Goal: Task Accomplishment & Management: Complete application form

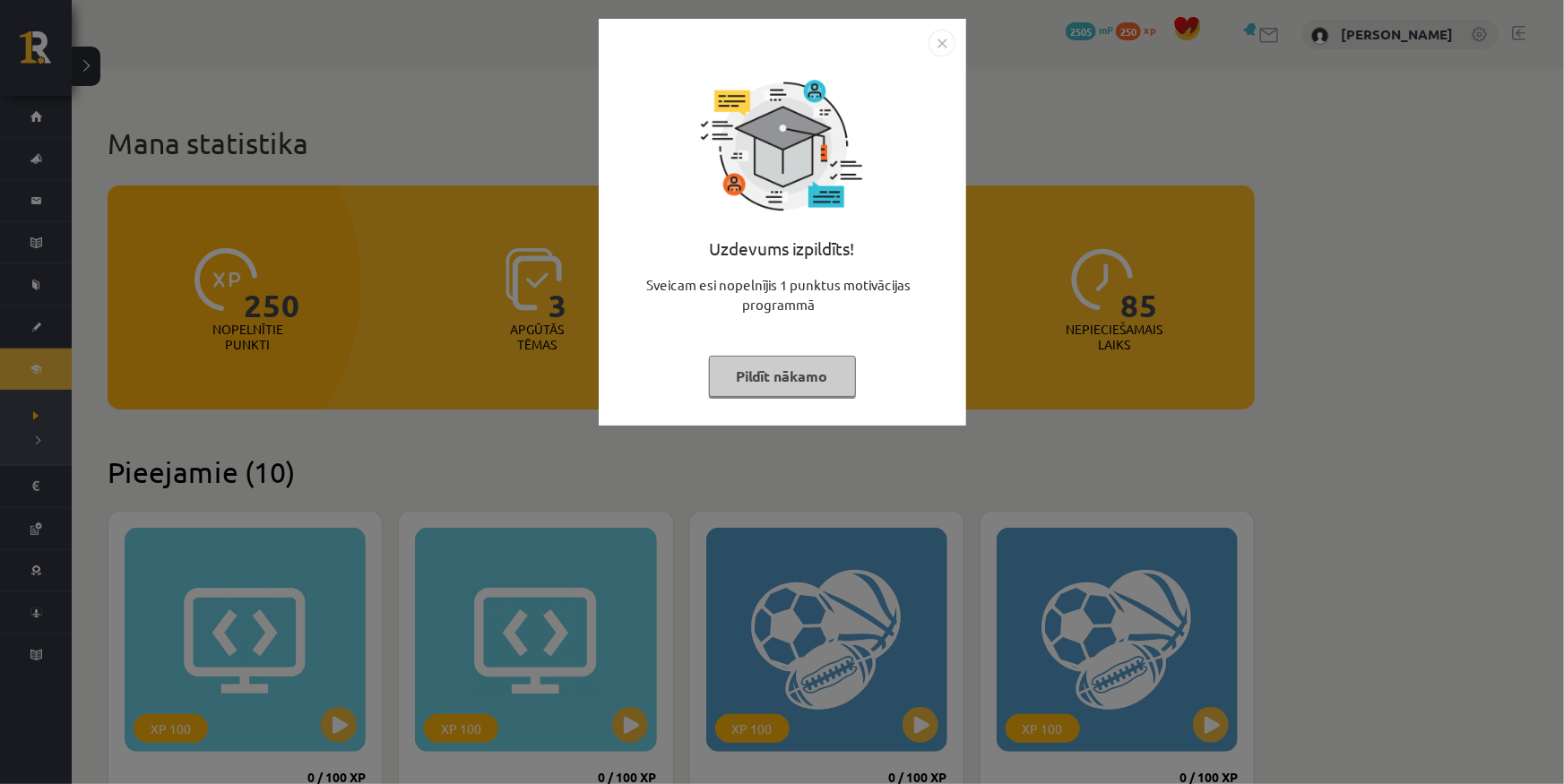
click at [945, 38] on img "Close" at bounding box center [941, 42] width 26 height 26
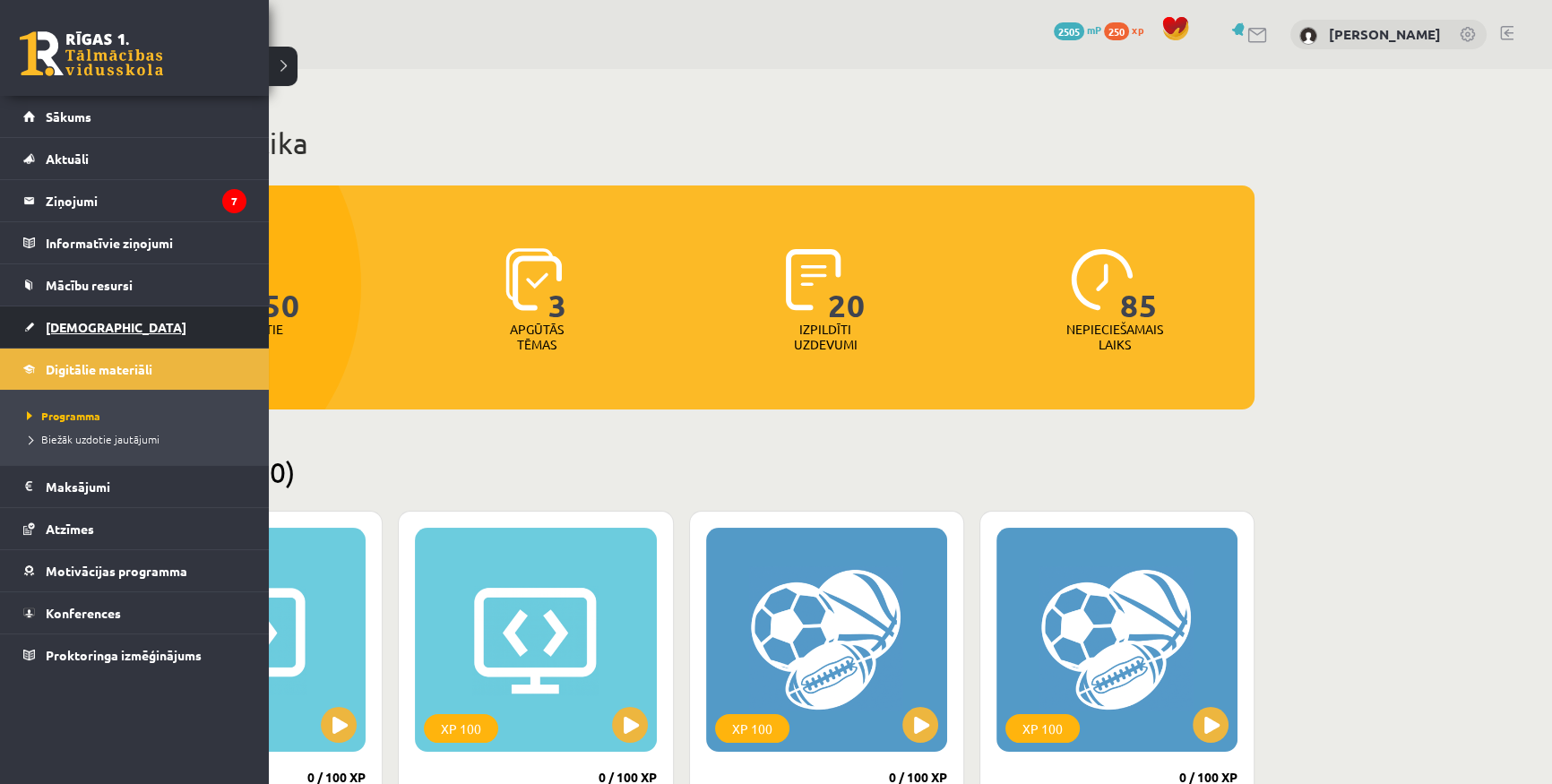
click at [74, 320] on span "[DEMOGRAPHIC_DATA]" at bounding box center [117, 326] width 141 height 16
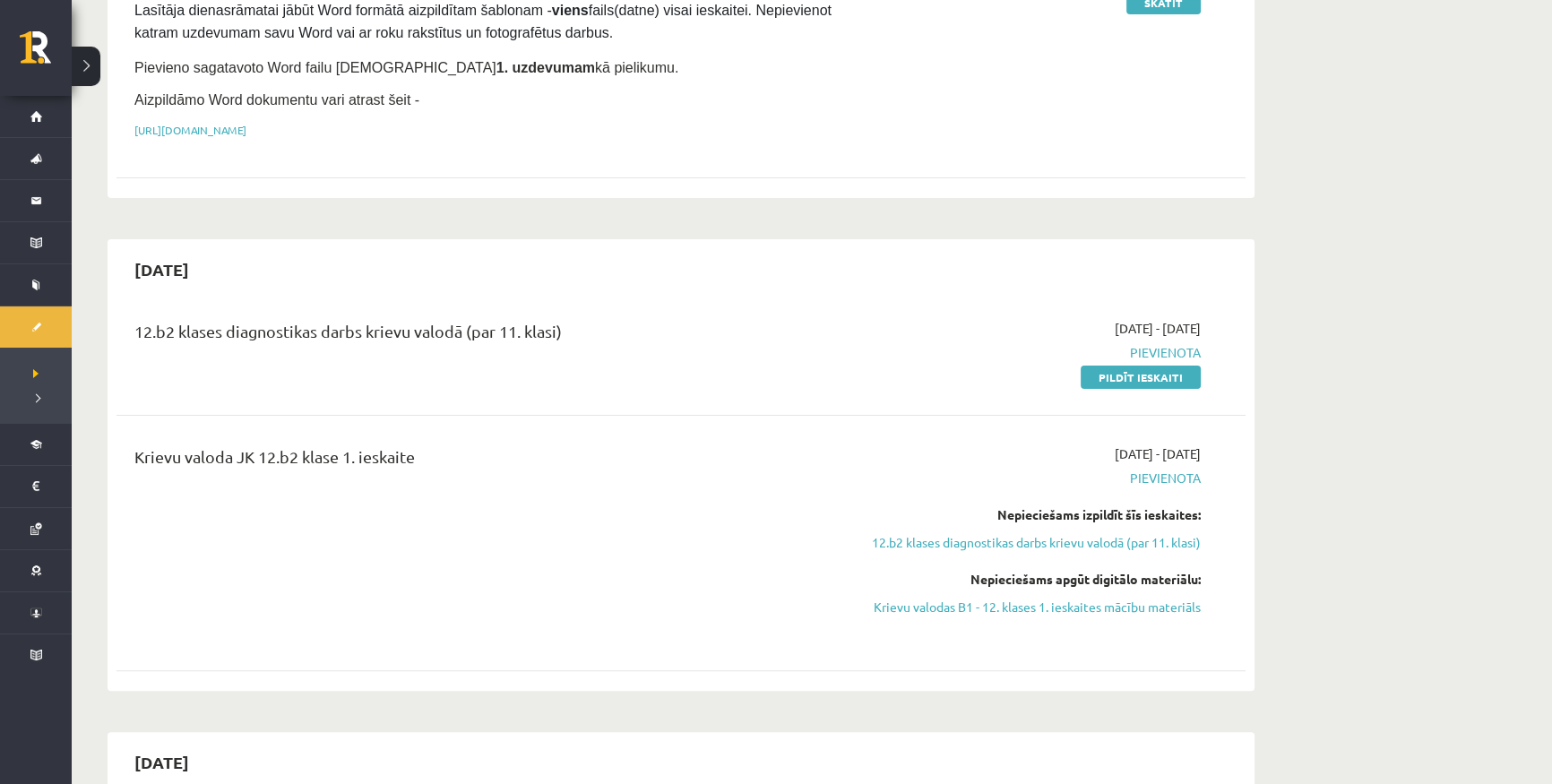
scroll to position [569, 0]
click at [1131, 365] on link "Pildīt ieskaiti" at bounding box center [1140, 376] width 120 height 24
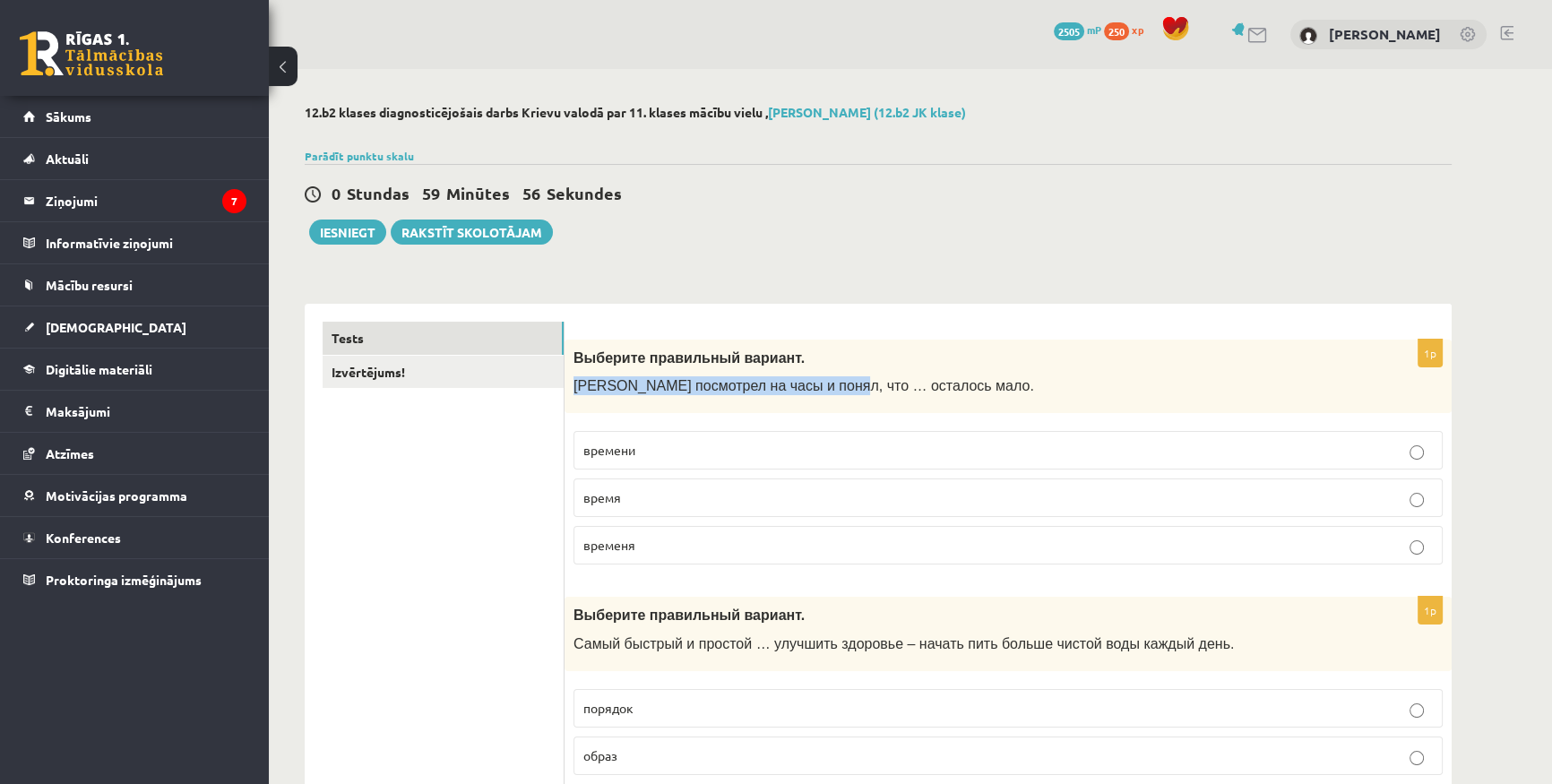
drag, startPoint x: 570, startPoint y: 384, endPoint x: 857, endPoint y: 374, distance: 287.2
click at [857, 374] on div "Выберите правильный вариант. Марис посмотрел на часы и понял, что … осталось ма…" at bounding box center [1008, 376] width 887 height 74
click at [853, 374] on div "Выберите правильный вариант. Марис посмотрел на часы и понял, что … осталось ма…" at bounding box center [1008, 376] width 887 height 74
drag, startPoint x: 673, startPoint y: 389, endPoint x: 868, endPoint y: 371, distance: 195.8
click at [868, 371] on div "Выберите правильный вариант. Марис посмотрел на часы и понял, что … осталось ма…" at bounding box center [1008, 376] width 887 height 74
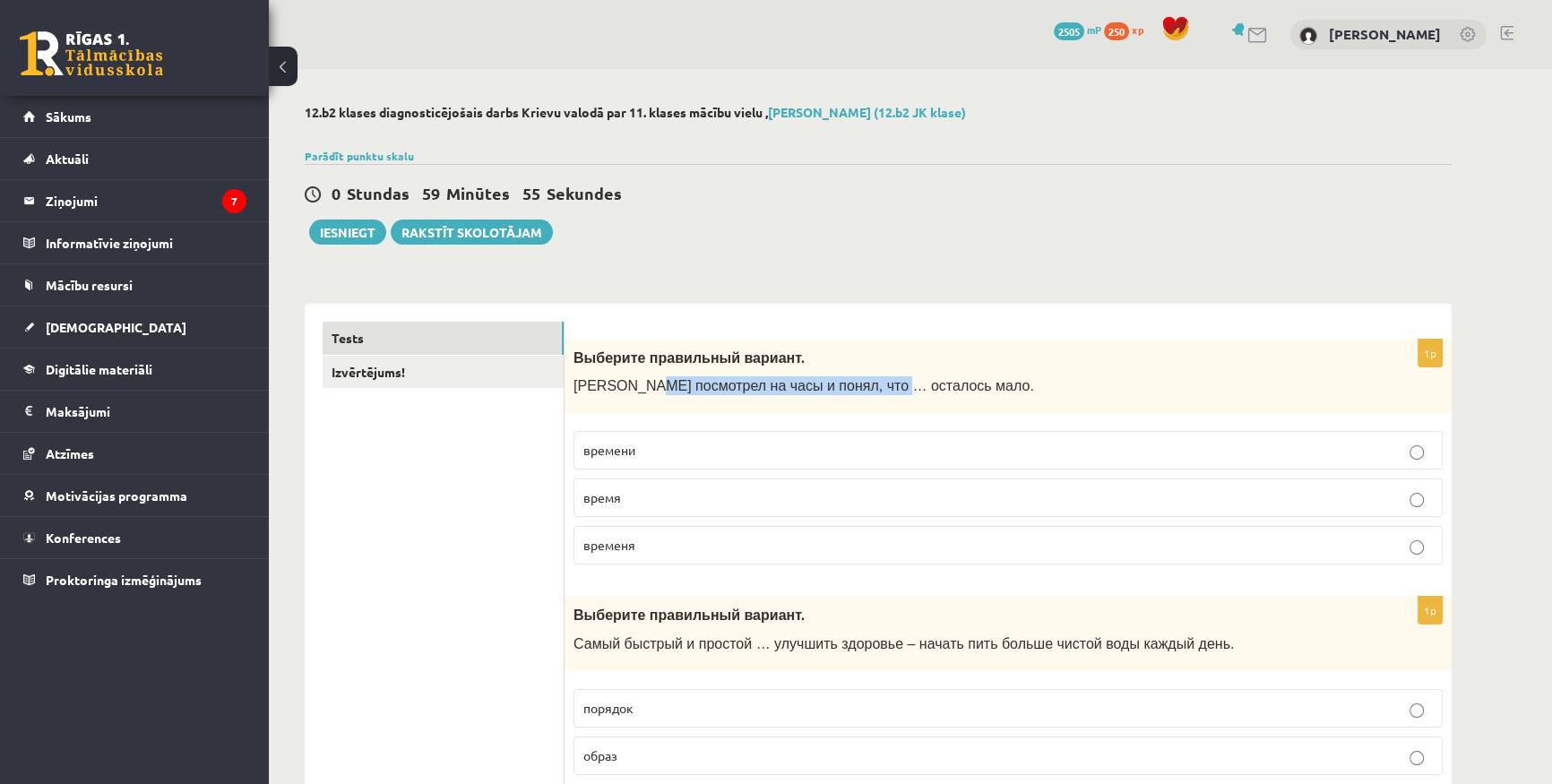
click at [867, 371] on div "Выберите правильный вариант. Марис посмотрел на часы и понял, что … осталось ма…" at bounding box center [1008, 376] width 887 height 74
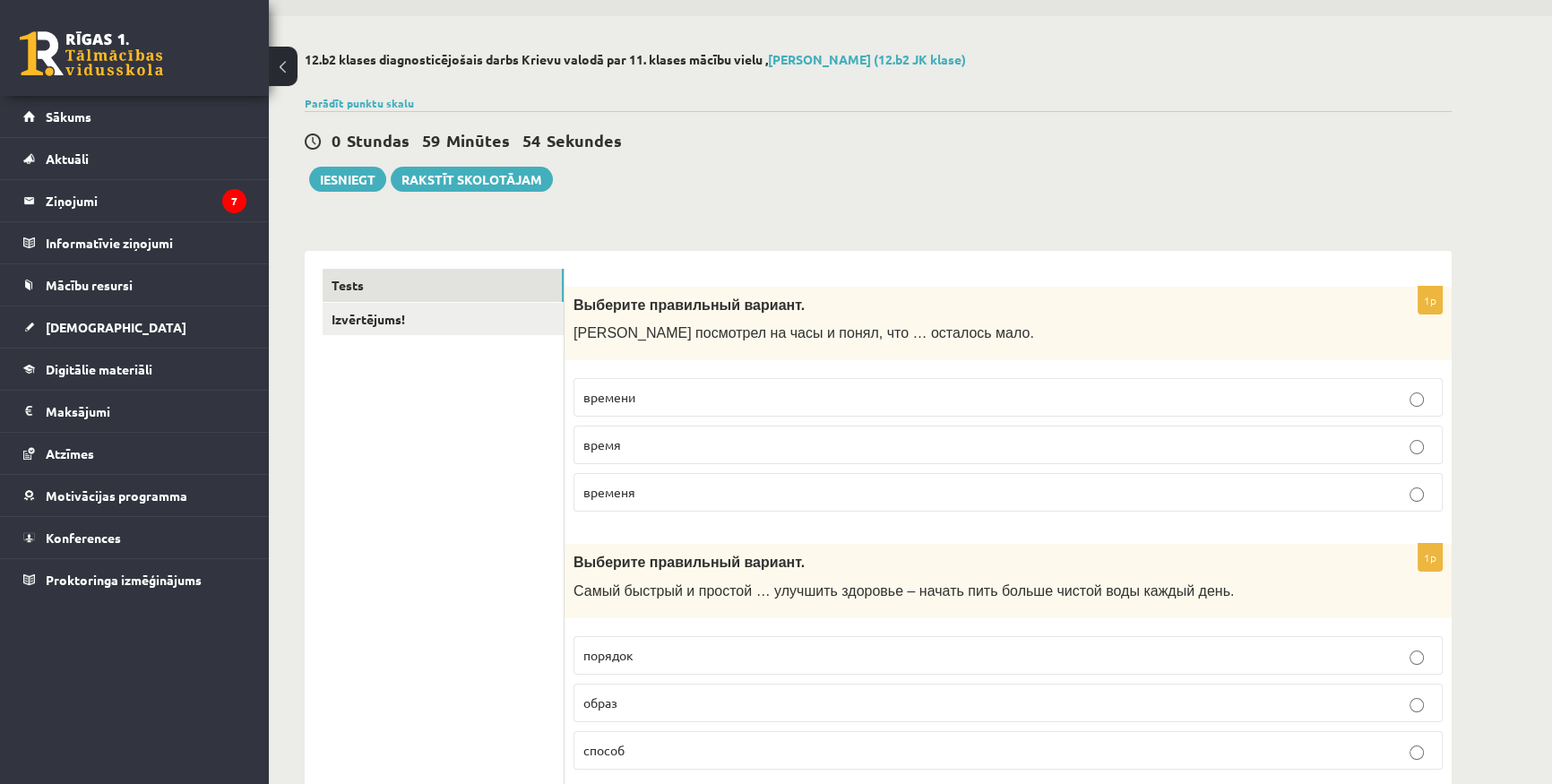
scroll to position [80, 0]
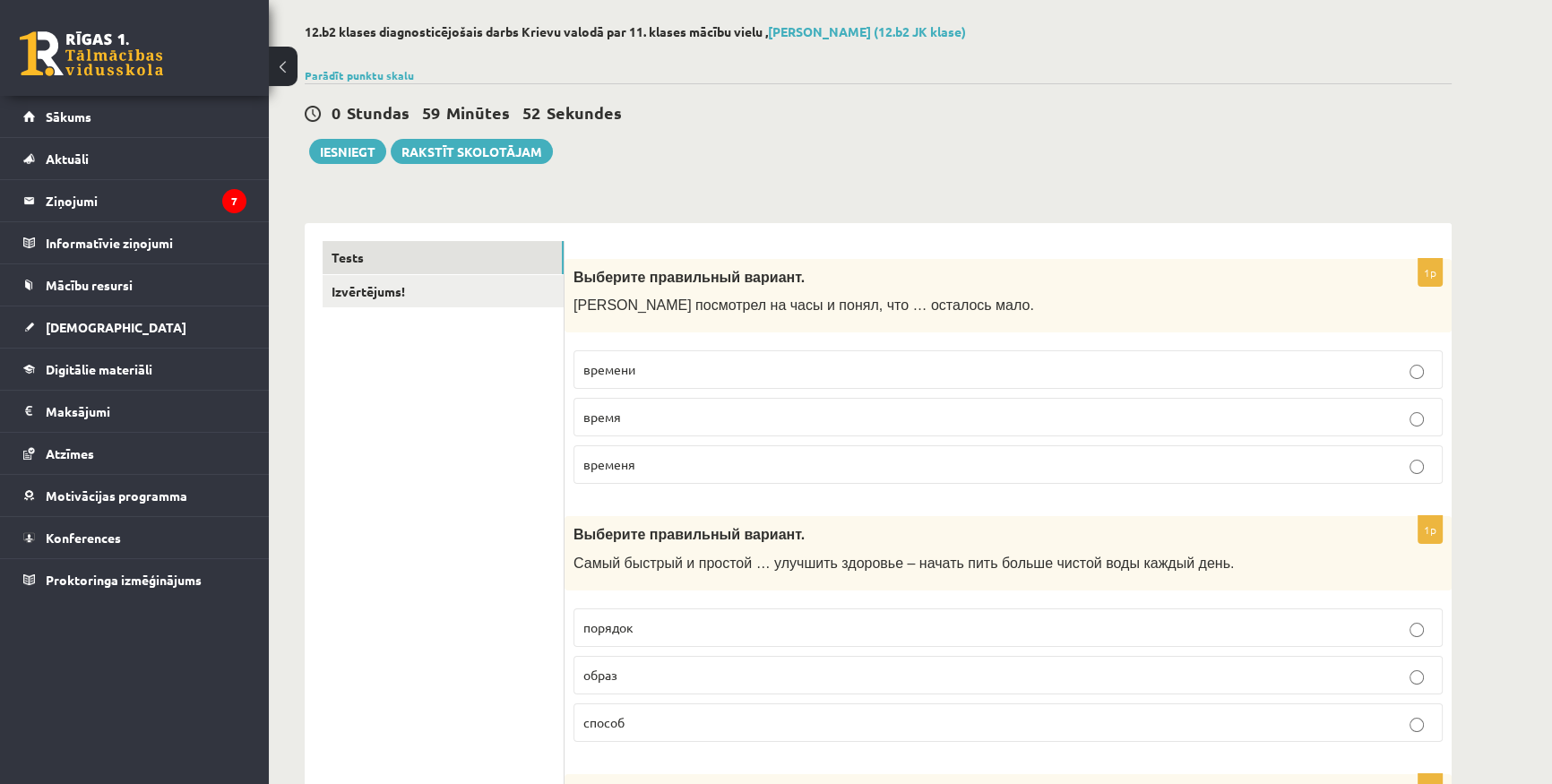
click at [654, 356] on label "времени" at bounding box center [1008, 368] width 870 height 38
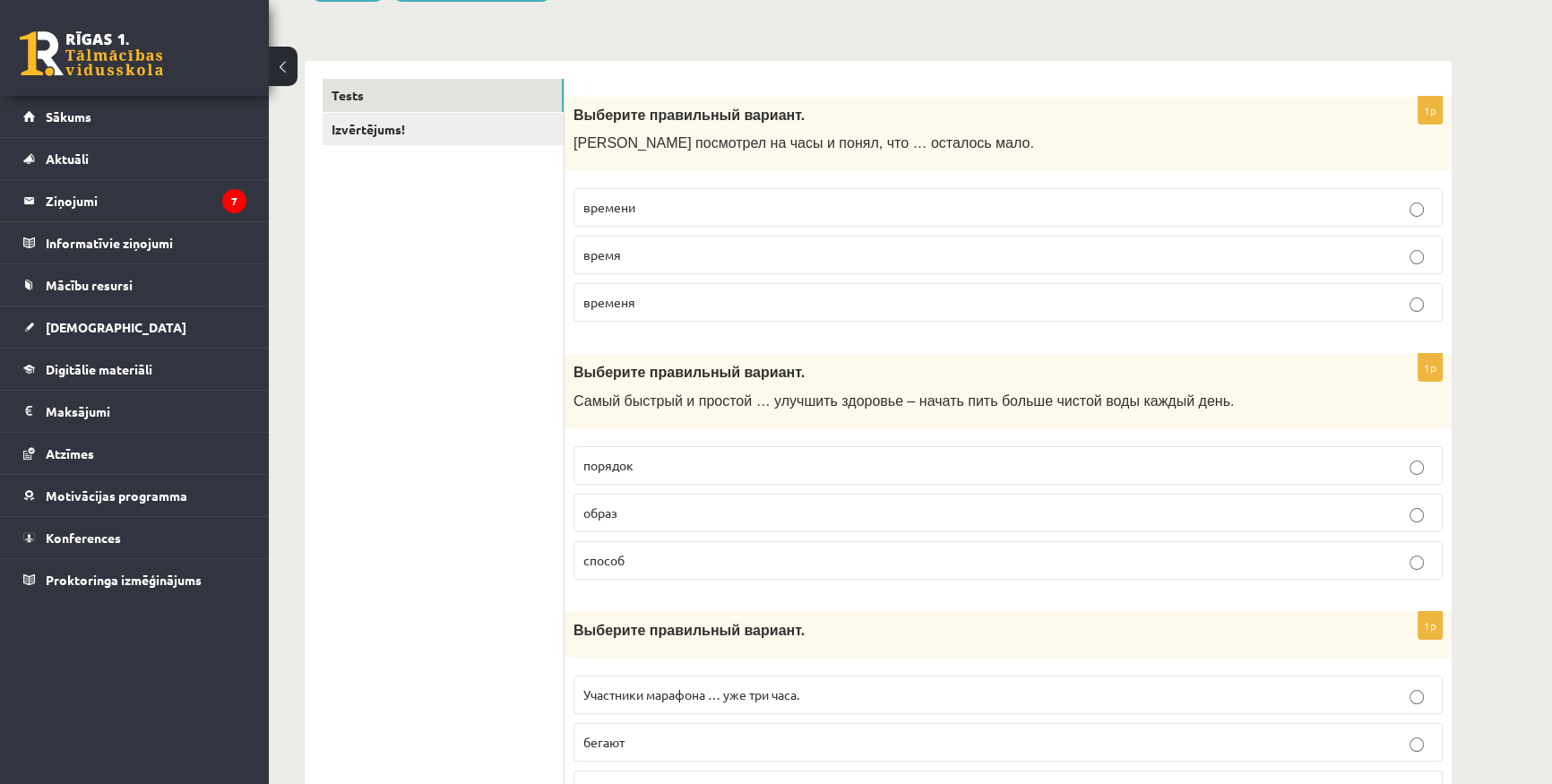
scroll to position [244, 0]
click at [647, 550] on p "способ" at bounding box center [1008, 559] width 850 height 19
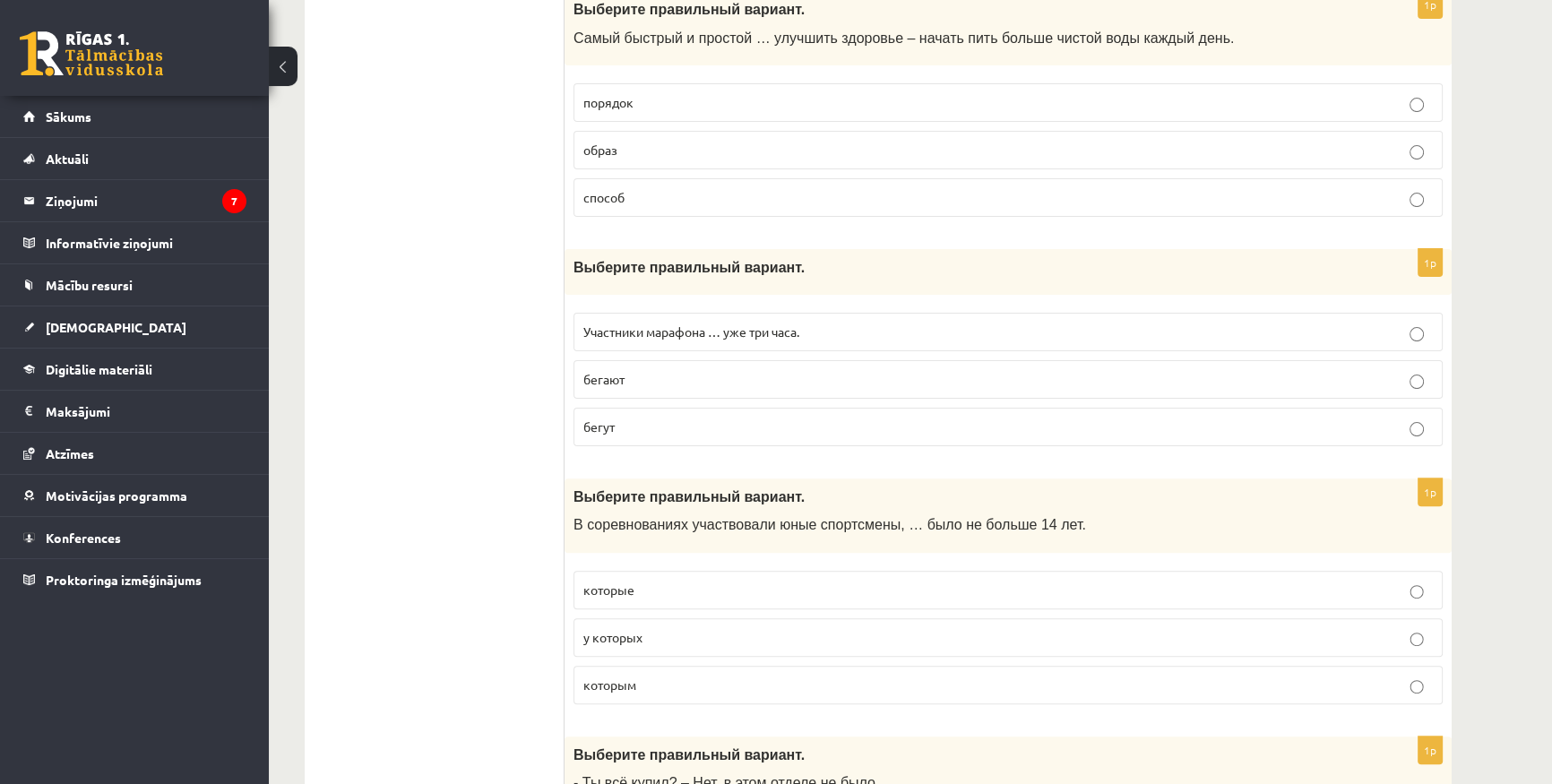
scroll to position [652, 0]
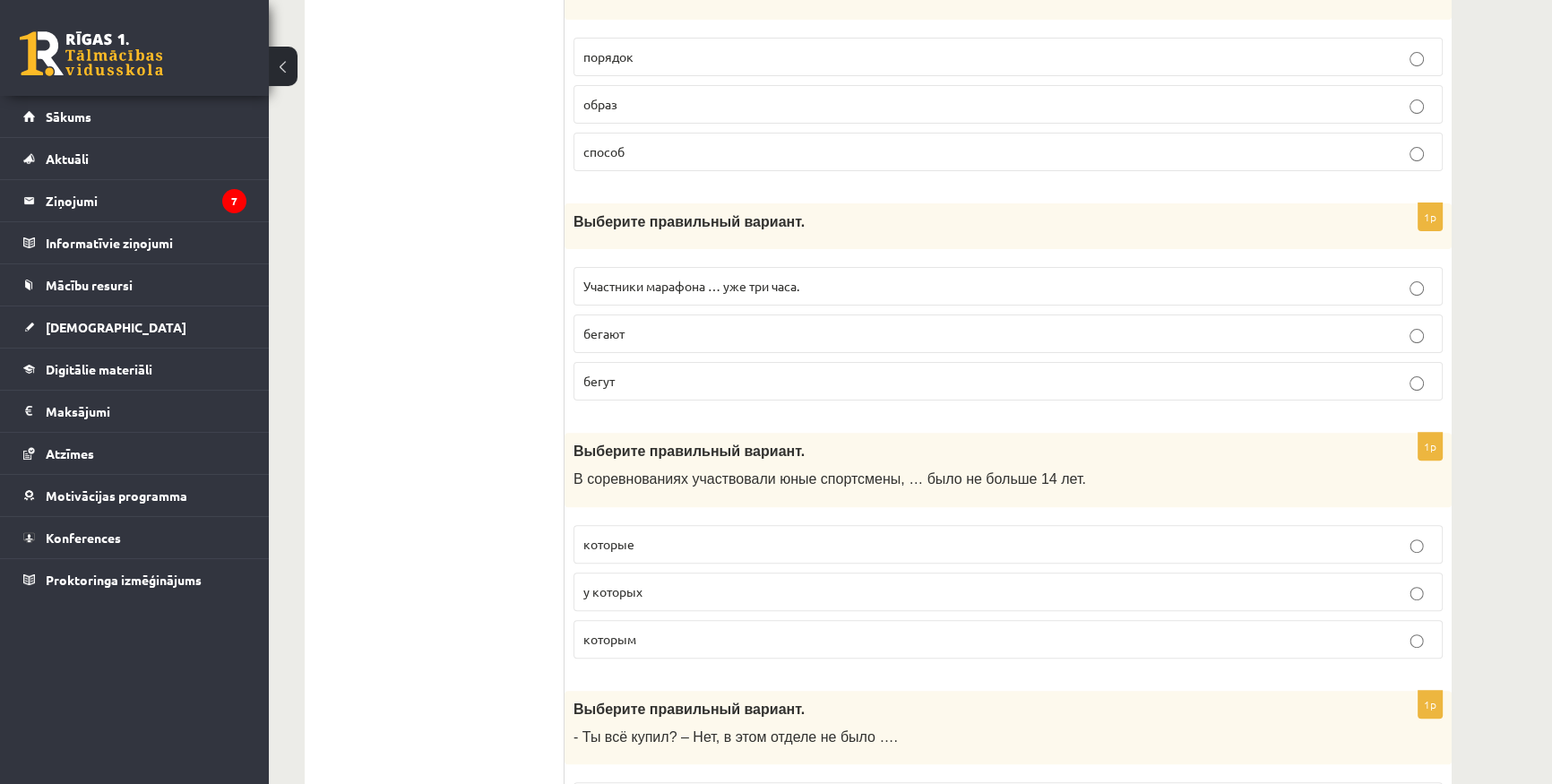
click at [656, 382] on p "бегут" at bounding box center [1008, 380] width 850 height 19
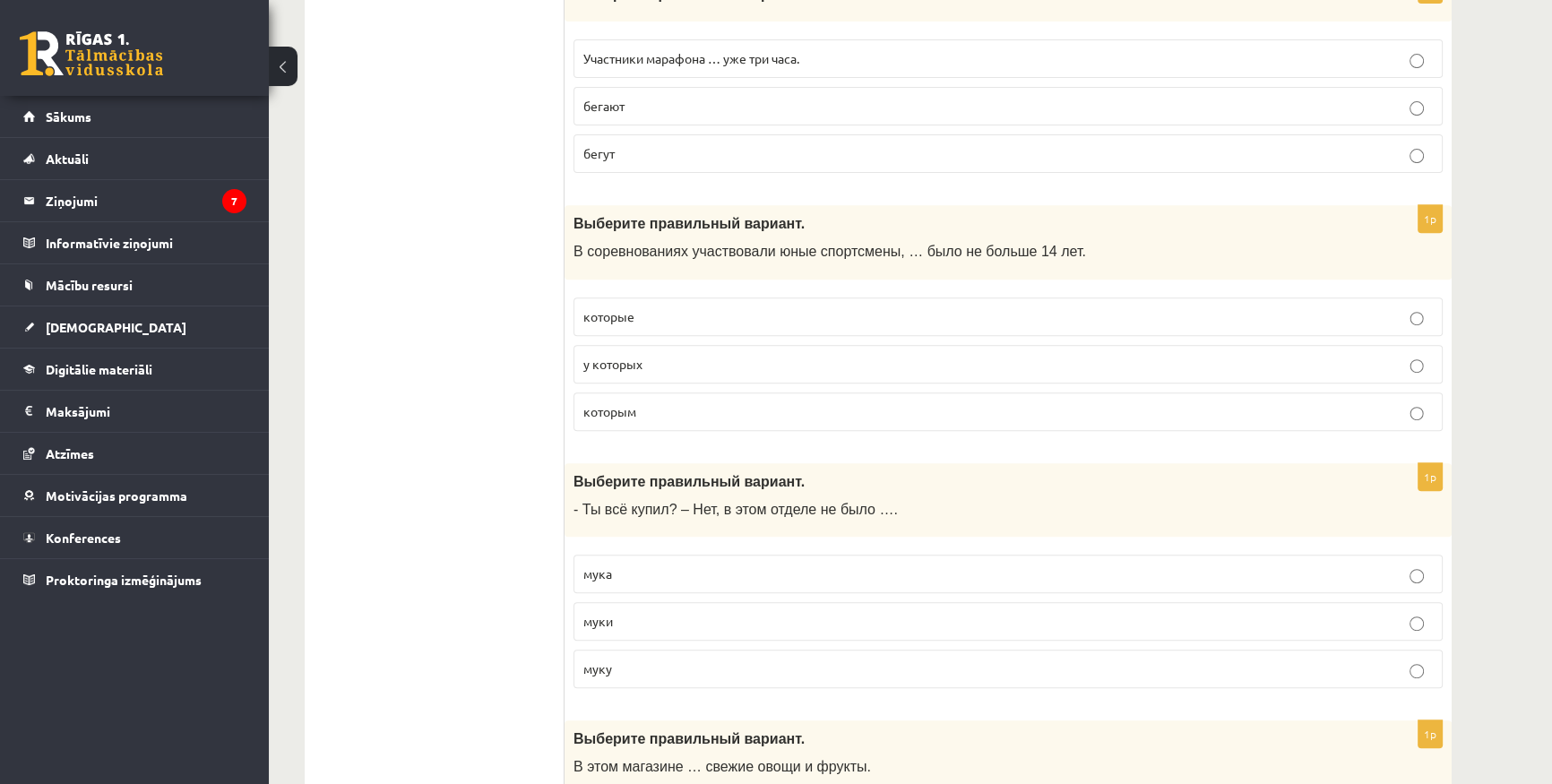
scroll to position [896, 0]
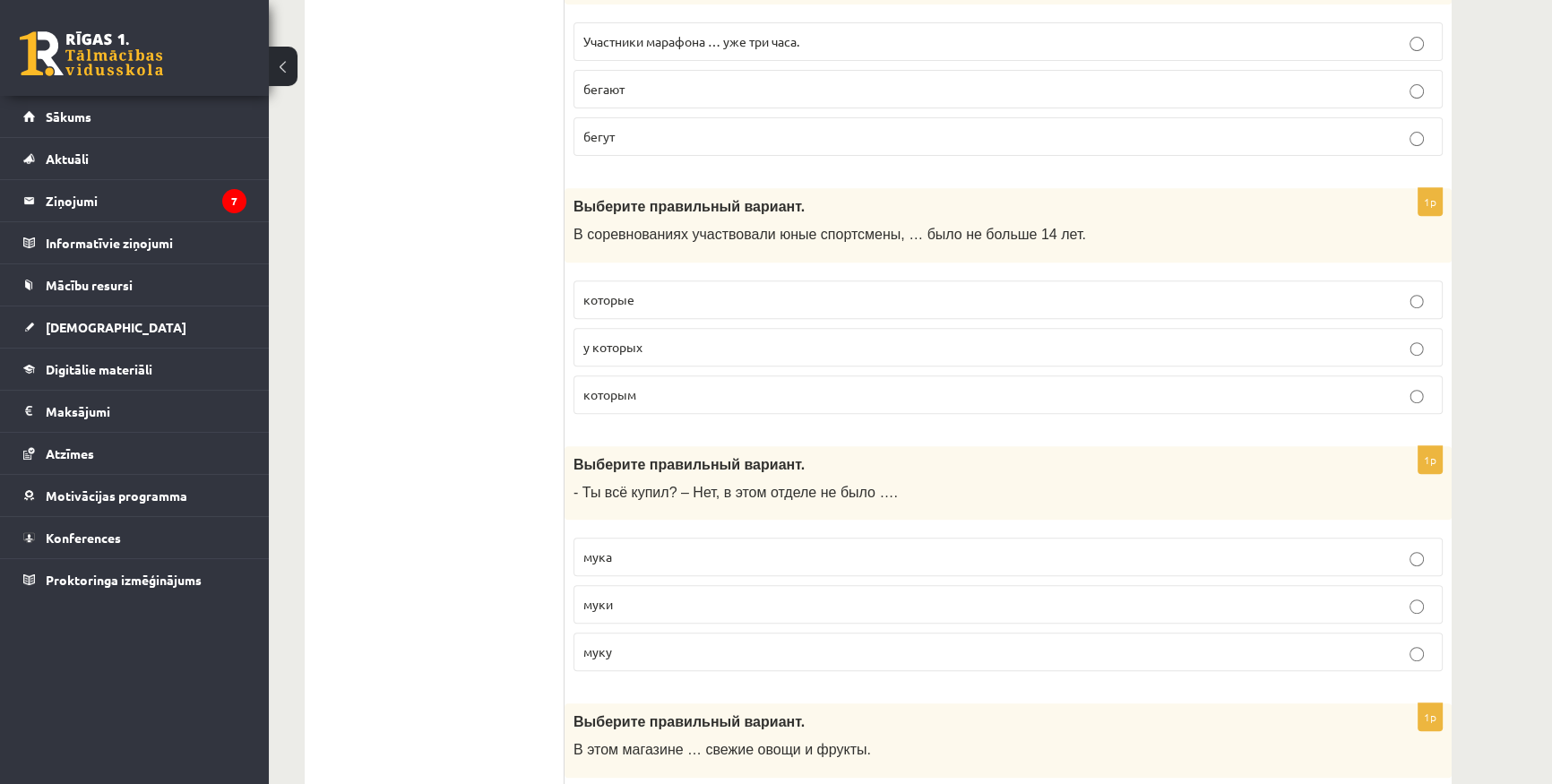
click at [654, 392] on p "которым" at bounding box center [1008, 394] width 850 height 19
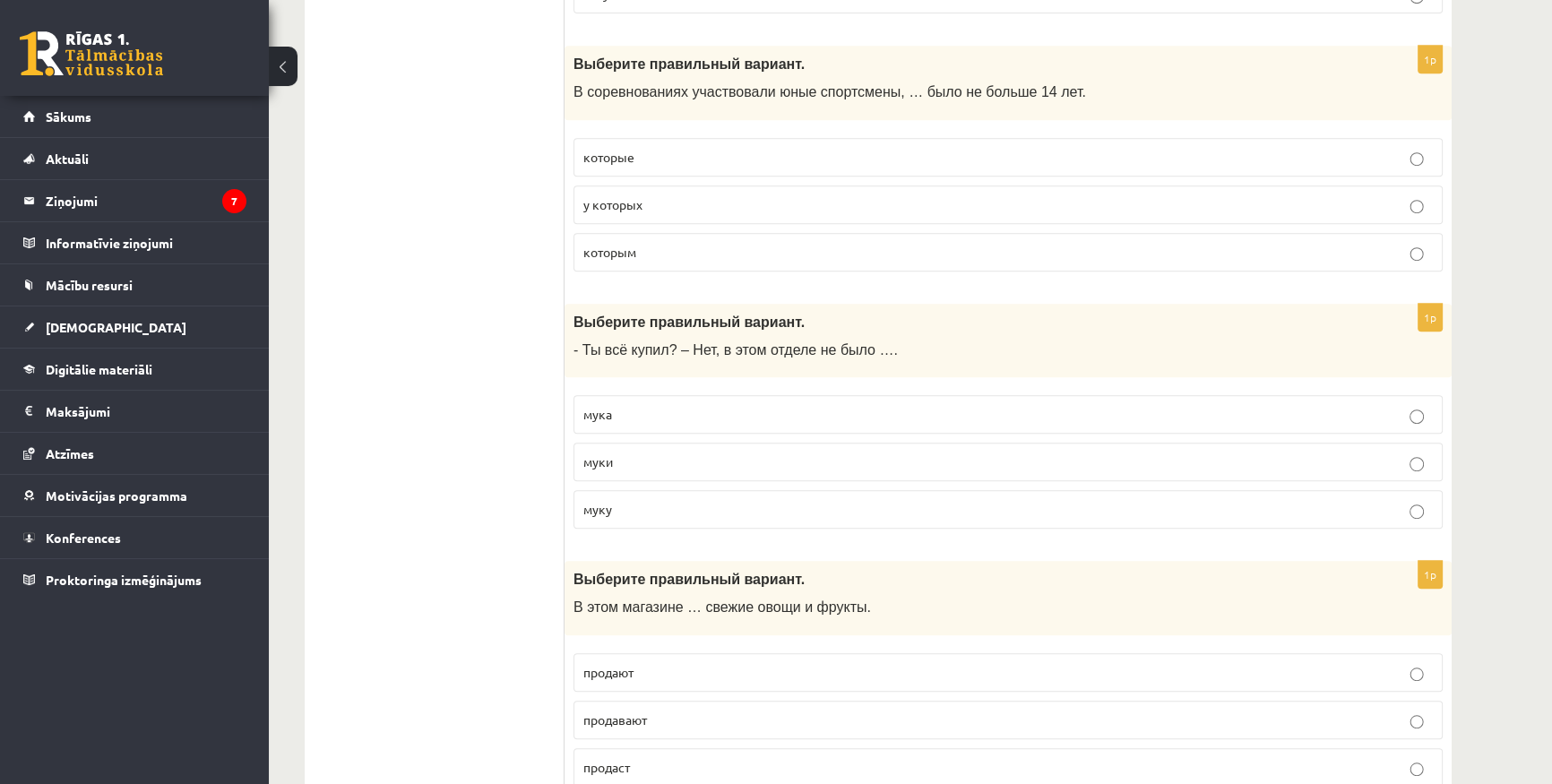
scroll to position [1057, 0]
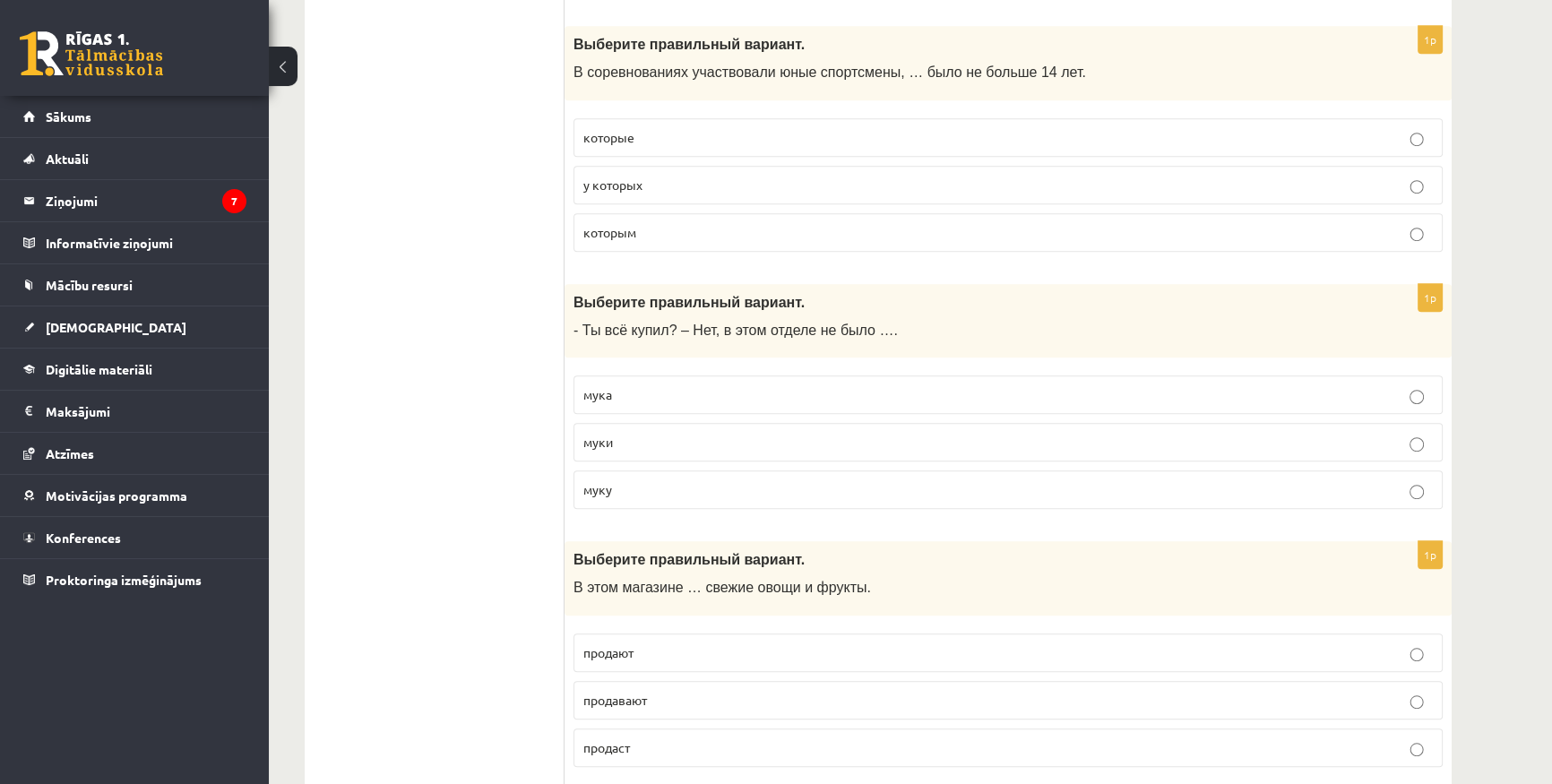
click at [637, 444] on p "муки" at bounding box center [1008, 441] width 850 height 19
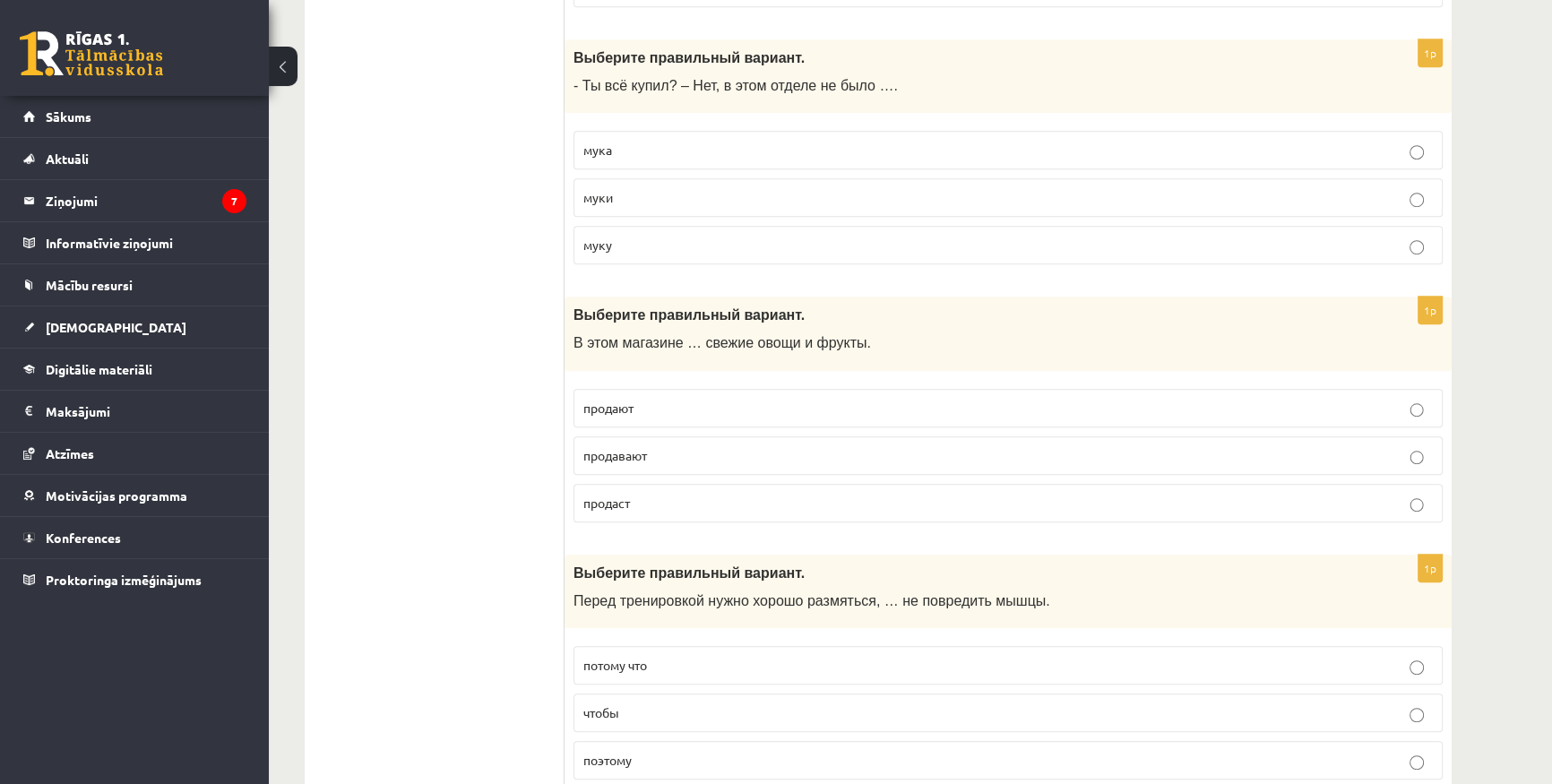
scroll to position [1384, 0]
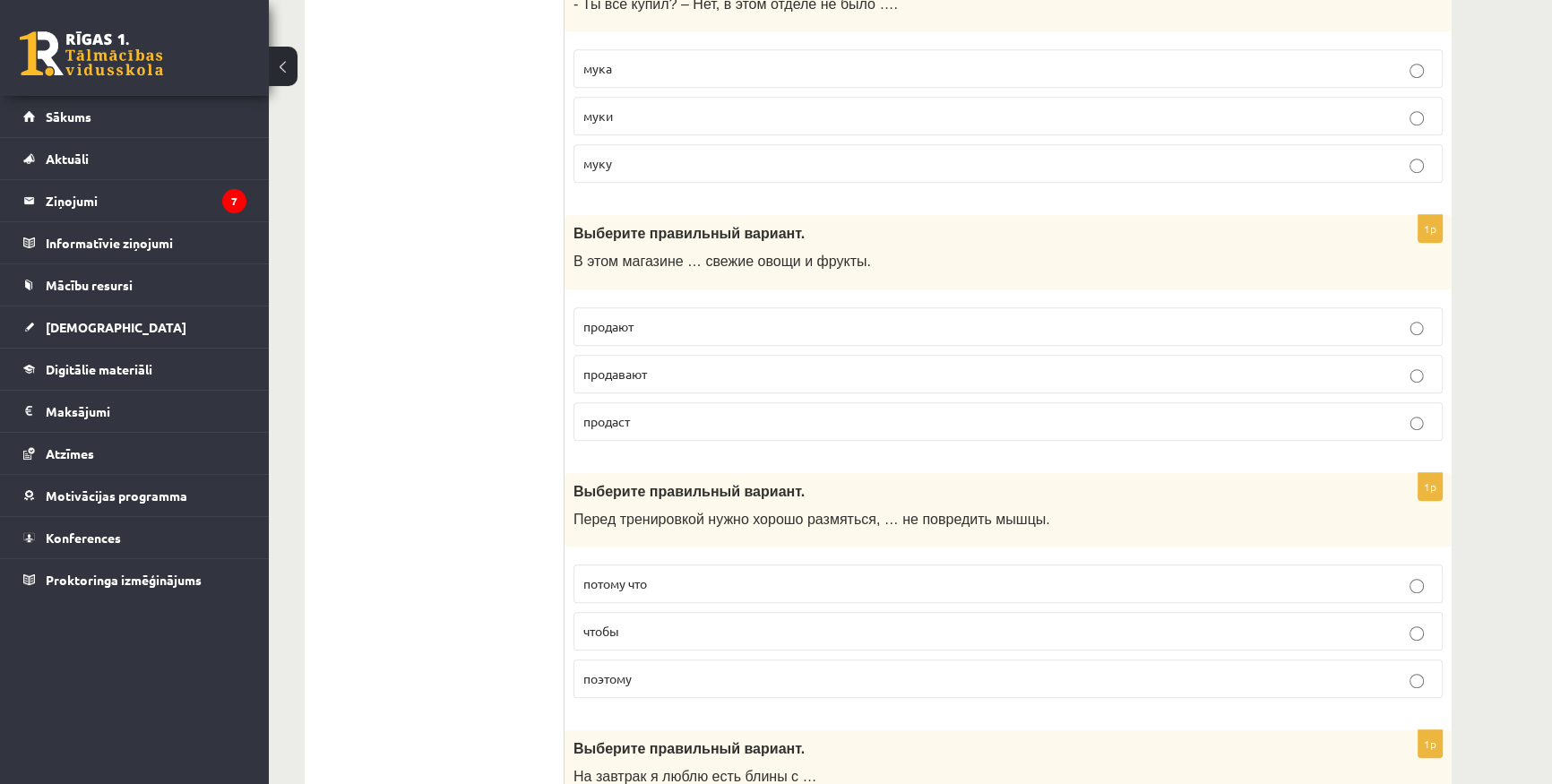
click at [699, 328] on p "продают" at bounding box center [1008, 326] width 850 height 19
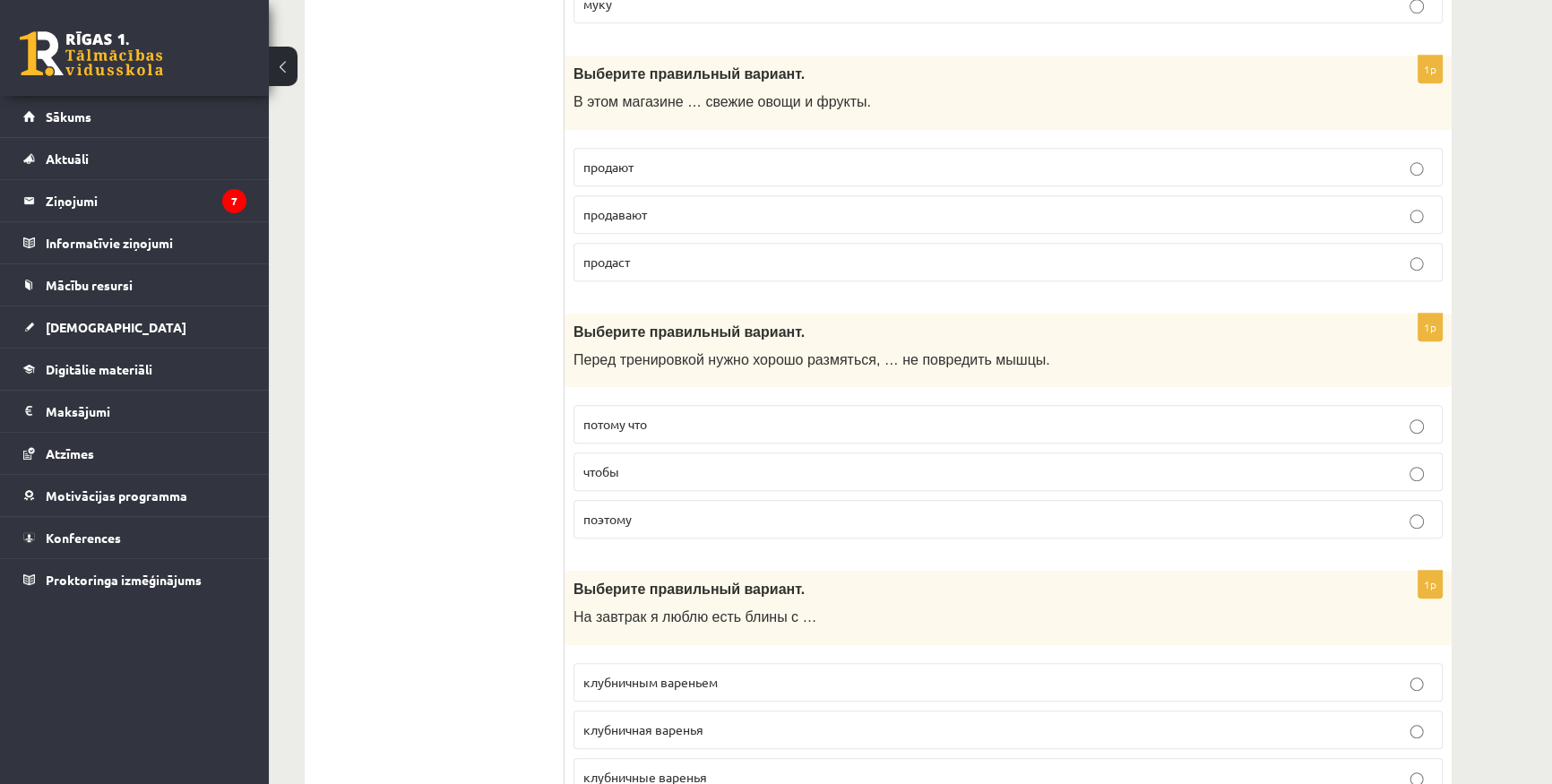
scroll to position [1547, 0]
click at [683, 460] on p "чтобы" at bounding box center [1008, 467] width 850 height 19
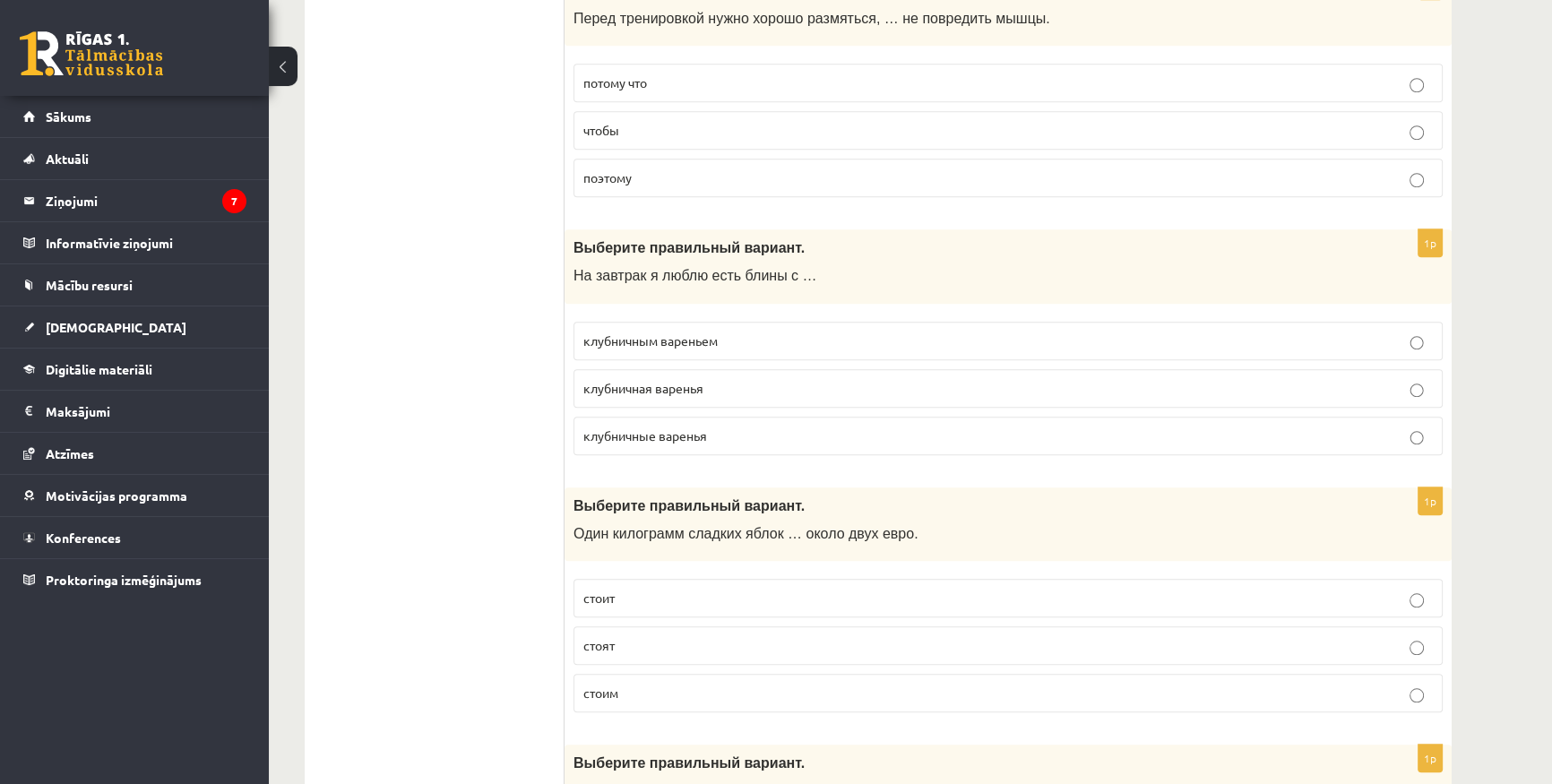
scroll to position [1872, 0]
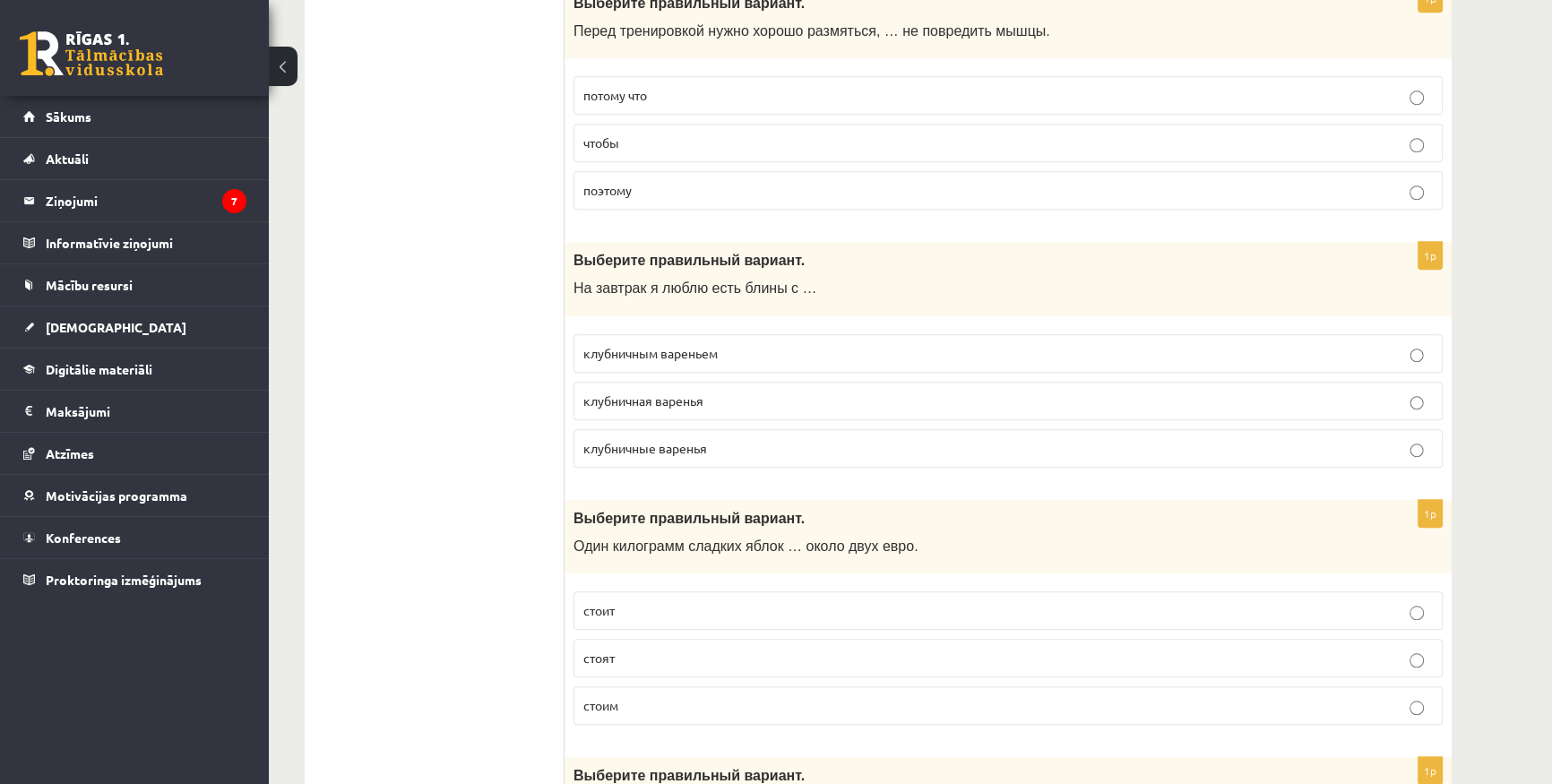
click at [807, 344] on p "клубничным вареньем" at bounding box center [1008, 353] width 850 height 19
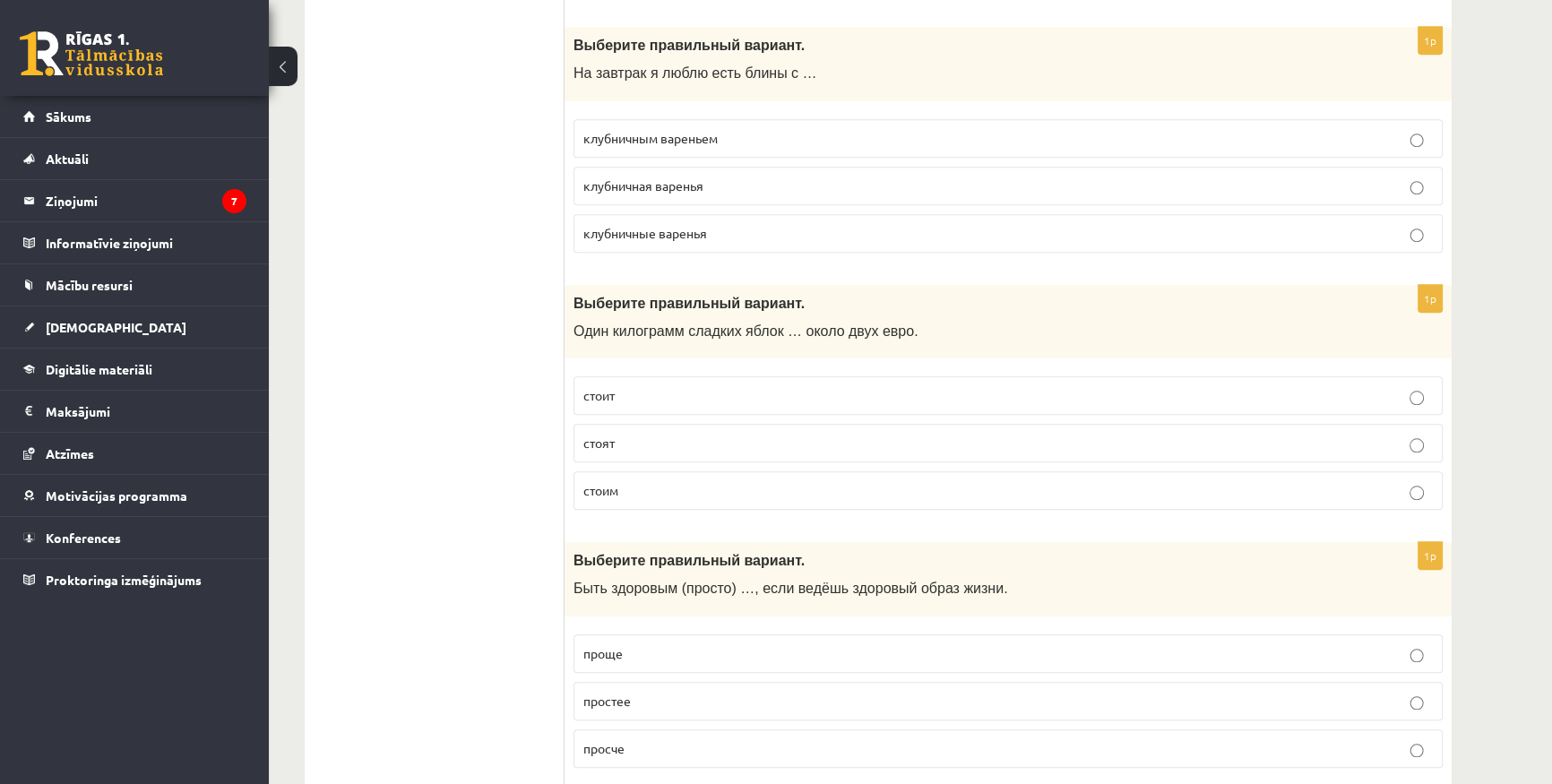
scroll to position [2117, 0]
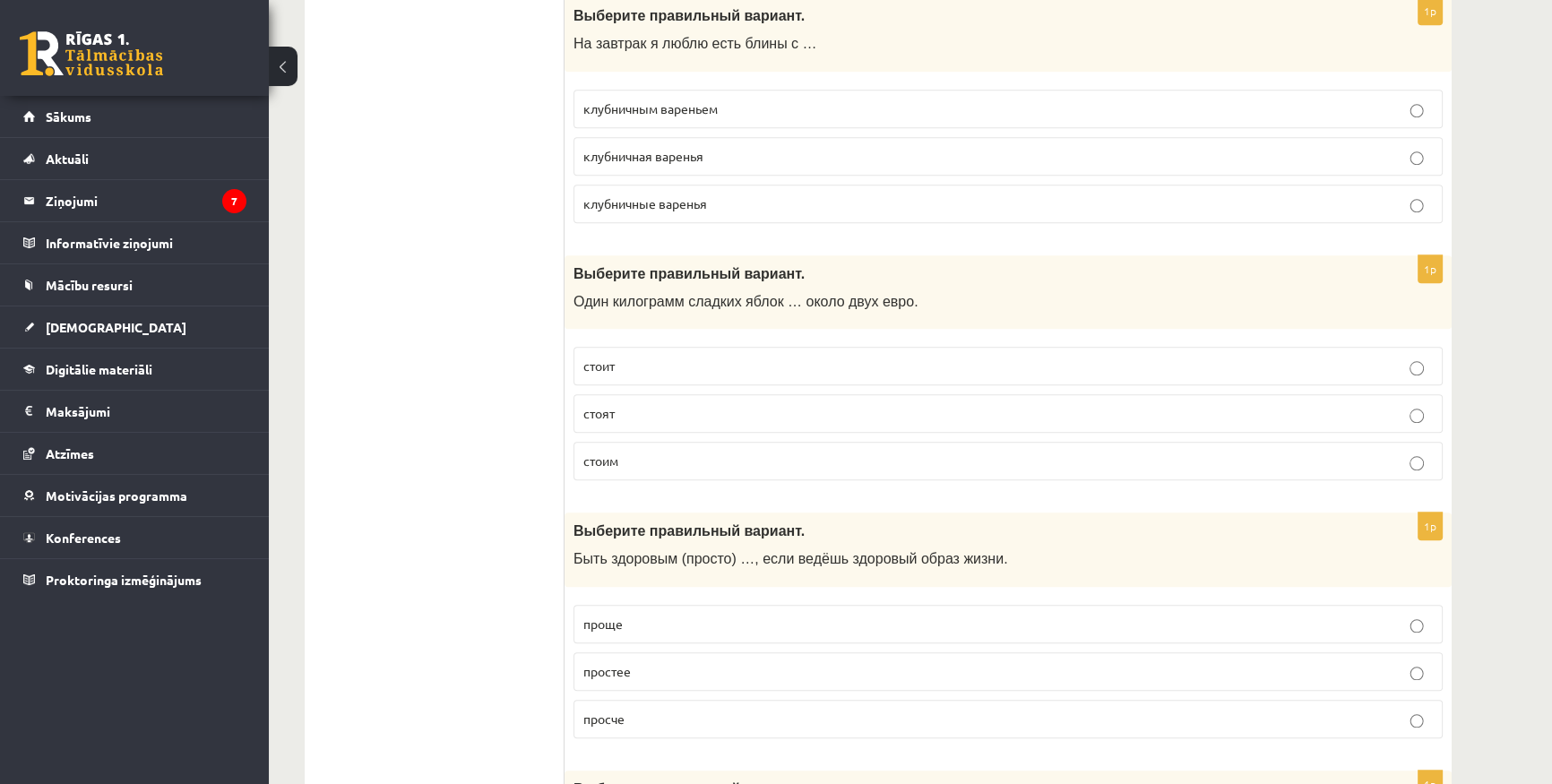
click at [674, 359] on p "стоит" at bounding box center [1008, 366] width 850 height 19
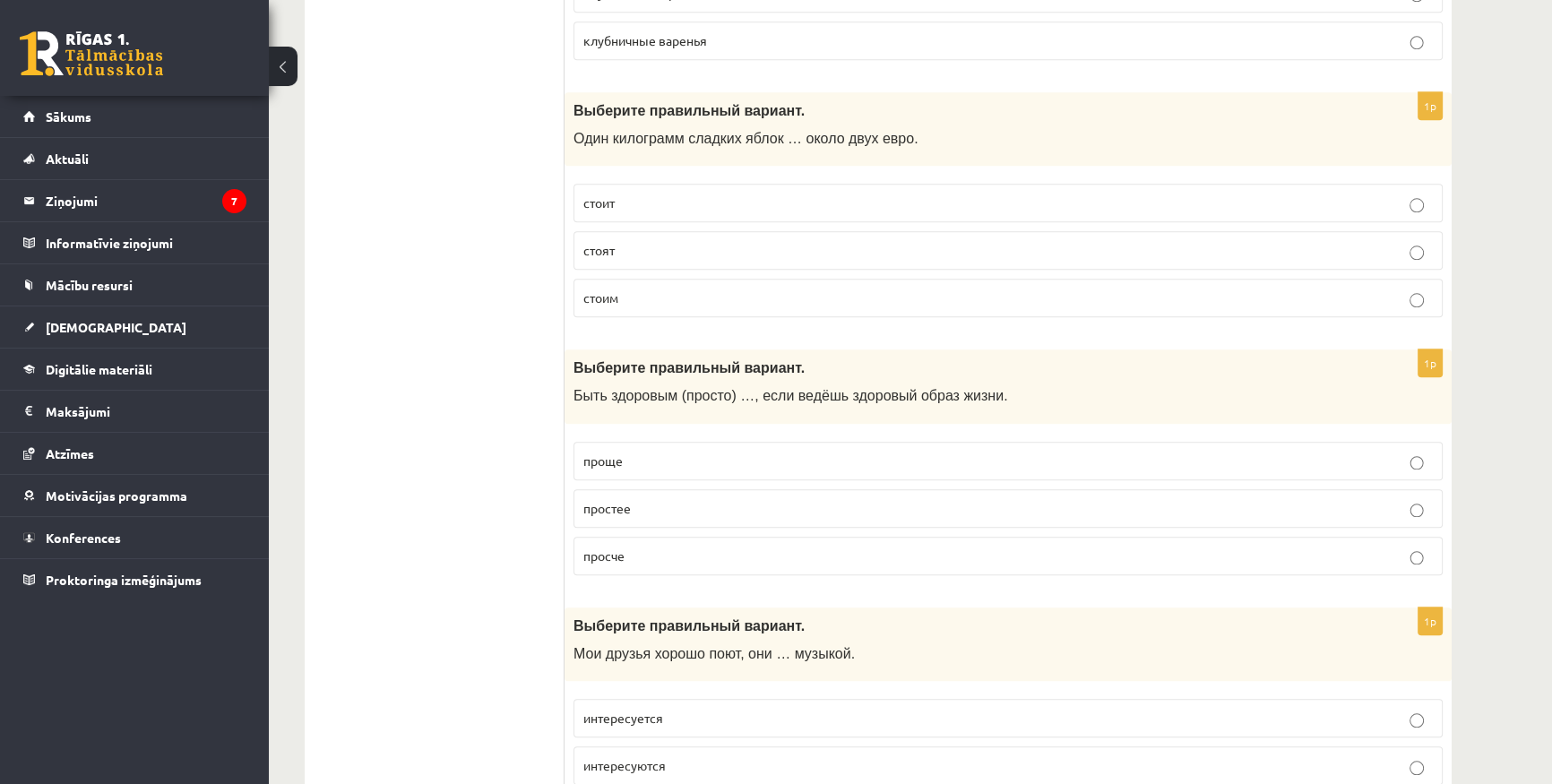
scroll to position [2361, 0]
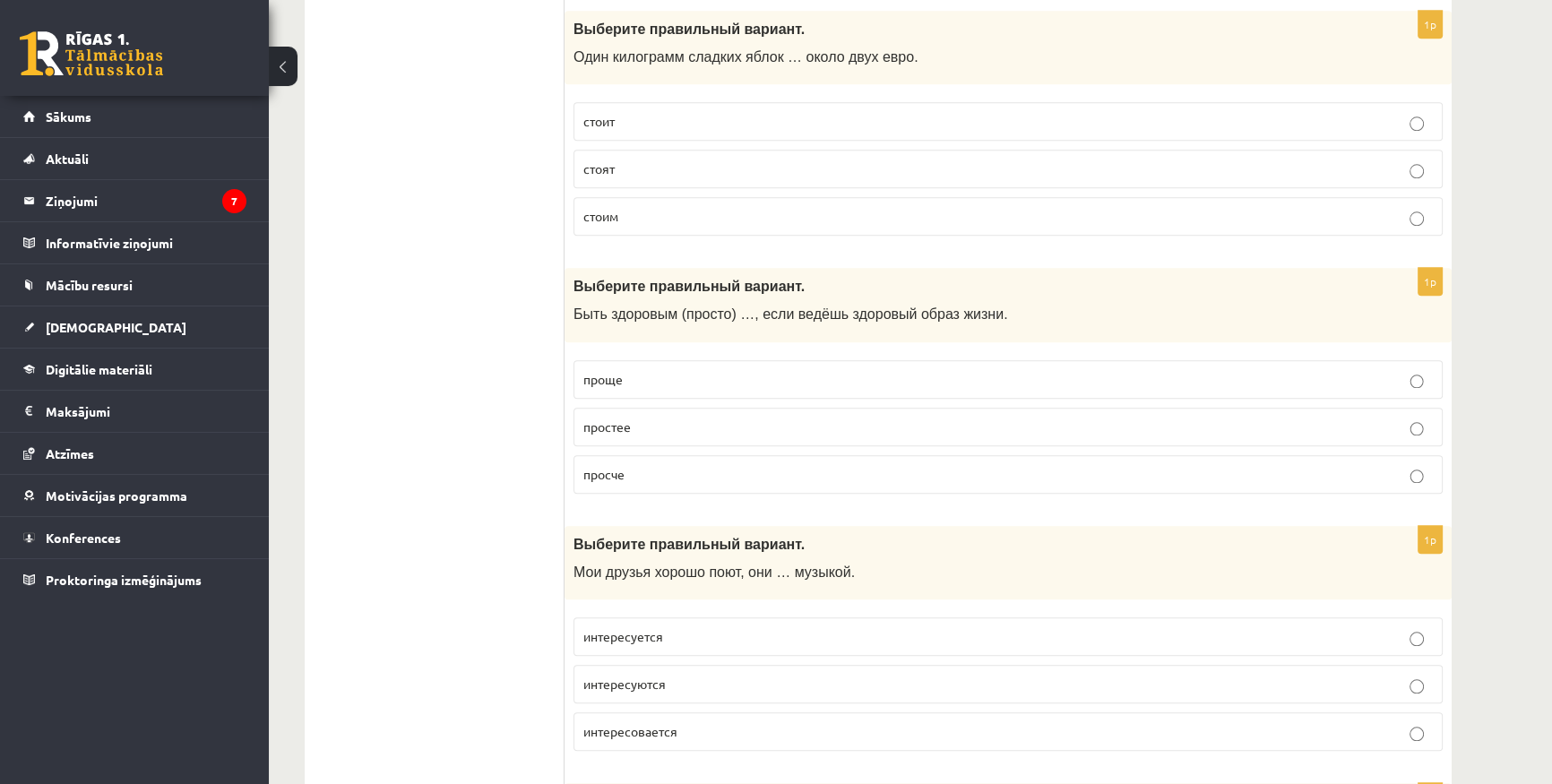
click at [672, 383] on label "проще" at bounding box center [1008, 378] width 870 height 38
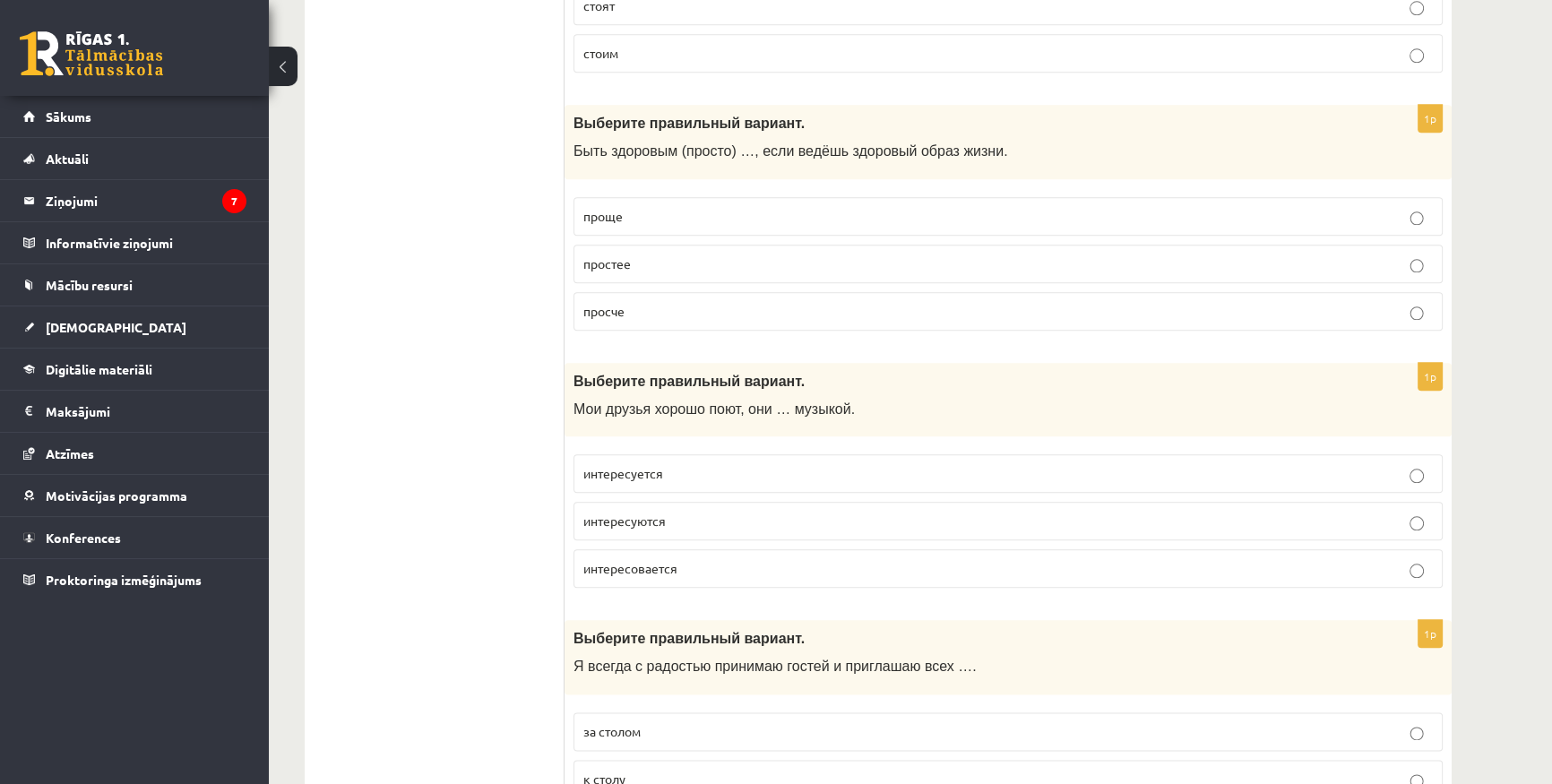
scroll to position [2606, 0]
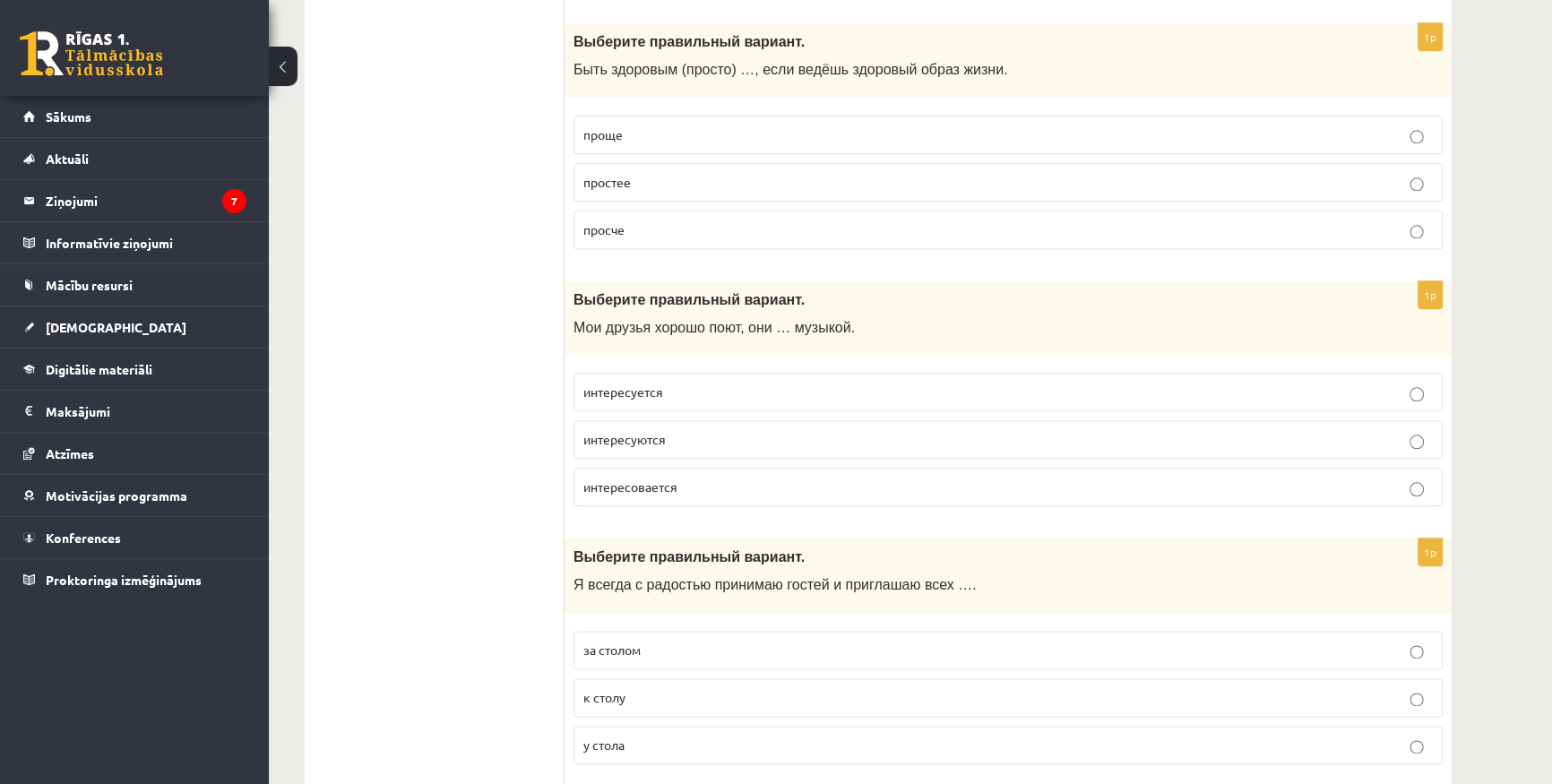
click at [707, 430] on p "интересуются" at bounding box center [1008, 439] width 850 height 19
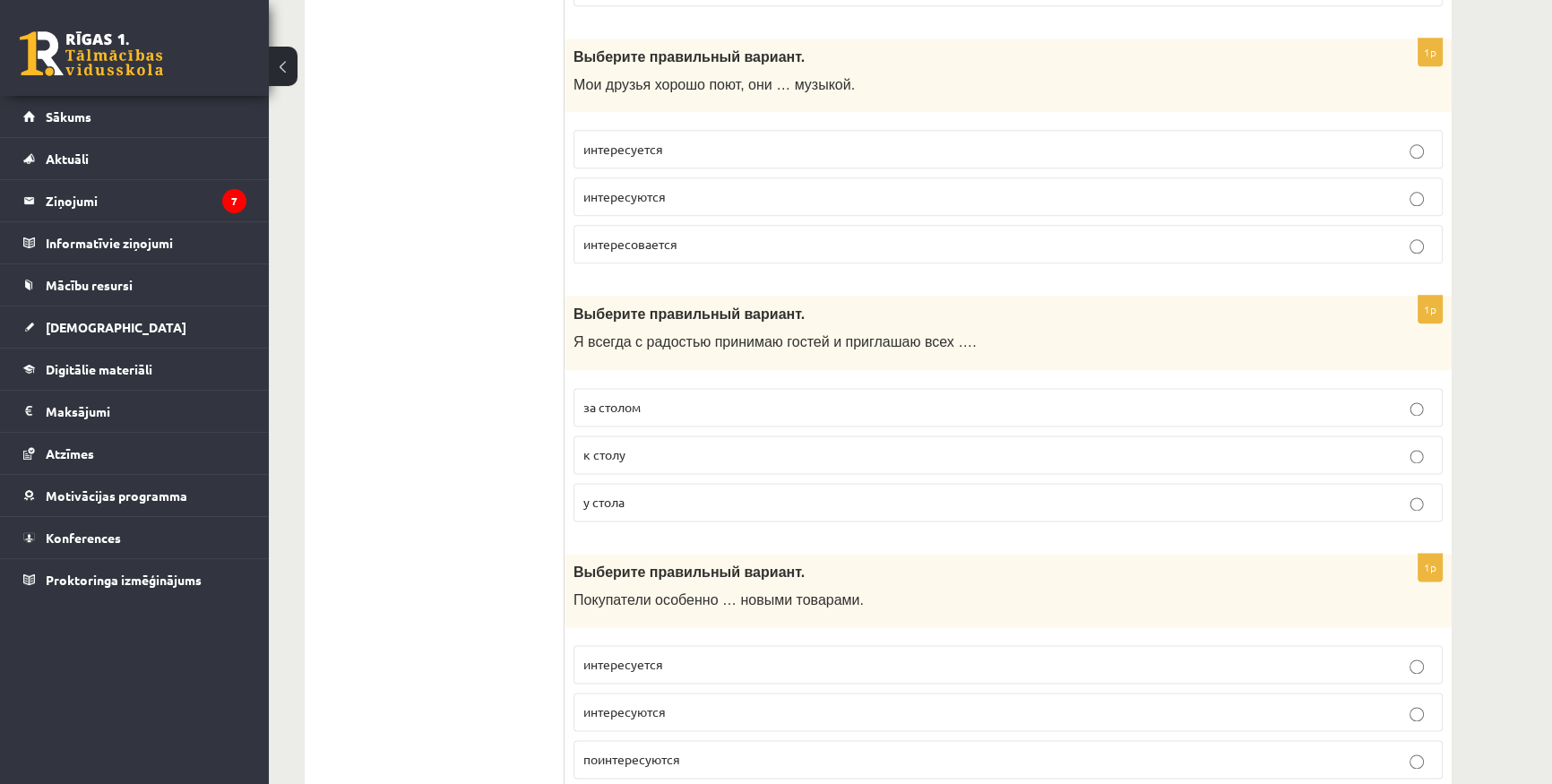
scroll to position [2850, 0]
drag, startPoint x: 579, startPoint y: 334, endPoint x: 799, endPoint y: 321, distance: 220.4
click at [799, 321] on div "Выберите правильный вариант. Я всегда с радостью принимаю гостей и приглашаю вс…" at bounding box center [1008, 332] width 887 height 74
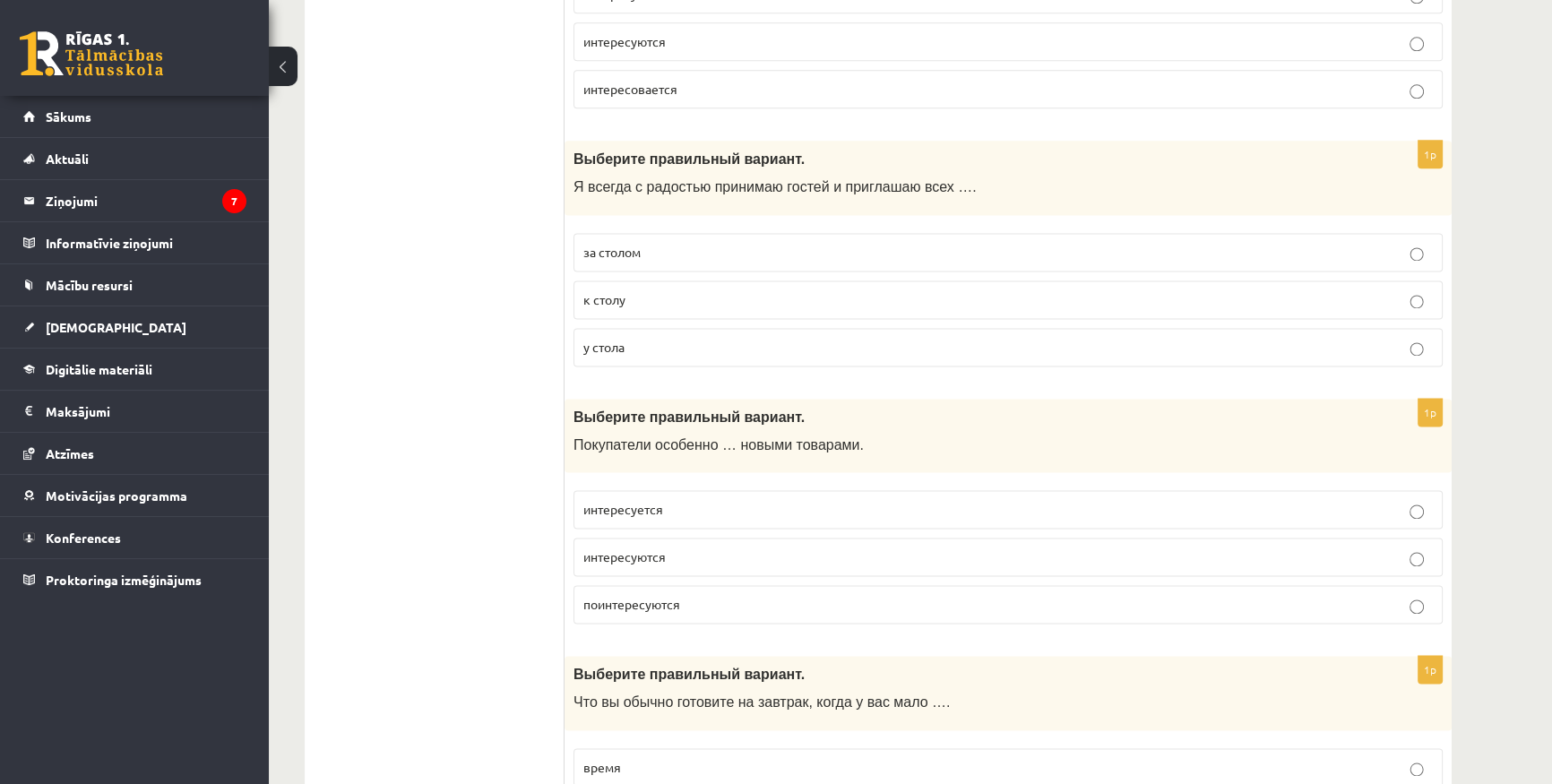
scroll to position [3013, 0]
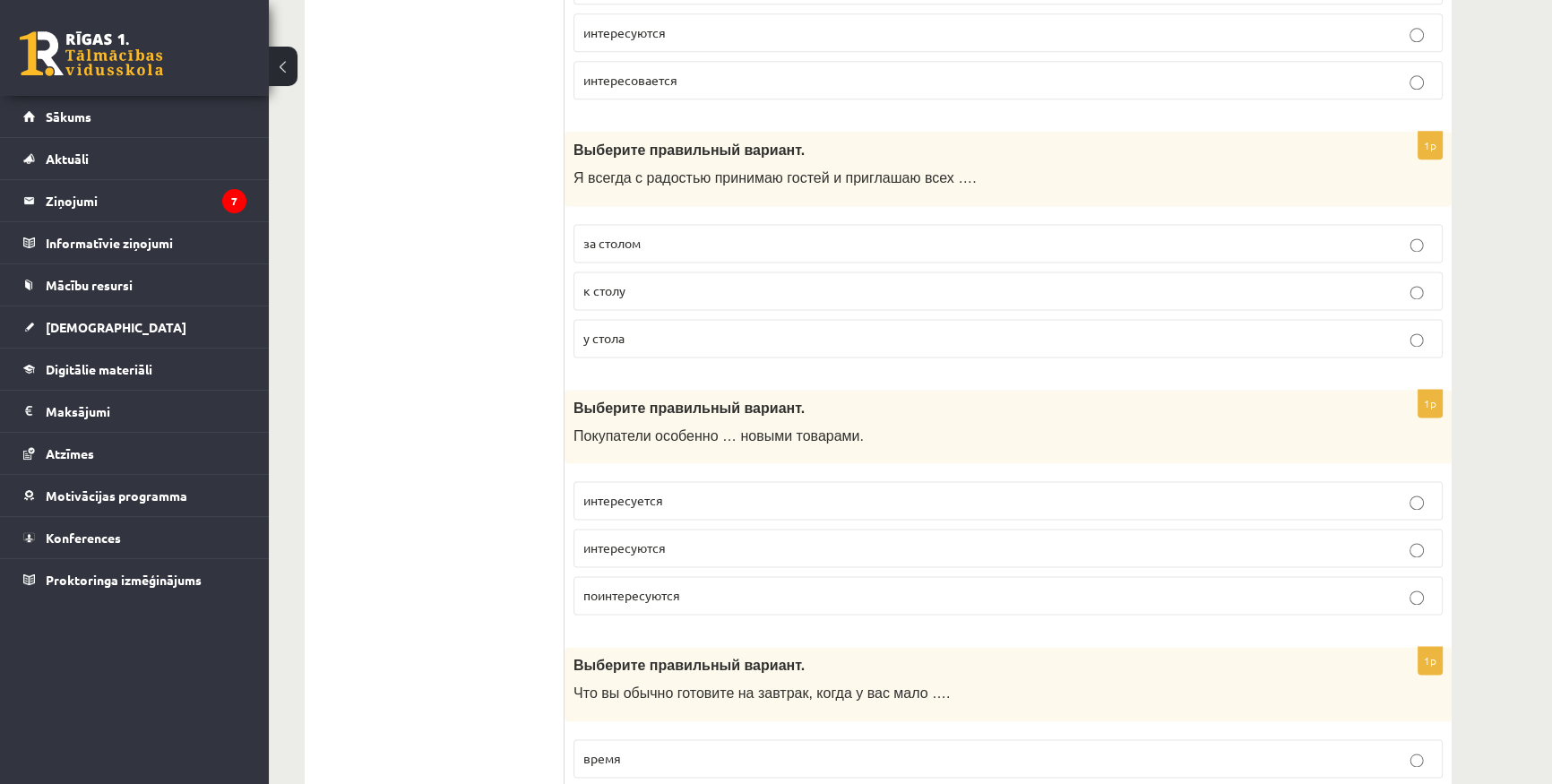
click at [676, 236] on p "за столом" at bounding box center [1008, 243] width 850 height 19
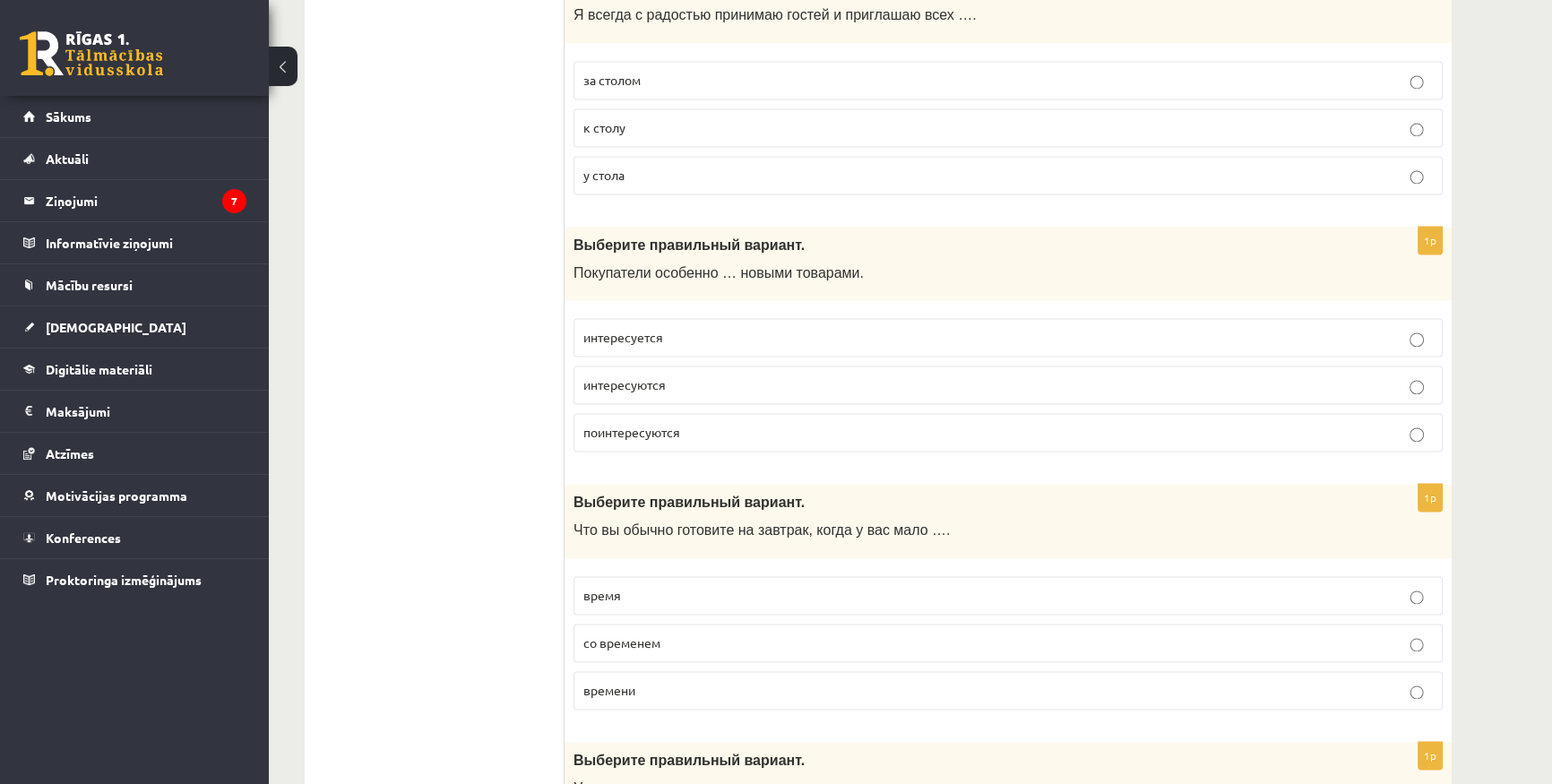
scroll to position [3257, 0]
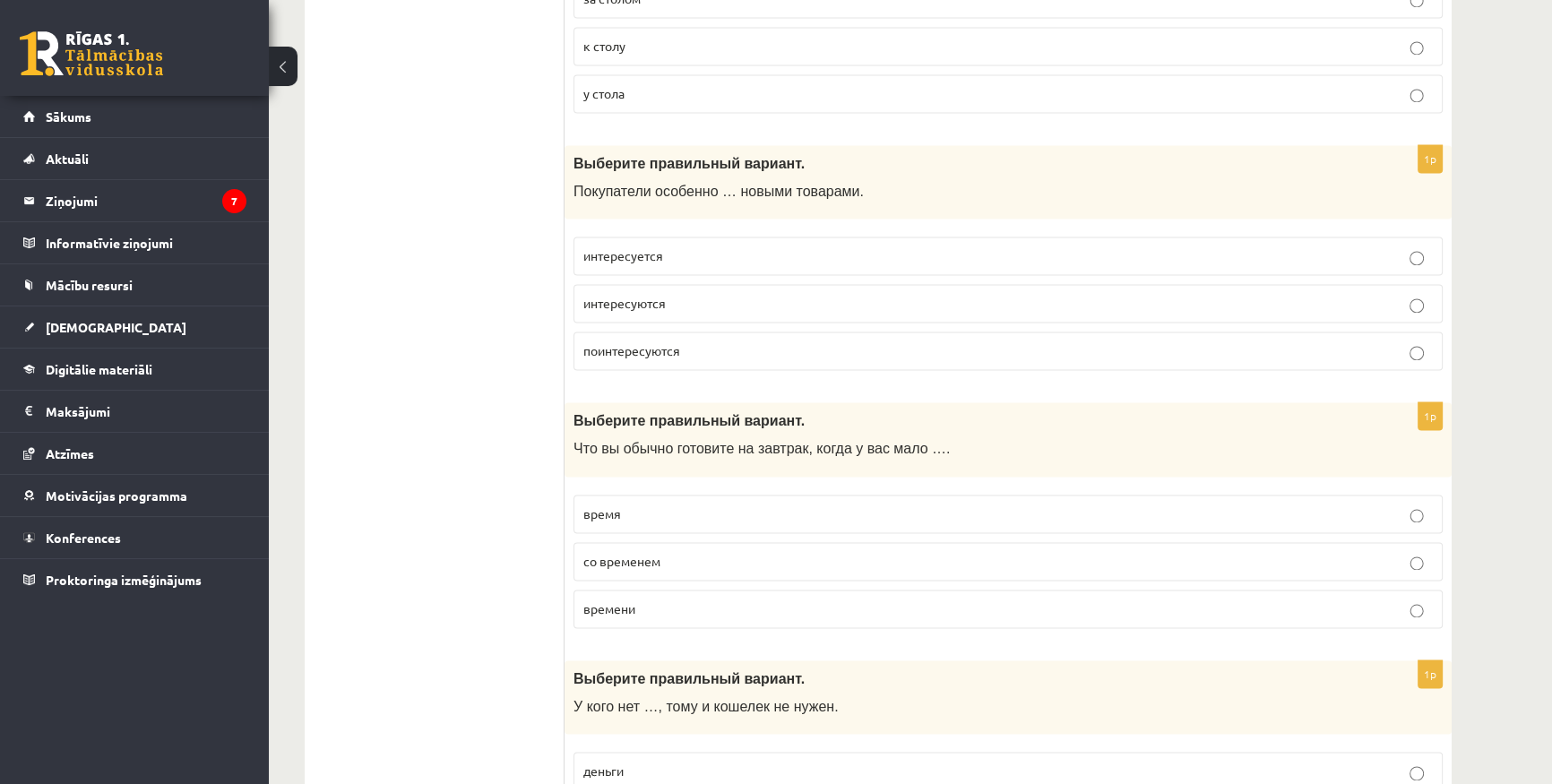
click at [669, 262] on label "интересуется" at bounding box center [1008, 255] width 870 height 38
click at [660, 294] on p "интересуются" at bounding box center [1008, 303] width 850 height 19
click at [693, 246] on p "интересуется" at bounding box center [1008, 255] width 850 height 19
click at [687, 307] on label "интересуются" at bounding box center [1008, 303] width 870 height 38
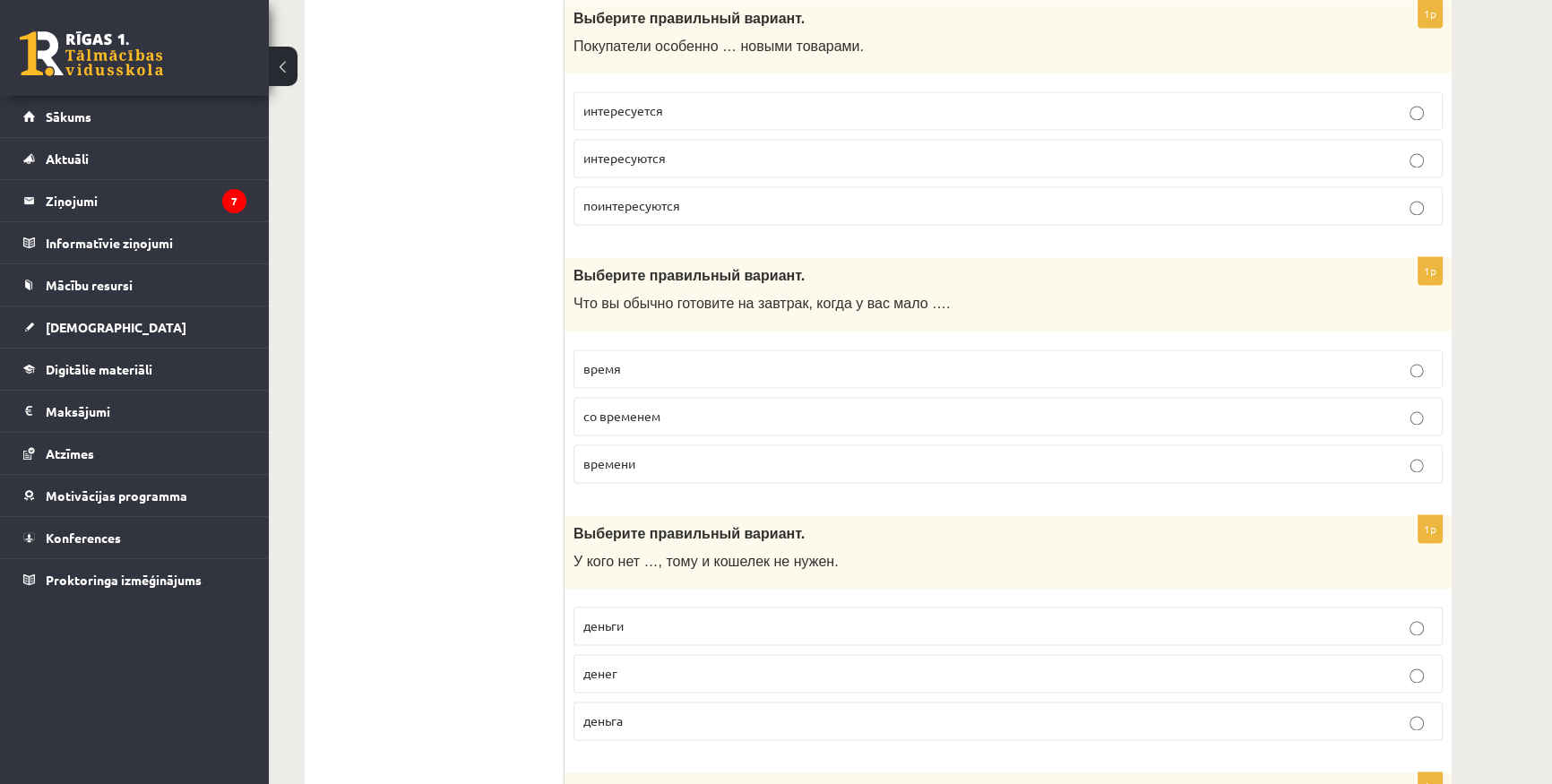
scroll to position [3420, 0]
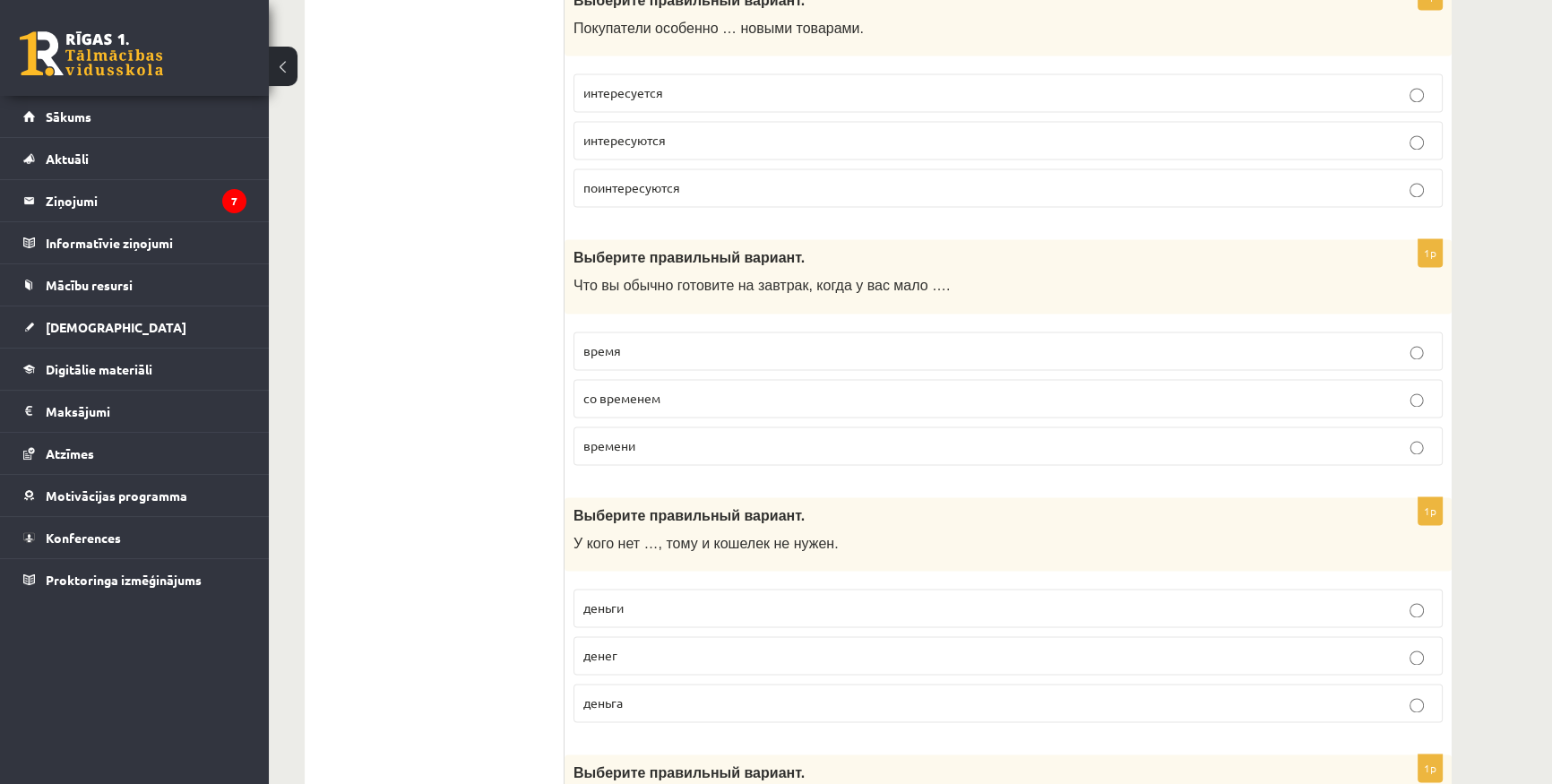
click at [669, 426] on label "времени" at bounding box center [1008, 445] width 870 height 38
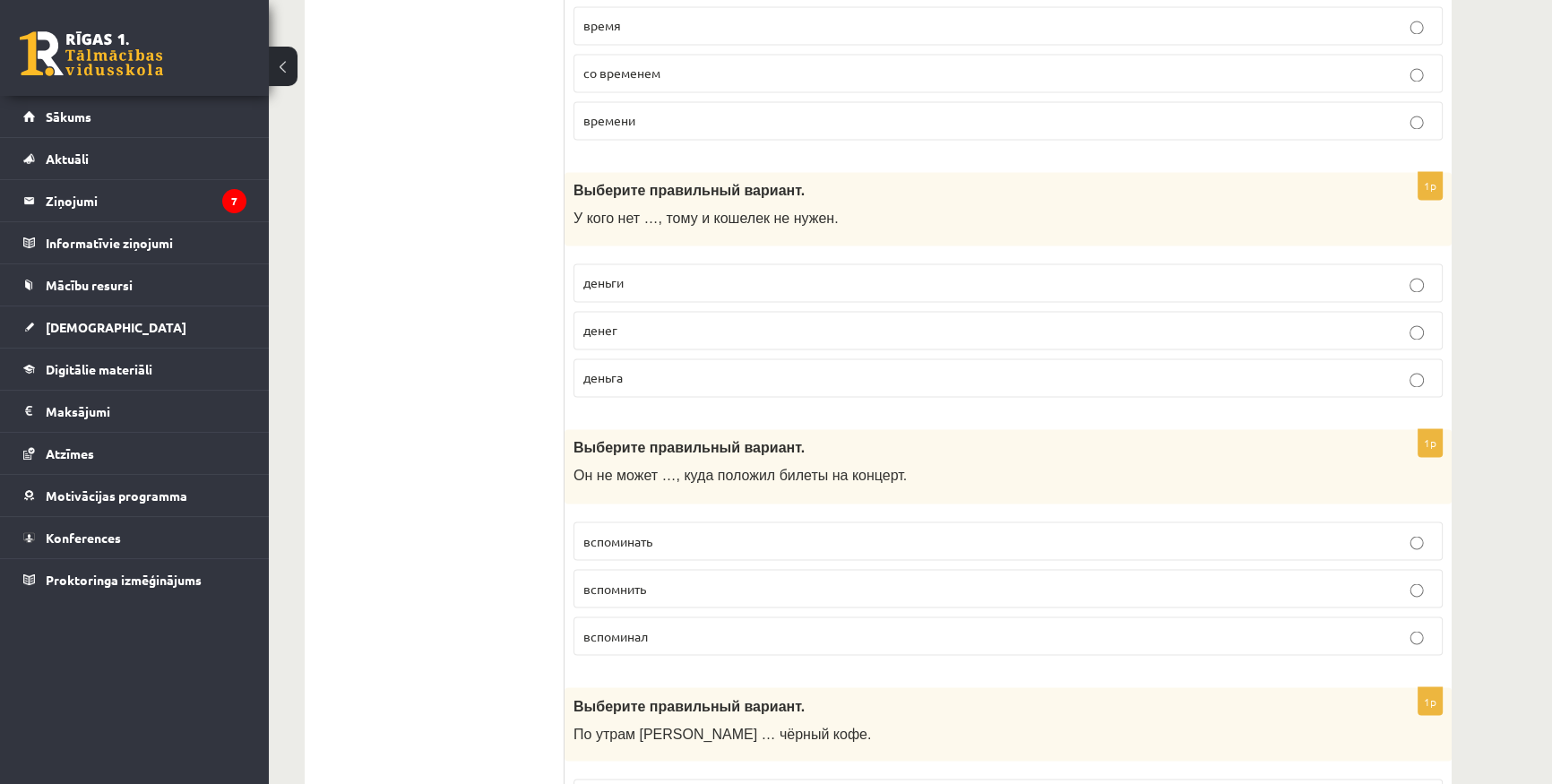
click at [648, 331] on label "денег" at bounding box center [1008, 329] width 870 height 38
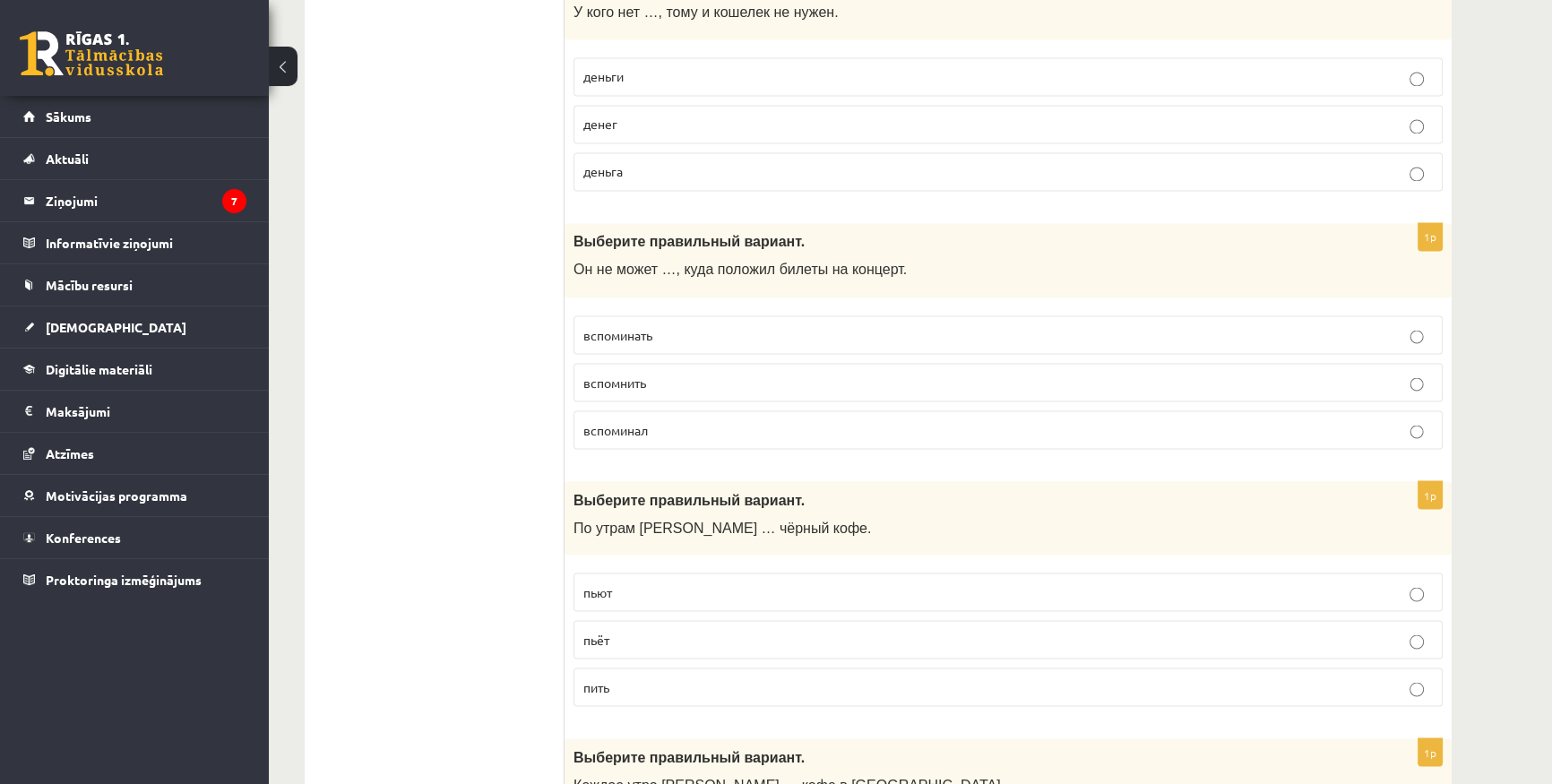
scroll to position [3990, 0]
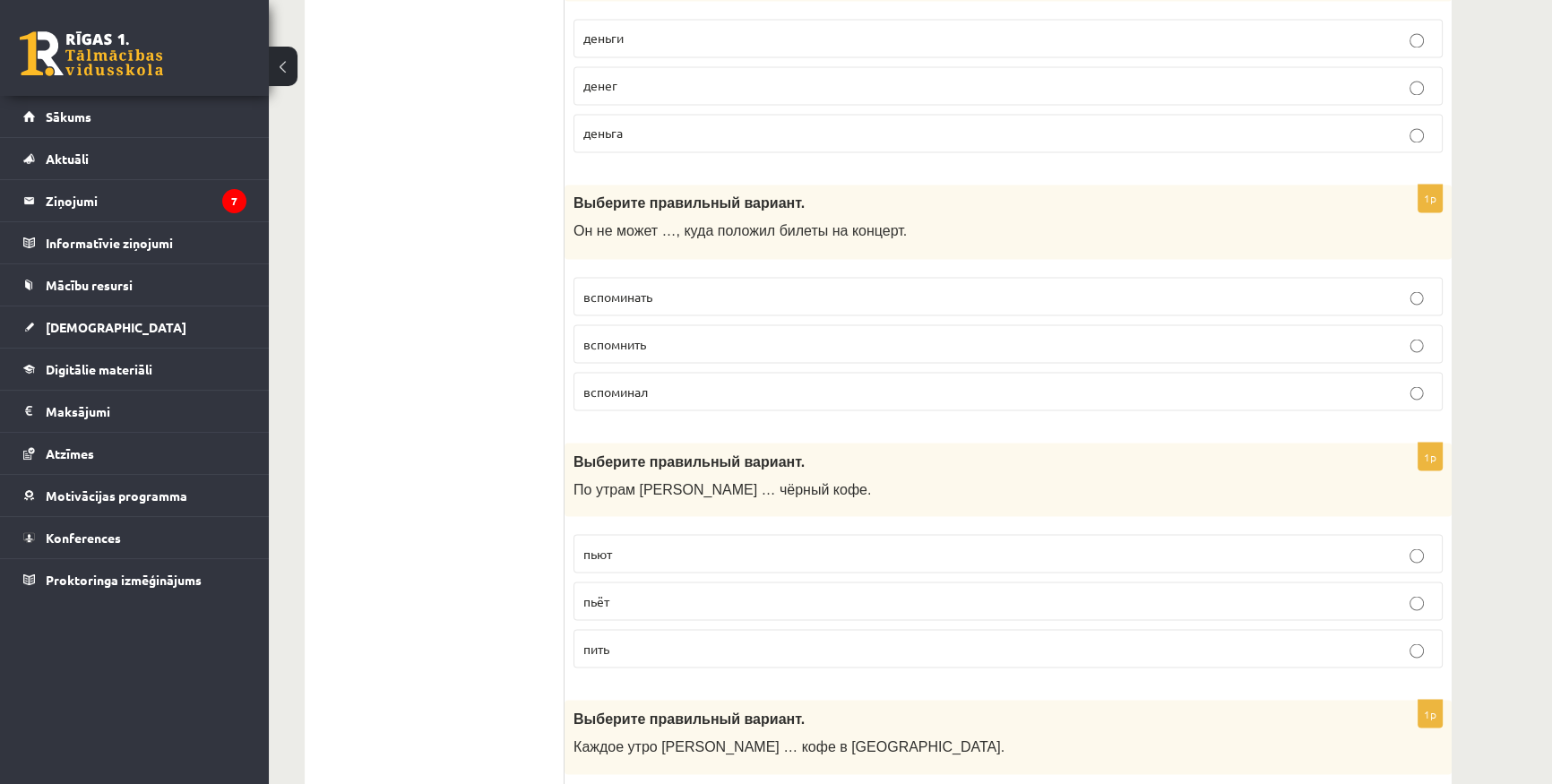
click at [652, 340] on p "вспомнить" at bounding box center [1008, 343] width 850 height 19
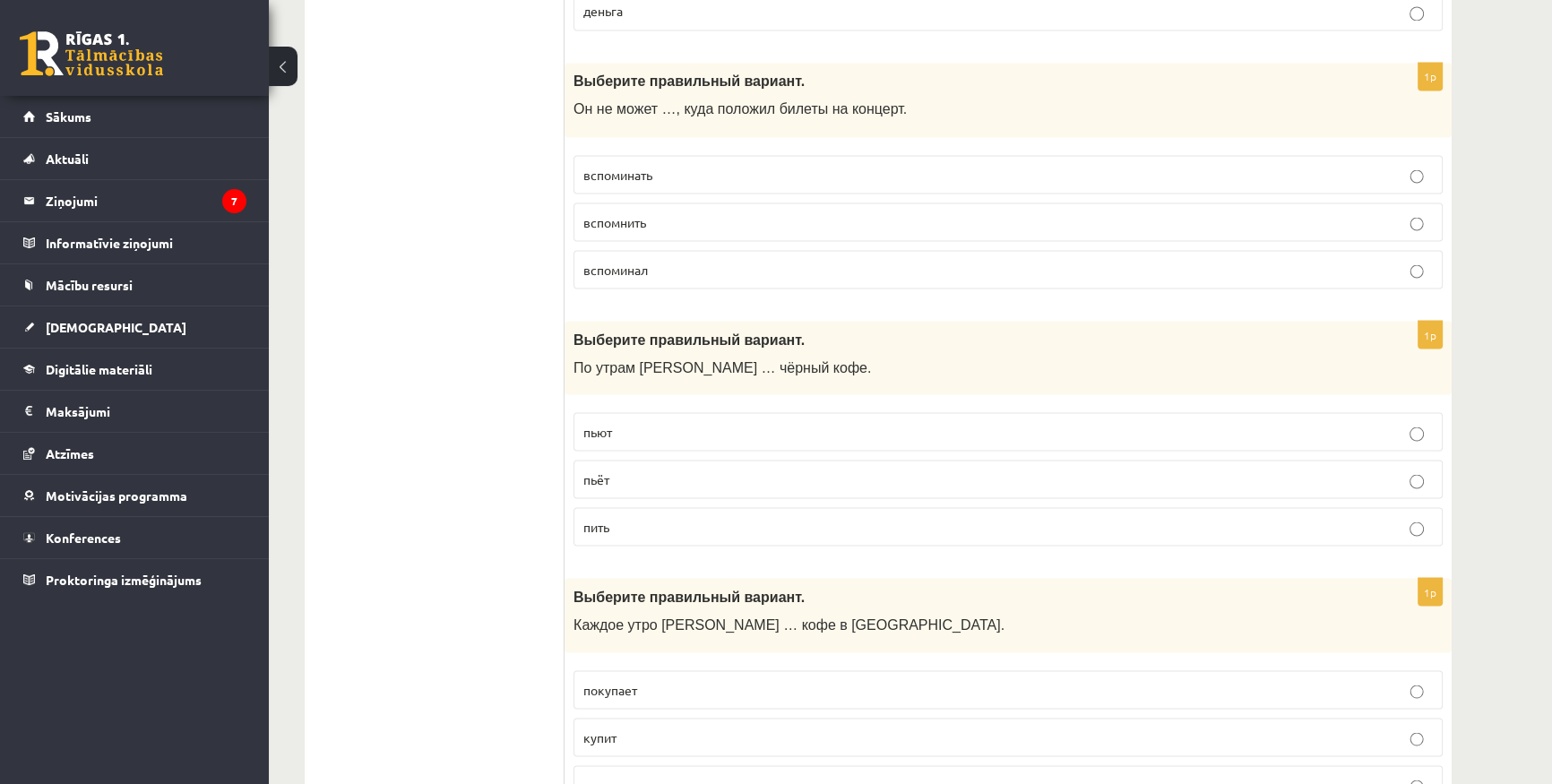
scroll to position [4235, 0]
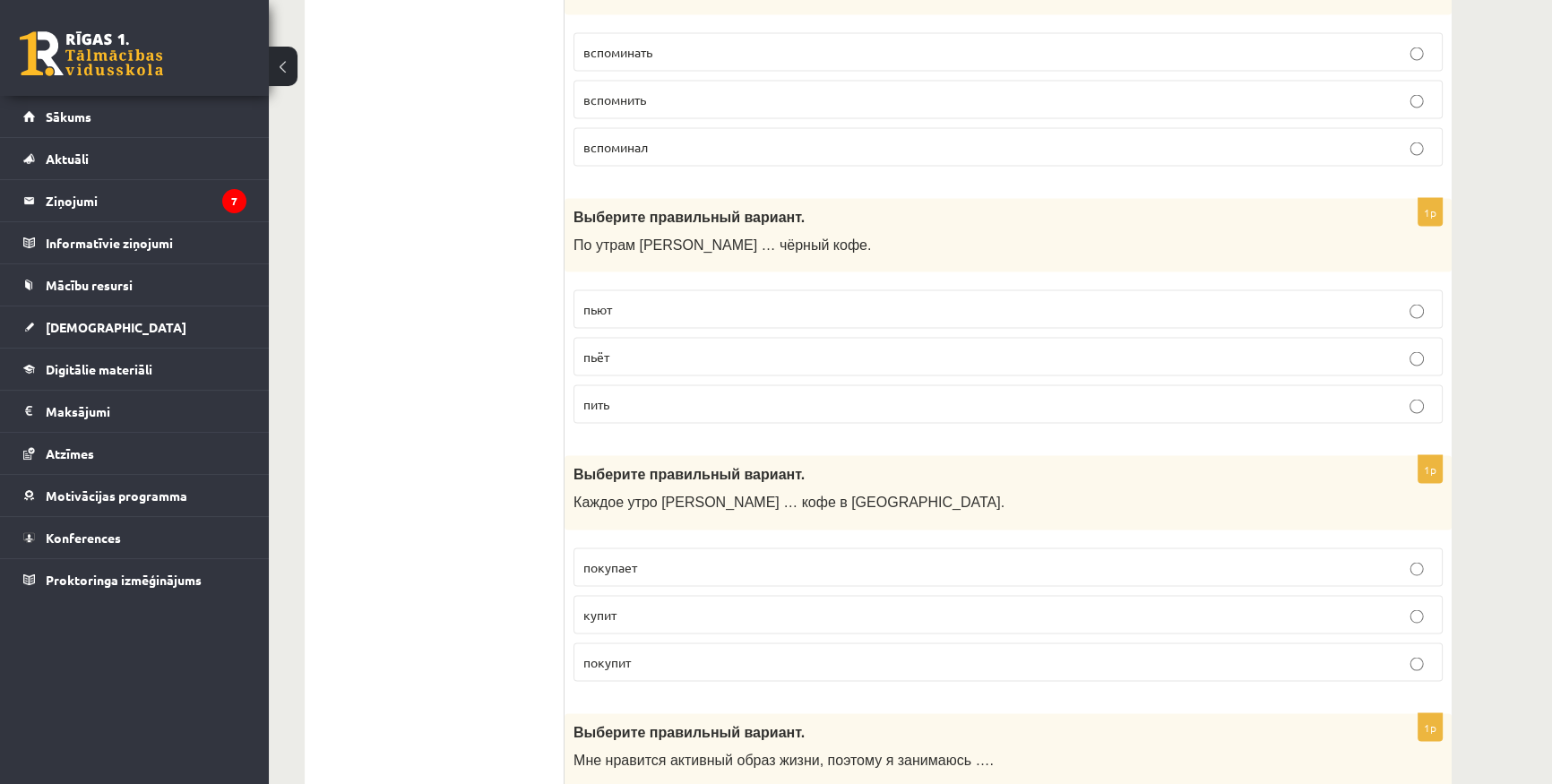
click at [690, 348] on p "пьёт" at bounding box center [1008, 356] width 850 height 19
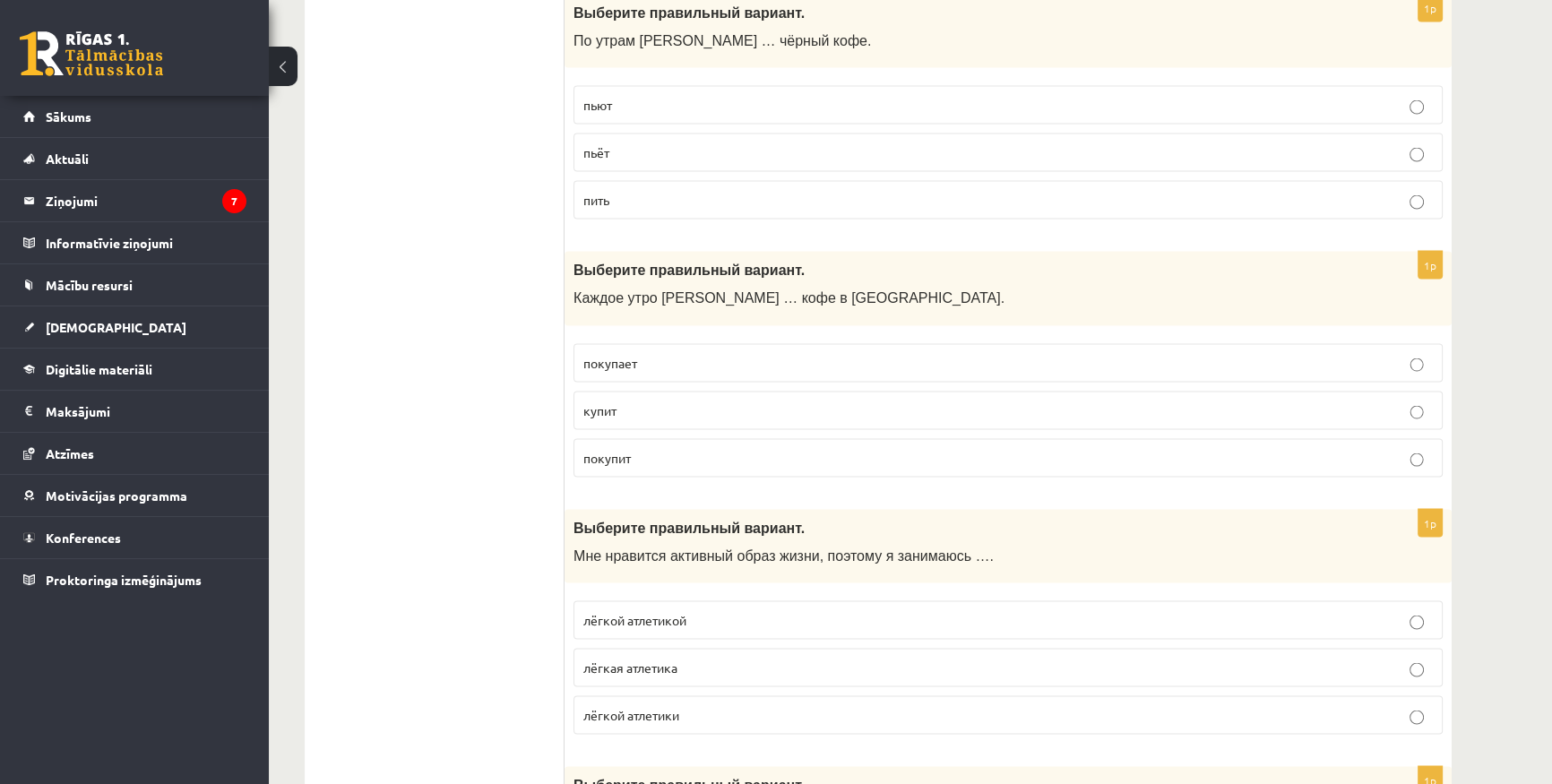
scroll to position [4479, 0]
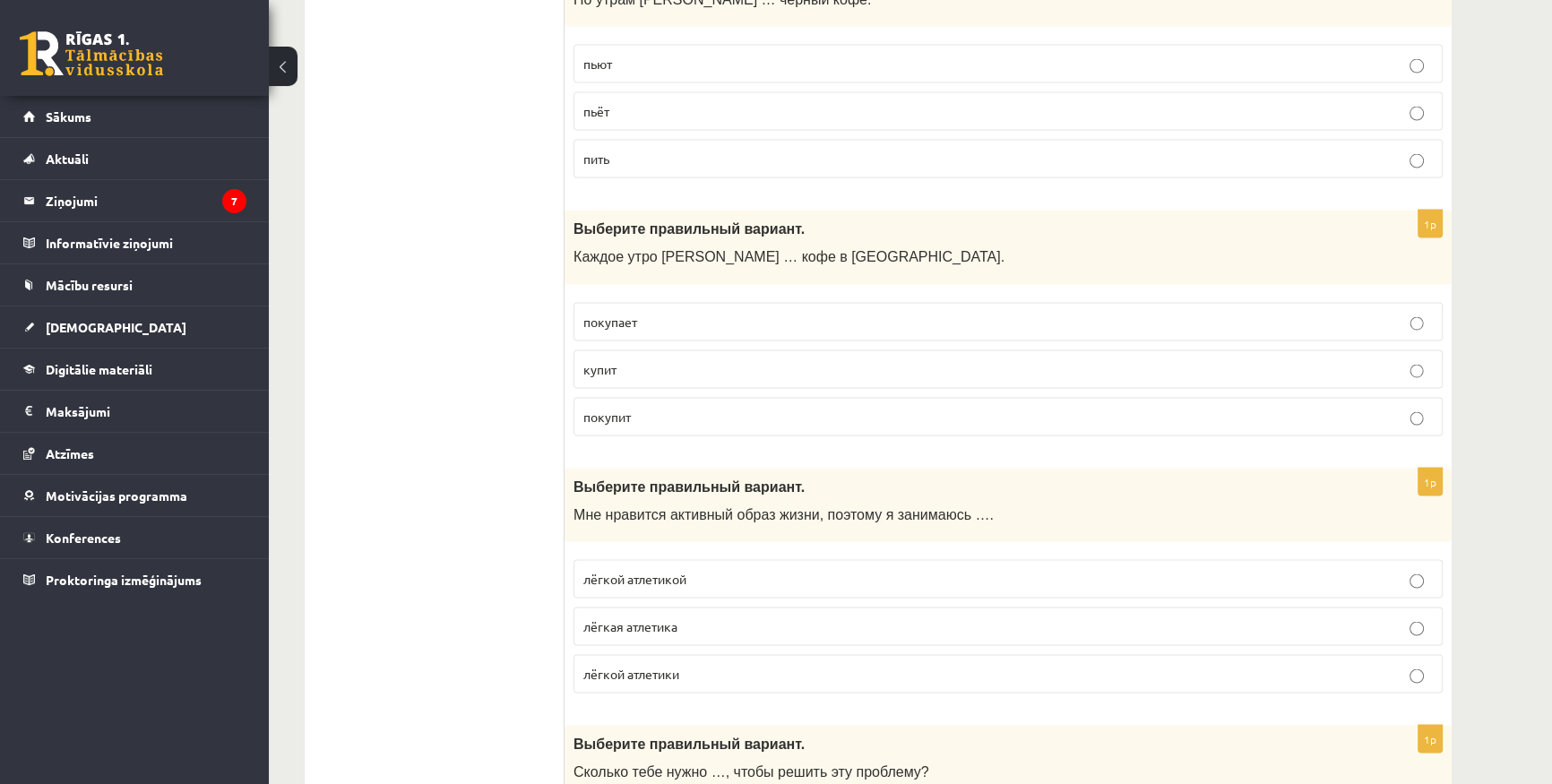
click at [638, 313] on p "покупает" at bounding box center [1008, 321] width 850 height 19
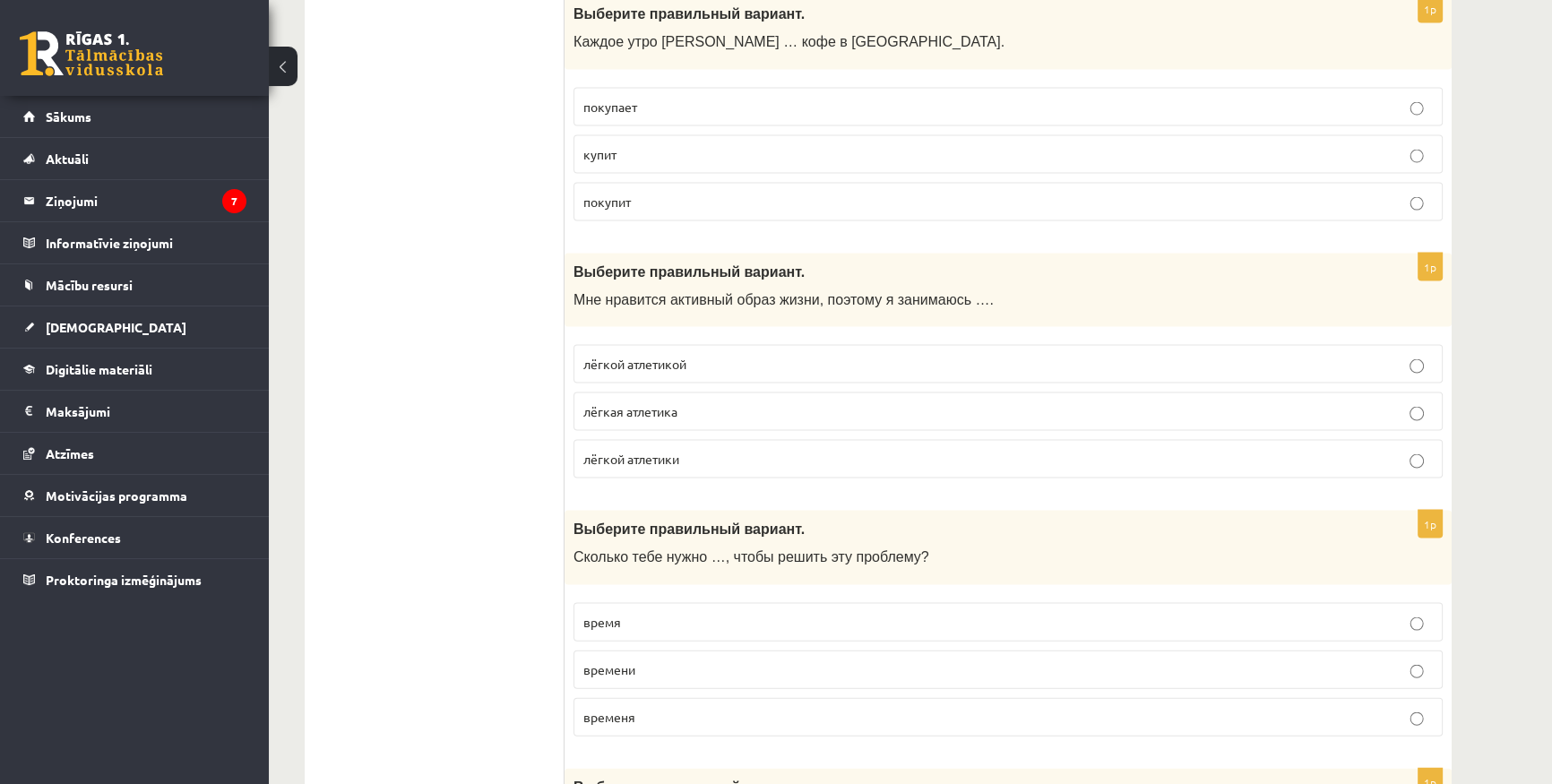
scroll to position [4723, 0]
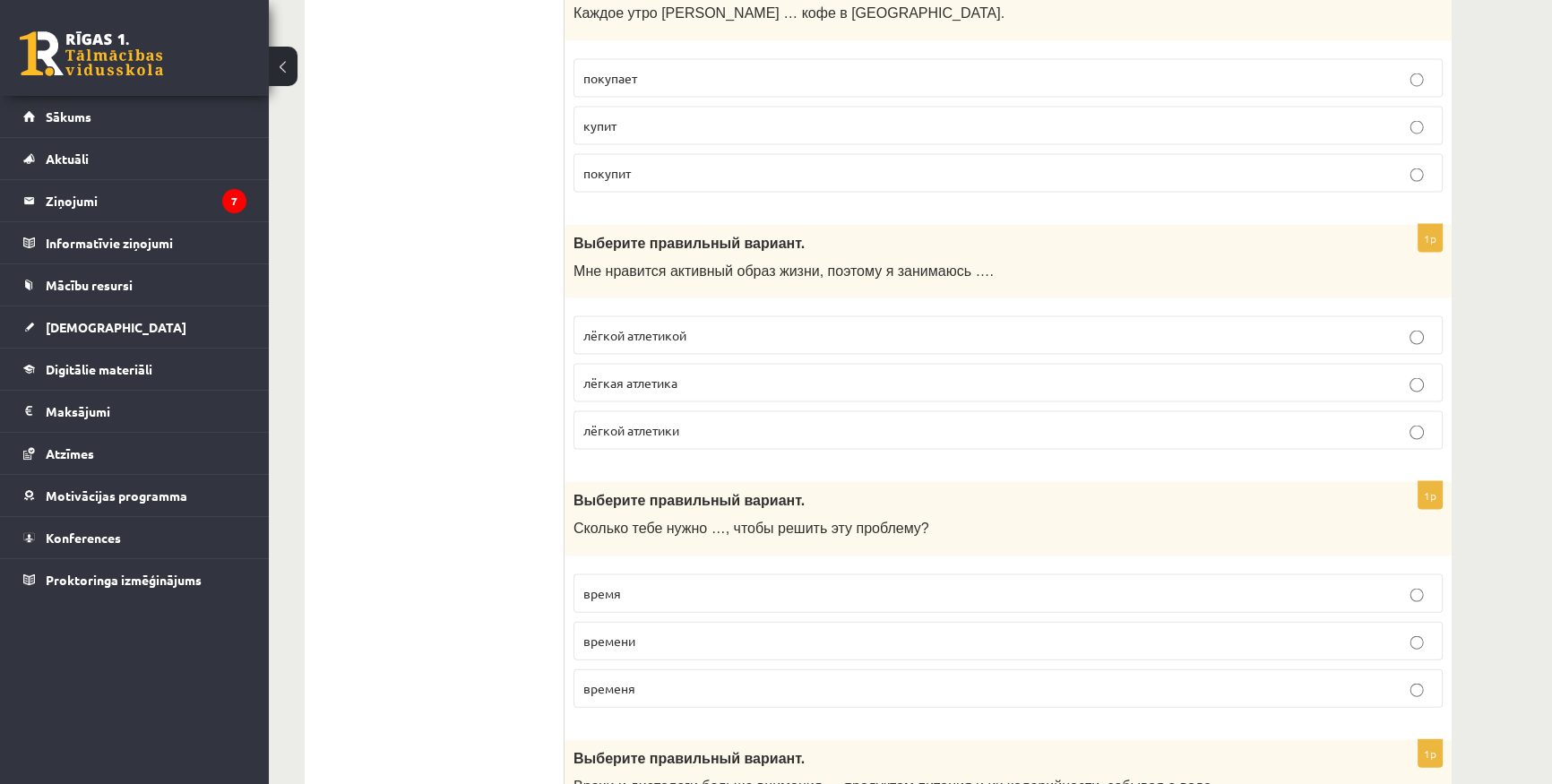
click at [689, 373] on p "лёгкая атлетика" at bounding box center [1008, 382] width 850 height 19
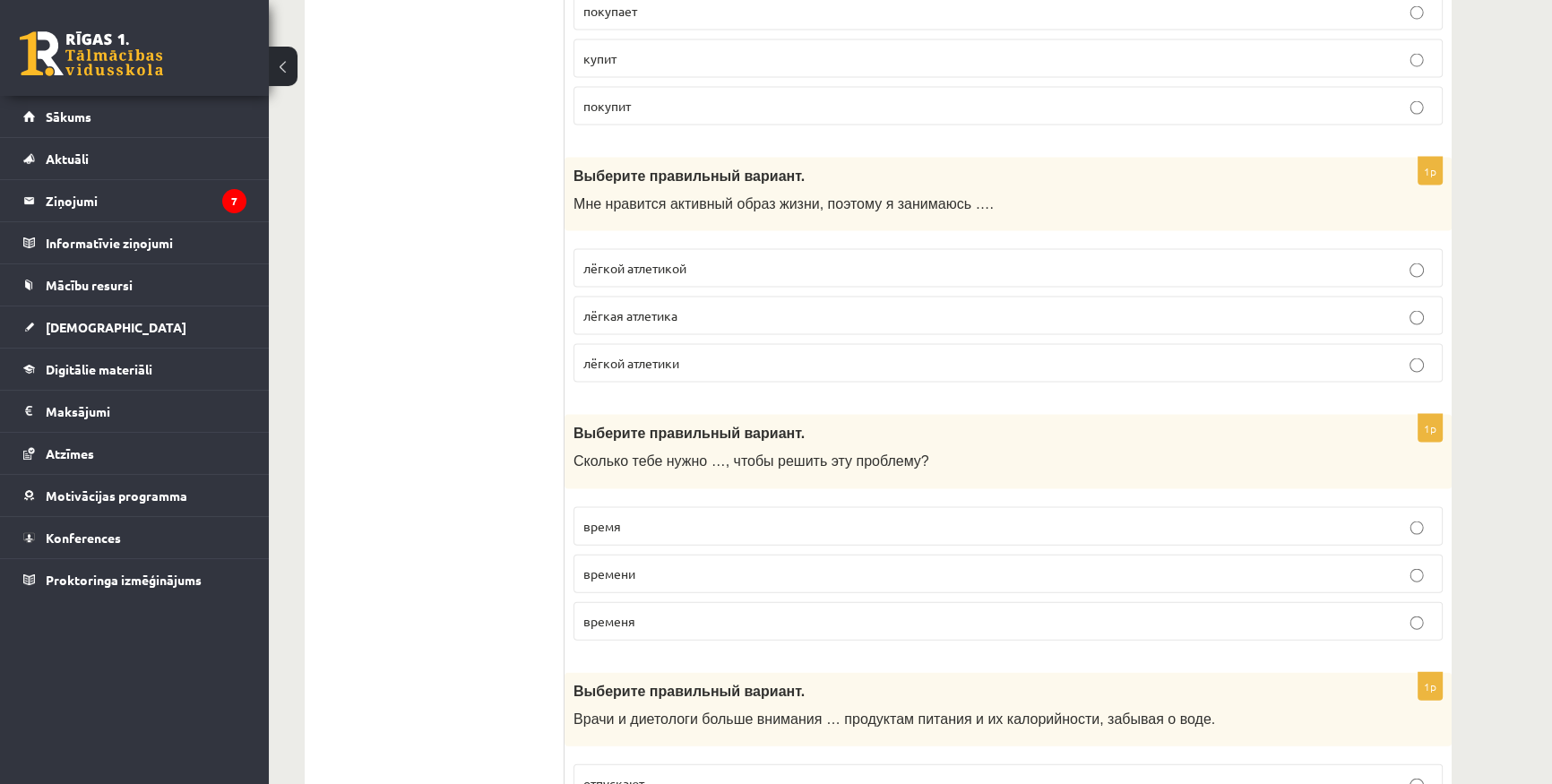
scroll to position [4885, 0]
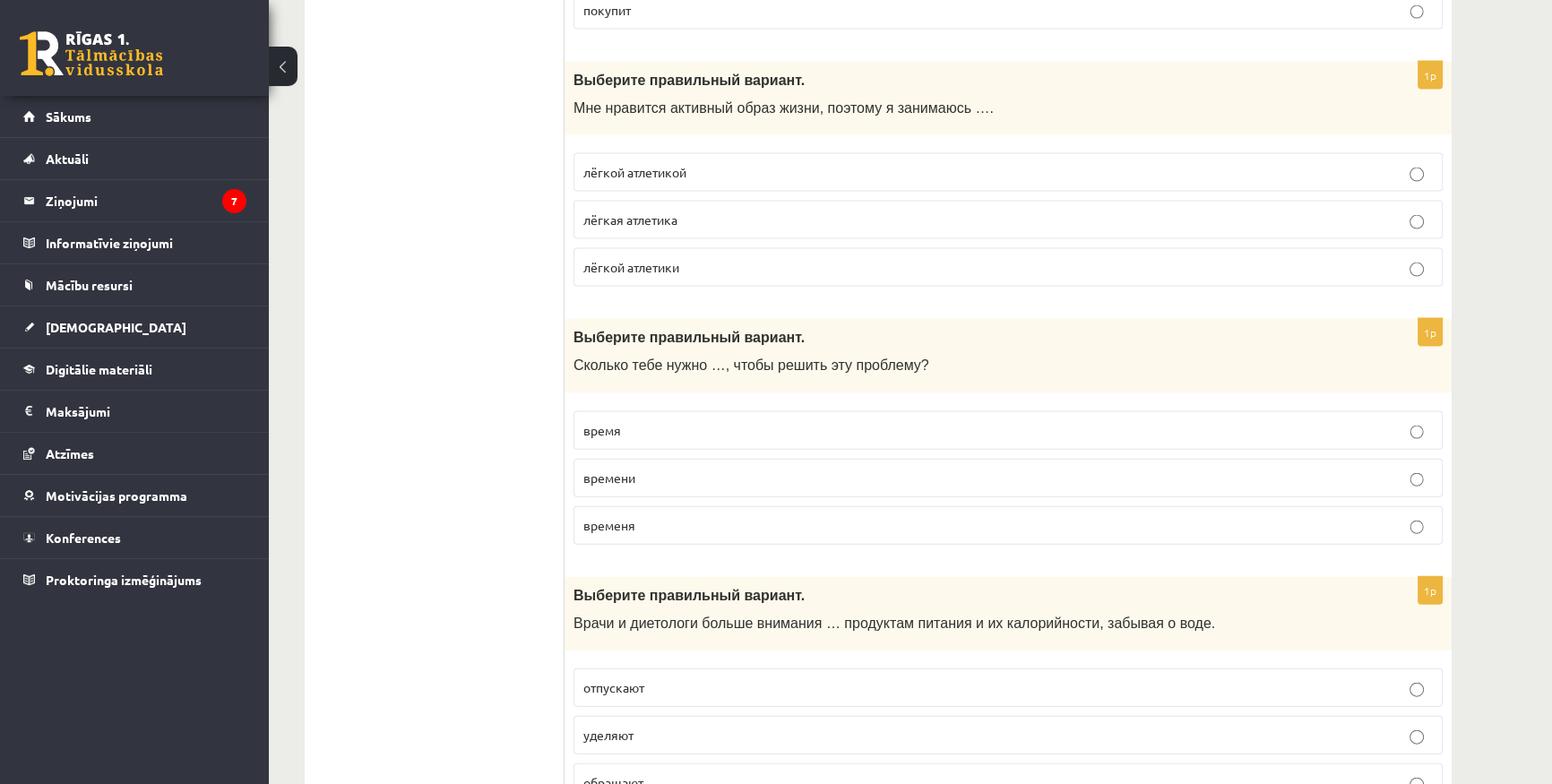
click at [703, 262] on p "лёгкой атлетики" at bounding box center [1008, 267] width 850 height 19
click at [714, 163] on p "лёгкой атлетикой" at bounding box center [1008, 172] width 850 height 19
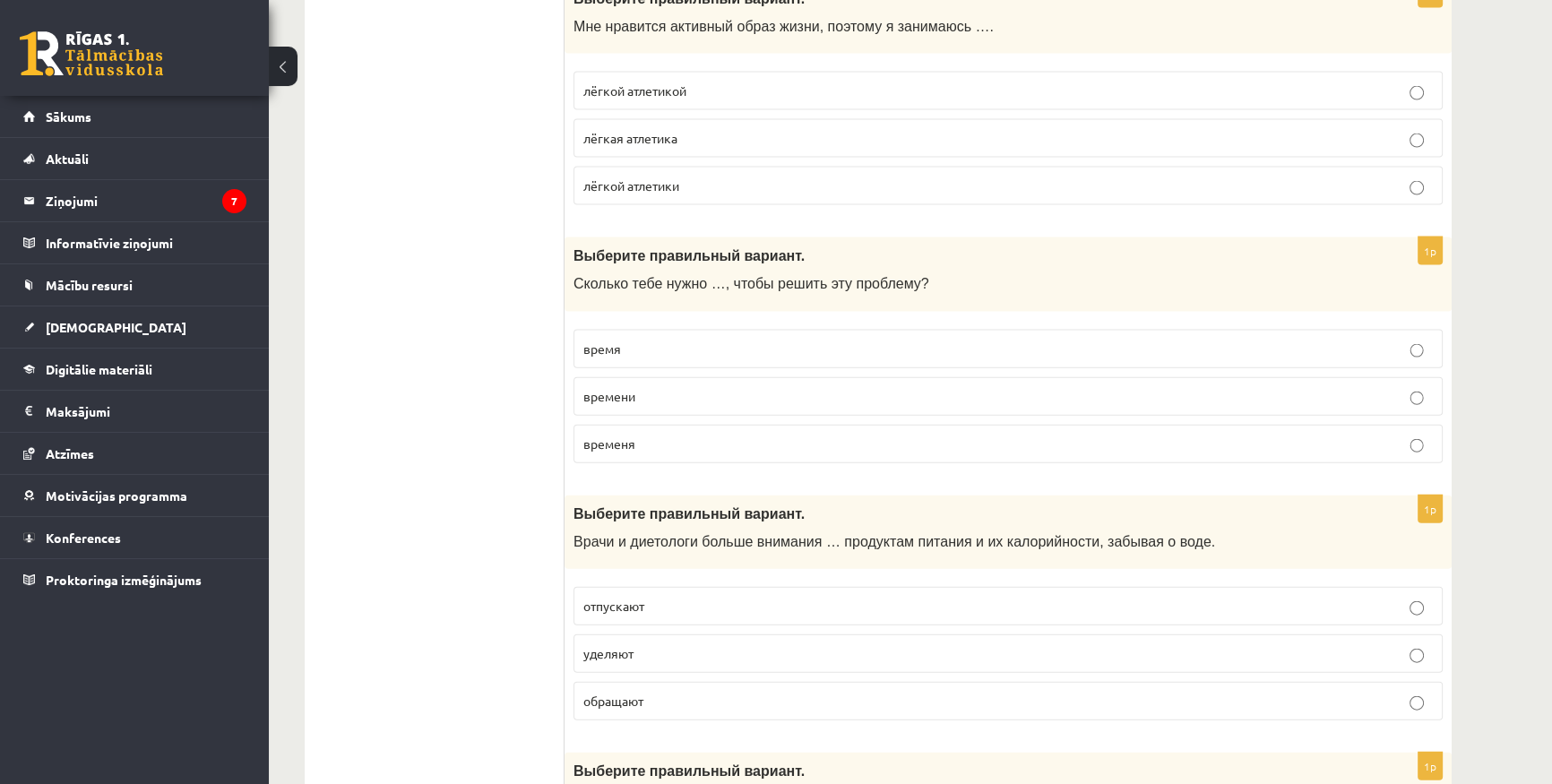
click at [662, 388] on p "времени" at bounding box center [1008, 396] width 850 height 19
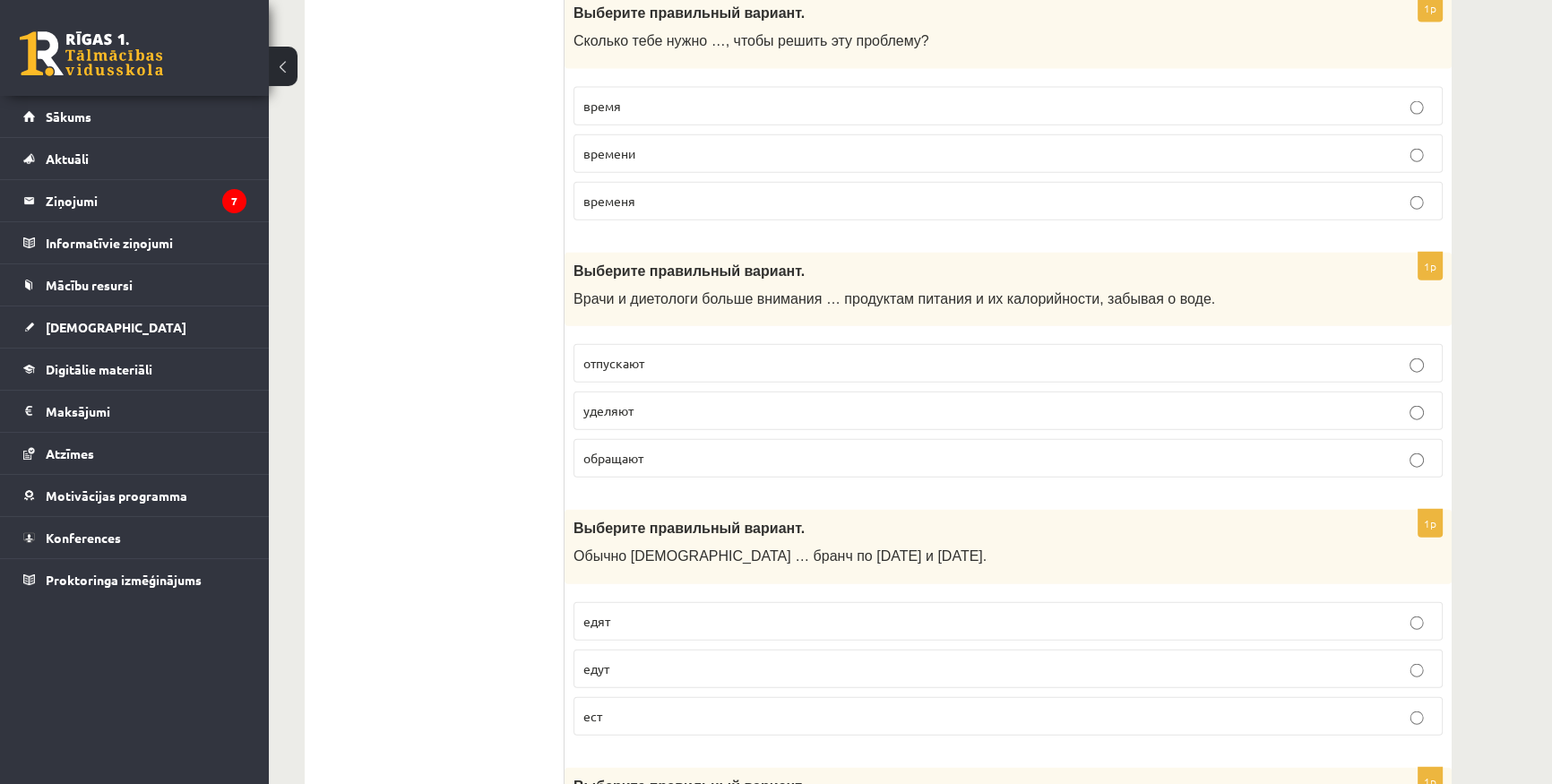
scroll to position [5212, 0]
click at [662, 447] on p "обращают" at bounding box center [1008, 456] width 850 height 19
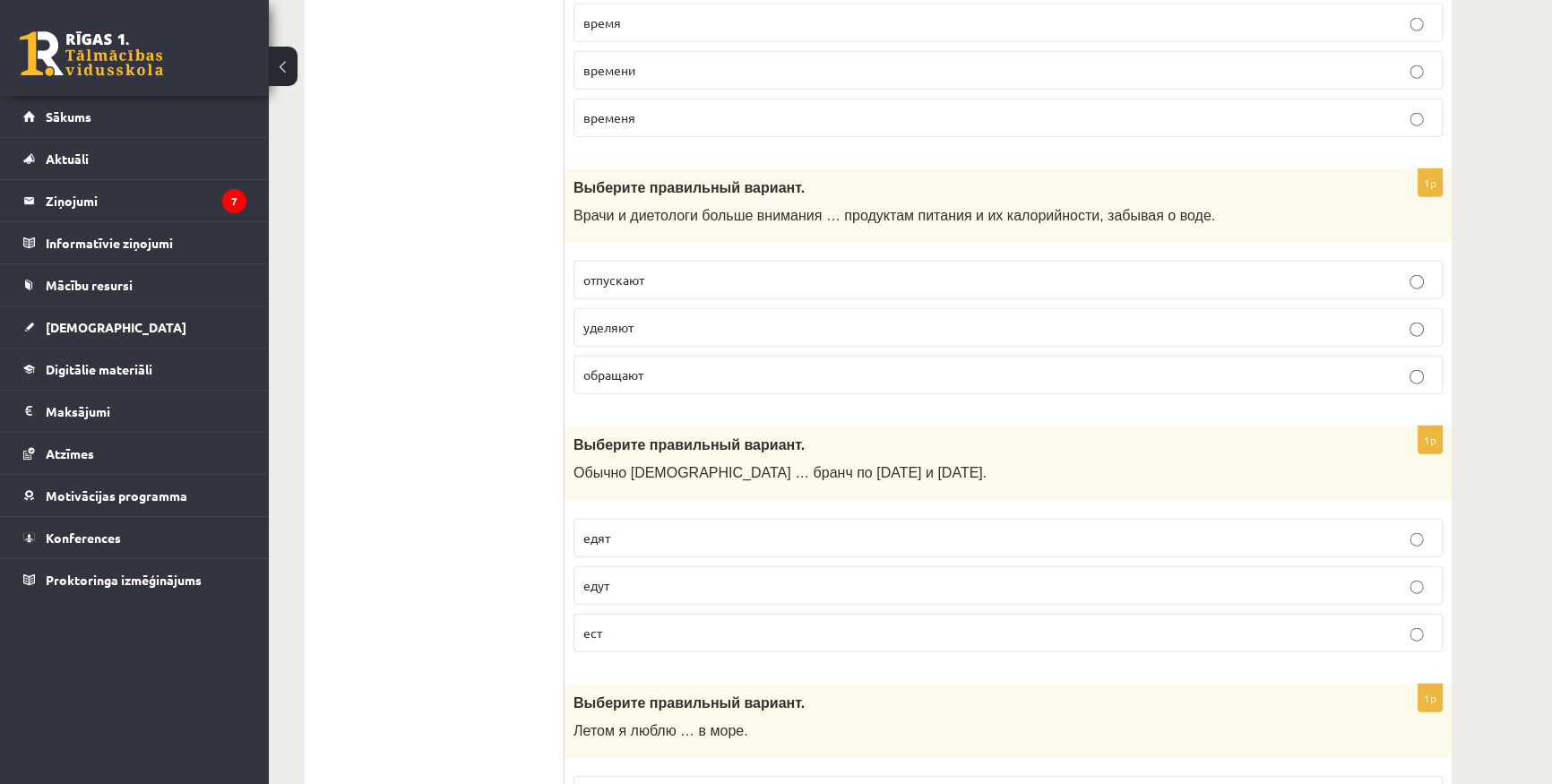
scroll to position [5374, 0]
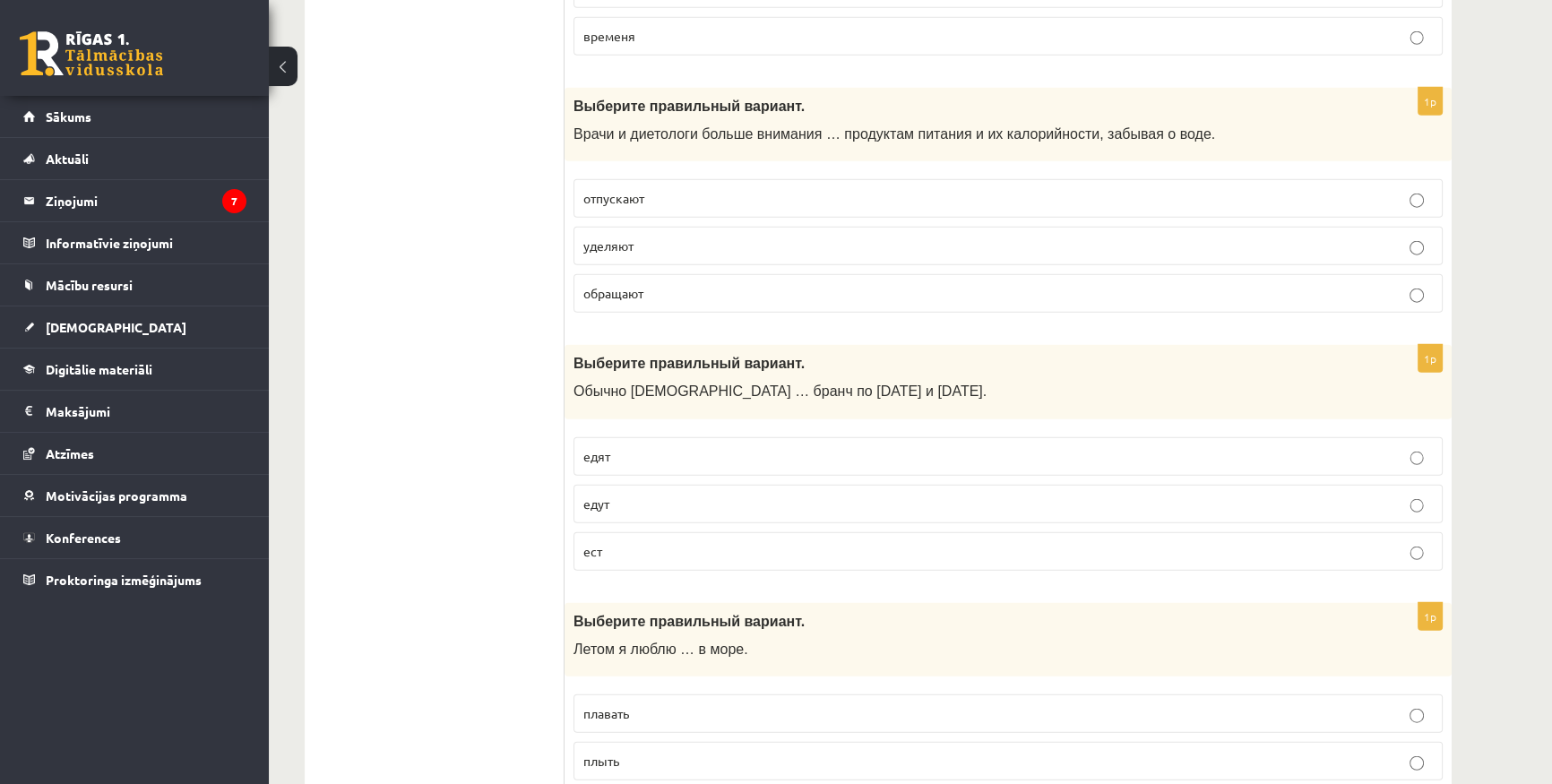
click at [645, 456] on label "едят" at bounding box center [1008, 456] width 870 height 38
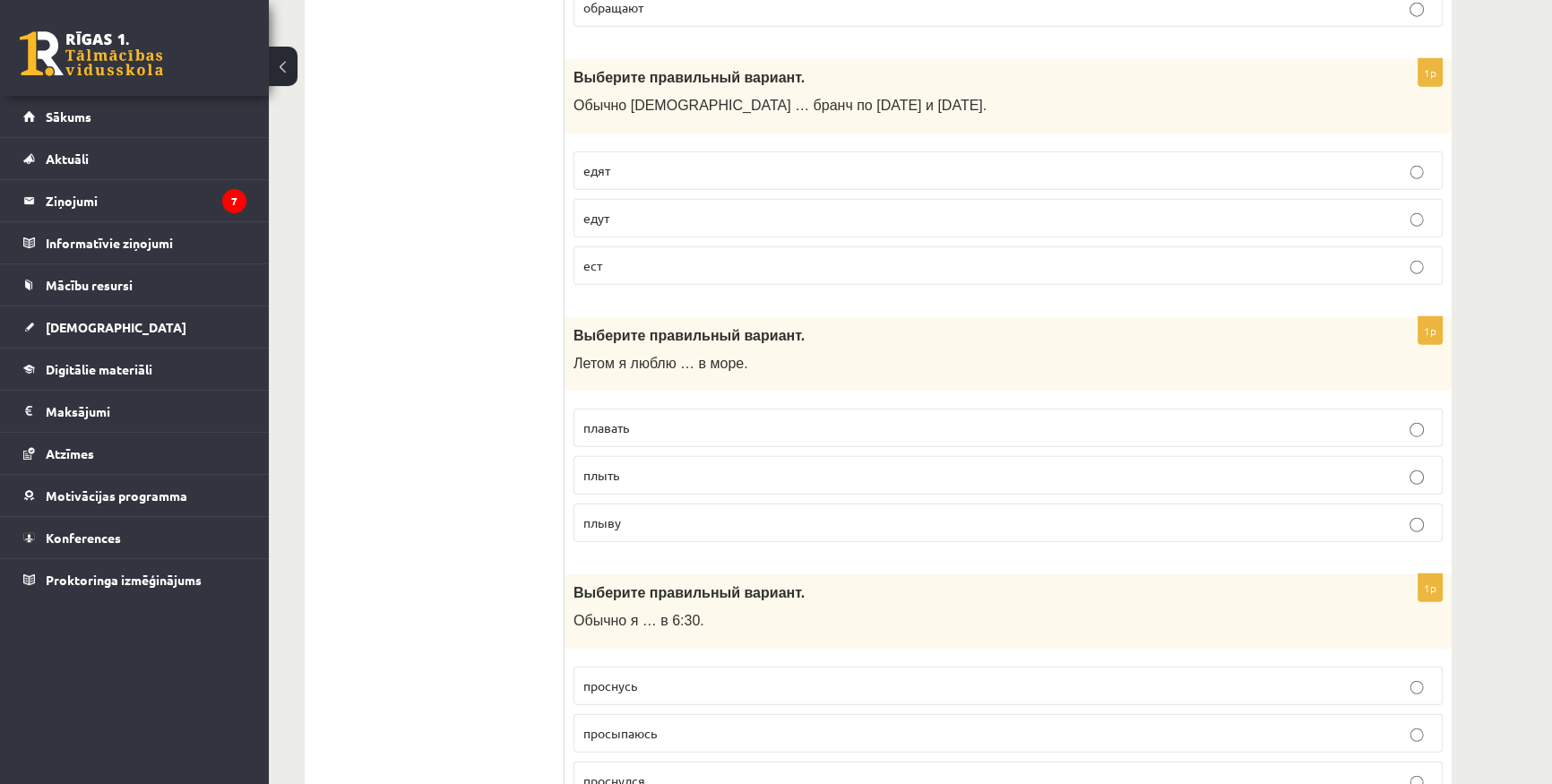
scroll to position [5700, 0]
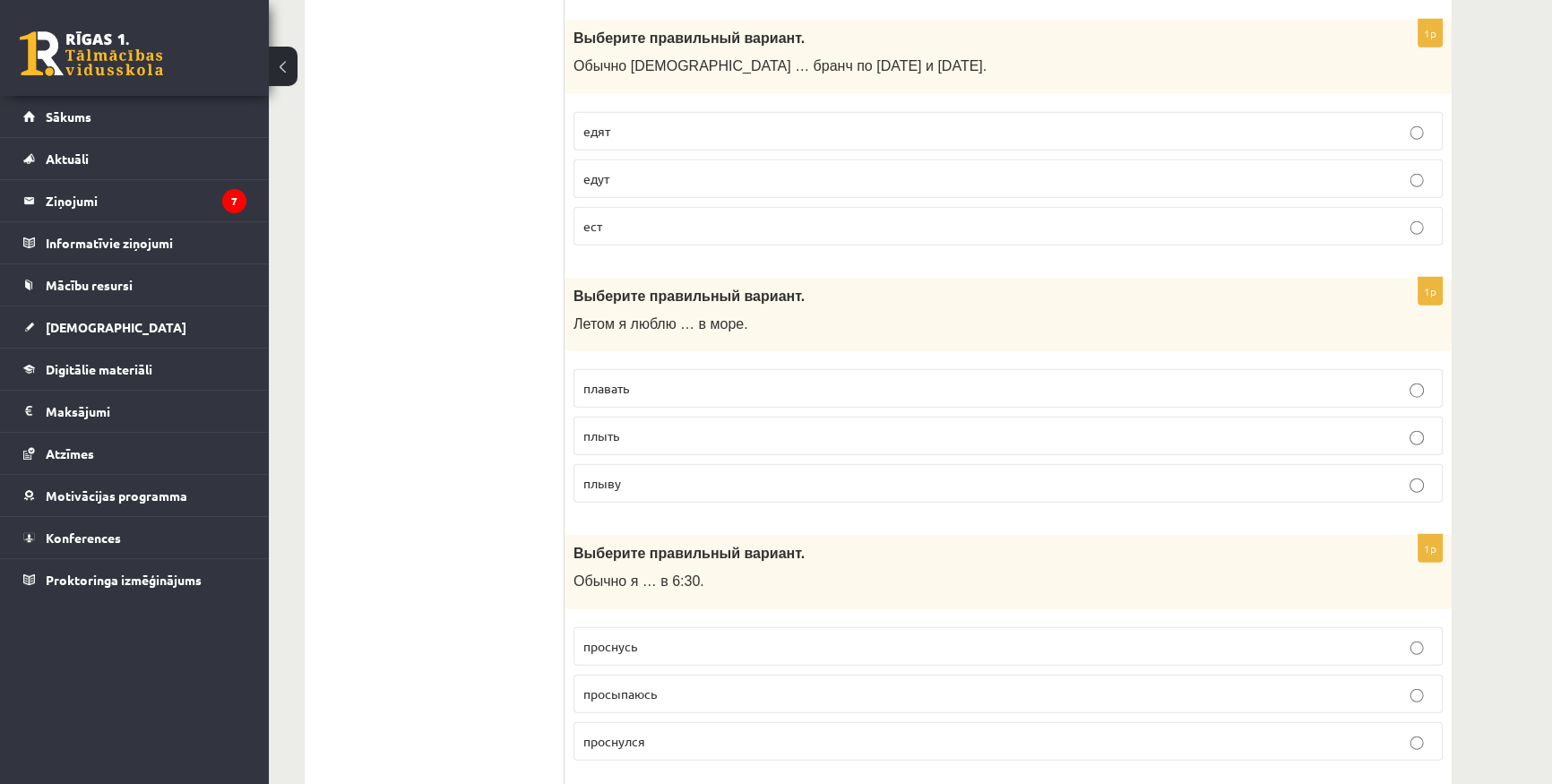
click at [677, 380] on p "плавать" at bounding box center [1008, 388] width 850 height 19
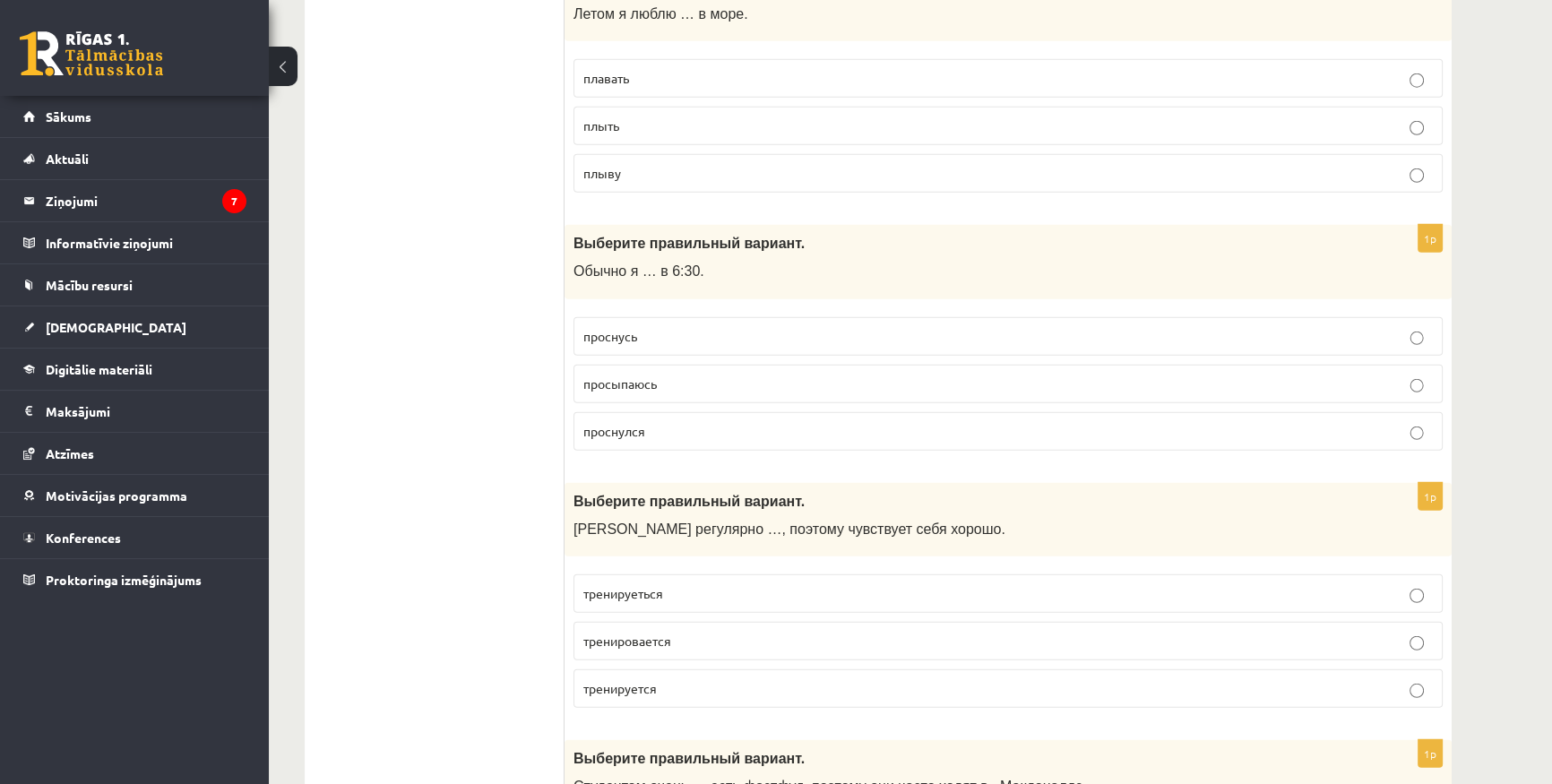
scroll to position [6026, 0]
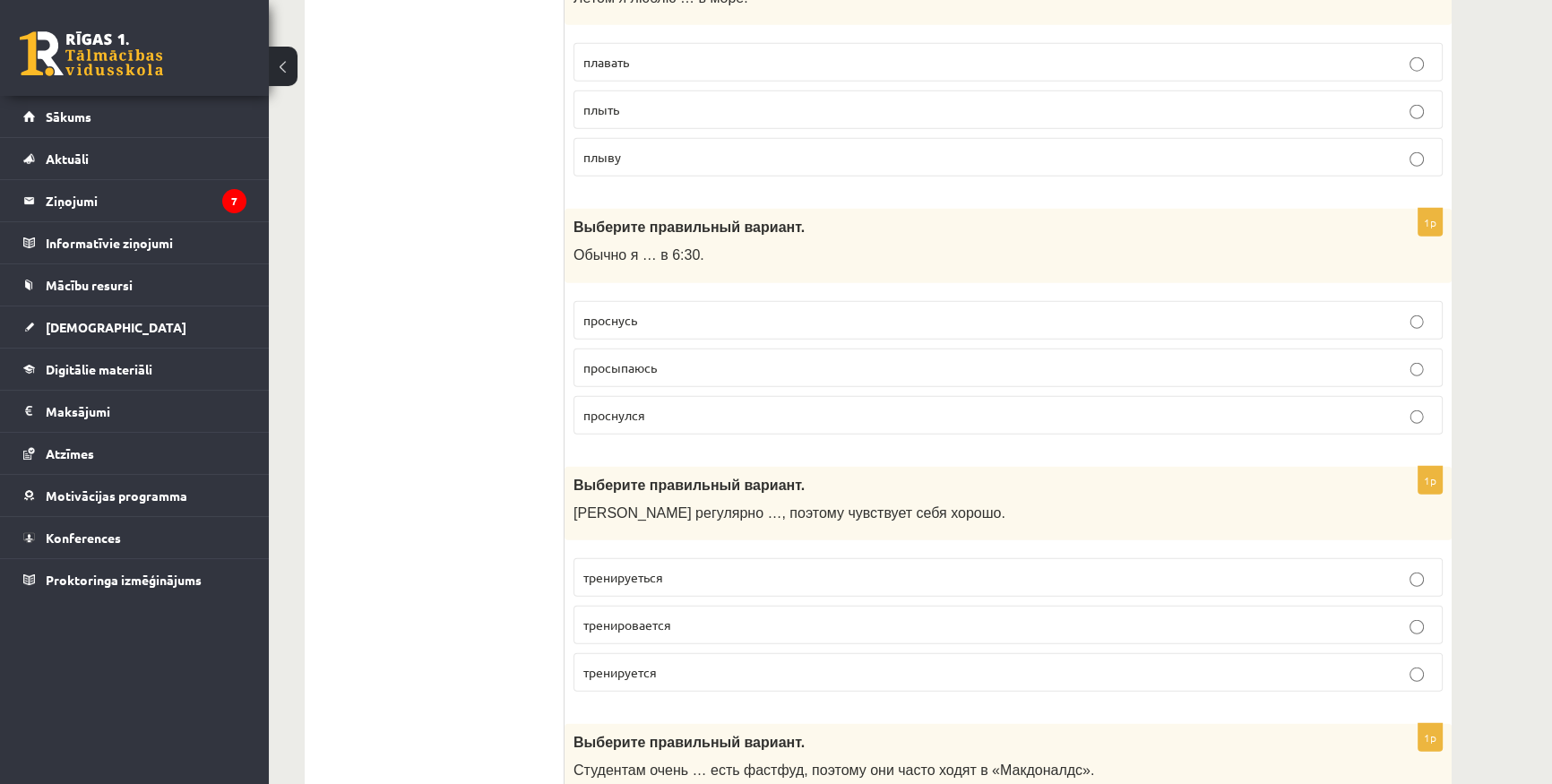
click at [690, 359] on p "просыпаюсь" at bounding box center [1008, 368] width 850 height 19
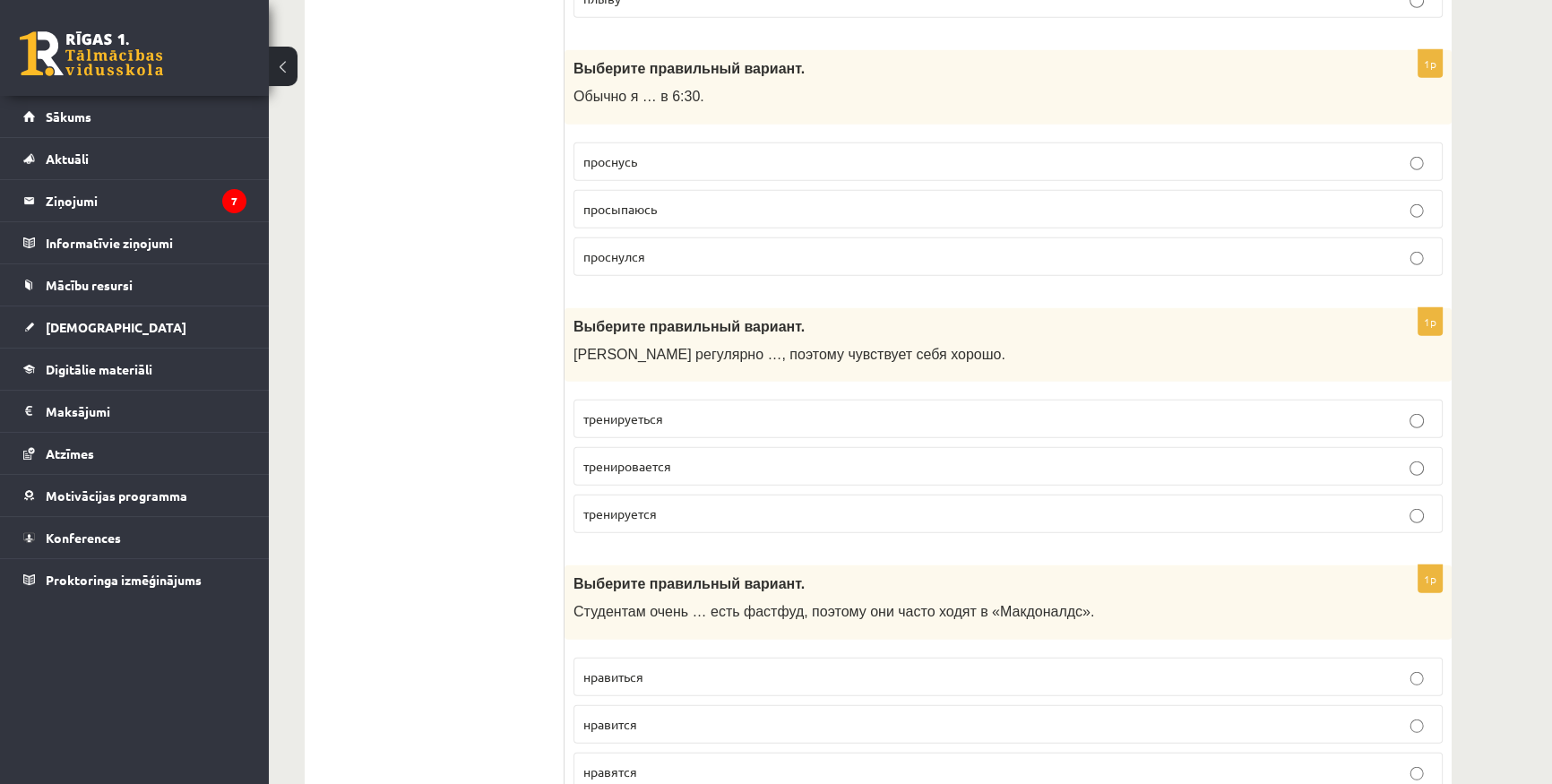
scroll to position [6189, 0]
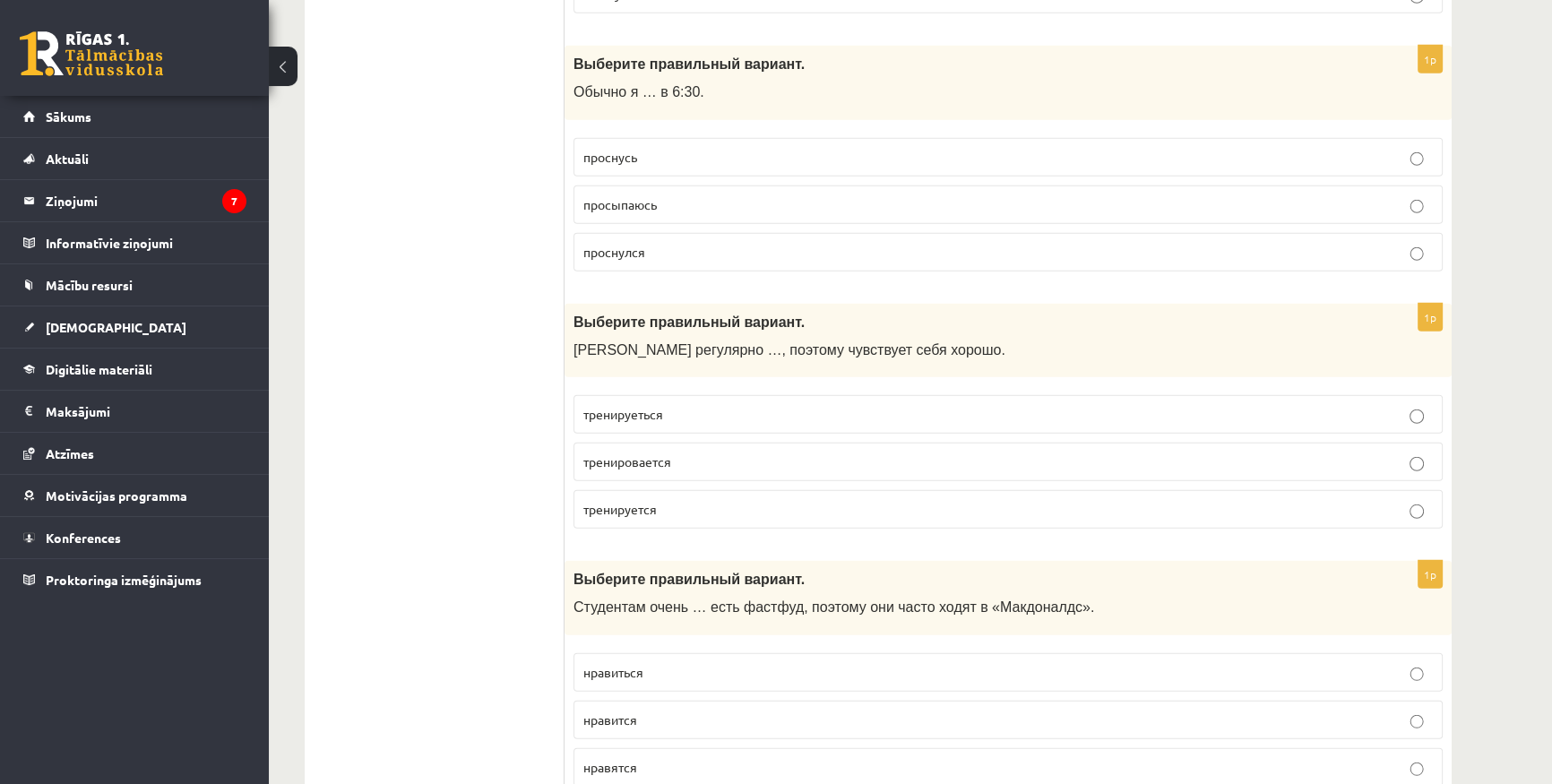
click at [691, 405] on p "тренируеться" at bounding box center [1008, 414] width 850 height 19
drag, startPoint x: 677, startPoint y: 398, endPoint x: 526, endPoint y: 399, distance: 151.0
click at [688, 500] on p "тренируется" at bounding box center [1008, 509] width 850 height 19
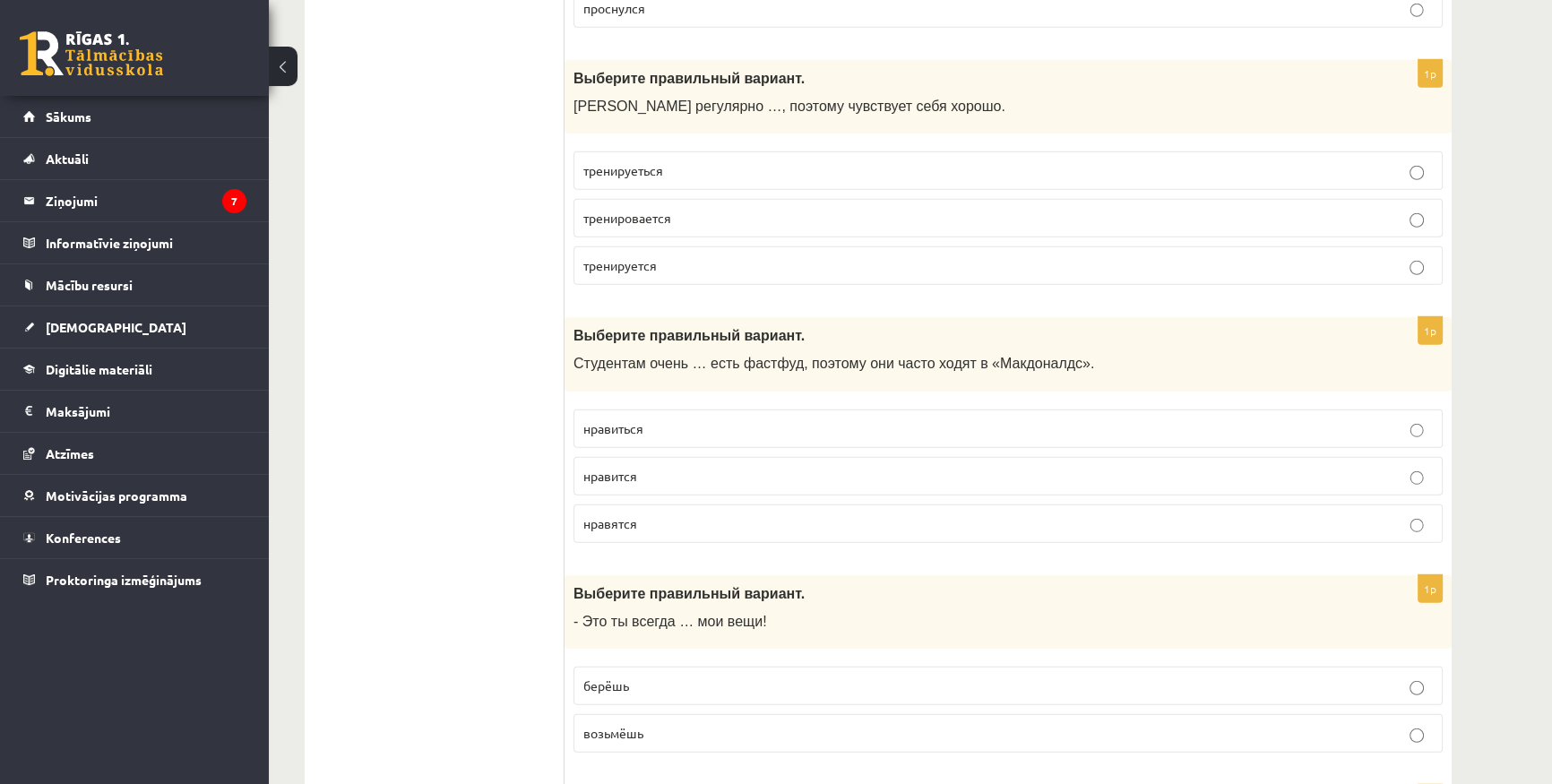
click at [662, 419] on p "нравиться" at bounding box center [1008, 428] width 850 height 19
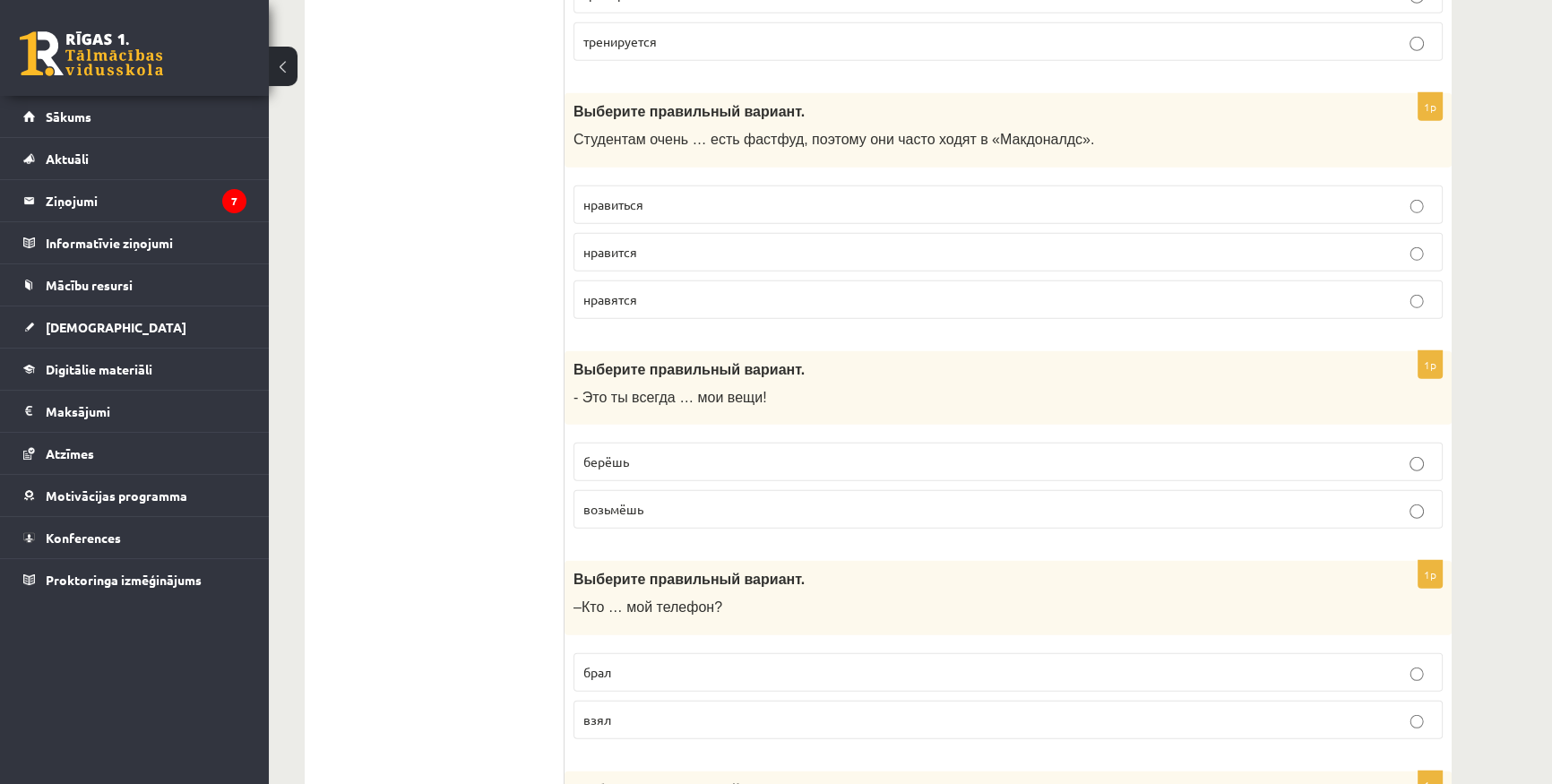
scroll to position [6677, 0]
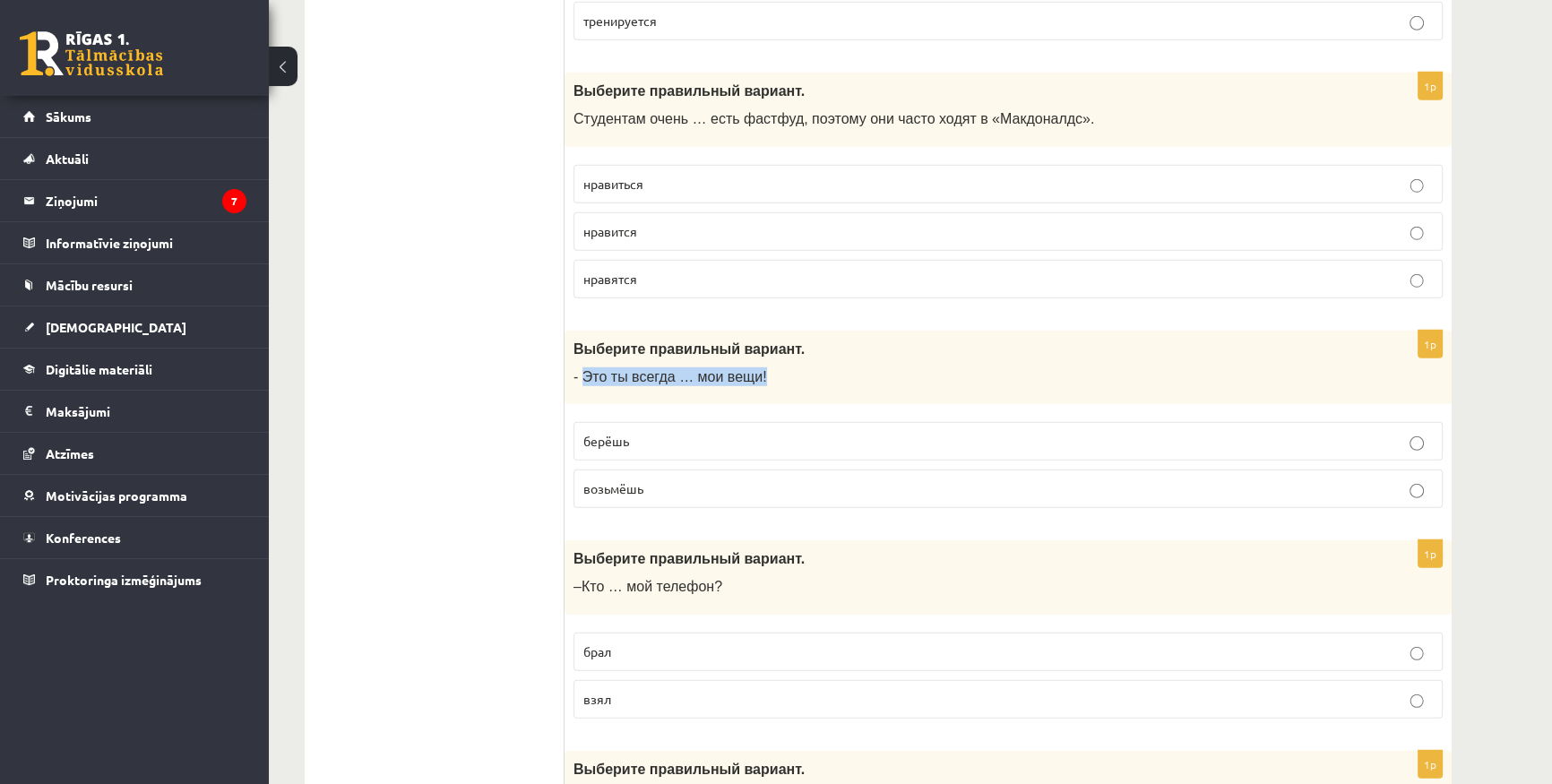
drag, startPoint x: 583, startPoint y: 365, endPoint x: 754, endPoint y: 367, distance: 171.0
click at [754, 368] on p "- Это ты всегда … мои вещи!" at bounding box center [963, 376] width 779 height 19
click at [752, 368] on p "- Это ты всегда … мои вещи!" at bounding box center [963, 376] width 779 height 19
click at [713, 432] on p "берёшь" at bounding box center [1008, 441] width 850 height 19
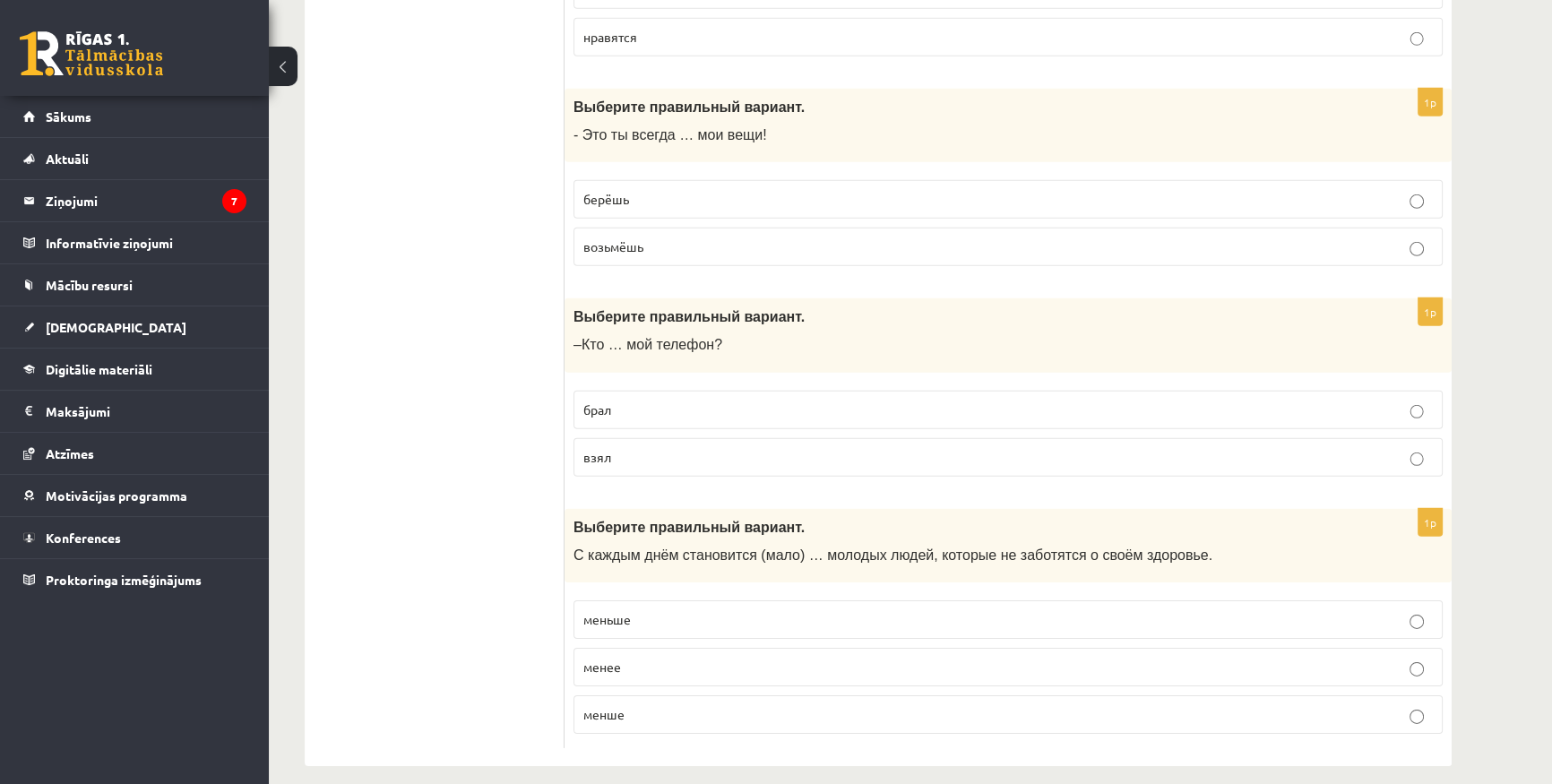
scroll to position [6920, 0]
click at [631, 447] on p "взял" at bounding box center [1008, 456] width 850 height 19
click at [674, 610] on p "меньше" at bounding box center [1008, 618] width 850 height 19
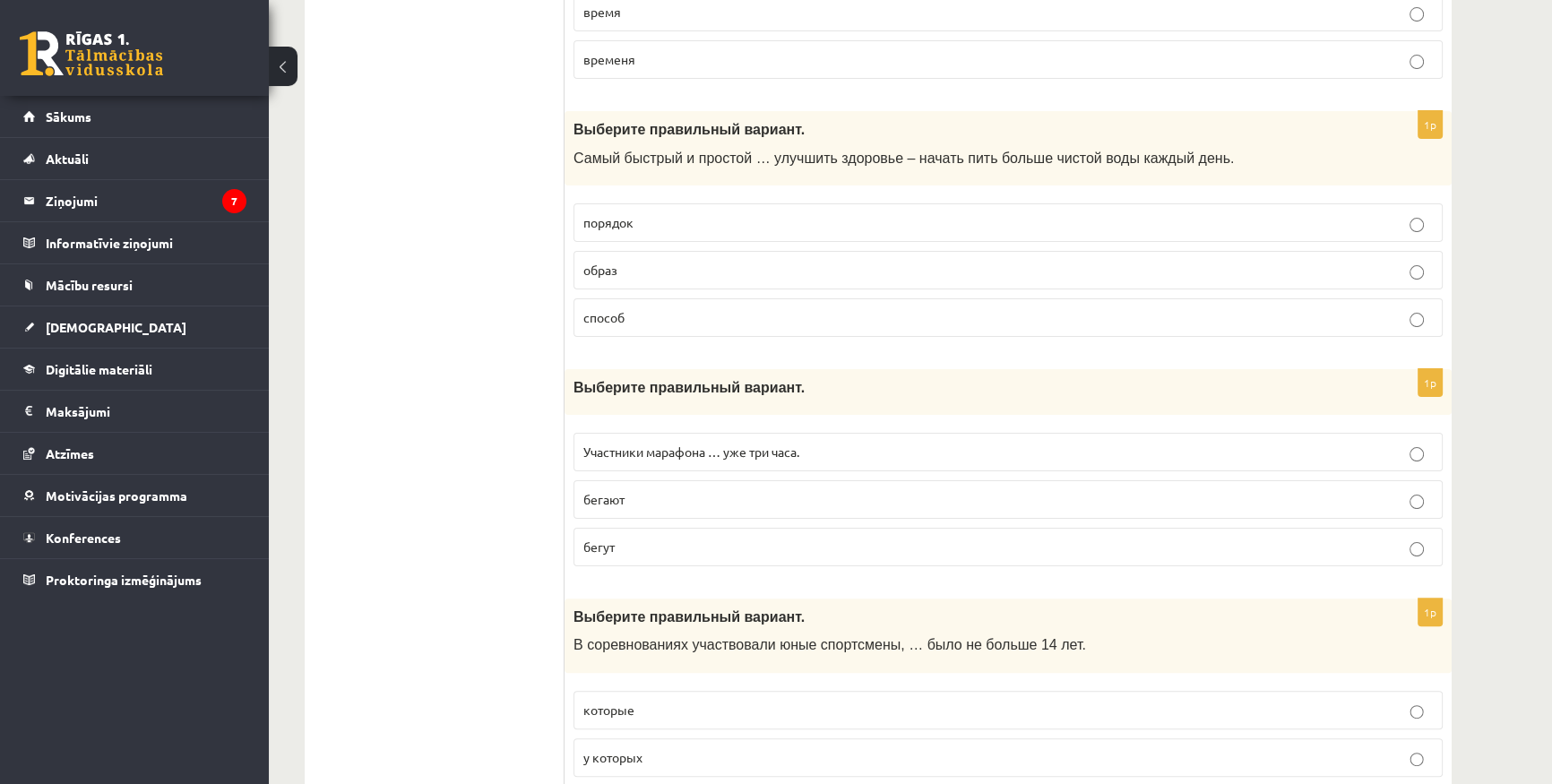
scroll to position [0, 0]
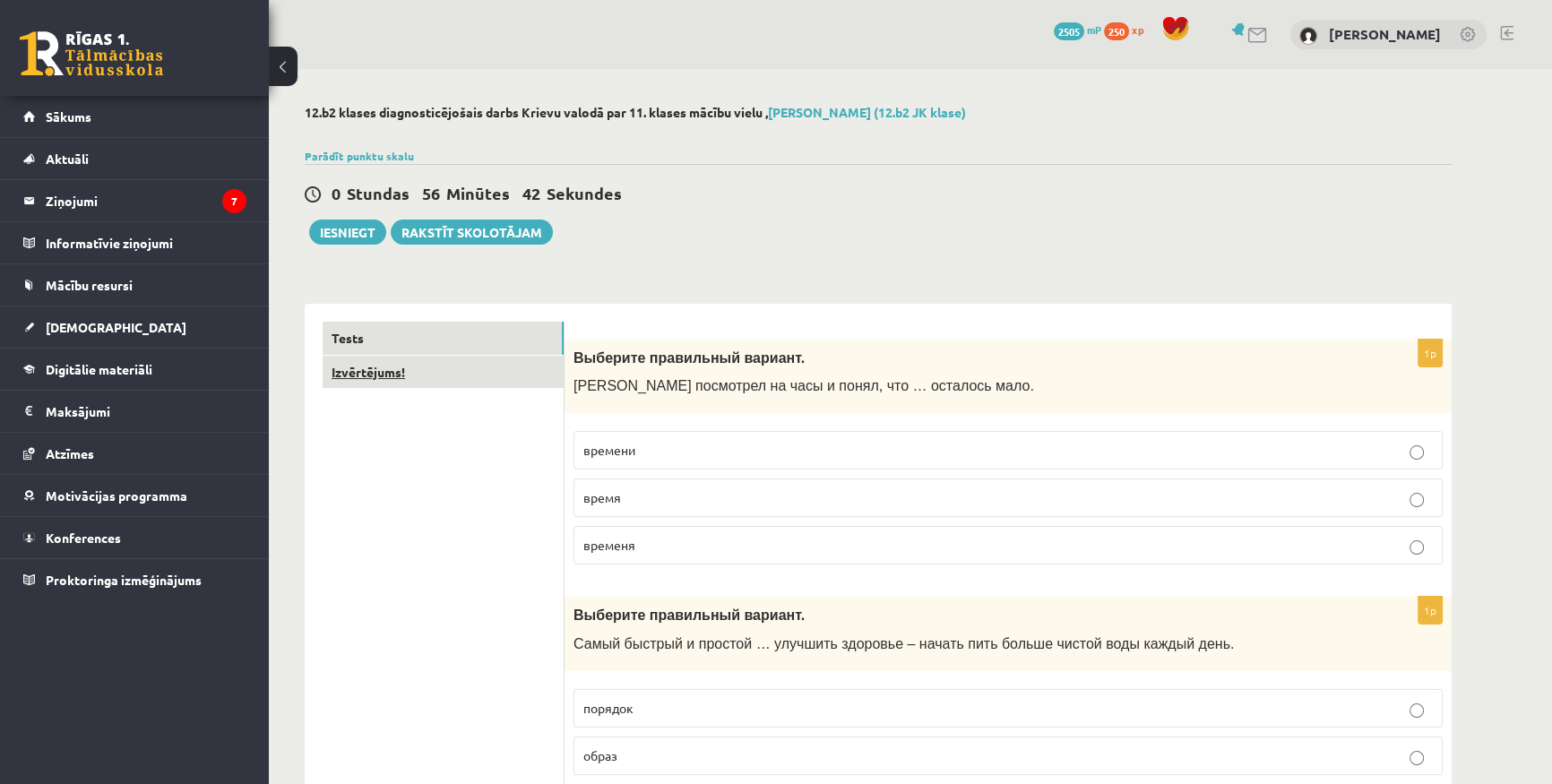
click at [430, 384] on link "Izvērtējums!" at bounding box center [443, 372] width 241 height 33
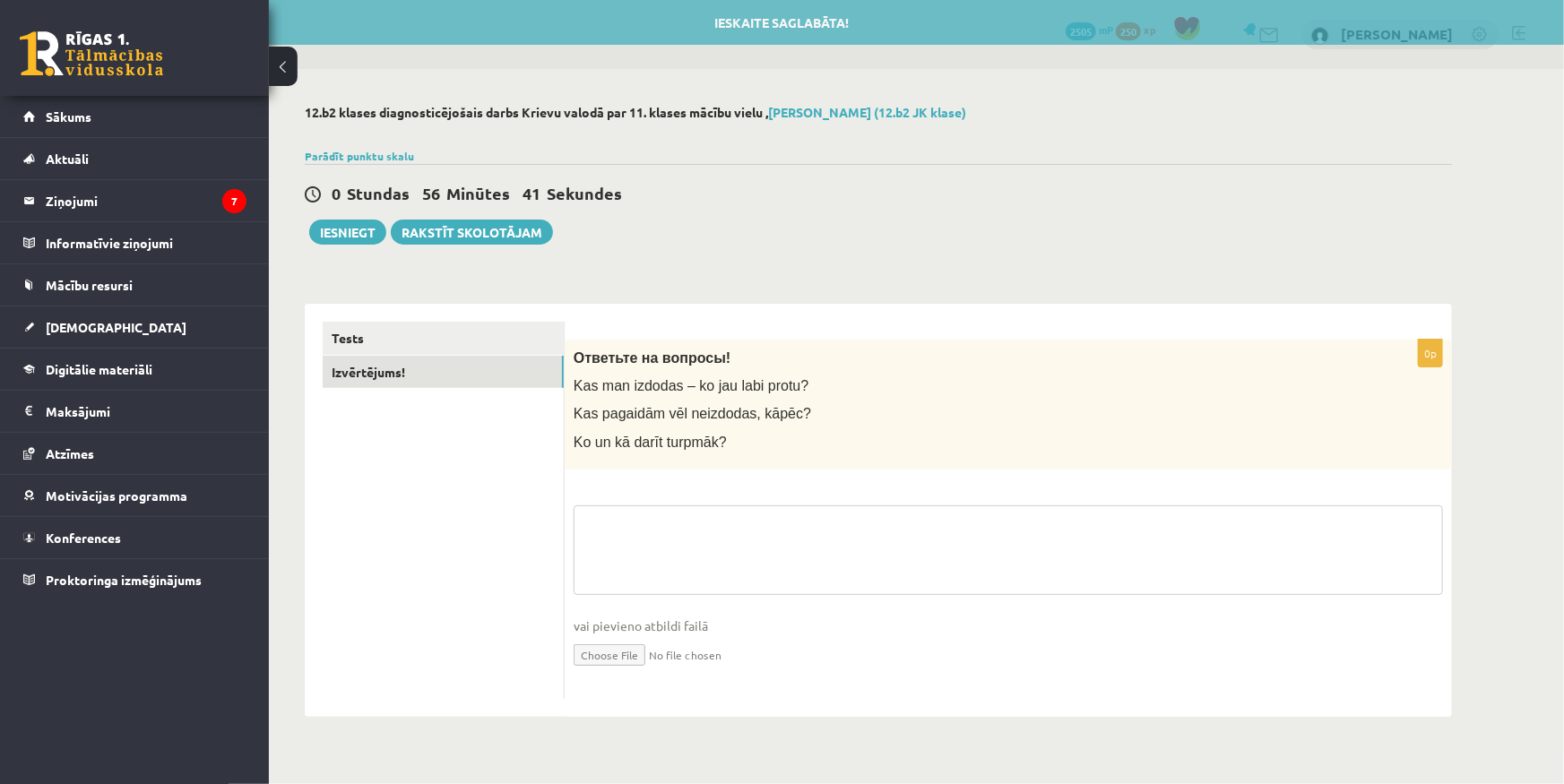
click at [762, 562] on textarea at bounding box center [1008, 550] width 870 height 89
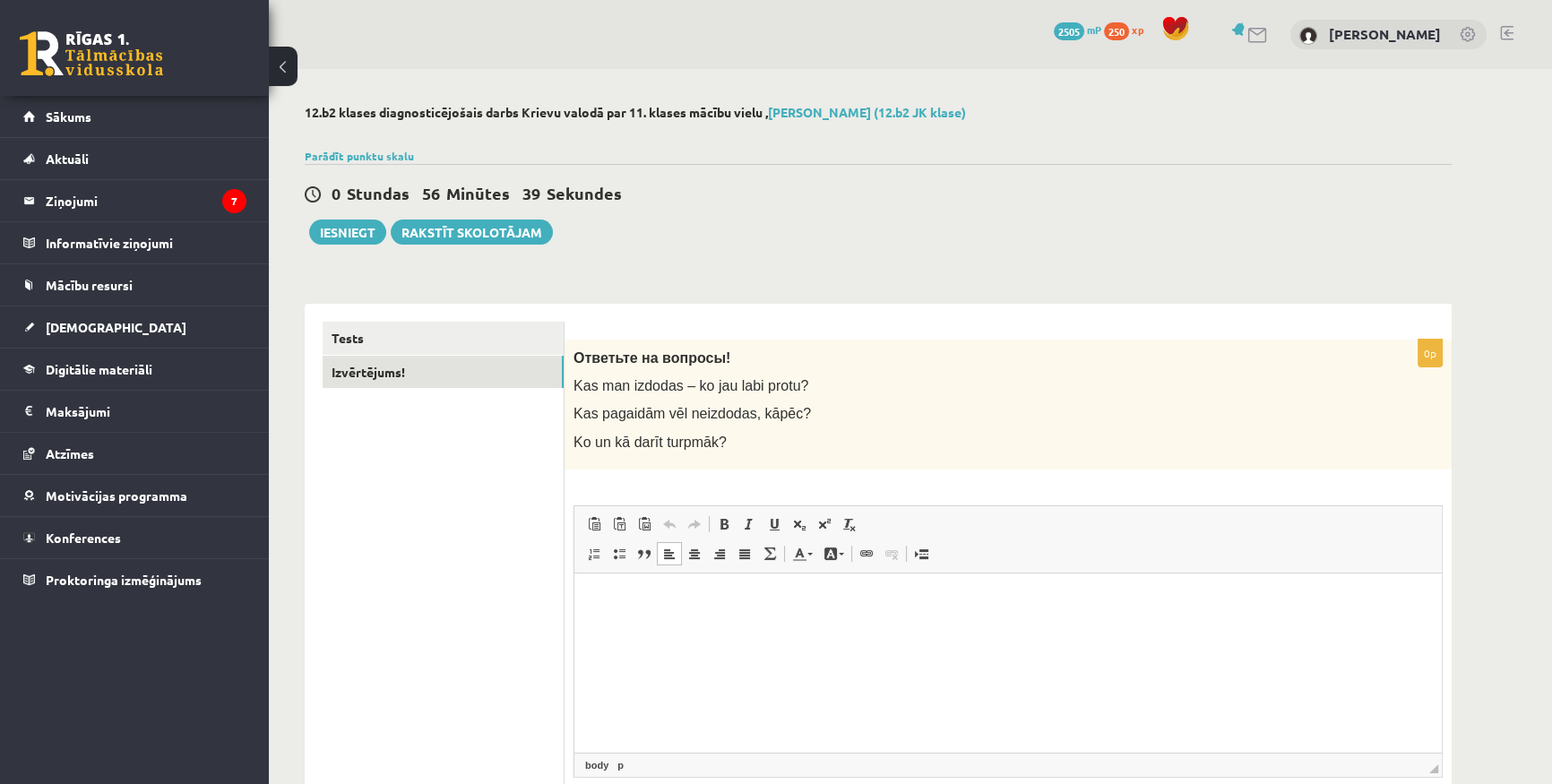
click at [759, 626] on html at bounding box center [1008, 600] width 868 height 55
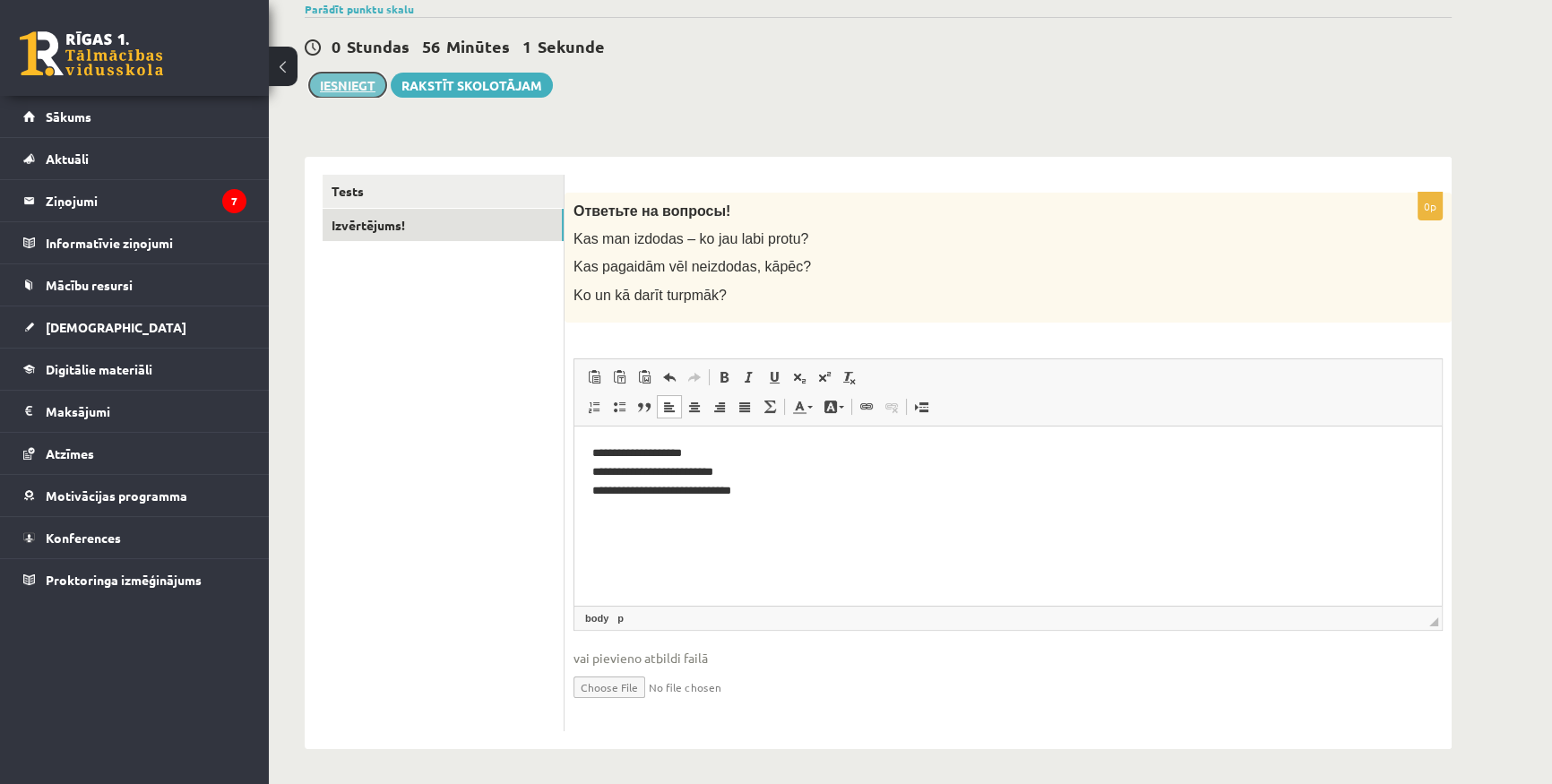
click at [342, 74] on button "Iesniegt" at bounding box center [347, 85] width 77 height 25
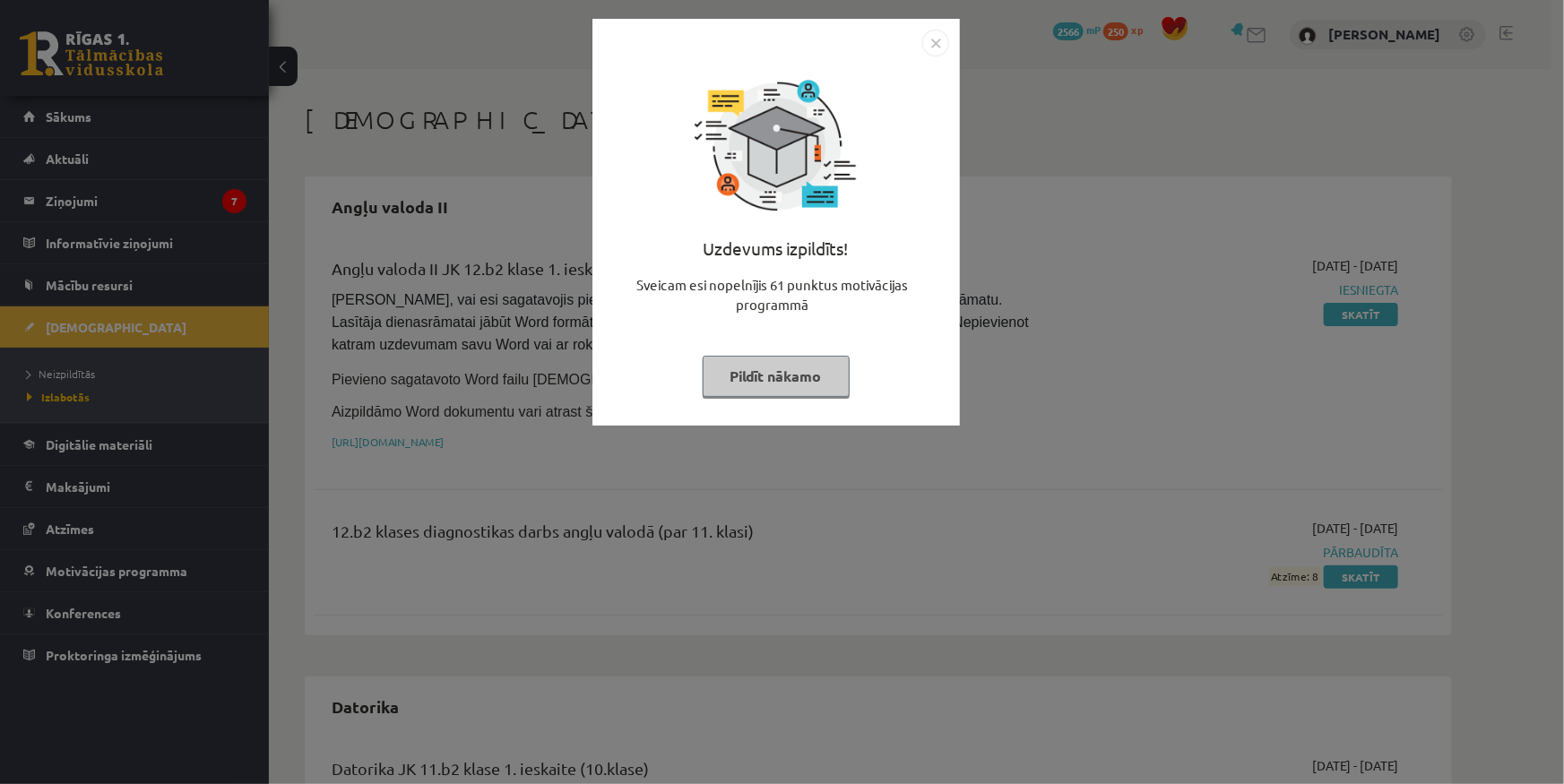
click at [937, 51] on img "Close" at bounding box center [935, 42] width 26 height 26
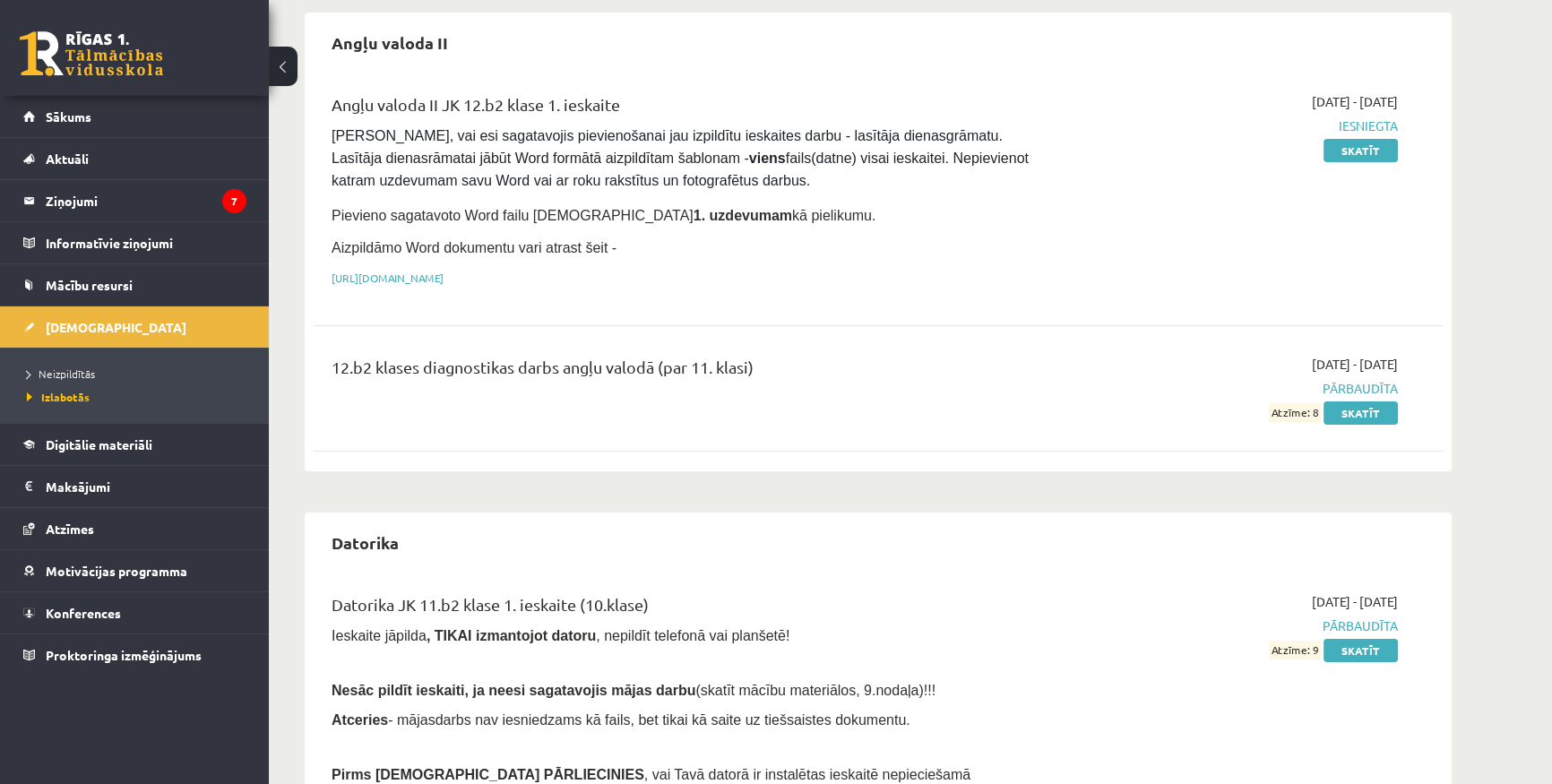
scroll to position [162, 0]
click at [99, 440] on span "Digitālie materiāli" at bounding box center [99, 444] width 107 height 16
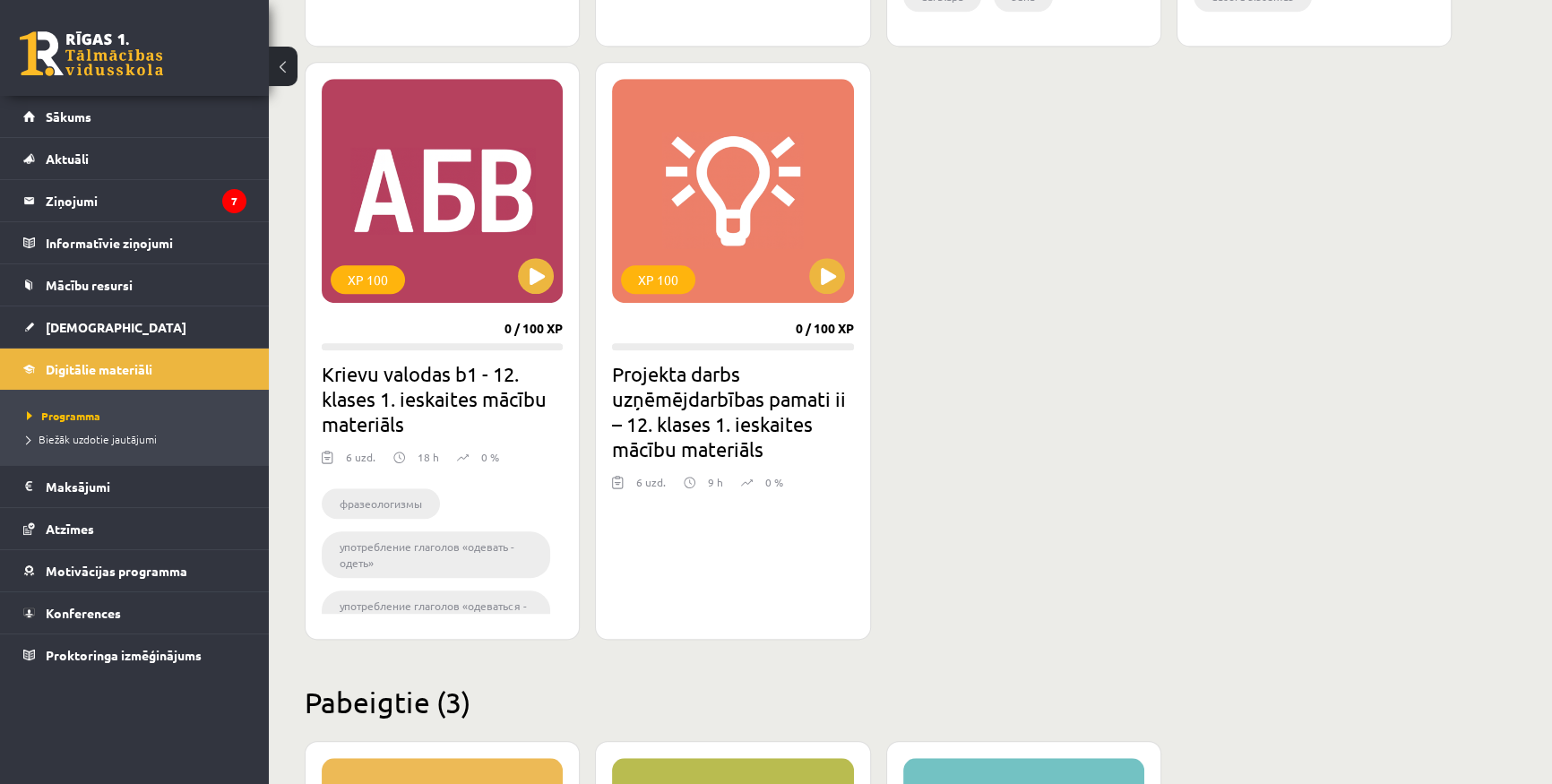
scroll to position [1547, 0]
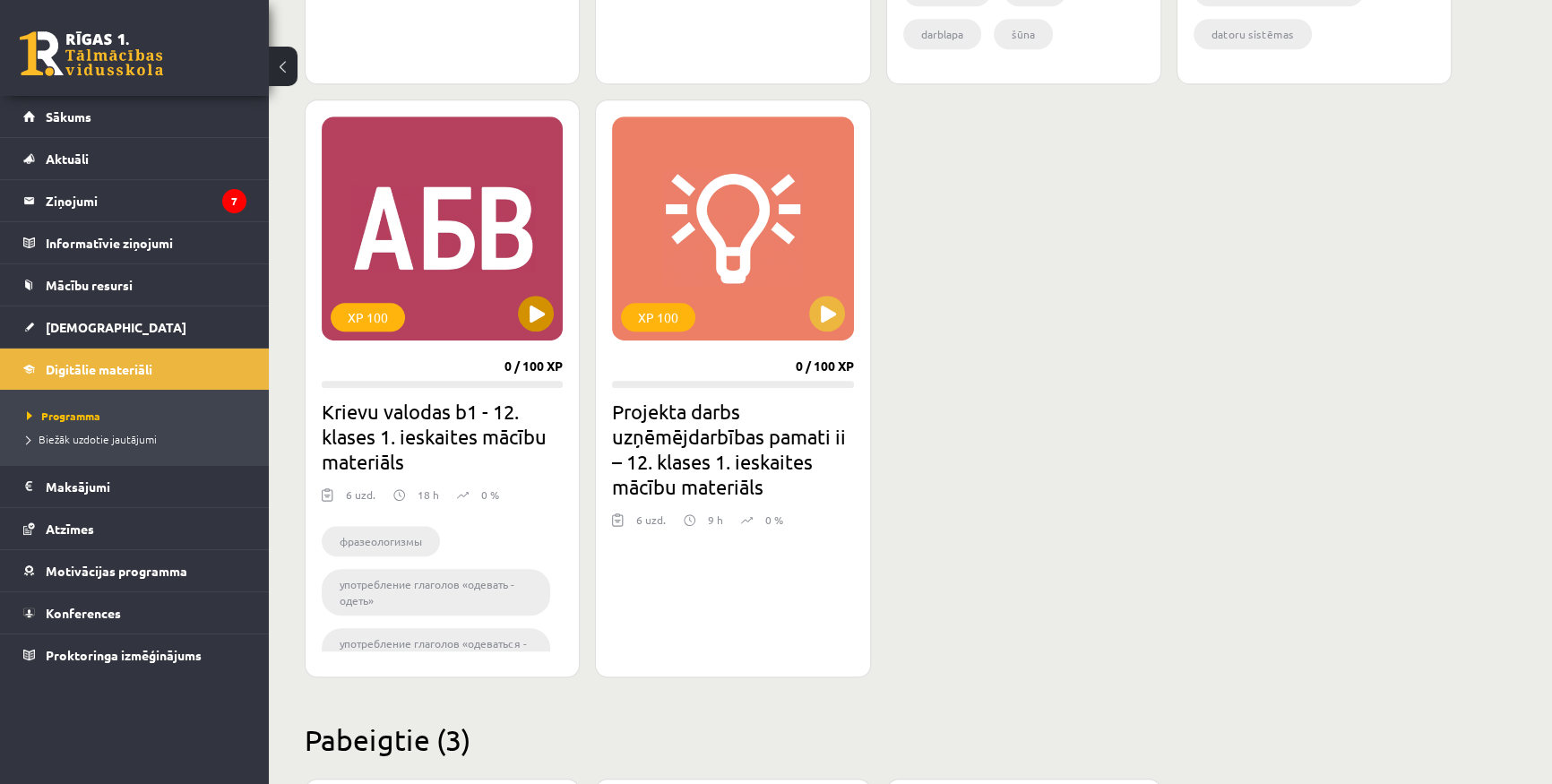
click at [492, 296] on div "XP 100" at bounding box center [442, 228] width 241 height 224
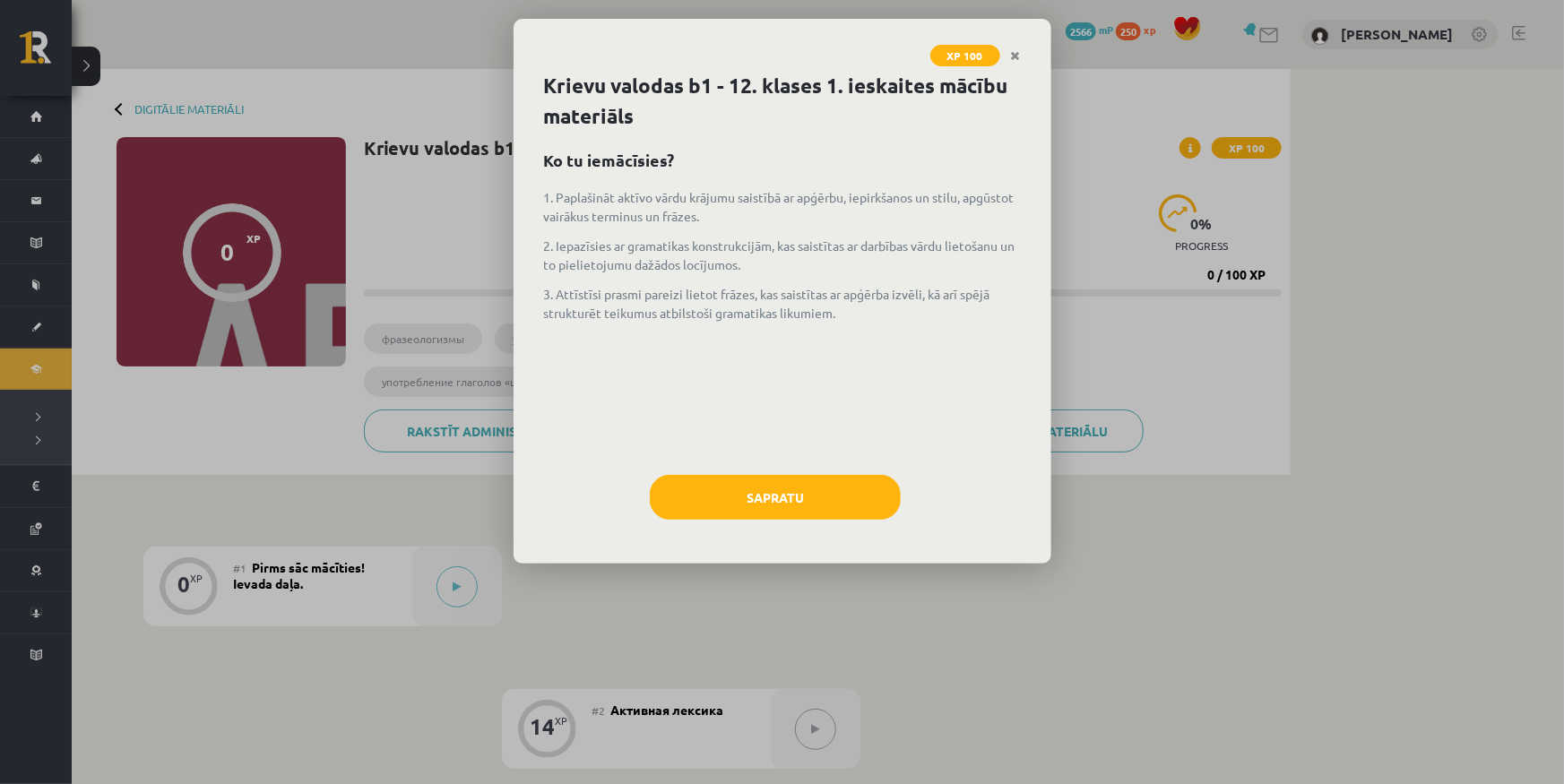
click at [791, 447] on div "1. Paplašināt aktīvo vārdu krājumu saistībā ar apģērbu, iepirkšanos un stilu, a…" at bounding box center [782, 322] width 477 height 269
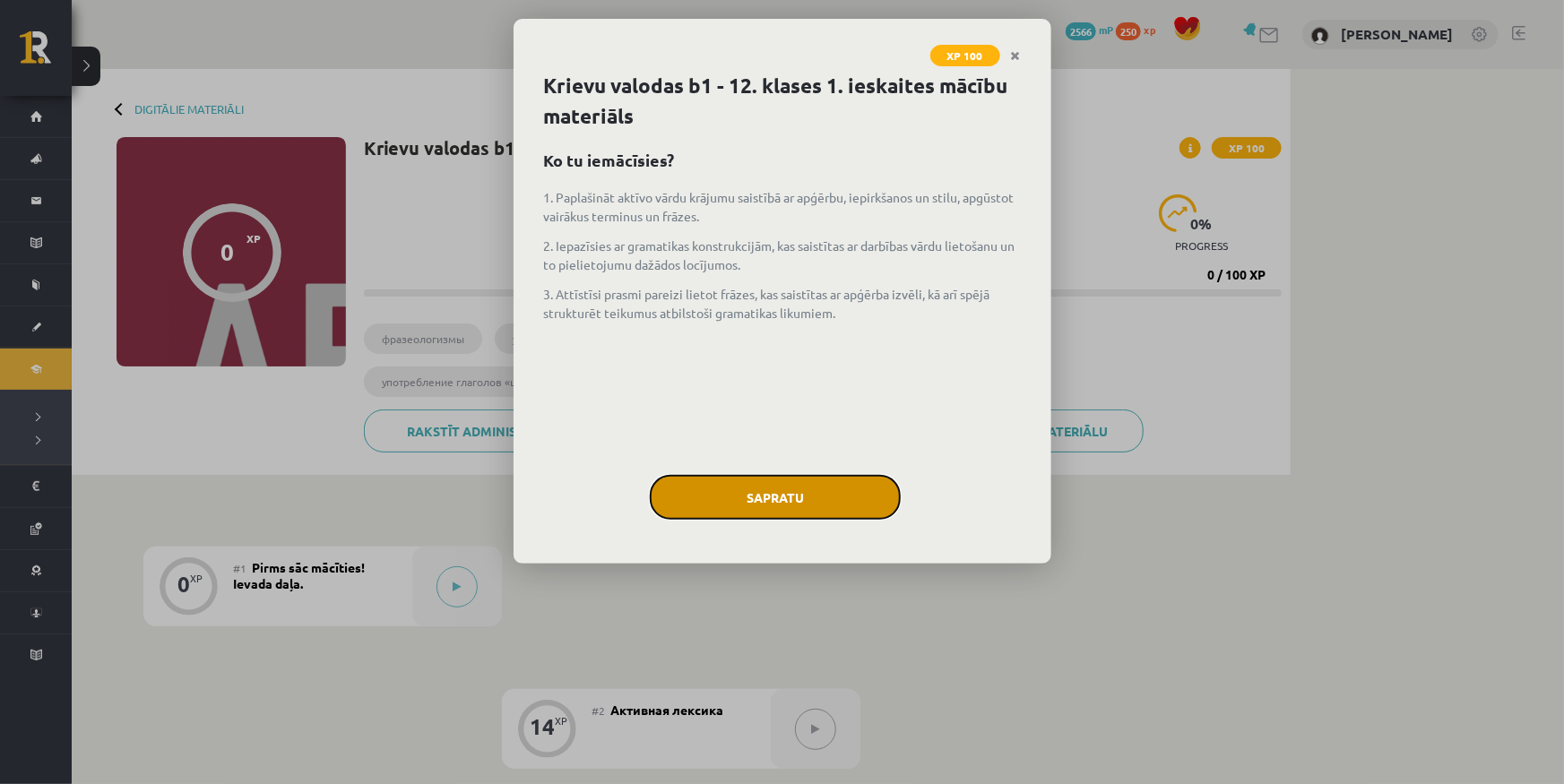
click at [779, 485] on button "Sapratu" at bounding box center [776, 497] width 251 height 45
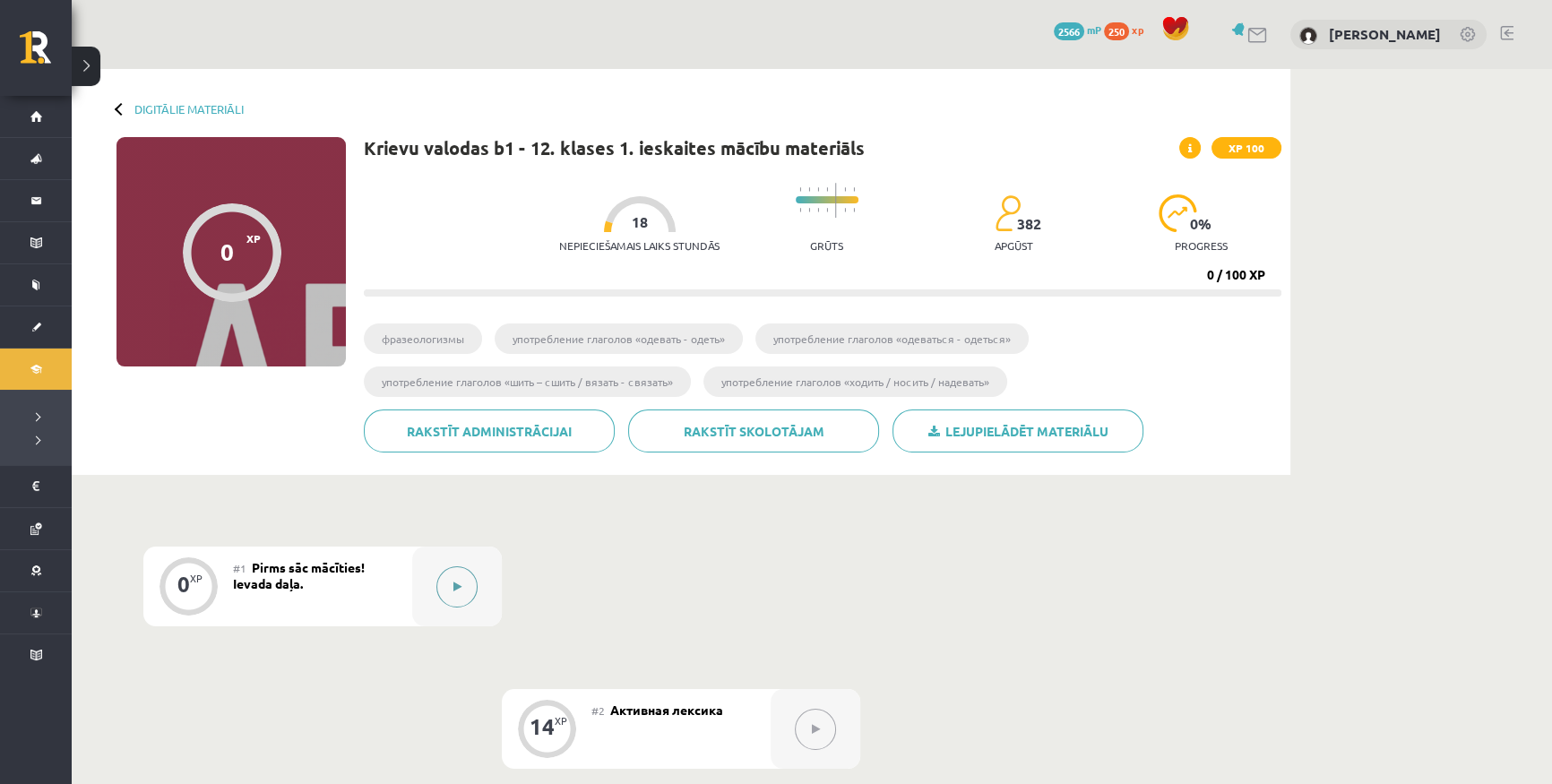
click at [460, 550] on div at bounding box center [456, 586] width 89 height 79
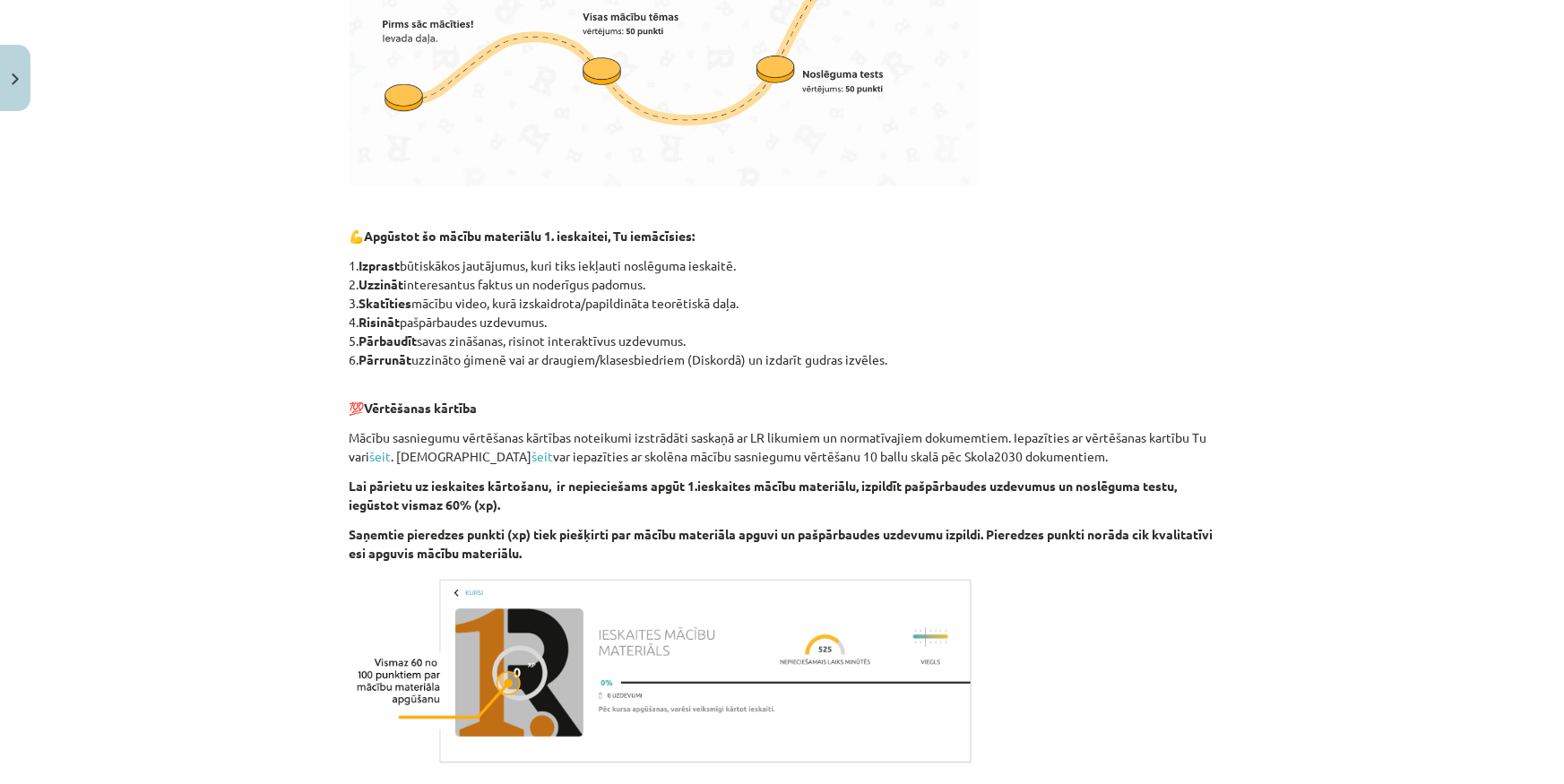
scroll to position [925, 0]
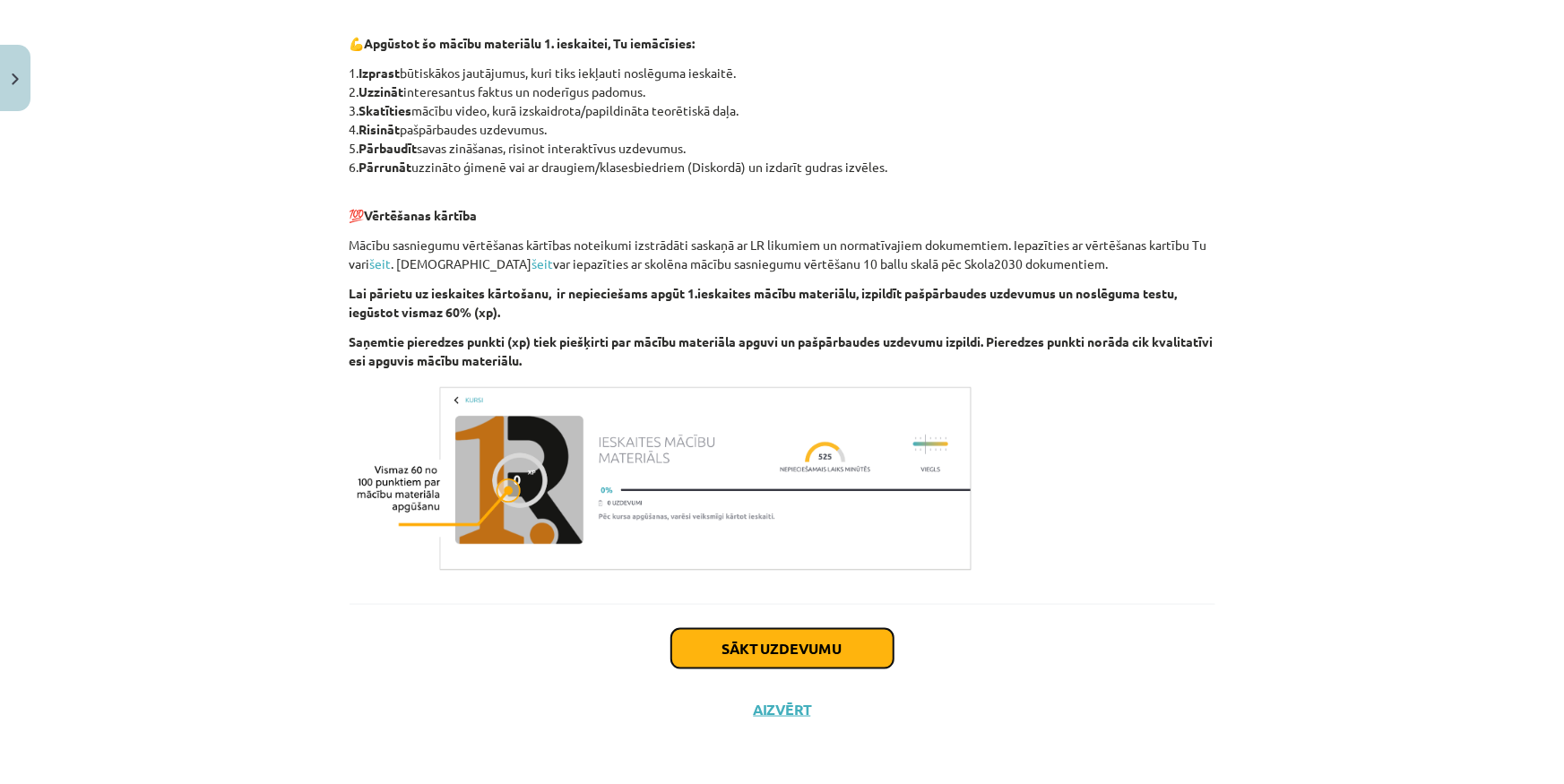
click at [777, 645] on button "Sākt uzdevumu" at bounding box center [782, 649] width 223 height 39
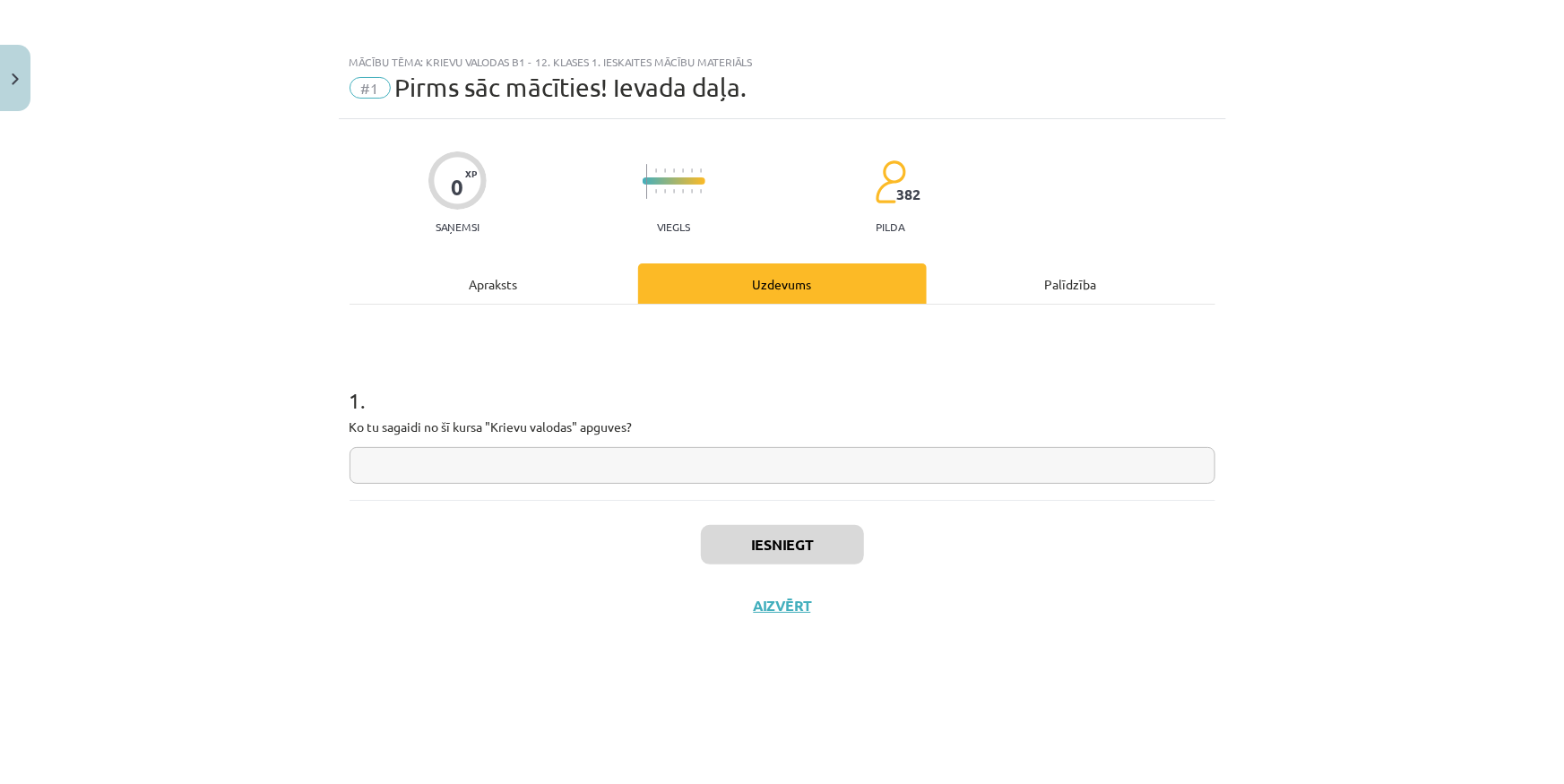
scroll to position [0, 0]
drag, startPoint x: 605, startPoint y: 454, endPoint x: 601, endPoint y: 468, distance: 14.6
click at [604, 454] on input "text" at bounding box center [782, 465] width 866 height 36
type input "**********"
click at [823, 546] on button "Iesniegt" at bounding box center [782, 545] width 163 height 39
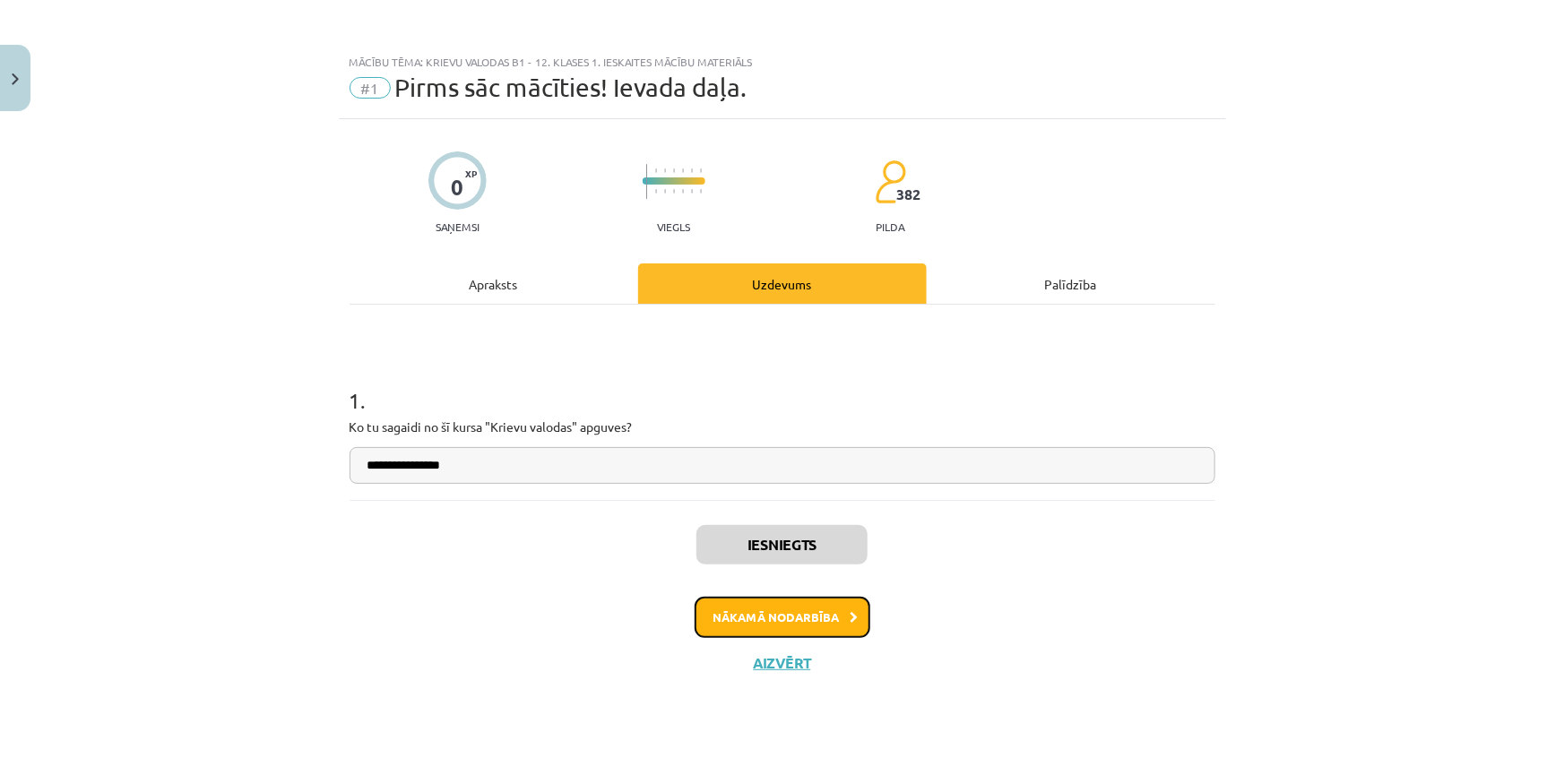
click at [761, 623] on button "Nākamā nodarbība" at bounding box center [782, 617] width 176 height 41
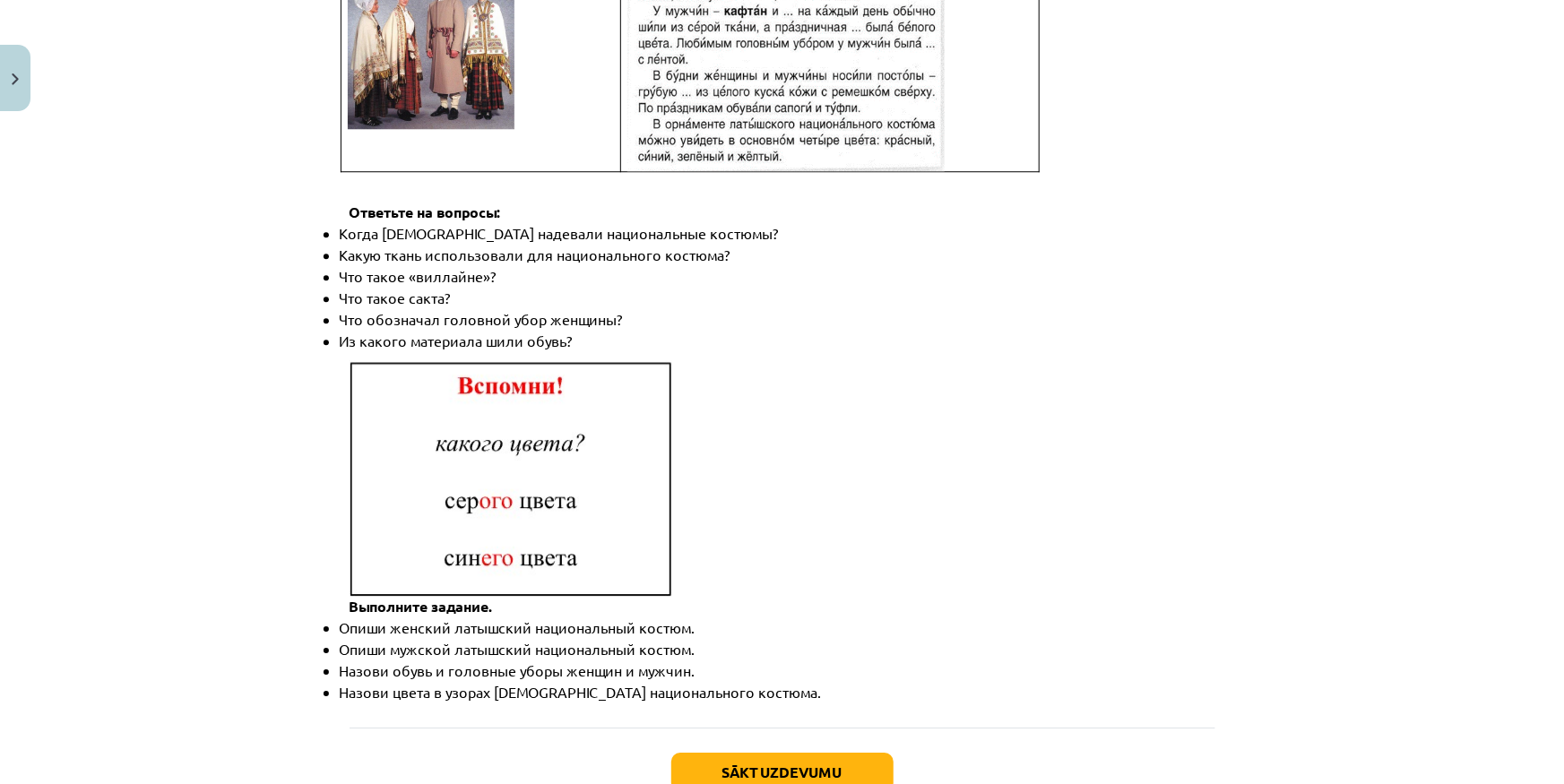
scroll to position [2475, 0]
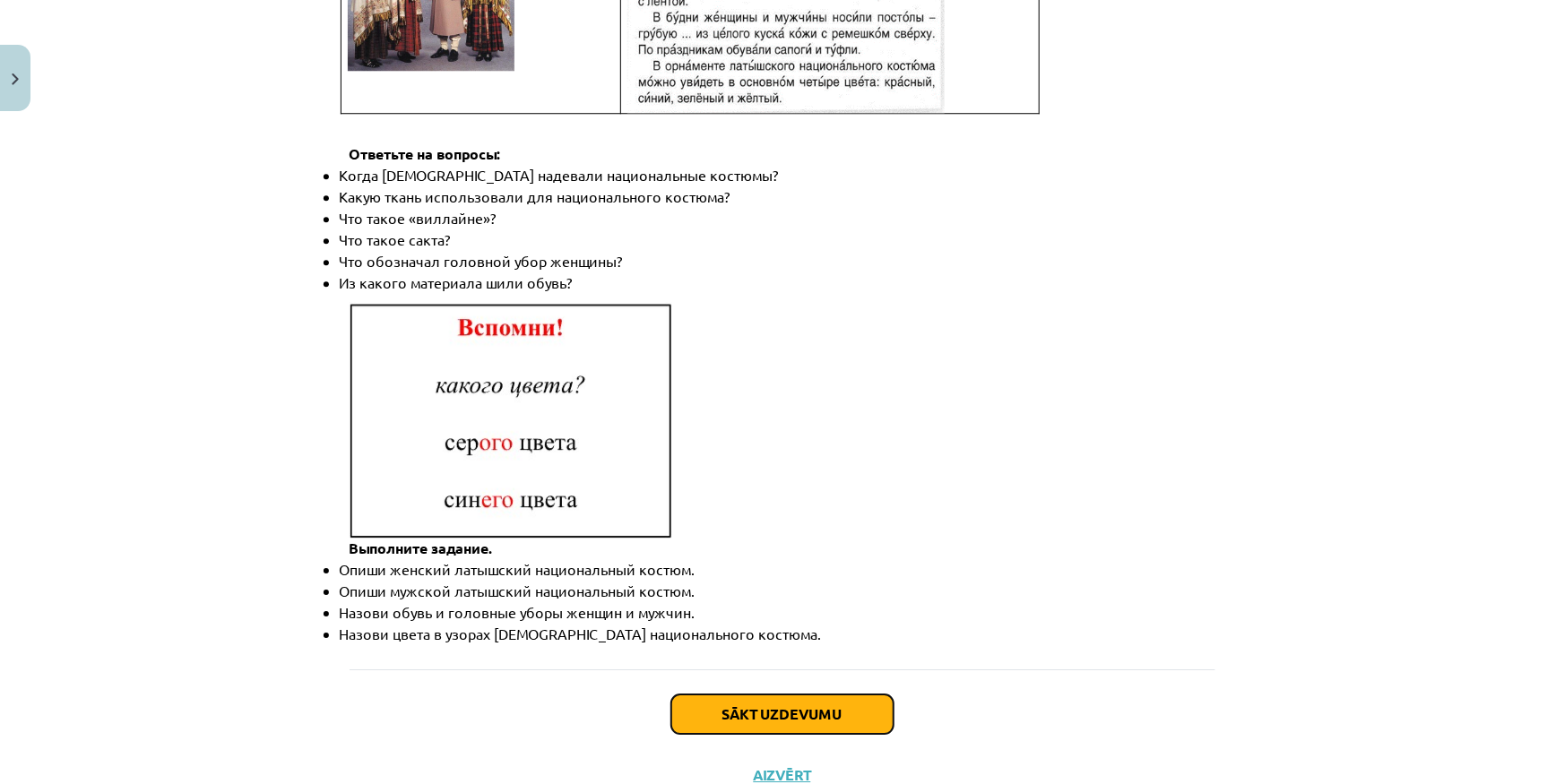
click at [807, 694] on button "Sākt uzdevumu" at bounding box center [782, 713] width 223 height 39
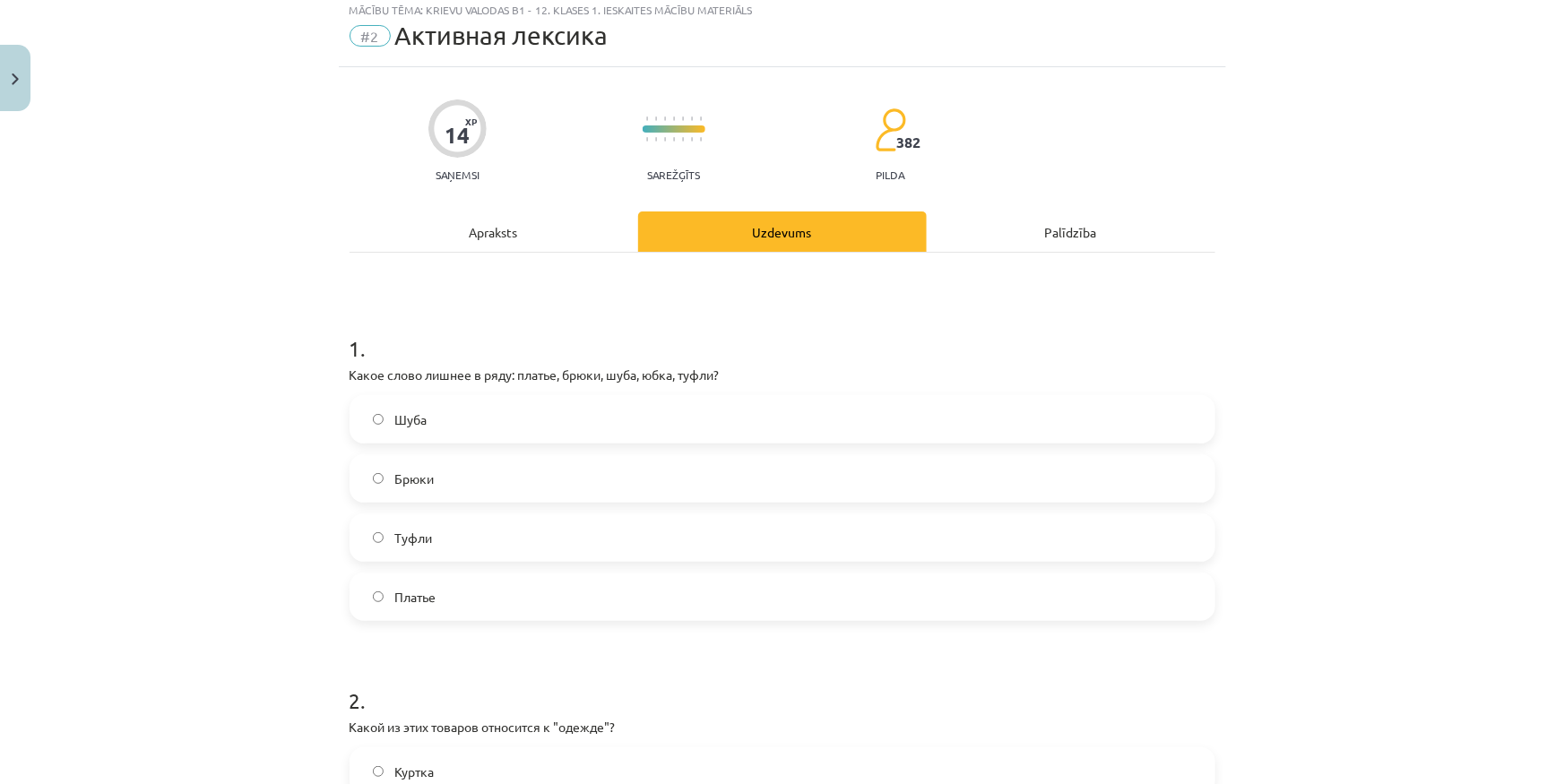
scroll to position [45, 0]
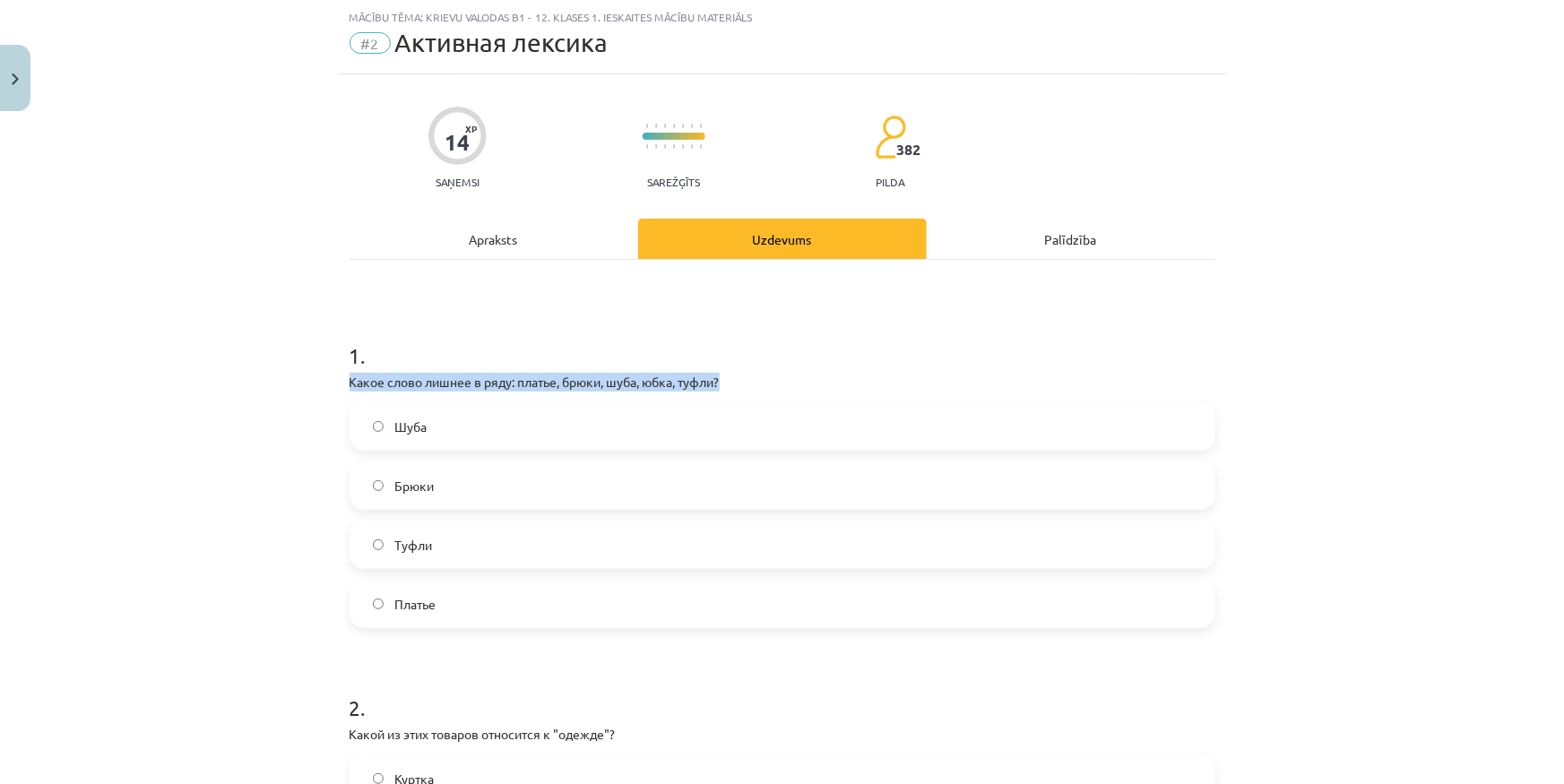
drag, startPoint x: 344, startPoint y: 389, endPoint x: 751, endPoint y: 387, distance: 407.0
click at [698, 381] on p "Какое слово лишнее в ряду: платье, брюки, шуба, юбка, туфли?" at bounding box center [782, 381] width 866 height 19
drag, startPoint x: 559, startPoint y: 378, endPoint x: 692, endPoint y: 369, distance: 133.3
click at [692, 369] on div "1 . Какое слово лишнее в ряду: платье, брюки, шуба, юбка, туфли? Шуба Брюки Туф…" at bounding box center [782, 469] width 866 height 317
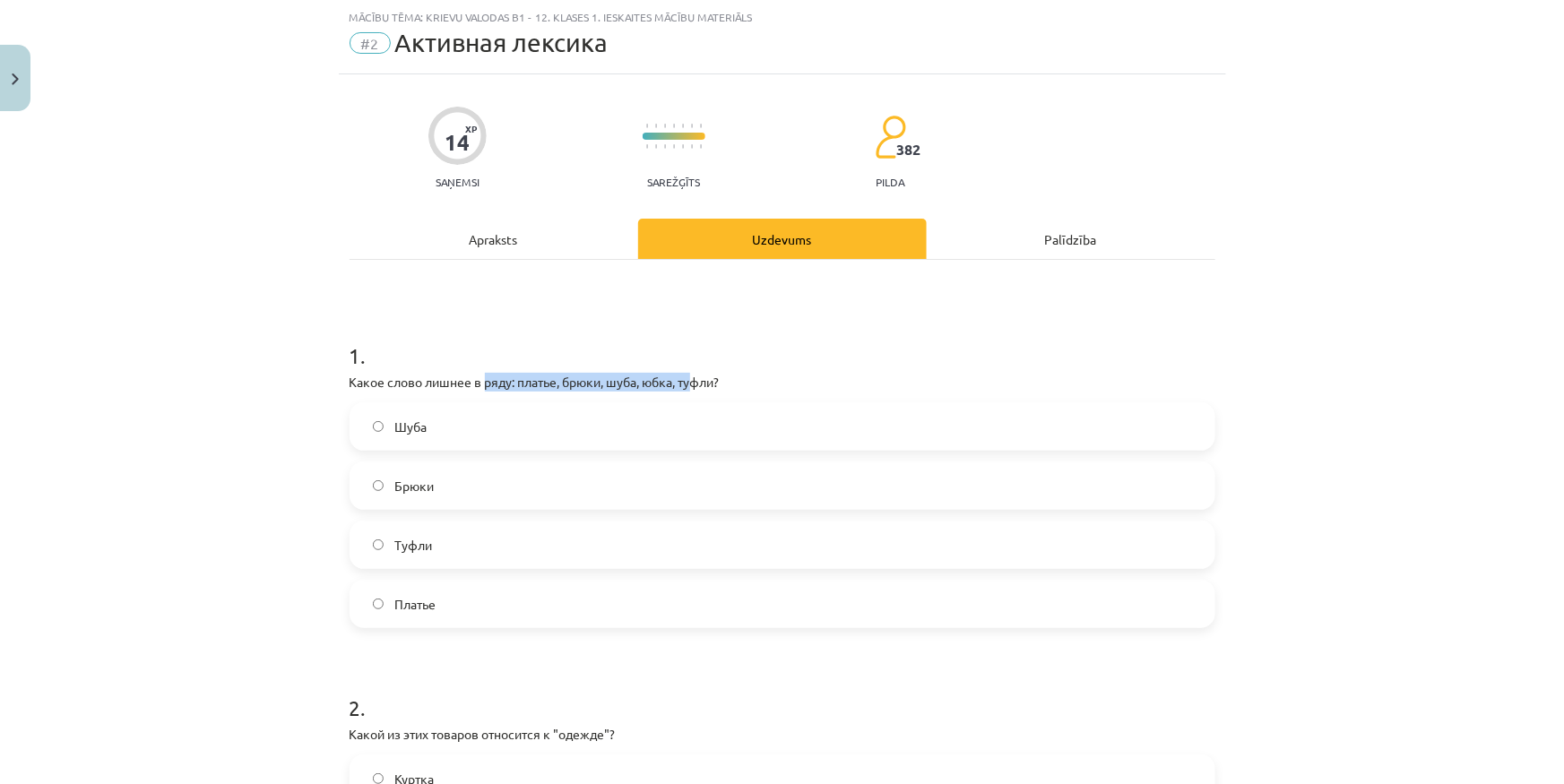
click at [692, 369] on div "1 . Какое слово лишнее в ряду: платье, брюки, шуба, юбка, туфли? Шуба Брюки Туф…" at bounding box center [782, 469] width 866 height 317
click at [474, 560] on label "Туфли" at bounding box center [782, 545] width 862 height 45
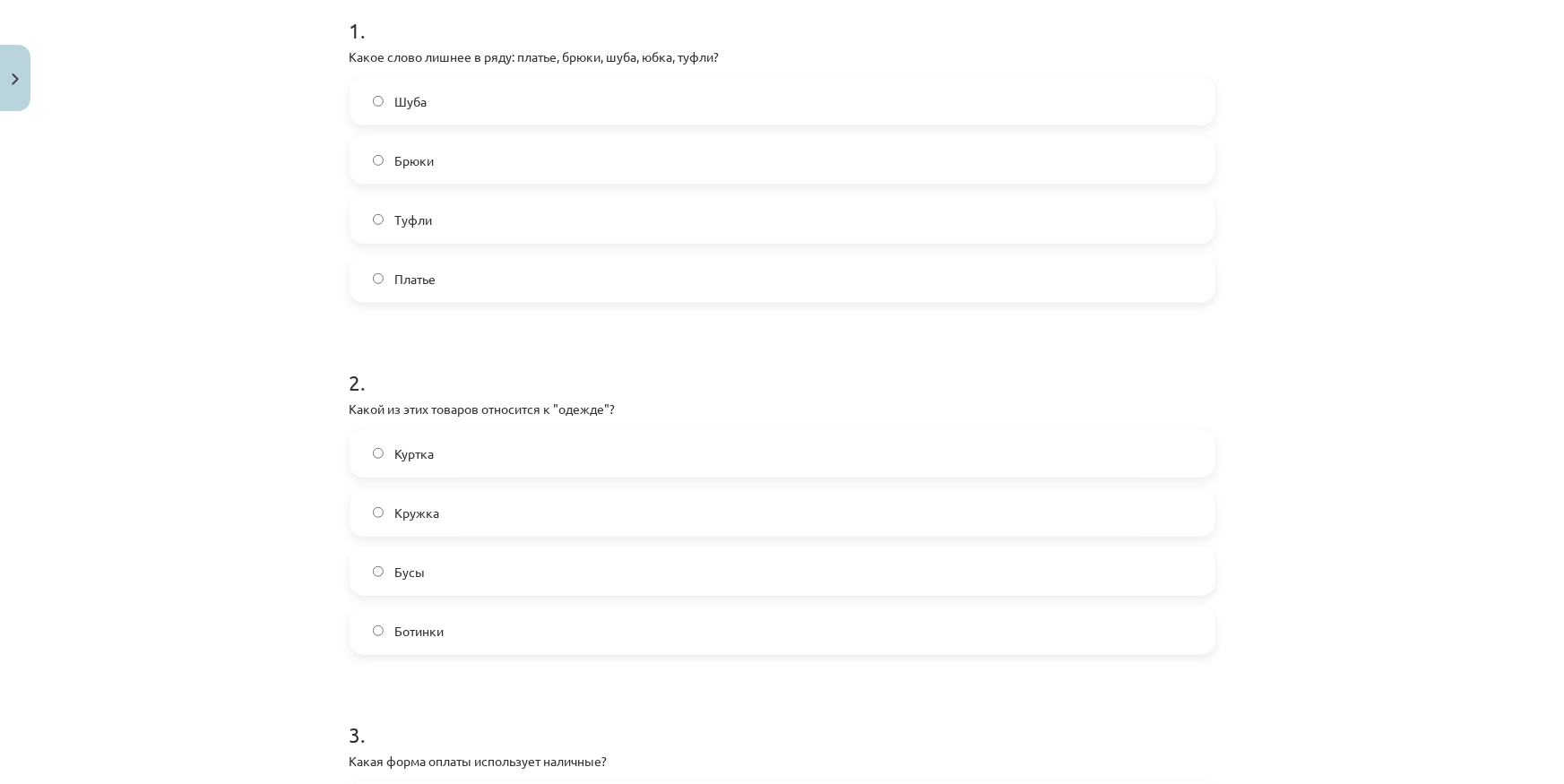
scroll to position [452, 0]
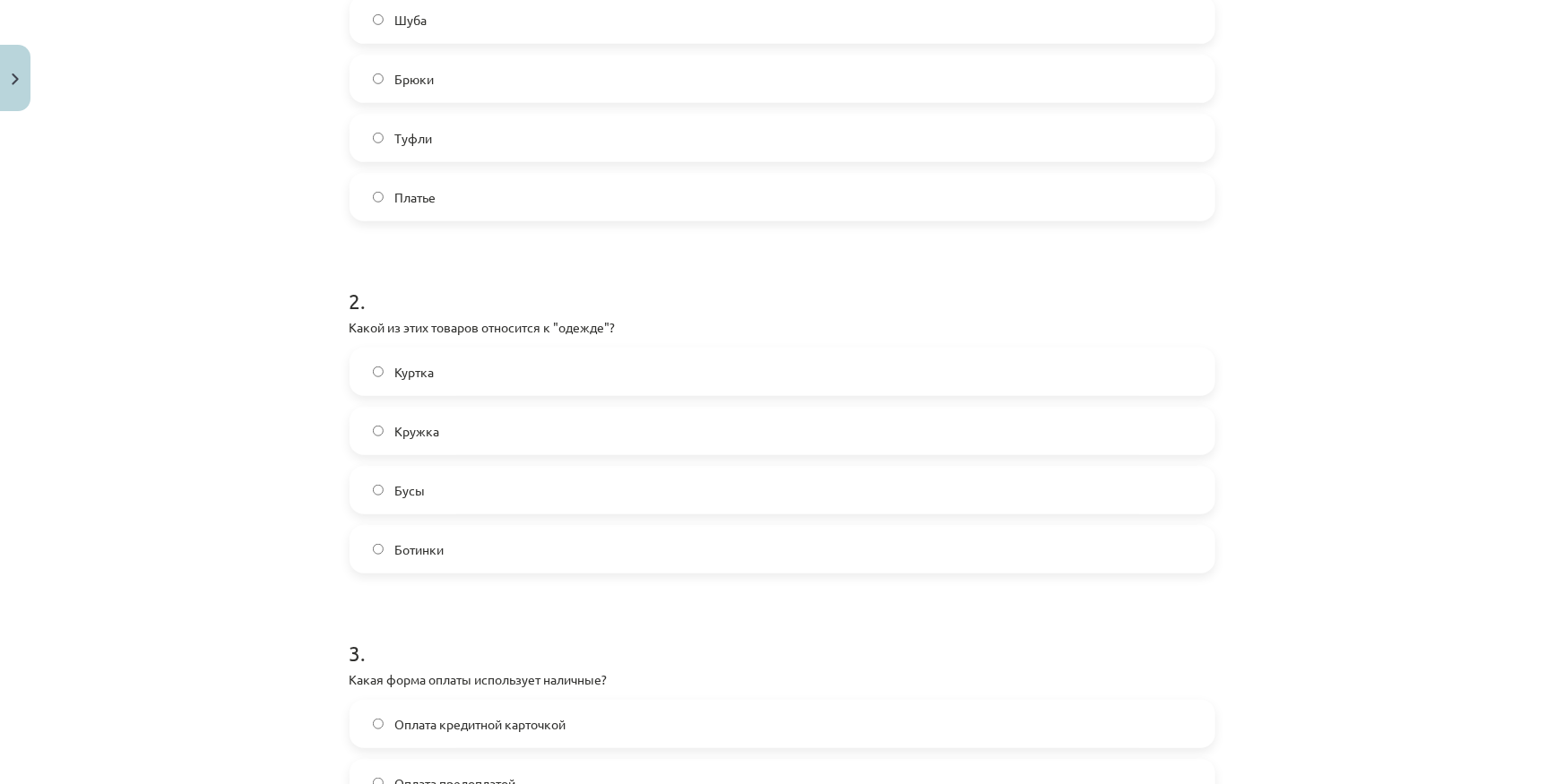
click at [475, 364] on label "Куртка" at bounding box center [782, 371] width 862 height 45
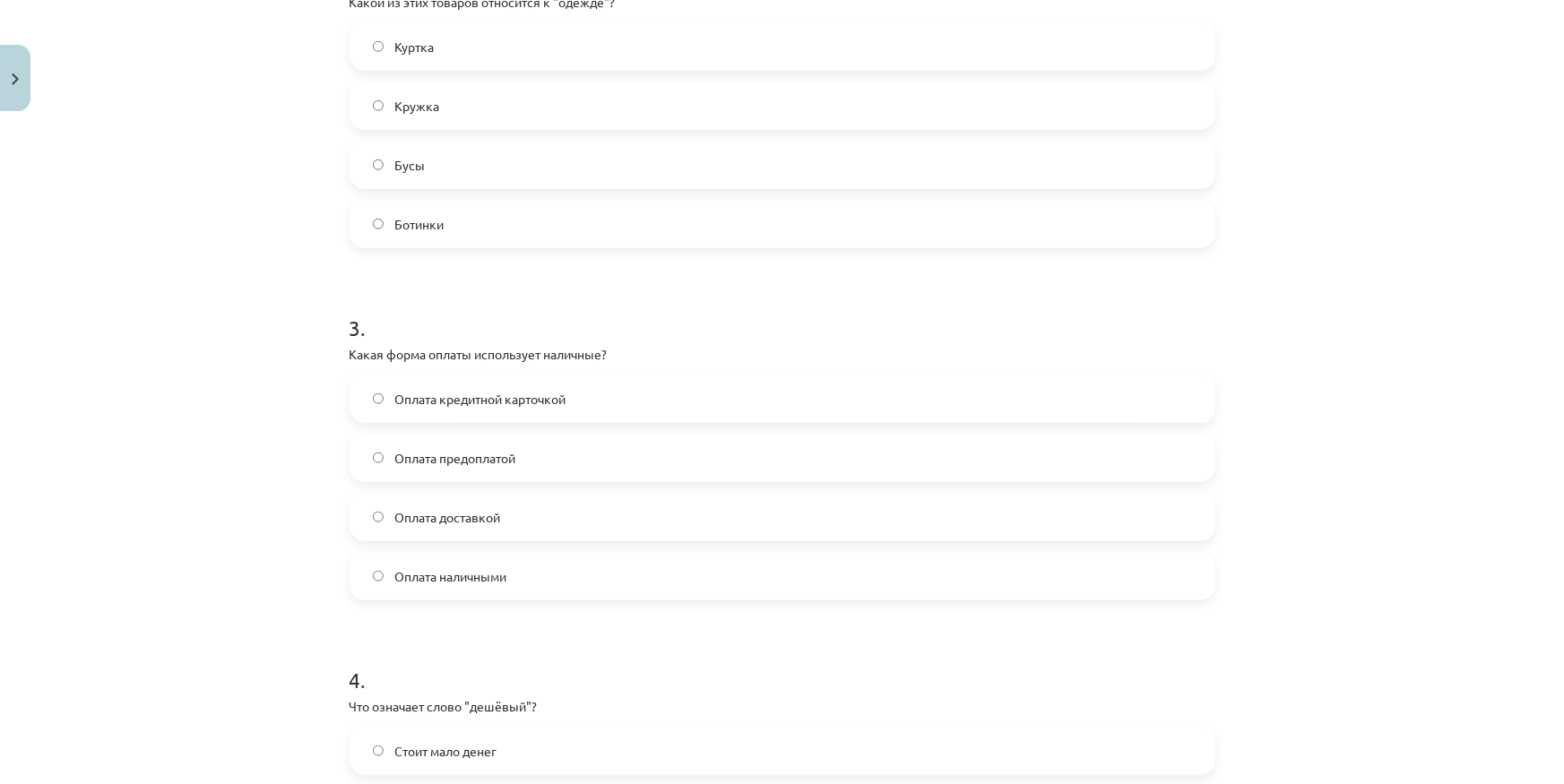
scroll to position [777, 0]
click at [551, 577] on label "Оплата наличными" at bounding box center [782, 575] width 862 height 45
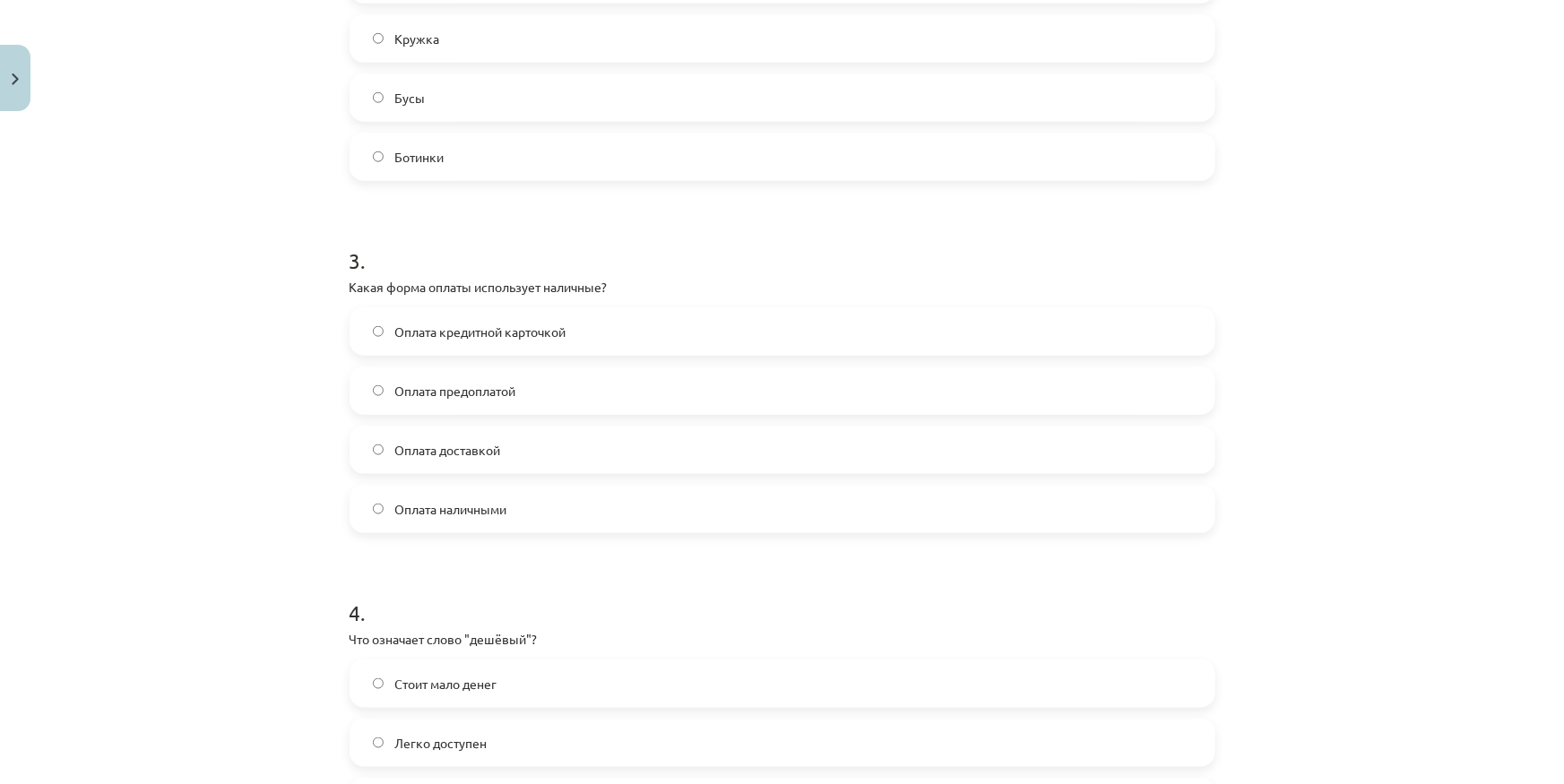
scroll to position [1152, 0]
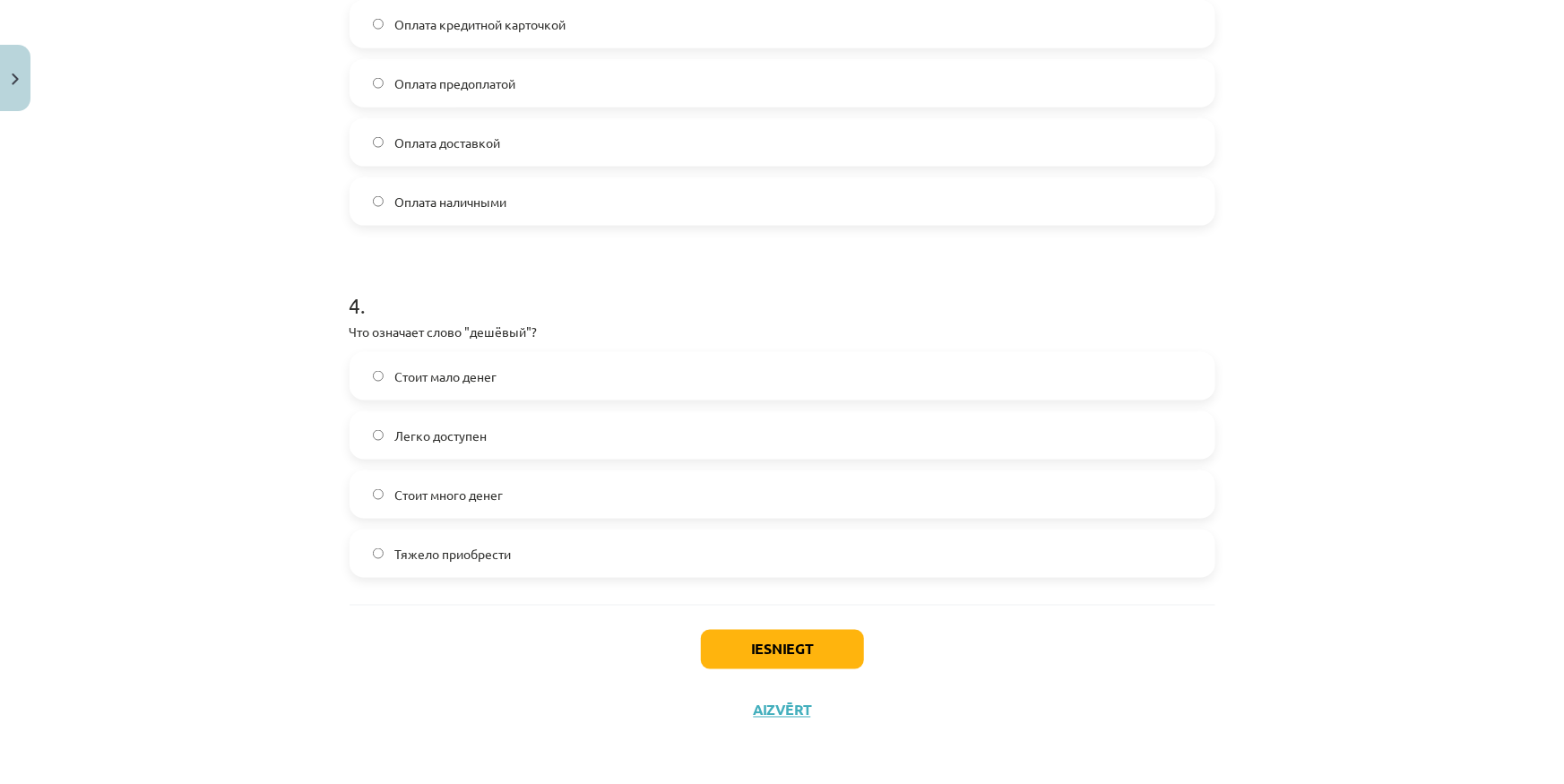
click at [537, 371] on label "Стоит мало денег" at bounding box center [782, 376] width 862 height 45
click at [755, 647] on button "Iesniegt" at bounding box center [782, 650] width 163 height 39
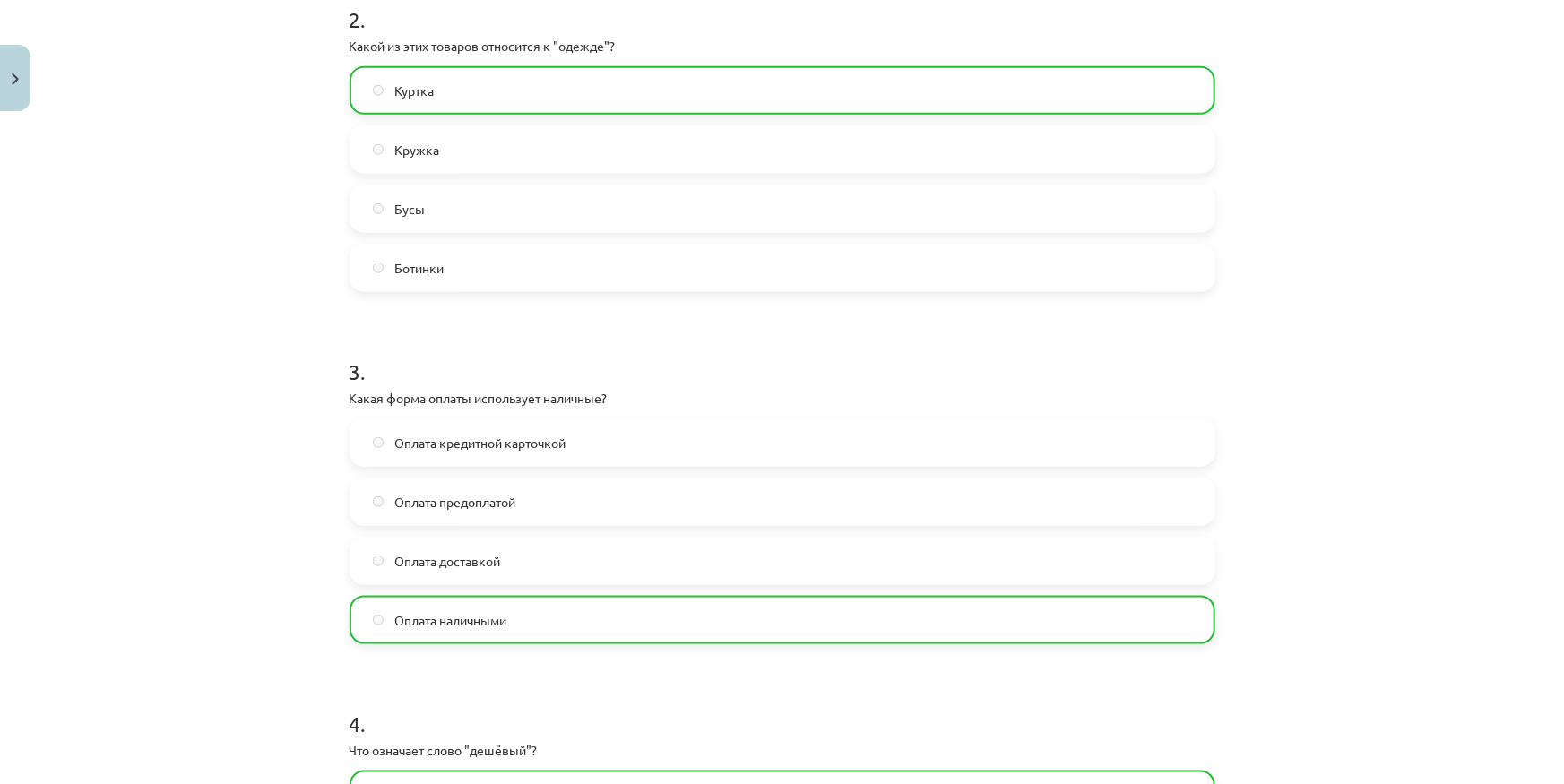
scroll to position [1208, 0]
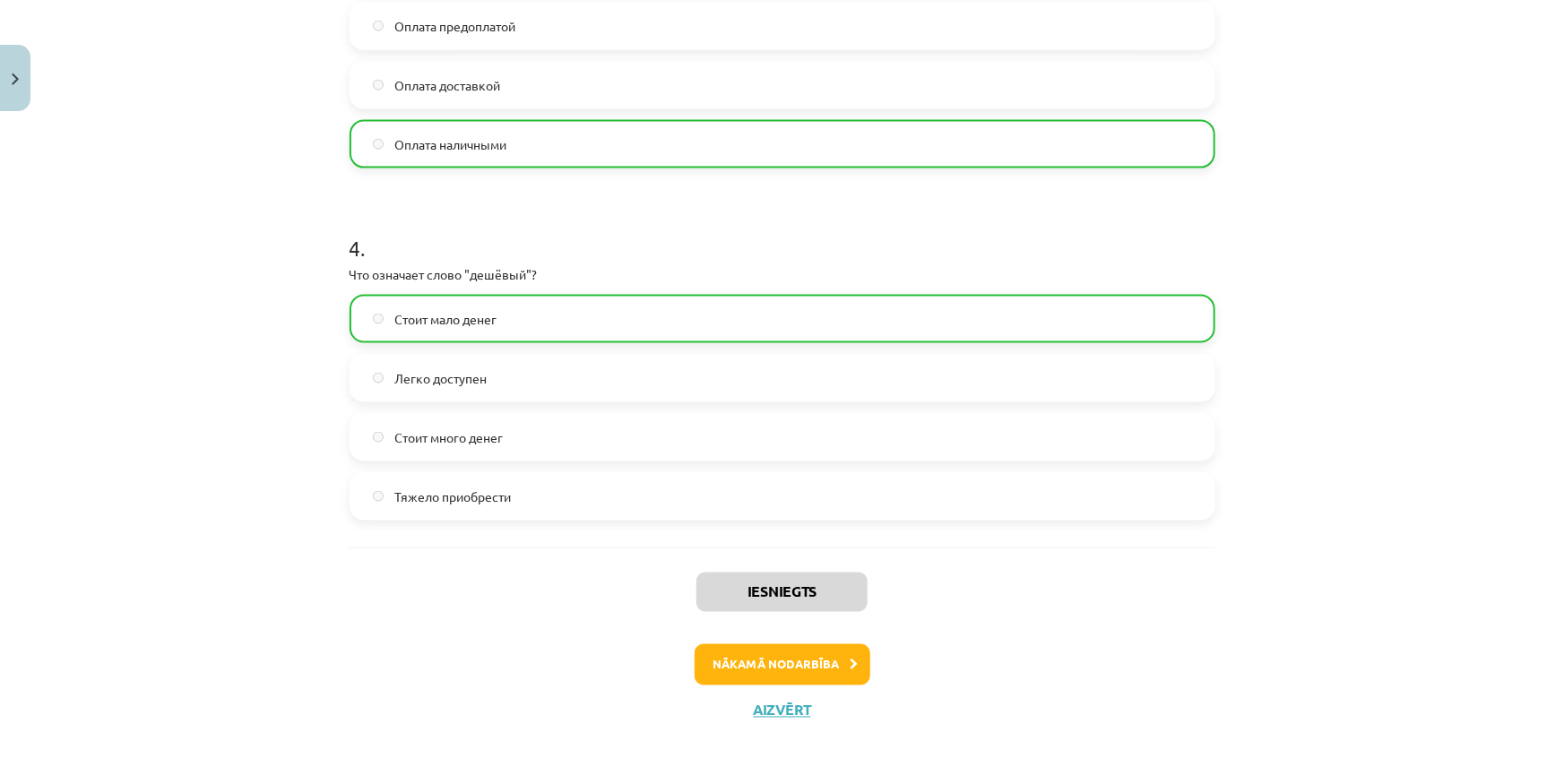
click at [735, 693] on div "Iesniegts Nākamā nodarbība Aizvērt" at bounding box center [782, 638] width 866 height 182
click at [742, 670] on button "Nākamā nodarbība" at bounding box center [782, 664] width 176 height 41
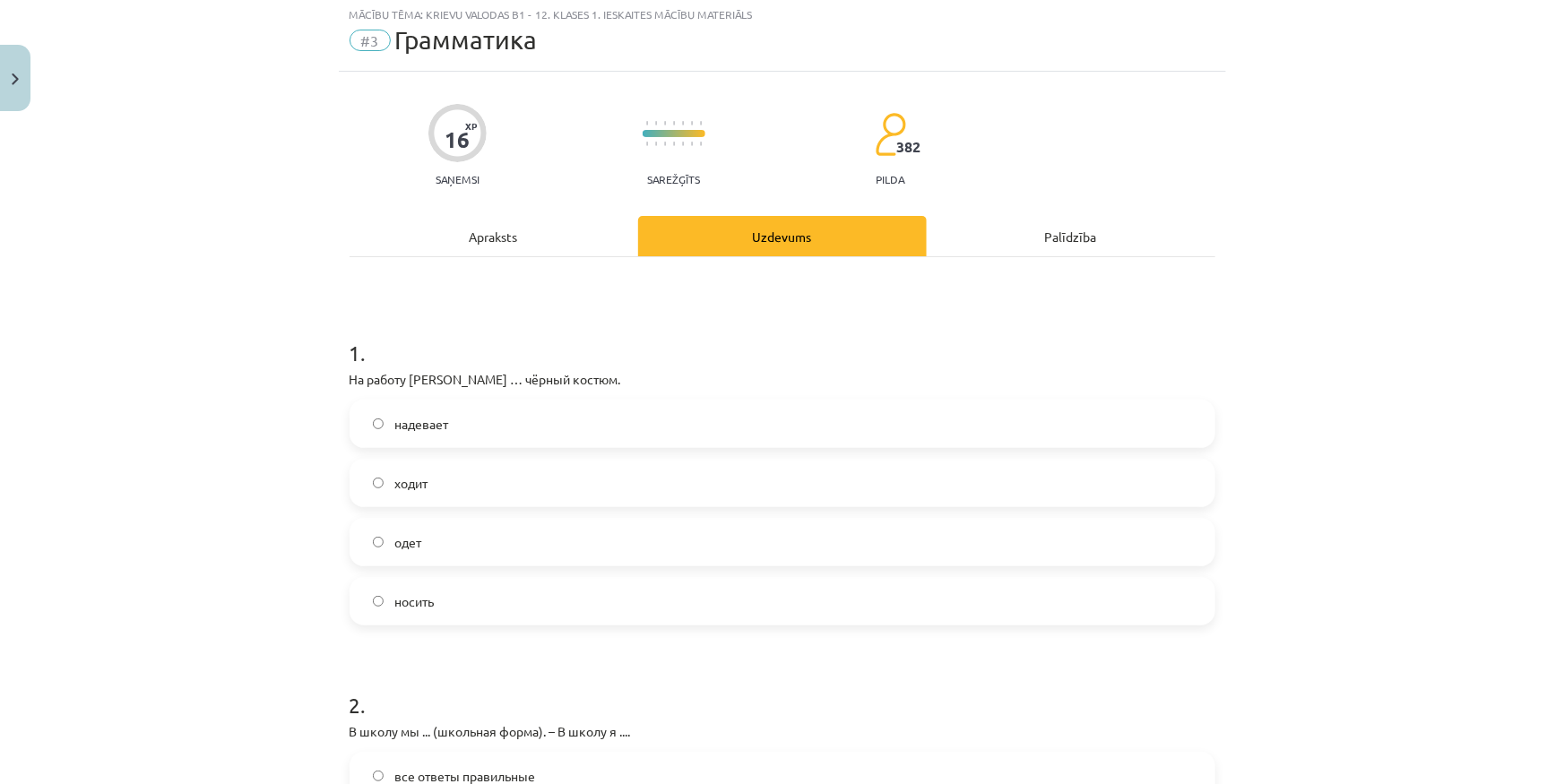
scroll to position [45, 0]
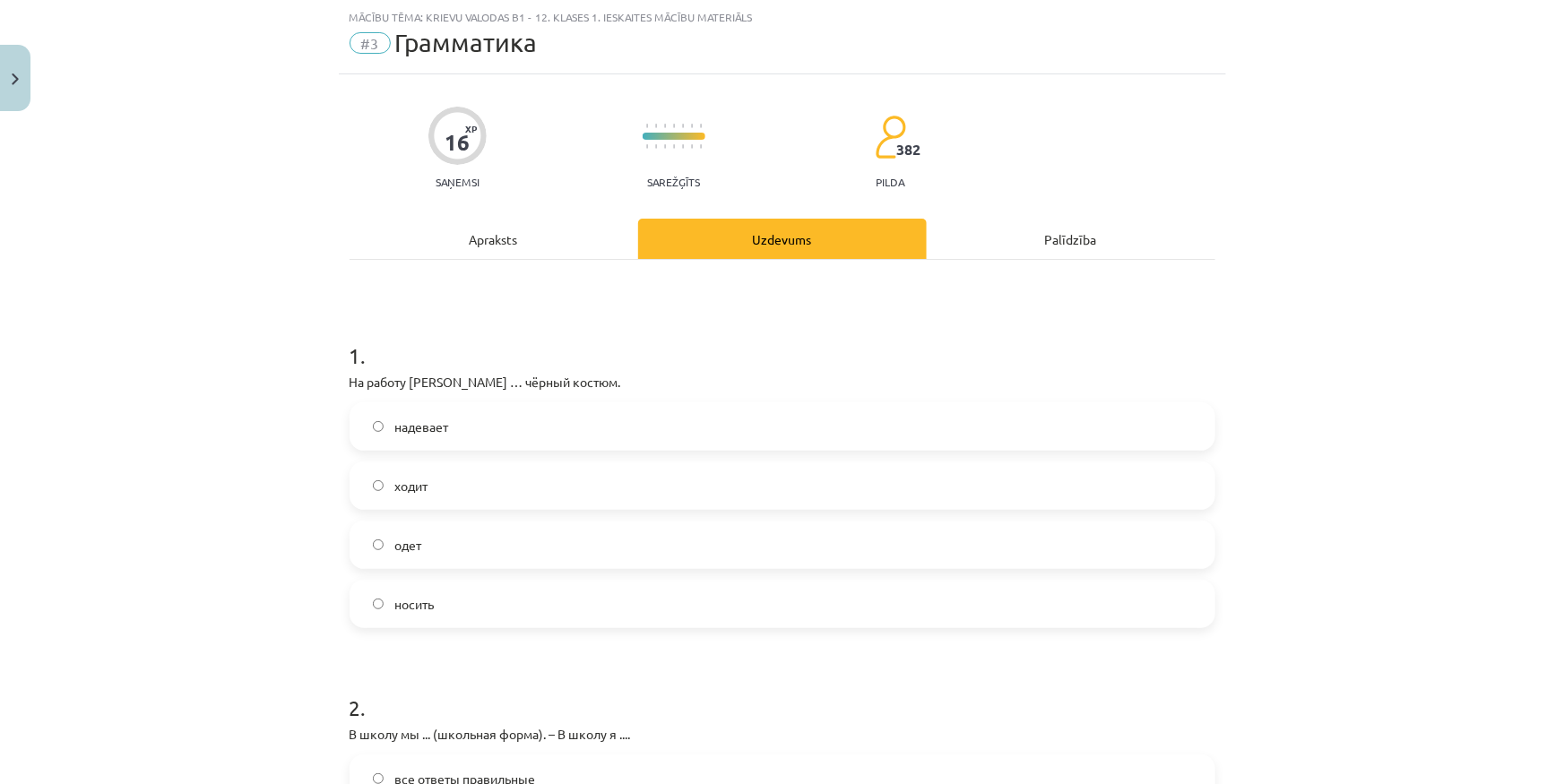
click at [466, 428] on label "надевает" at bounding box center [782, 426] width 862 height 45
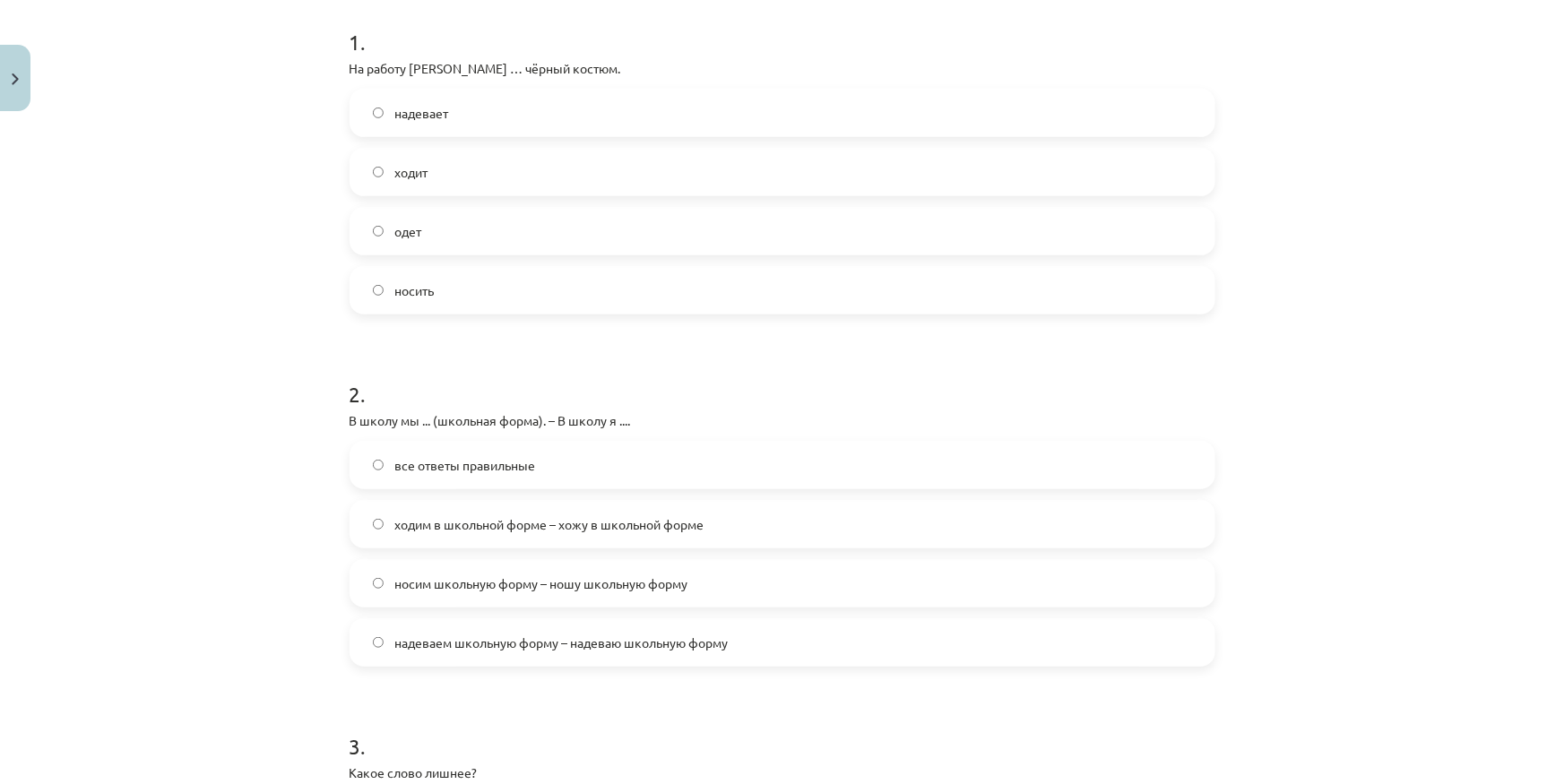
scroll to position [533, 0]
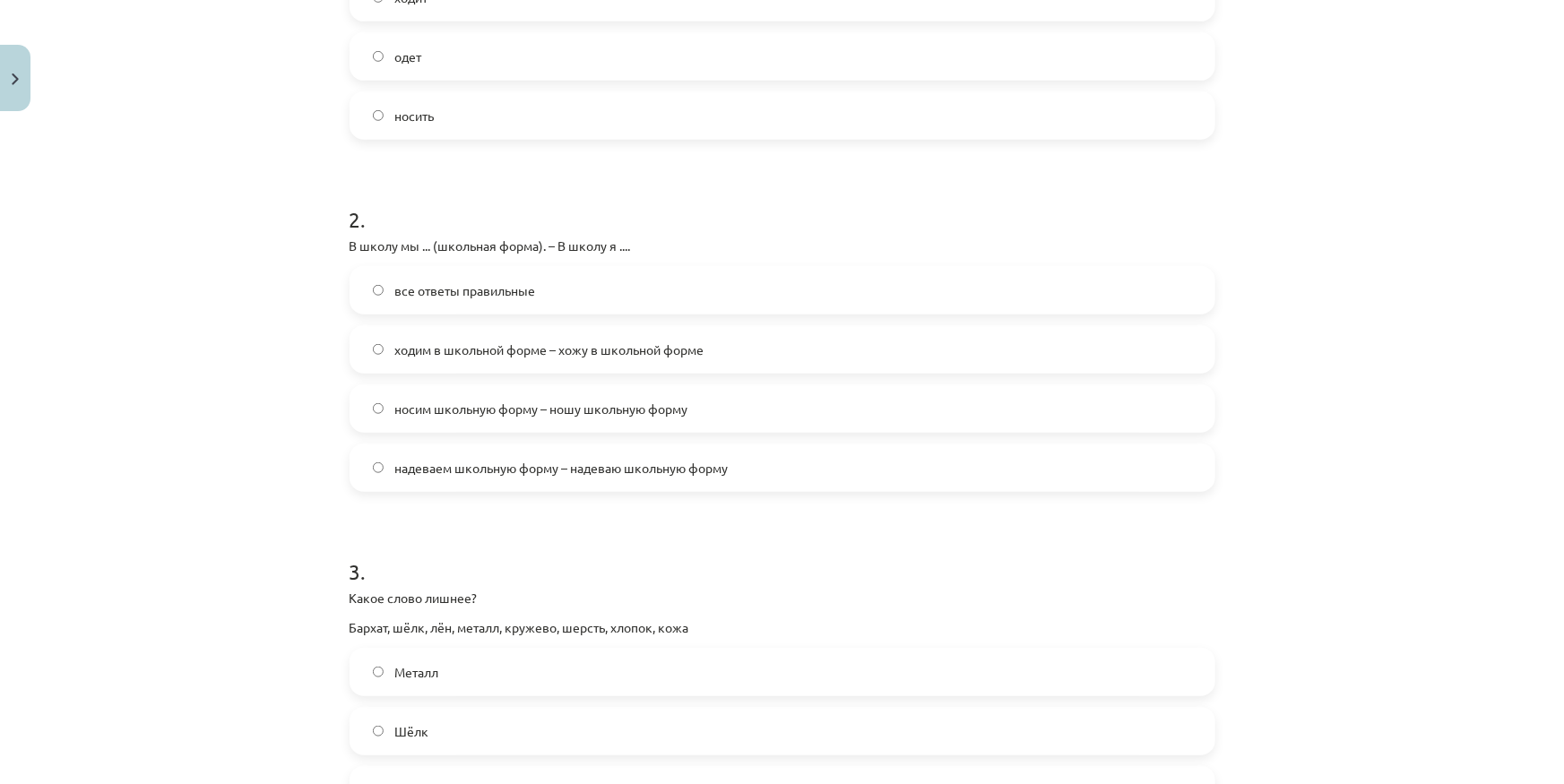
click at [640, 343] on span "ходим в школьной форме – хожу в школьной форме" at bounding box center [548, 349] width 309 height 19
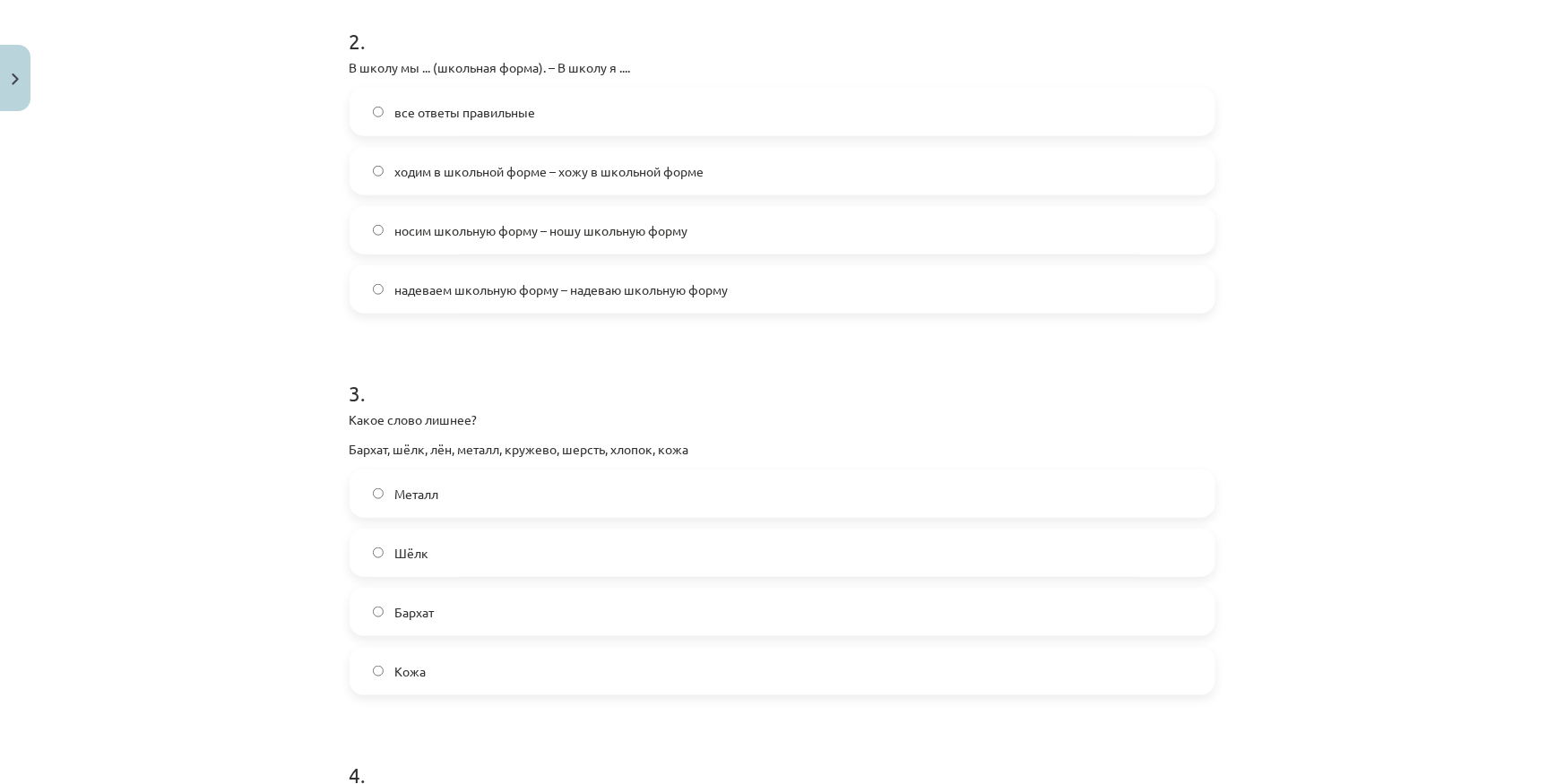
scroll to position [859, 0]
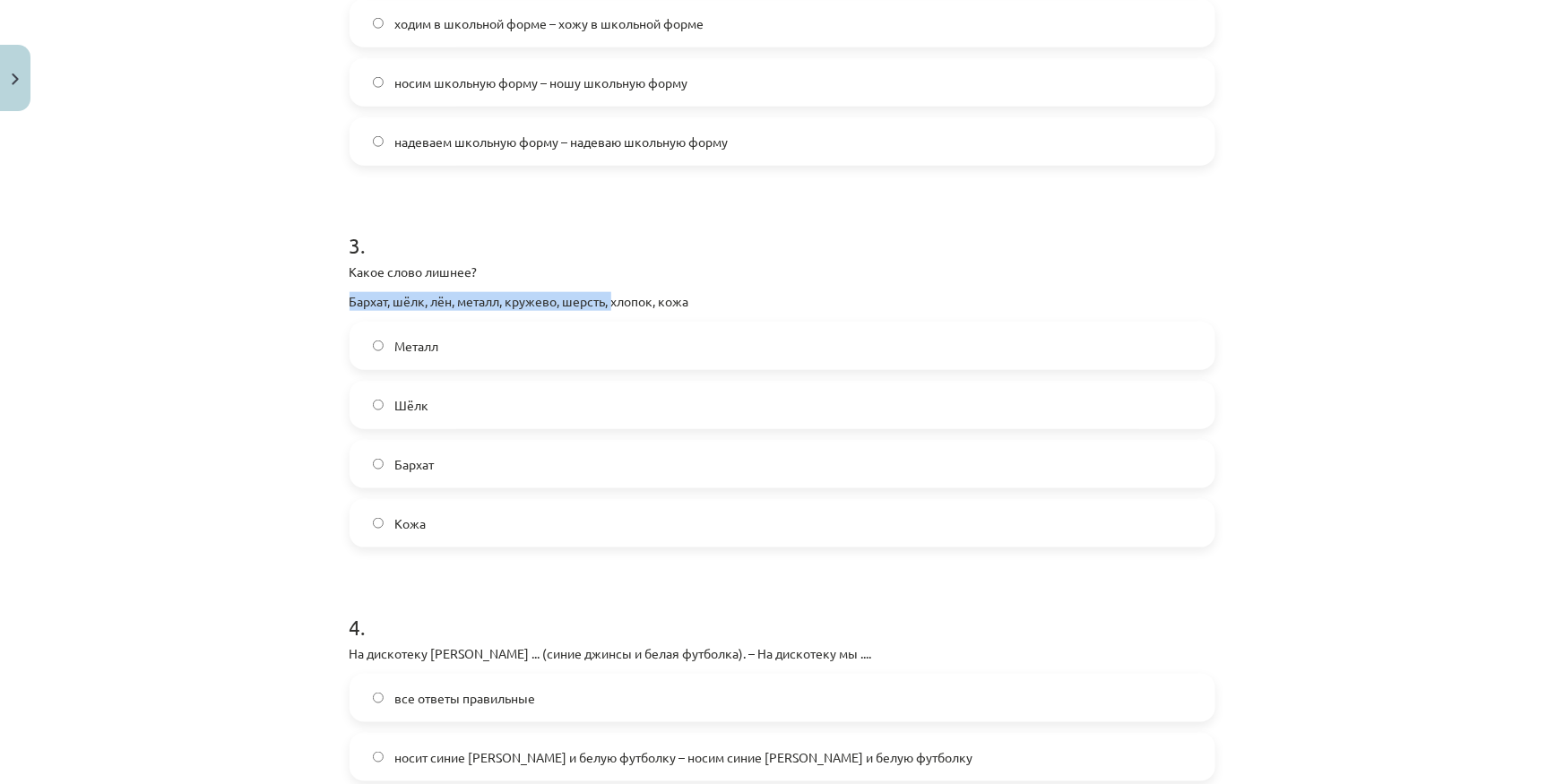
drag, startPoint x: 324, startPoint y: 304, endPoint x: 605, endPoint y: 295, distance: 281.1
click at [619, 286] on div "Mācību tēma: Krievu valodas b1 - 12. klases 1. ieskaites mācību materiāls #3 Гр…" at bounding box center [782, 392] width 1564 height 784
click at [593, 300] on p "Бархат, шёлк, лён, металл, кружево, шерсть, хлопок, кожа" at bounding box center [782, 301] width 866 height 19
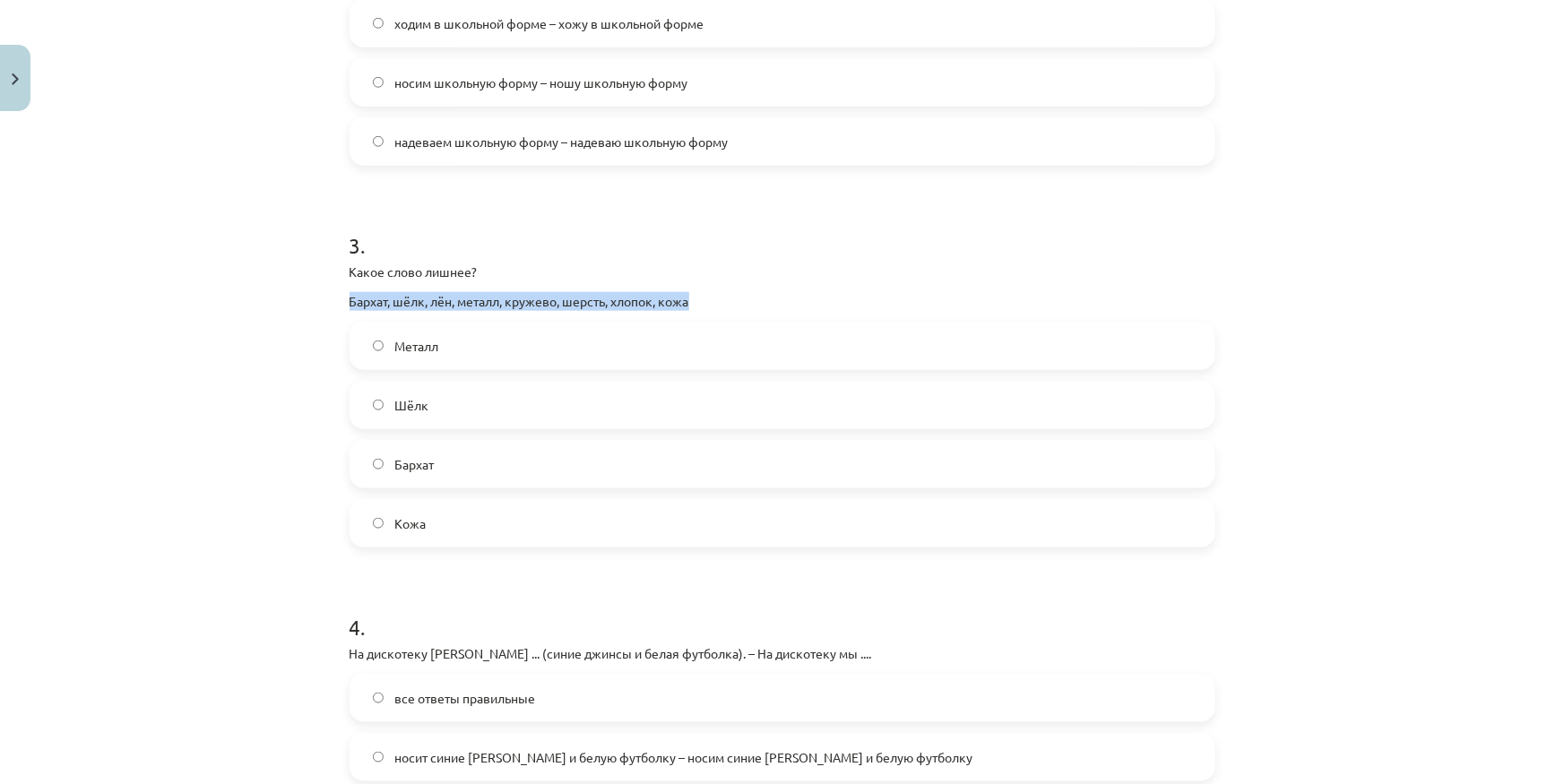
click at [341, 297] on div "16 XP Saņemsi Sarežģīts 382 pilda Apraksts Uzdevums Palīdzība 1 . На работу Яни…" at bounding box center [782, 161] width 887 height 1802
drag, startPoint x: 350, startPoint y: 297, endPoint x: 495, endPoint y: 296, distance: 145.0
click at [495, 296] on p "Бархат, шёлк, лён, металл, кружево, шерсть, хлопок, кожа" at bounding box center [782, 301] width 866 height 19
drag, startPoint x: 365, startPoint y: 302, endPoint x: 495, endPoint y: 296, distance: 130.1
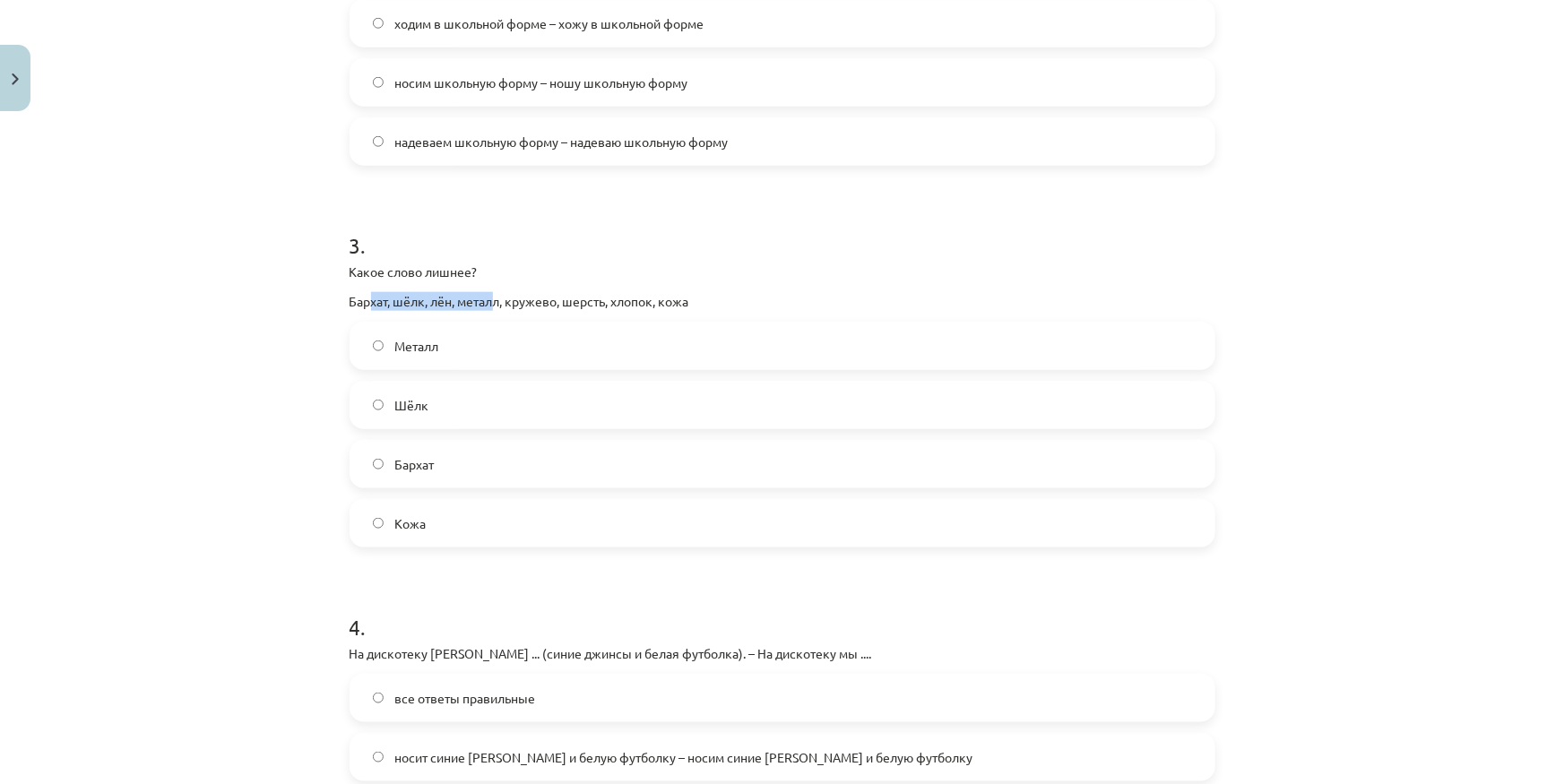
click at [495, 296] on p "Бархат, шёлк, лён, металл, кружево, шерсть, хлопок, кожа" at bounding box center [782, 301] width 866 height 19
drag, startPoint x: 280, startPoint y: 286, endPoint x: 630, endPoint y: 288, distance: 350.0
click at [630, 288] on div "Mācību tēma: Krievu valodas b1 - 12. klases 1. ieskaites mācību materiāls #3 Гр…" at bounding box center [782, 392] width 1564 height 784
click at [630, 288] on div "Какое слово лишнее? Бархат, шёлк, лён, металл, кружево, шерсть, хлопок, кожа" at bounding box center [782, 286] width 866 height 48
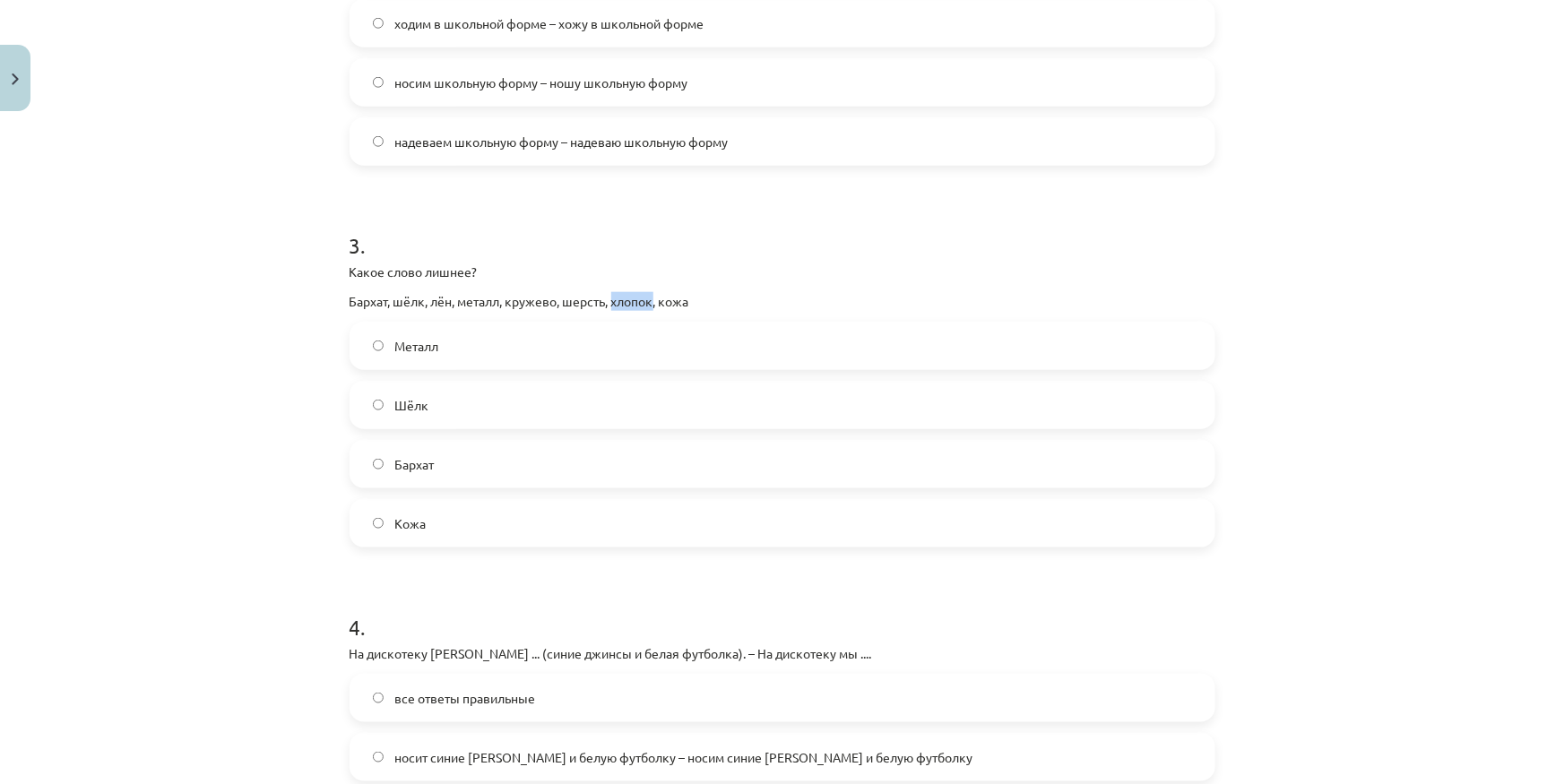
click at [630, 288] on div "Какое слово лишнее? Бархат, шёлк, лён, металл, кружево, шерсть, хлопок, кожа" at bounding box center [782, 286] width 866 height 48
click at [745, 296] on p "Бархат, шёлк, лён, металл, кружево, шерсть, хлопок, кожа" at bounding box center [782, 301] width 866 height 19
click at [443, 349] on label "Металл" at bounding box center [782, 346] width 862 height 45
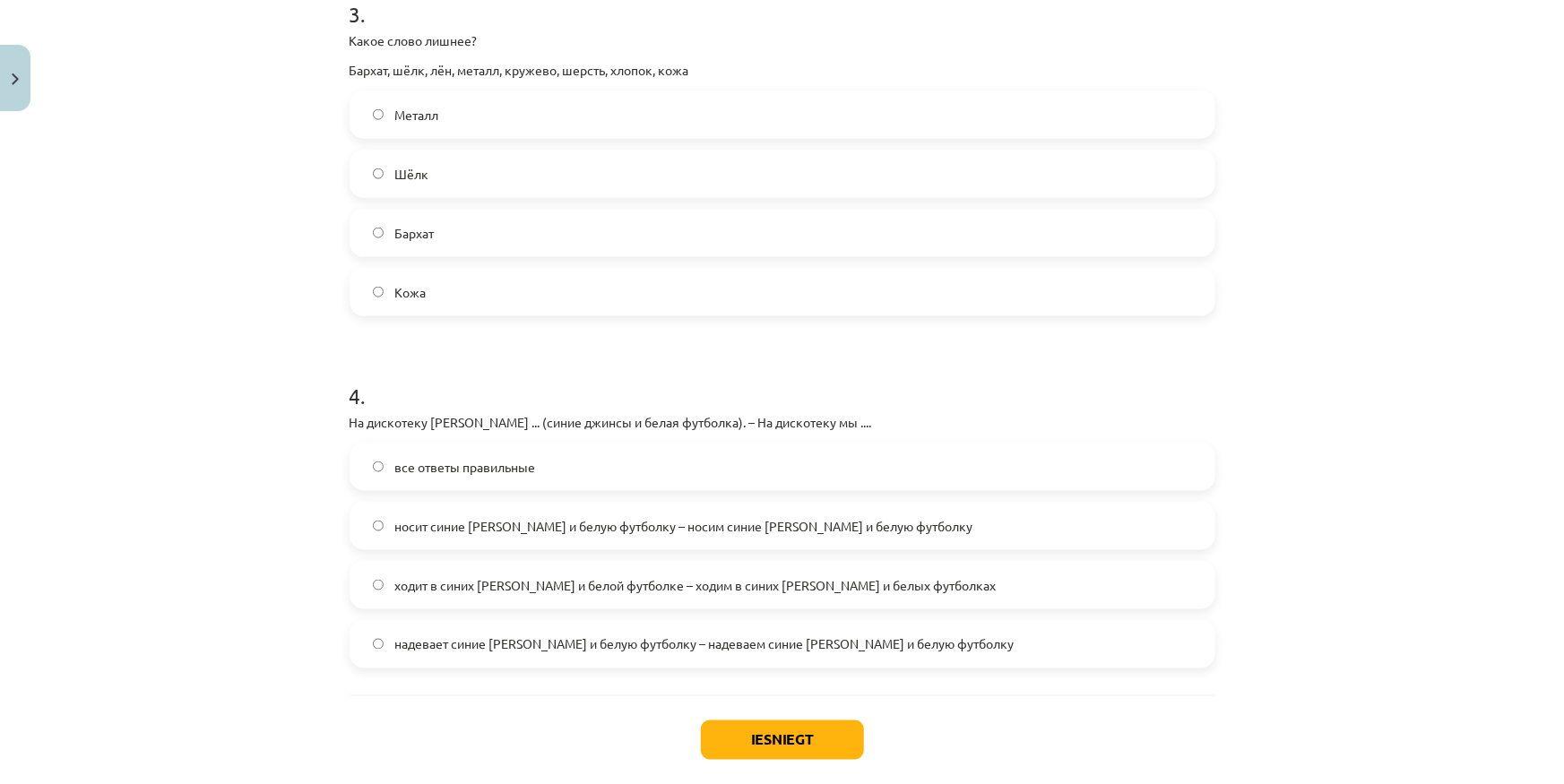
scroll to position [1102, 0]
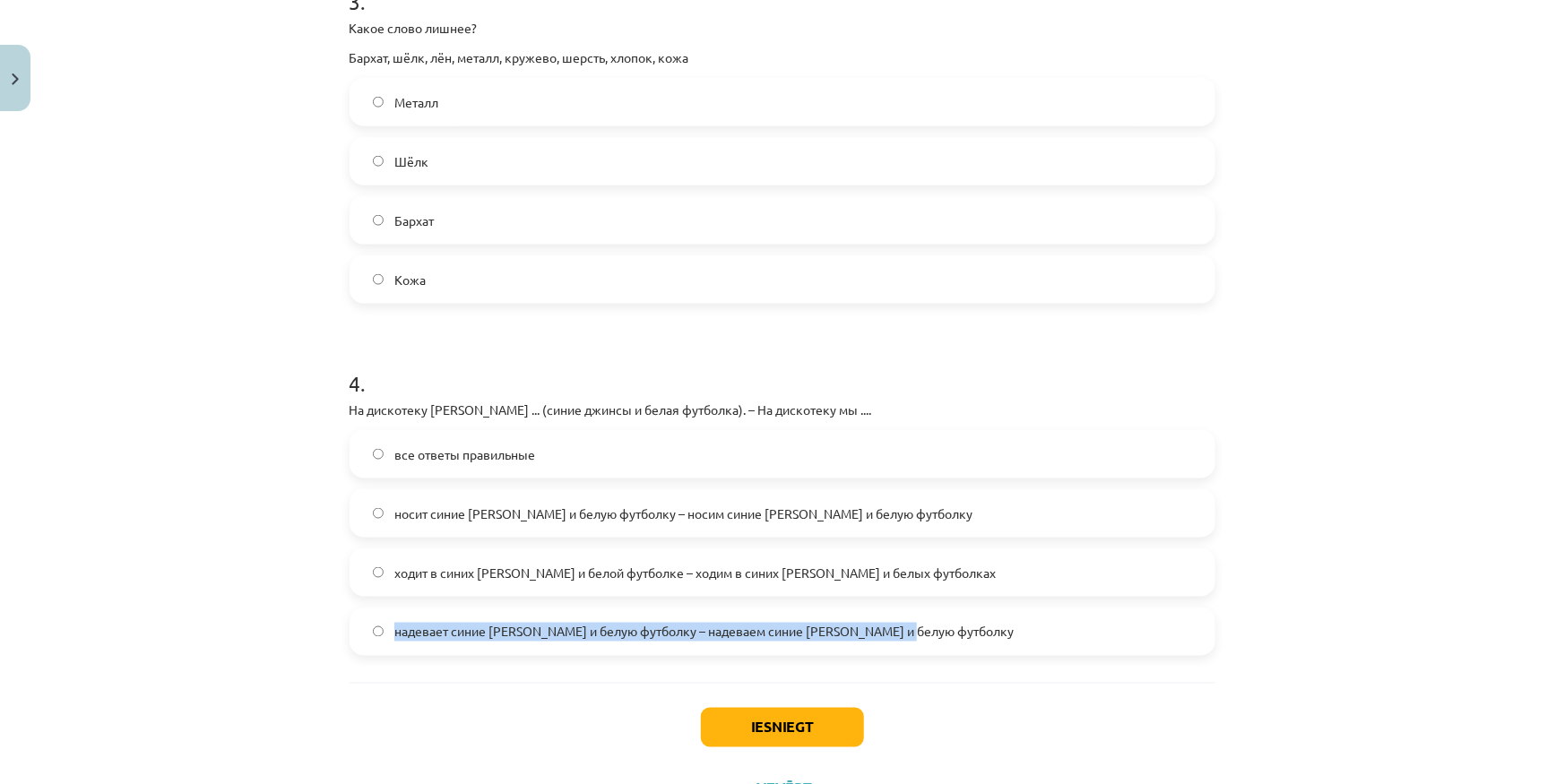
drag, startPoint x: 317, startPoint y: 640, endPoint x: 1107, endPoint y: 633, distance: 790.0
click at [1107, 633] on div "Mācību tēma: Krievu valodas b1 - 12. klases 1. ieskaites mācību materiāls #3 Гр…" at bounding box center [782, 392] width 1564 height 784
click at [1141, 628] on label "надевает синие джинсы и белую футболку – надеваем синие джинсы и белую футболку" at bounding box center [782, 632] width 862 height 45
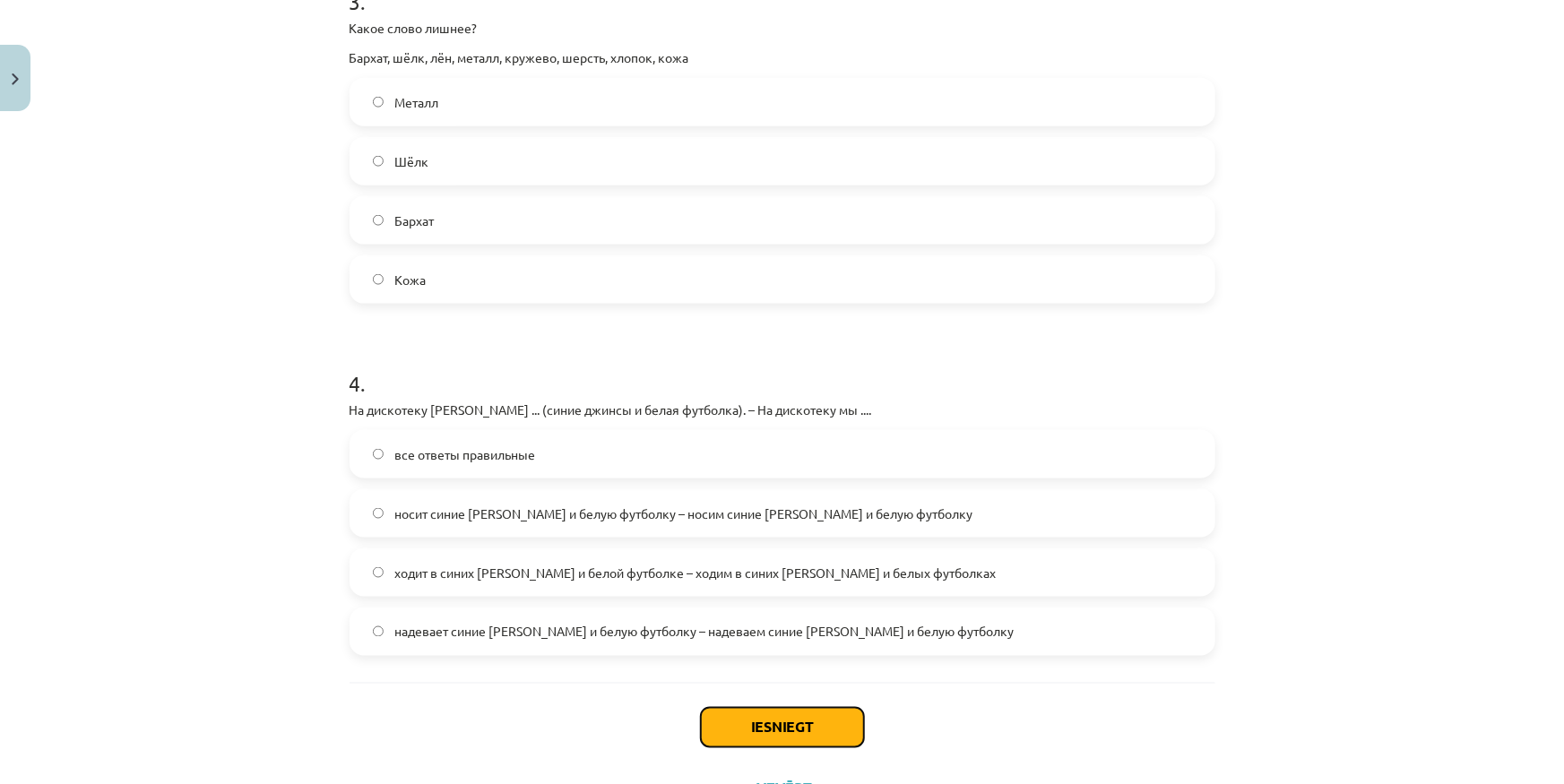
click at [750, 724] on button "Iesniegt" at bounding box center [782, 727] width 163 height 39
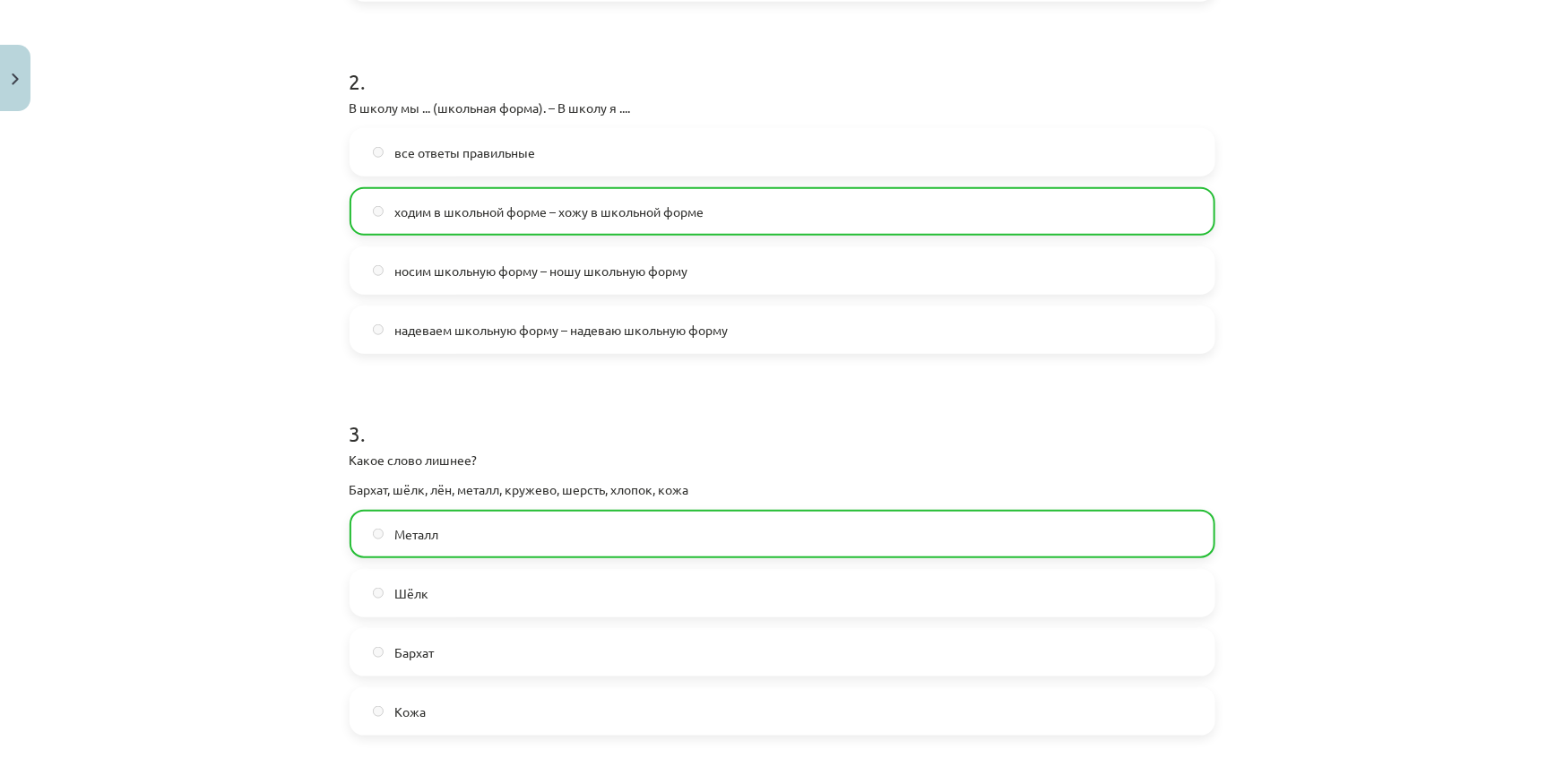
scroll to position [1237, 0]
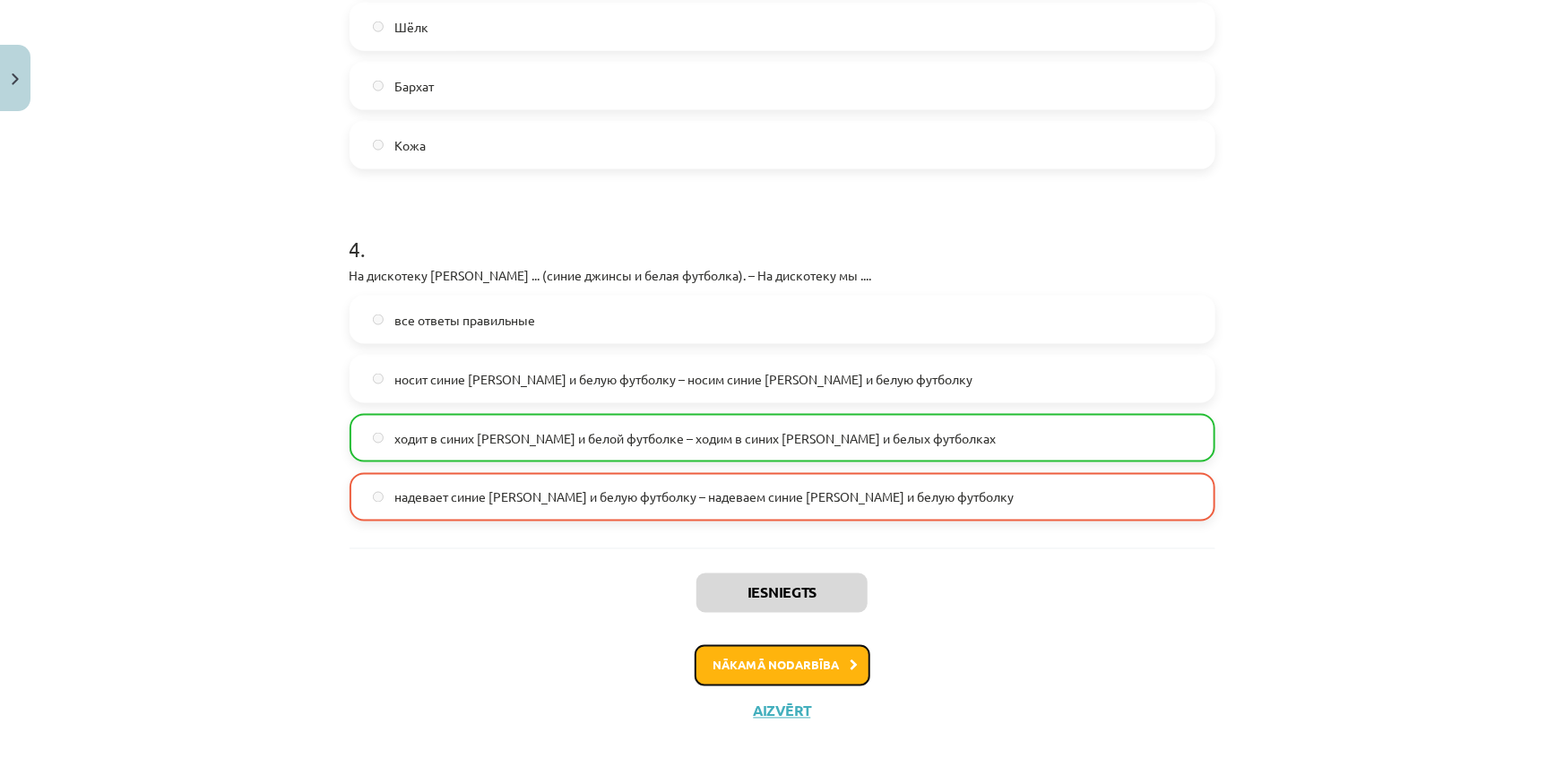
click at [787, 659] on button "Nākamā nodarbība" at bounding box center [782, 665] width 176 height 41
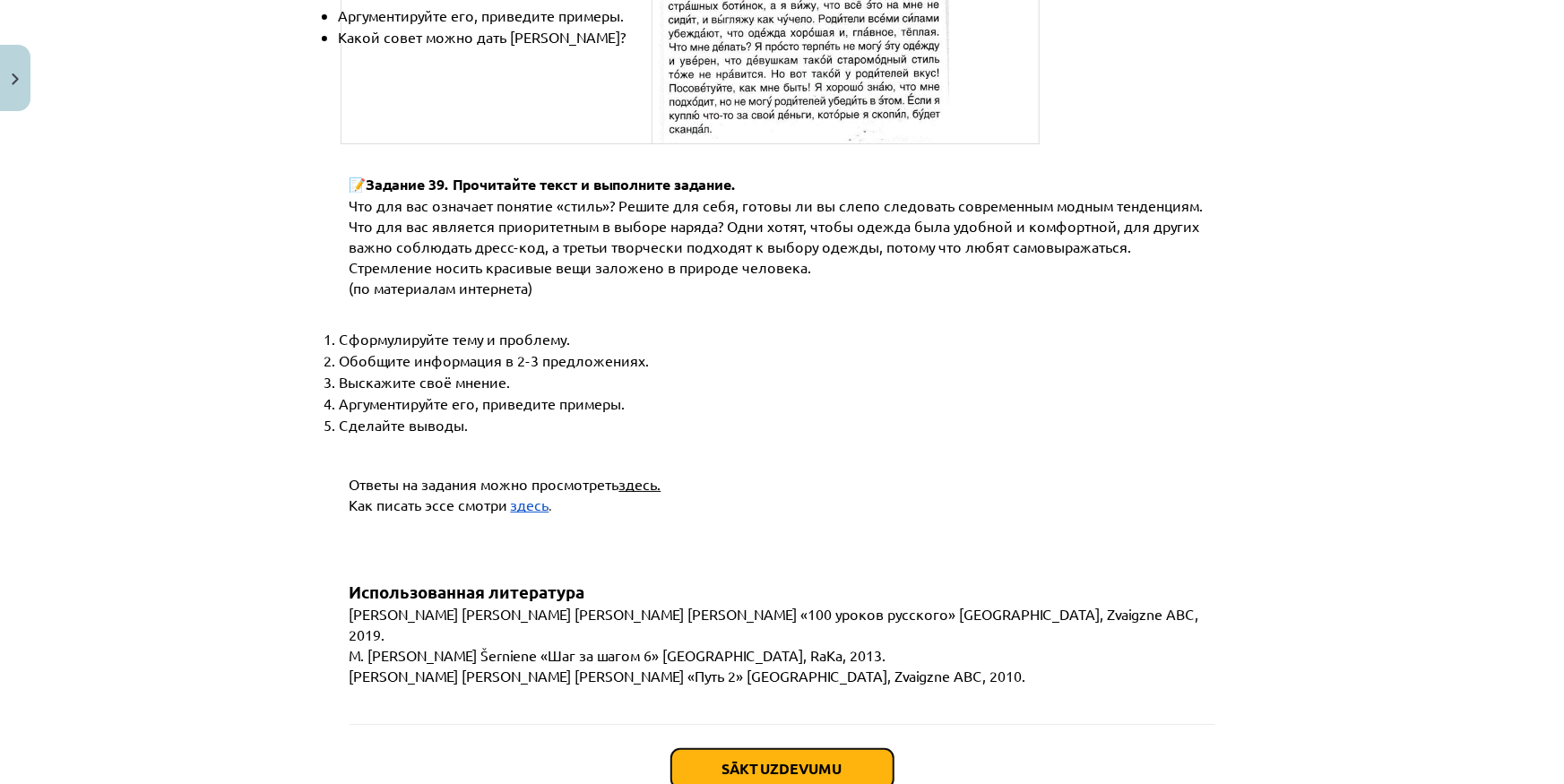
click at [726, 749] on button "Sākt uzdevumu" at bounding box center [782, 768] width 223 height 39
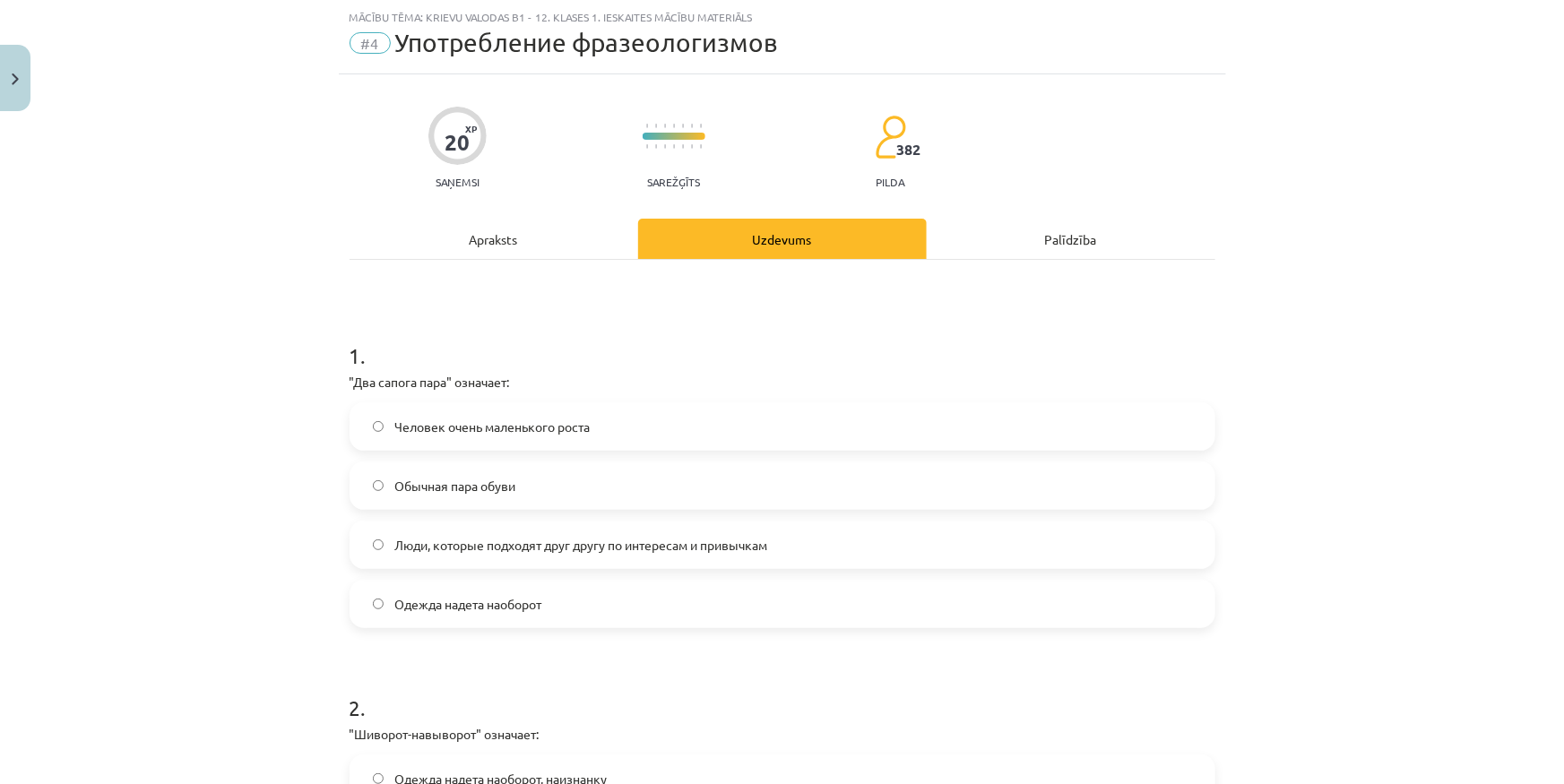
scroll to position [45, 0]
drag, startPoint x: 339, startPoint y: 385, endPoint x: 532, endPoint y: 391, distance: 193.1
click at [532, 391] on p ""Два сапога пара" означает:" at bounding box center [782, 381] width 866 height 19
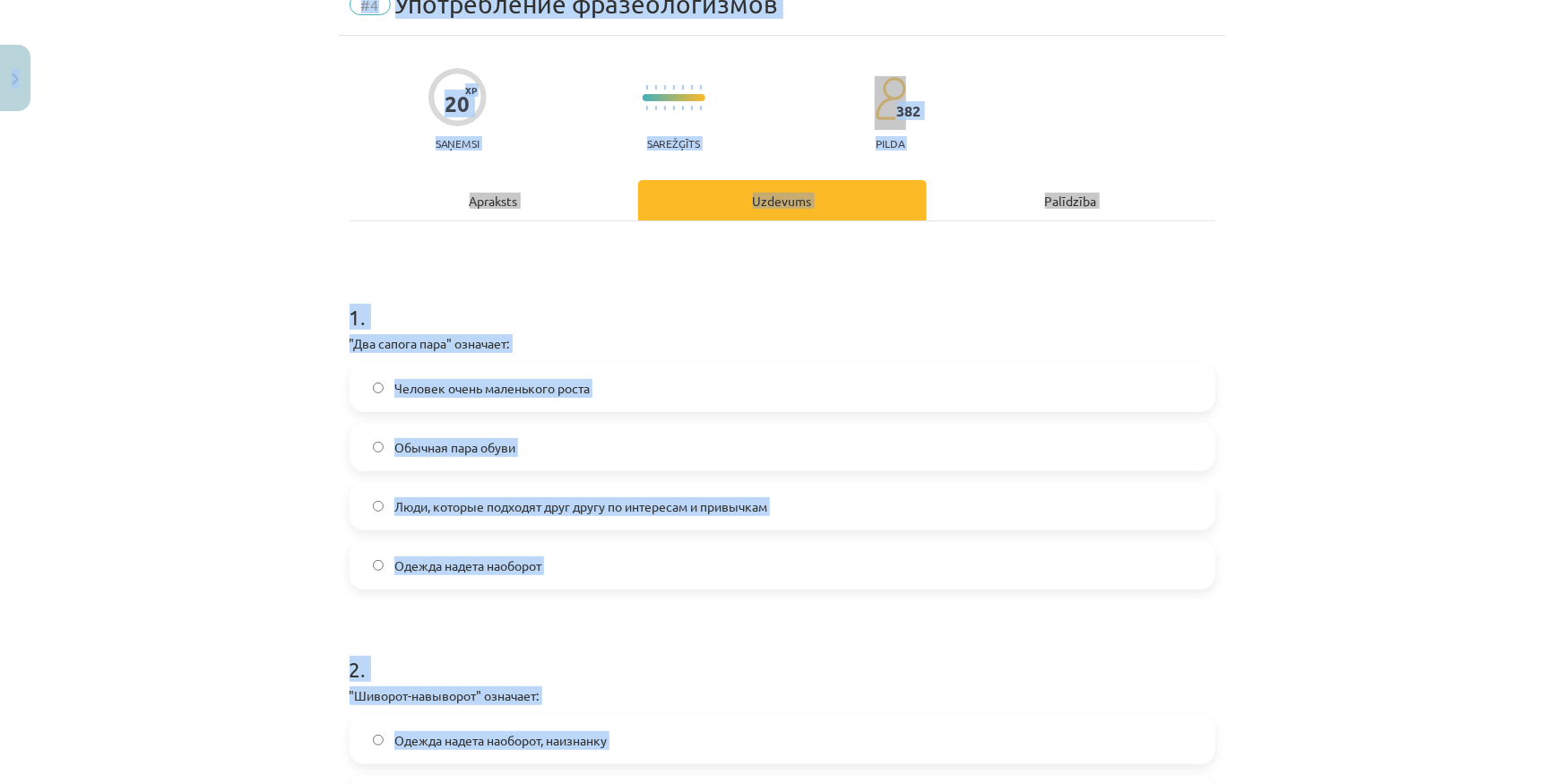
scroll to position [162, 0]
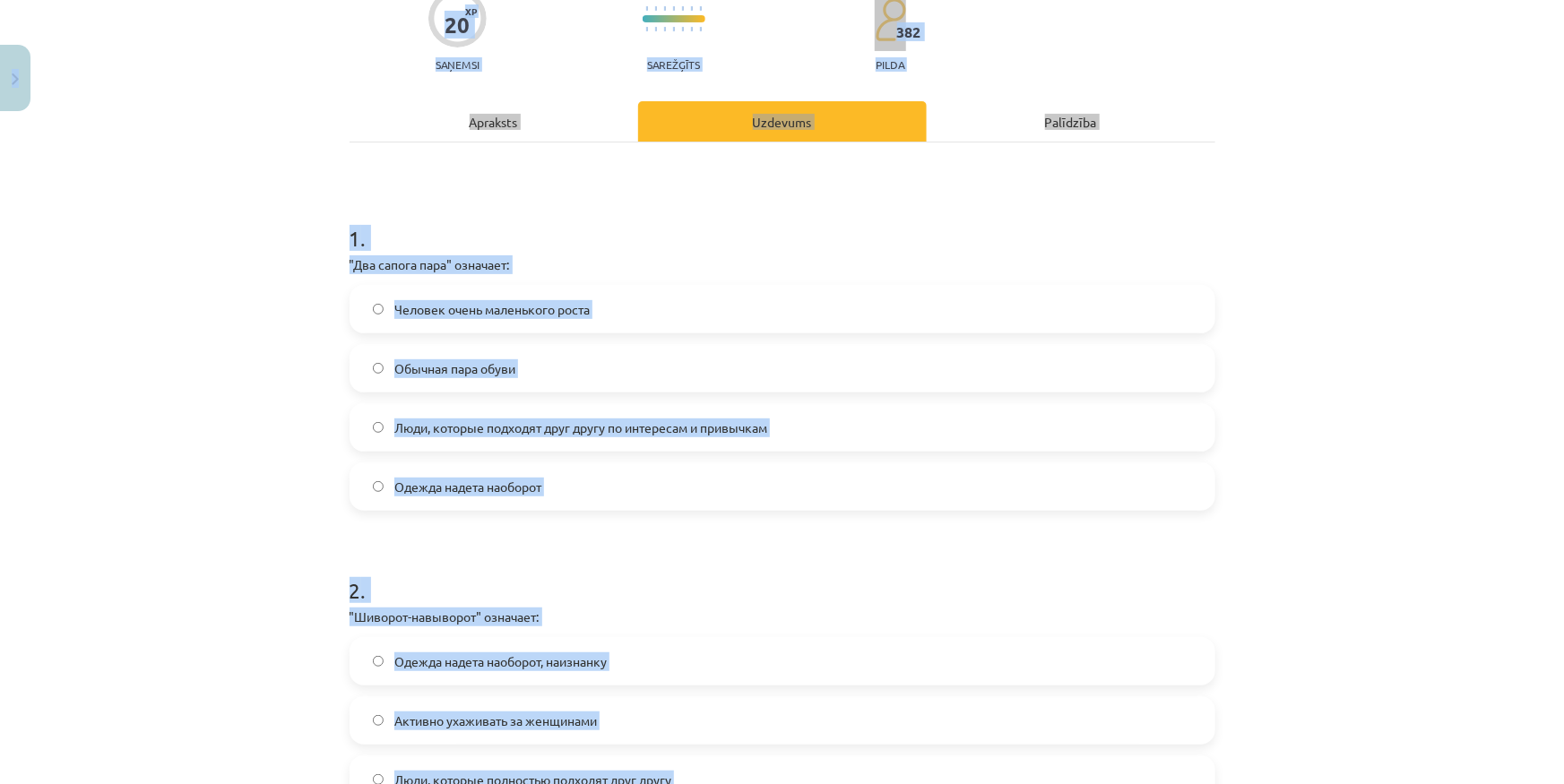
click at [177, 468] on div "Mācību tēma: Krievu valodas b1 - 12. klases 1. ieskaites mācību materiāls #4 Уп…" at bounding box center [782, 392] width 1564 height 784
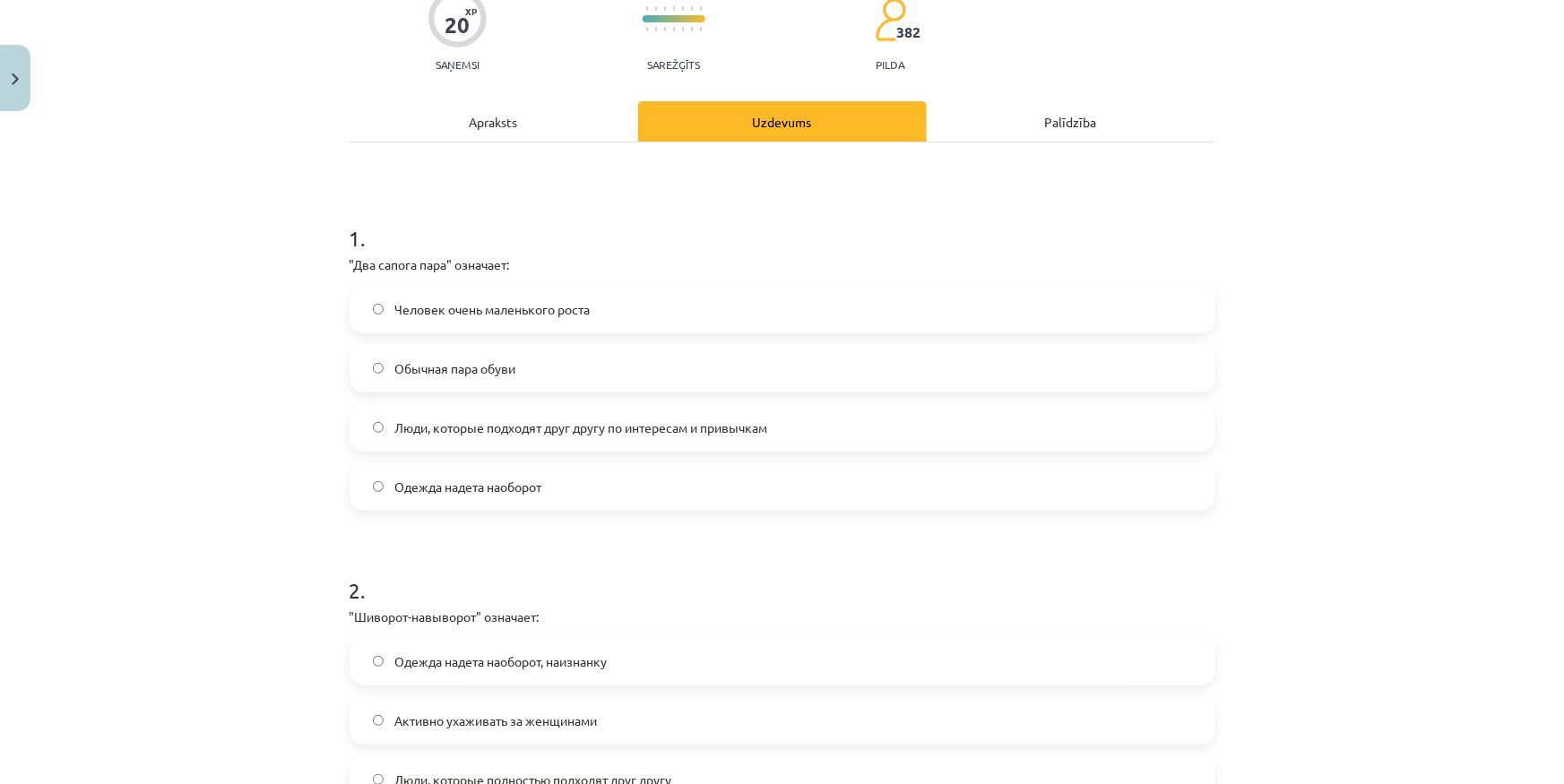
click at [528, 393] on div "Человек очень маленького роста Обычная пара обуви Люди, которые подходят друг д…" at bounding box center [782, 398] width 866 height 225
click at [516, 418] on span "Люди, которые подходят друг другу по интересам и привычкам" at bounding box center [580, 427] width 373 height 19
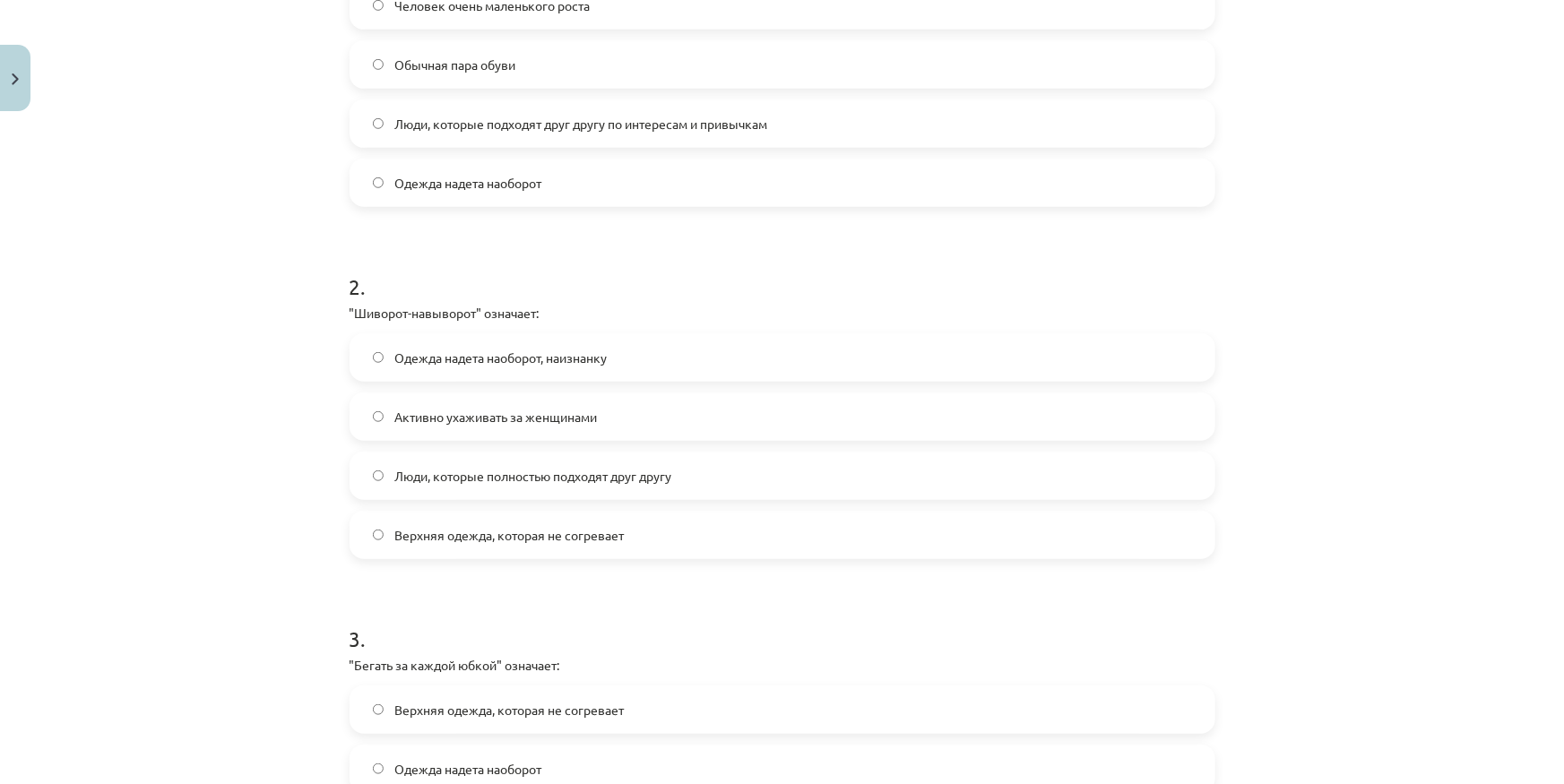
scroll to position [569, 0]
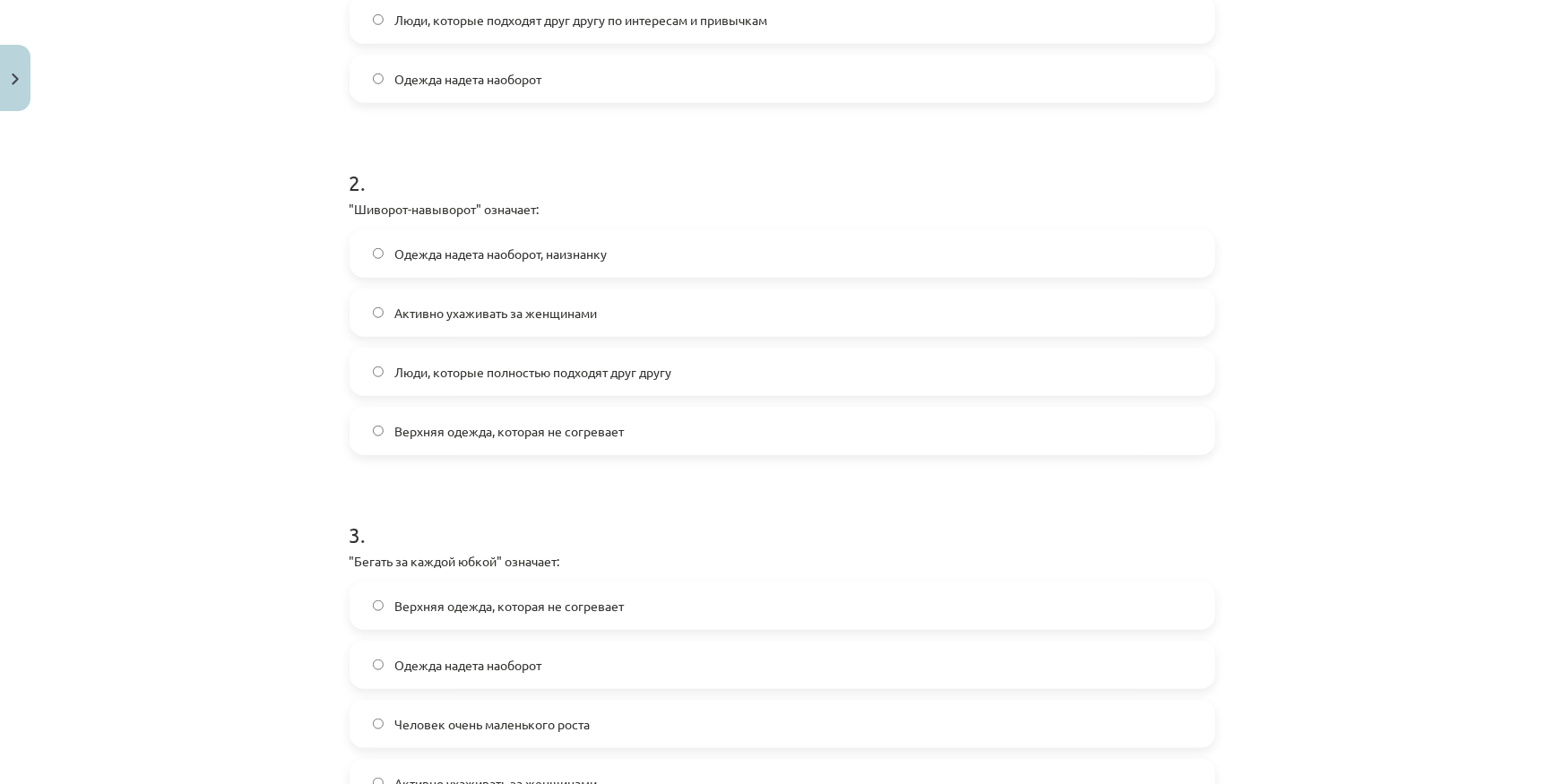
click at [483, 233] on label "Одежда надета наоборот, наизнанку" at bounding box center [782, 254] width 862 height 45
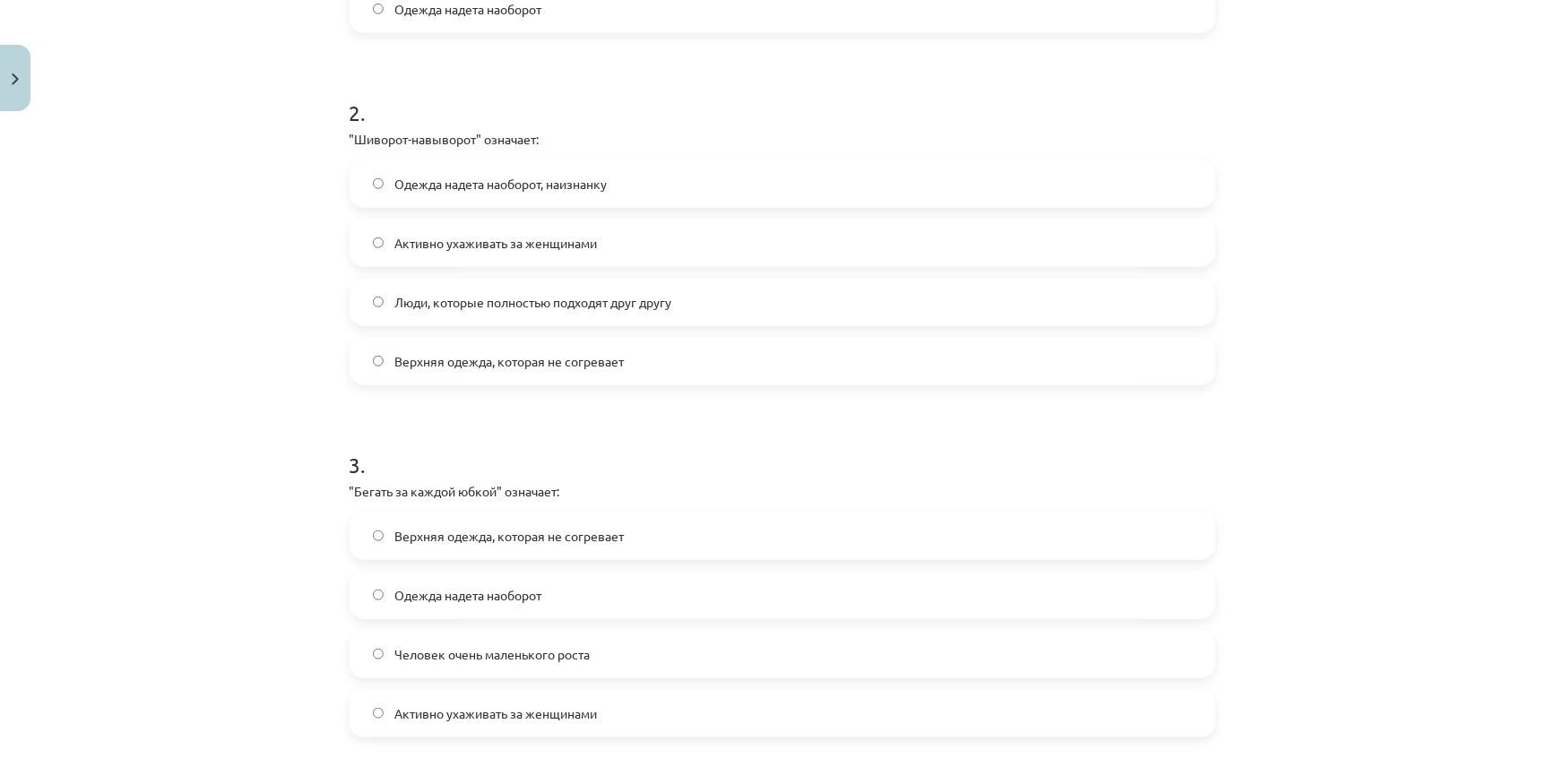
scroll to position [733, 0]
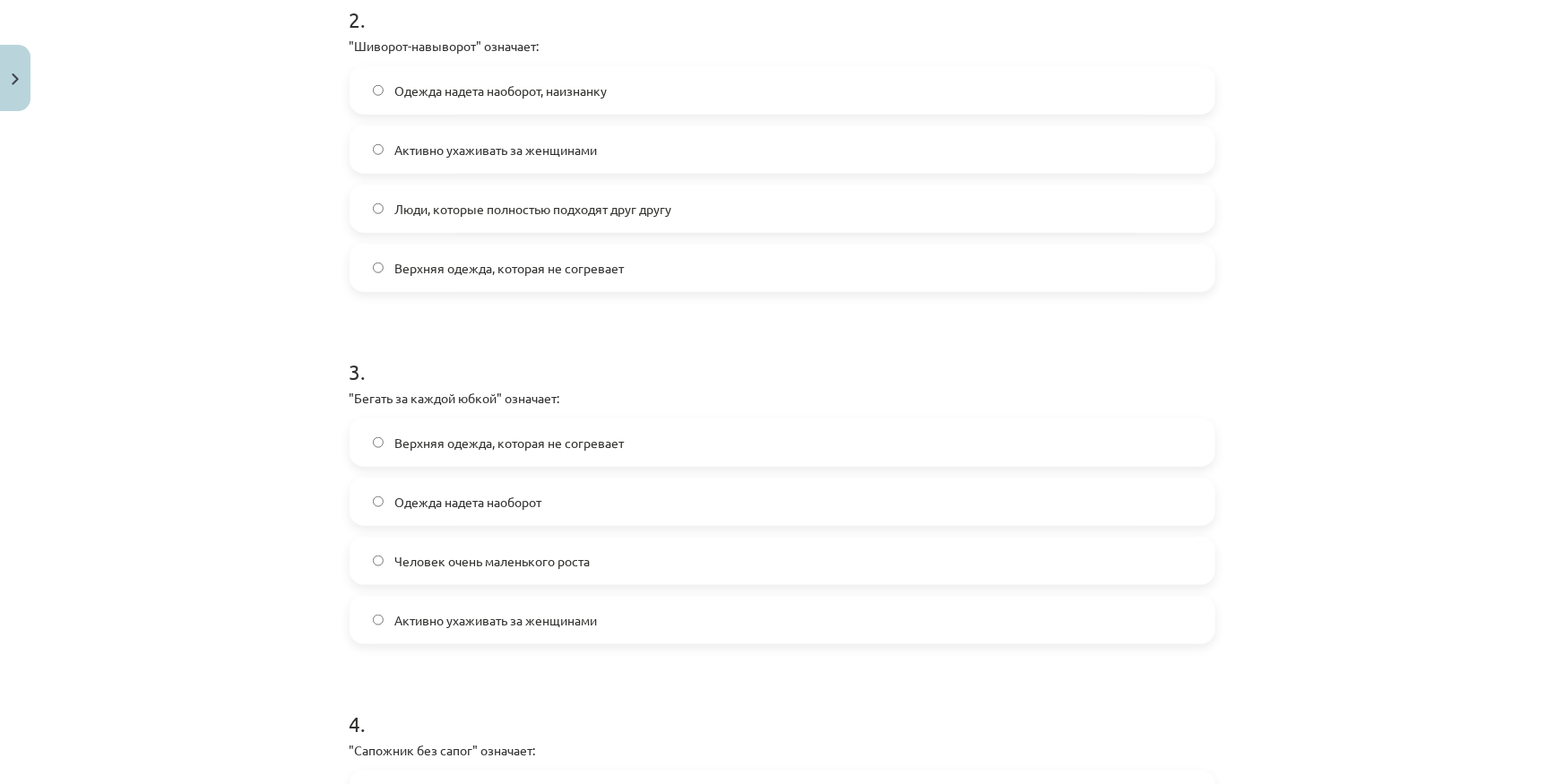
click at [623, 631] on label "Активно ухаживать за женщинами" at bounding box center [782, 620] width 862 height 45
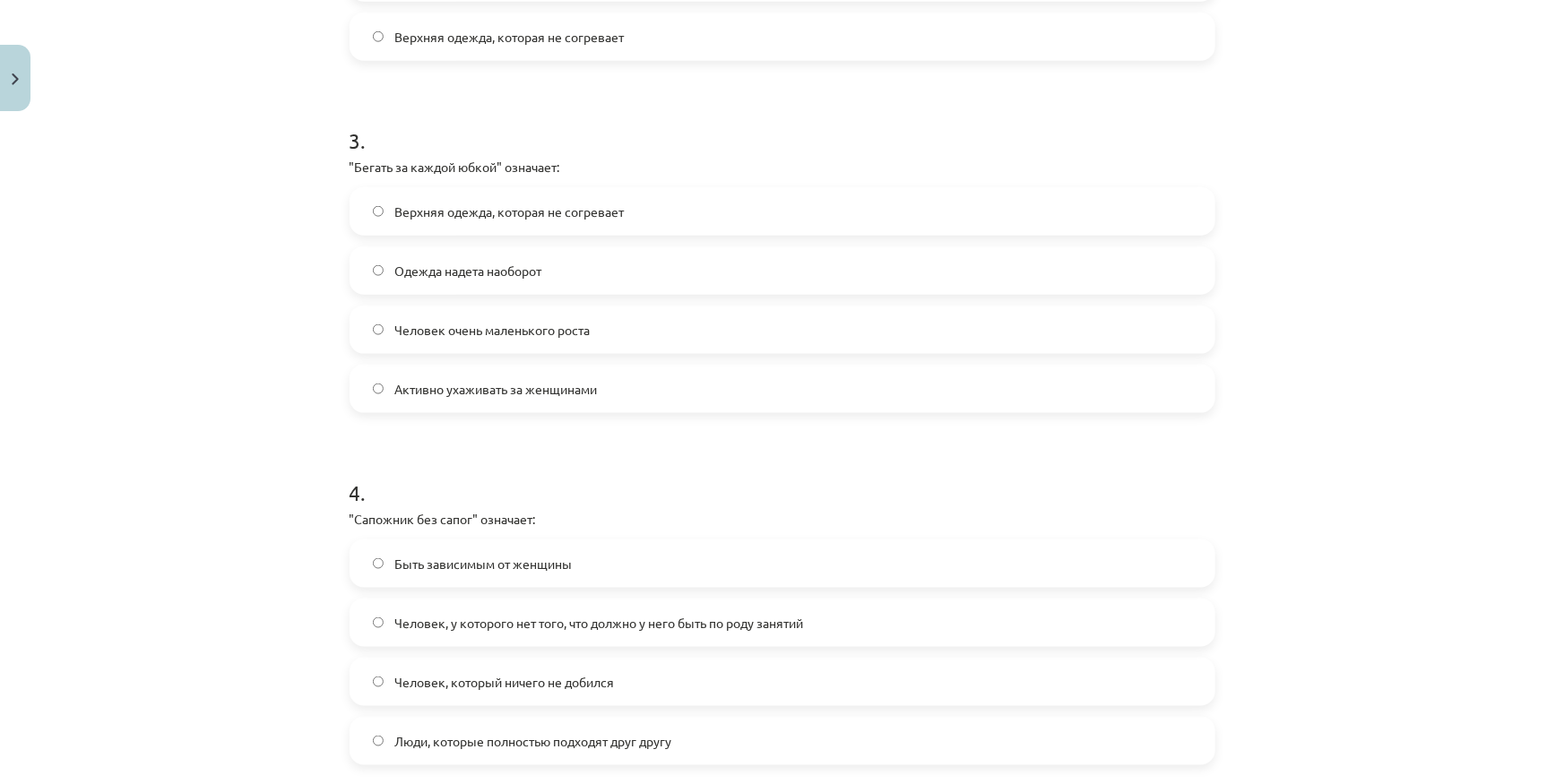
scroll to position [1057, 0]
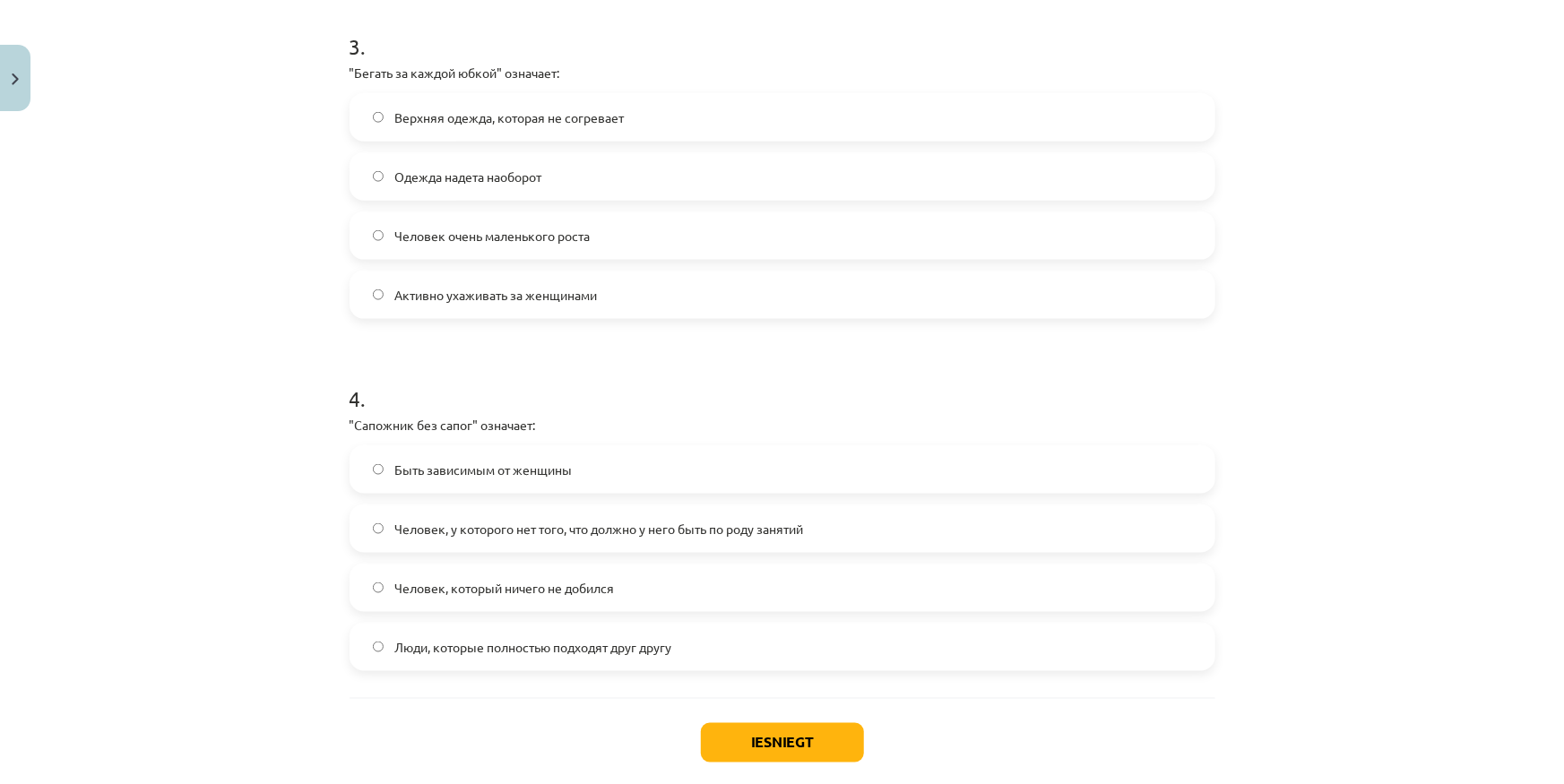
click at [761, 519] on span "Человек, у которого нет того, что должно у него быть по роду занятий" at bounding box center [598, 528] width 409 height 19
click at [785, 742] on button "Iesniegt" at bounding box center [782, 743] width 163 height 39
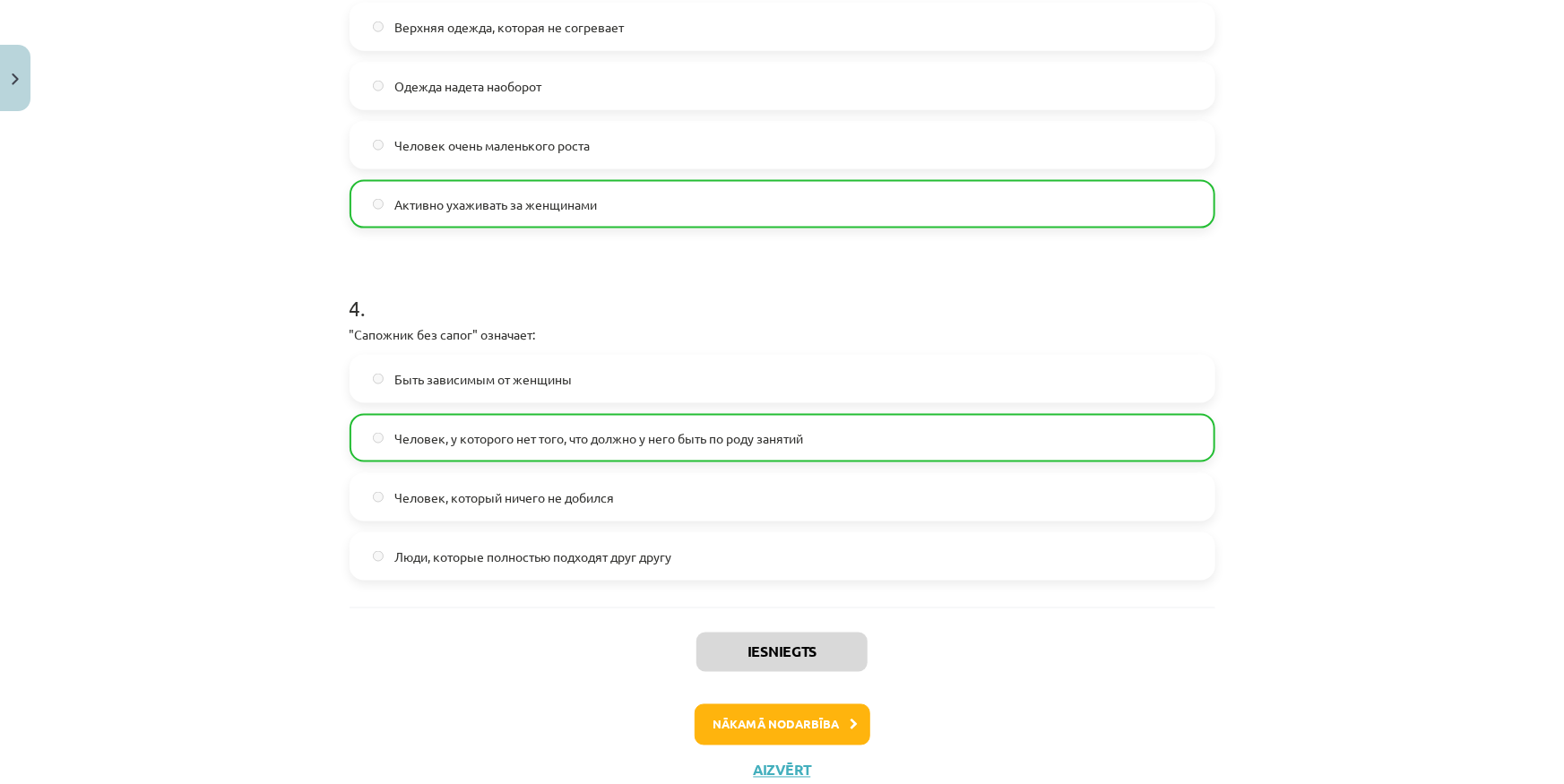
scroll to position [1208, 0]
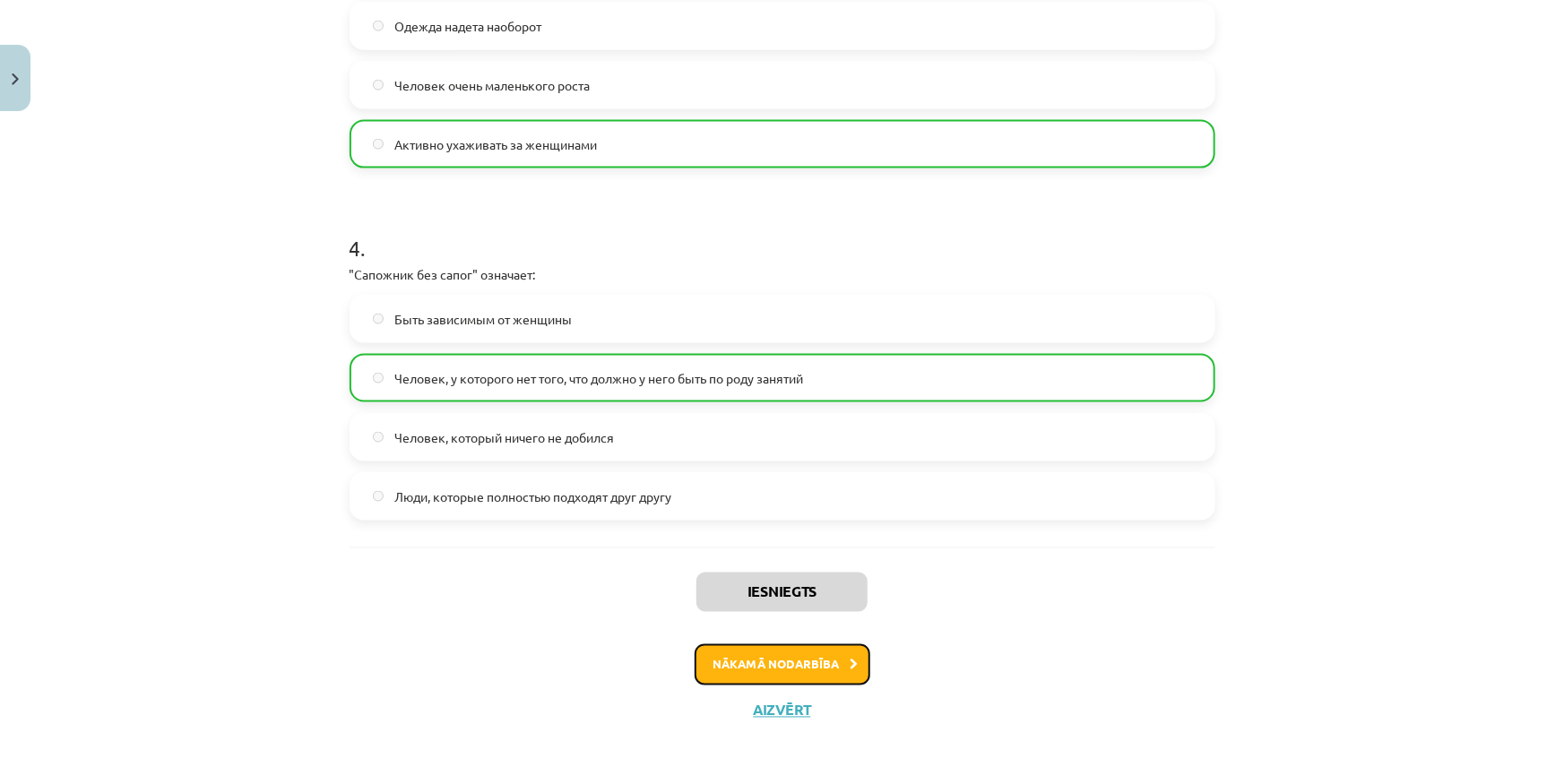
click at [770, 667] on button "Nākamā nodarbība" at bounding box center [782, 664] width 176 height 41
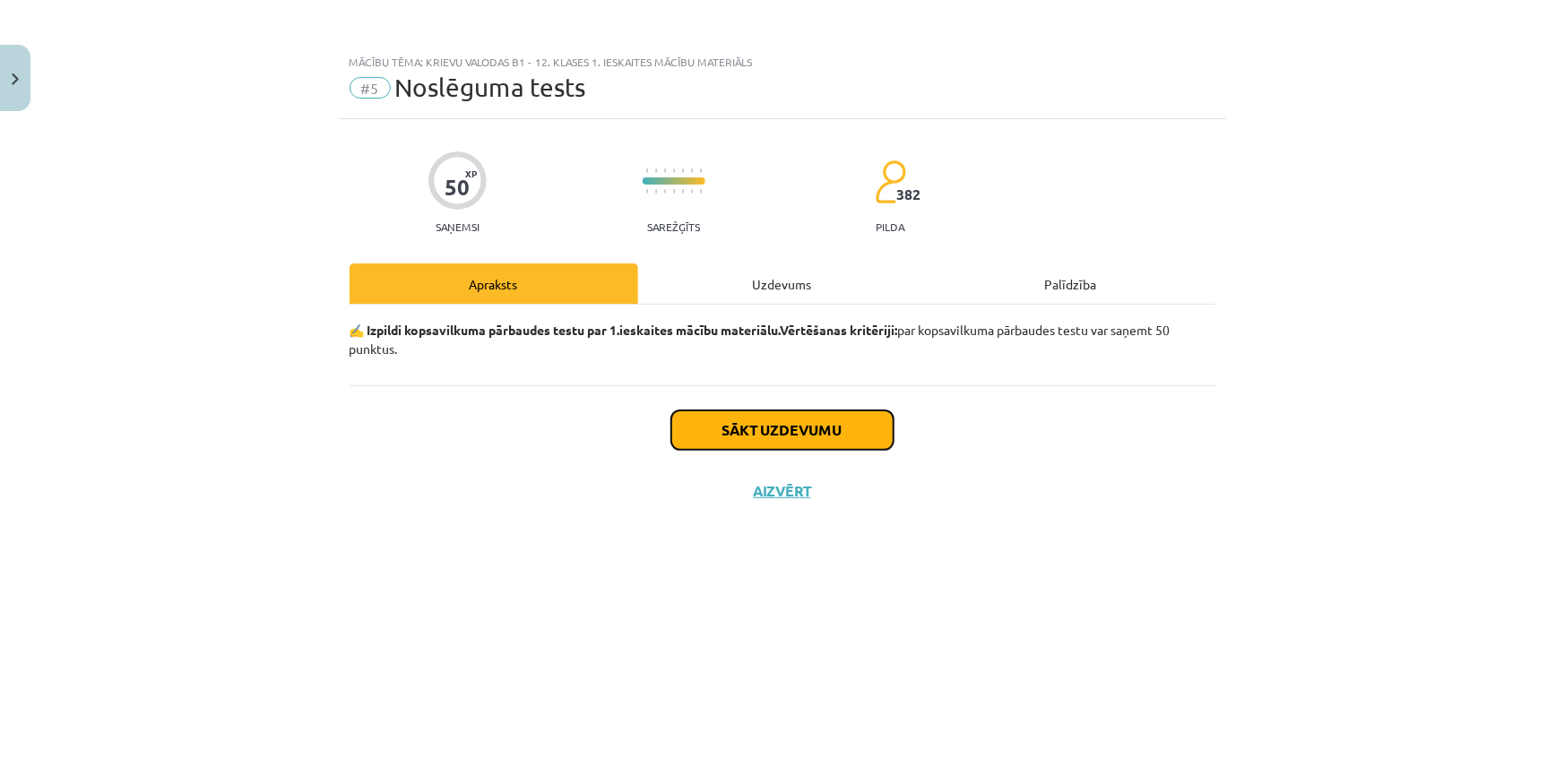
click at [774, 436] on button "Sākt uzdevumu" at bounding box center [782, 430] width 223 height 39
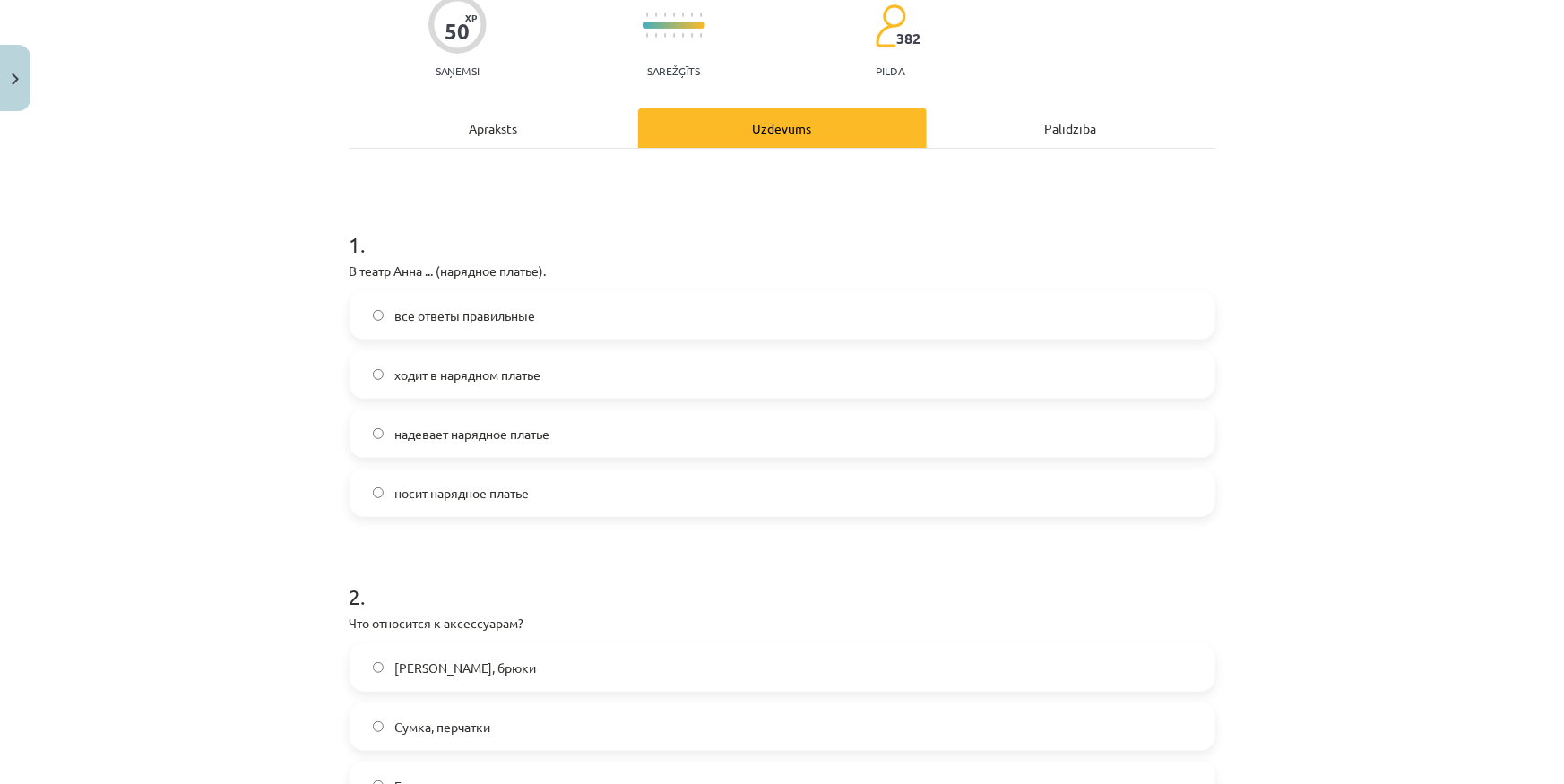
scroll to position [162, 0]
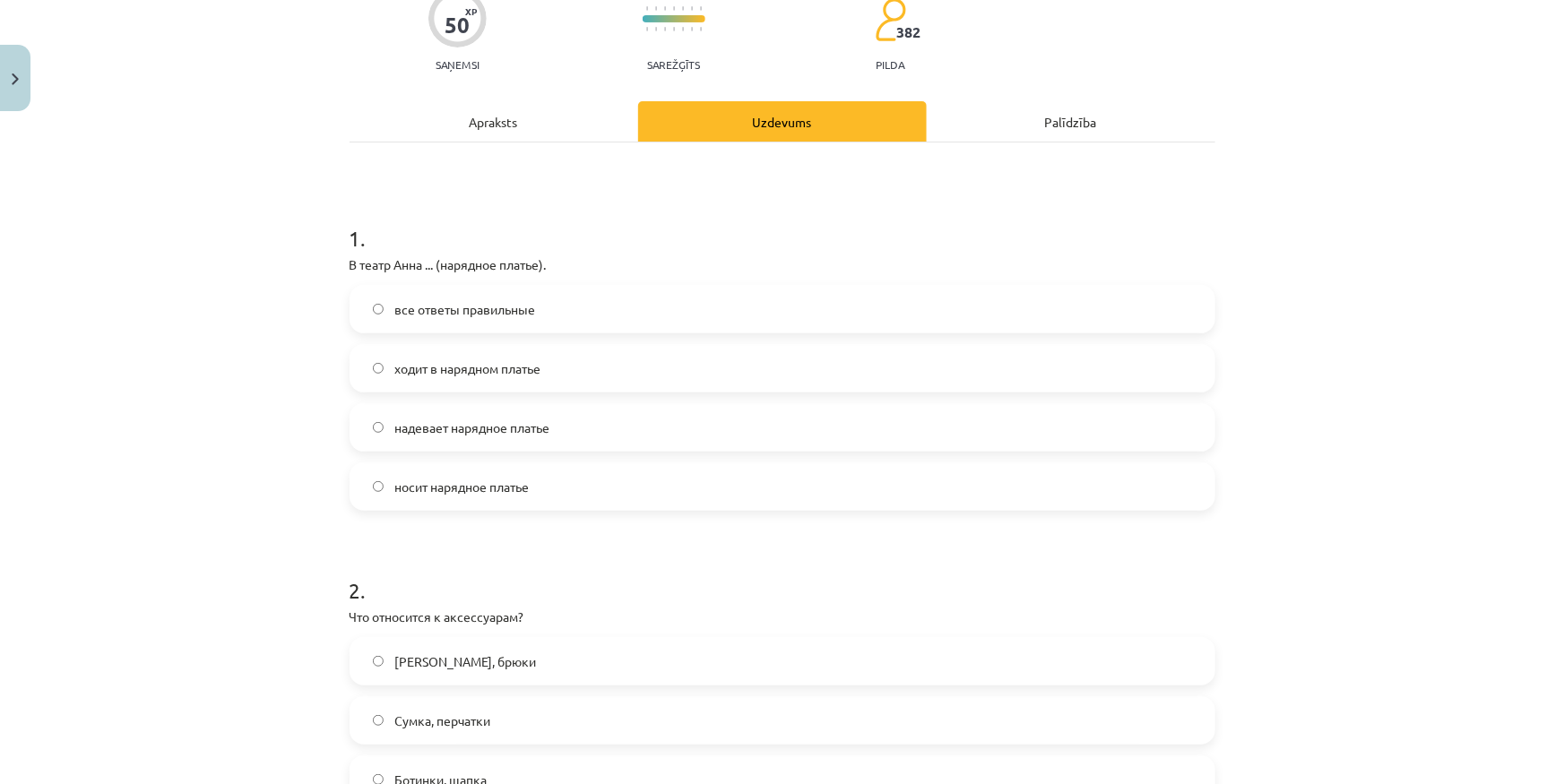
click at [608, 406] on label "надевает нарядное платье" at bounding box center [782, 427] width 862 height 45
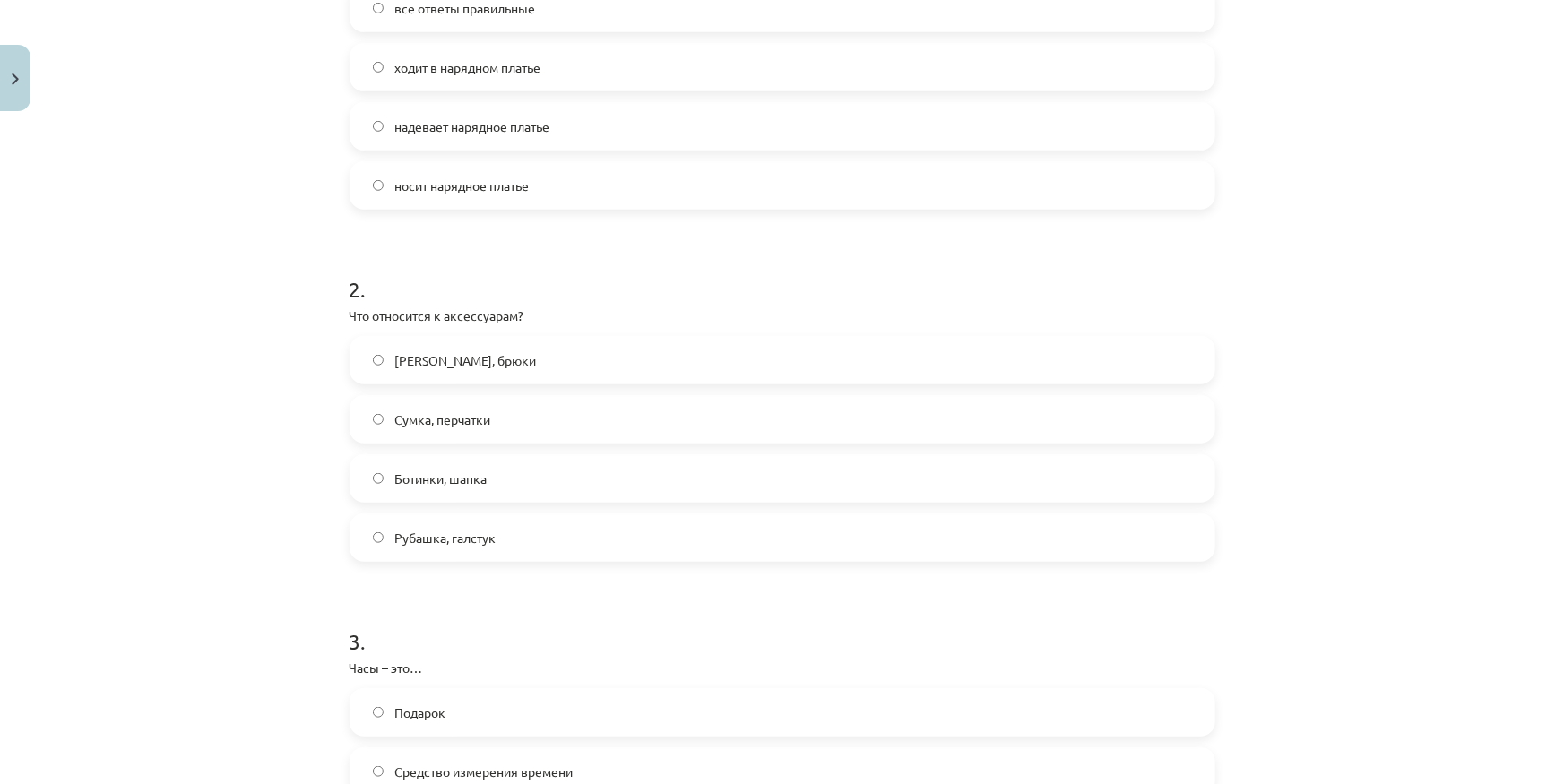
scroll to position [488, 0]
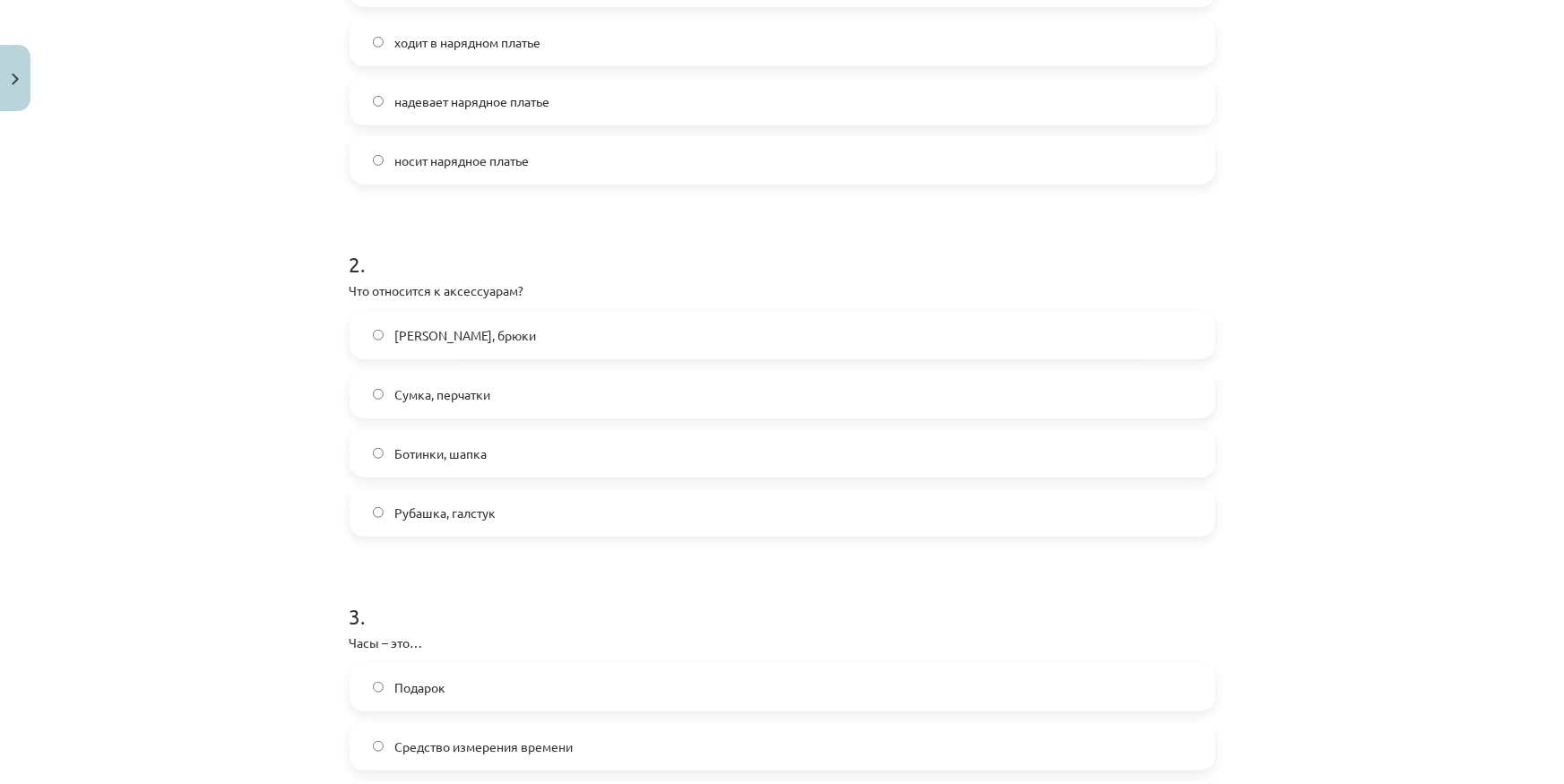
click at [681, 404] on label "Сумка, перчатки" at bounding box center [782, 394] width 862 height 45
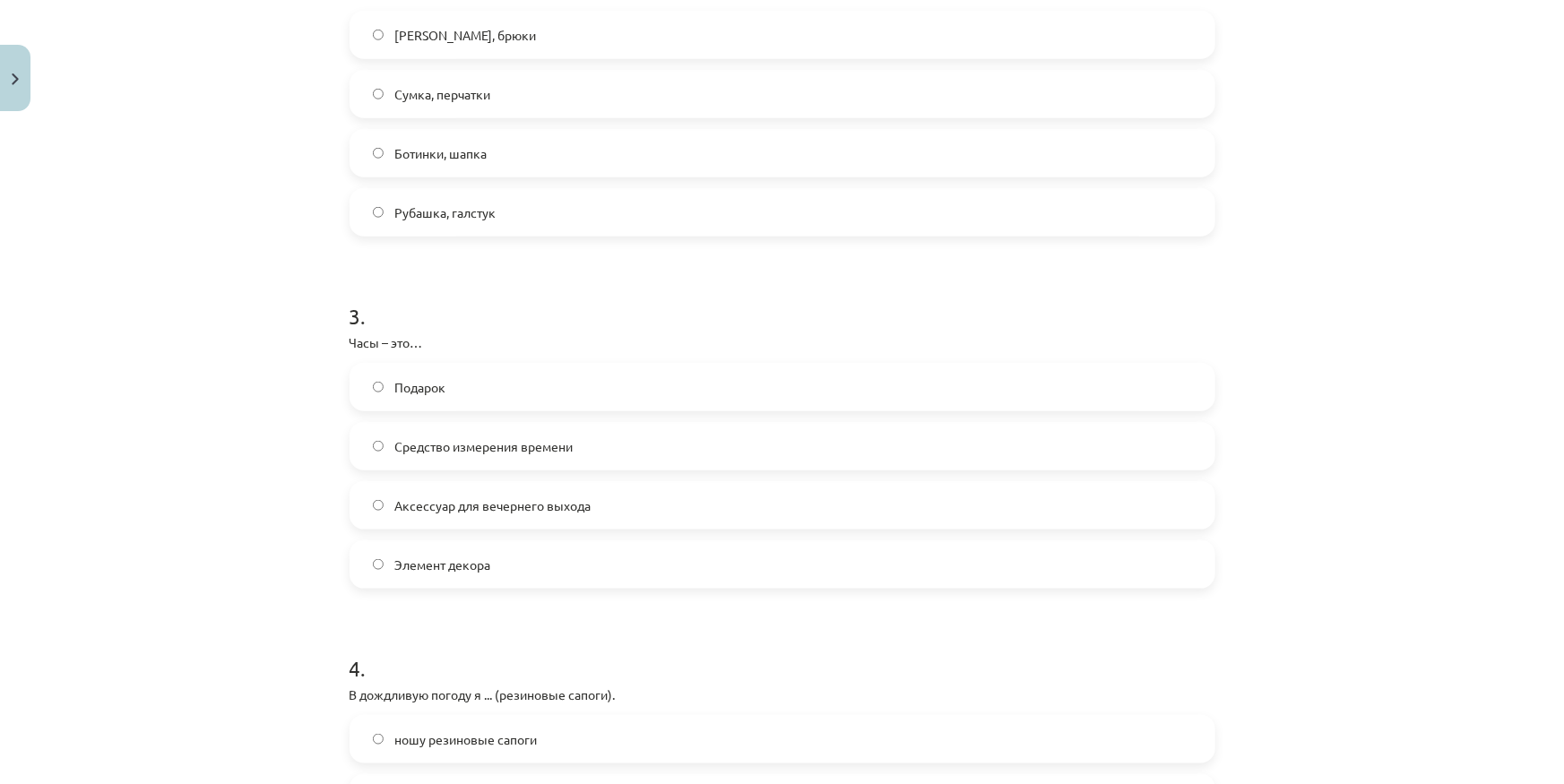
scroll to position [814, 0]
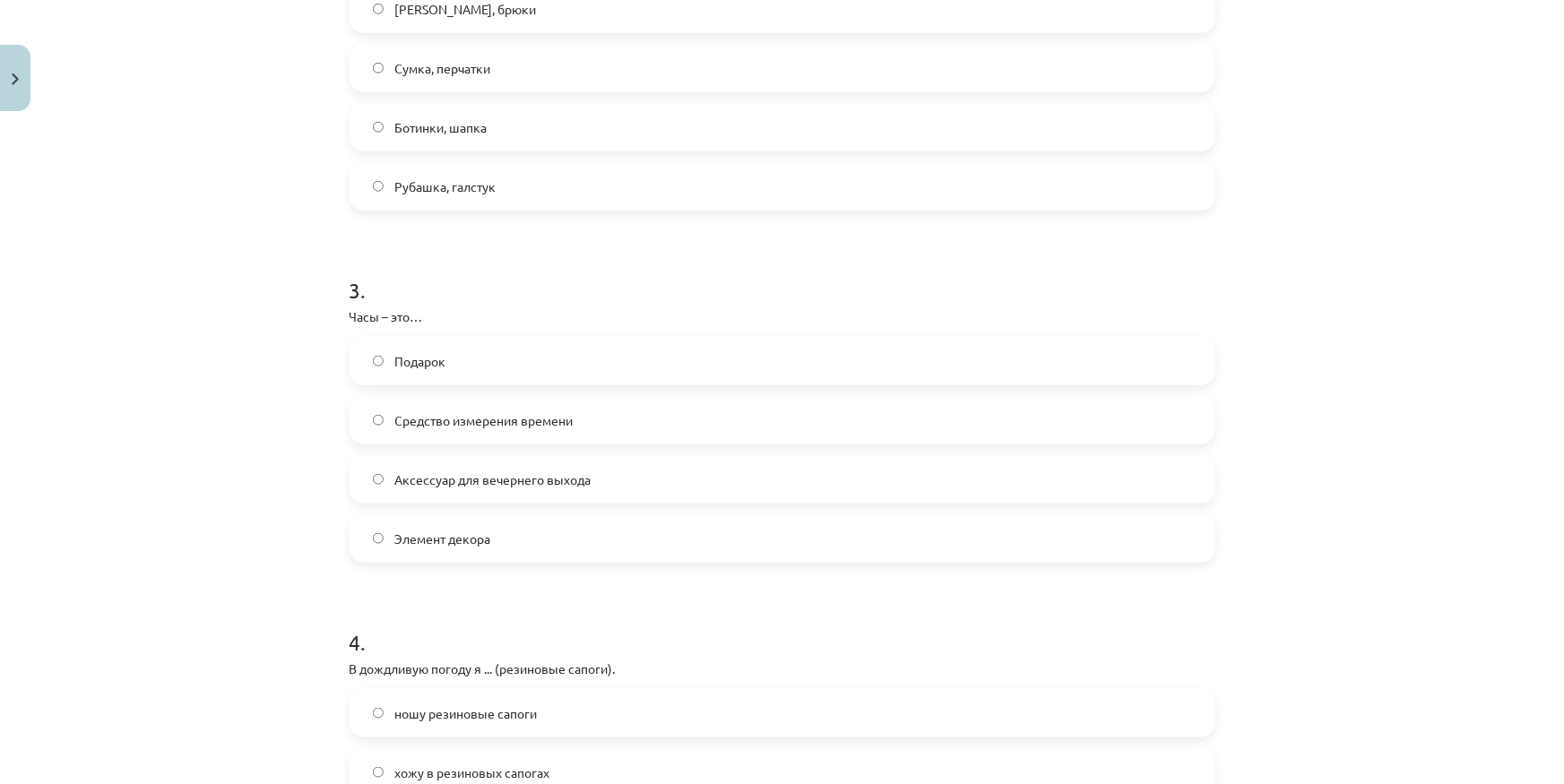
click at [609, 481] on label "Аксессуар для вечернего выхода" at bounding box center [782, 479] width 862 height 45
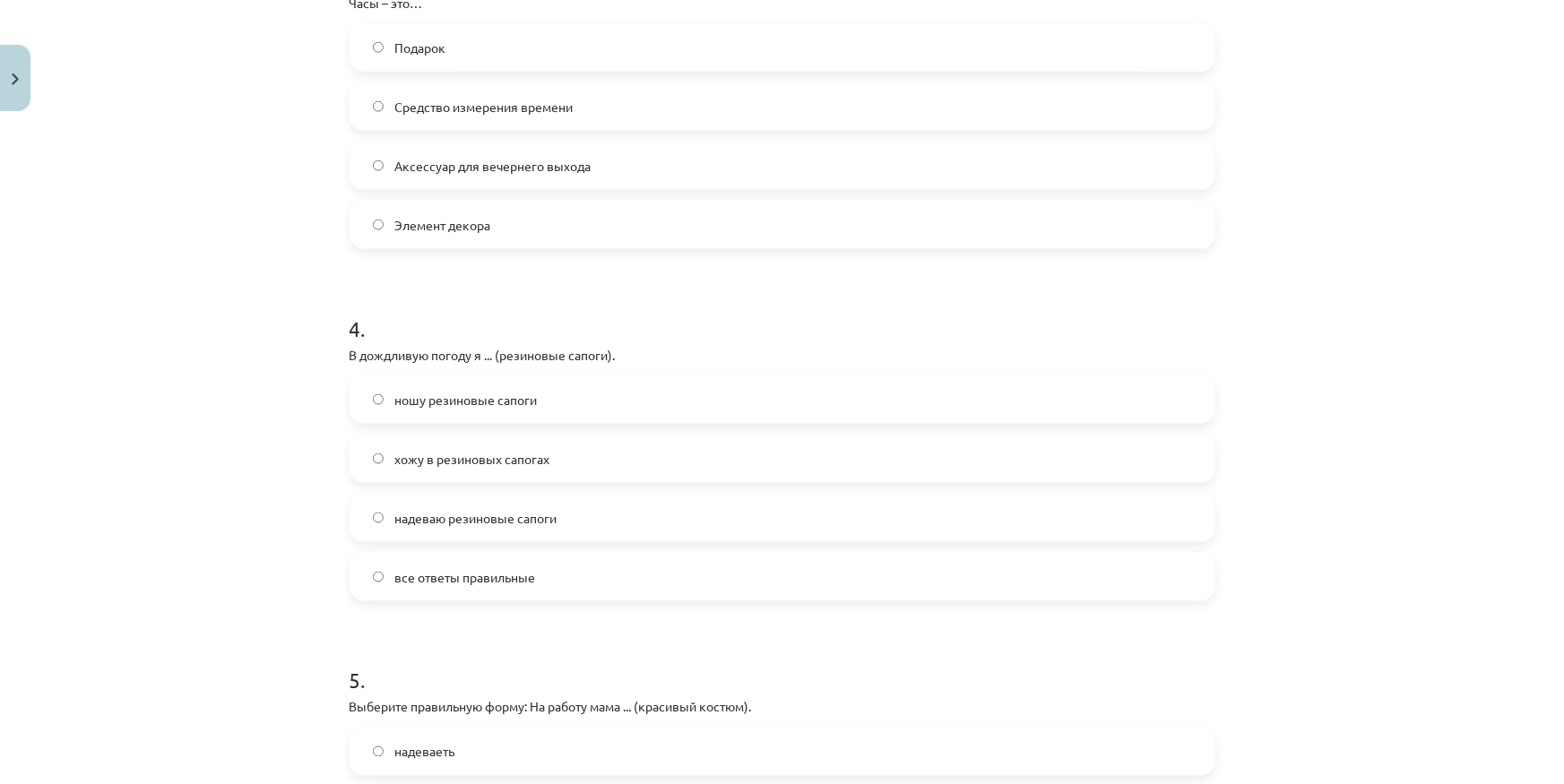
scroll to position [1140, 0]
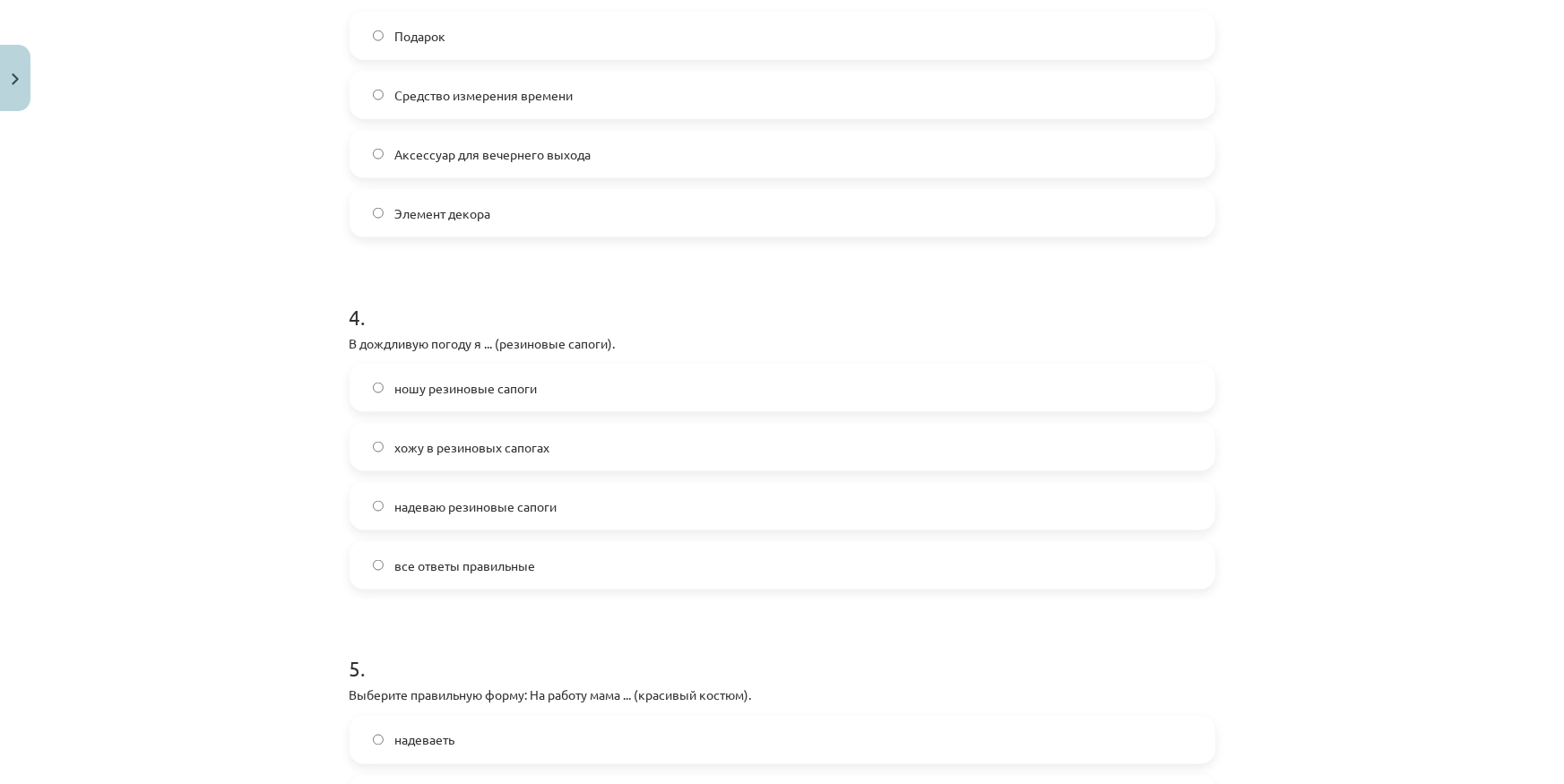
click at [579, 495] on label "надеваю резиновые сапоги" at bounding box center [782, 507] width 862 height 45
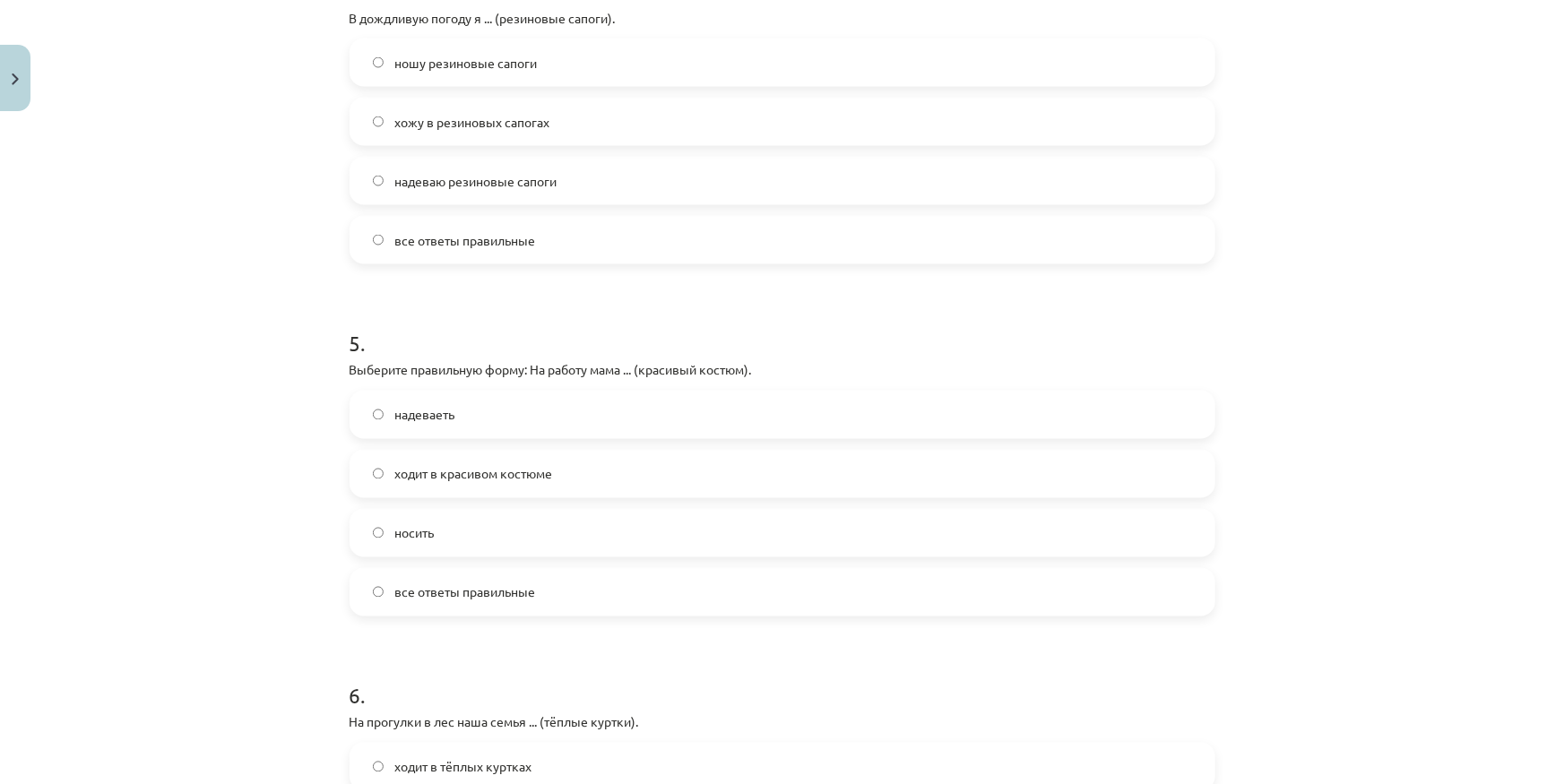
scroll to position [1465, 0]
click at [597, 228] on label "все ответы правильные" at bounding box center [782, 239] width 862 height 45
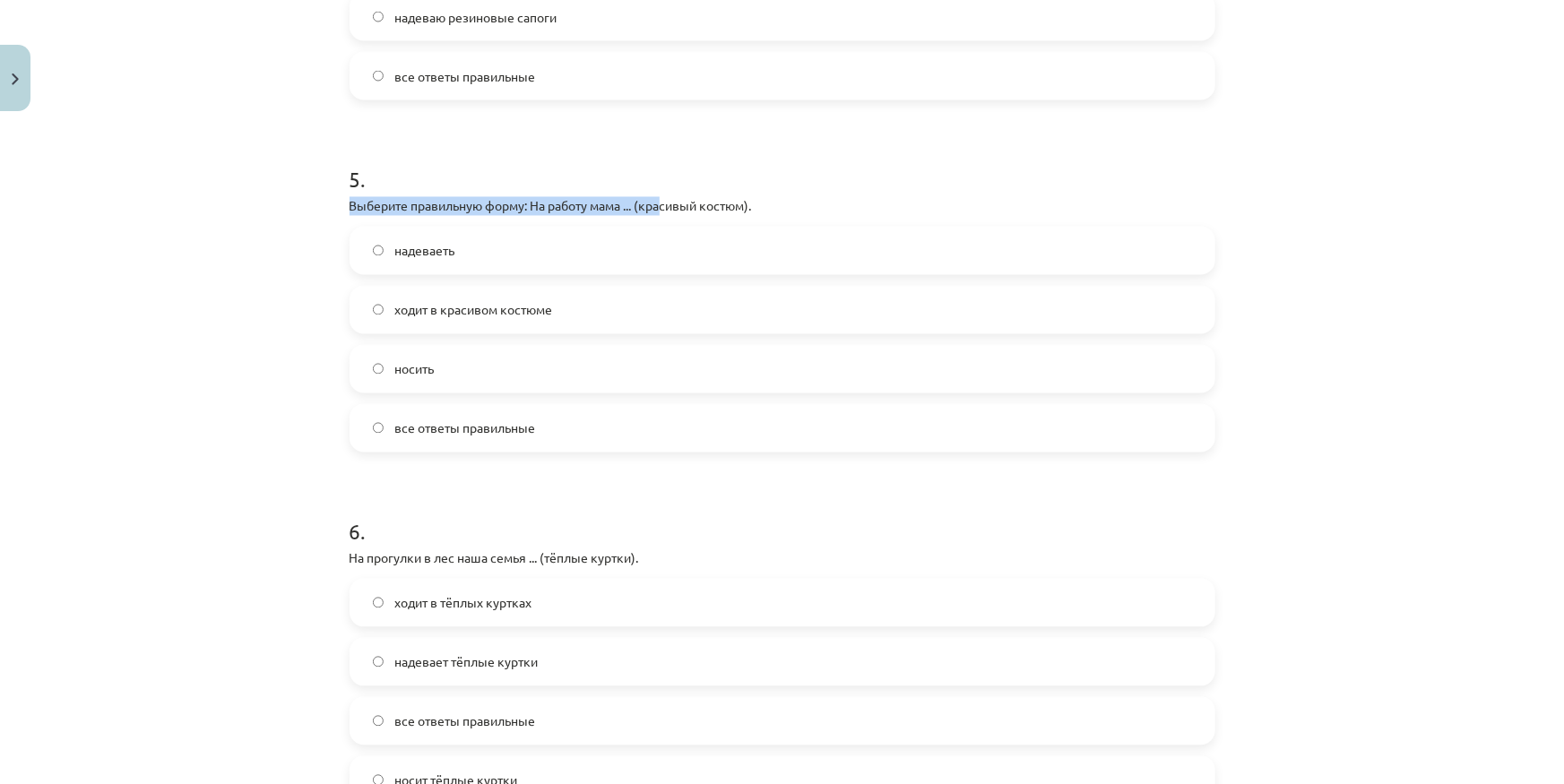
drag, startPoint x: 342, startPoint y: 203, endPoint x: 662, endPoint y: 202, distance: 320.0
click at [662, 202] on p "Выберите правильную форму: На работу мама ... (красивый костюм)." at bounding box center [782, 206] width 866 height 19
click at [656, 203] on p "Выберите правильную форму: На работу мама ... (красивый костюм)." at bounding box center [782, 206] width 866 height 19
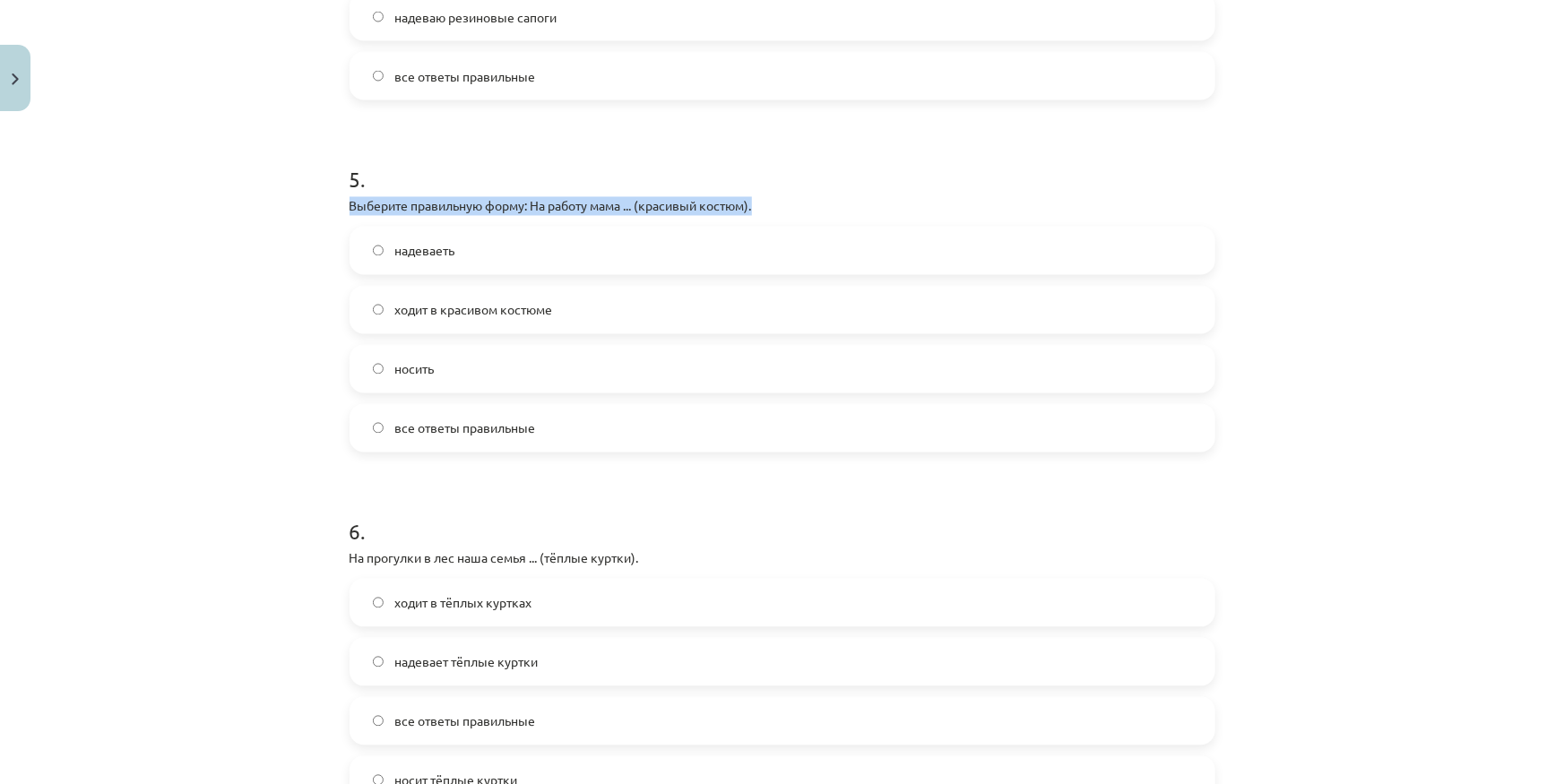
click at [740, 203] on p "Выберите правильную форму: На работу мама ... (красивый костюм)." at bounding box center [782, 206] width 866 height 19
click at [454, 247] on label "надеваеть" at bounding box center [782, 251] width 862 height 45
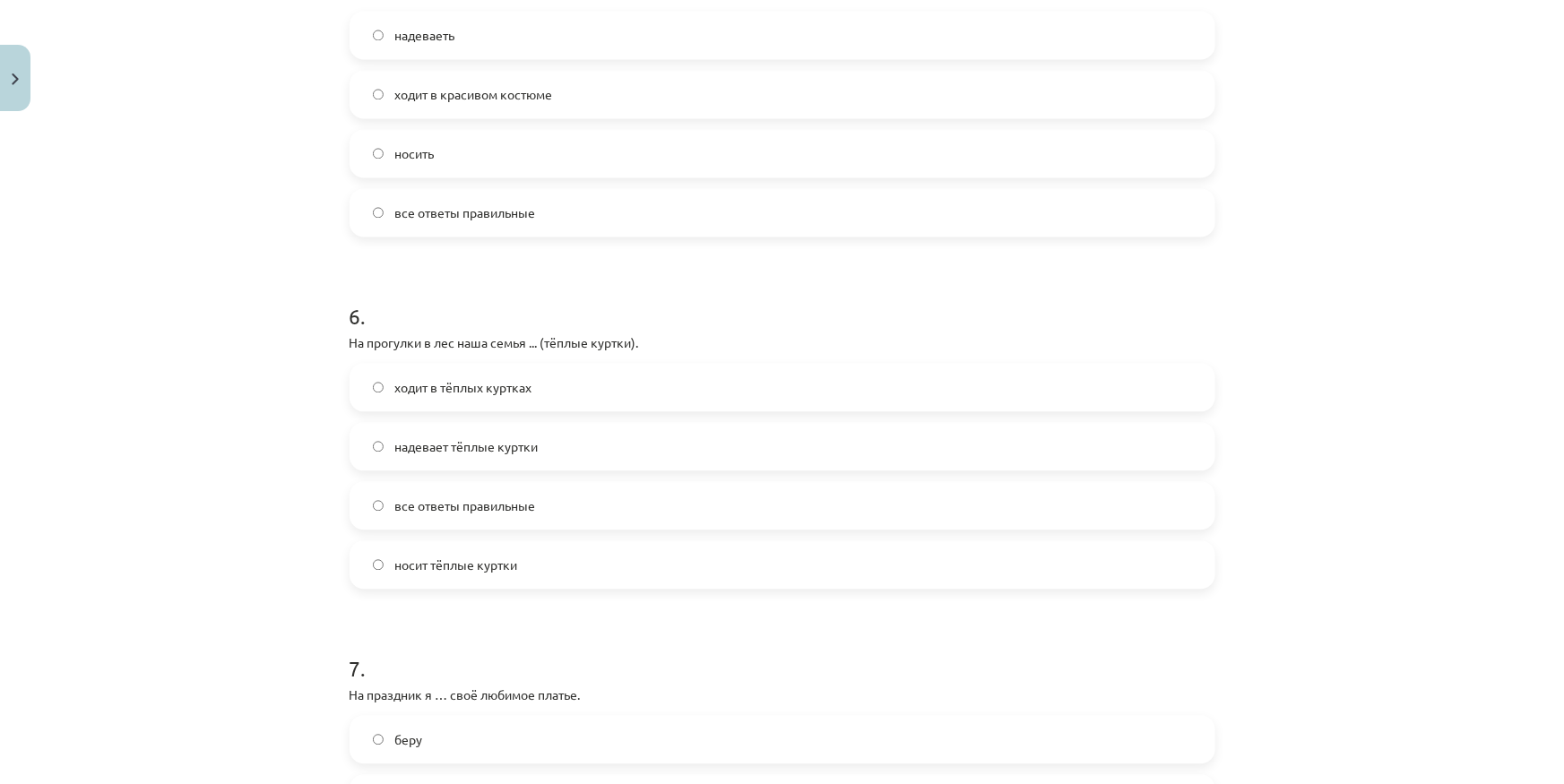
scroll to position [1872, 0]
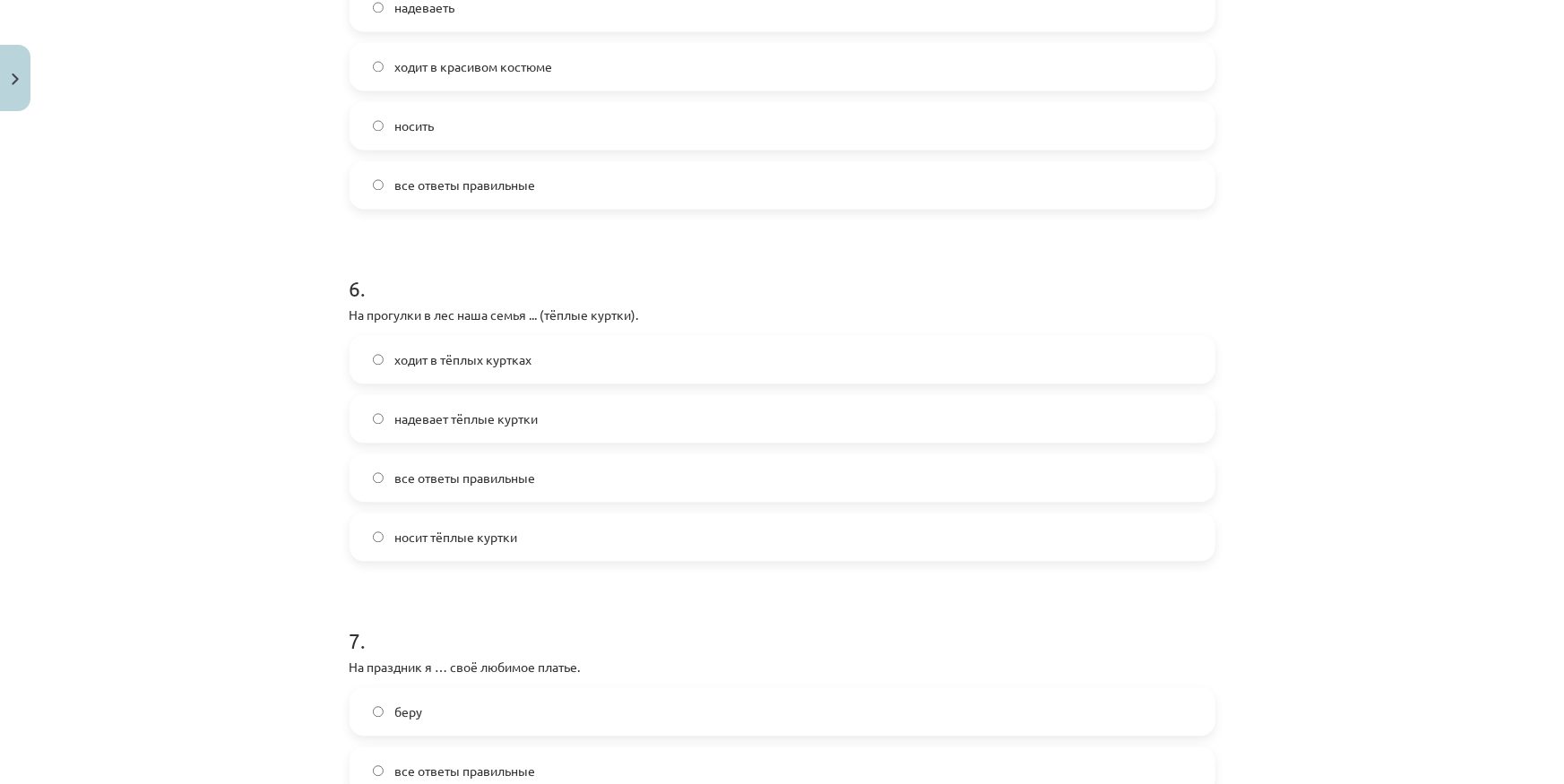
click at [548, 406] on label "надевает тёплые куртки" at bounding box center [782, 418] width 862 height 45
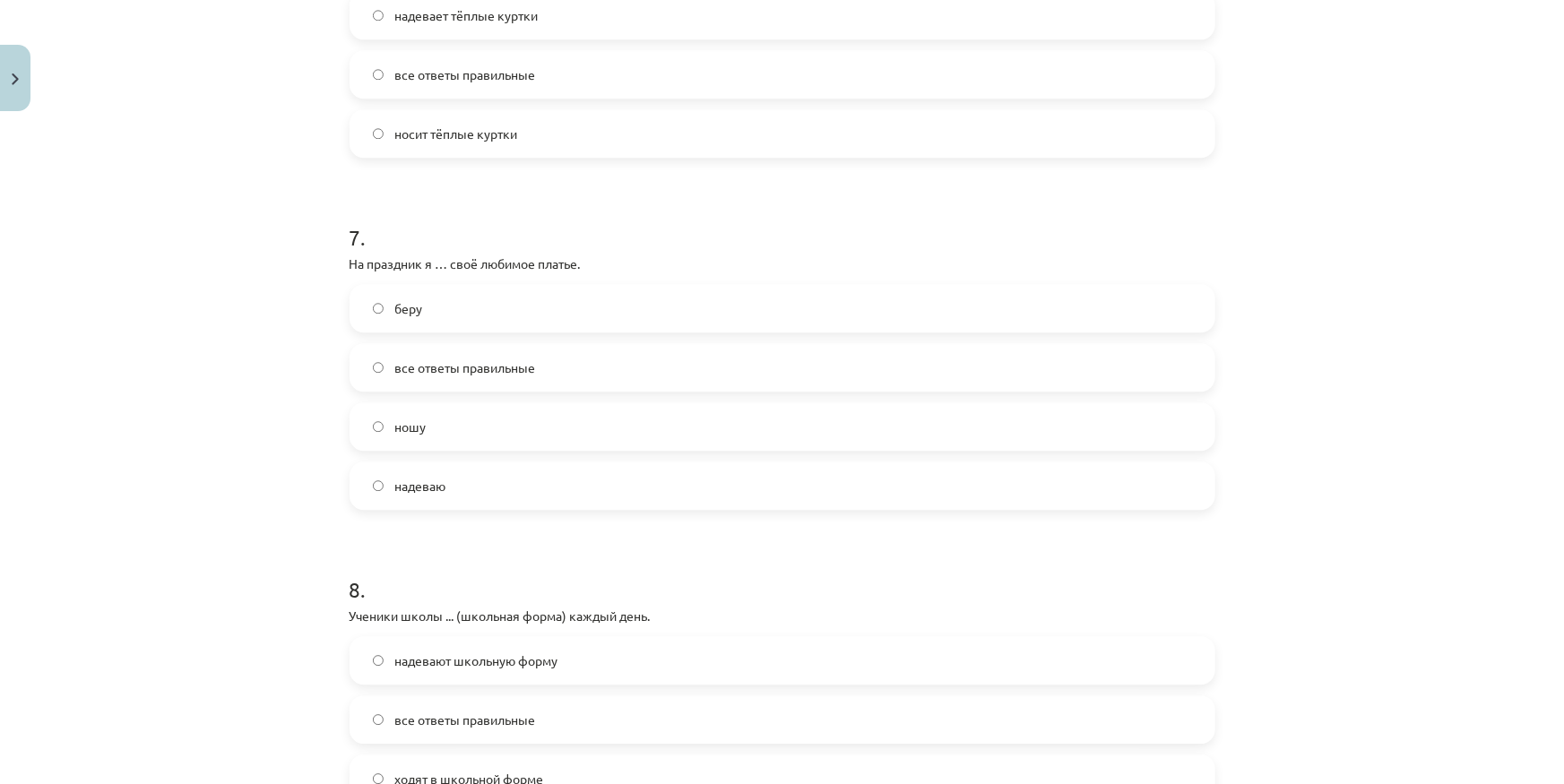
scroll to position [2279, 0]
drag, startPoint x: 339, startPoint y: 254, endPoint x: 600, endPoint y: 252, distance: 261.0
click at [600, 252] on p "На праздник я … своё любимое платье." at bounding box center [782, 259] width 866 height 19
click at [474, 489] on label "надеваю" at bounding box center [782, 481] width 862 height 45
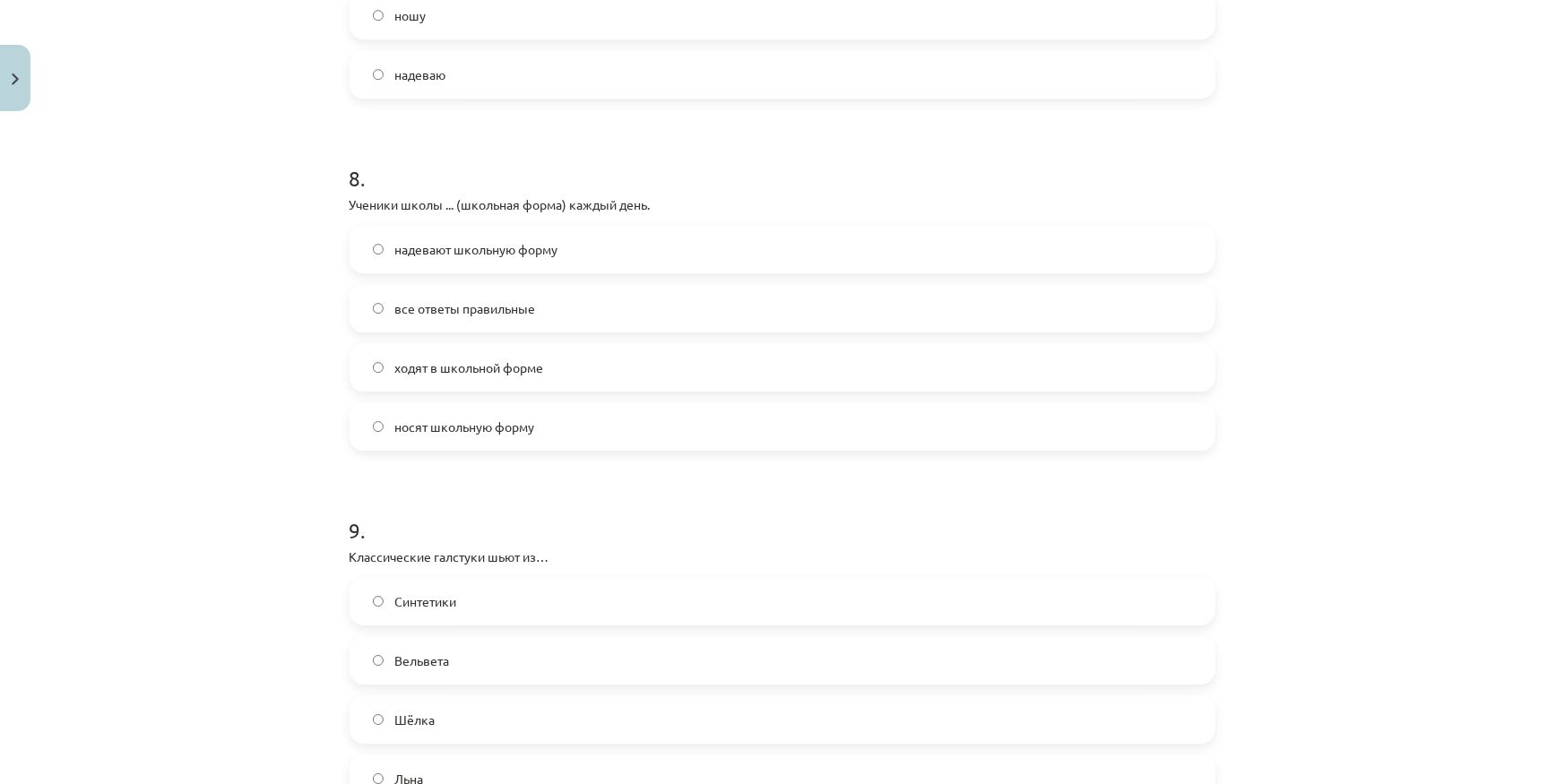
scroll to position [2687, 0]
drag, startPoint x: 340, startPoint y: 192, endPoint x: 691, endPoint y: 196, distance: 351.0
click at [549, 198] on p "Ученики школы ... (школьная форма) каждый день." at bounding box center [782, 203] width 866 height 19
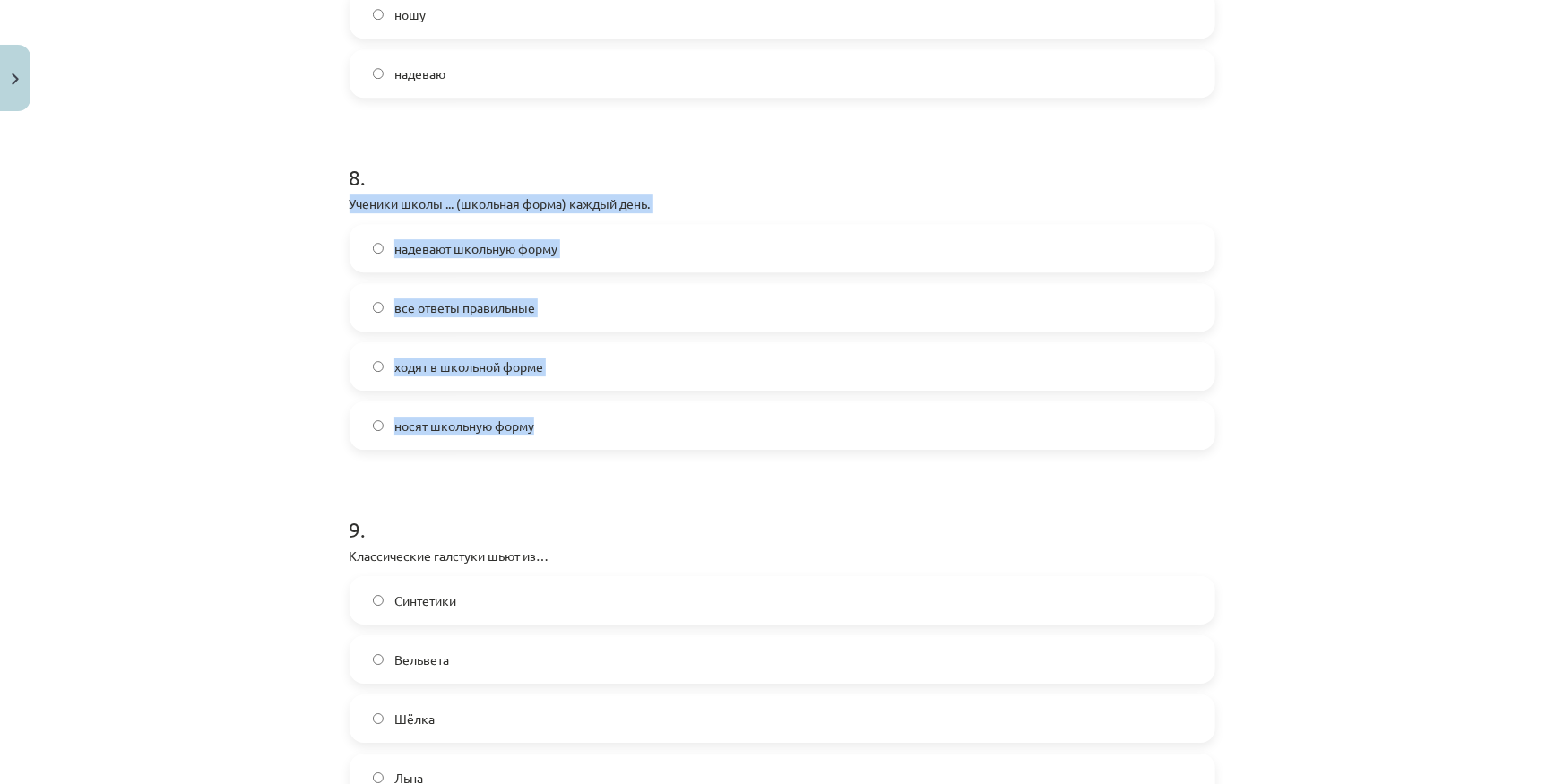
drag, startPoint x: 343, startPoint y: 202, endPoint x: 600, endPoint y: 436, distance: 347.6
click at [457, 315] on span "все ответы правильные" at bounding box center [465, 307] width 141 height 19
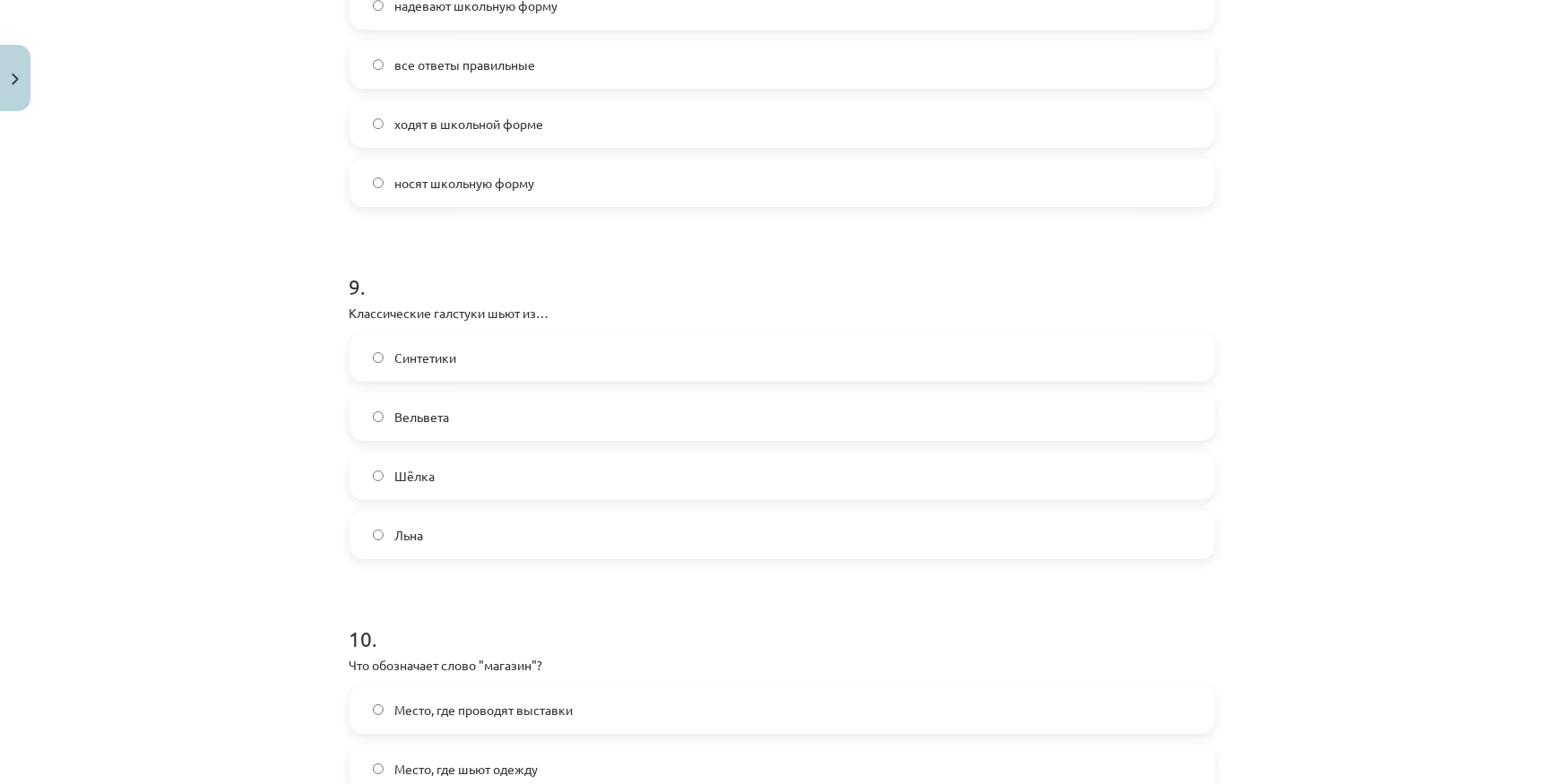
scroll to position [3013, 0]
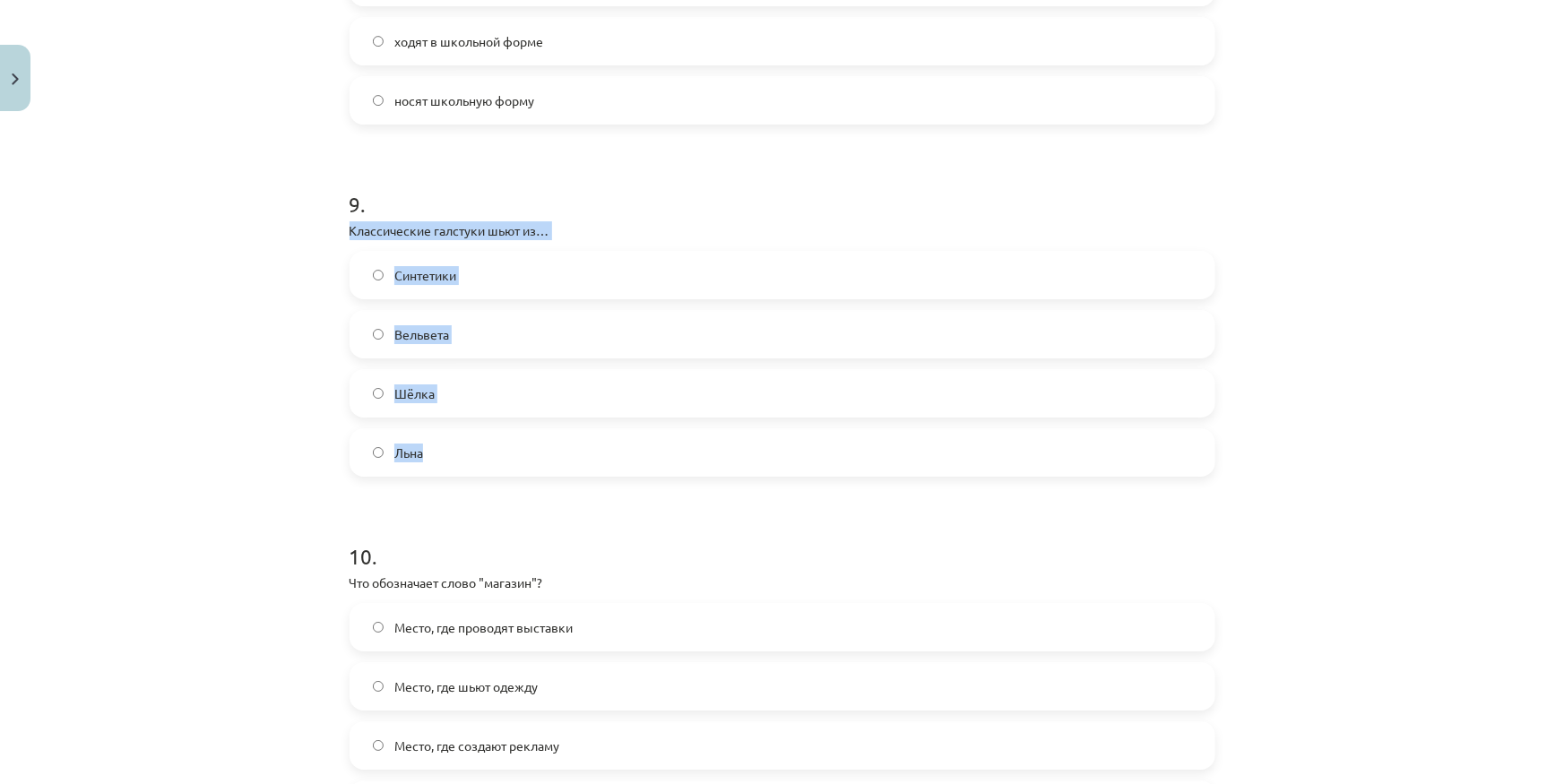
drag, startPoint x: 340, startPoint y: 228, endPoint x: 532, endPoint y: 456, distance: 298.1
copy div "Классические галстуки шьют из… Синтетики Вельвета Шёлка Льна"
click at [457, 386] on label "Шёлка" at bounding box center [782, 393] width 862 height 45
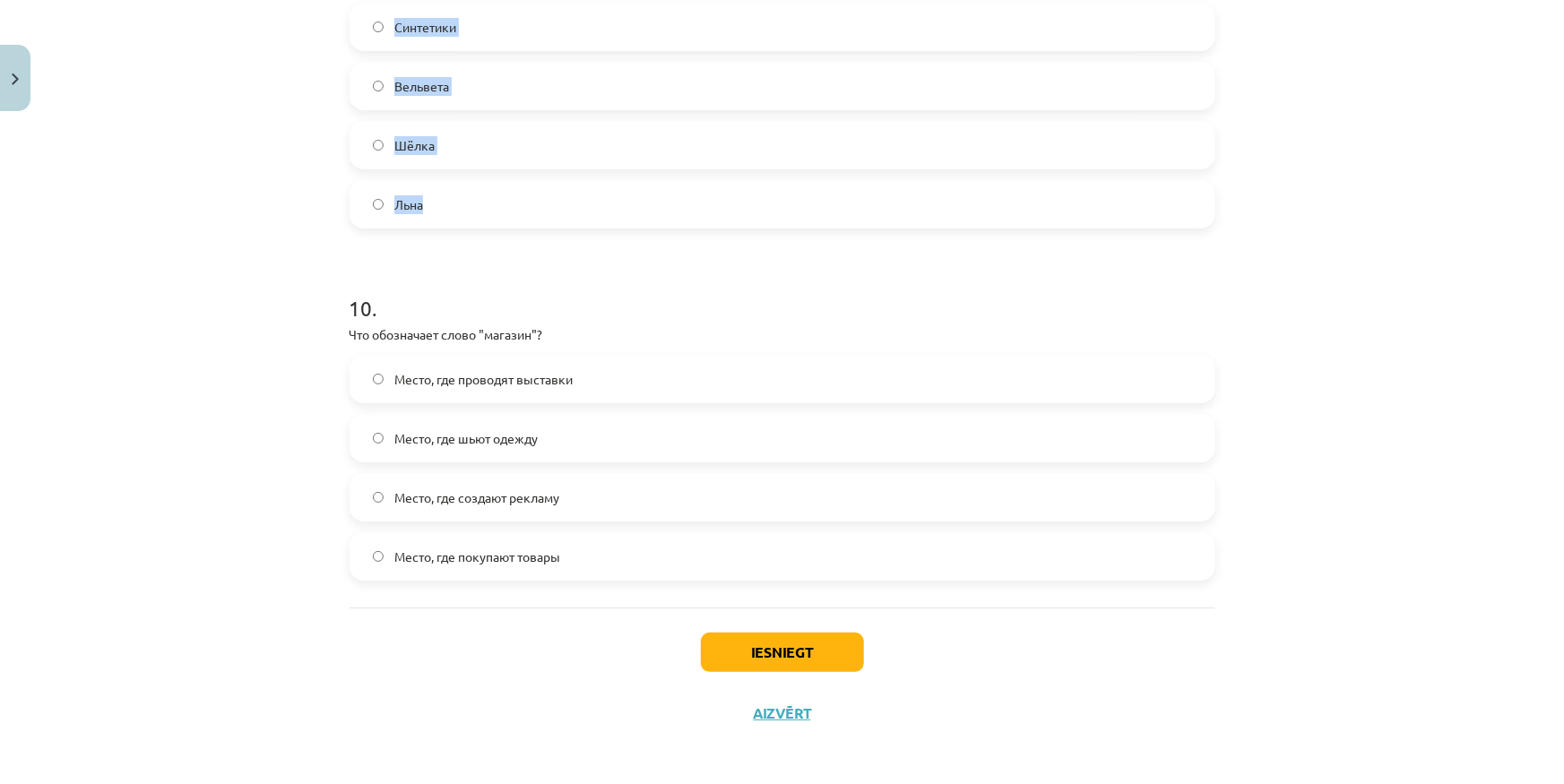
scroll to position [3263, 0]
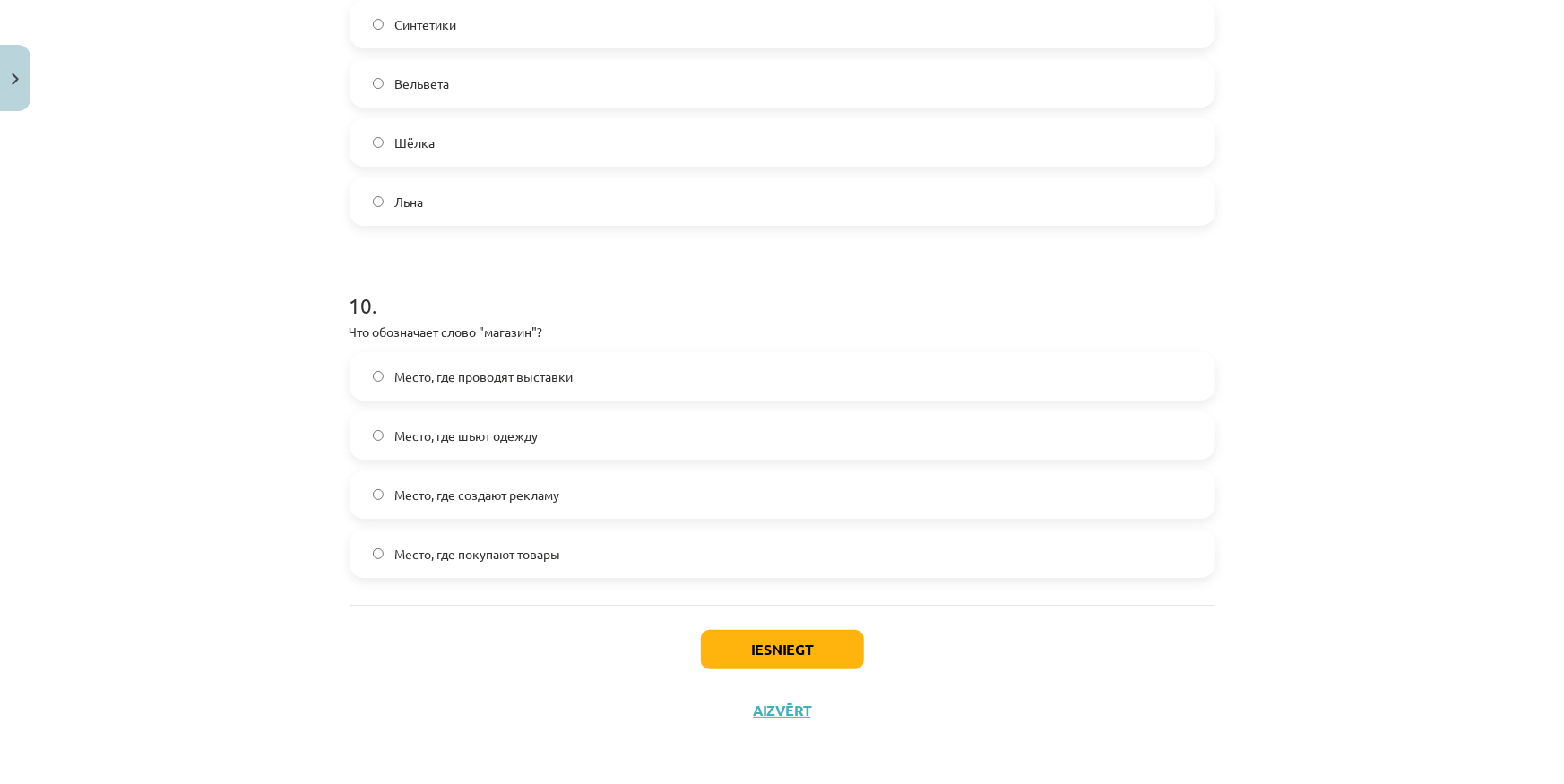
click at [244, 363] on div "Mācību tēma: Krievu valodas b1 - 12. klases 1. ieskaites mācību materiāls #5 No…" at bounding box center [782, 392] width 1564 height 784
click at [592, 561] on label "Место, где покупают товары" at bounding box center [782, 554] width 862 height 45
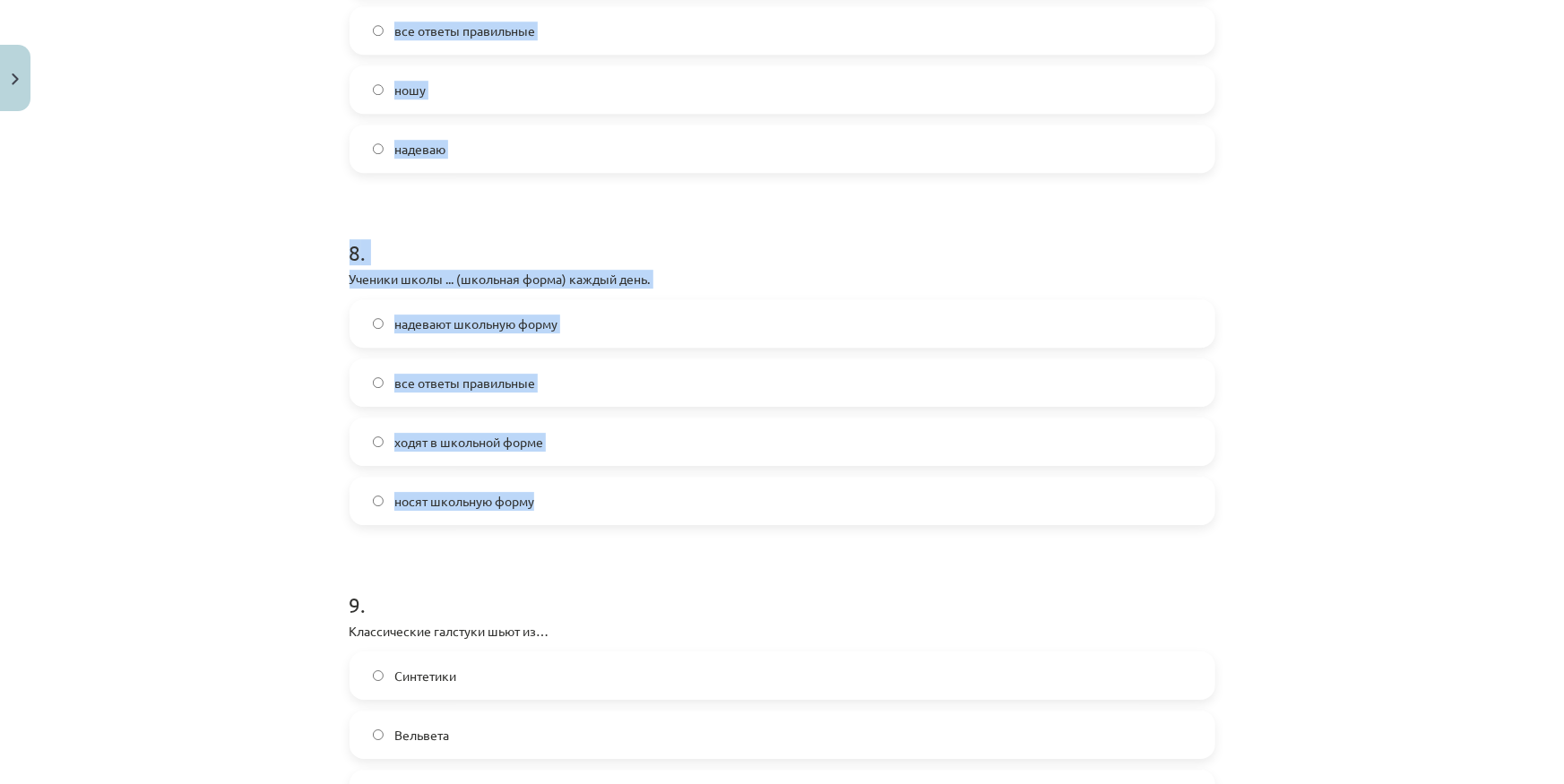
drag, startPoint x: 641, startPoint y: 505, endPoint x: -111, endPoint y: 287, distance: 783.0
click at [0, 287] on html "0 Dāvanas 2566 mP 250 xp Matīss Liepiņš Sākums Aktuāli Kā mācīties eSKOLĀ Konta…" at bounding box center [782, 392] width 1564 height 784
click at [214, 412] on div "Mācību tēma: Krievu valodas b1 - 12. klases 1. ieskaites mācību materiāls #5 No…" at bounding box center [782, 392] width 1564 height 784
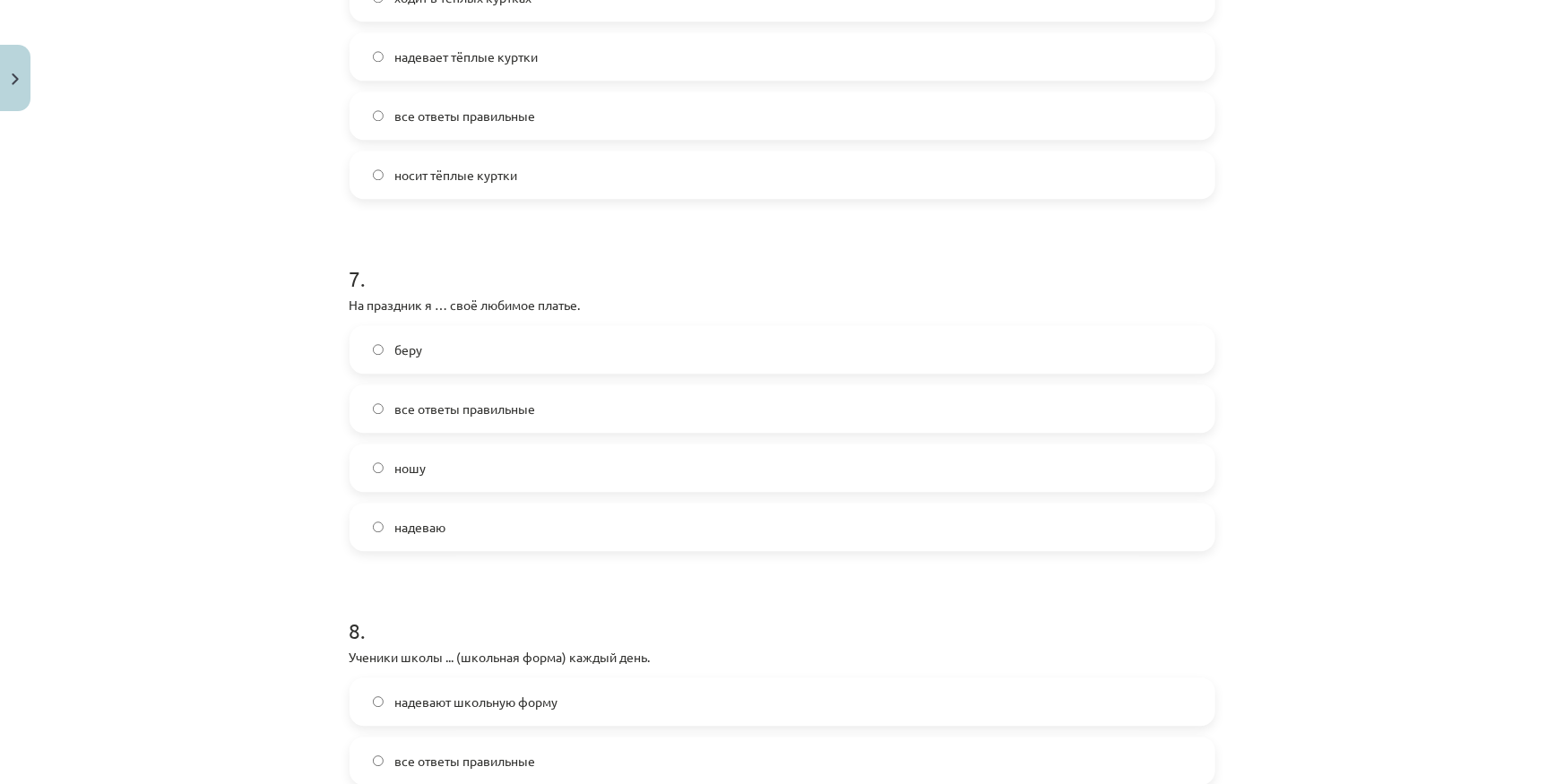
scroll to position [2204, 0]
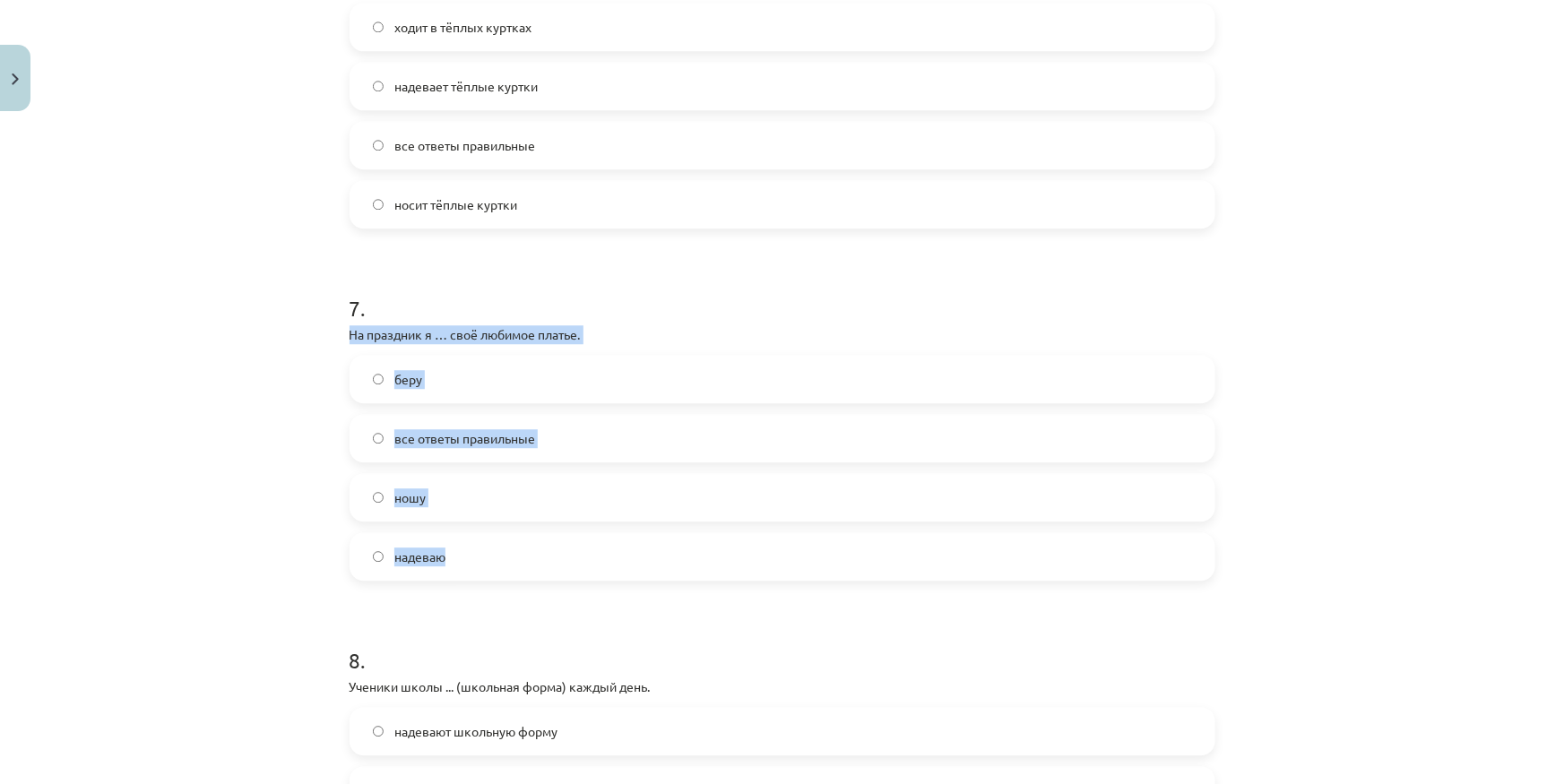
drag, startPoint x: 506, startPoint y: 556, endPoint x: 318, endPoint y: 329, distance: 294.7
click at [318, 329] on div "Mācību tēma: Krievu valodas b1 - 12. klases 1. ieskaites mācību materiāls #5 No…" at bounding box center [782, 392] width 1564 height 784
click at [296, 412] on div "Mācību tēma: Krievu valodas b1 - 12. klases 1. ieskaites mācību materiāls #5 No…" at bounding box center [782, 392] width 1564 height 784
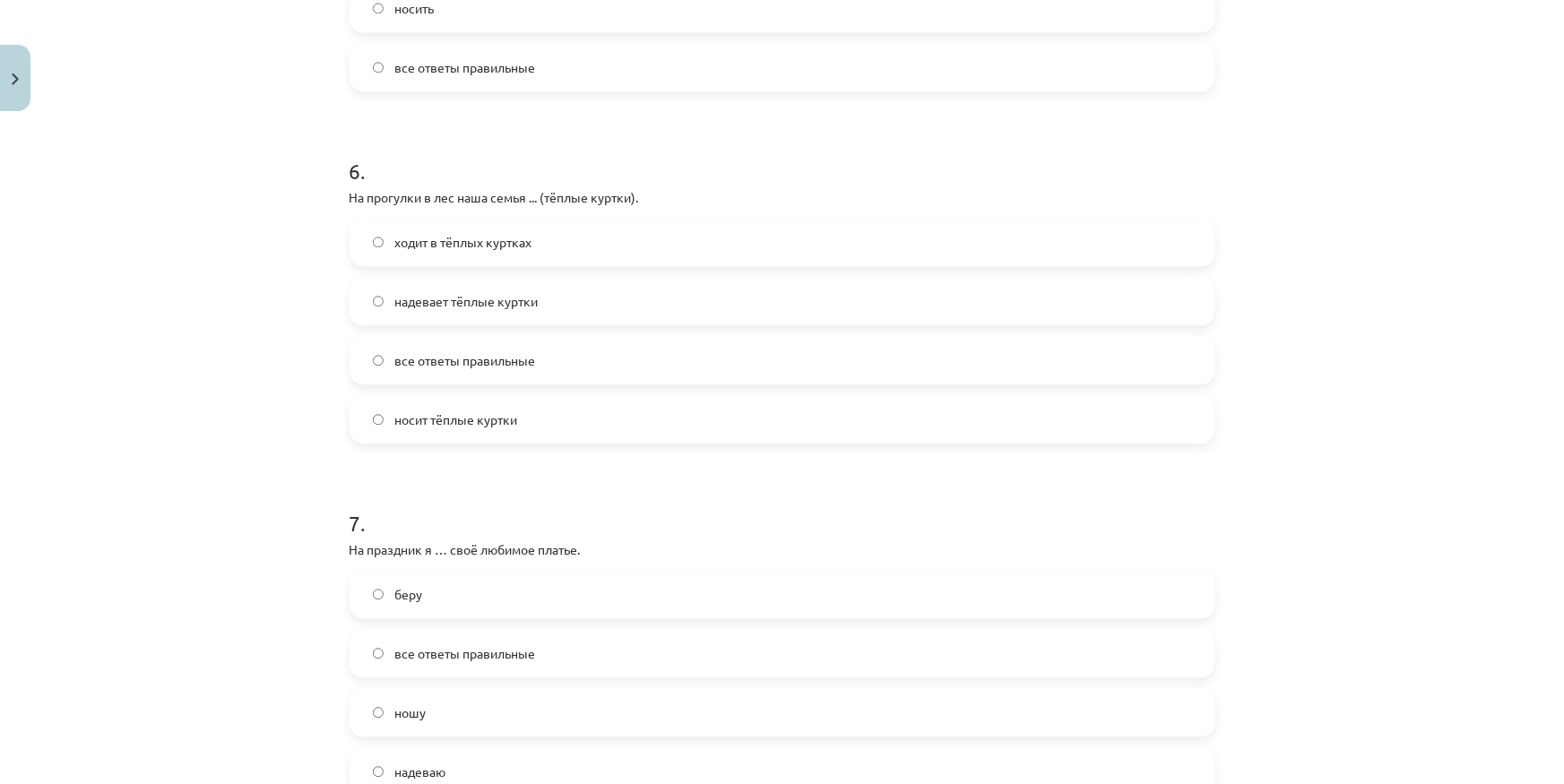
scroll to position [1961, 0]
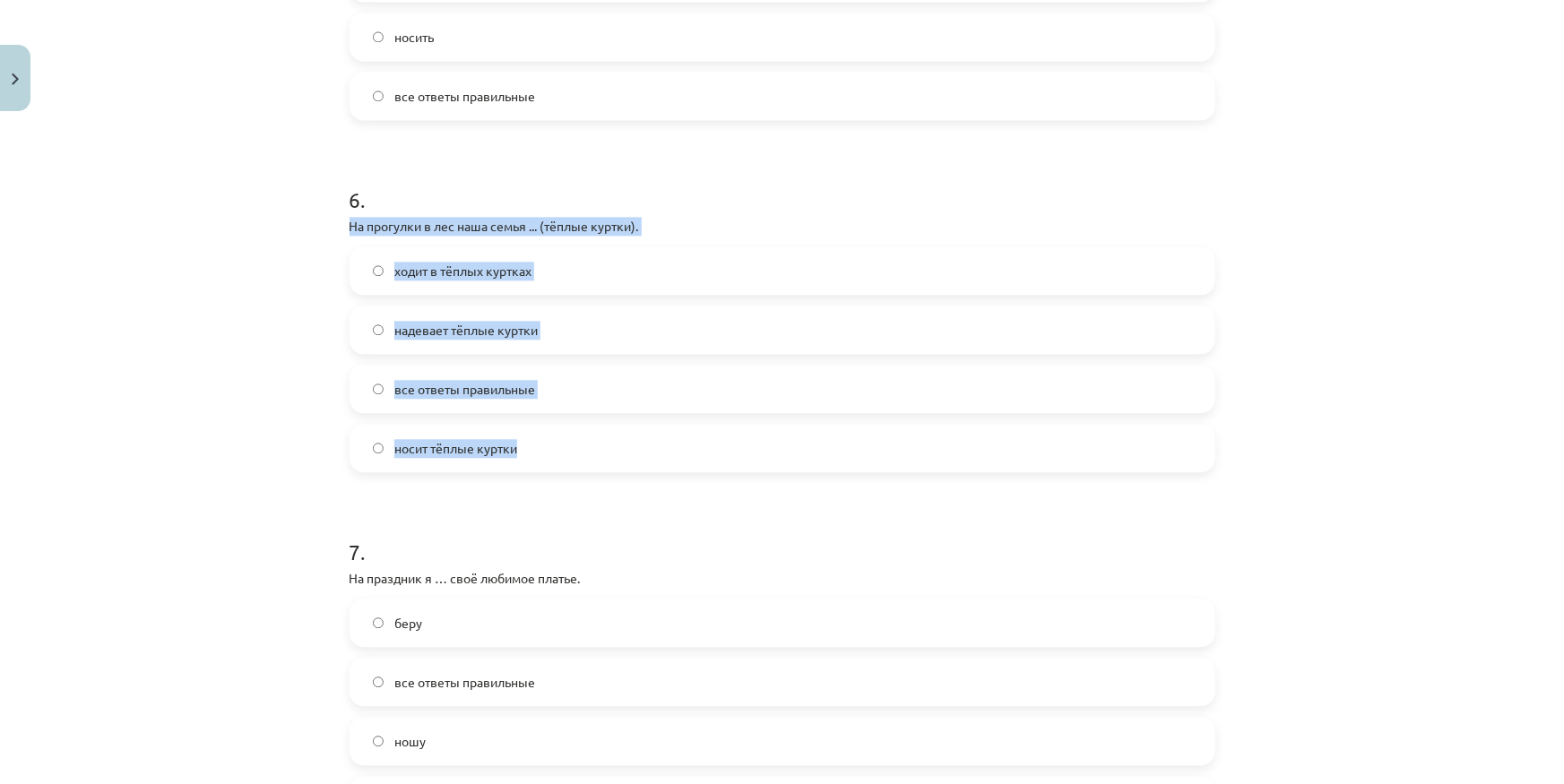
drag, startPoint x: 536, startPoint y: 453, endPoint x: 298, endPoint y: 223, distance: 331.0
click at [298, 223] on div "Mācību tēma: Krievu valodas b1 - 12. klases 1. ieskaites mācību materiāls #5 No…" at bounding box center [782, 392] width 1564 height 784
copy div "На прогулки в лес наша семья ... (тёплые куртки). ходит в тёплых куртках надева…"
click at [508, 387] on span "все ответы правильные" at bounding box center [465, 389] width 141 height 19
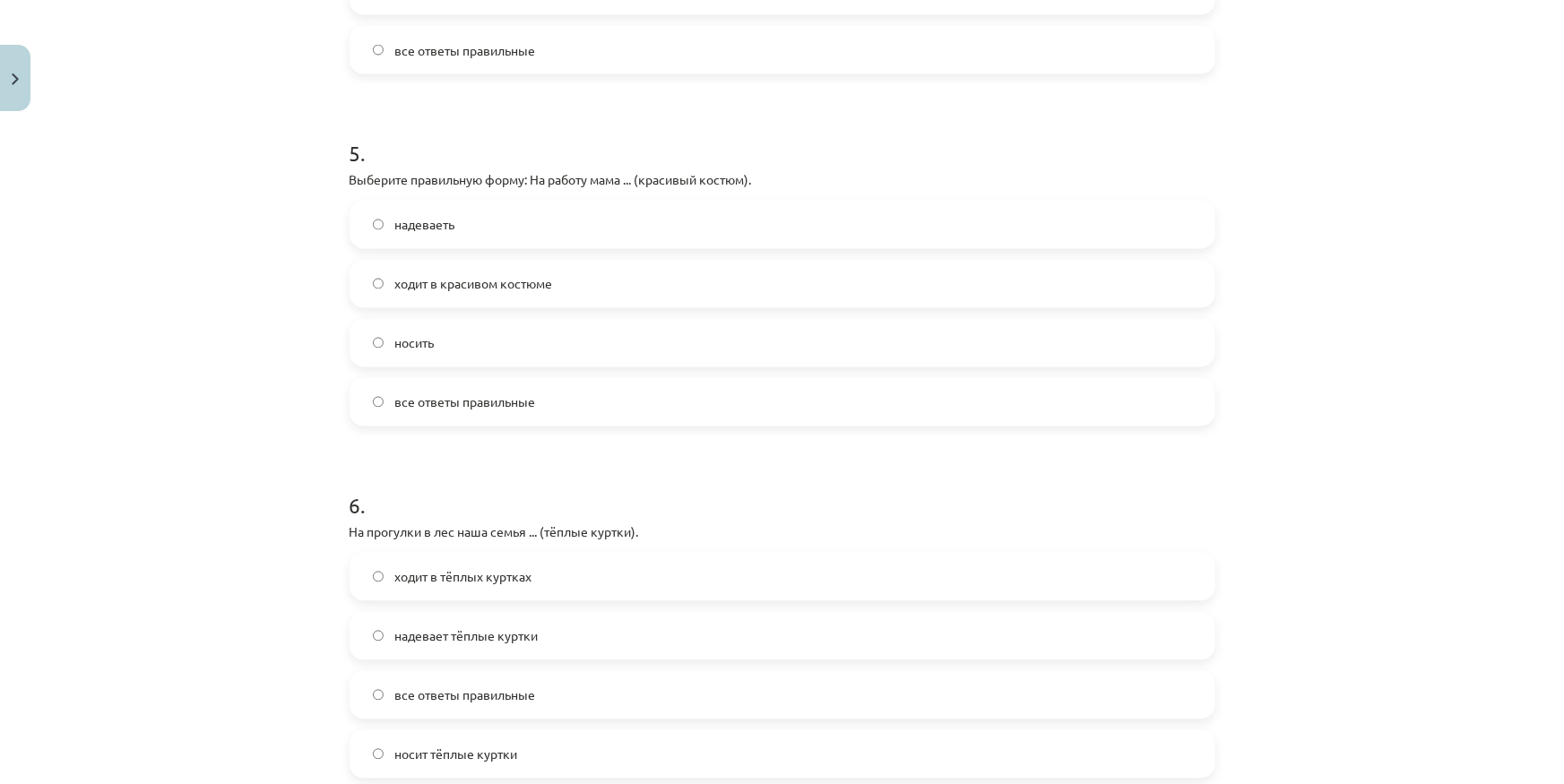
scroll to position [1635, 0]
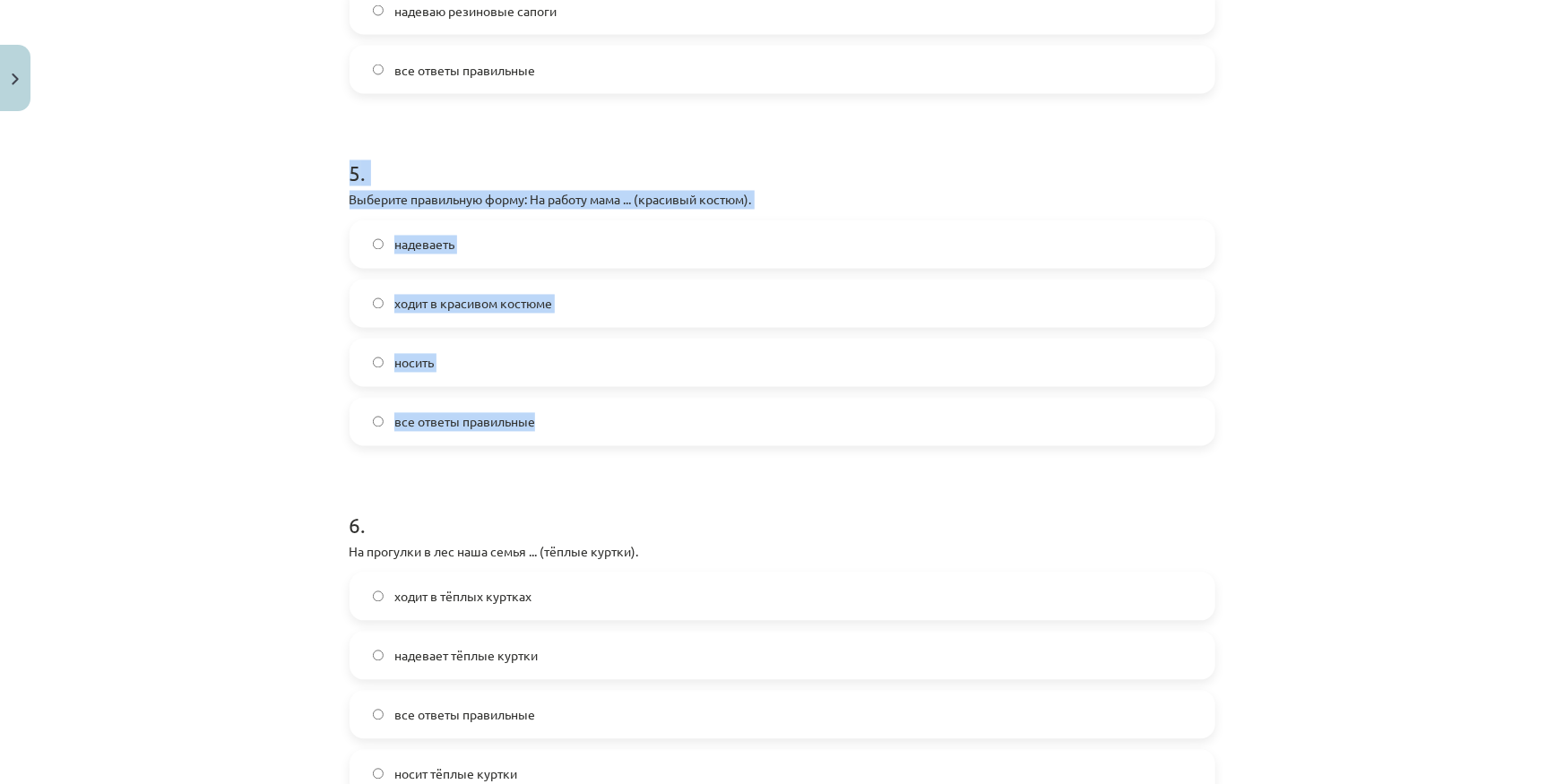
drag, startPoint x: 695, startPoint y: 438, endPoint x: 332, endPoint y: 179, distance: 445.9
click at [339, 179] on div "50 XP Saņemsi Sarežģīts 382 pilda Apraksts Uzdevums Palīdzība 1 . В театр Анна …" at bounding box center [782, 426] width 887 height 3885
copy div "5 . Выберите правильную форму: На работу мама ... (красивый костюм). надеваеть …"
drag, startPoint x: 237, startPoint y: 344, endPoint x: 286, endPoint y: 331, distance: 50.7
click at [237, 343] on div "Mācību tēma: Krievu valodas b1 - 12. klases 1. ieskaites mācību materiāls #5 No…" at bounding box center [782, 392] width 1564 height 784
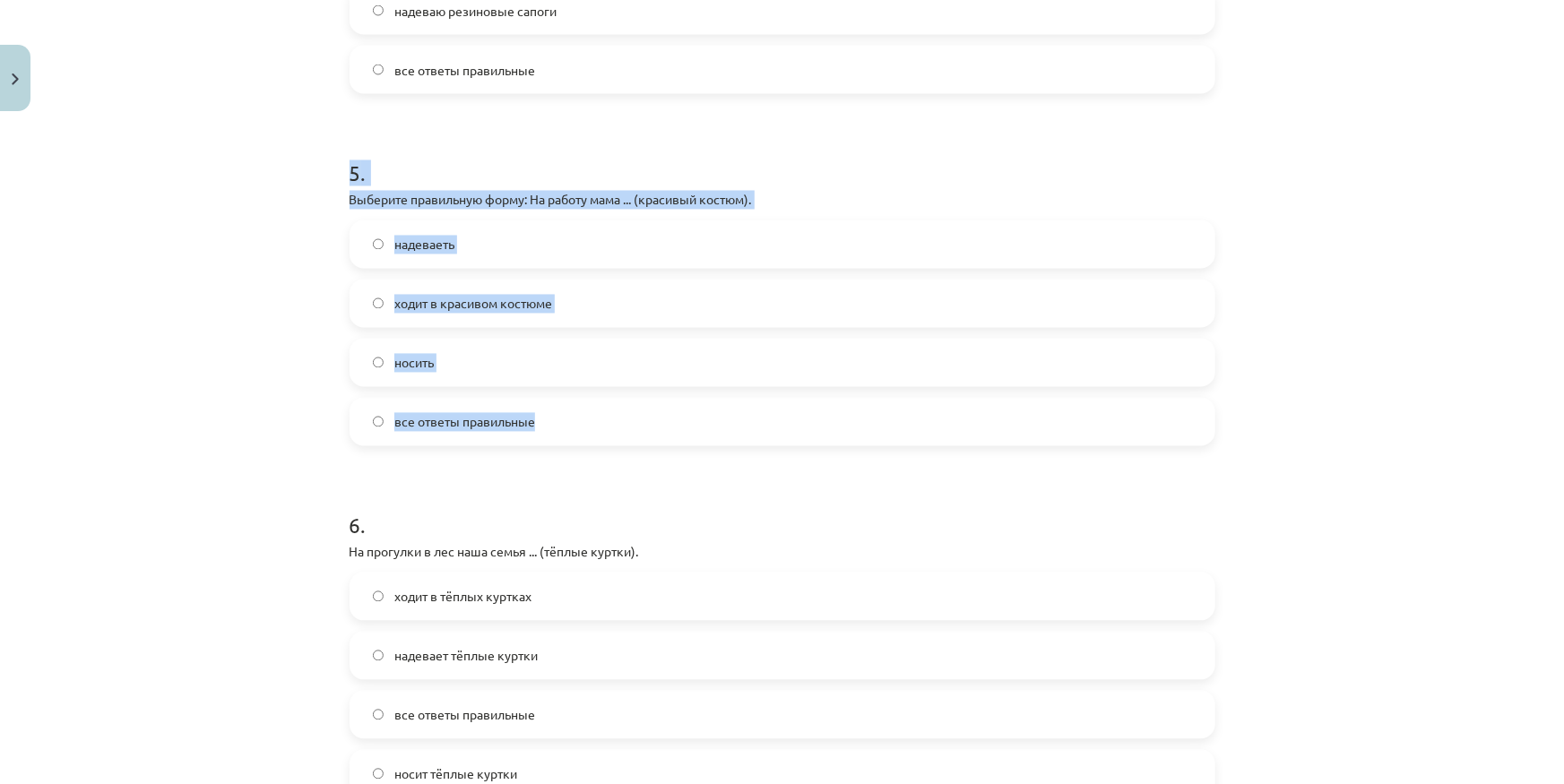
click at [277, 286] on div "Mācību tēma: Krievu valodas b1 - 12. klases 1. ieskaites mācību materiāls #5 No…" at bounding box center [782, 392] width 1564 height 784
click at [481, 291] on label "ходит в красивом костюме" at bounding box center [782, 304] width 862 height 45
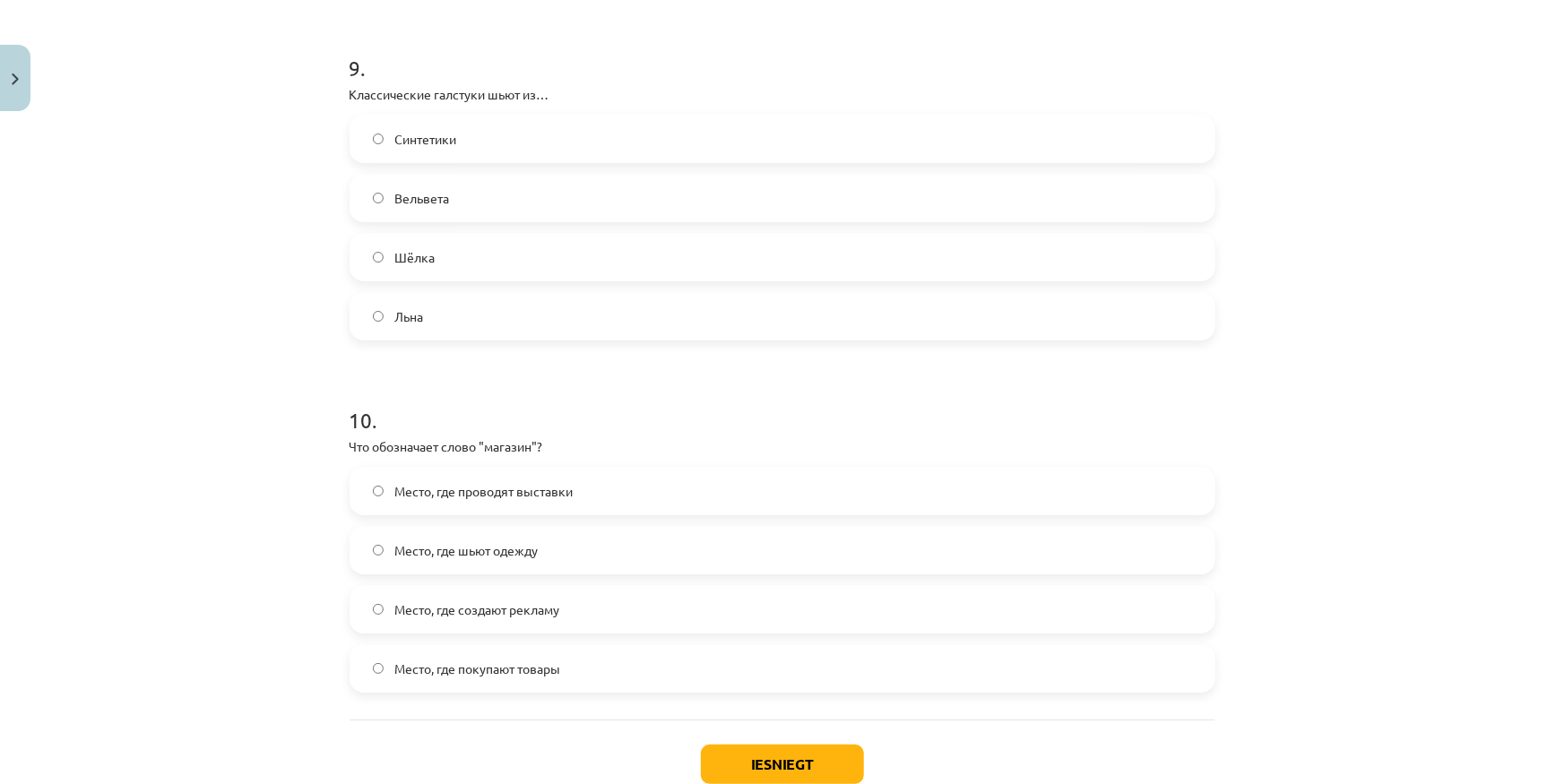
scroll to position [3263, 0]
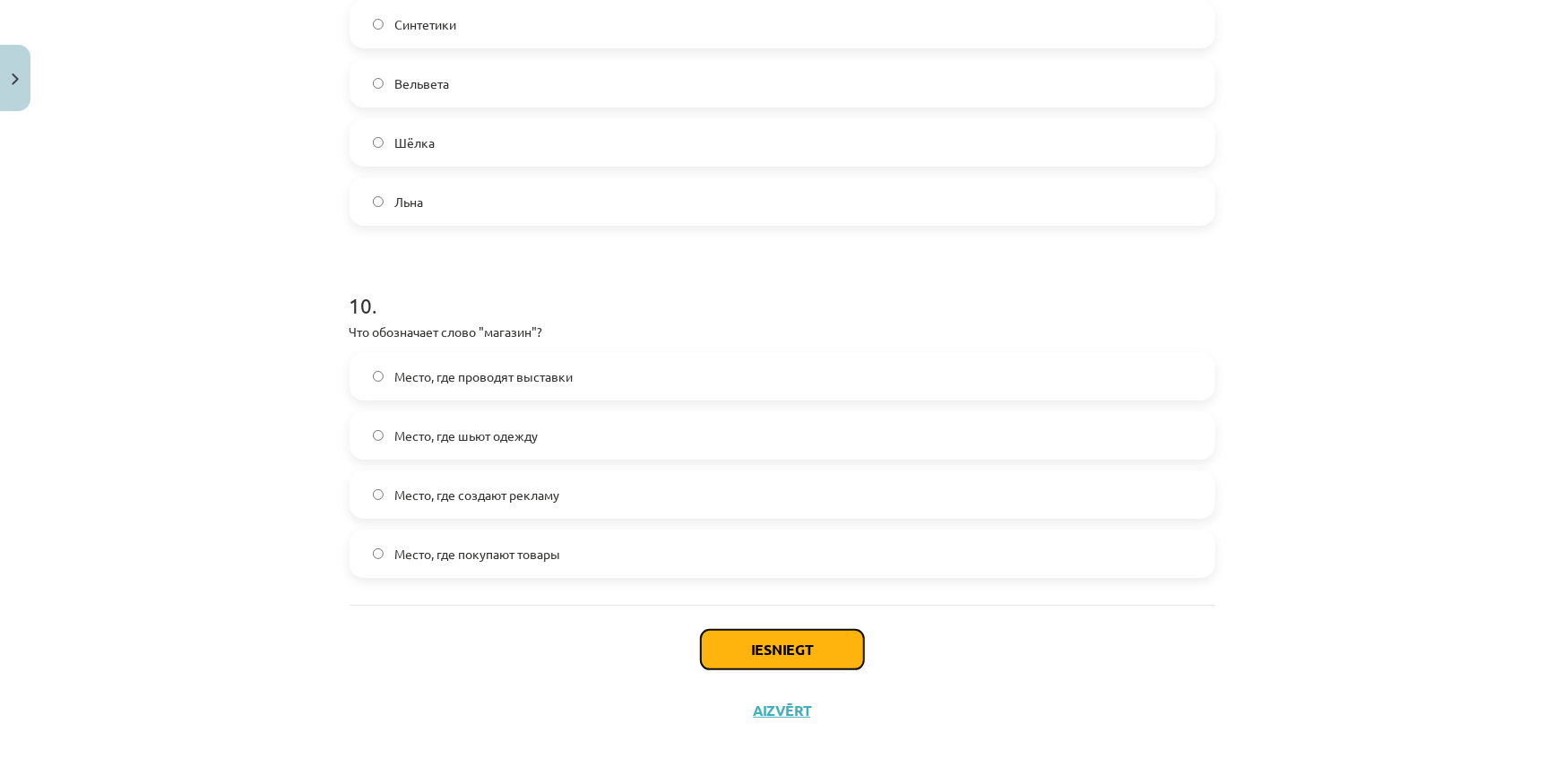
click at [782, 644] on button "Iesniegt" at bounding box center [782, 650] width 163 height 39
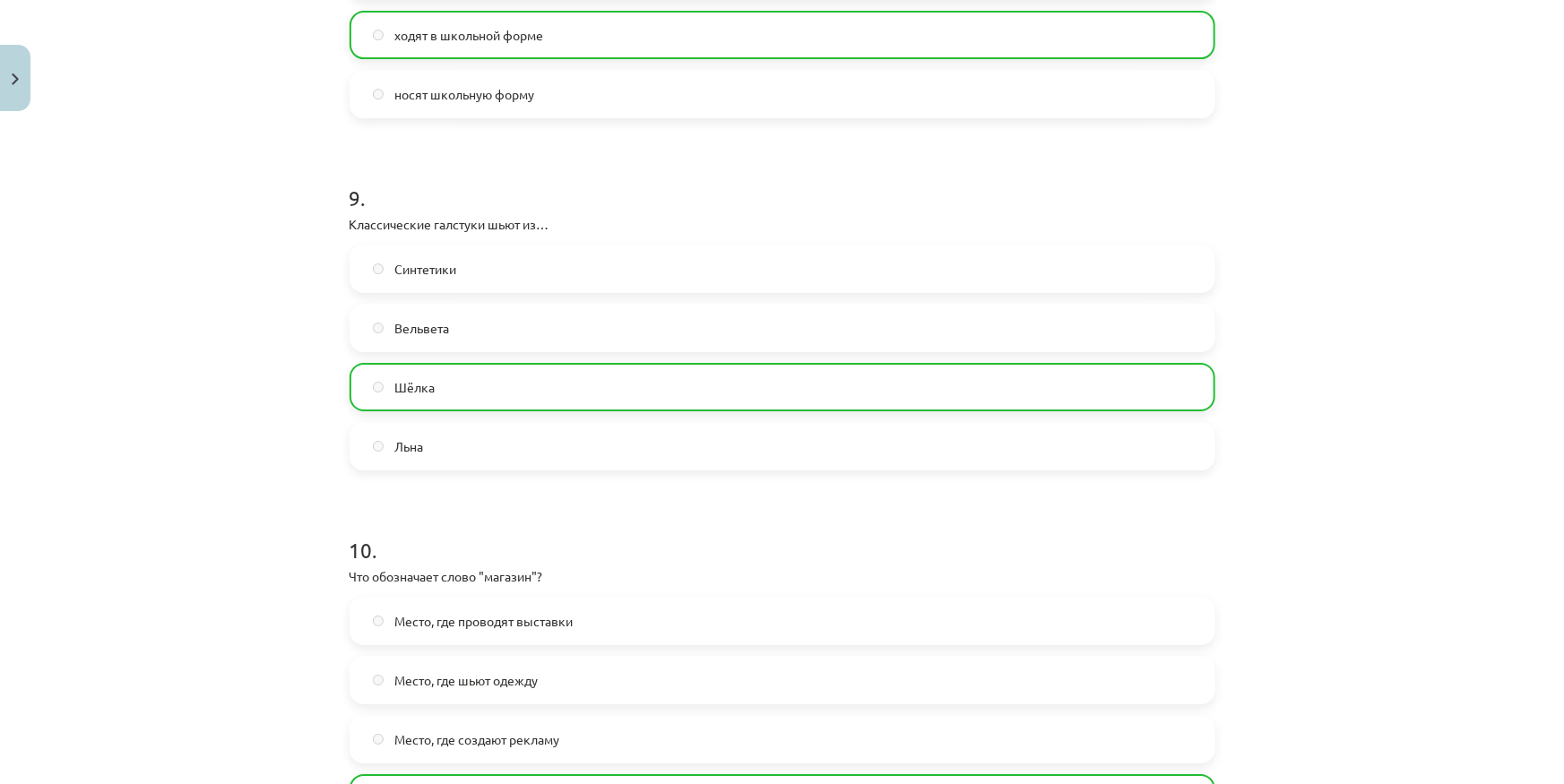
scroll to position [3319, 0]
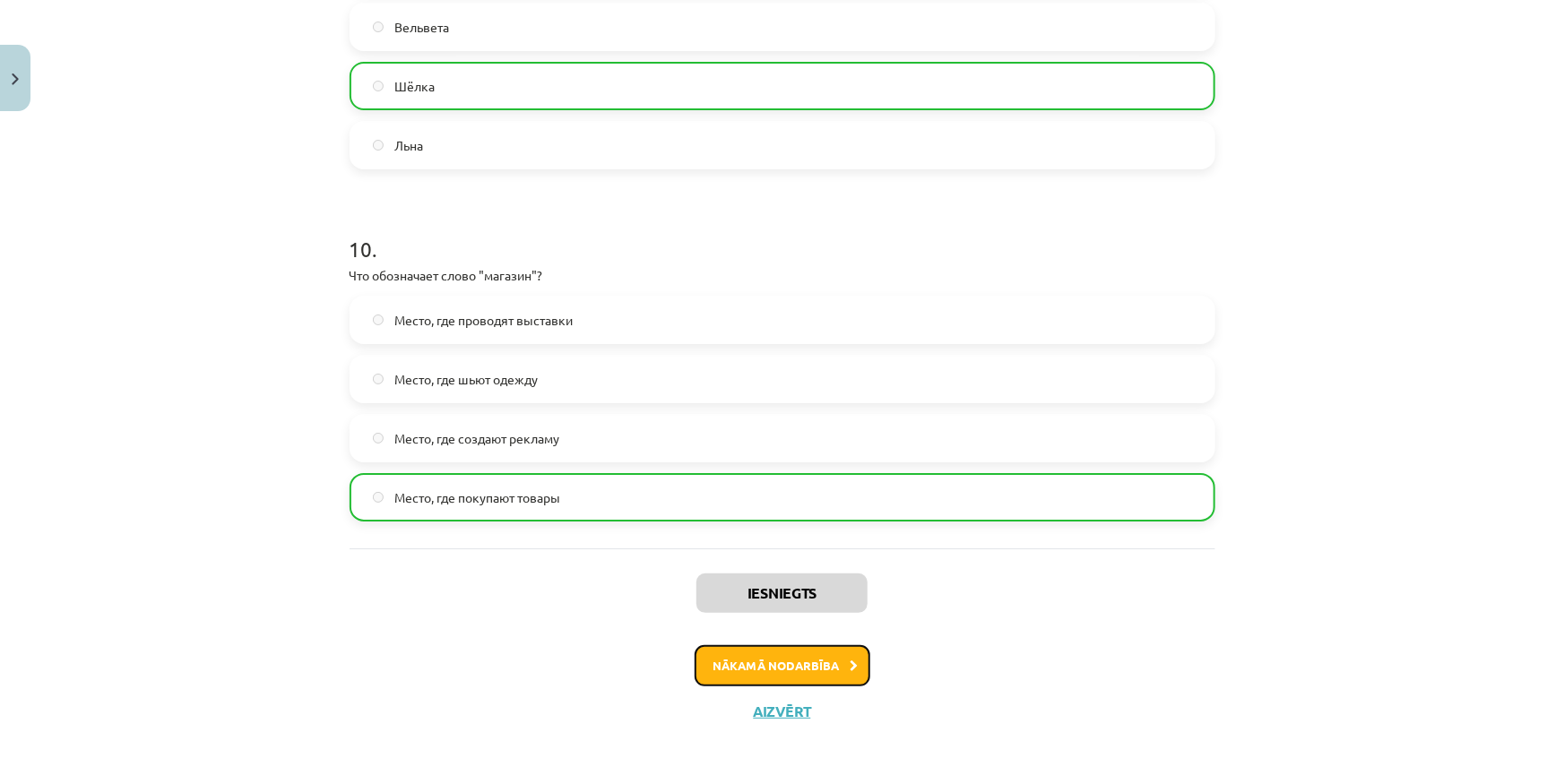
click at [860, 662] on button "Nākamā nodarbība" at bounding box center [782, 665] width 176 height 41
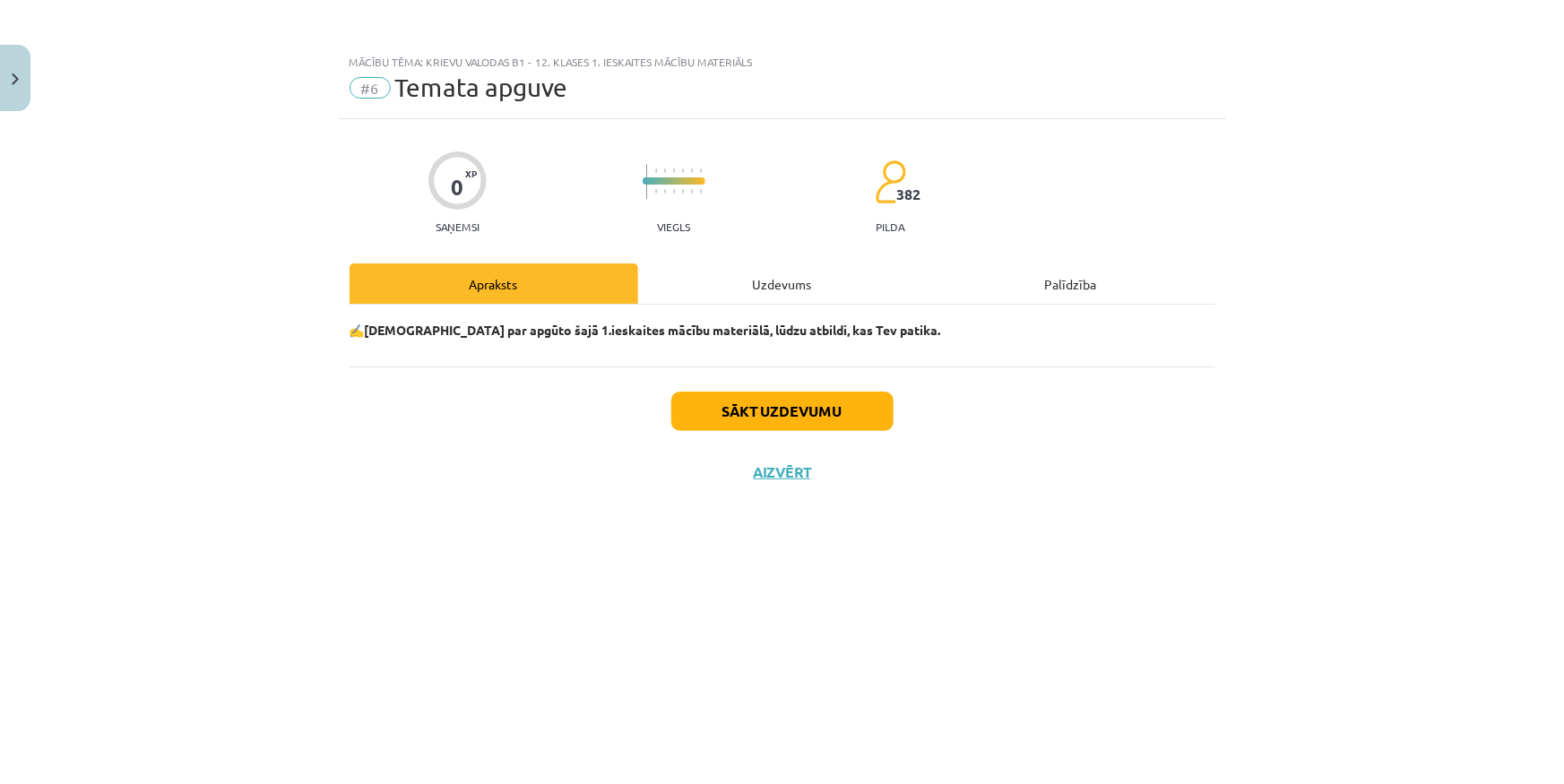
scroll to position [0, 0]
click at [753, 438] on div "Sākt uzdevumu Aizvērt" at bounding box center [782, 429] width 866 height 125
click at [757, 417] on button "Sākt uzdevumu" at bounding box center [782, 411] width 223 height 39
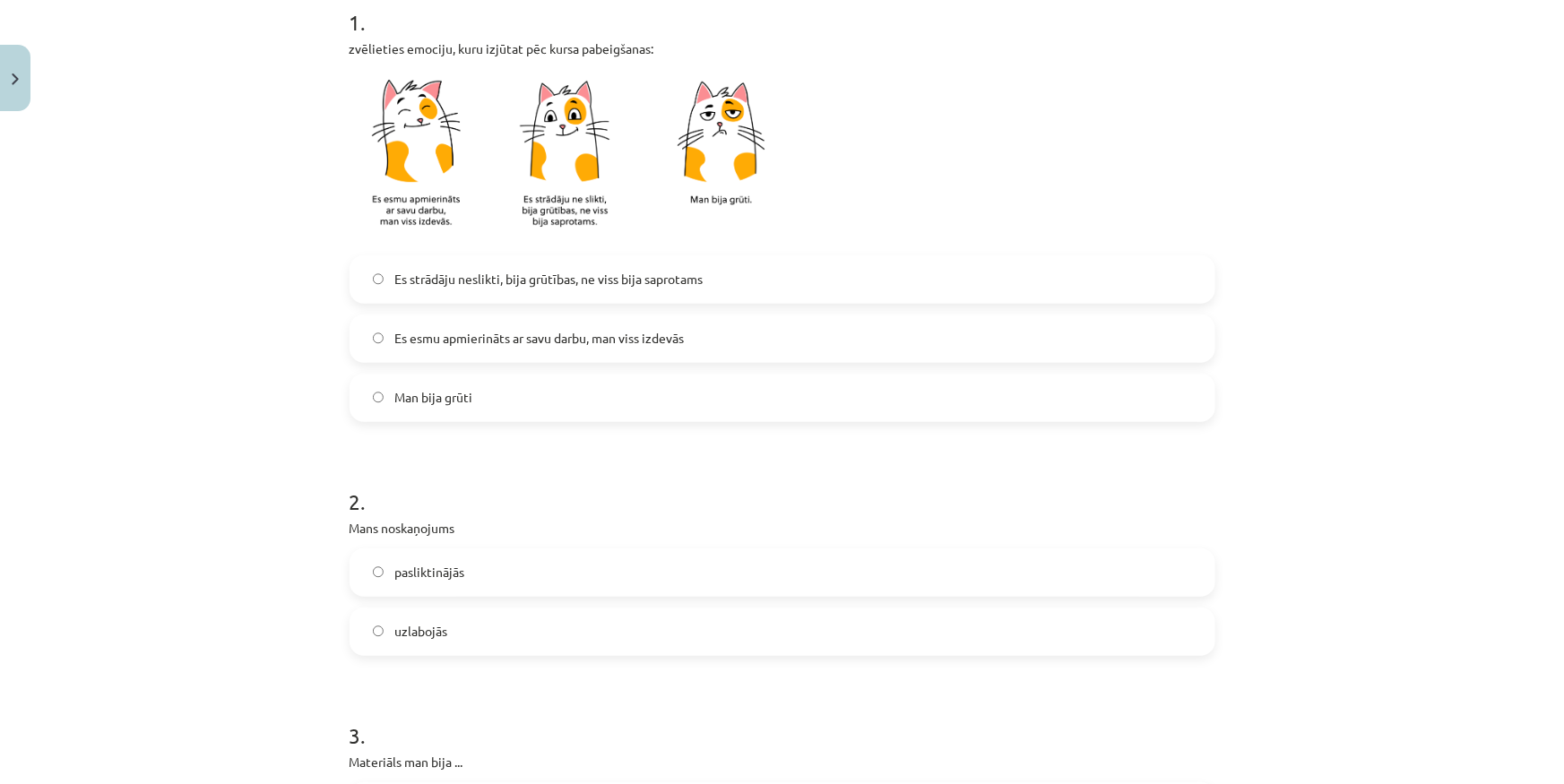
scroll to position [407, 0]
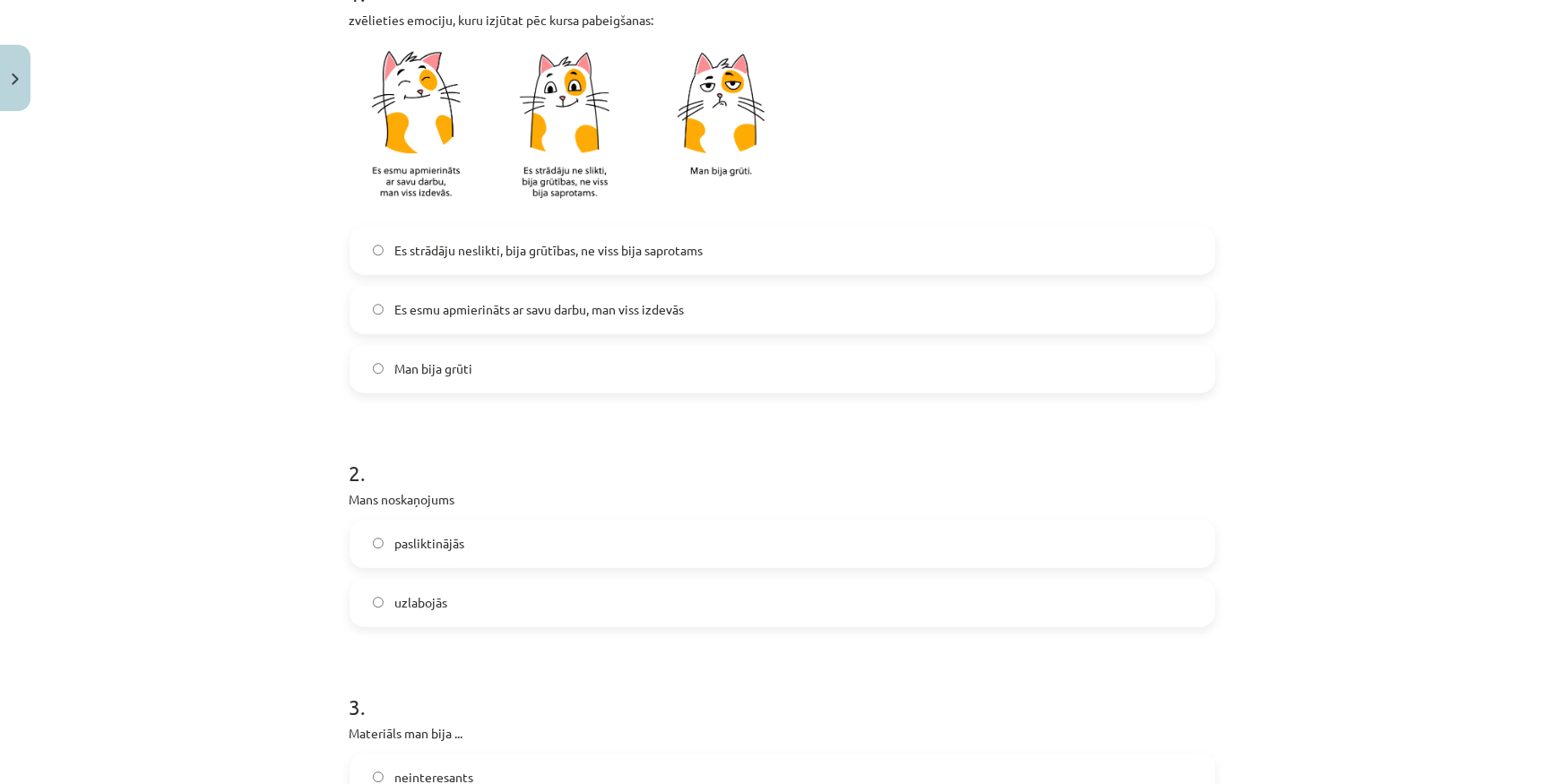
click at [517, 268] on label "Es strādāju neslikti, bija grūtības, ne viss bija saprotams" at bounding box center [782, 251] width 862 height 45
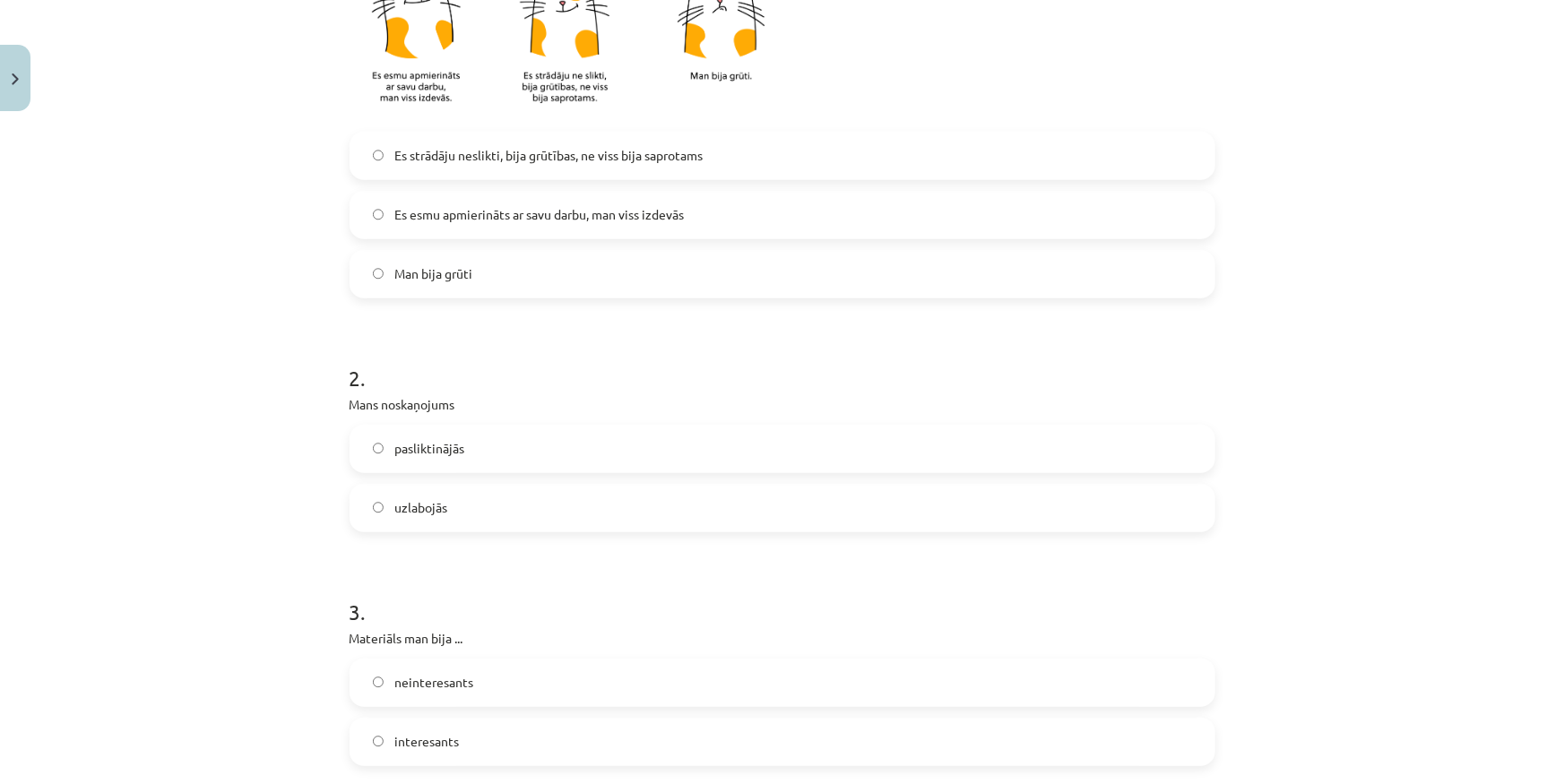
scroll to position [569, 0]
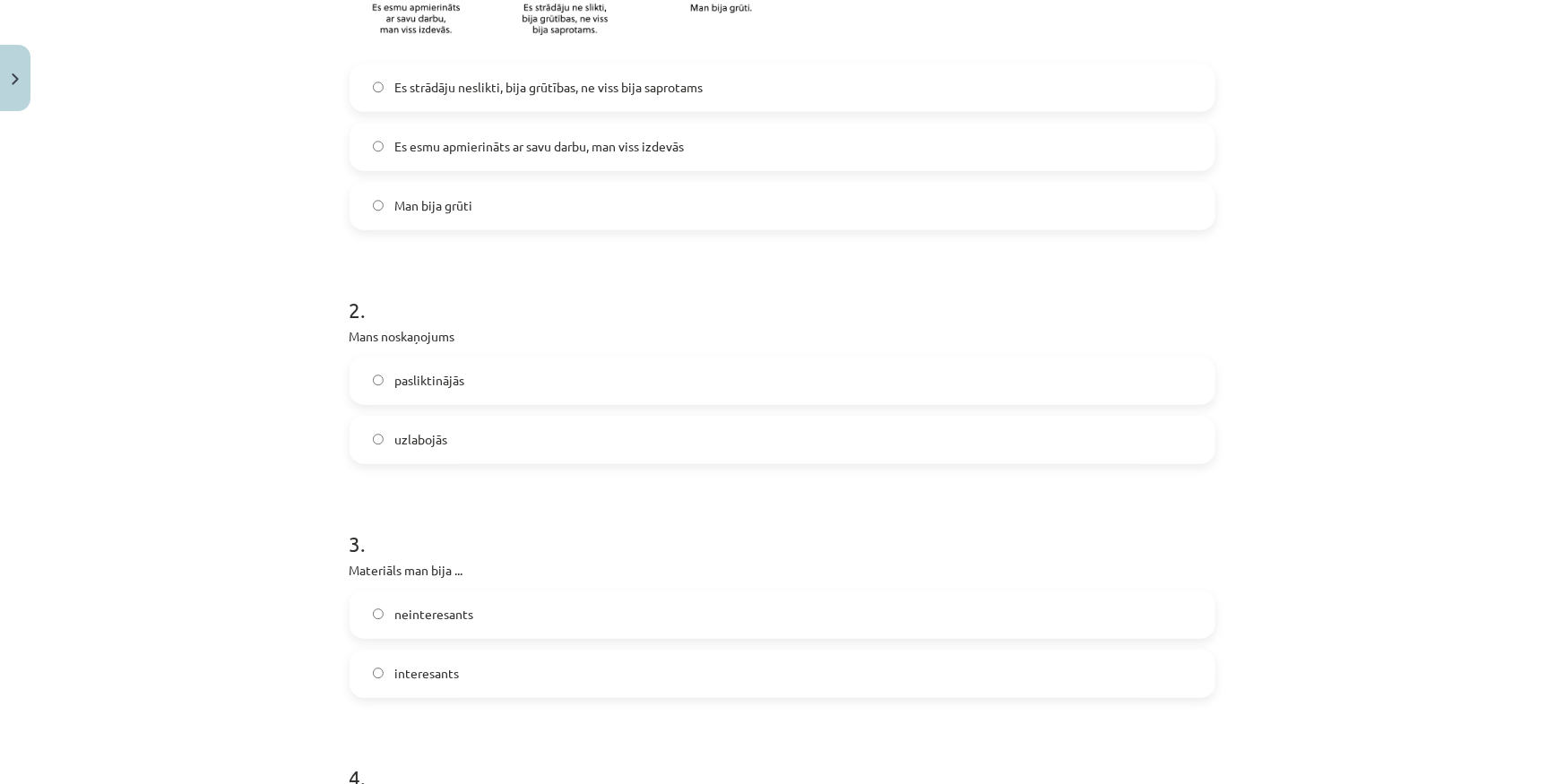
click at [461, 429] on label "uzlabojās" at bounding box center [782, 440] width 862 height 45
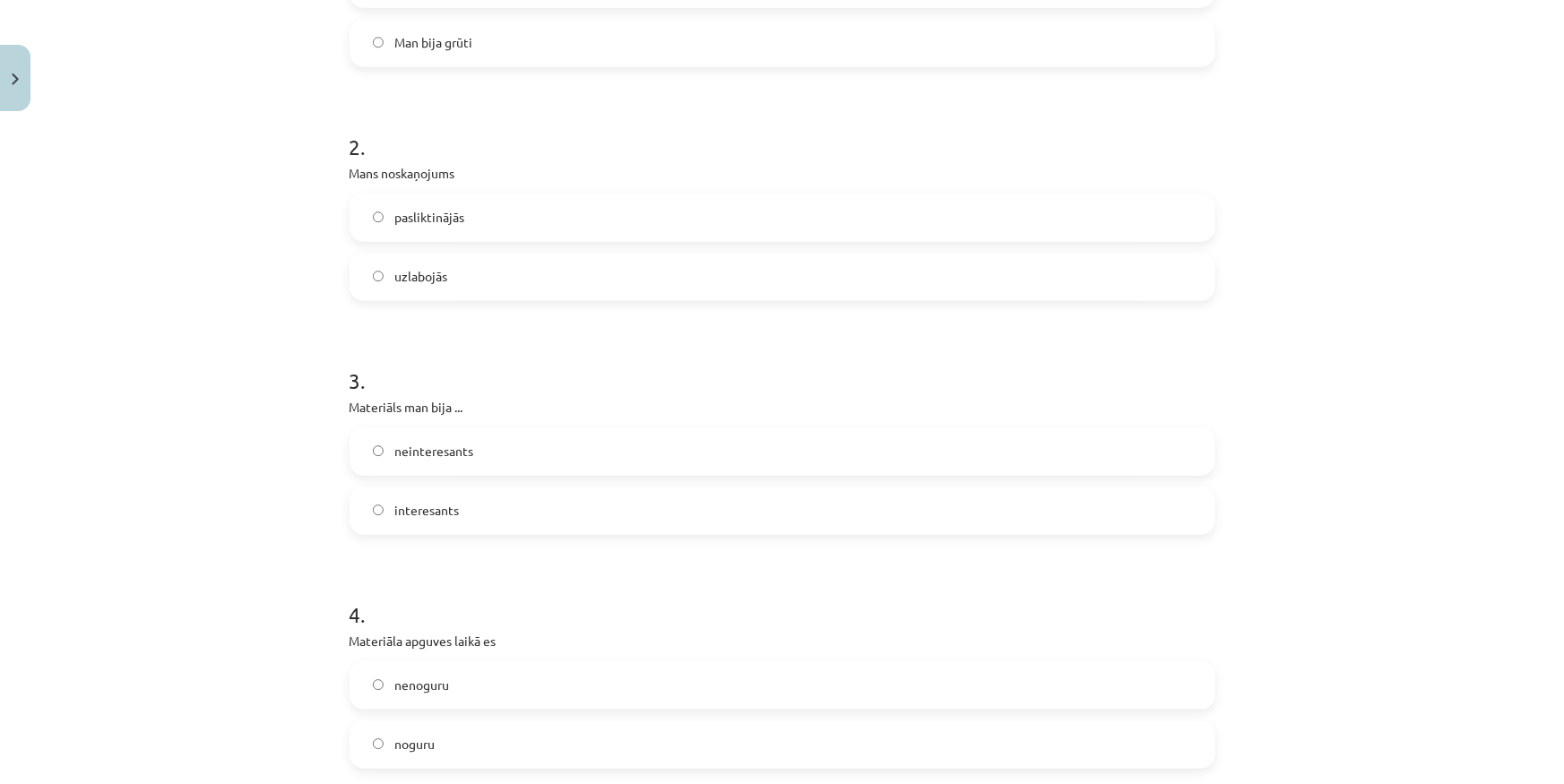
click at [455, 519] on label "interesants" at bounding box center [782, 511] width 862 height 45
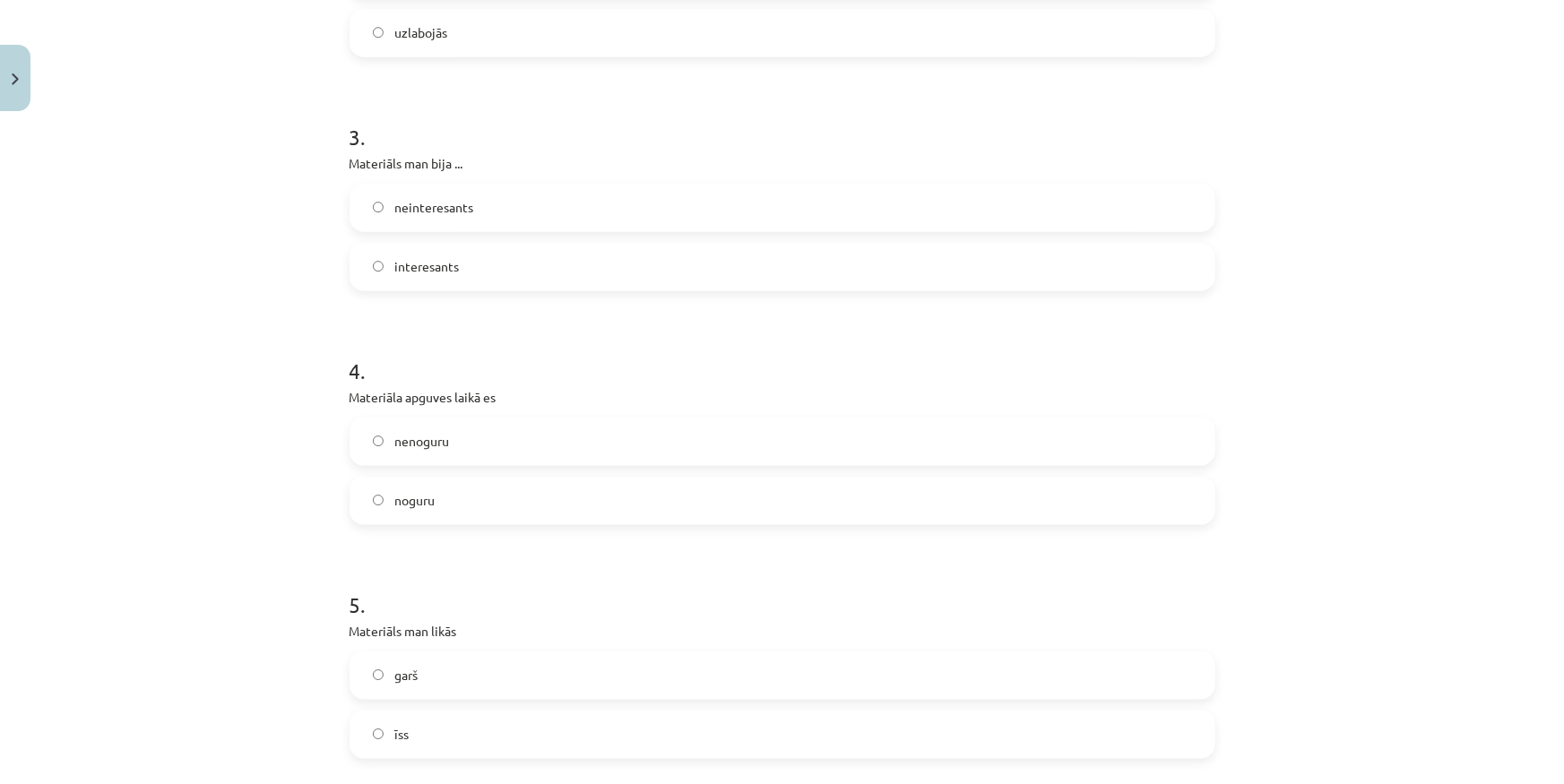
click at [446, 494] on label "noguru" at bounding box center [782, 501] width 862 height 45
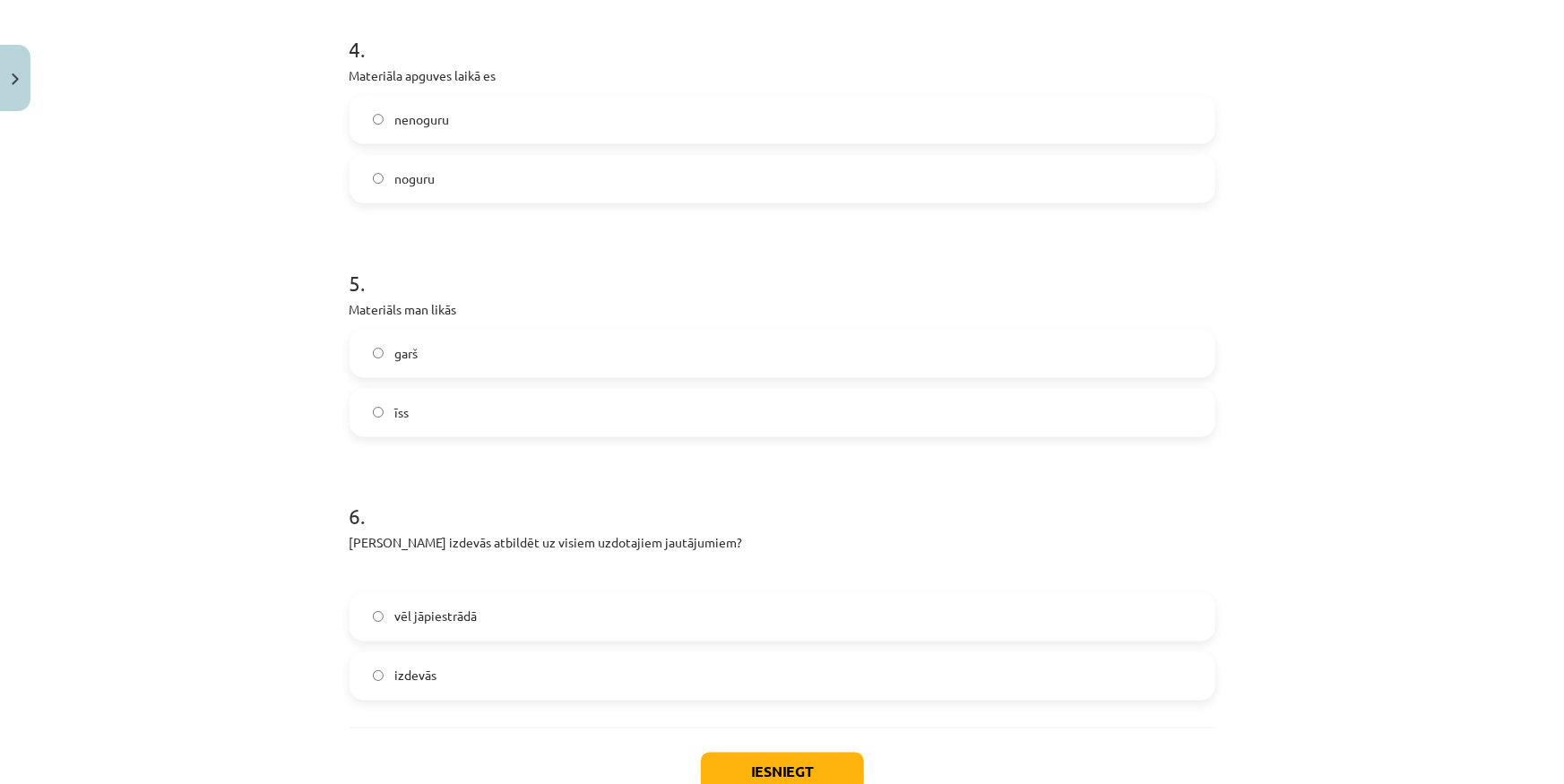
scroll to position [1302, 0]
click at [435, 397] on label "īss" at bounding box center [782, 409] width 862 height 45
click at [513, 674] on label "izdevās" at bounding box center [782, 672] width 862 height 45
click at [746, 767] on button "Iesniegt" at bounding box center [782, 767] width 163 height 39
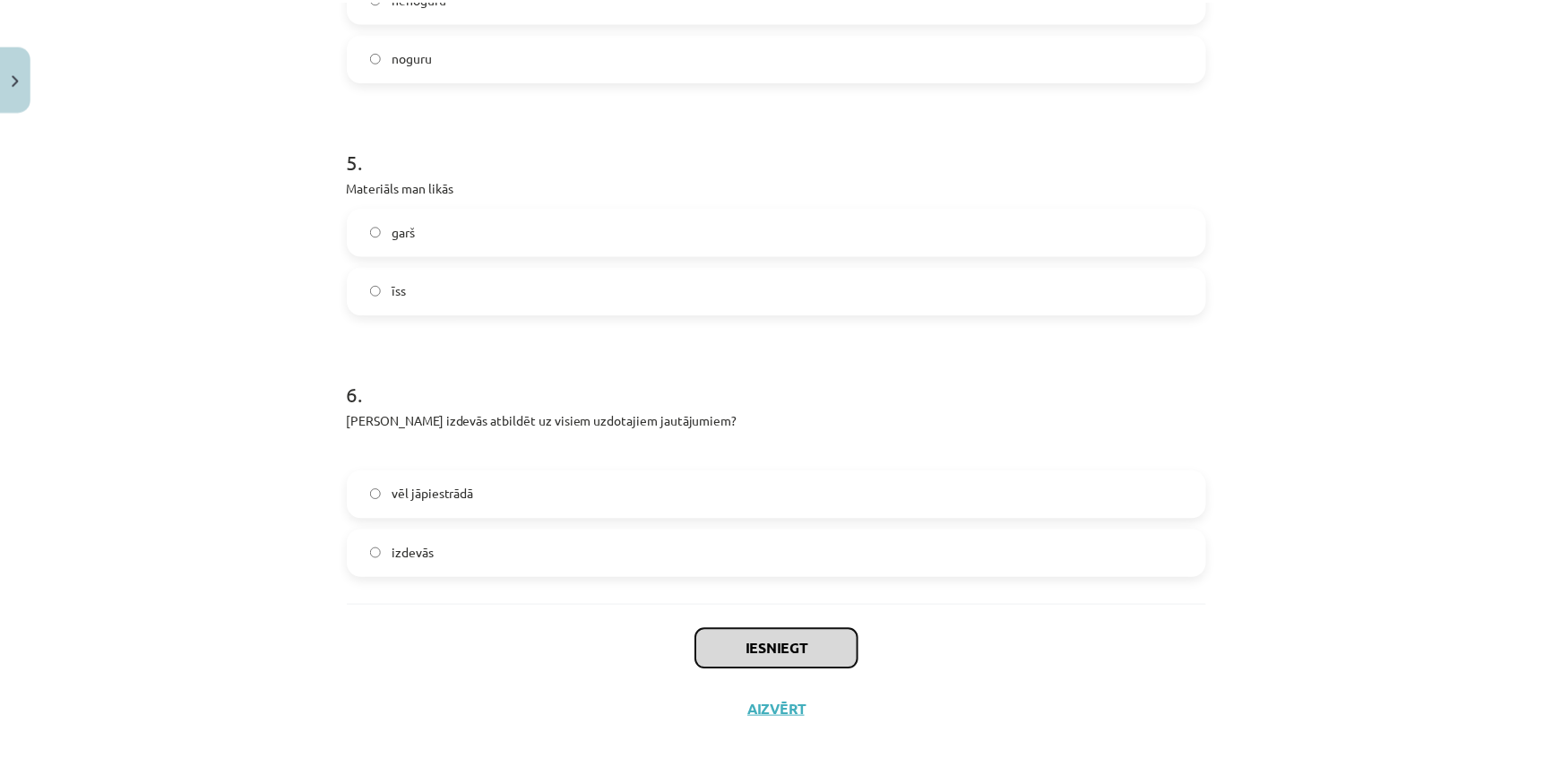
scroll to position [1421, 0]
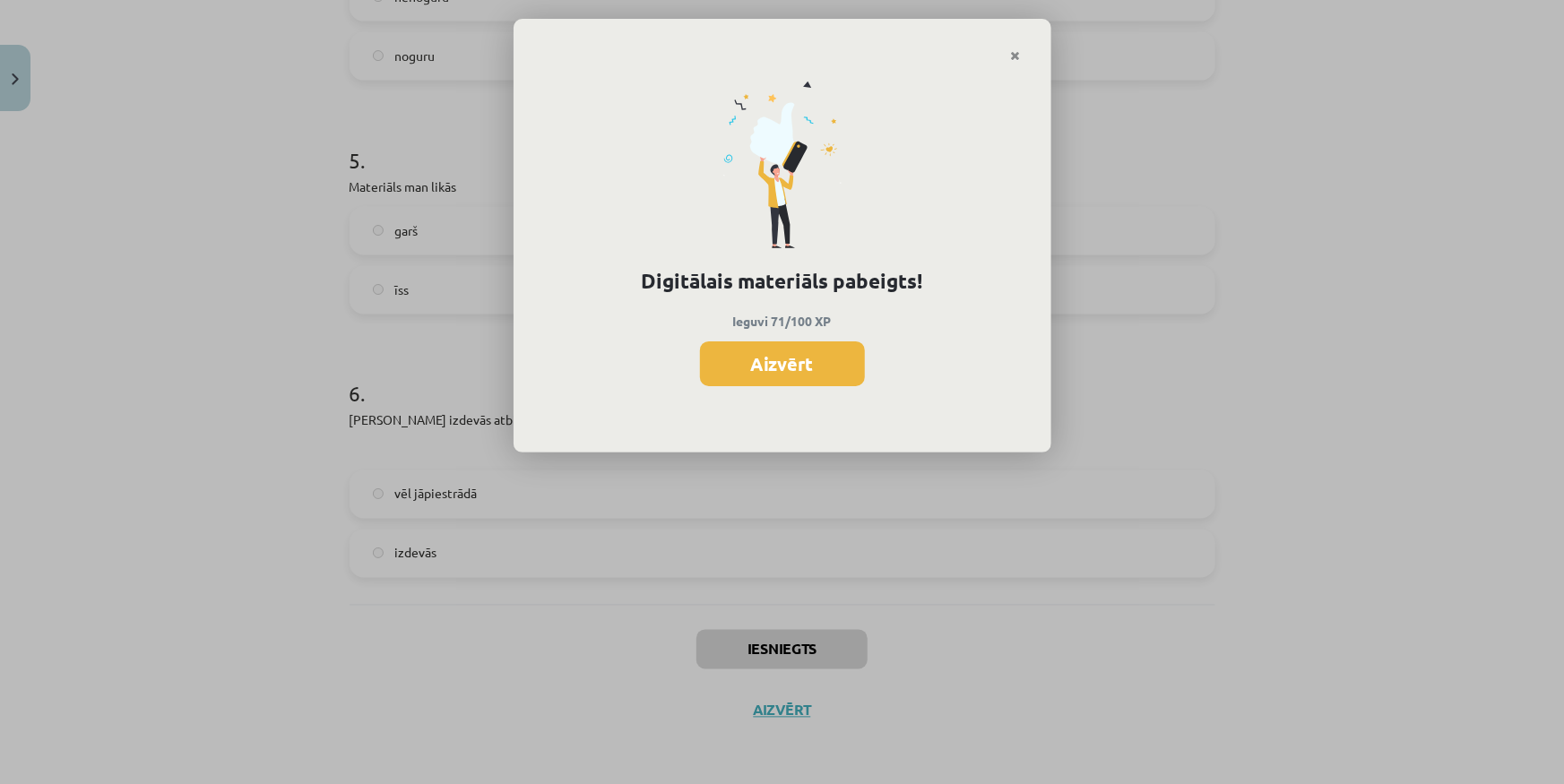
click at [787, 346] on button "Aizvērt" at bounding box center [782, 364] width 165 height 45
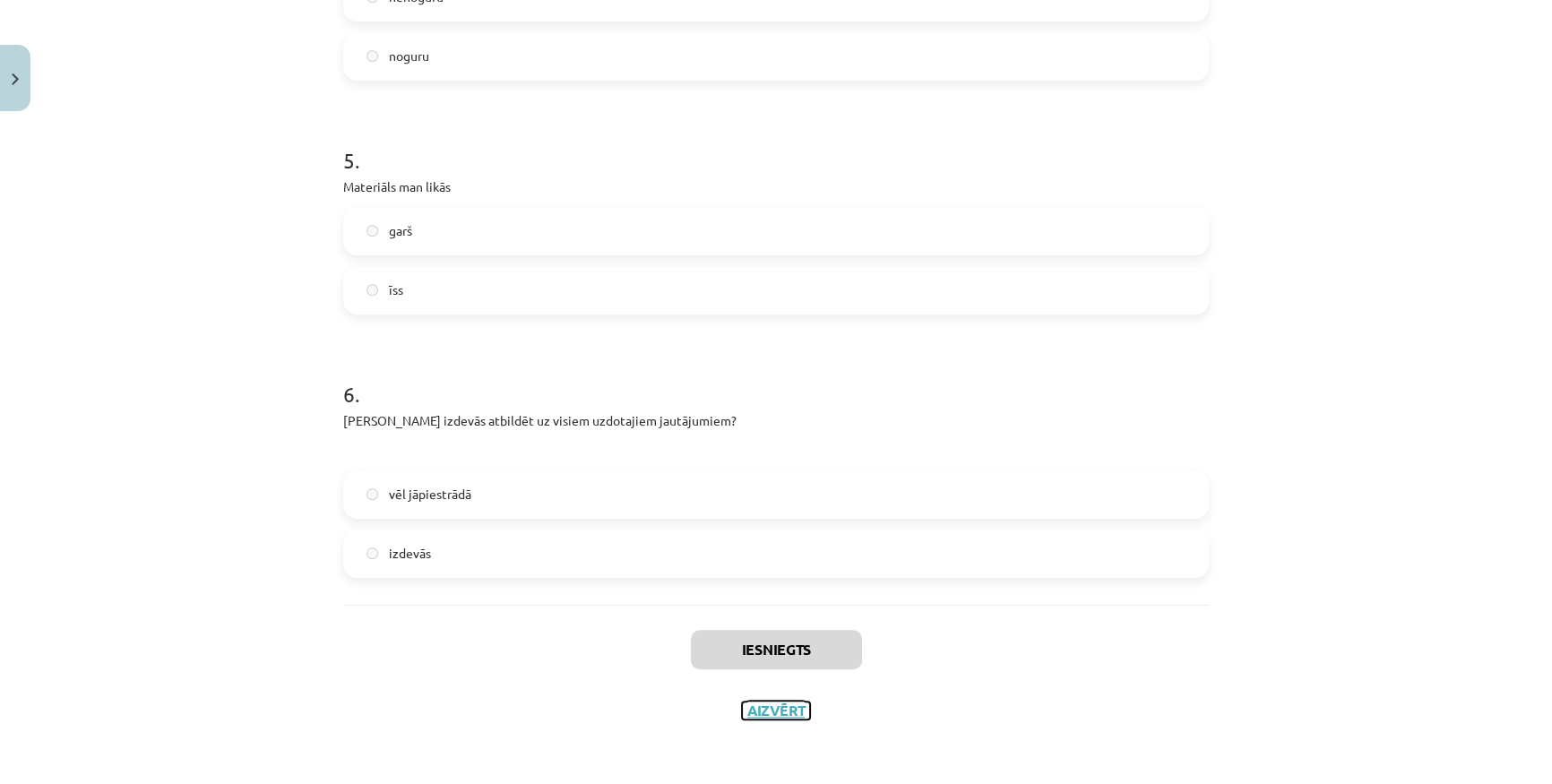
click at [769, 709] on button "Aizvērt" at bounding box center [776, 710] width 68 height 18
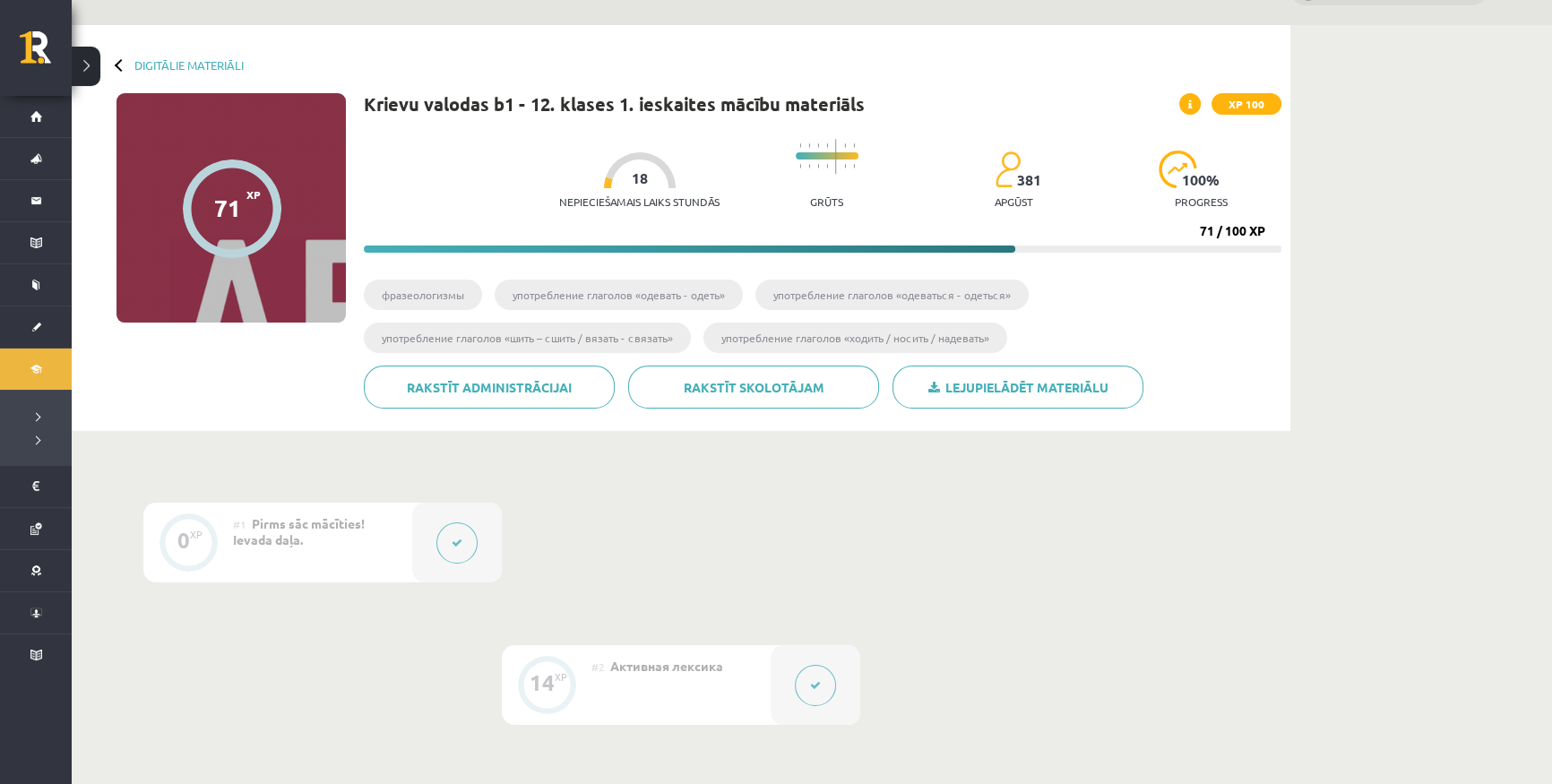
scroll to position [80, 0]
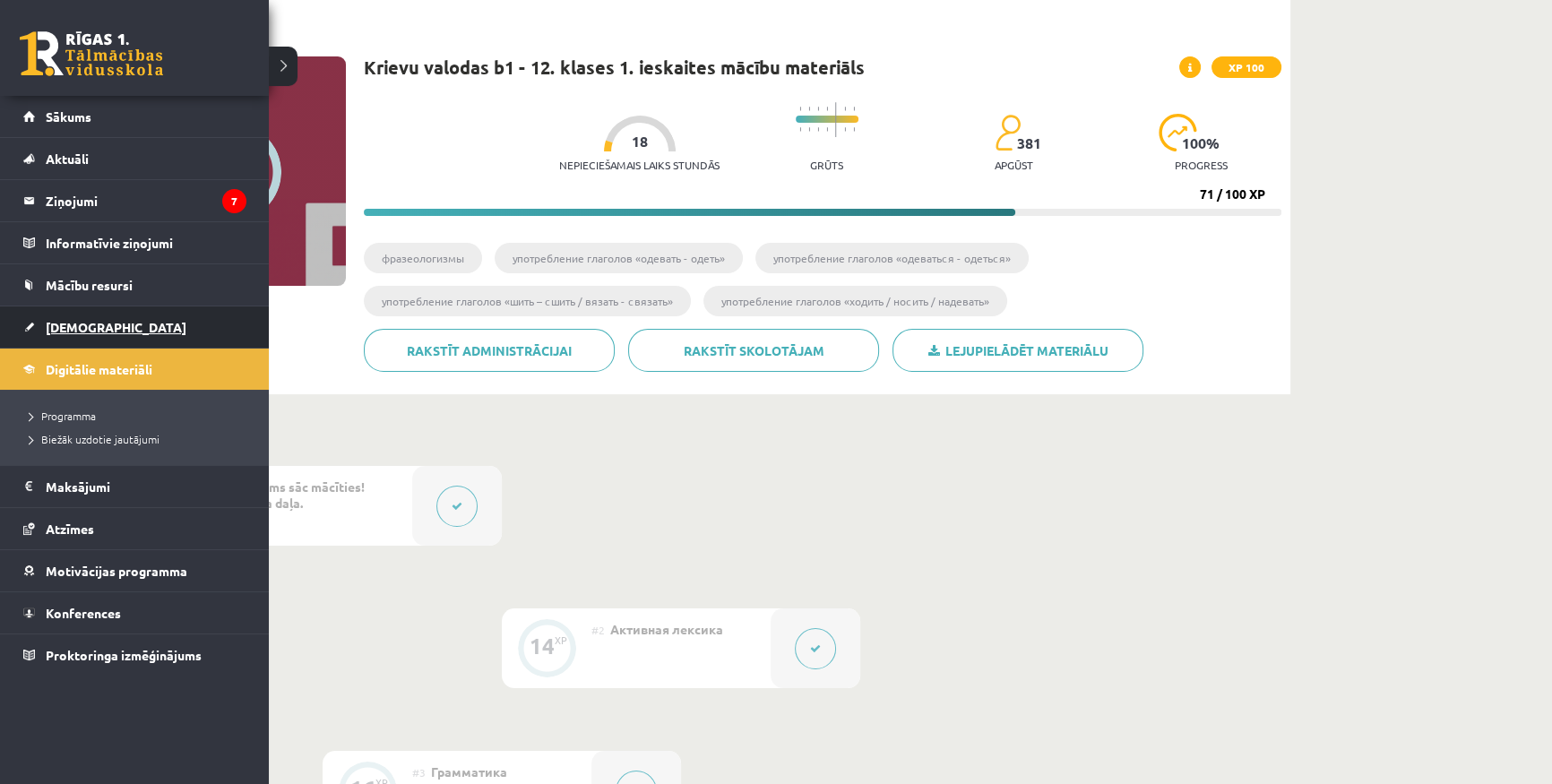
click at [78, 317] on link "[DEMOGRAPHIC_DATA]" at bounding box center [135, 327] width 224 height 41
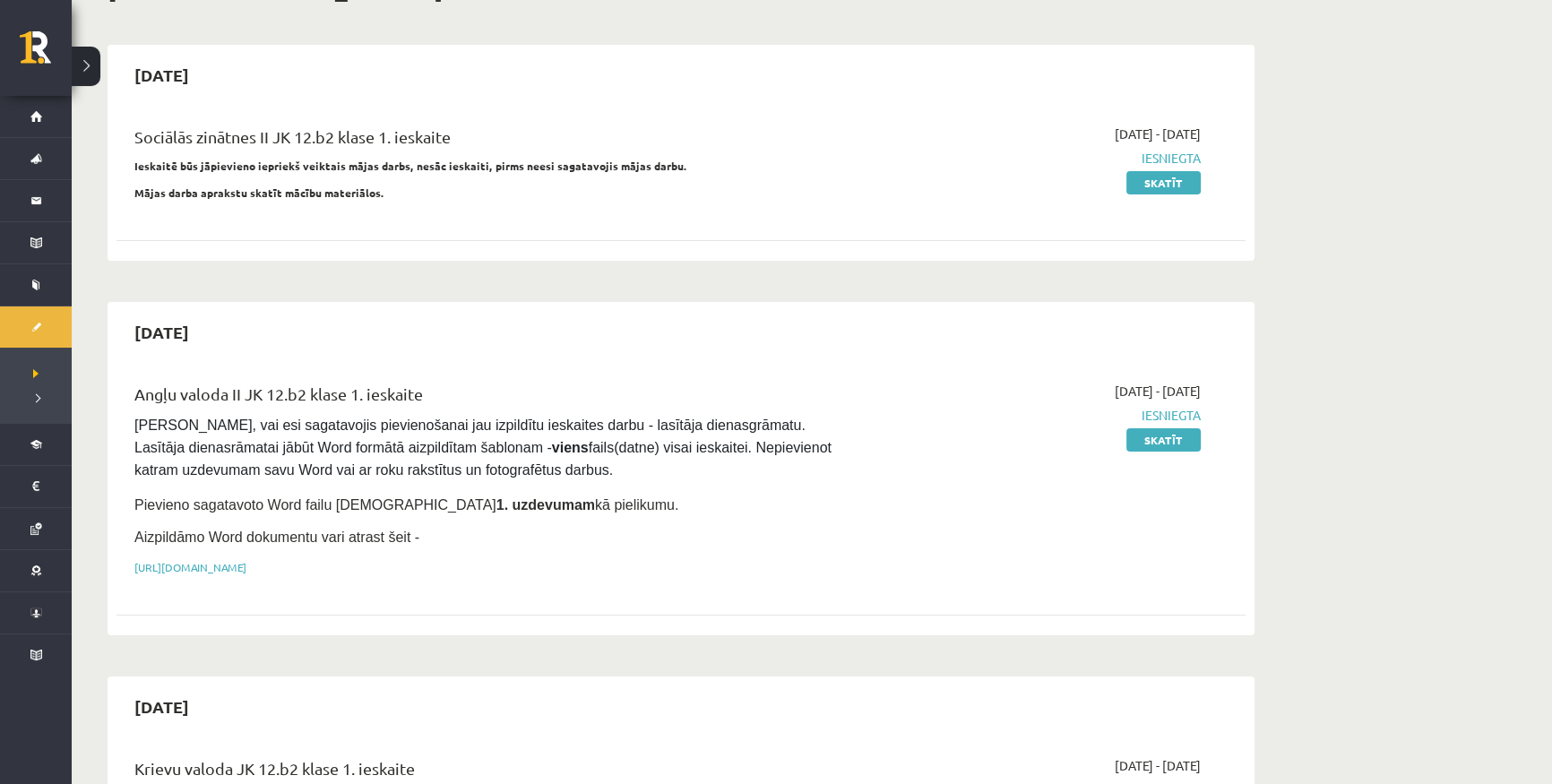
scroll to position [488, 0]
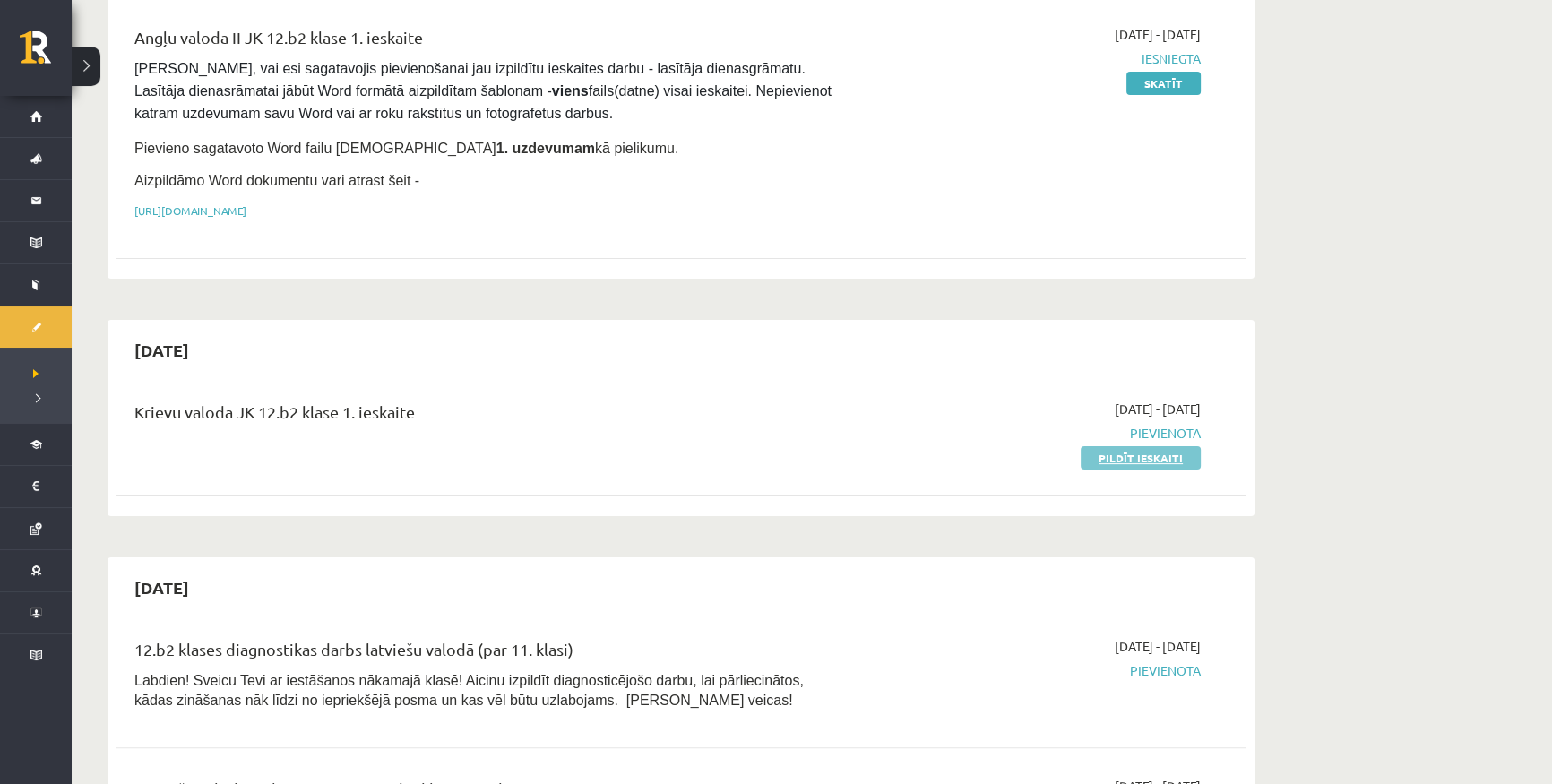
click at [1099, 457] on link "Pildīt ieskaiti" at bounding box center [1140, 458] width 120 height 24
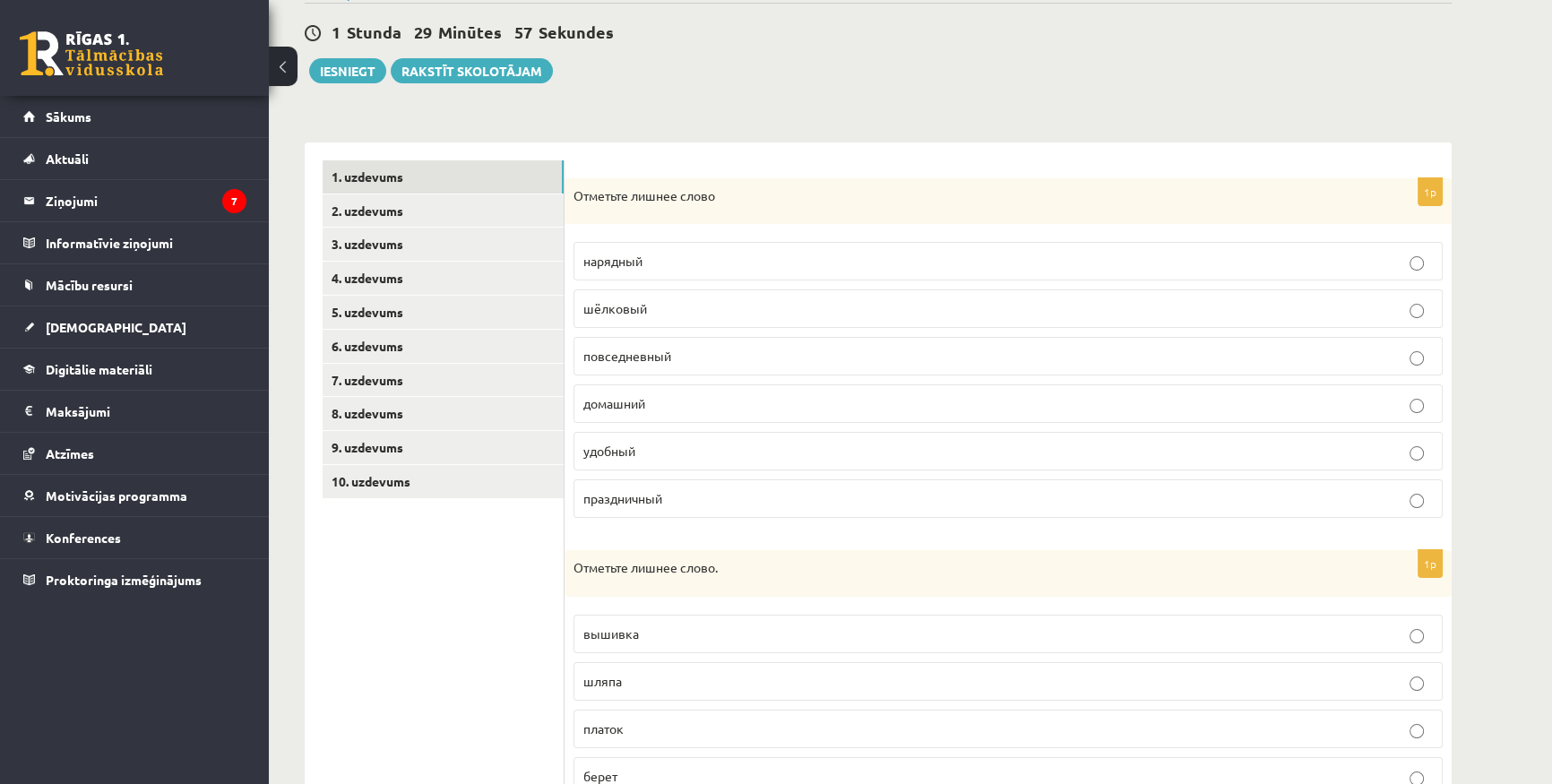
scroll to position [162, 0]
drag, startPoint x: 571, startPoint y: 195, endPoint x: 745, endPoint y: 217, distance: 175.4
click at [745, 217] on div "Отметьте лишнее слово" at bounding box center [1008, 201] width 887 height 47
click at [662, 207] on div "Отметьте лишнее слово" at bounding box center [1008, 201] width 887 height 47
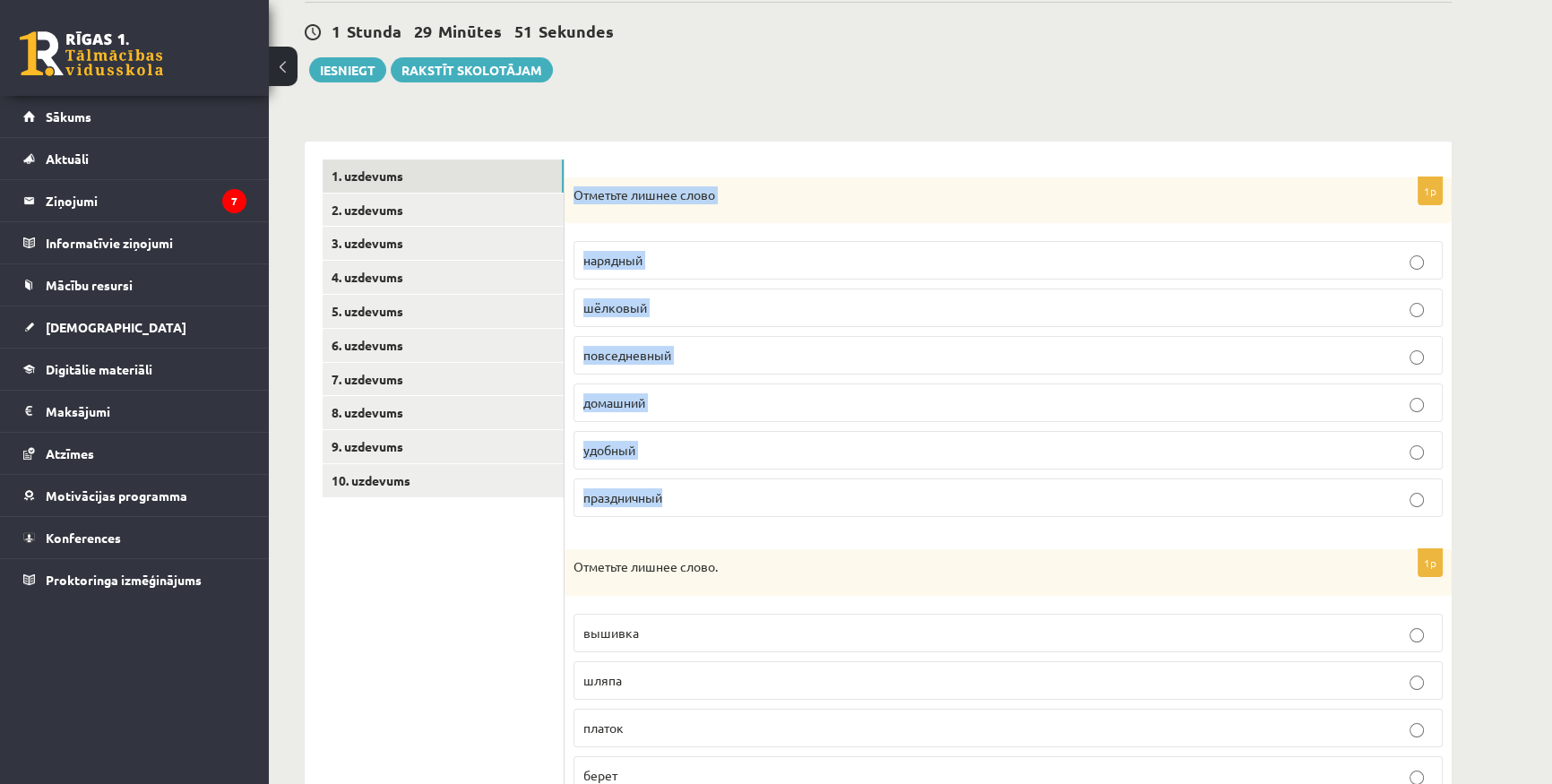
drag, startPoint x: 569, startPoint y: 185, endPoint x: 715, endPoint y: 496, distance: 343.6
click at [715, 496] on div "1p Отметьте лишнее слово нарядный шёлковый повседневный домашний удобный праздн…" at bounding box center [1008, 355] width 887 height 355
copy div "Отметьте лишнее слово нарядный шёлковый повседневный домашний удобный праздничн…"
click at [654, 294] on label "шёлковый" at bounding box center [1008, 307] width 870 height 38
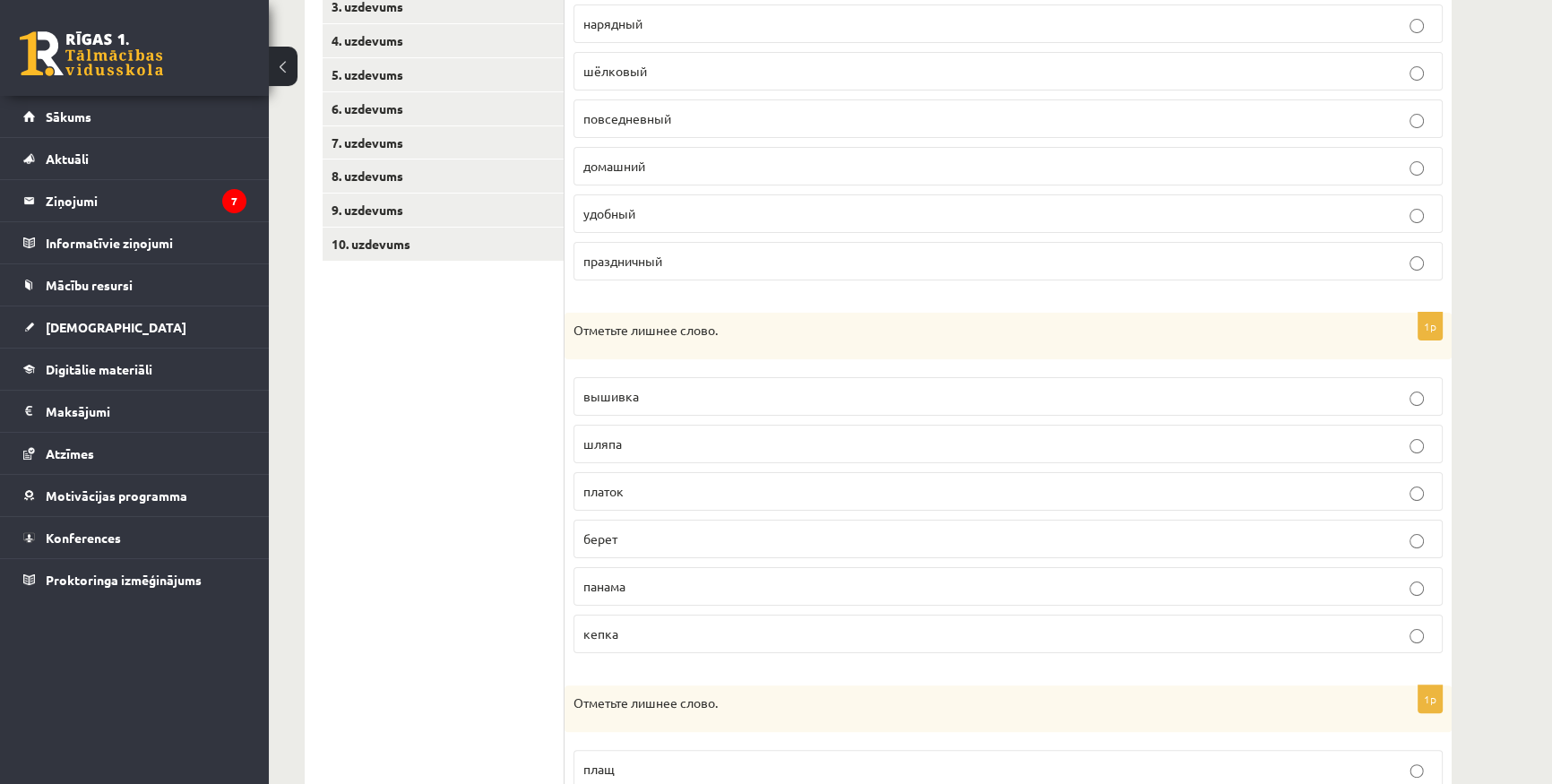
scroll to position [407, 0]
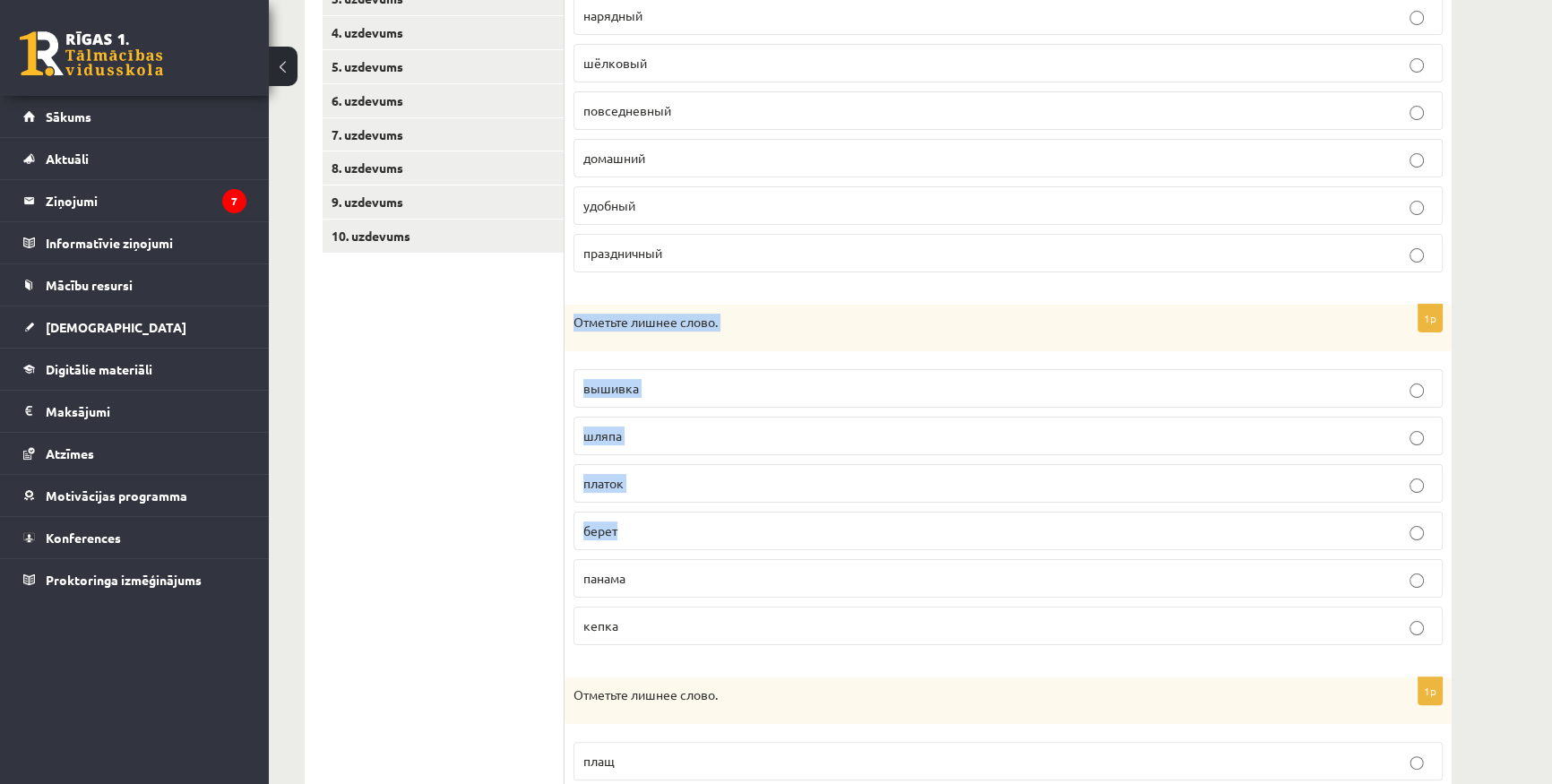
drag, startPoint x: 577, startPoint y: 322, endPoint x: 748, endPoint y: 530, distance: 269.3
click at [748, 530] on div "1p Отметьте лишнее слово. вышивка [GEOGRAPHIC_DATA] платок берет [GEOGRAPHIC_DA…" at bounding box center [1008, 482] width 887 height 355
click at [748, 530] on p "берет" at bounding box center [1008, 530] width 850 height 19
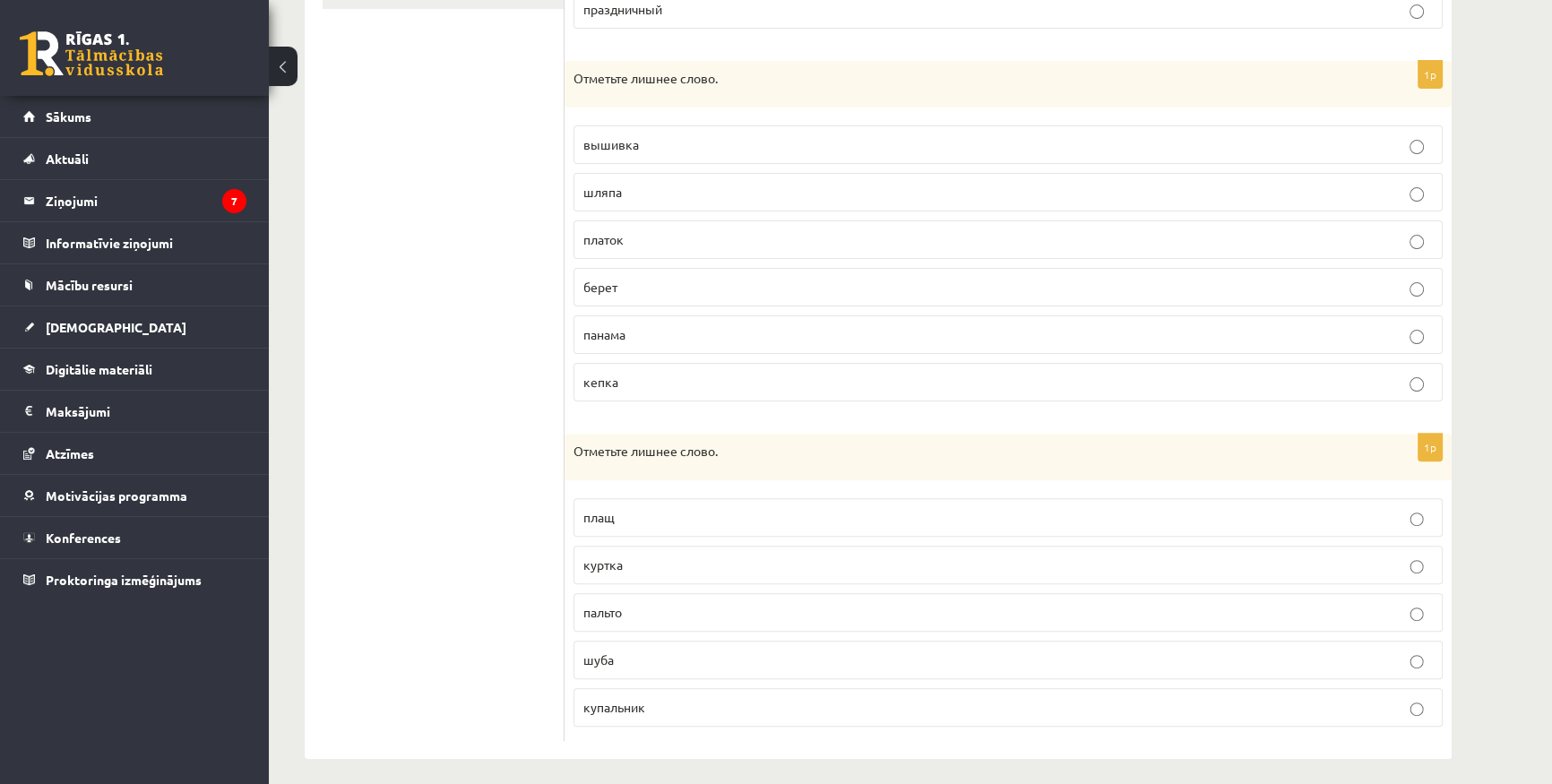
scroll to position [657, 0]
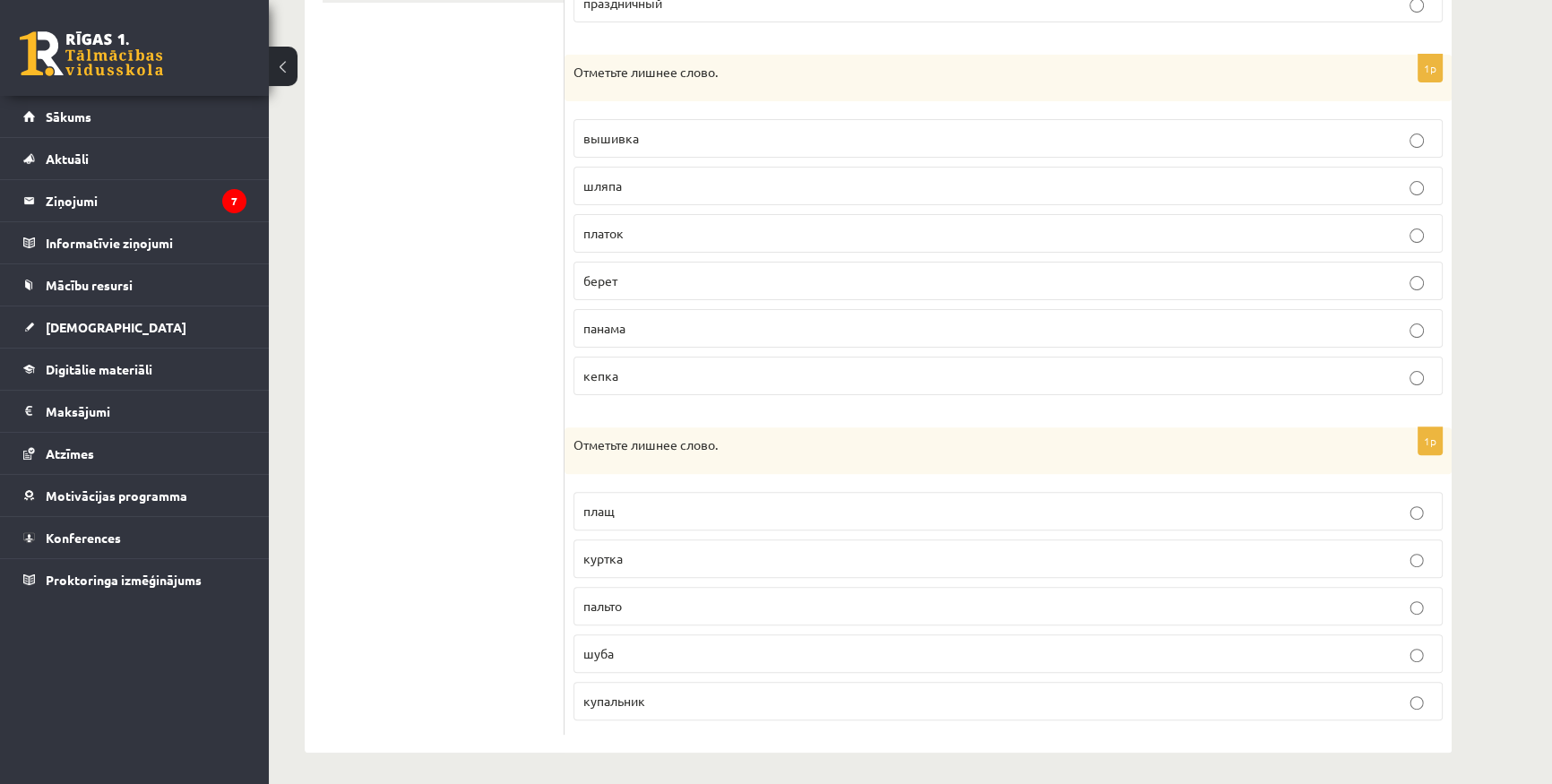
click at [580, 505] on label "плащ" at bounding box center [1008, 511] width 870 height 38
drag, startPoint x: 577, startPoint y: 440, endPoint x: 733, endPoint y: 690, distance: 294.7
click at [733, 690] on div "1p Отметьте лишнее слово. плащ [GEOGRAPHIC_DATA] [GEOGRAPHIC_DATA] шуба купальн…" at bounding box center [1008, 581] width 887 height 308
copy div "Отметьте лишнее слово. плащ куртка пальто шуба купальник"
click at [661, 727] on div "1p Отметьте лишнее слово. плащ [GEOGRAPHIC_DATA] [GEOGRAPHIC_DATA] шуба купальн…" at bounding box center [1008, 581] width 887 height 308
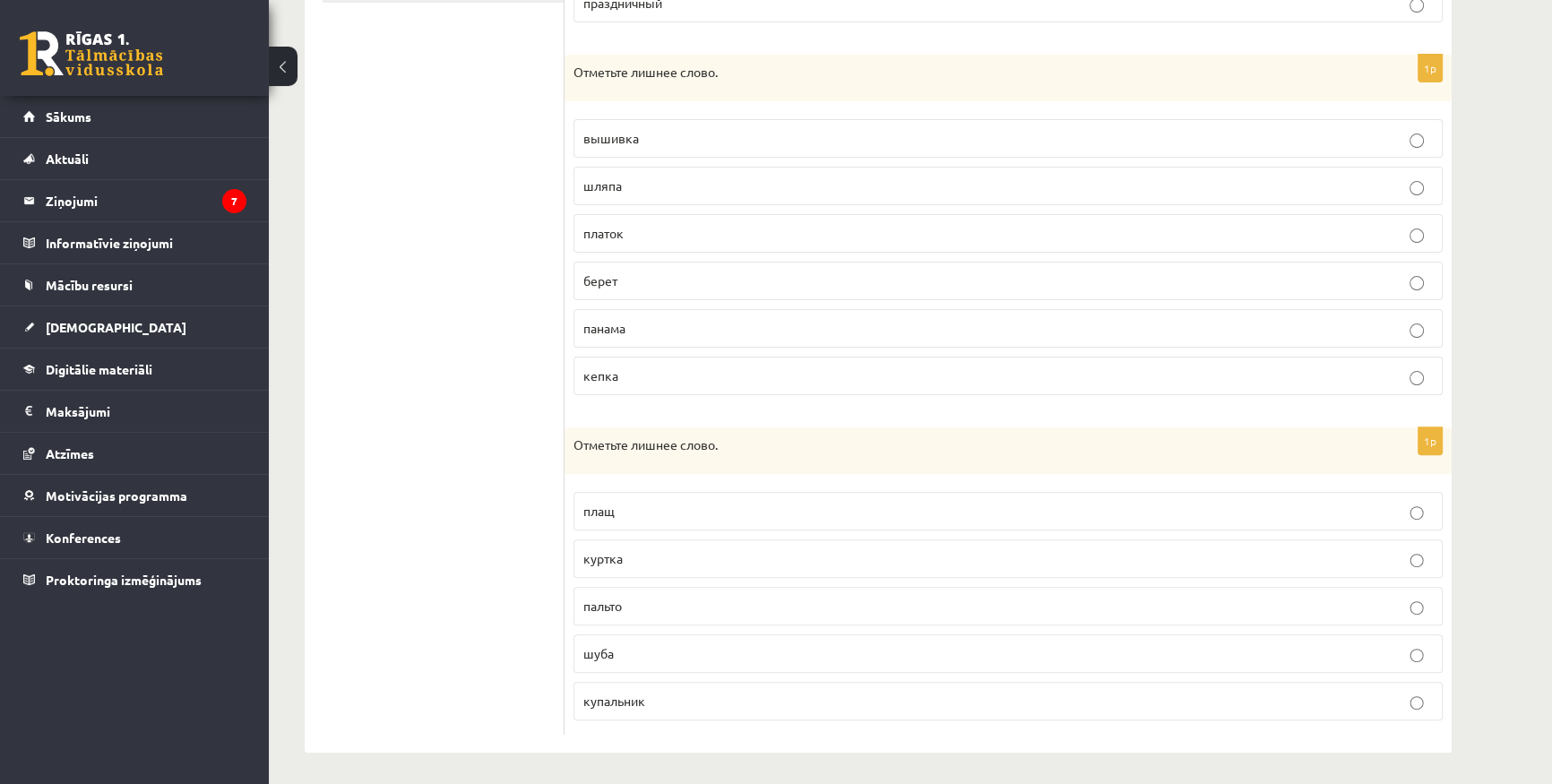
click at [662, 697] on p "купальник" at bounding box center [1008, 701] width 850 height 19
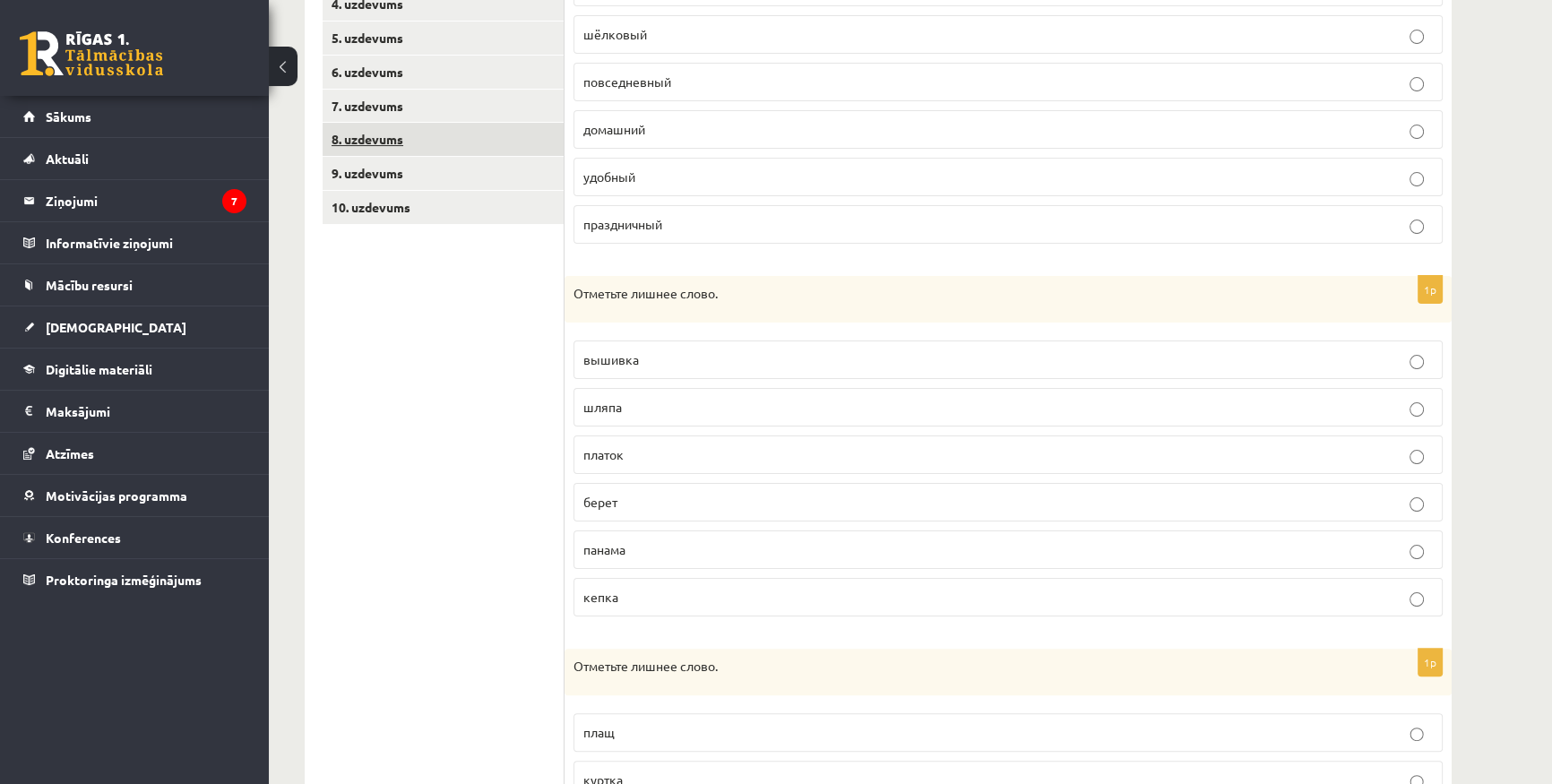
scroll to position [0, 0]
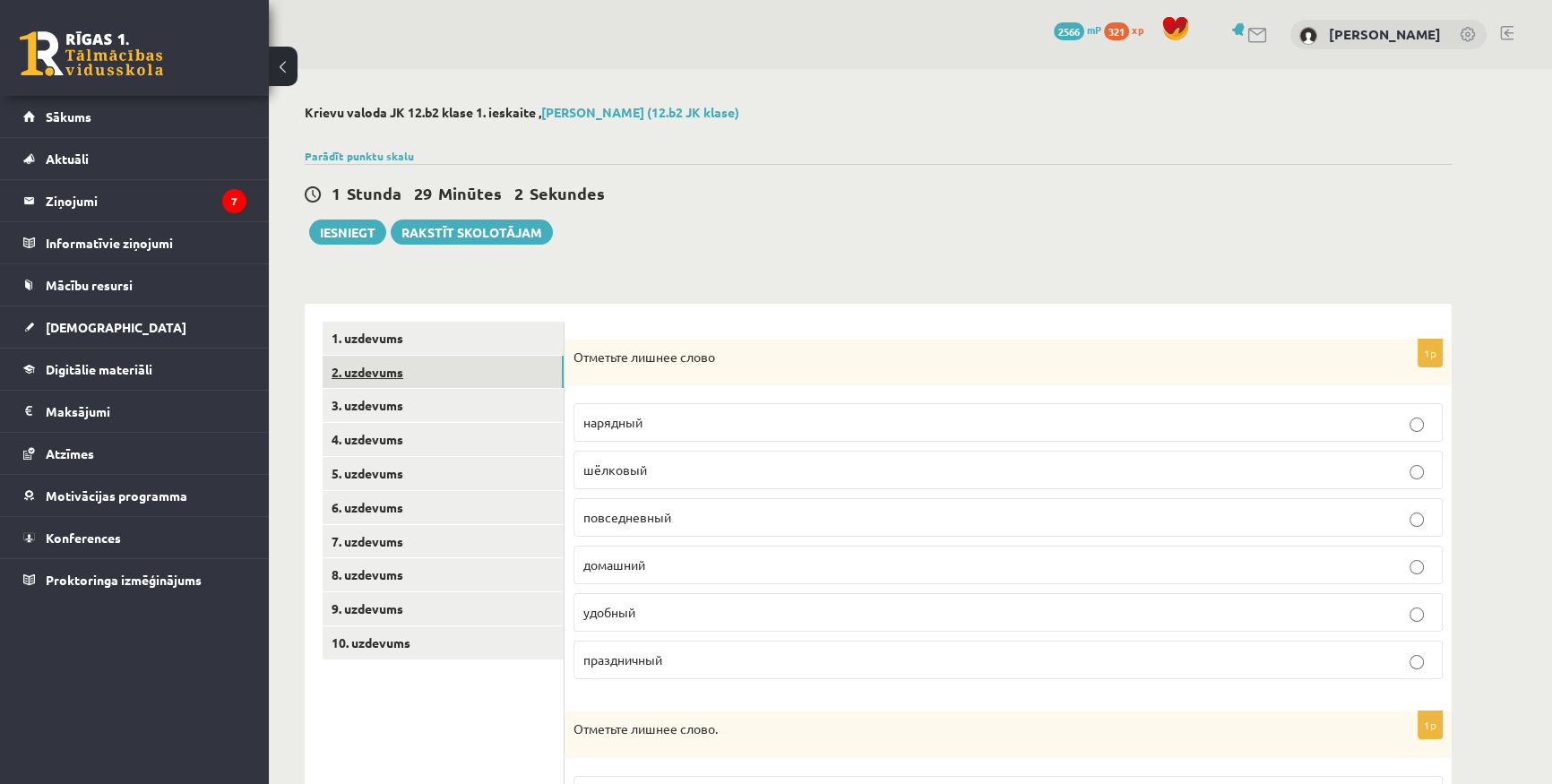
click at [418, 369] on link "2. uzdevums" at bounding box center [443, 372] width 241 height 33
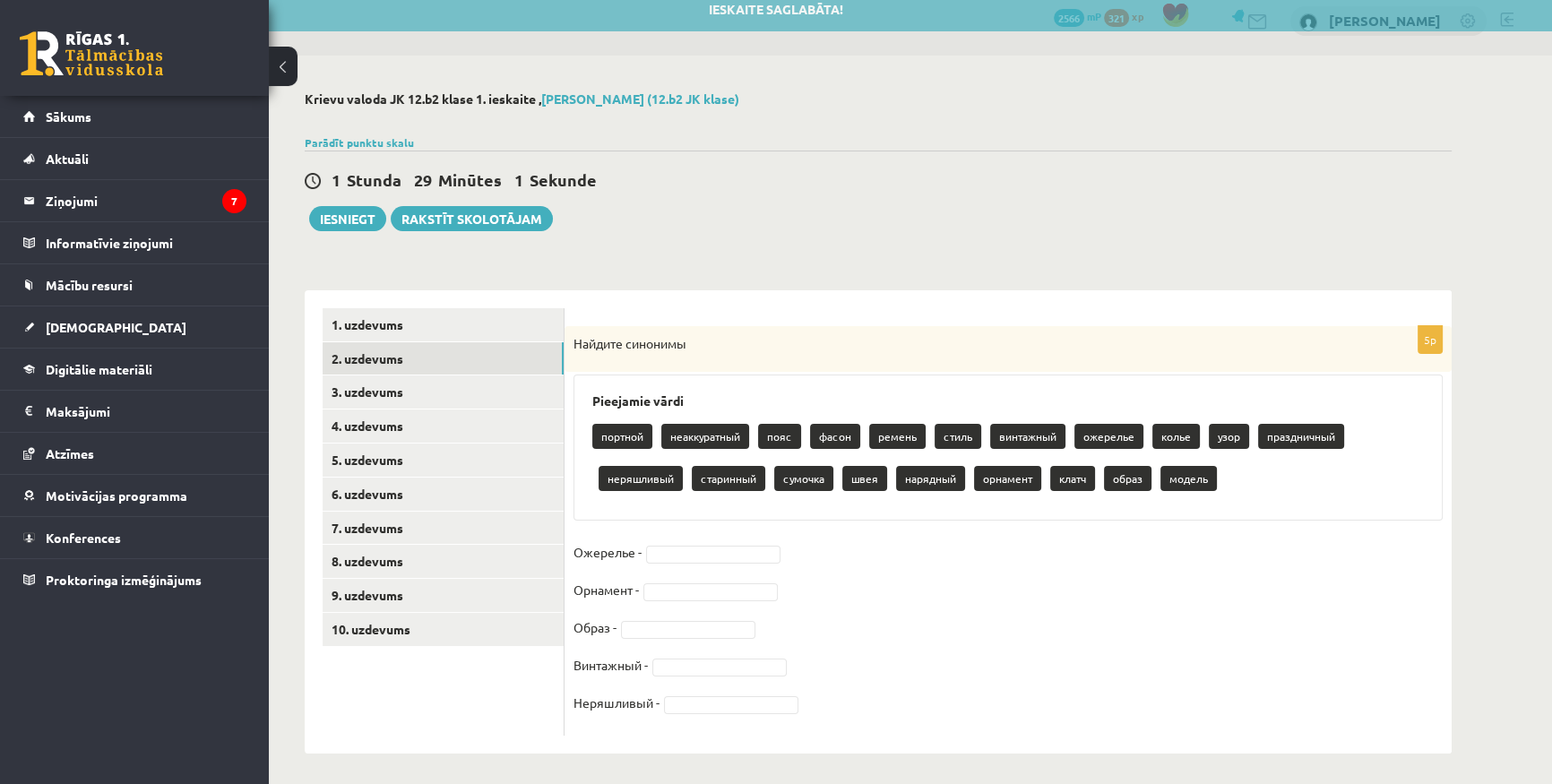
scroll to position [18, 0]
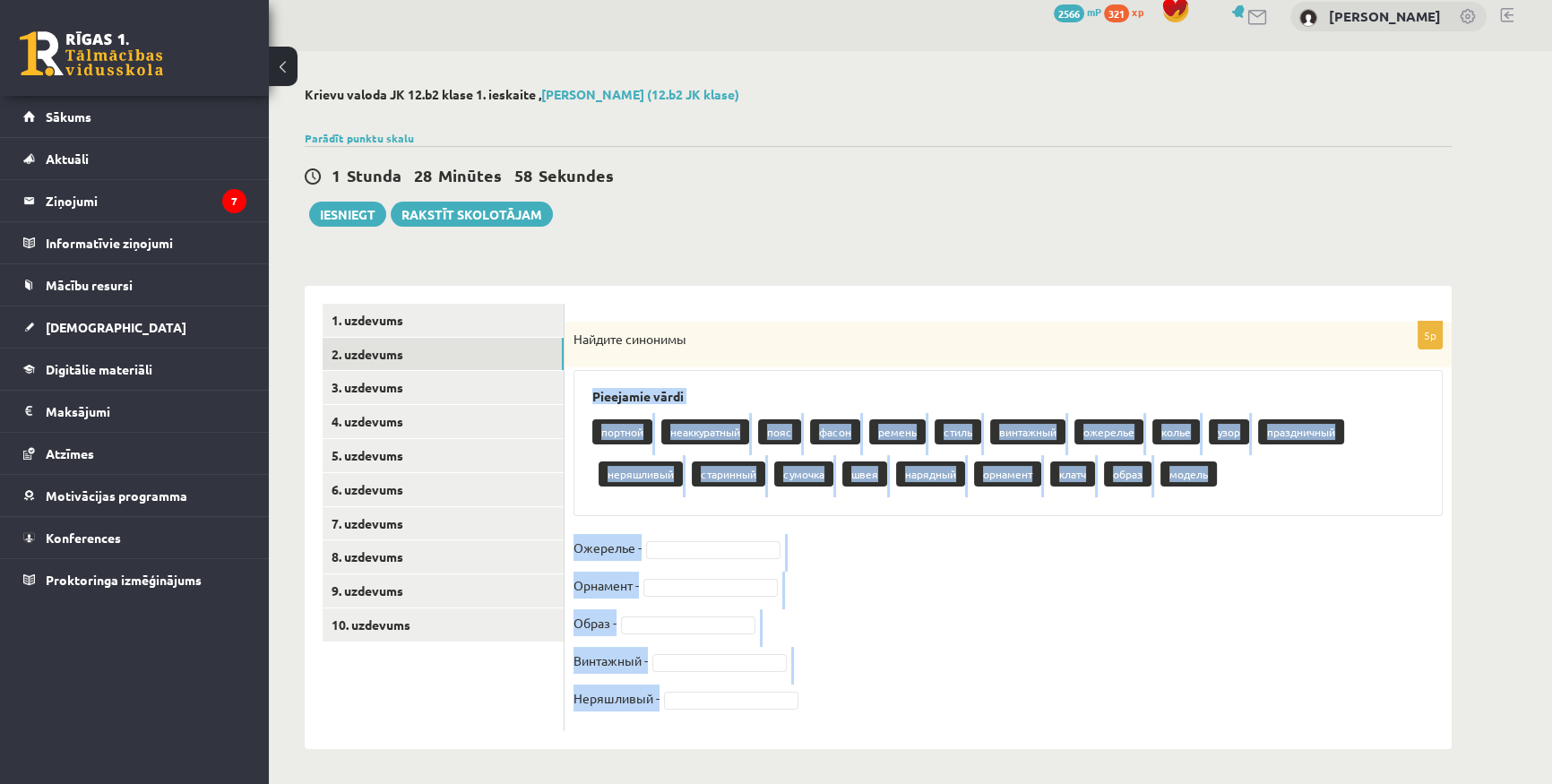
drag, startPoint x: 593, startPoint y: 387, endPoint x: 872, endPoint y: 730, distance: 442.1
click at [872, 730] on div "5p Найдите синонимы Pieejamie vārdi портной неаккуратный пояс фасон ремень стил…" at bounding box center [1008, 526] width 887 height 410
copy div "Pieejamie vārdi портной неаккуратный пояс фасон ремень стиль винтажный ожерелье…"
click at [1028, 638] on fieldset "Ожерелье - Орнамент - Образ - Винтажный - Неряшливый -" at bounding box center [1008, 628] width 870 height 188
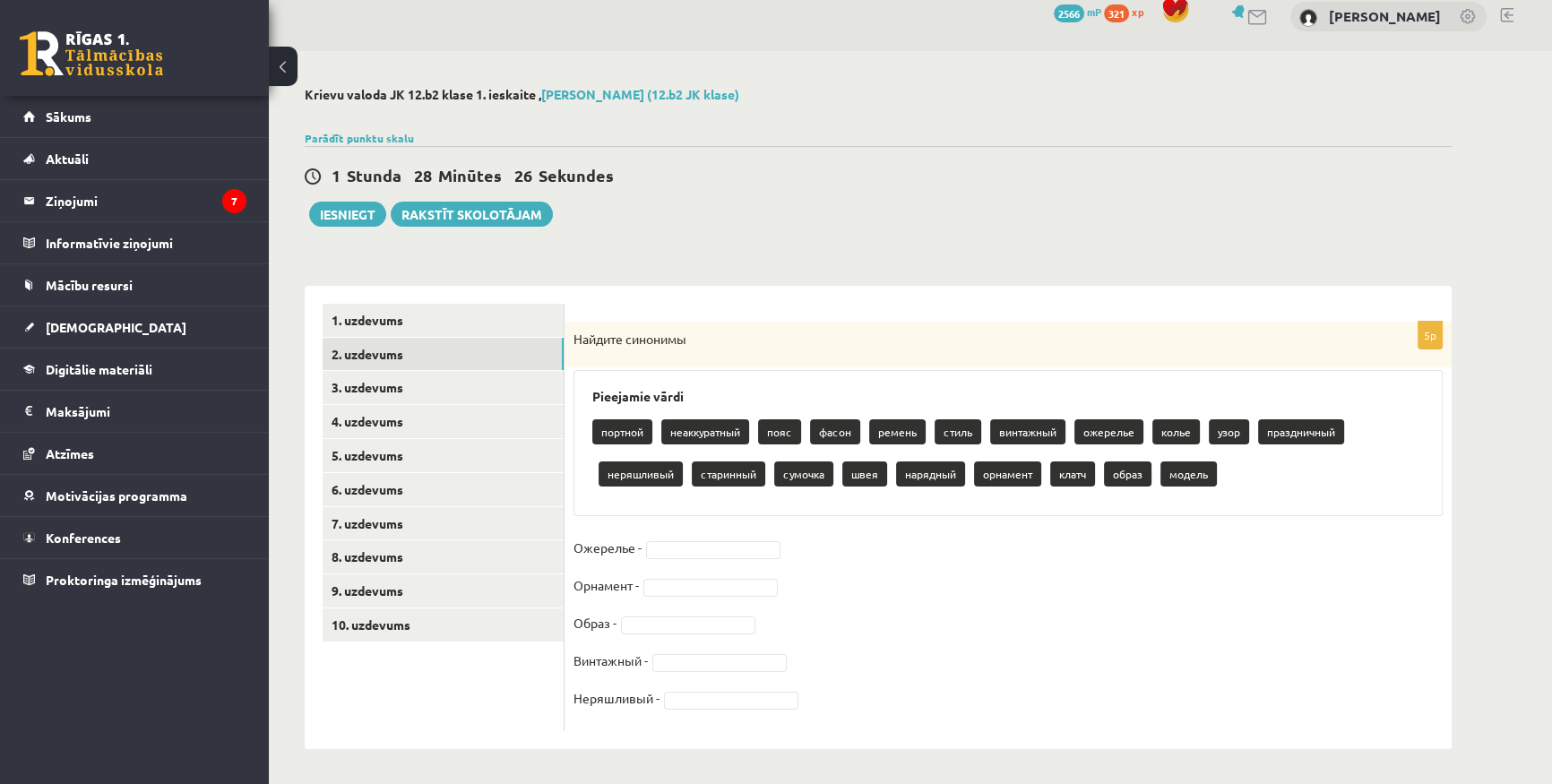
click at [709, 535] on fieldset "Ожерелье - Орнамент - Образ - Винтажный - Неряшливый -" at bounding box center [1008, 628] width 870 height 188
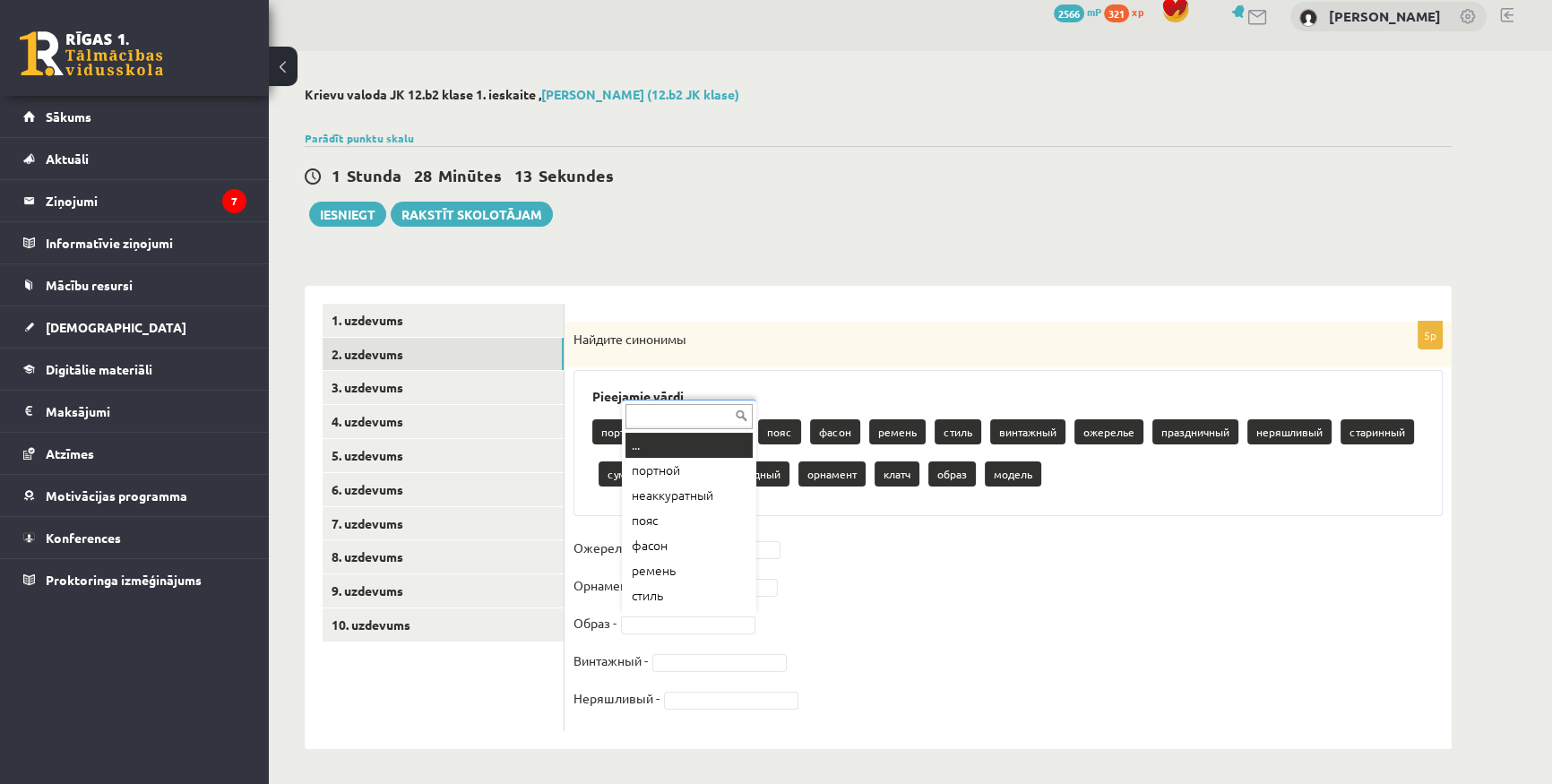
scroll to position [21, 0]
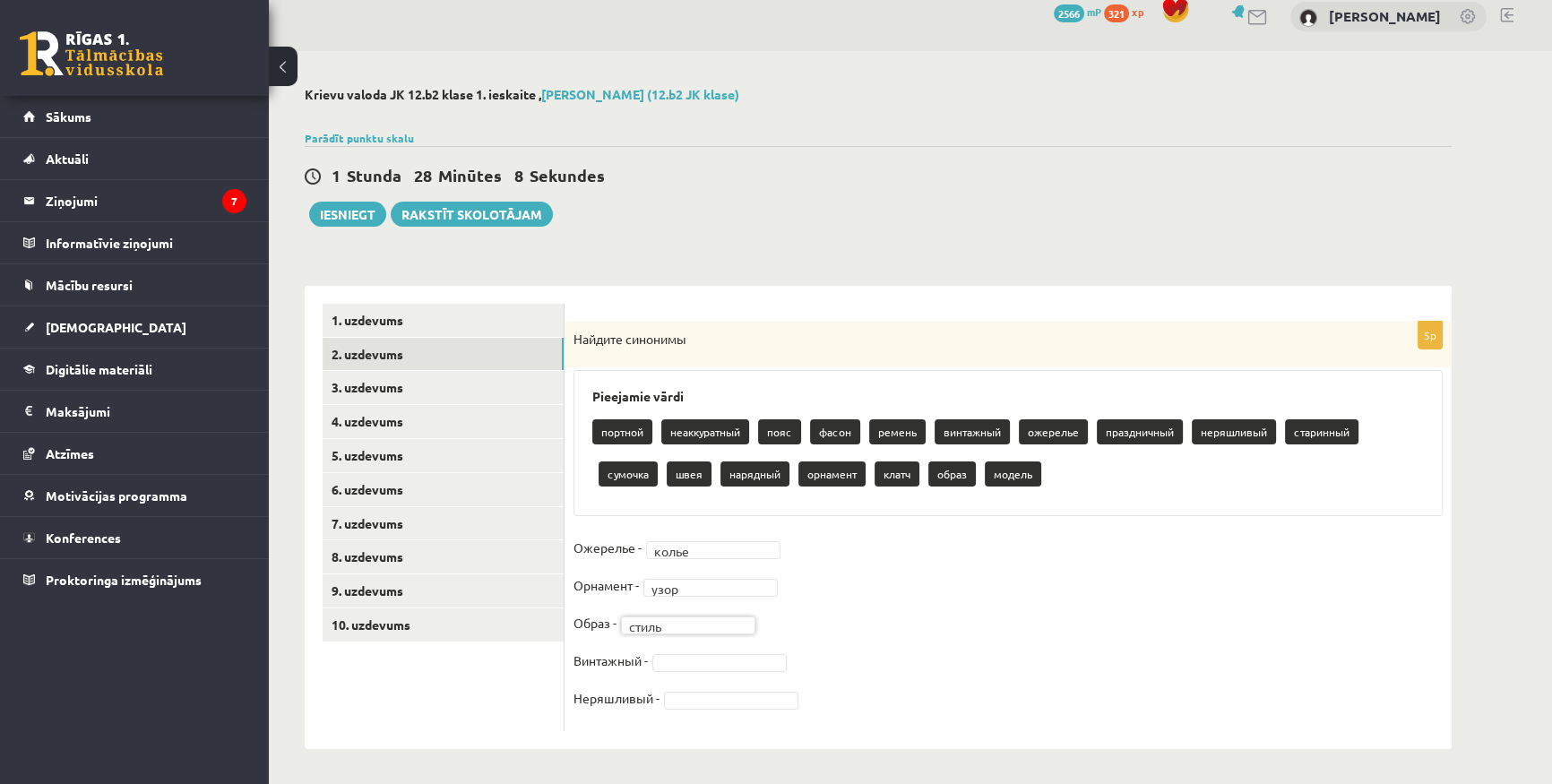
click at [689, 651] on fieldset "Ожерелье - колье ***** Орнамент - узор **** Образ - стиль ***** Винтажный - Нер…" at bounding box center [1008, 628] width 870 height 188
click at [695, 672] on fieldset "Ожерелье - колье ***** Орнамент - узор **** Образ - стиль ***** Винтажный - Нер…" at bounding box center [1008, 628] width 870 height 188
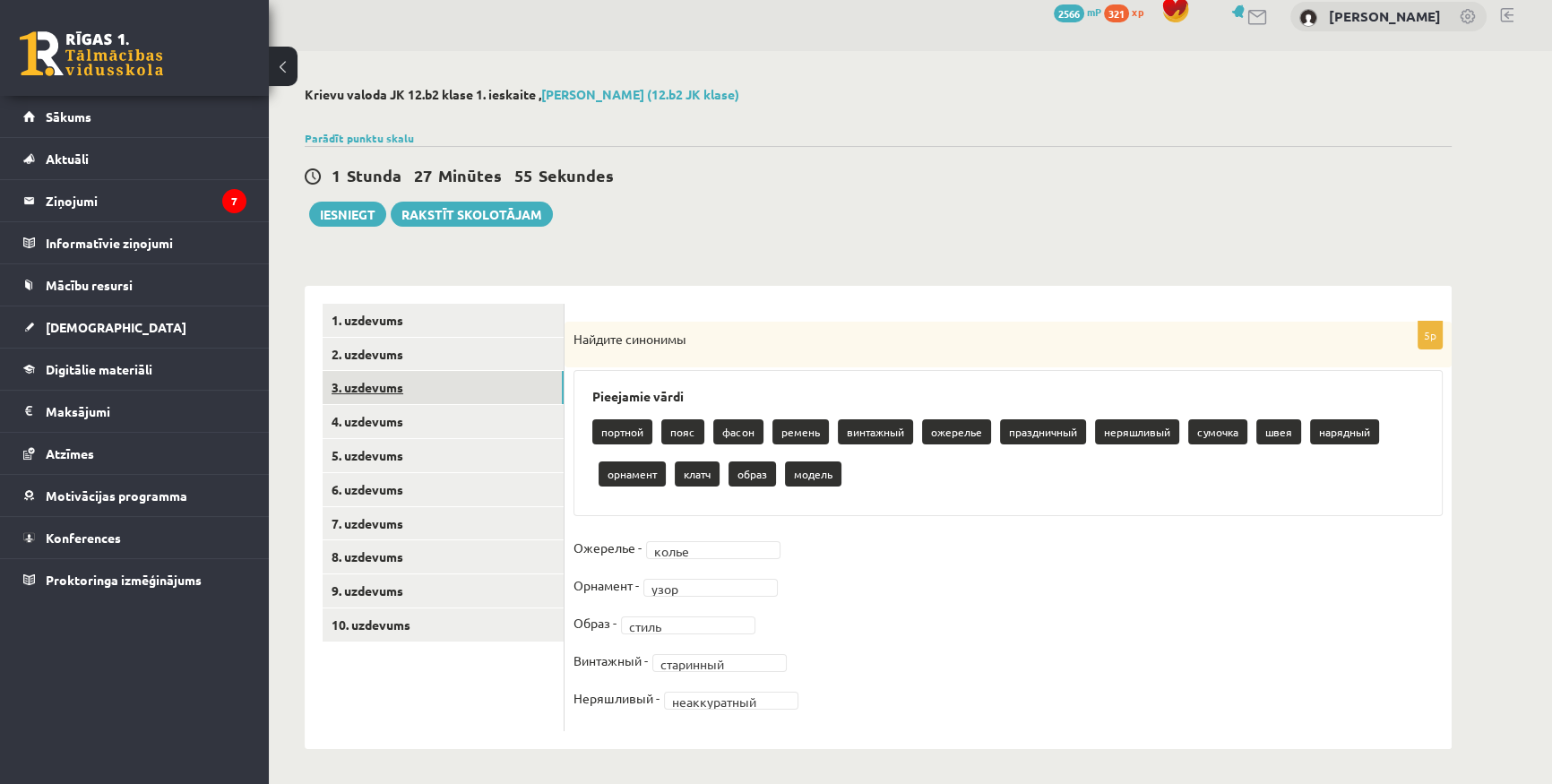
click at [391, 386] on link "3. uzdevums" at bounding box center [443, 387] width 241 height 33
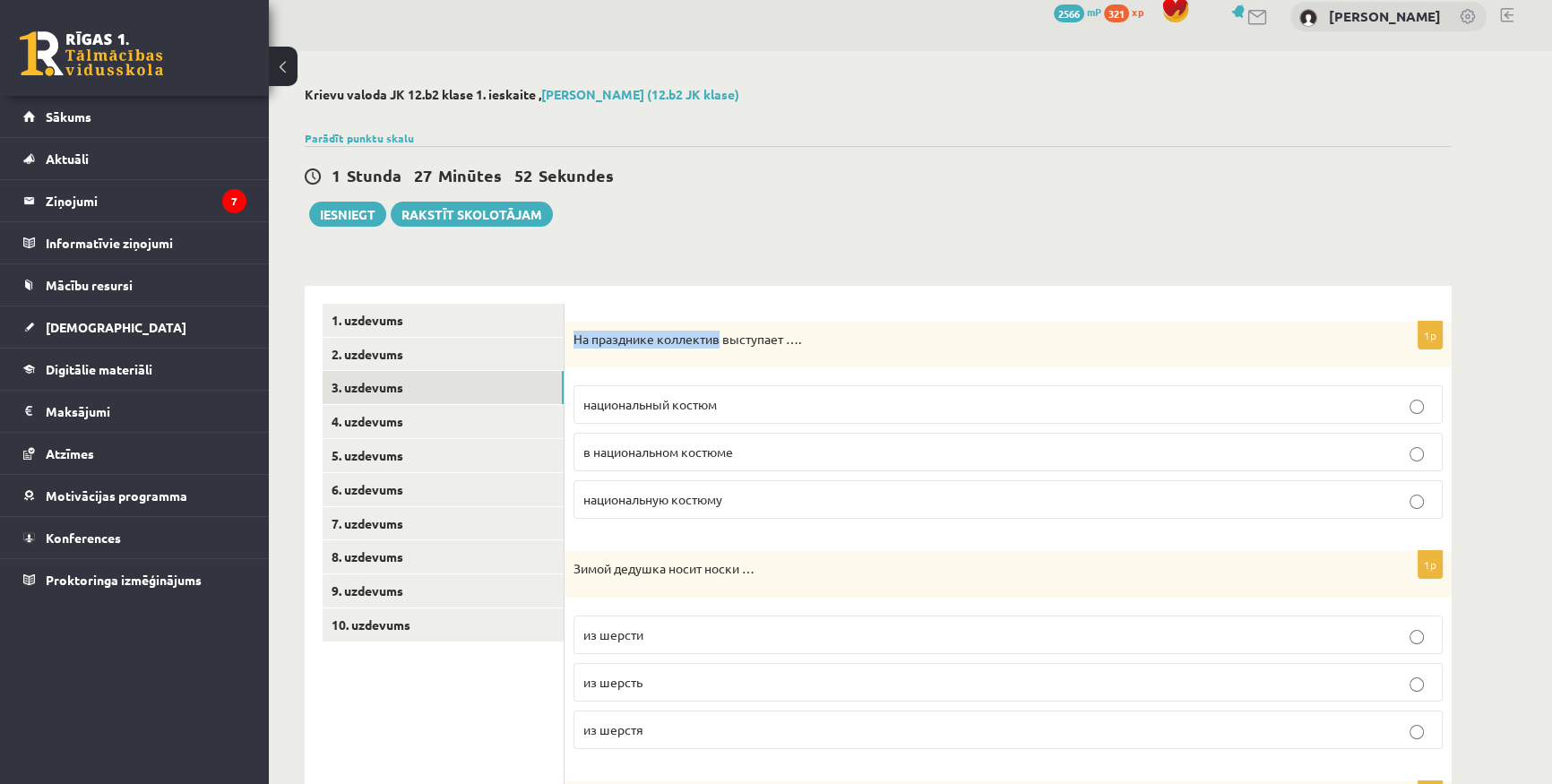
drag, startPoint x: 575, startPoint y: 337, endPoint x: 748, endPoint y: 342, distance: 173.1
click at [747, 342] on p "На празднике коллектив выступает …." at bounding box center [963, 339] width 779 height 18
click at [748, 342] on p "На празднике коллектив выступает …." at bounding box center [963, 339] width 779 height 18
click at [741, 456] on p "в национальном костюме" at bounding box center [1008, 452] width 850 height 19
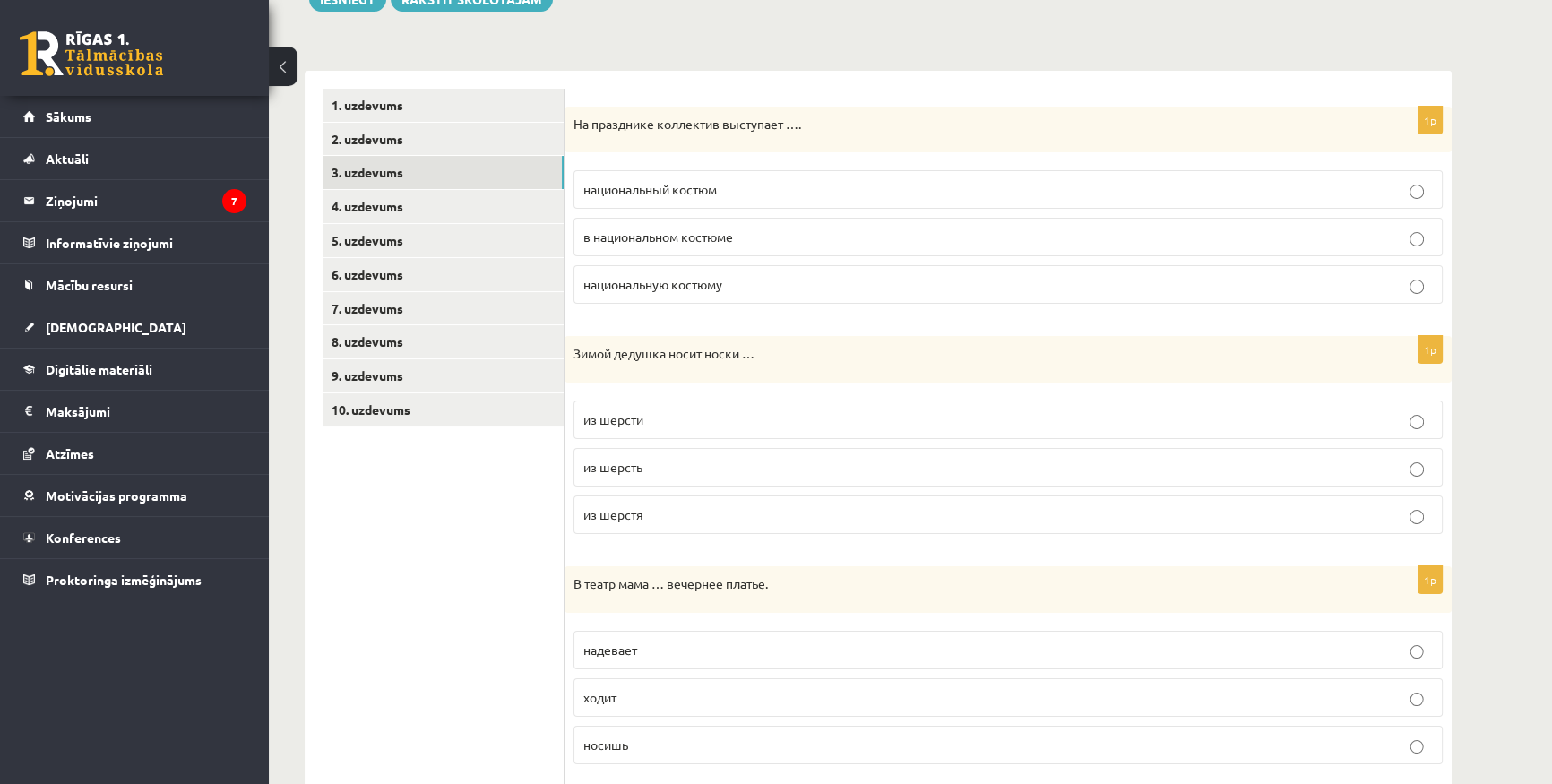
scroll to position [262, 0]
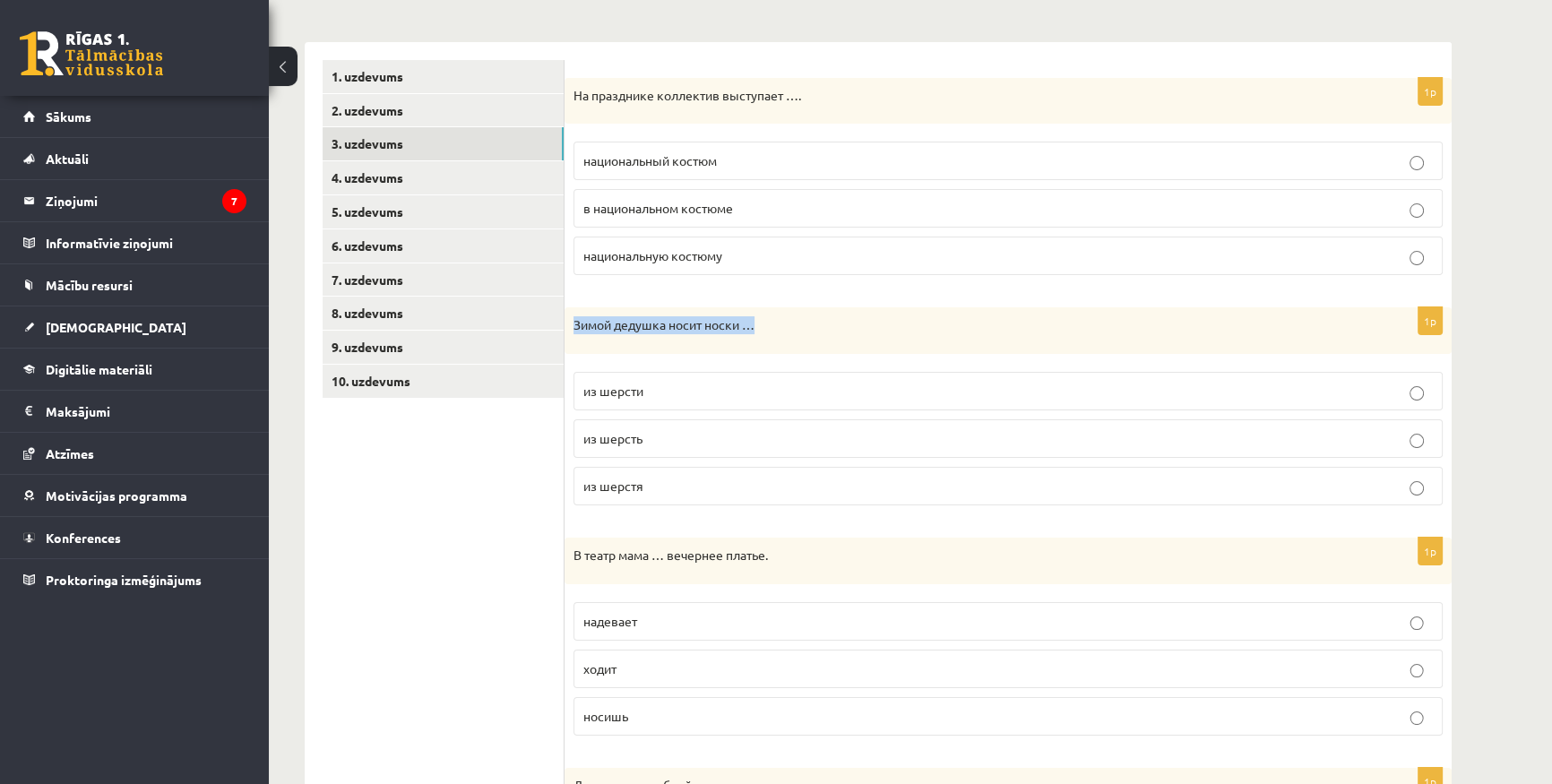
drag, startPoint x: 576, startPoint y: 326, endPoint x: 762, endPoint y: 327, distance: 186.0
click at [762, 327] on p "Зимой дедушка носит носки …" at bounding box center [963, 325] width 779 height 18
click at [673, 392] on p "из шерсти" at bounding box center [1008, 390] width 850 height 19
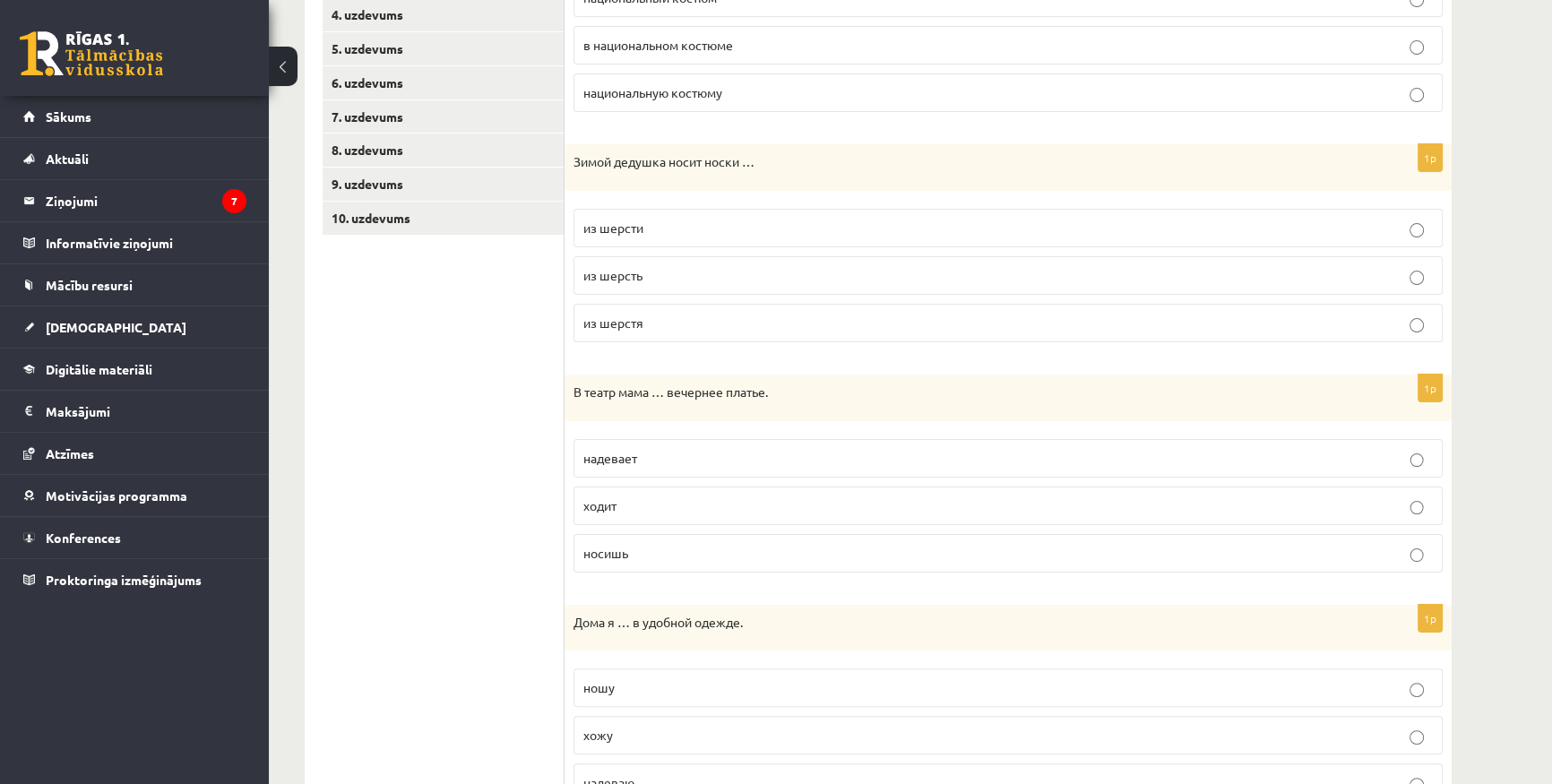
click at [599, 454] on span "надевает" at bounding box center [610, 458] width 54 height 16
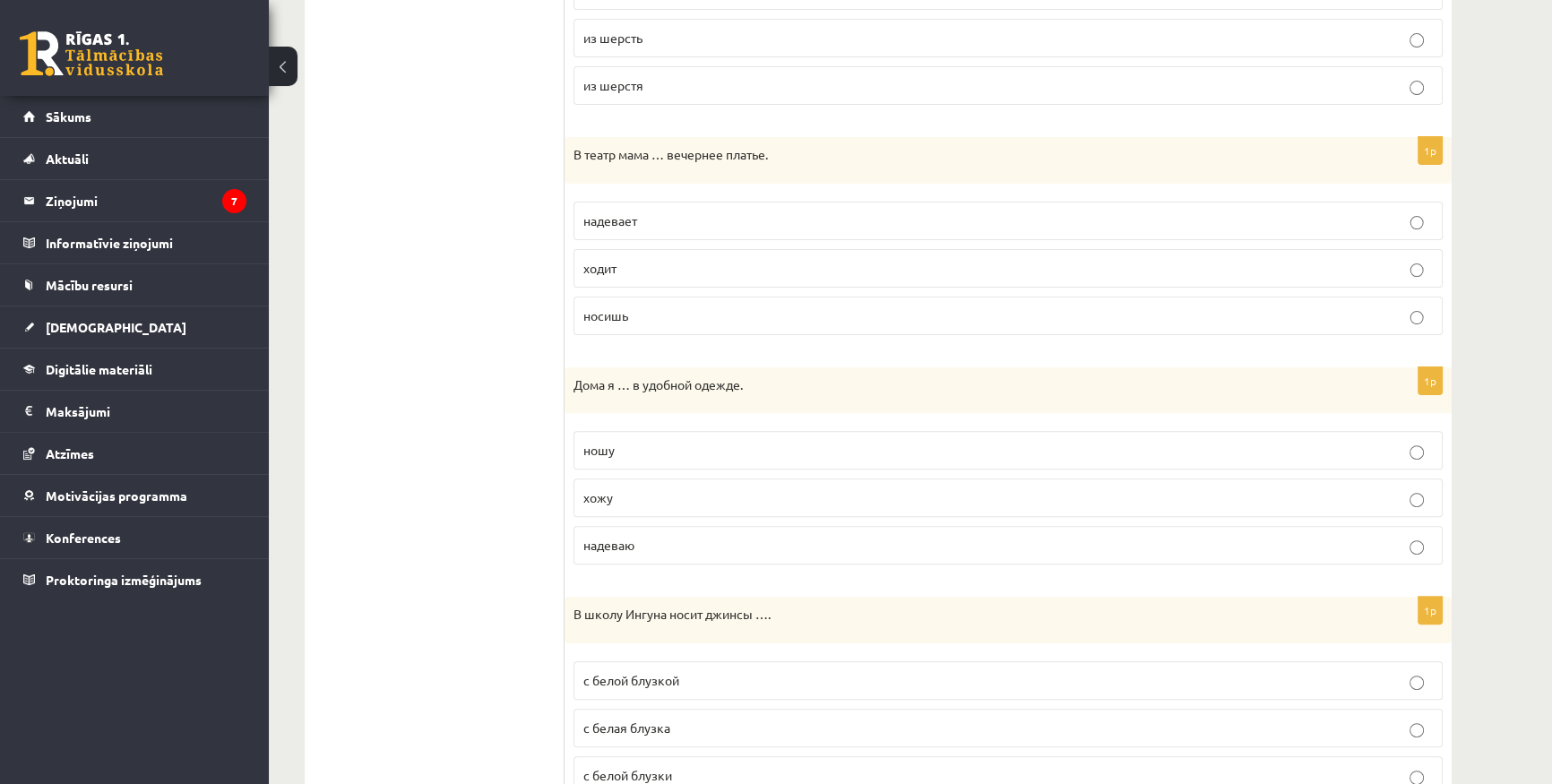
scroll to position [669, 0]
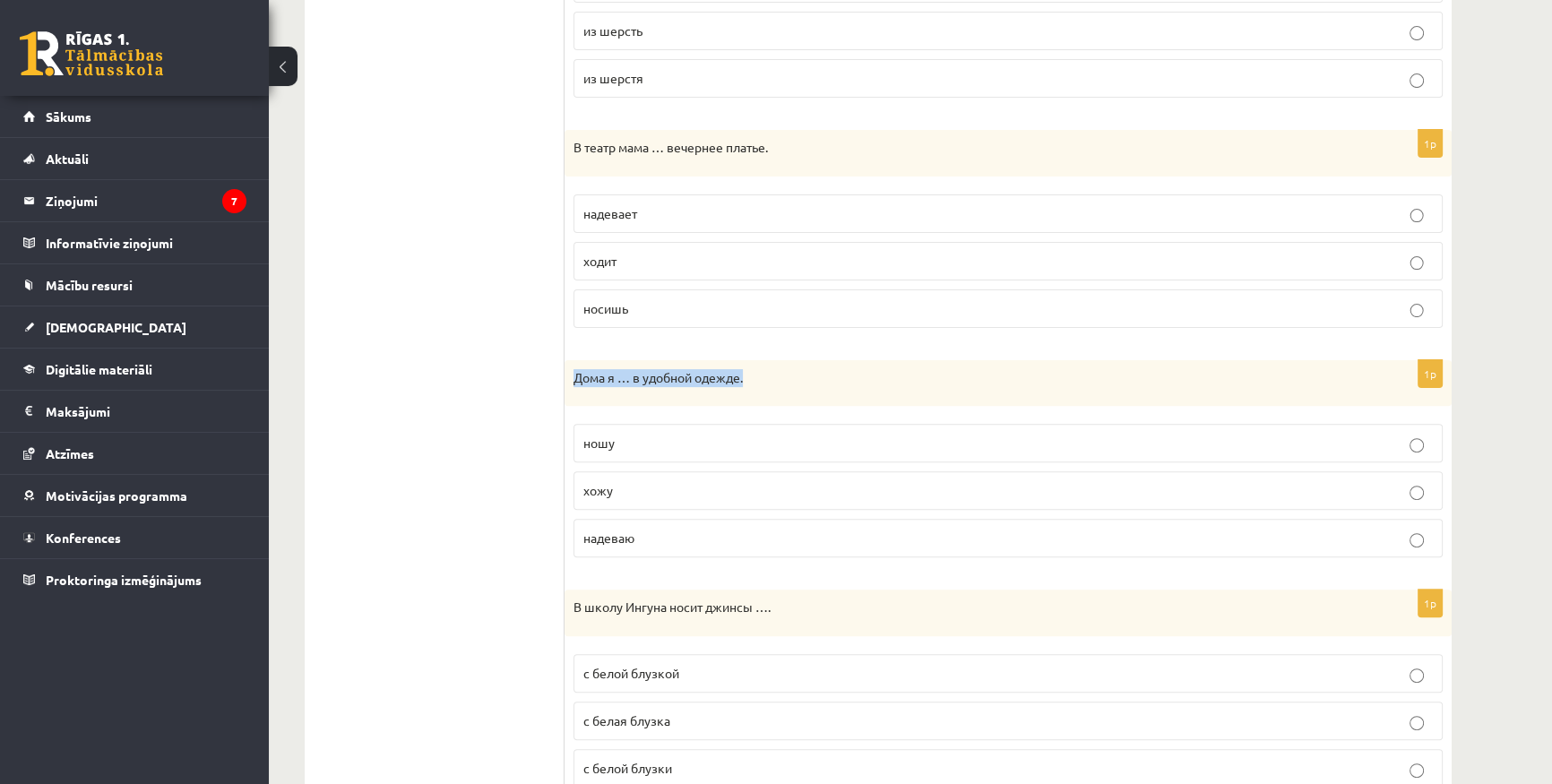
drag, startPoint x: 568, startPoint y: 378, endPoint x: 768, endPoint y: 374, distance: 200.0
click at [768, 374] on div "Дома я … в удобной одежде." at bounding box center [1008, 383] width 887 height 47
click at [768, 374] on p "Дома я … в удобной одежде." at bounding box center [963, 378] width 779 height 18
click at [652, 493] on p "хожу" at bounding box center [1008, 490] width 850 height 19
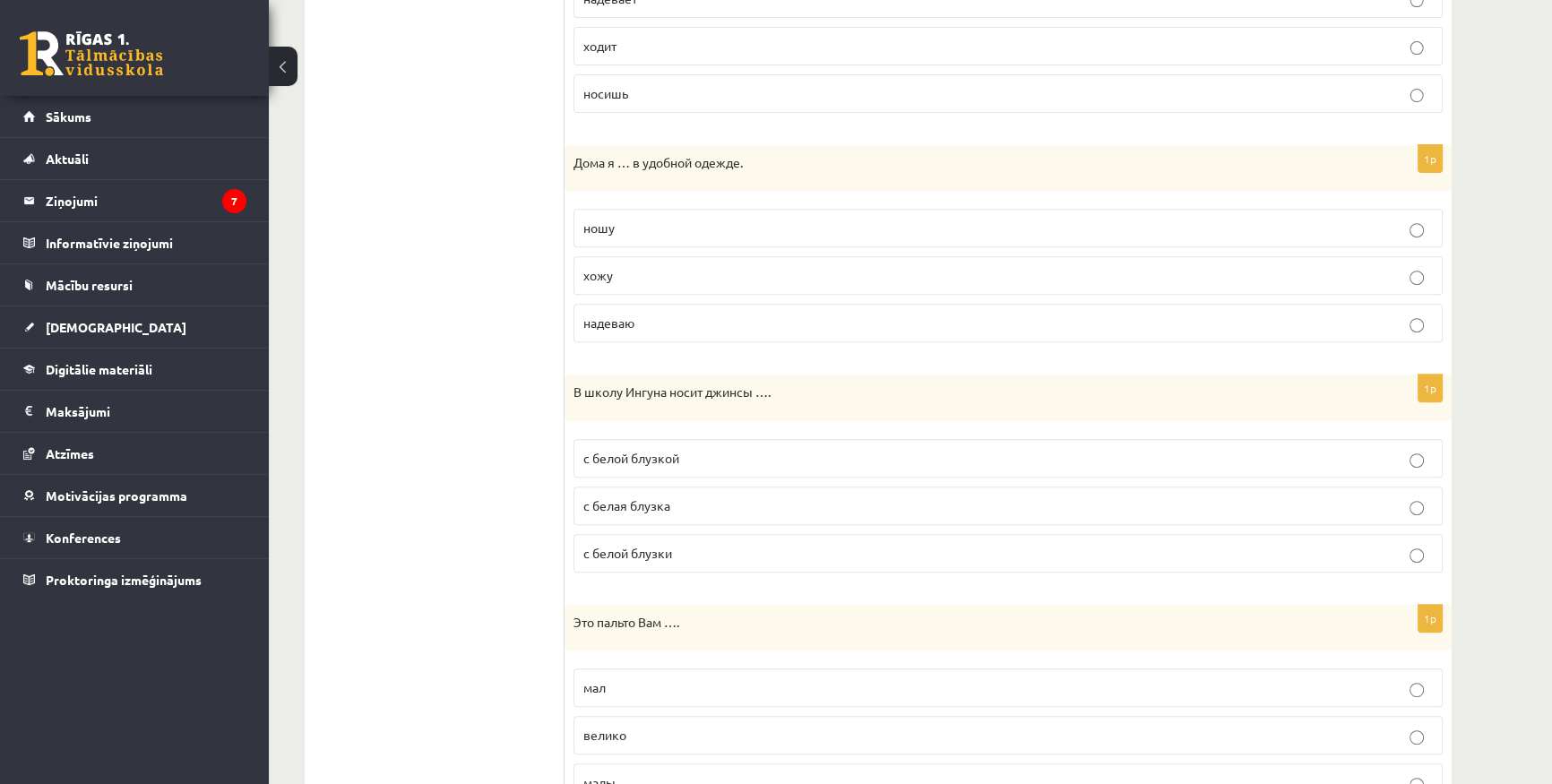
scroll to position [913, 0]
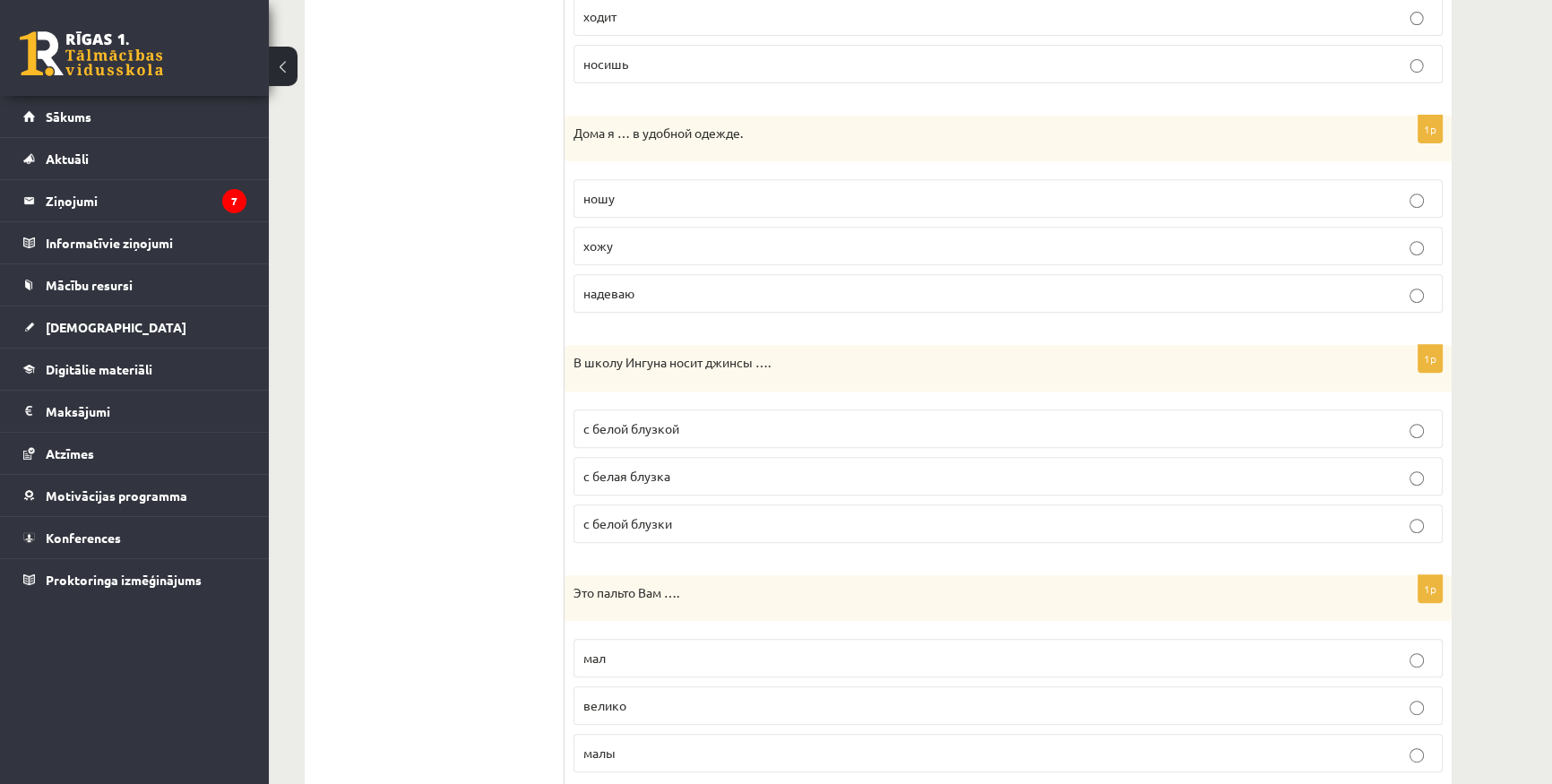
click at [735, 422] on p "с белой блузкой" at bounding box center [1008, 428] width 850 height 19
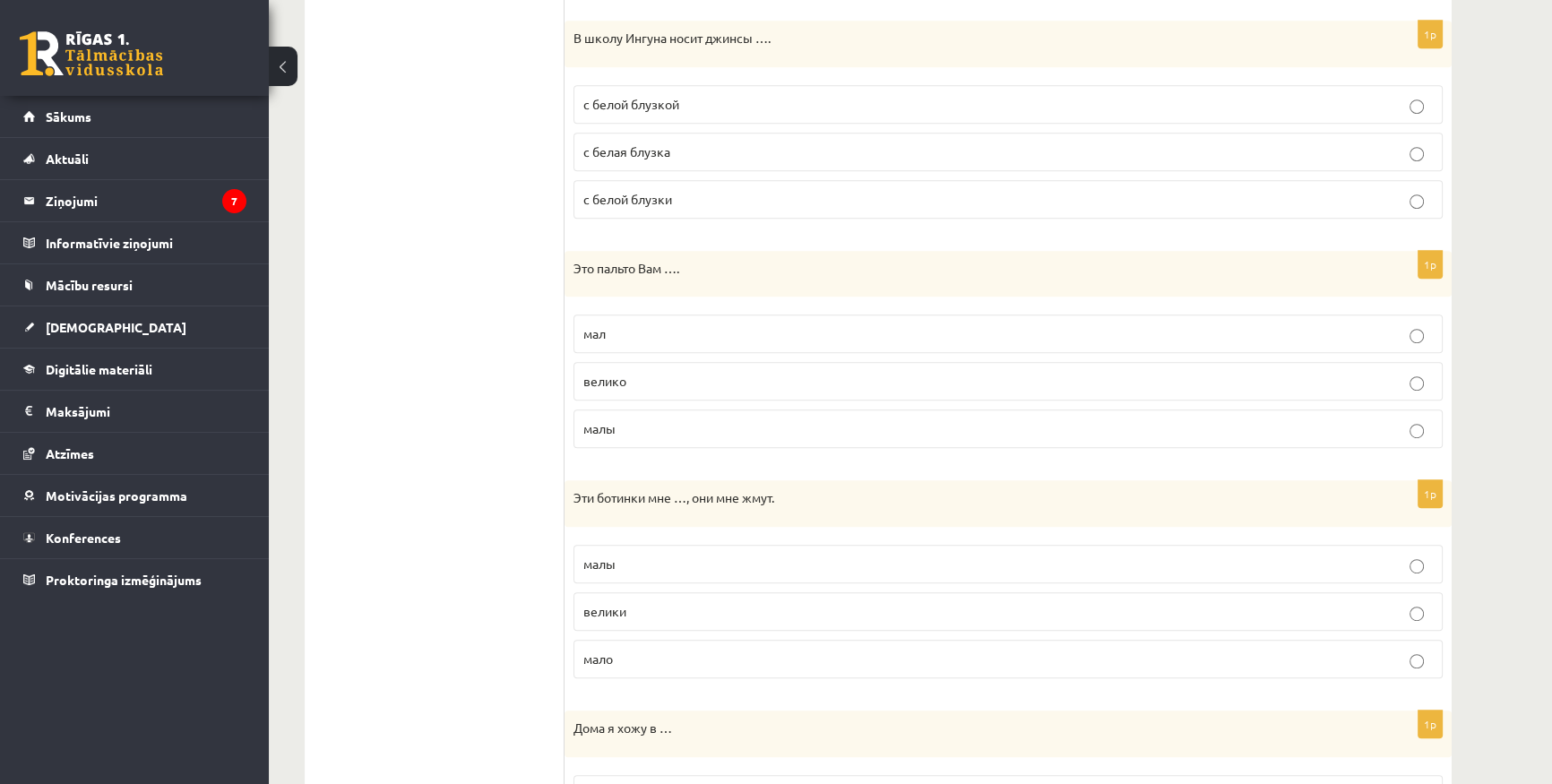
scroll to position [1239, 0]
click at [684, 378] on p "велико" at bounding box center [1008, 379] width 850 height 19
drag, startPoint x: 571, startPoint y: 265, endPoint x: 703, endPoint y: 419, distance: 202.8
click at [703, 419] on div "1p Это пальто Вам …. мал велико малы" at bounding box center [1008, 356] width 887 height 213
copy div "Это пальто Вам …. мал велико малы"
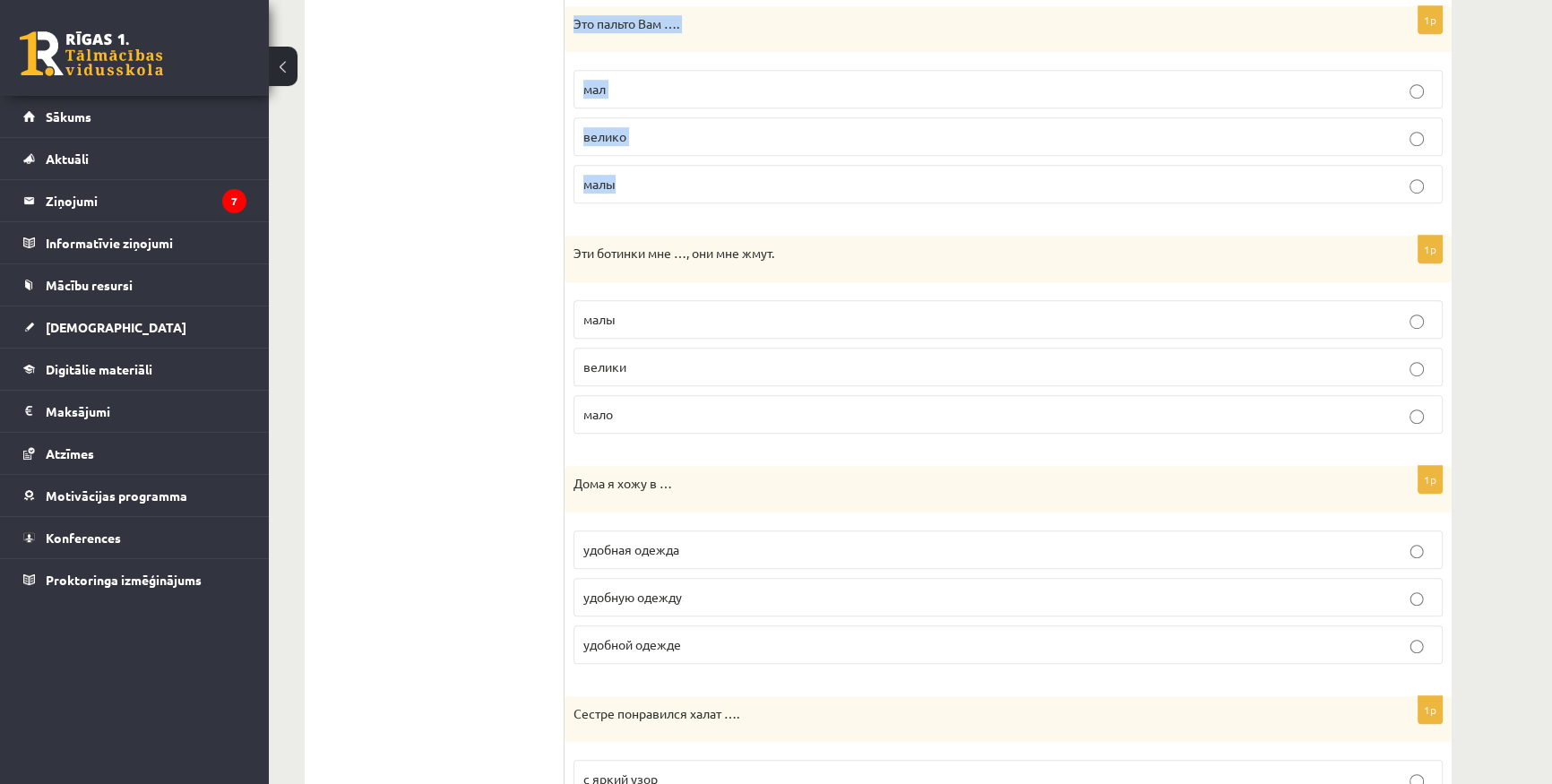
scroll to position [1484, 0]
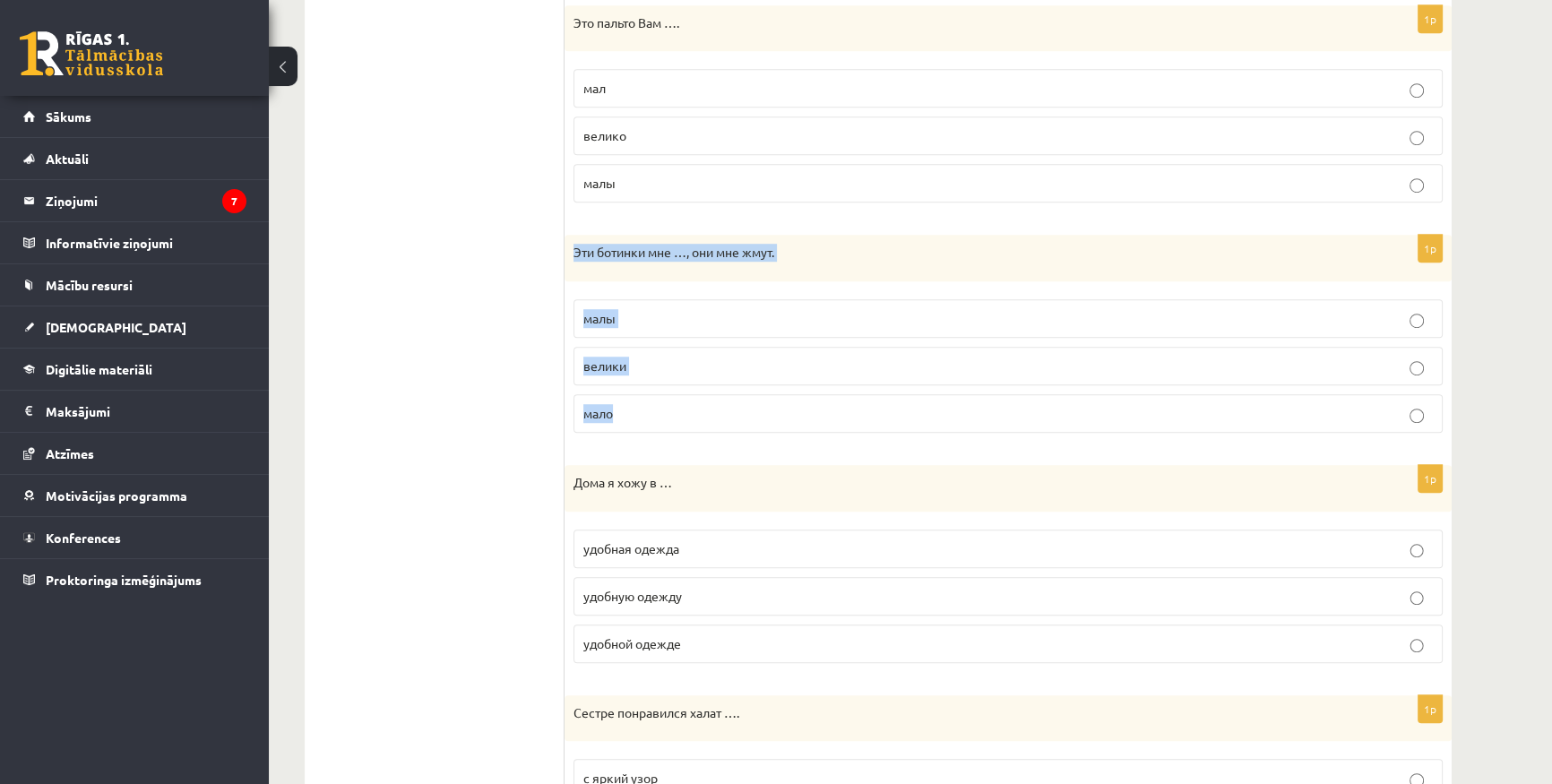
drag, startPoint x: 597, startPoint y: 267, endPoint x: 681, endPoint y: 390, distance: 148.9
click at [681, 390] on div "1p Эти ботинки мне …, они мне жмут. малы велики мало" at bounding box center [1008, 340] width 887 height 213
copy div "Эти ботинки мне …, они мне жмут. малы велики мало"
click at [634, 327] on label "малы" at bounding box center [1008, 318] width 870 height 38
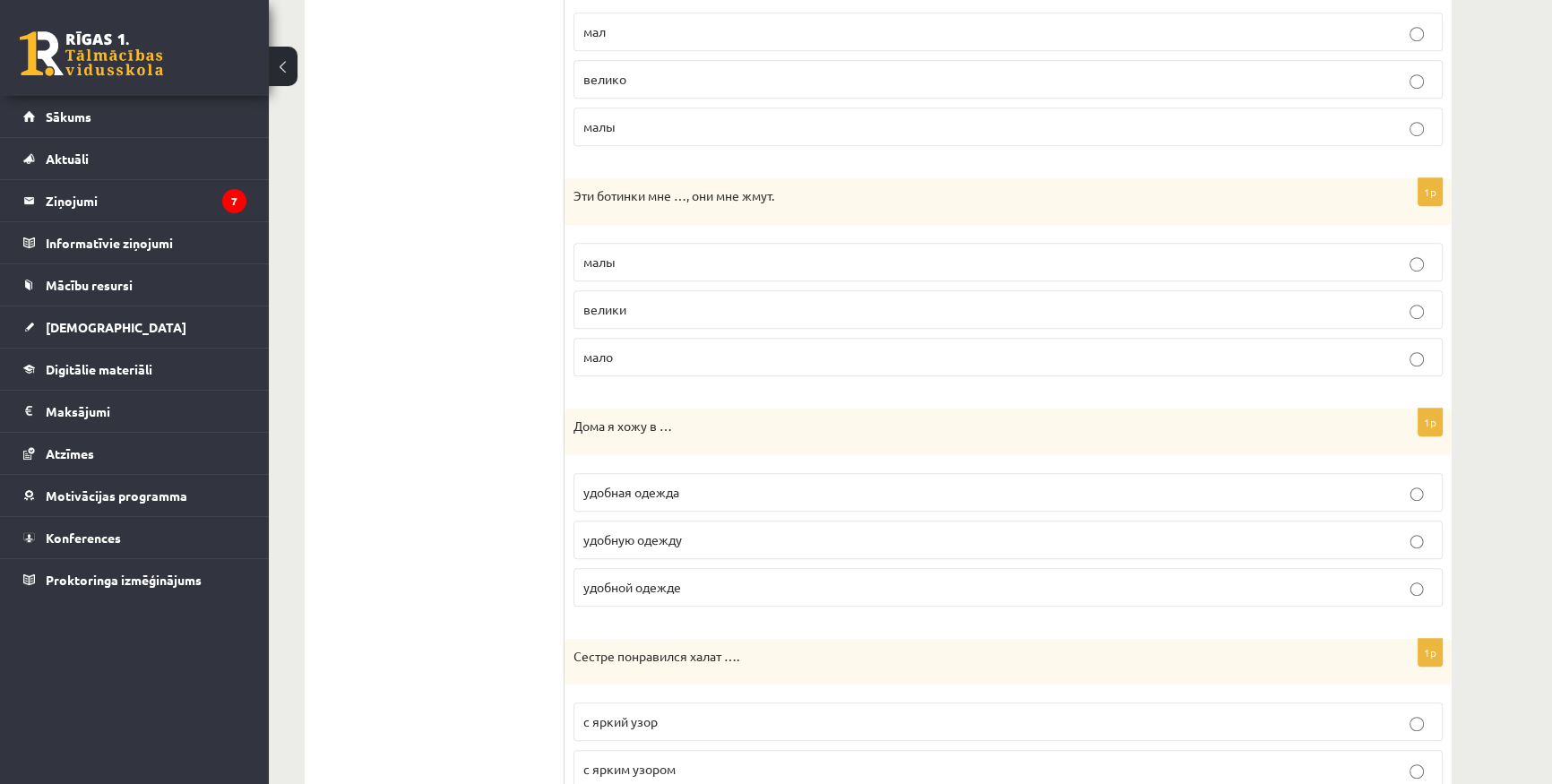
scroll to position [1565, 0]
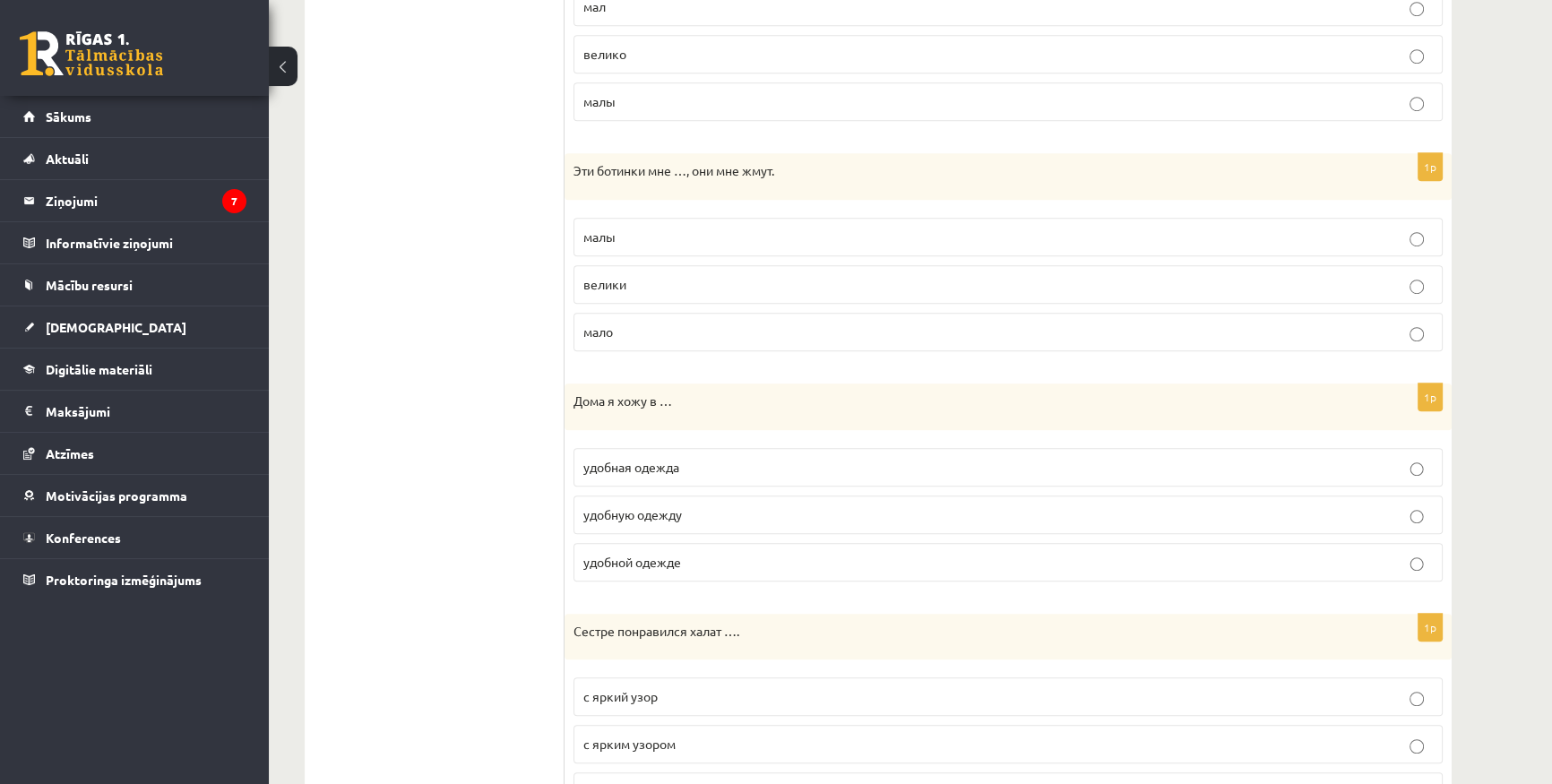
click at [664, 564] on span "удобной одежде" at bounding box center [632, 562] width 98 height 16
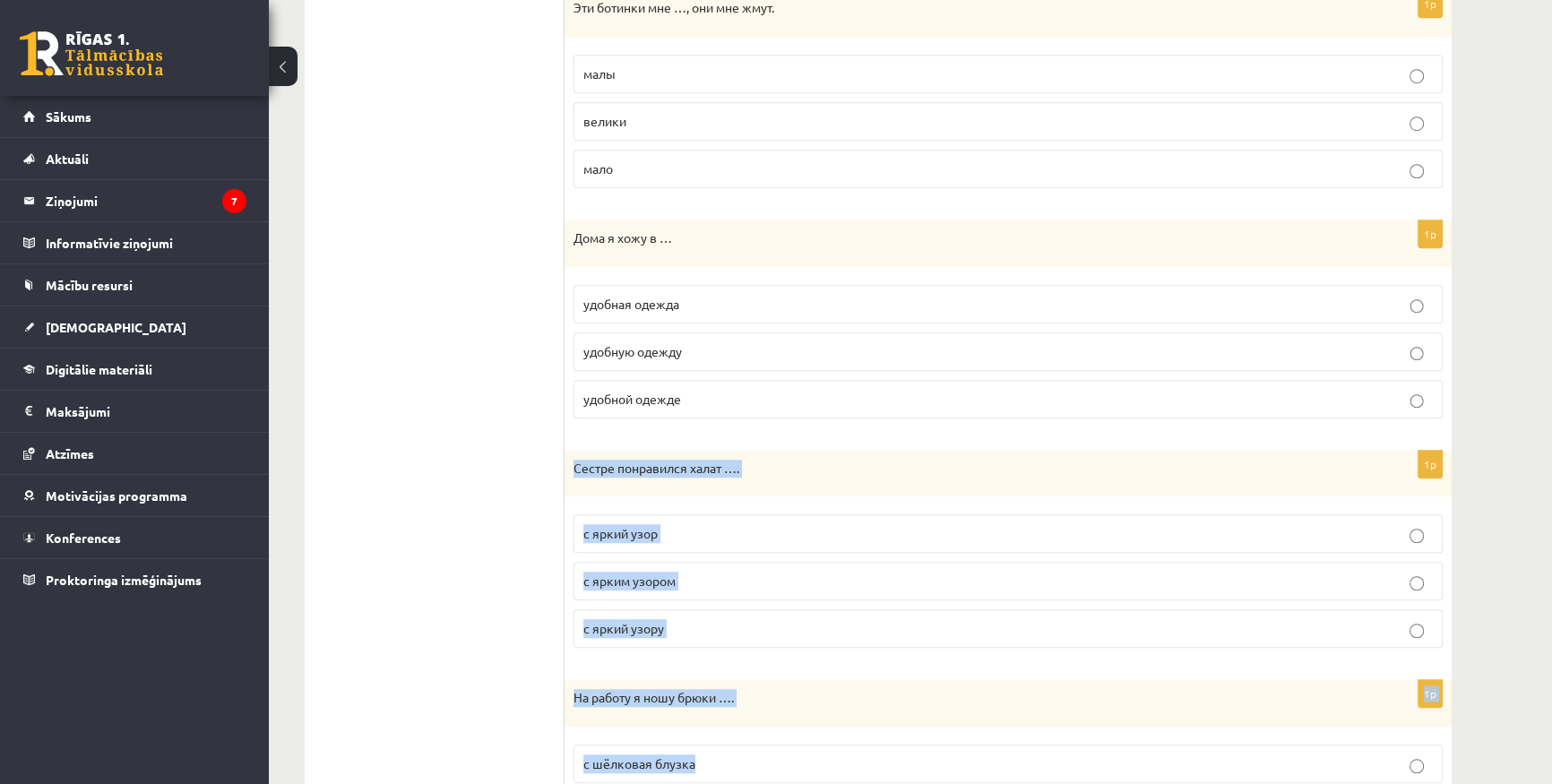
scroll to position [1884, 0]
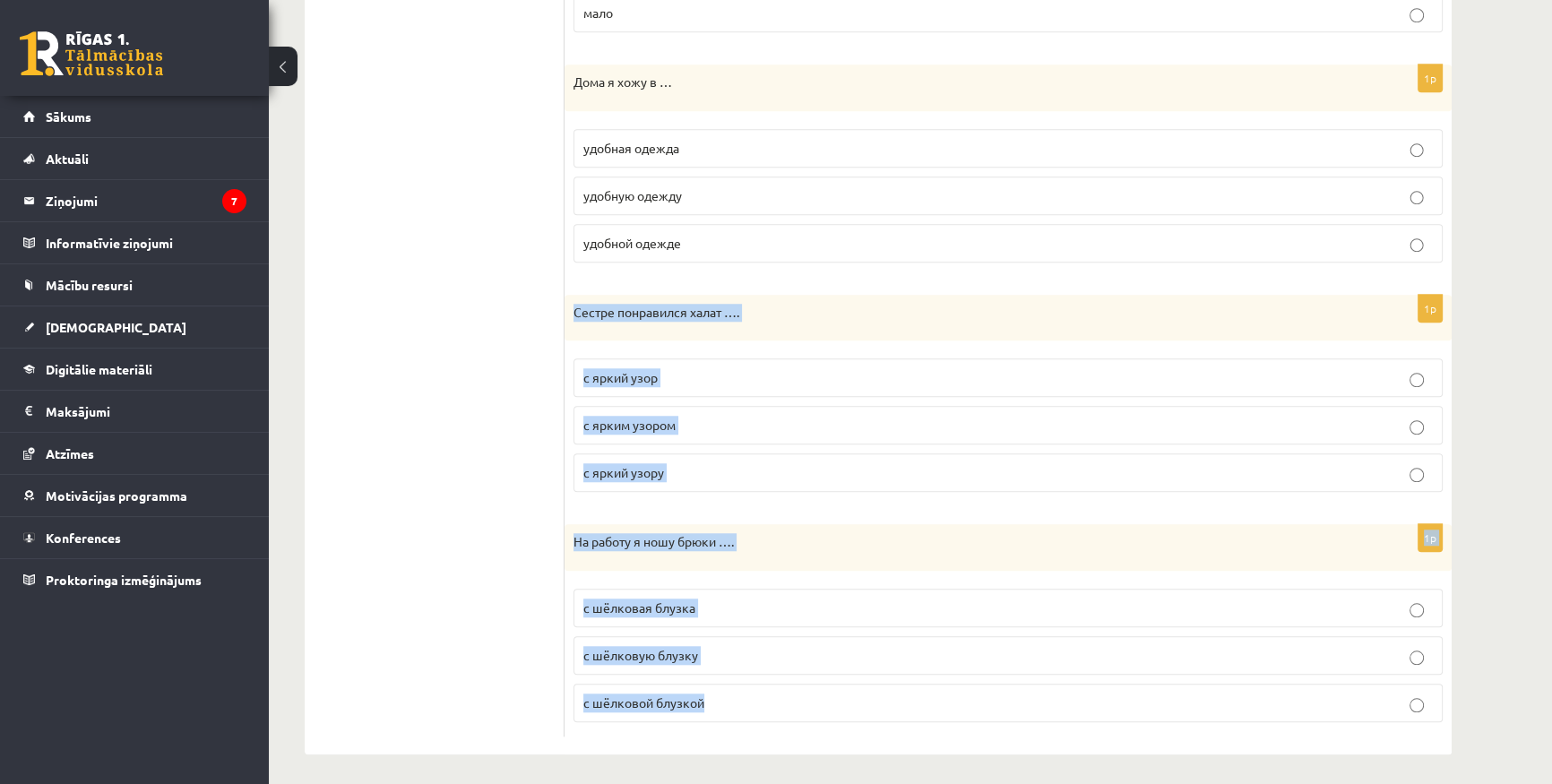
drag, startPoint x: 572, startPoint y: 460, endPoint x: 748, endPoint y: 790, distance: 374.0
copy form "Сестре понравился халат …. с яркий узор с ярким узором с яркий узору 1p На рабо…"
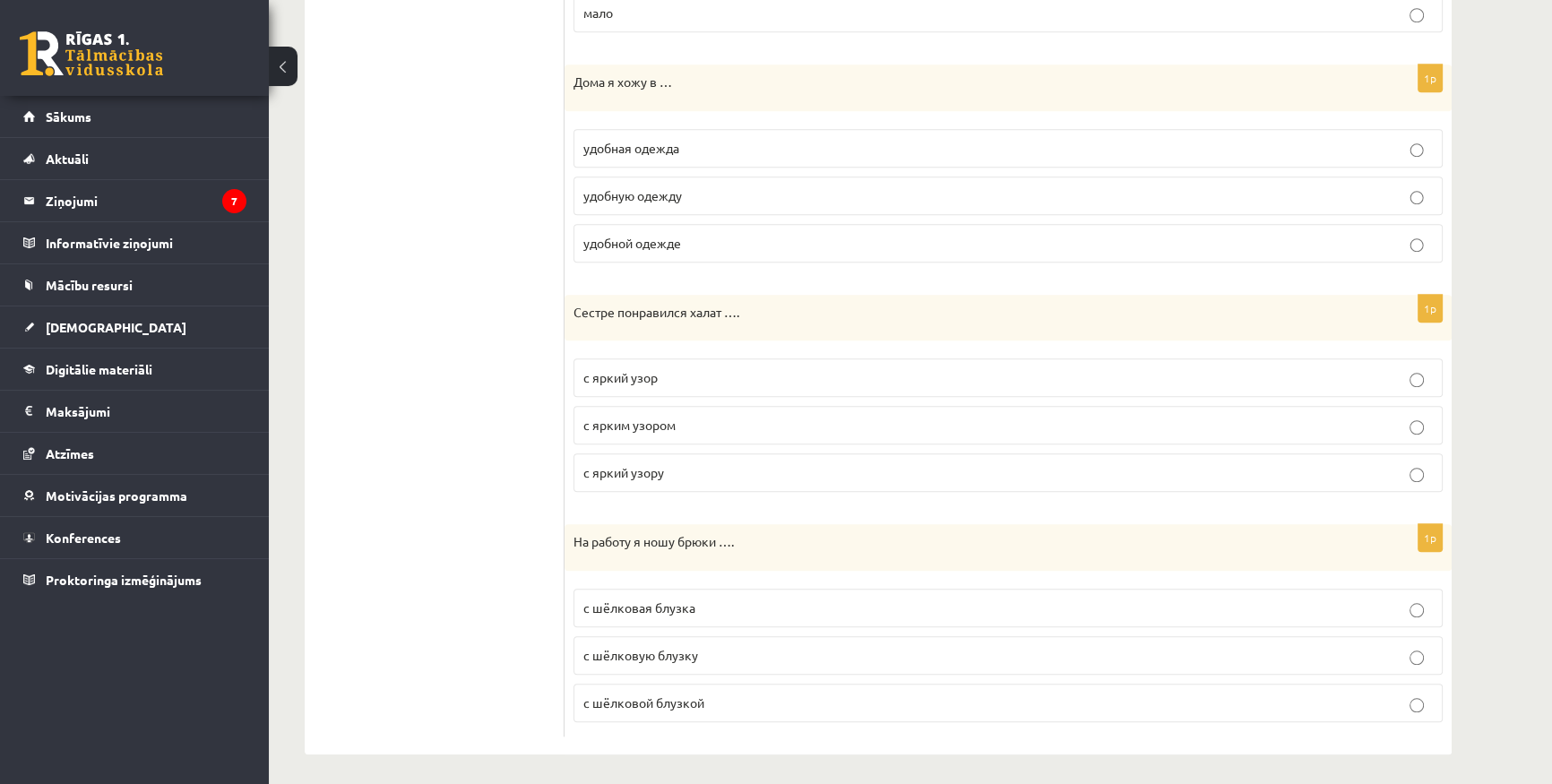
click at [678, 694] on span "с шёлковой блузкой" at bounding box center [643, 702] width 121 height 16
click at [673, 428] on p "с ярким узором" at bounding box center [1008, 424] width 850 height 19
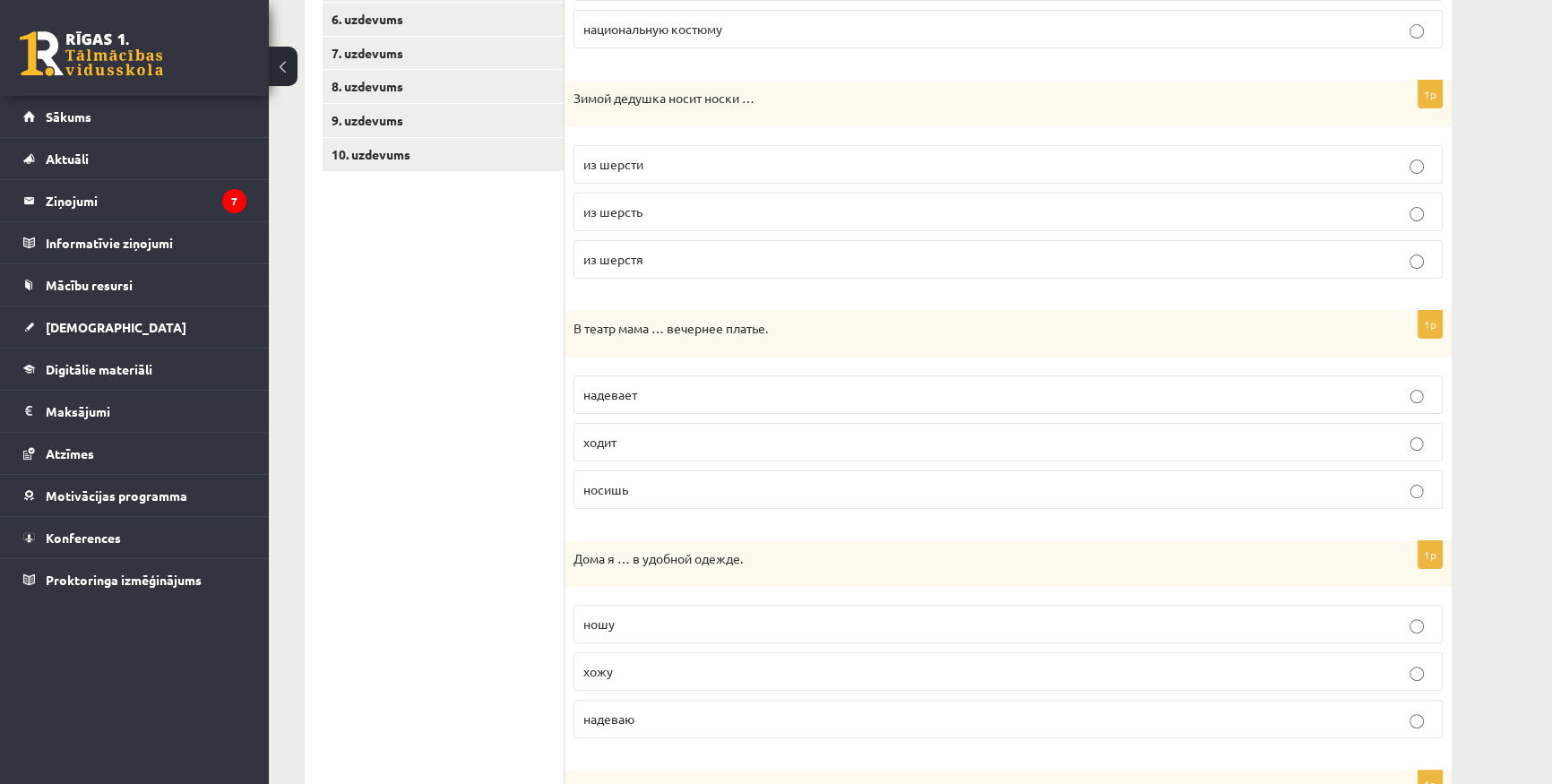
scroll to position [256, 0]
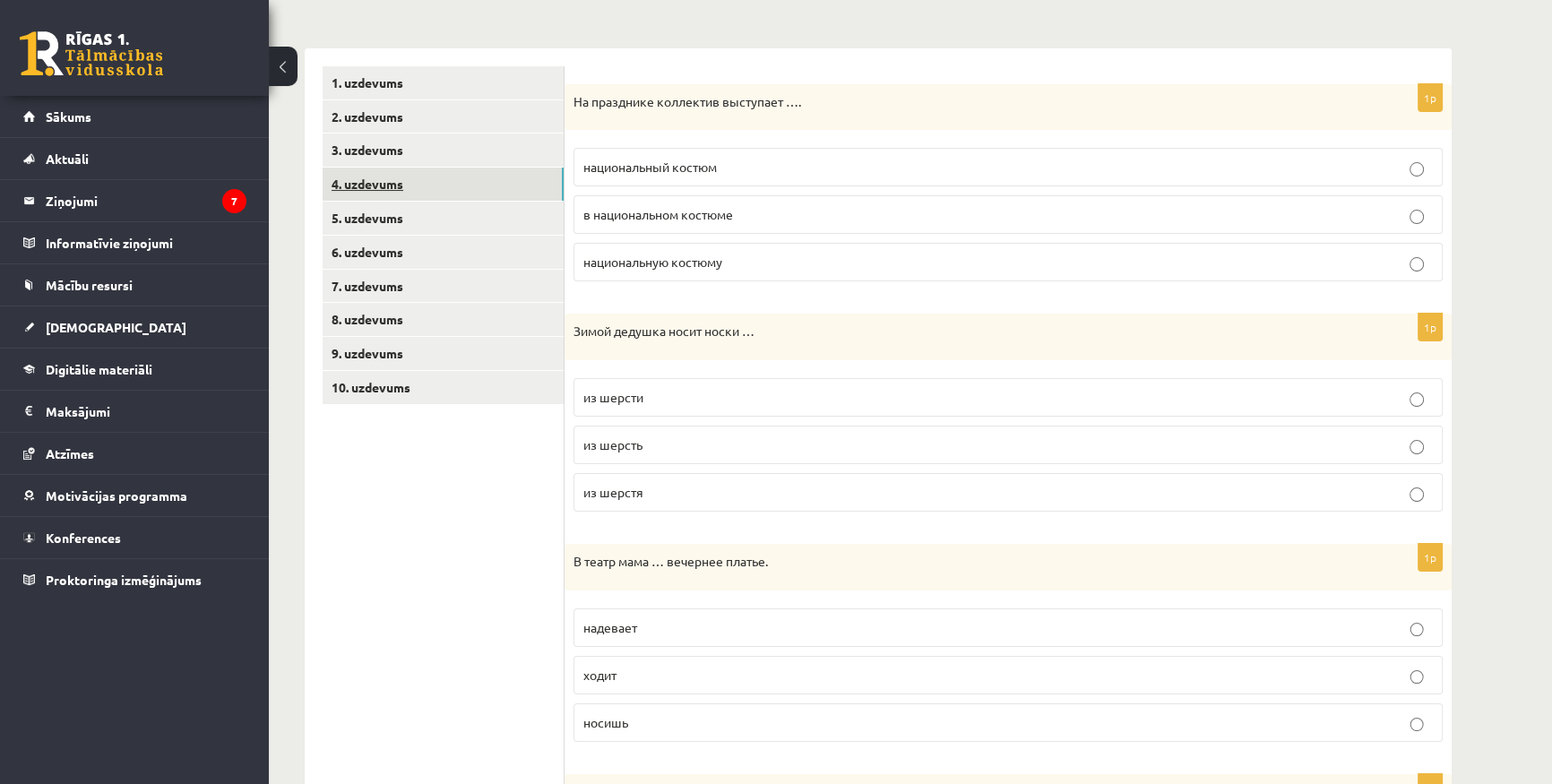
click at [398, 189] on link "4. uzdevums" at bounding box center [443, 184] width 241 height 33
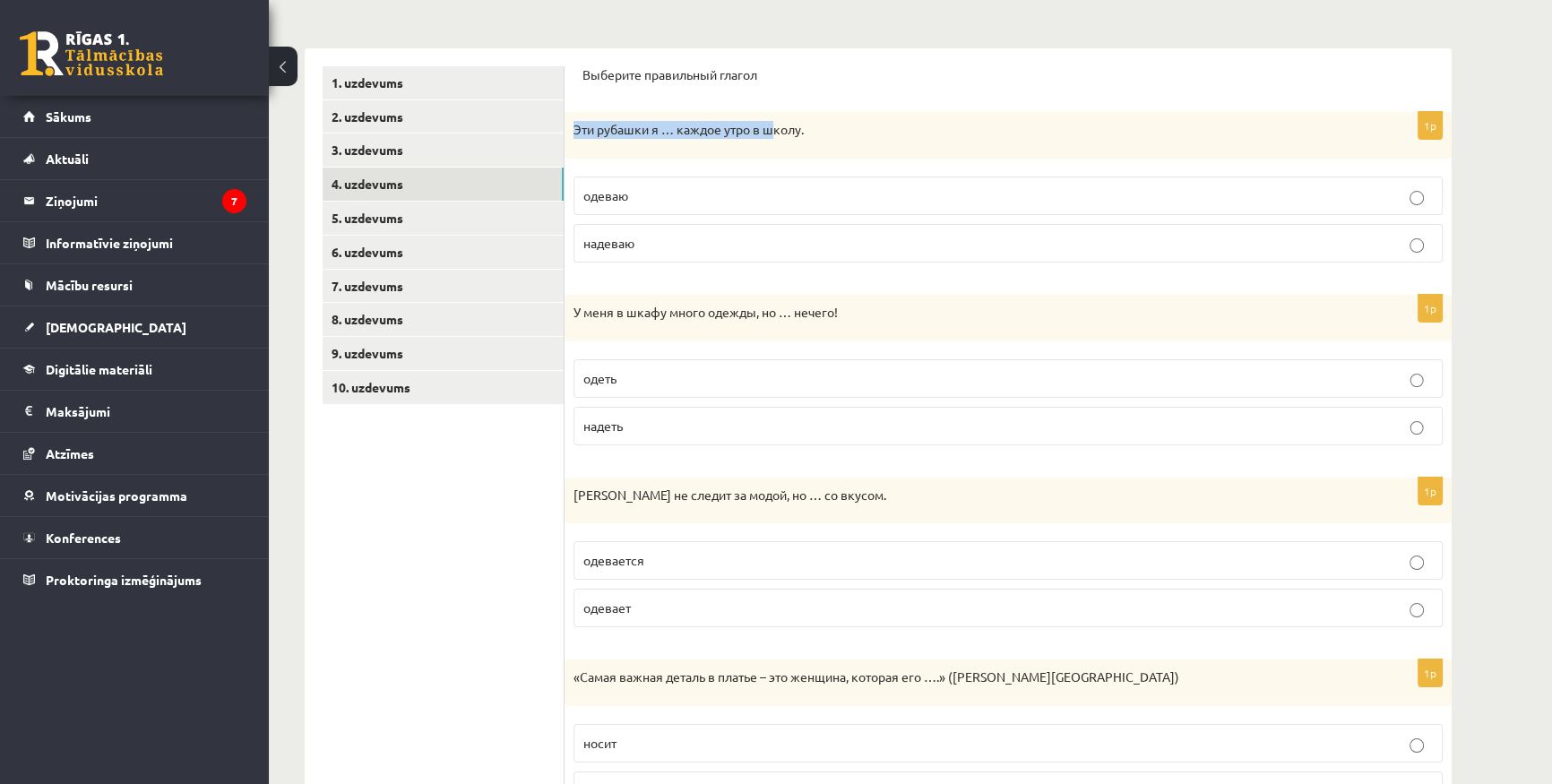
drag, startPoint x: 576, startPoint y: 127, endPoint x: 787, endPoint y: 136, distance: 211.2
click at [780, 136] on div "Эти рубашки я … каждое утро в школу." at bounding box center [1008, 135] width 887 height 47
click at [802, 136] on p "Эти рубашки я … каждое утро в школу." at bounding box center [963, 129] width 779 height 18
click at [621, 247] on span "надеваю" at bounding box center [609, 242] width 51 height 16
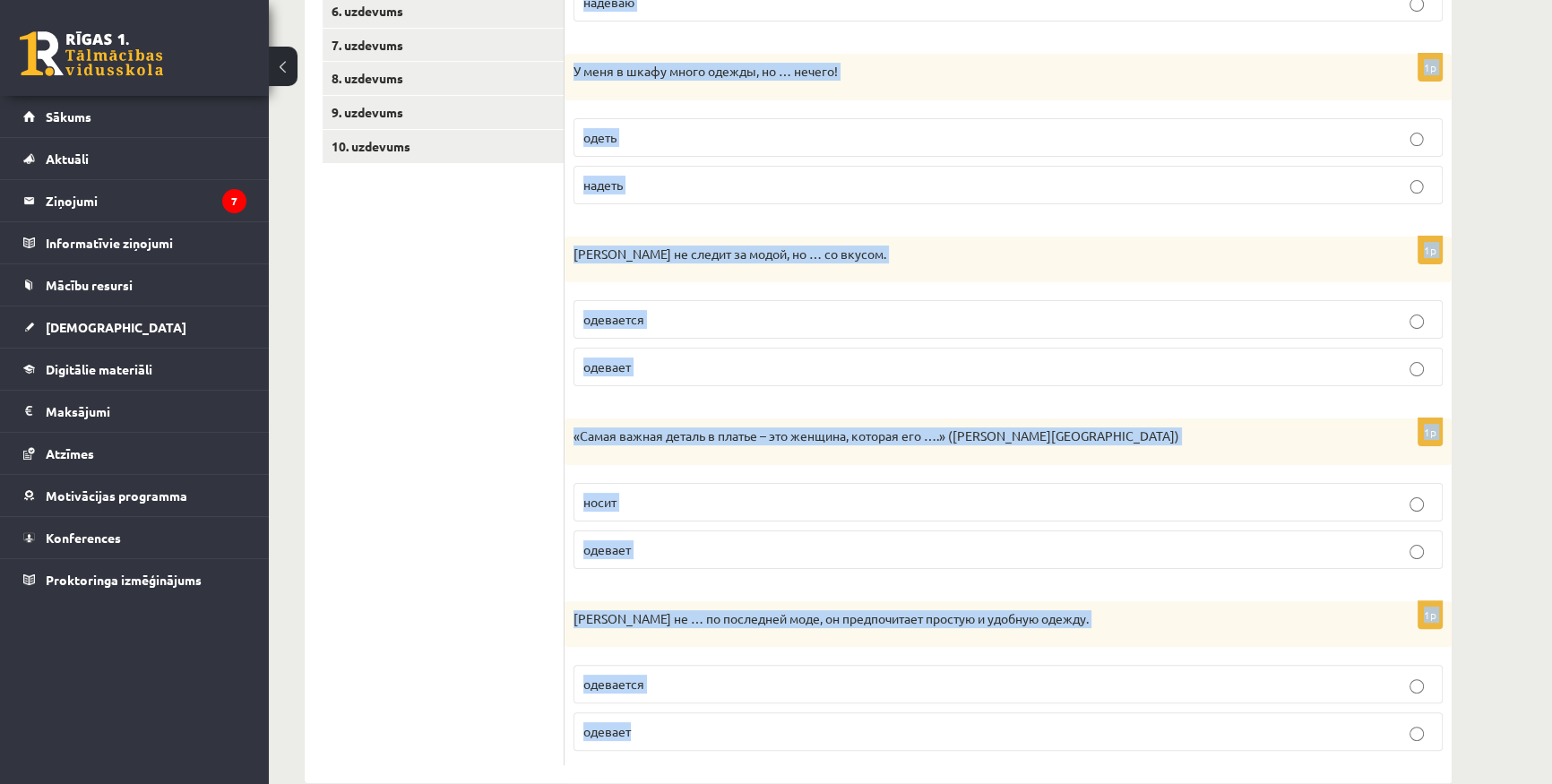
scroll to position [528, 0]
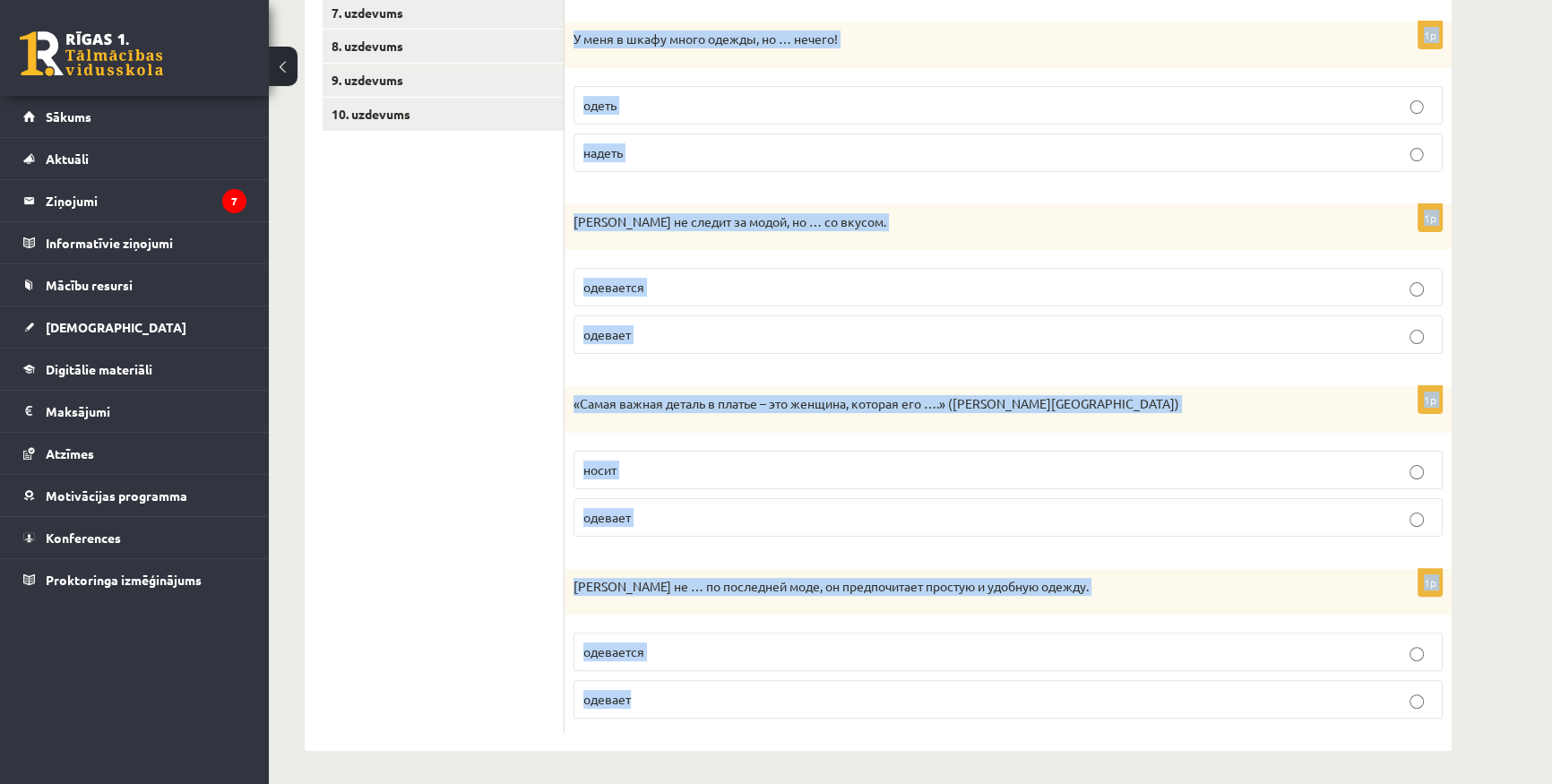
drag, startPoint x: 594, startPoint y: 134, endPoint x: 928, endPoint y: 795, distance: 740.6
copy form "Эти рубашки я … каждое утро в школу. одеваю надеваю 1p У меня в шкафу много оде…"
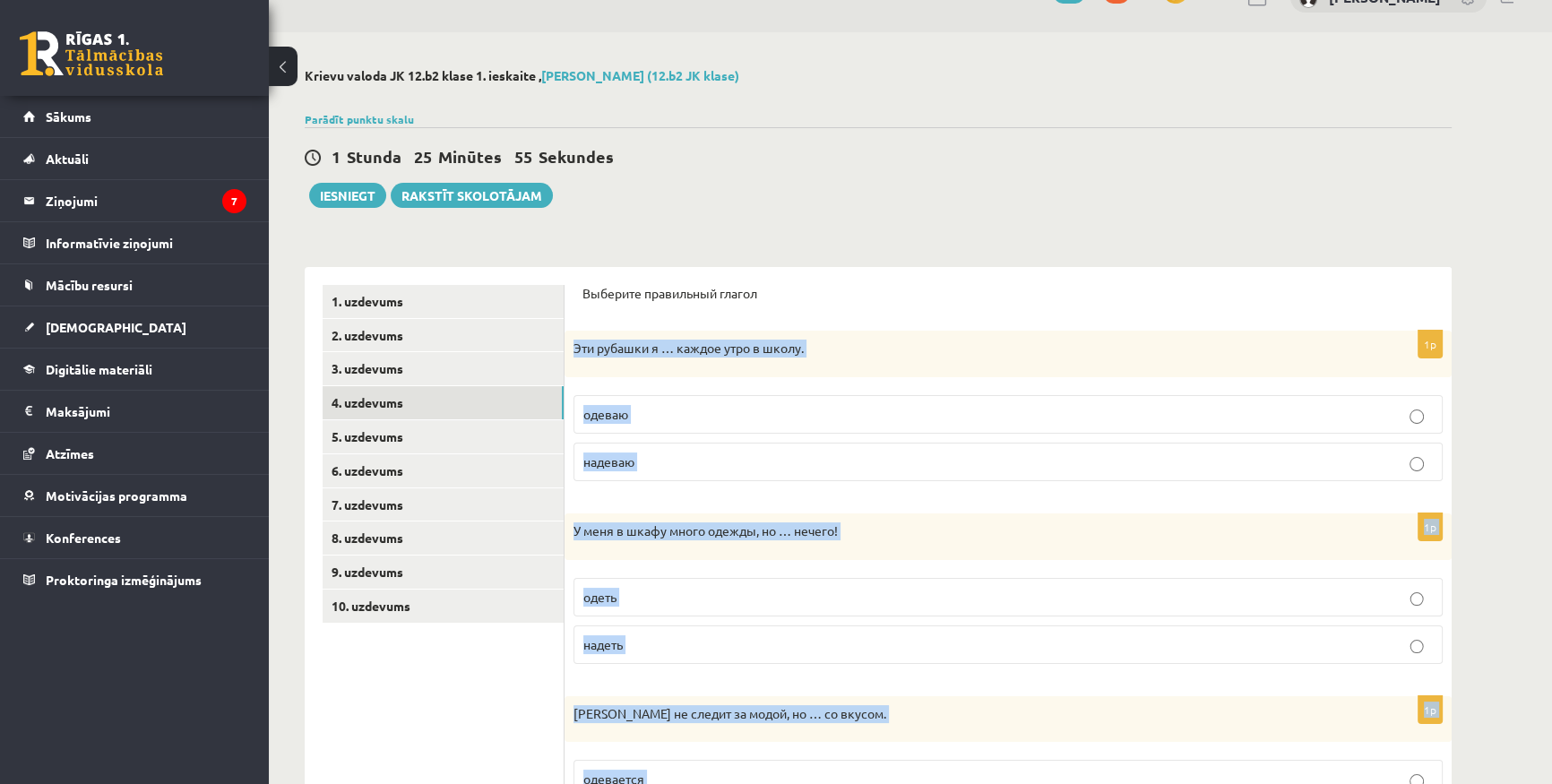
scroll to position [0, 0]
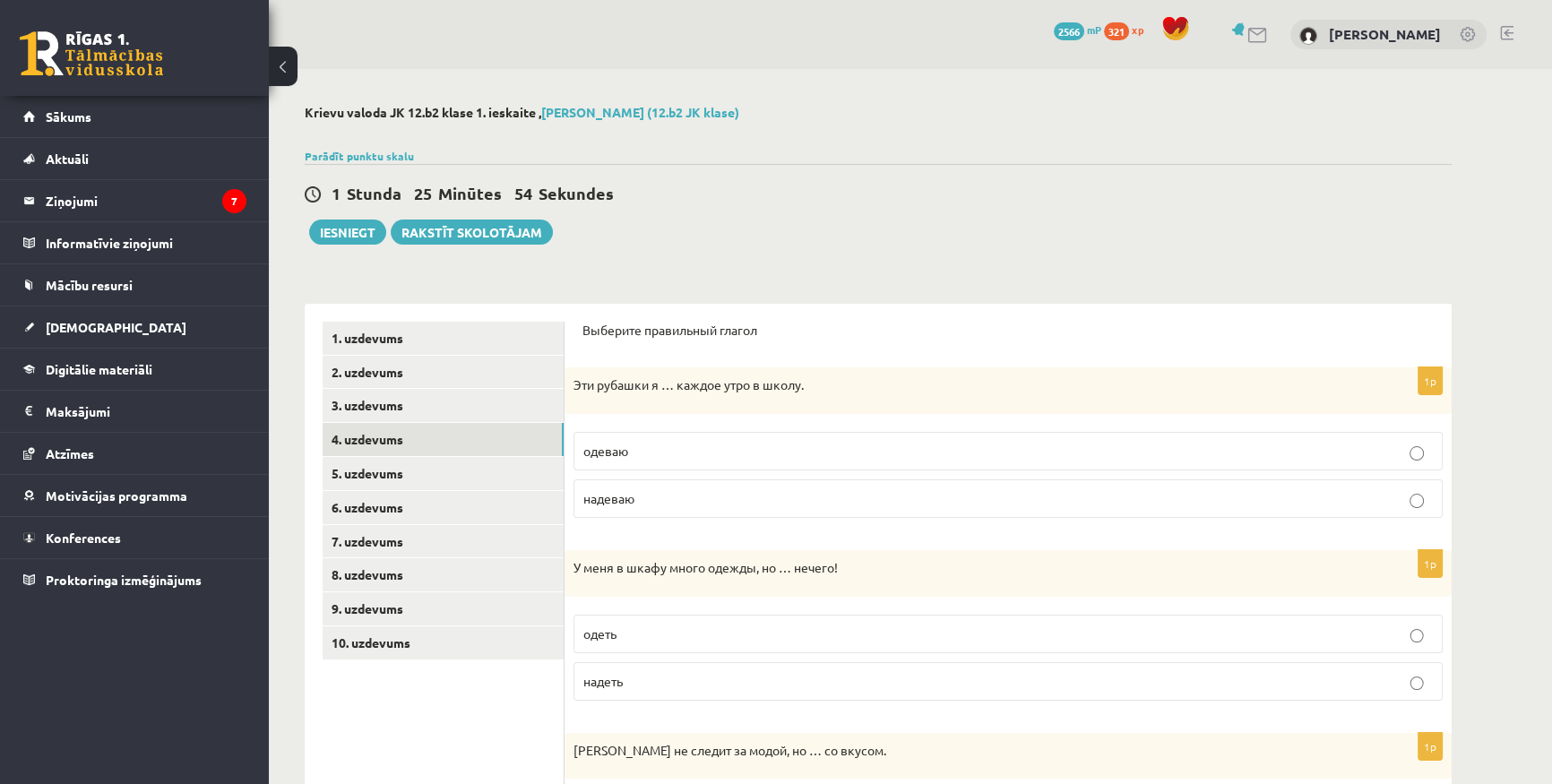
click at [744, 233] on div "1 Stunda 25 Minūtes 54 Sekundes Ieskaite saglabāta! Iesniegt Rakstīt skolotājam" at bounding box center [878, 204] width 1147 height 80
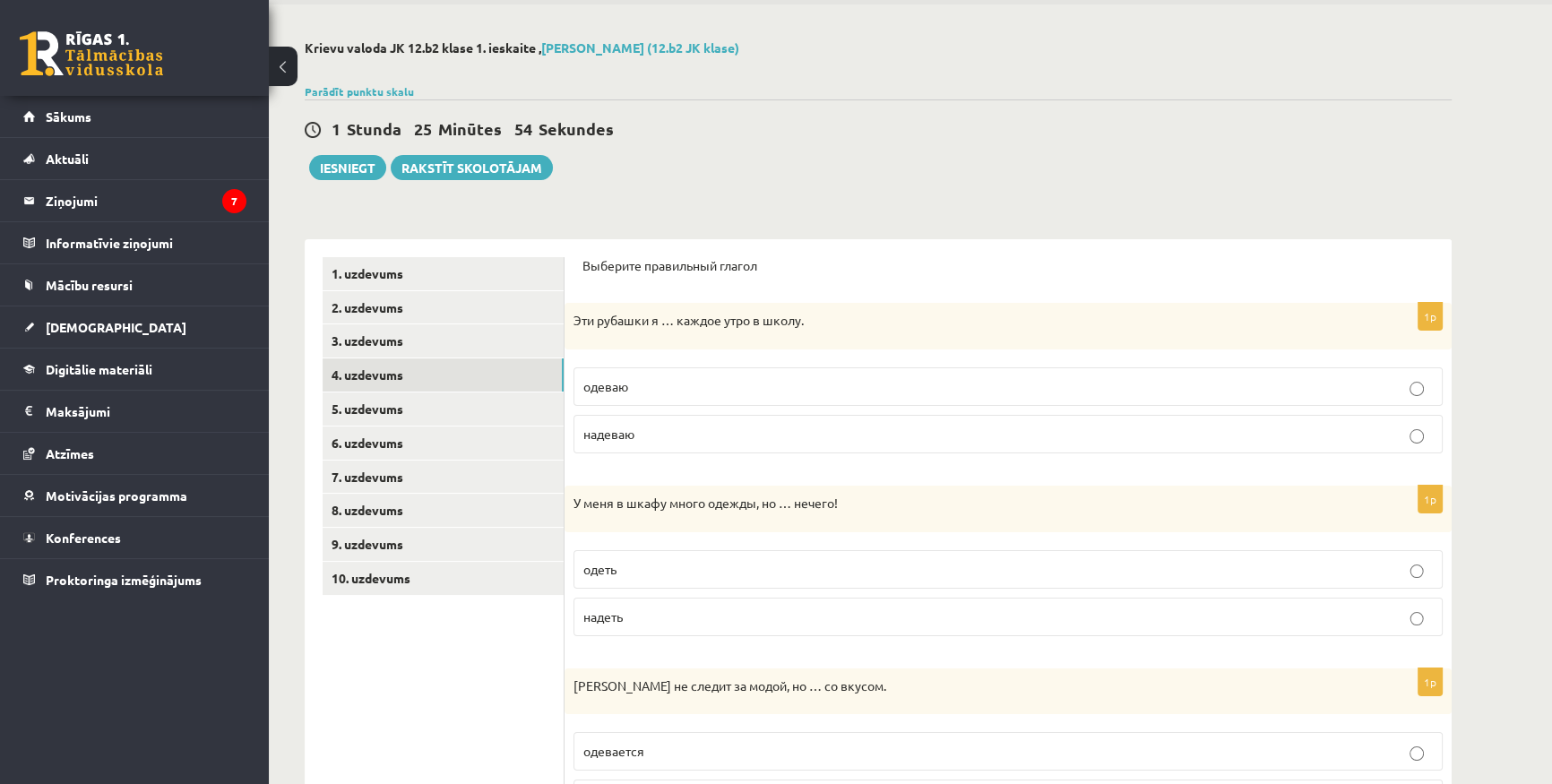
scroll to position [162, 0]
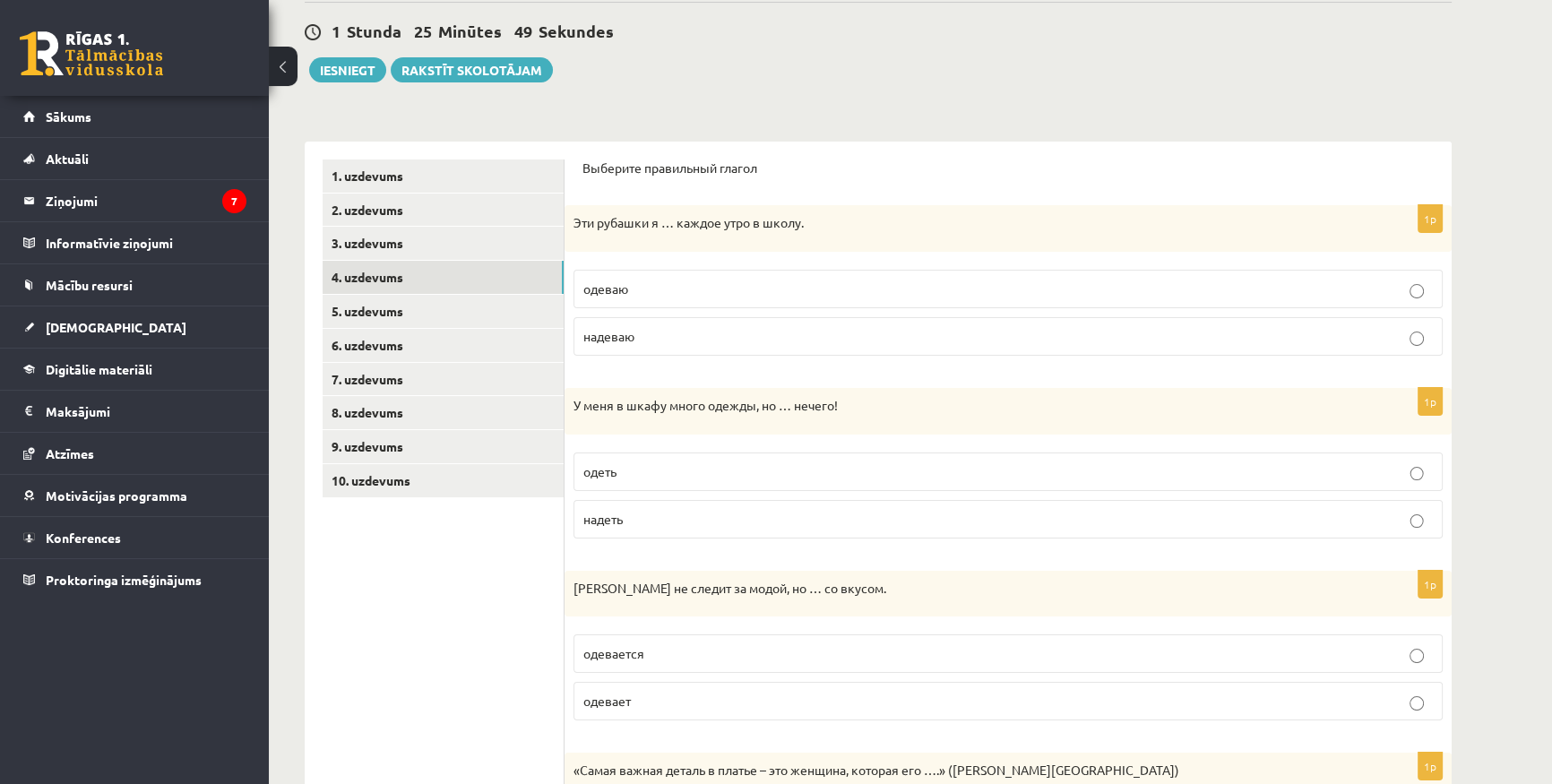
click at [676, 500] on label "надеть" at bounding box center [1008, 518] width 870 height 38
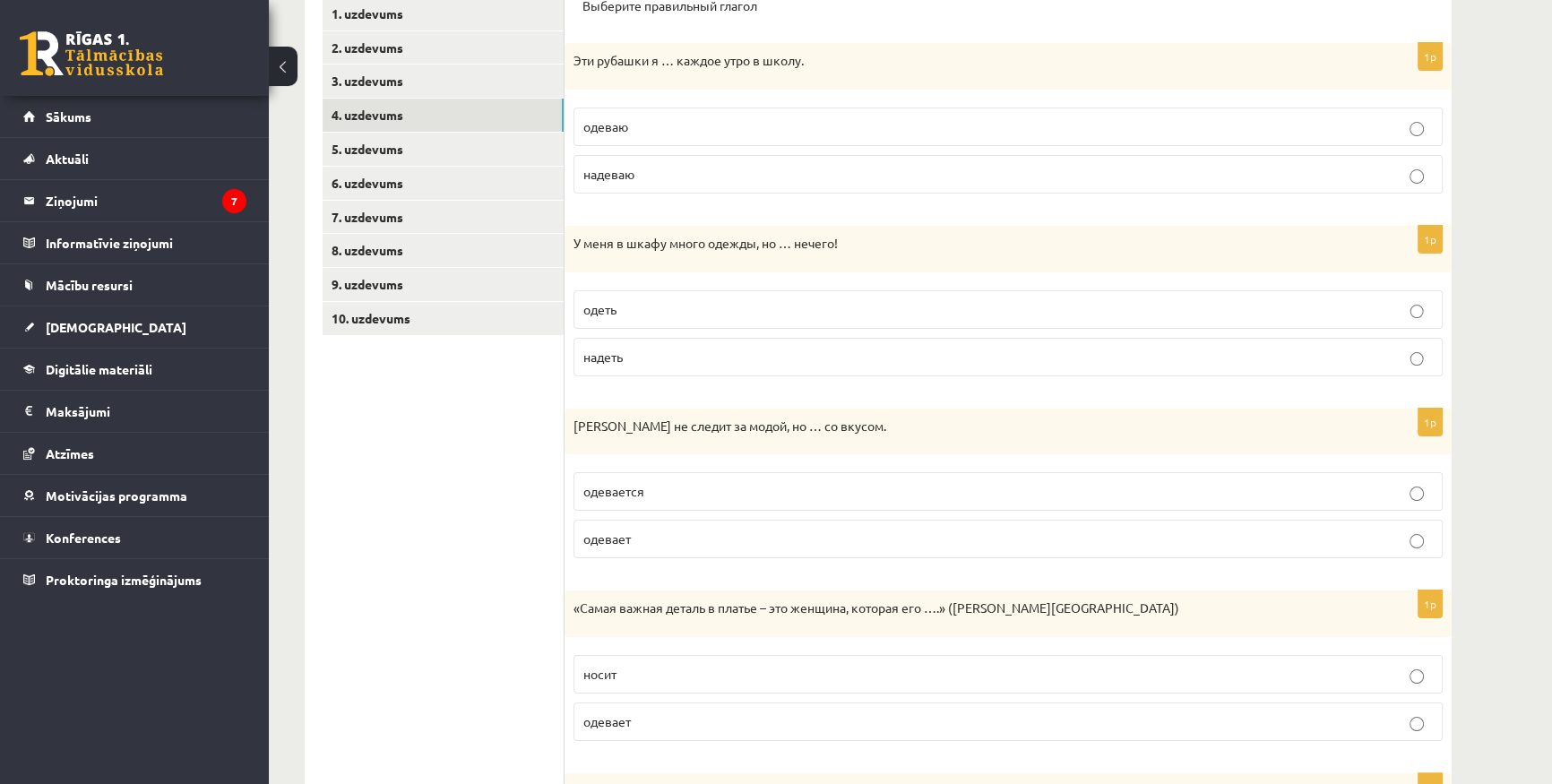
scroll to position [325, 0]
drag, startPoint x: 569, startPoint y: 428, endPoint x: 753, endPoint y: 422, distance: 184.1
click at [753, 422] on div "Ивар не следит за модой, но … со вкусом." at bounding box center [1008, 431] width 887 height 47
click at [753, 422] on p "Ивар не следит за модой, но … со вкусом." at bounding box center [963, 425] width 779 height 18
click at [712, 500] on label "одевается" at bounding box center [1008, 490] width 870 height 38
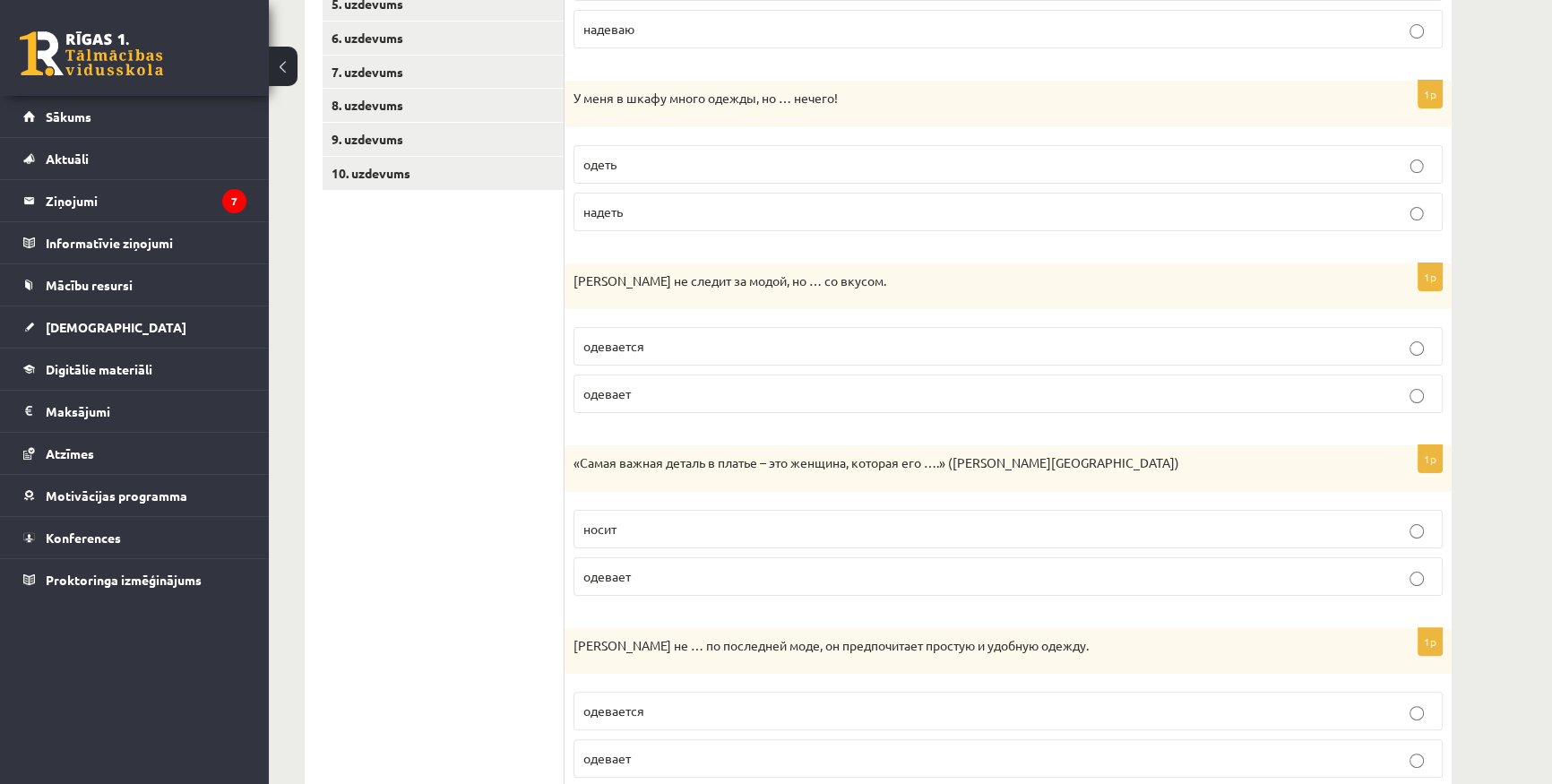
scroll to position [488, 0]
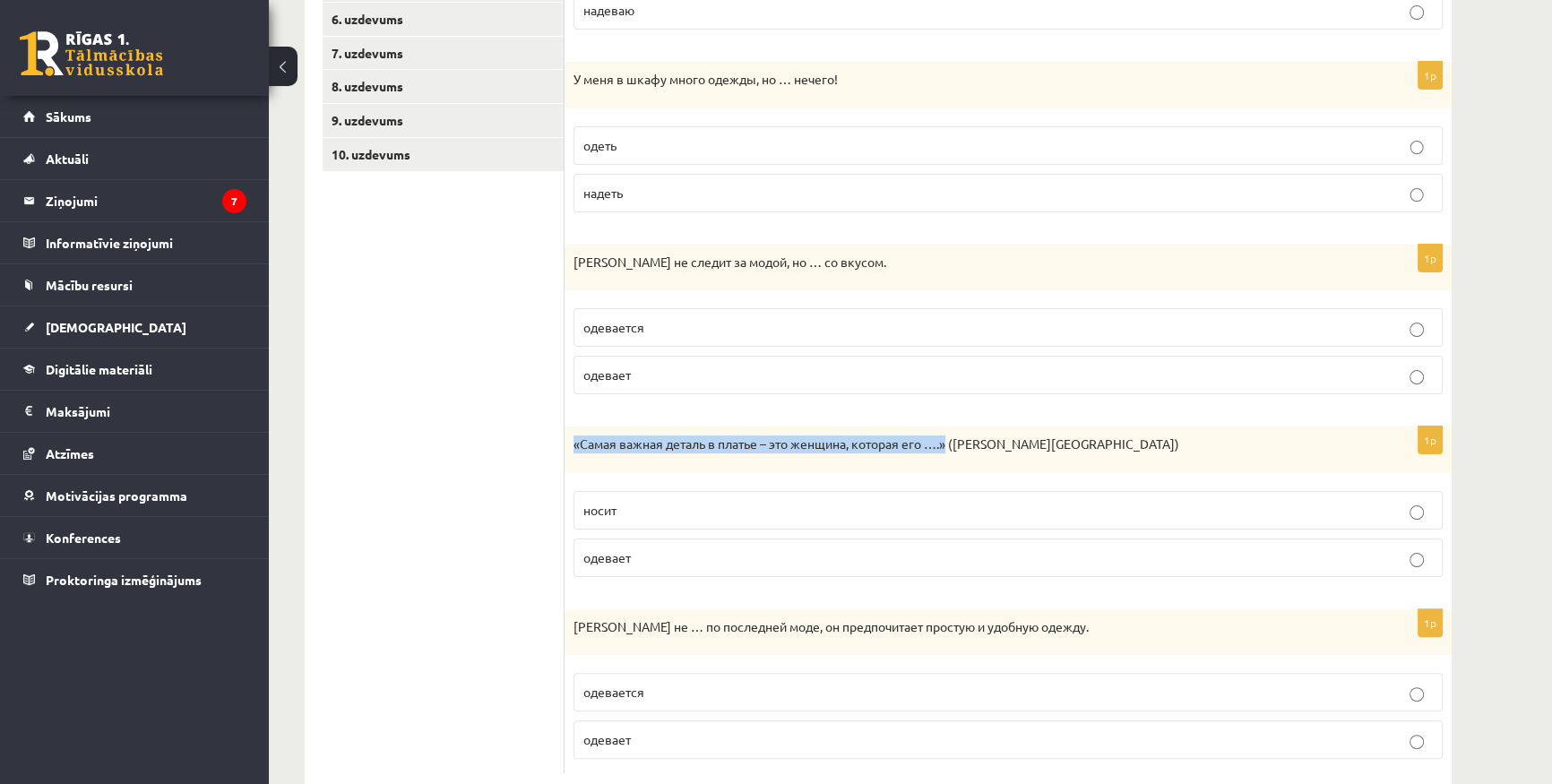
drag, startPoint x: 573, startPoint y: 448, endPoint x: 951, endPoint y: 443, distance: 378.0
click at [951, 443] on div "«Самая важная деталь в платье – это женщина, которая его ….» (Ив Сен-Лоран)" at bounding box center [1008, 450] width 887 height 47
click at [910, 443] on p "«Самая важная деталь в платье – это женщина, которая его ….» (Ив Сен-Лоран)" at bounding box center [963, 444] width 779 height 18
click at [734, 503] on p "носит" at bounding box center [1008, 510] width 850 height 19
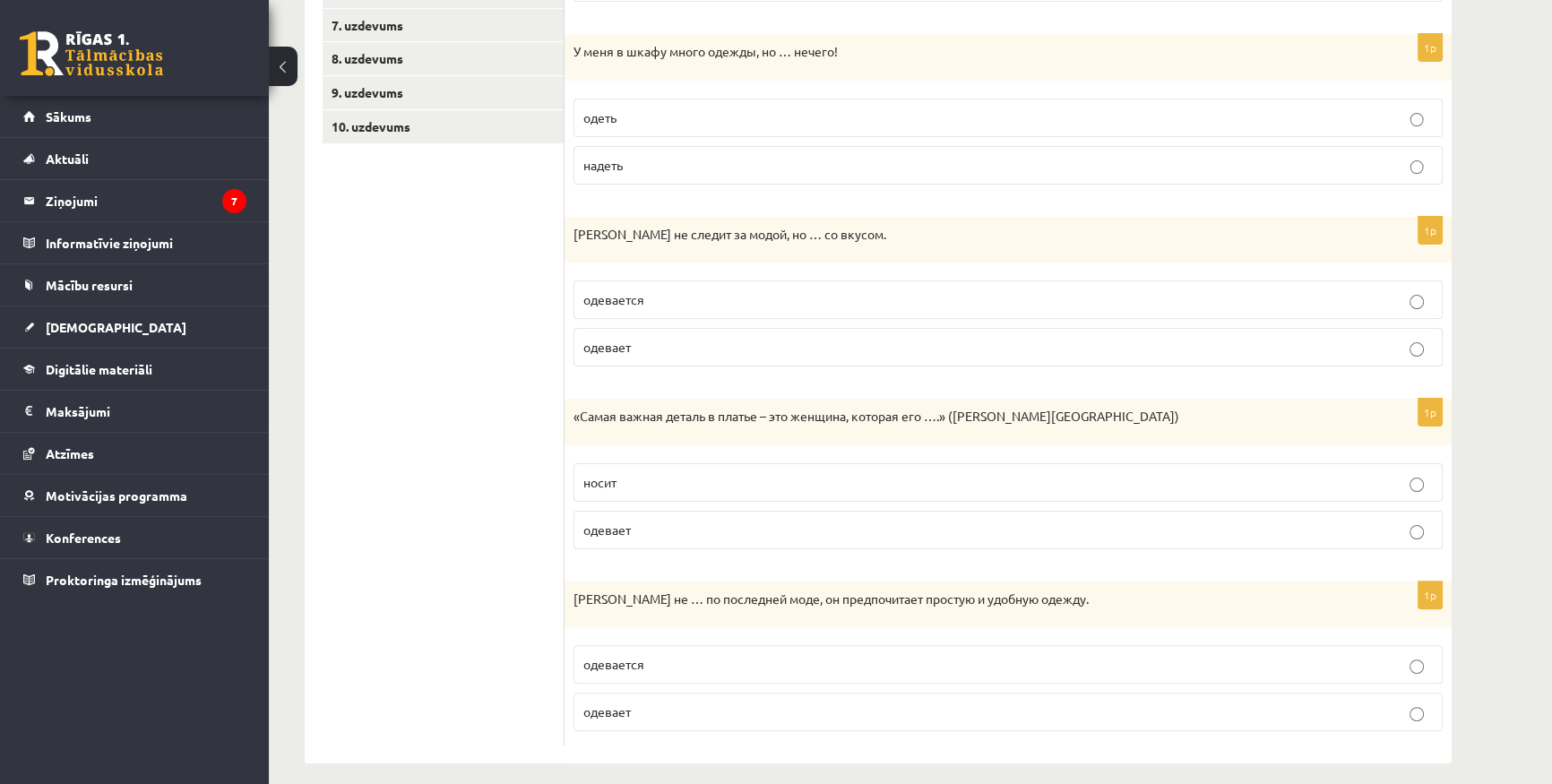
scroll to position [528, 0]
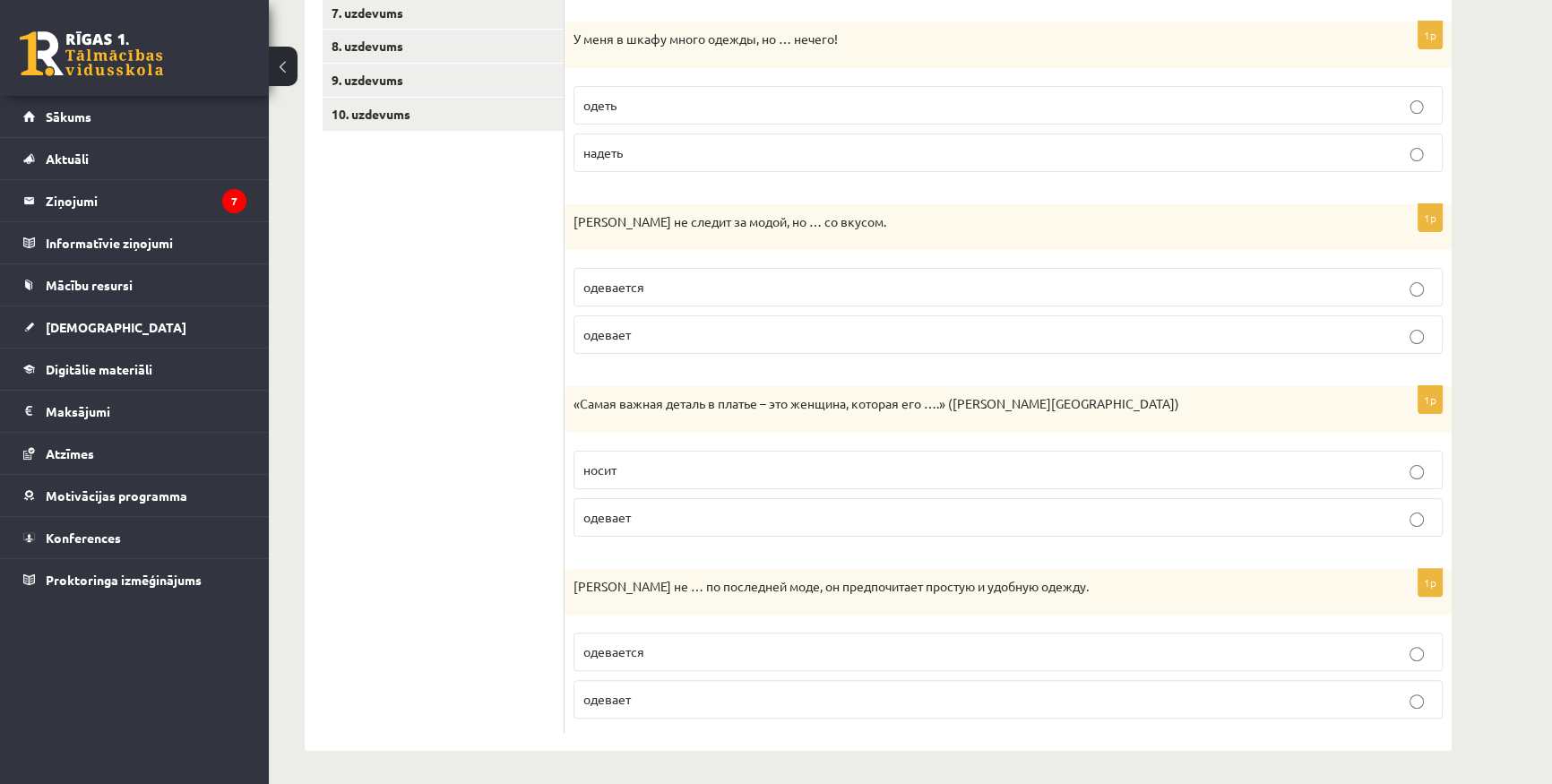
click at [659, 655] on p "одевается" at bounding box center [1008, 651] width 850 height 19
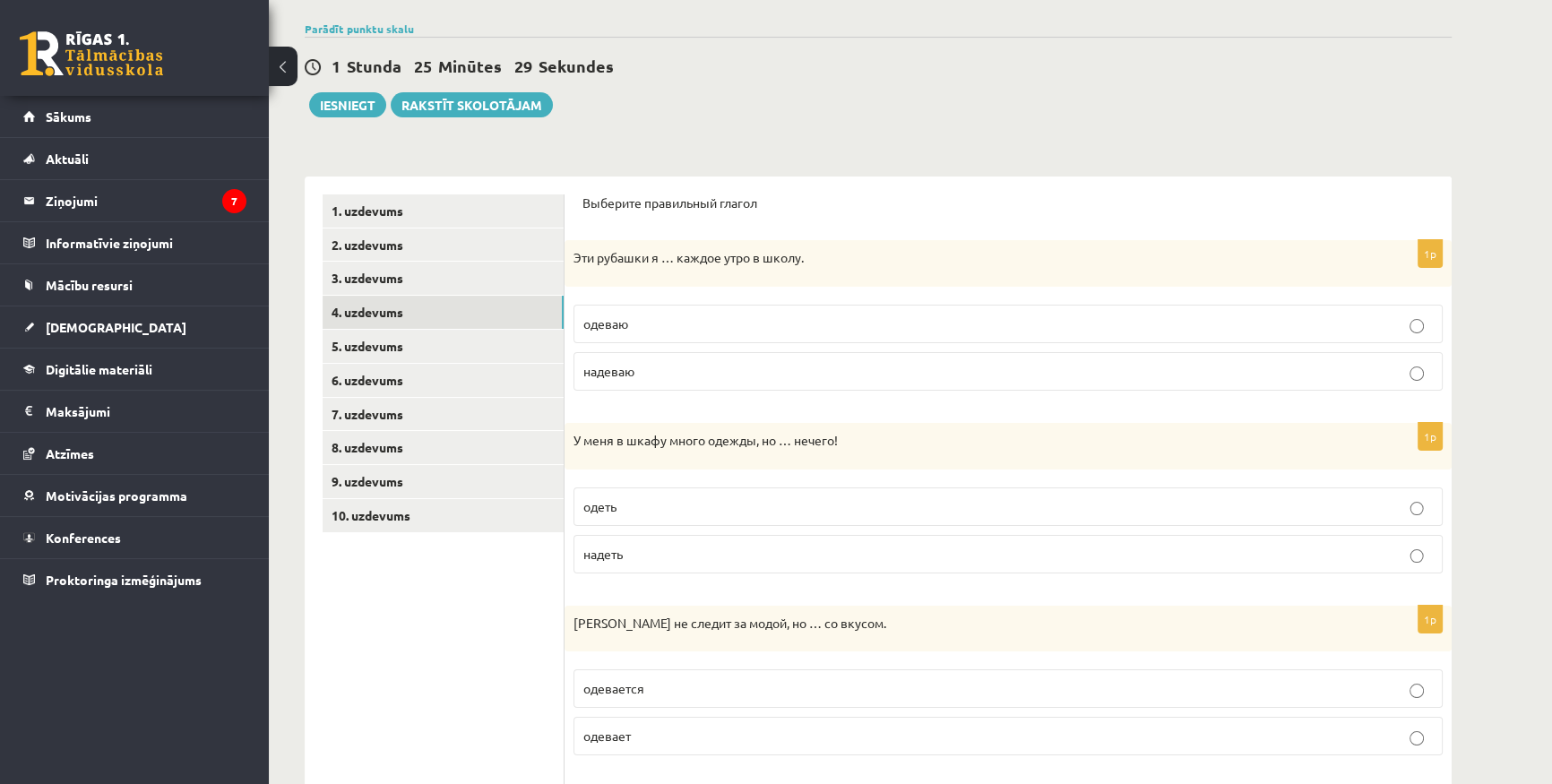
scroll to position [122, 0]
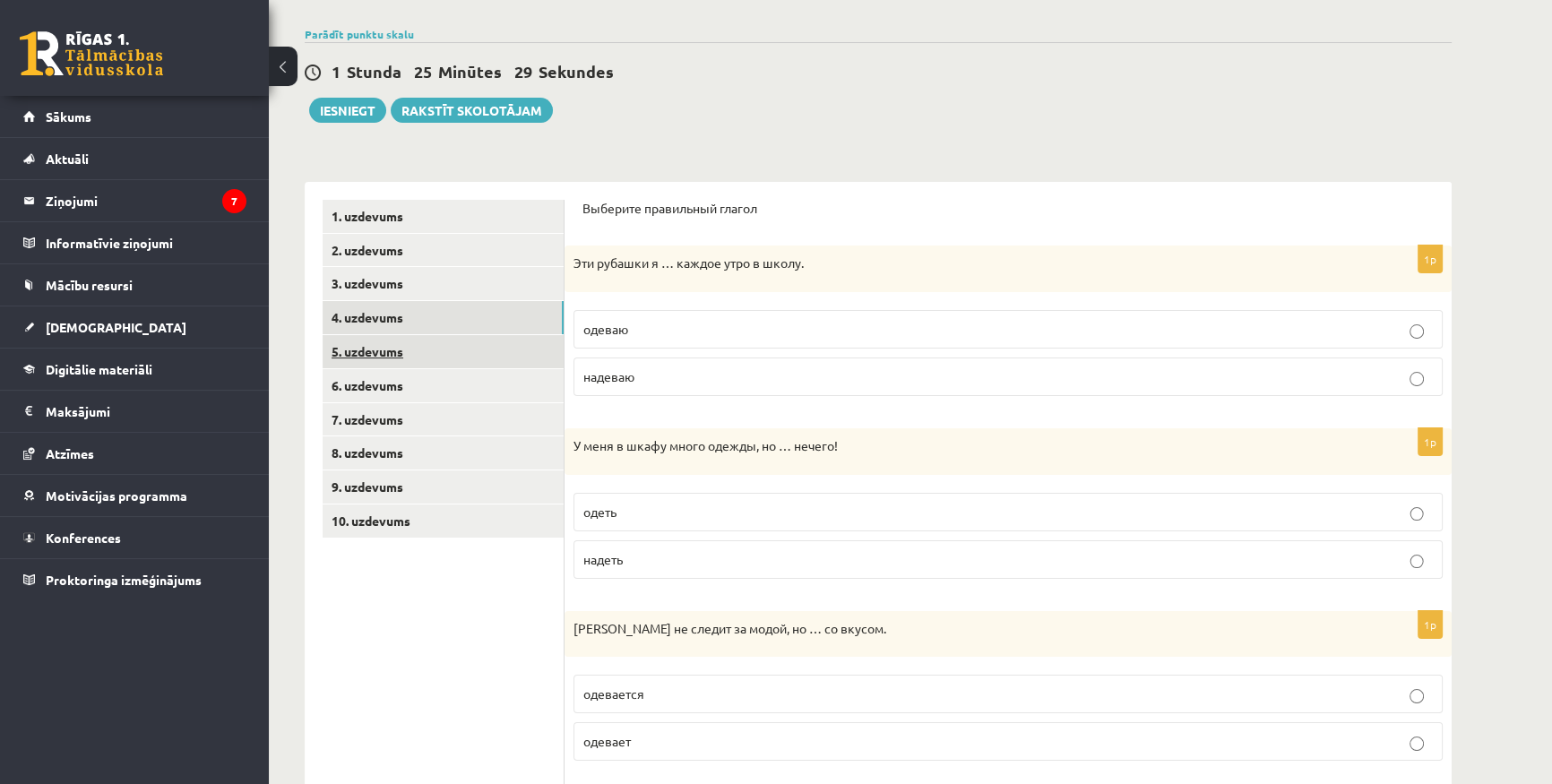
click at [389, 338] on link "5. uzdevums" at bounding box center [443, 352] width 241 height 33
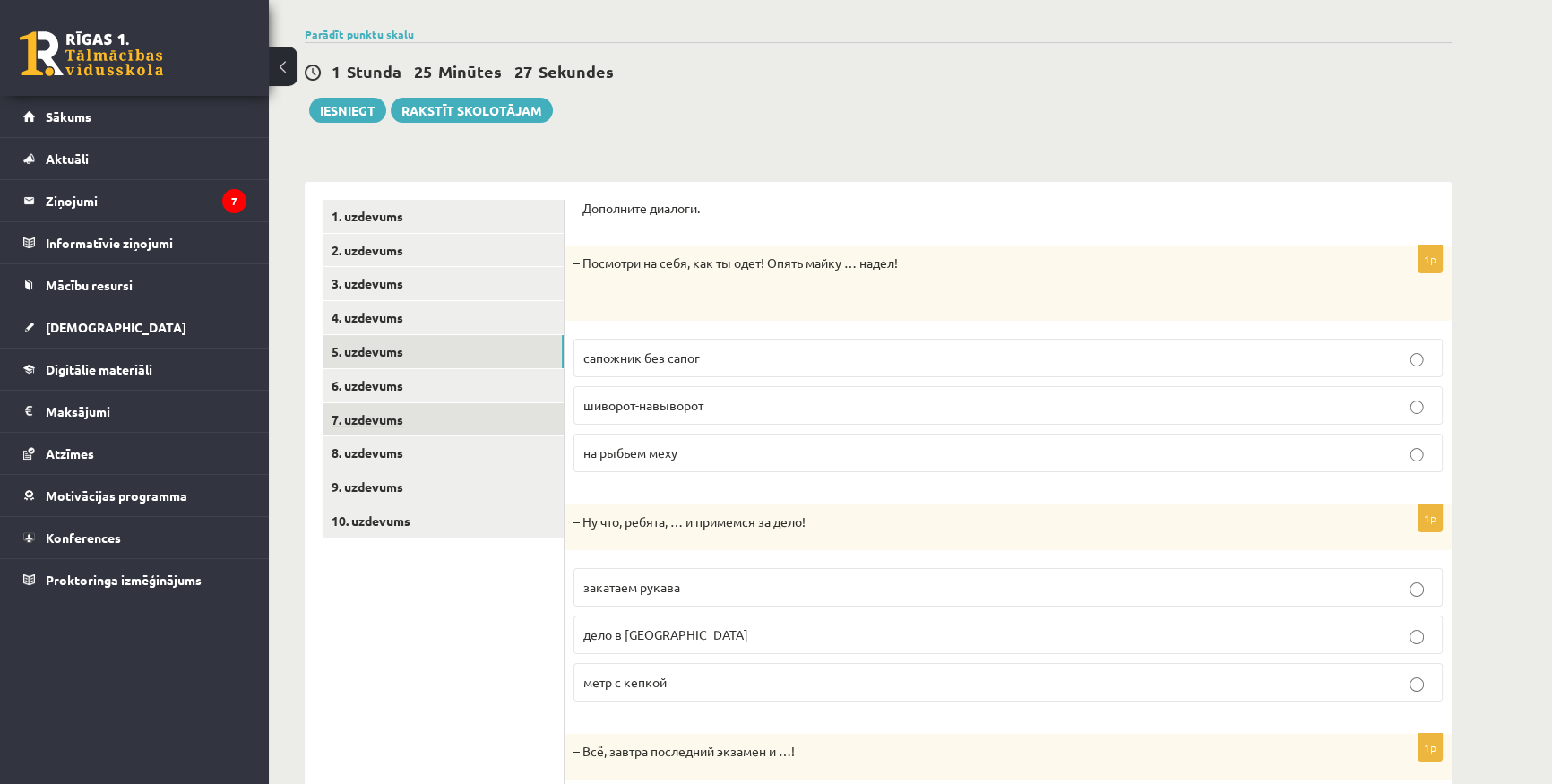
click at [466, 413] on link "7. uzdevums" at bounding box center [443, 419] width 241 height 33
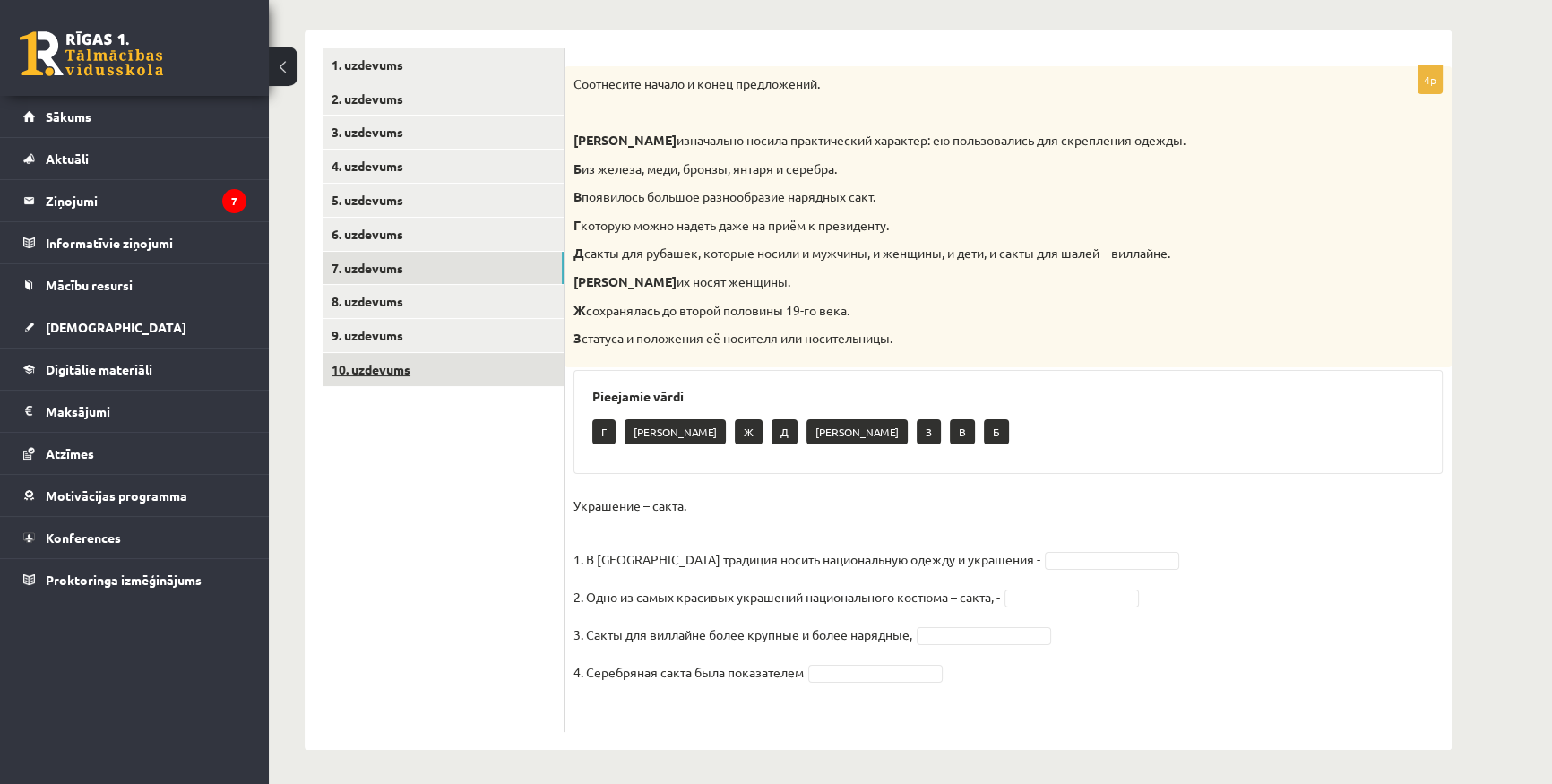
click at [373, 355] on link "10. uzdevums" at bounding box center [443, 369] width 241 height 33
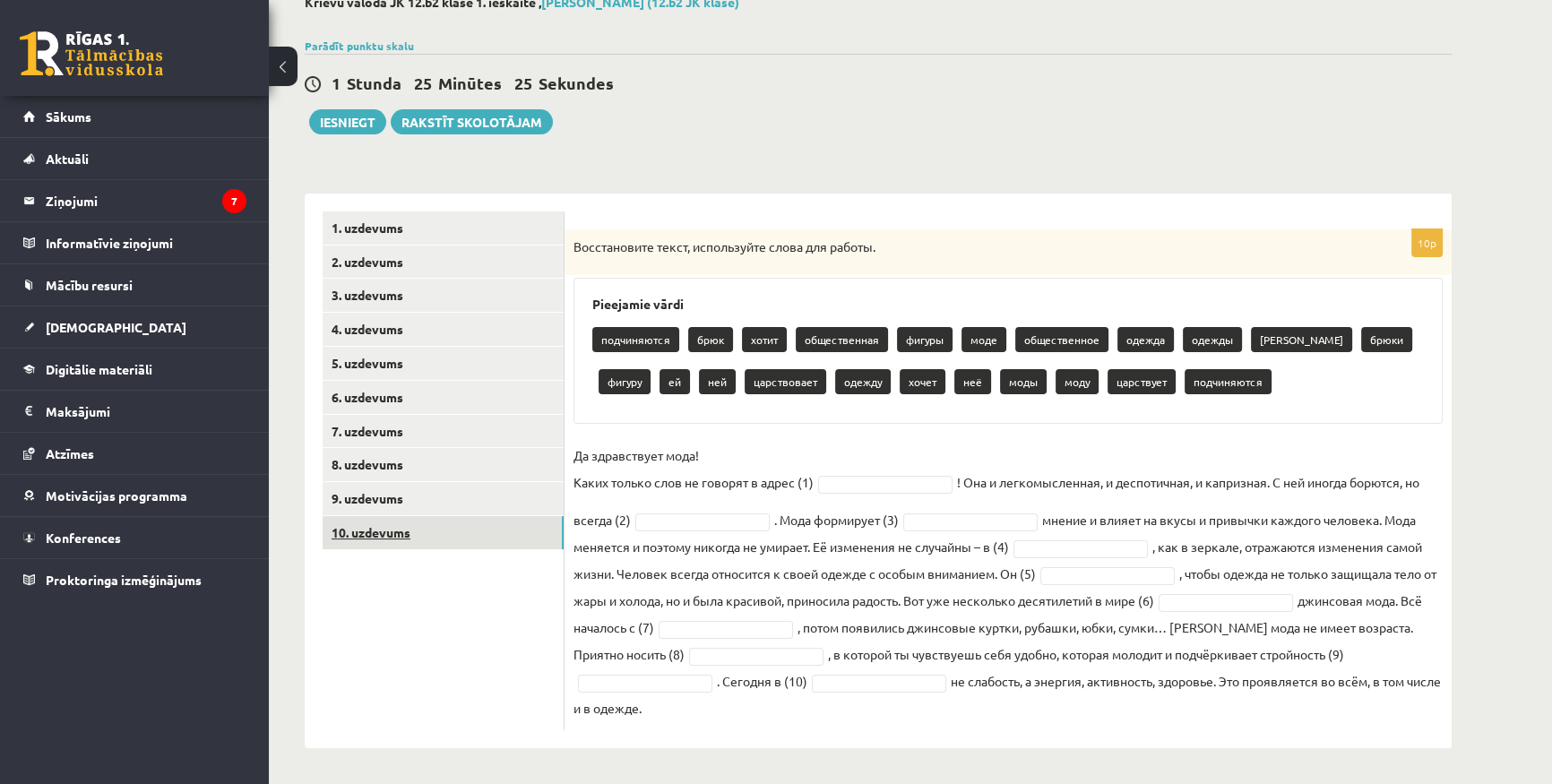
scroll to position [109, 0]
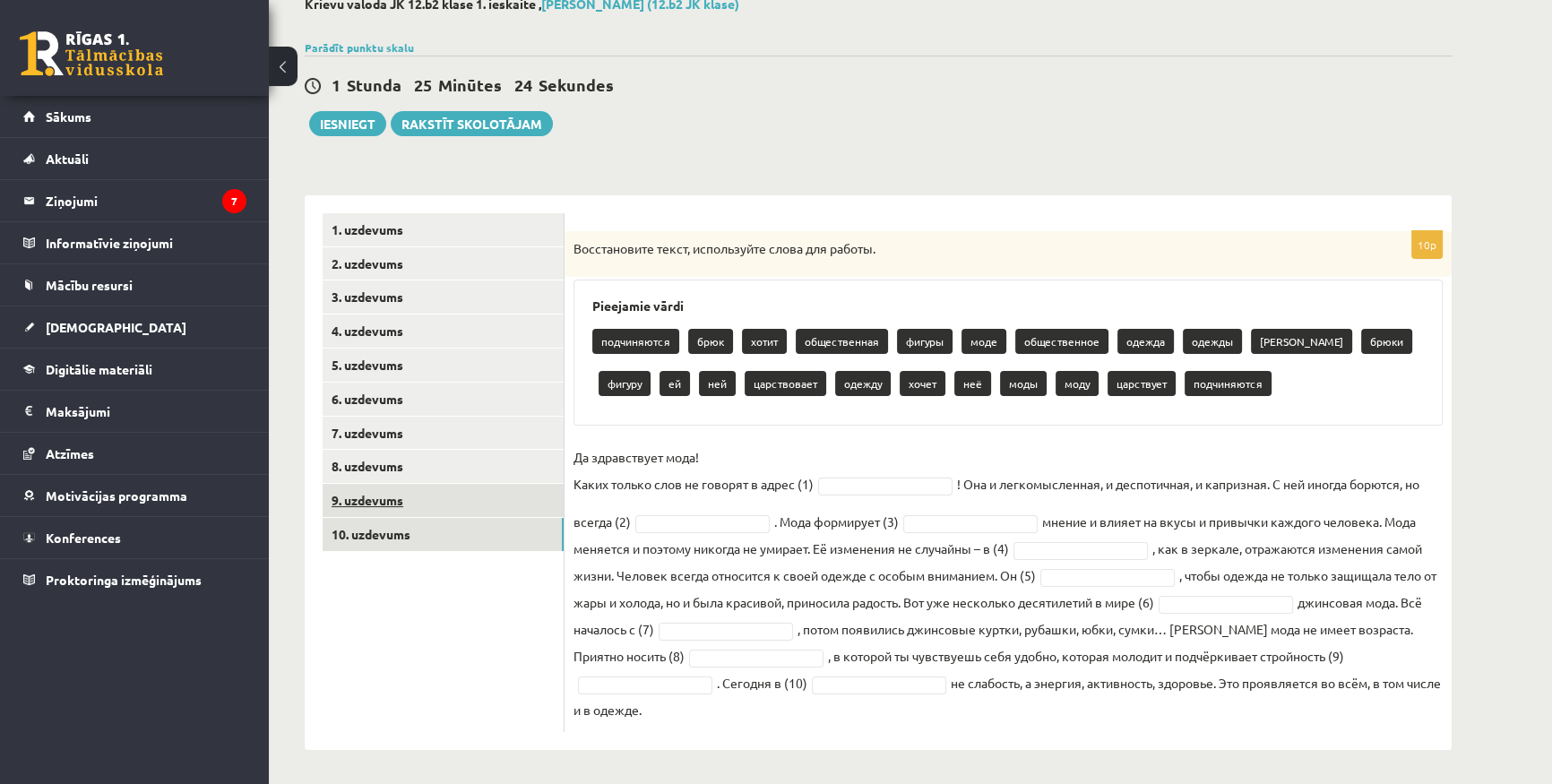
click at [371, 494] on link "9. uzdevums" at bounding box center [443, 501] width 241 height 33
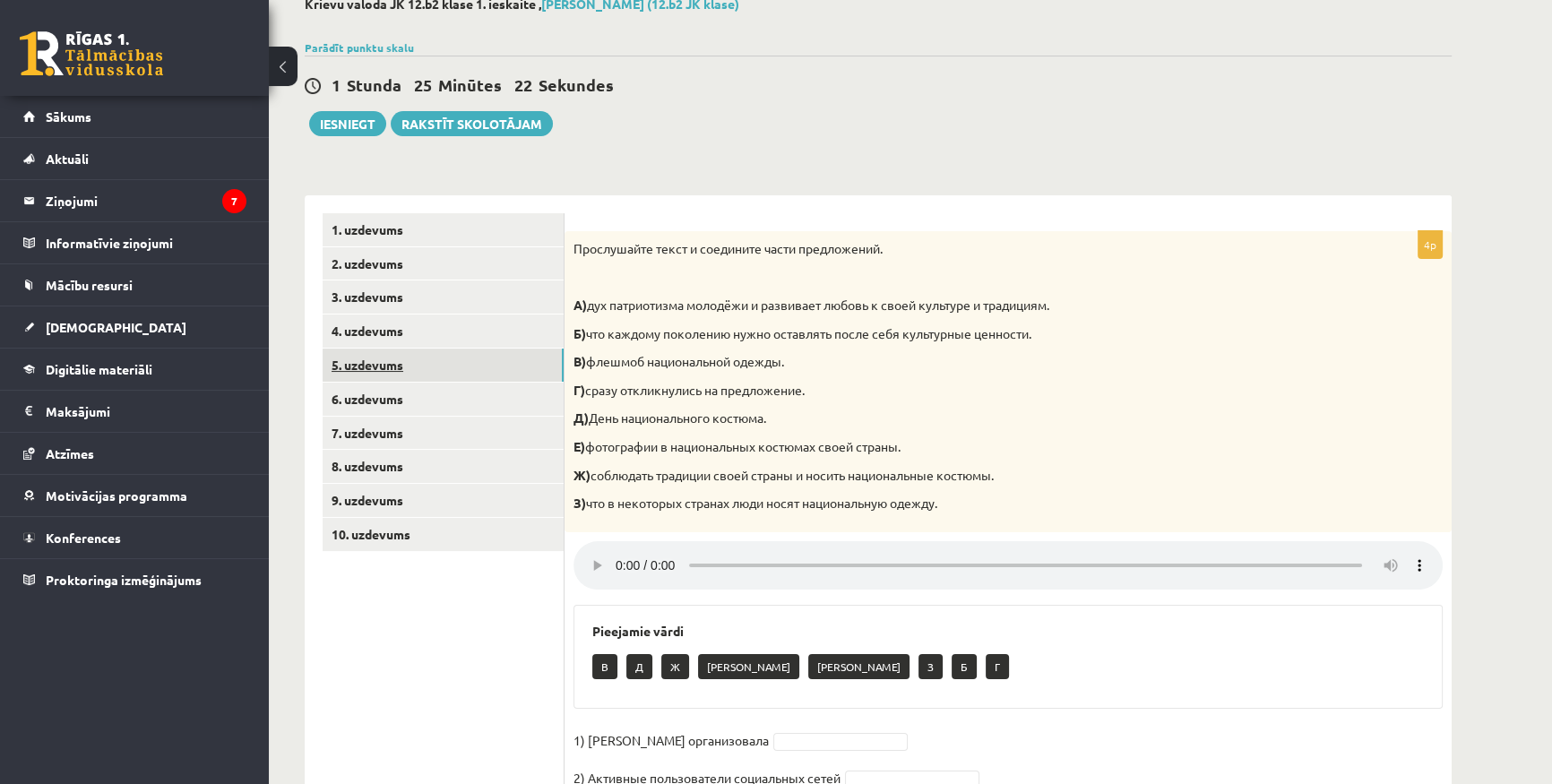
click at [397, 360] on link "5. uzdevums" at bounding box center [443, 366] width 241 height 33
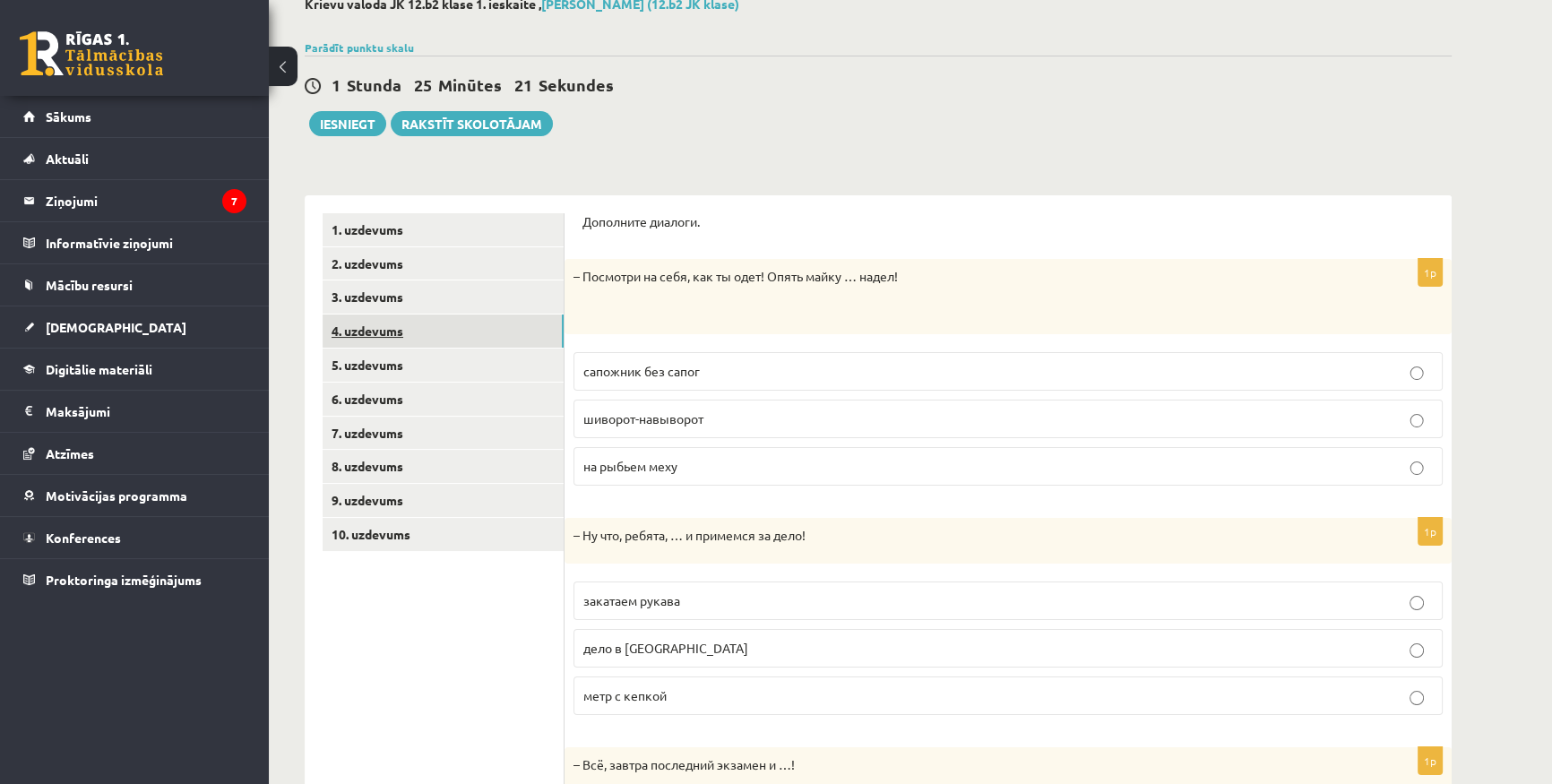
click at [399, 324] on link "4. uzdevums" at bounding box center [443, 331] width 241 height 33
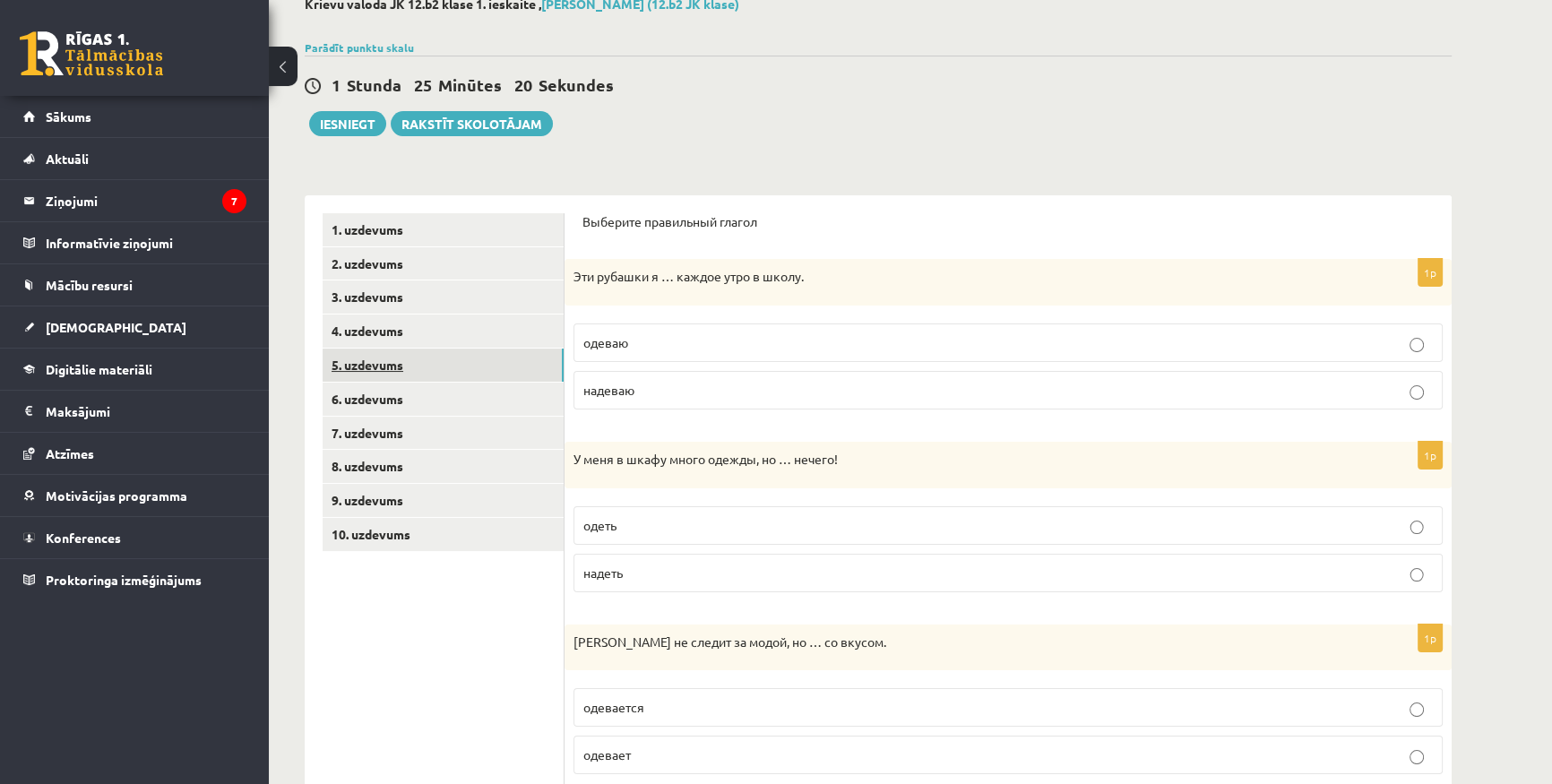
click at [388, 369] on link "5. uzdevums" at bounding box center [443, 366] width 241 height 33
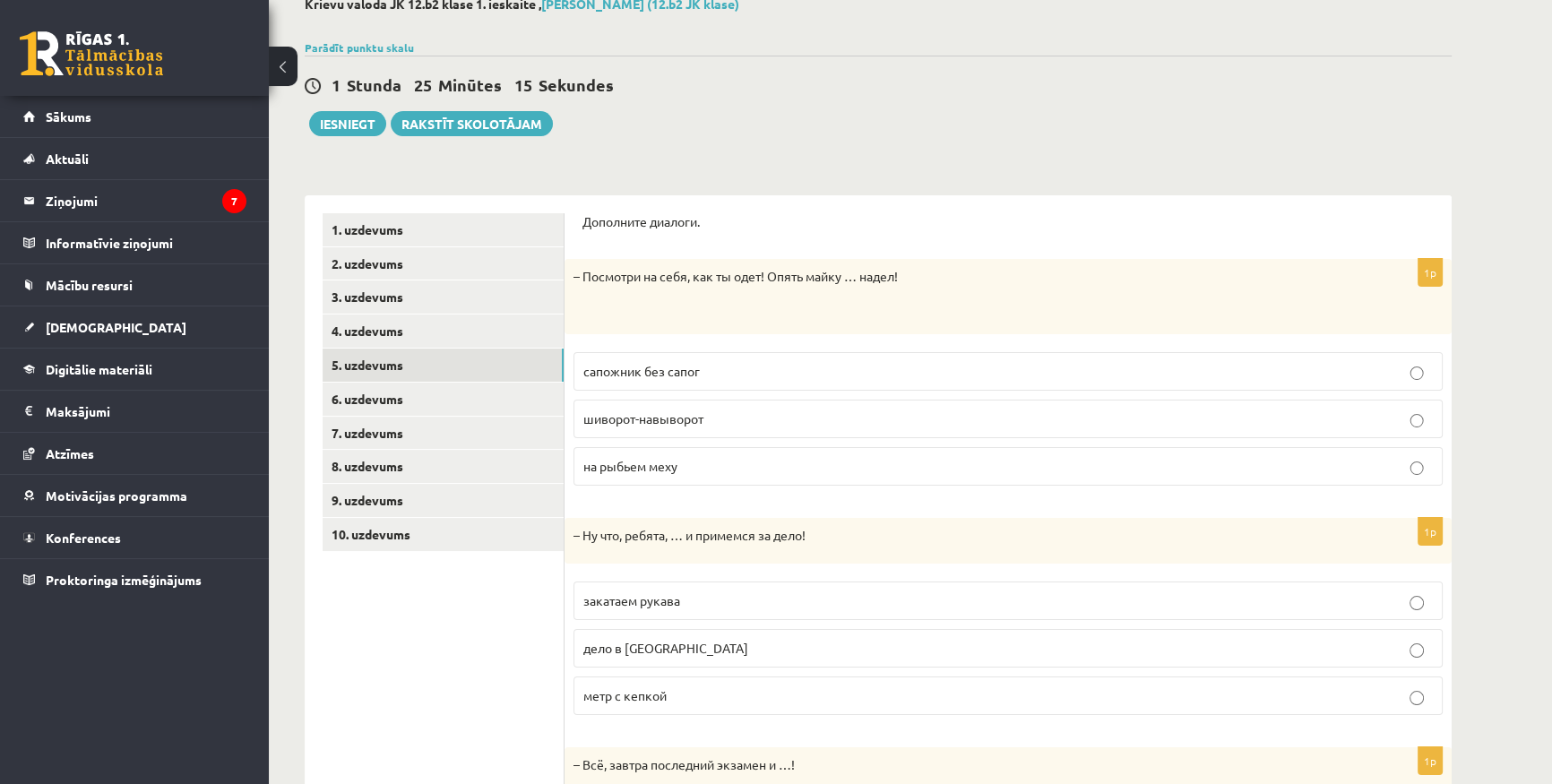
click at [714, 416] on p "шиворот-навыворот" at bounding box center [1008, 418] width 850 height 19
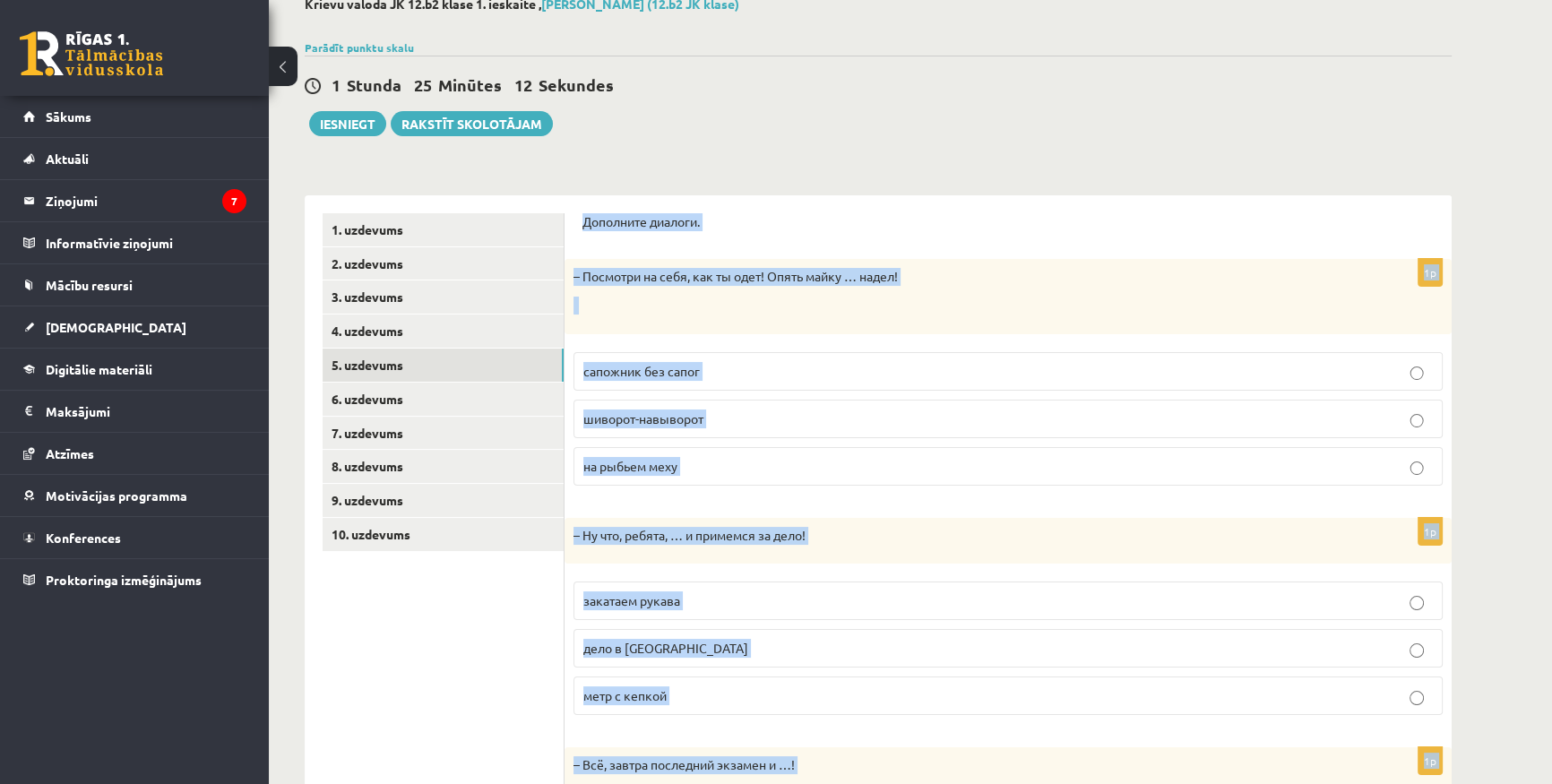
scroll to position [335, 0]
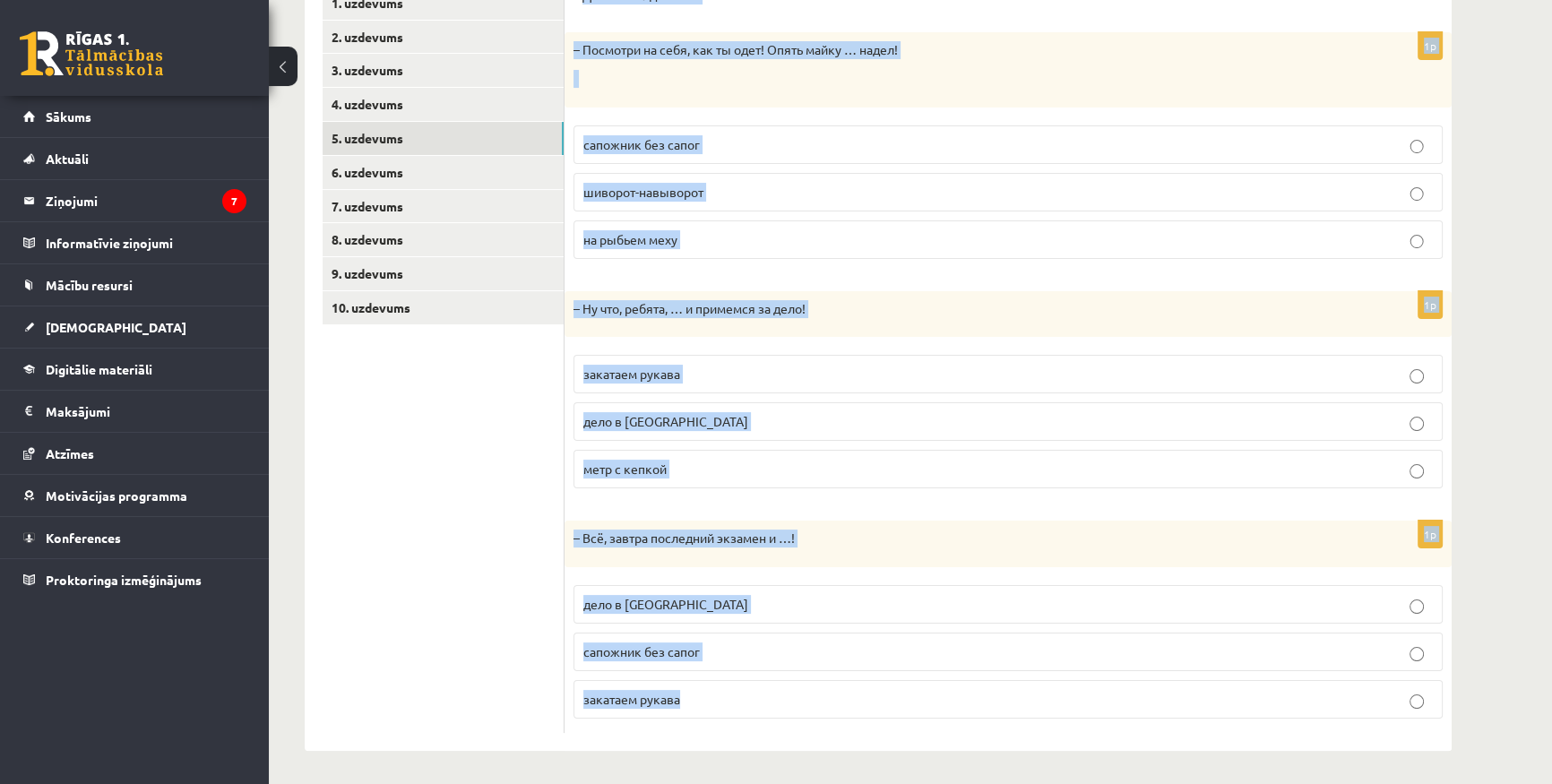
drag, startPoint x: 578, startPoint y: 211, endPoint x: 850, endPoint y: 808, distance: 656.0
click at [850, 449] on html "0 Dāvanas 2566 mP 321 xp Matīss Liepiņš Sākums Aktuāli Kā mācīties eSKOLĀ Konta…" at bounding box center [776, 57] width 1552 height 784
copy form "Дополните диалоги. 1p – Посмотри на себя, как ты одет! Опять майку … надел! сап…"
click at [814, 308] on p "– Ну что, ребята, … и примемся за дело!" at bounding box center [963, 309] width 779 height 18
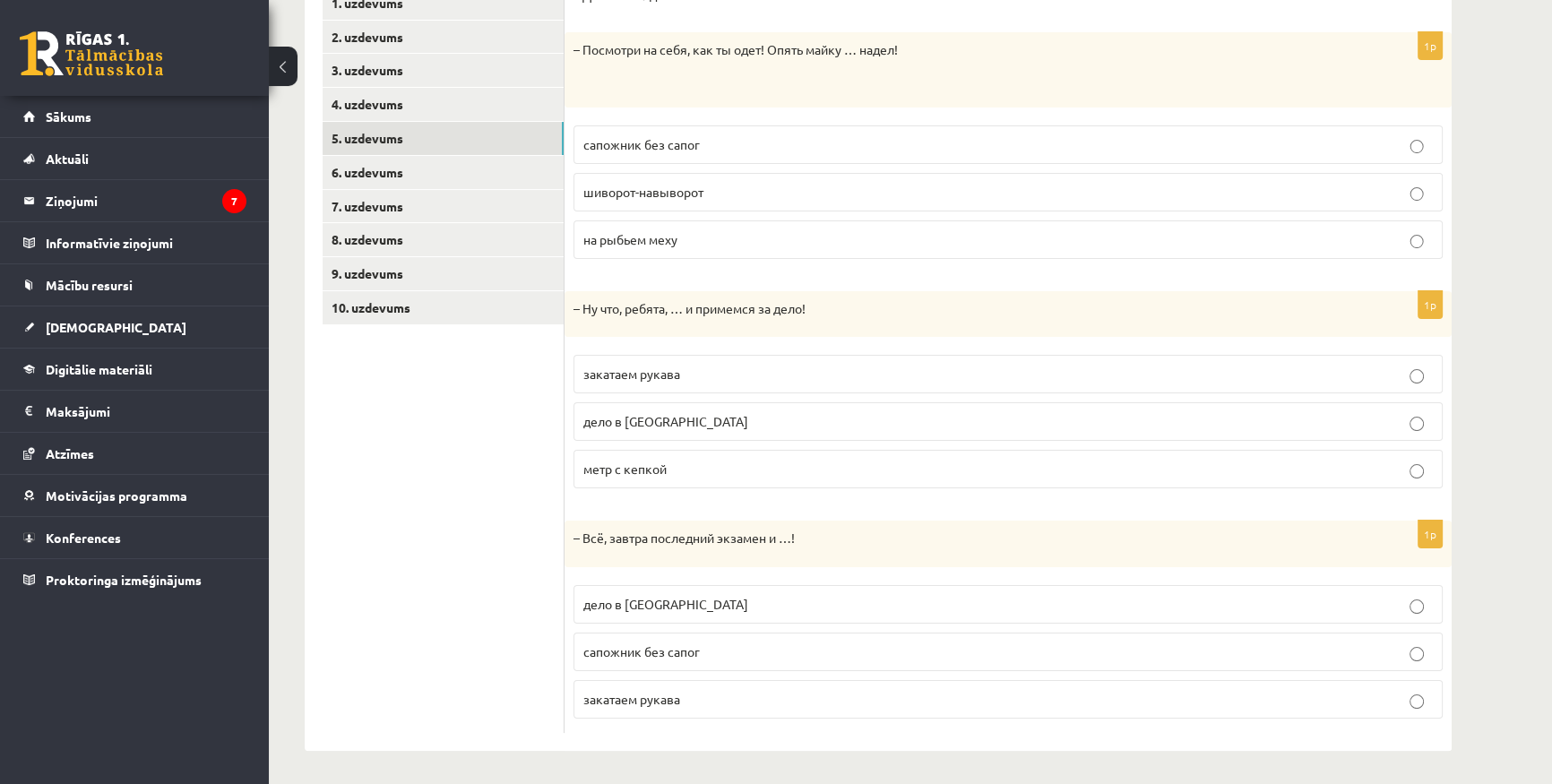
click at [680, 369] on span "закатаем рукава" at bounding box center [631, 373] width 97 height 16
click at [699, 623] on fieldset "дело в шляпе сапожник без сапог закатаем рукава" at bounding box center [1008, 650] width 870 height 148
click at [694, 612] on label "дело в шляпе" at bounding box center [1008, 604] width 870 height 38
click at [402, 169] on link "6. uzdevums" at bounding box center [443, 172] width 241 height 33
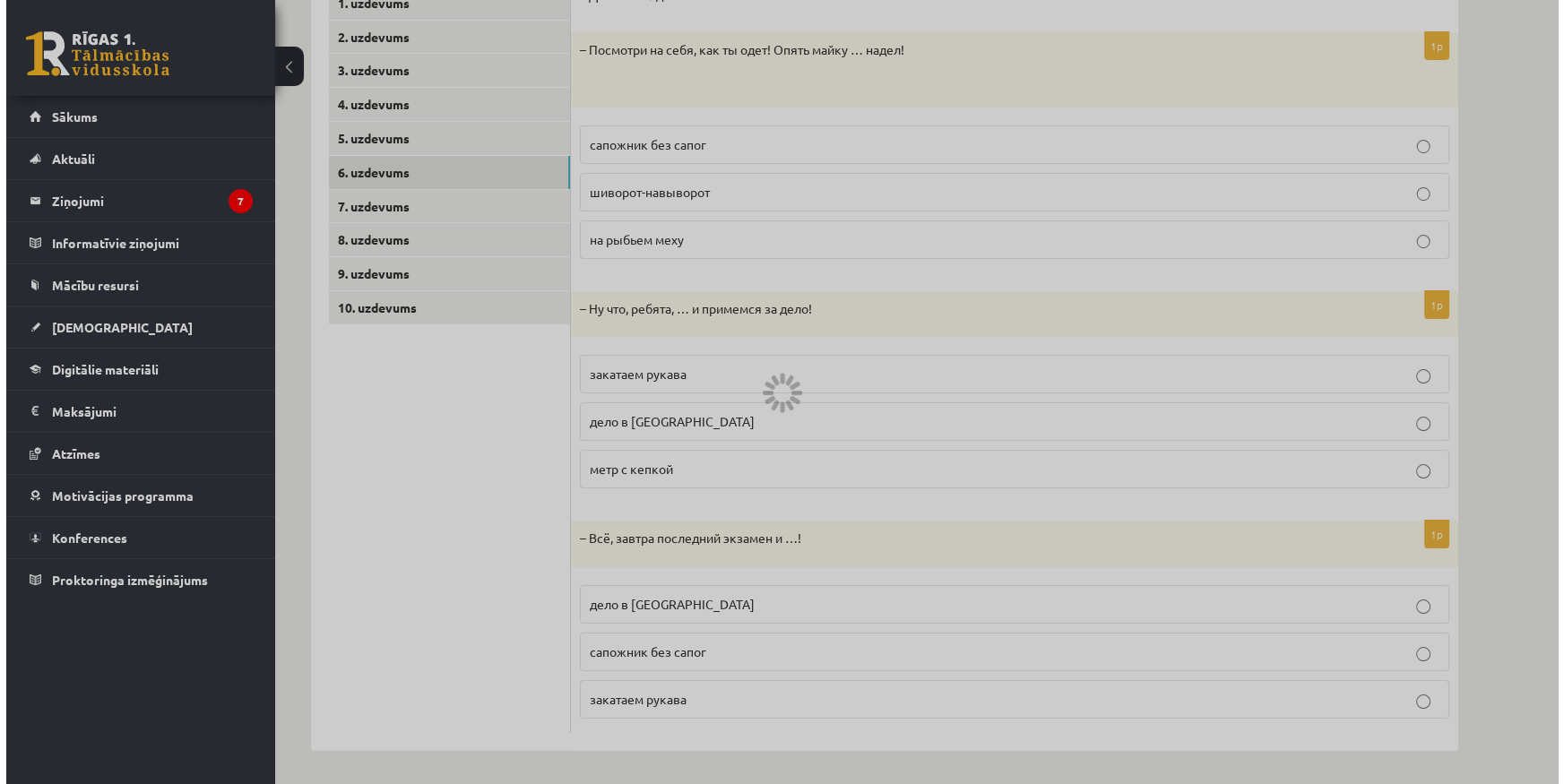
scroll to position [0, 0]
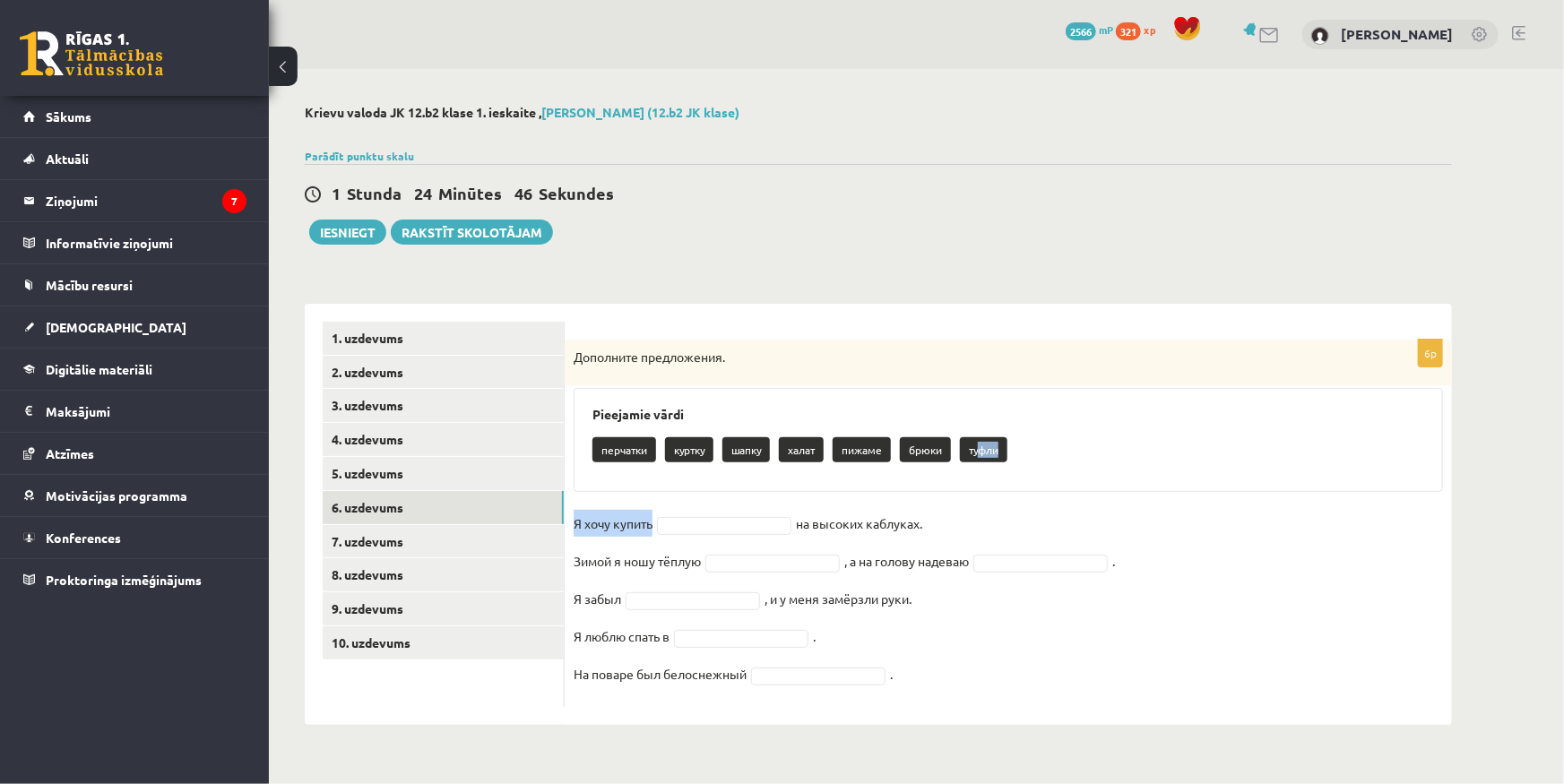
drag, startPoint x: 989, startPoint y: 451, endPoint x: 662, endPoint y: 519, distance: 334.0
click at [661, 519] on div "6p Дополните предложения. Pieejamie vārdi перчатки куртку шапку халат пижаме бр…" at bounding box center [1008, 522] width 887 height 368
click at [748, 510] on fieldset "Я хочу купить на высоких каблуках. Зимой я ношу тёплую , а на голову надеваю . …" at bounding box center [1008, 604] width 870 height 188
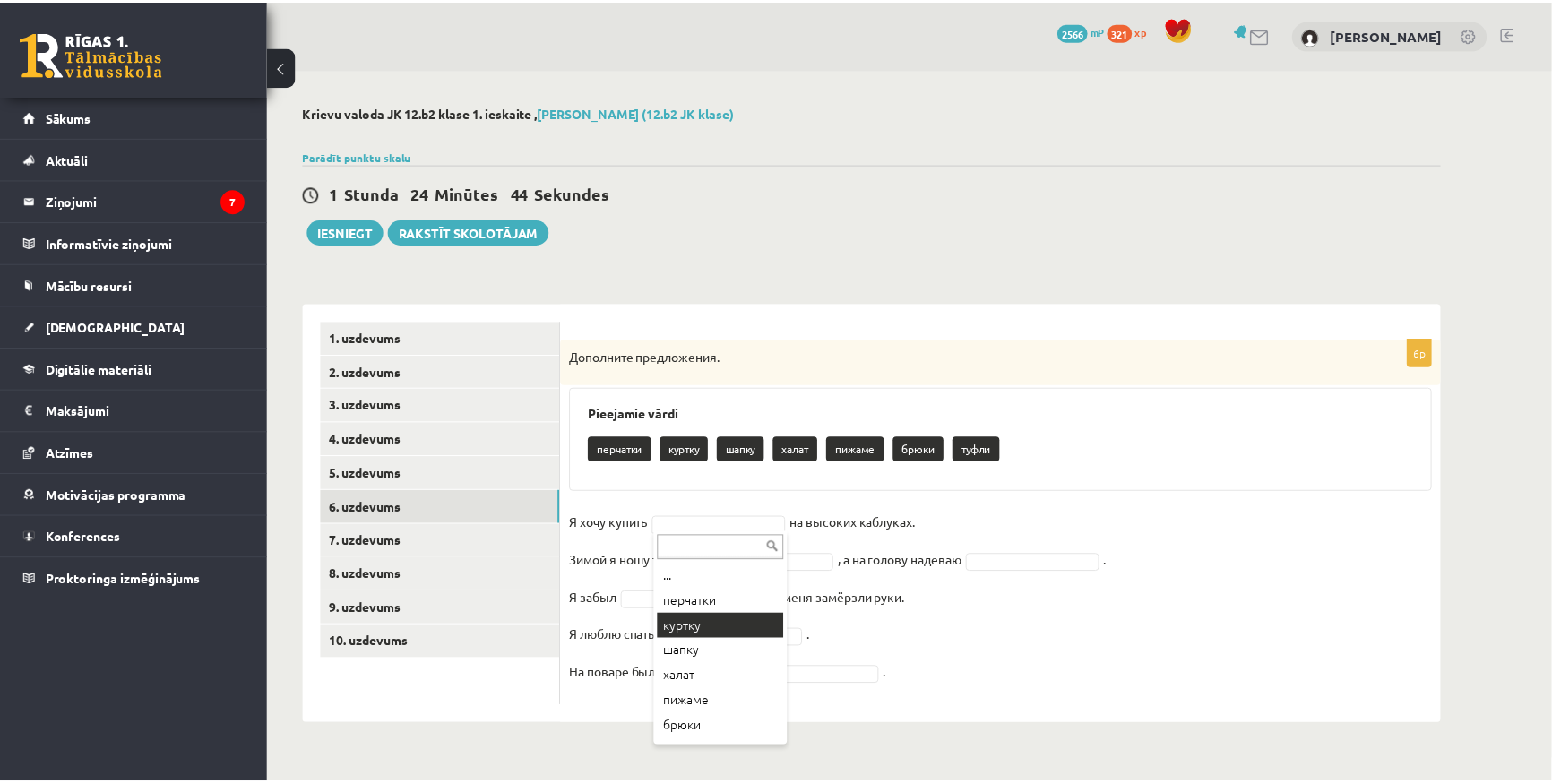
scroll to position [21, 0]
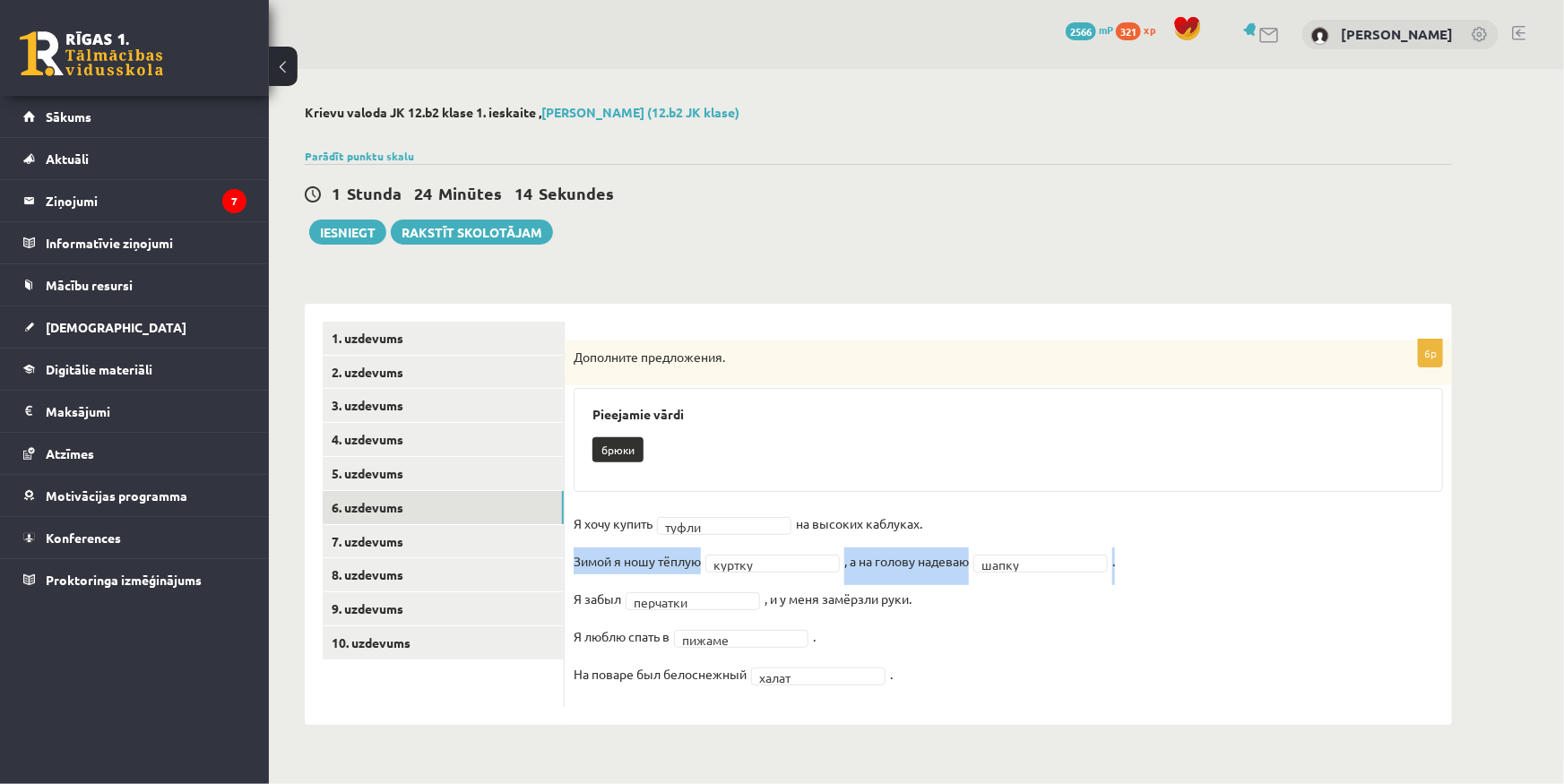
drag, startPoint x: 573, startPoint y: 562, endPoint x: 1205, endPoint y: 560, distance: 632.0
click at [1205, 560] on div "6p Дополните предложения. Pieejamie vārdi брюки Я хочу купить туфли ***** на вы…" at bounding box center [1008, 522] width 887 height 368
click at [1167, 591] on fieldset "Я хочу купить туфли ***** на высоких каблуках. Зимой я ношу тёплую куртку *****…" at bounding box center [1008, 604] width 870 height 188
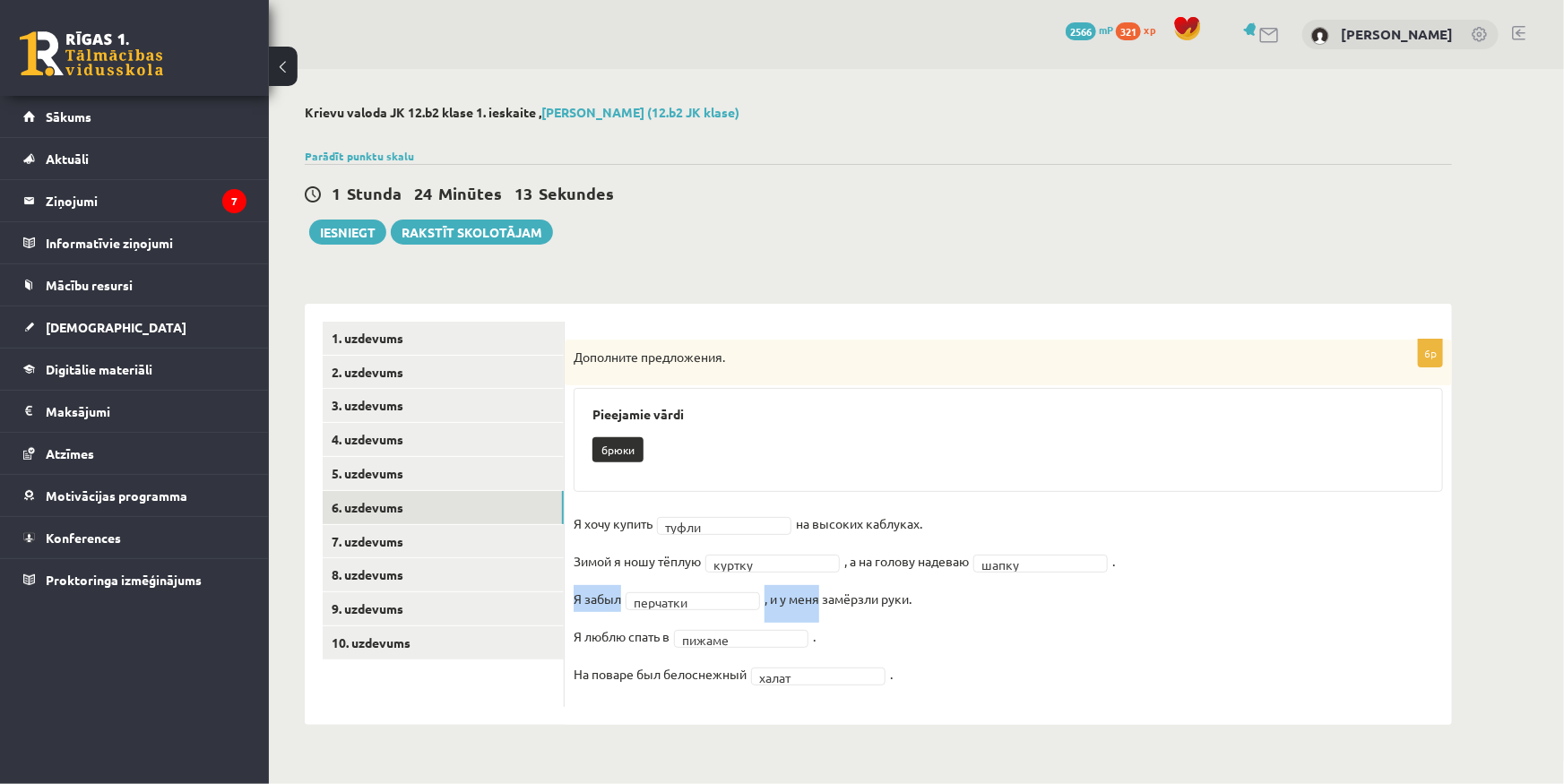
drag, startPoint x: 593, startPoint y: 601, endPoint x: 981, endPoint y: 606, distance: 388.0
click at [905, 602] on div "6p Дополните предложения. Pieejamie vārdi брюки Я хочу купить туфли ***** на вы…" at bounding box center [1008, 522] width 887 height 368
click at [981, 606] on fieldset "Я хочу купить туфли ***** на высоких каблуках. Зимой я ношу тёплую куртку *****…" at bounding box center [1008, 604] width 870 height 188
click at [384, 534] on link "7. uzdevums" at bounding box center [443, 542] width 241 height 33
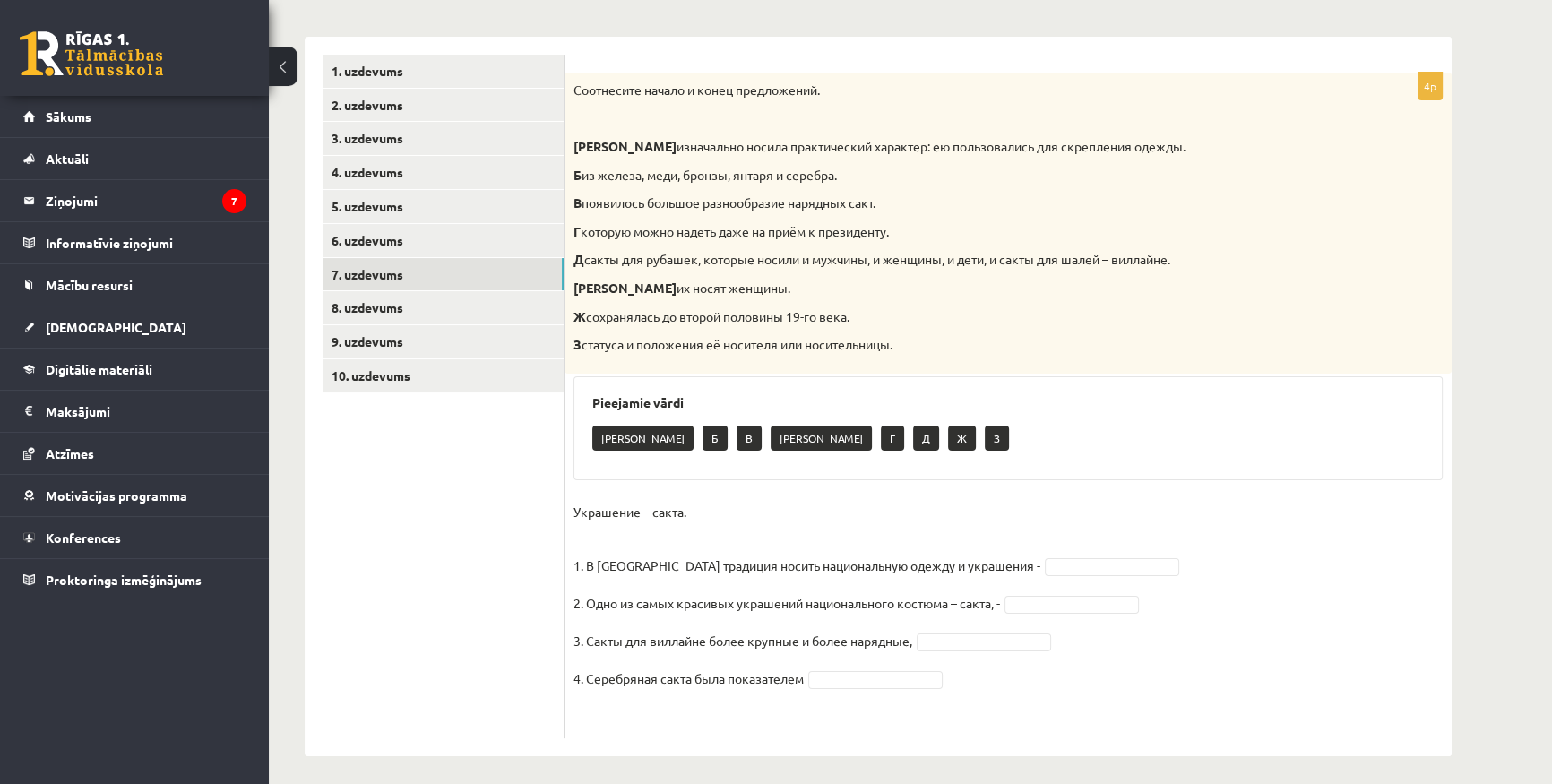
scroll to position [273, 0]
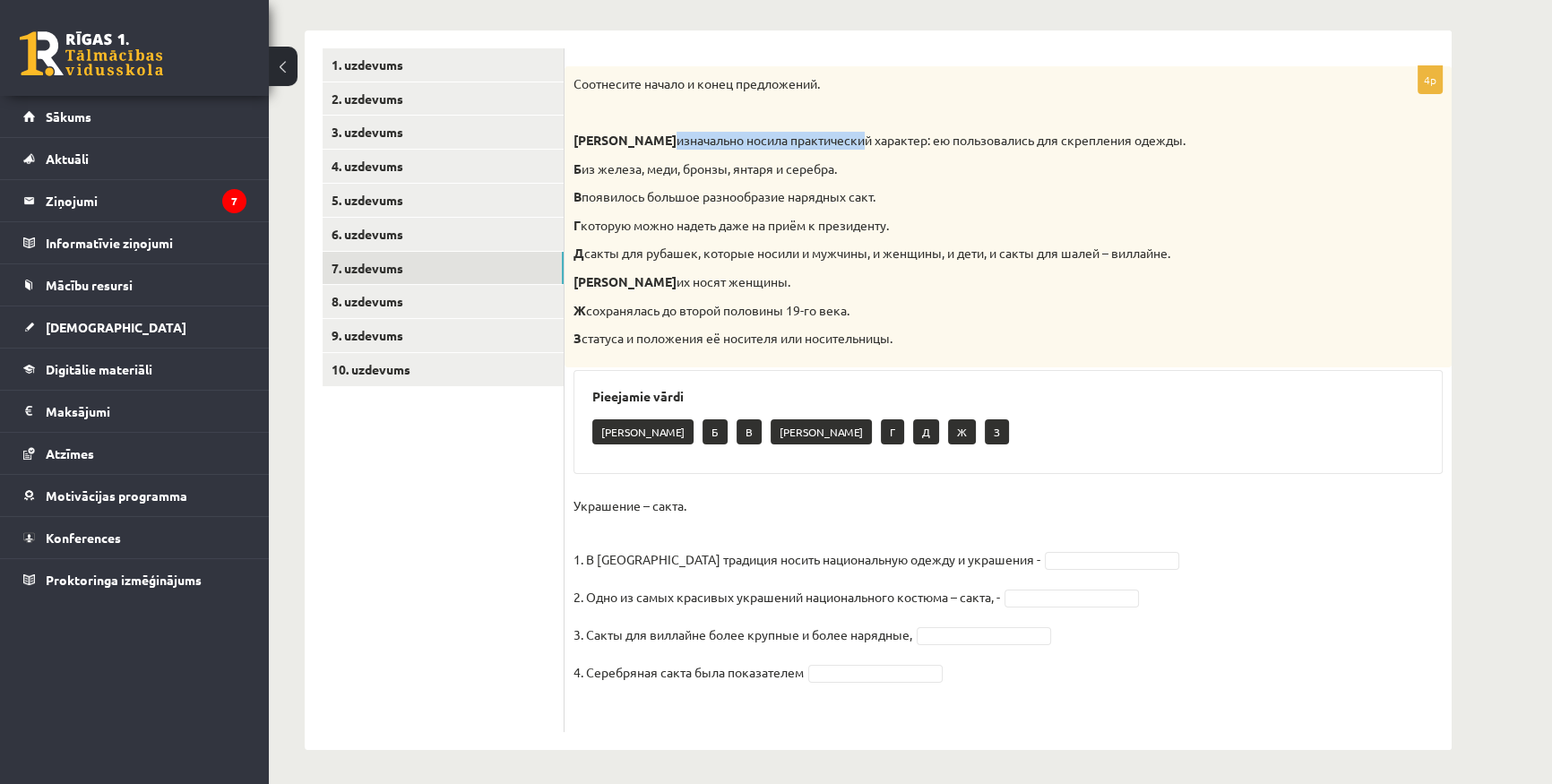
drag, startPoint x: 584, startPoint y: 142, endPoint x: 780, endPoint y: 136, distance: 196.1
click at [780, 136] on p "А изначально носила практический характер: ею пользовались для скрепления одежд…" at bounding box center [963, 140] width 779 height 18
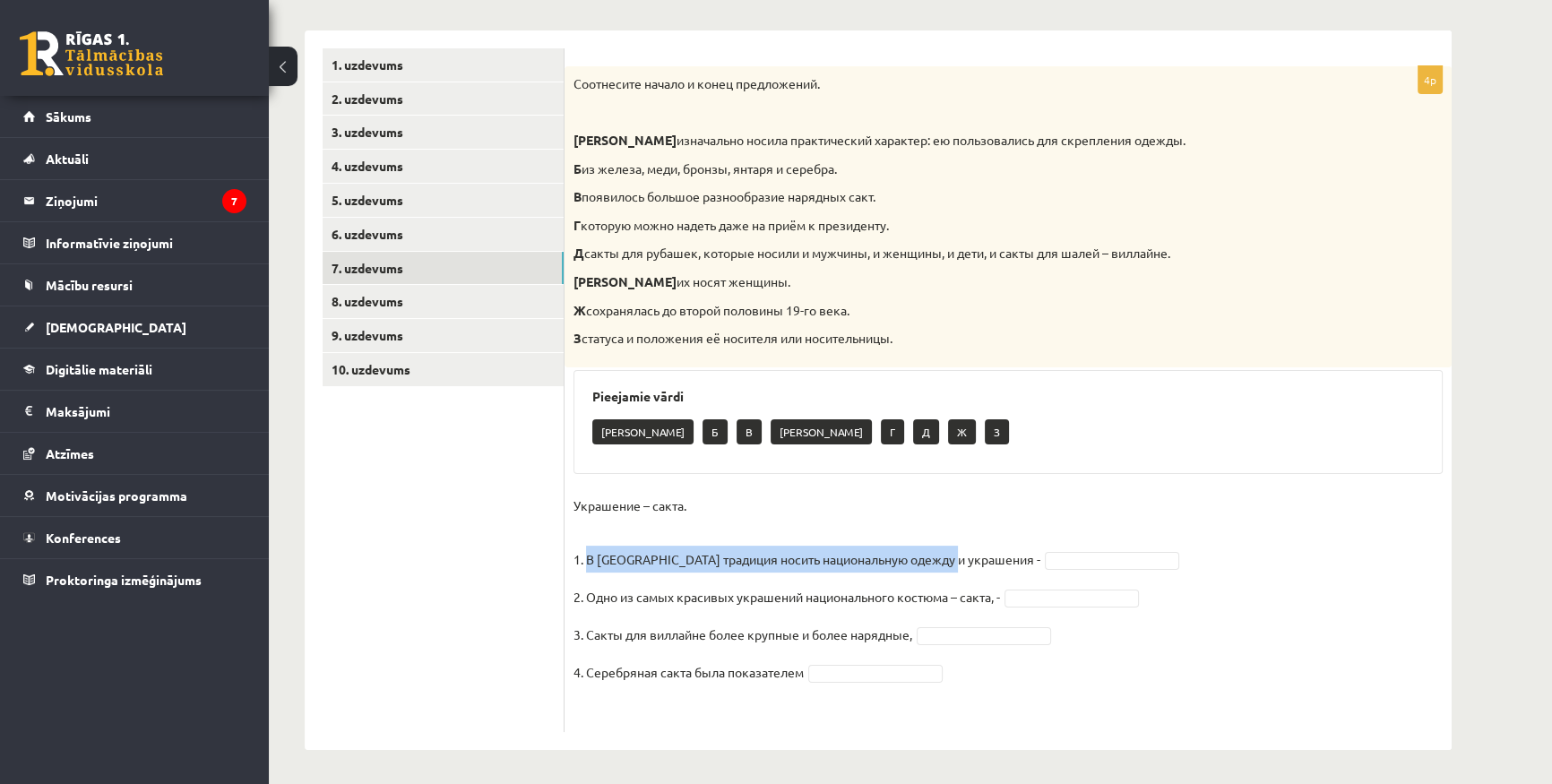
drag, startPoint x: 585, startPoint y: 556, endPoint x: 961, endPoint y: 564, distance: 376.1
click at [961, 564] on p "Украшение – сакта. 1. В Латвии традиция носить национальную одежду и украшения -" at bounding box center [807, 532] width 467 height 80
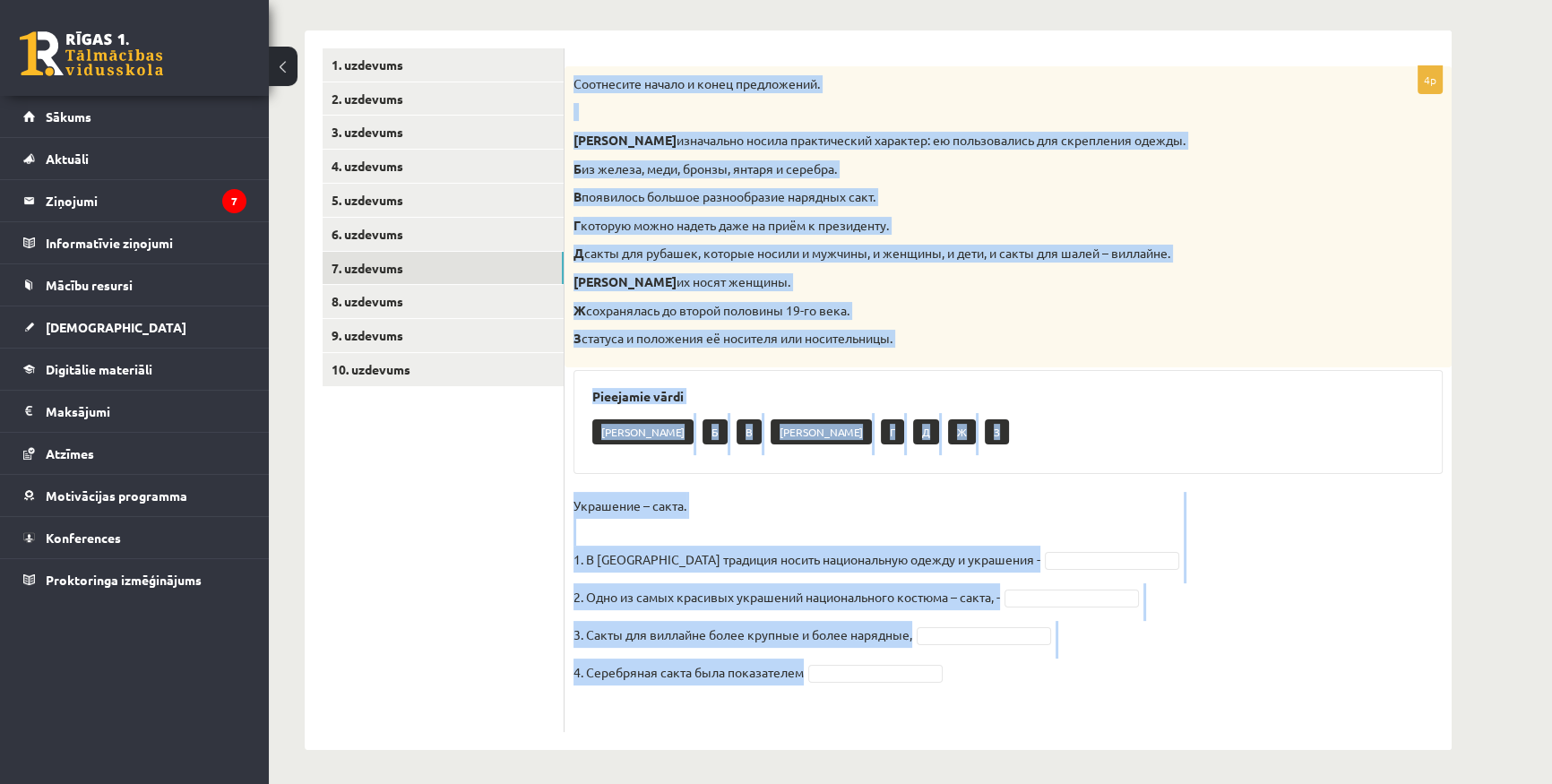
drag, startPoint x: 604, startPoint y: 119, endPoint x: 893, endPoint y: 686, distance: 636.4
click at [893, 686] on div "4p Соотнесите начало и конец предложений. А изначально носила практический хара…" at bounding box center [1008, 399] width 887 height 665
copy div "Соотнесите начало и конец предложений. А изначально носила практический характе…"
click at [860, 304] on p "Ж сохранялась до второй половины 19-го века." at bounding box center [963, 311] width 779 height 18
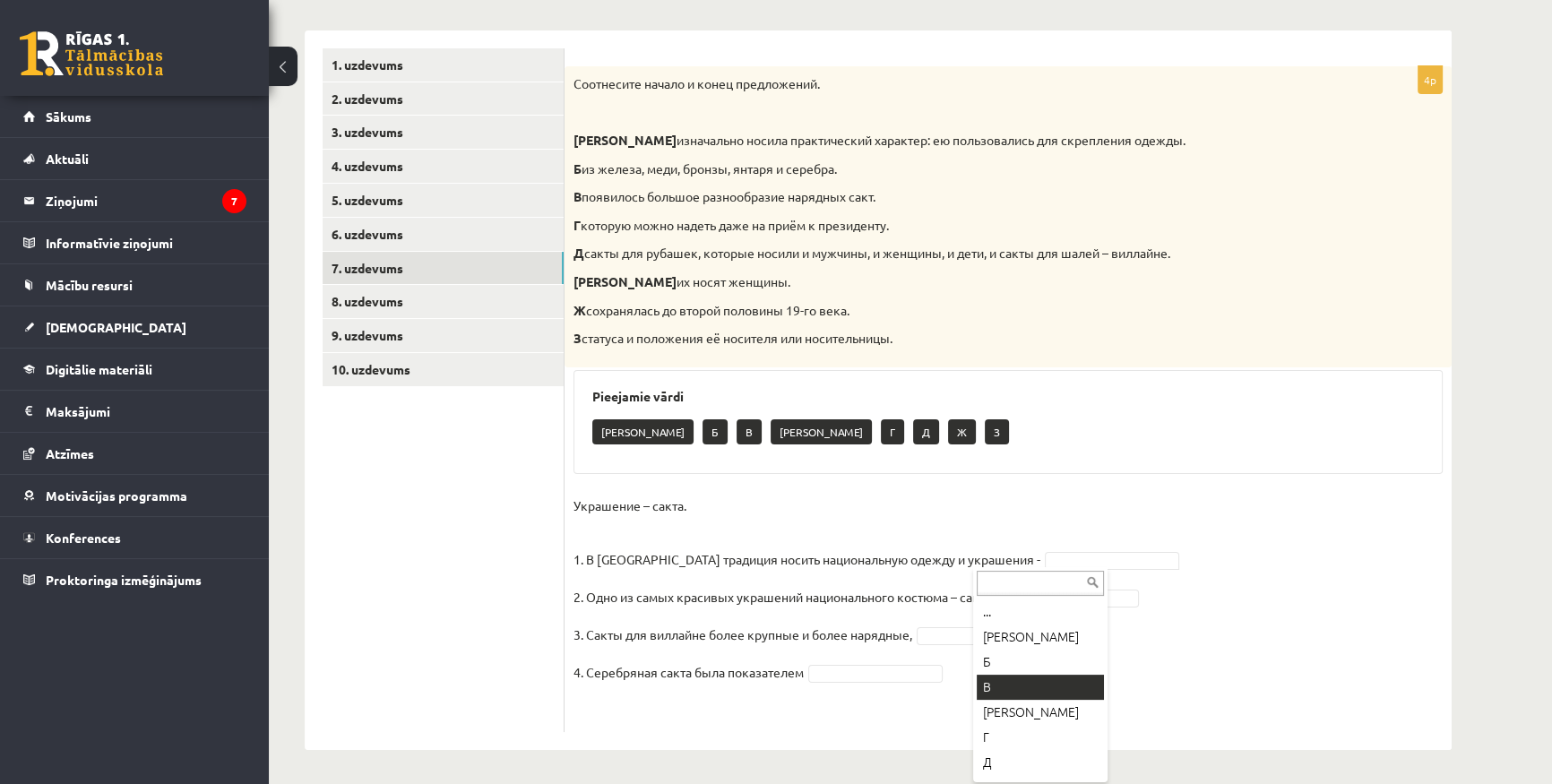
scroll to position [46, 0]
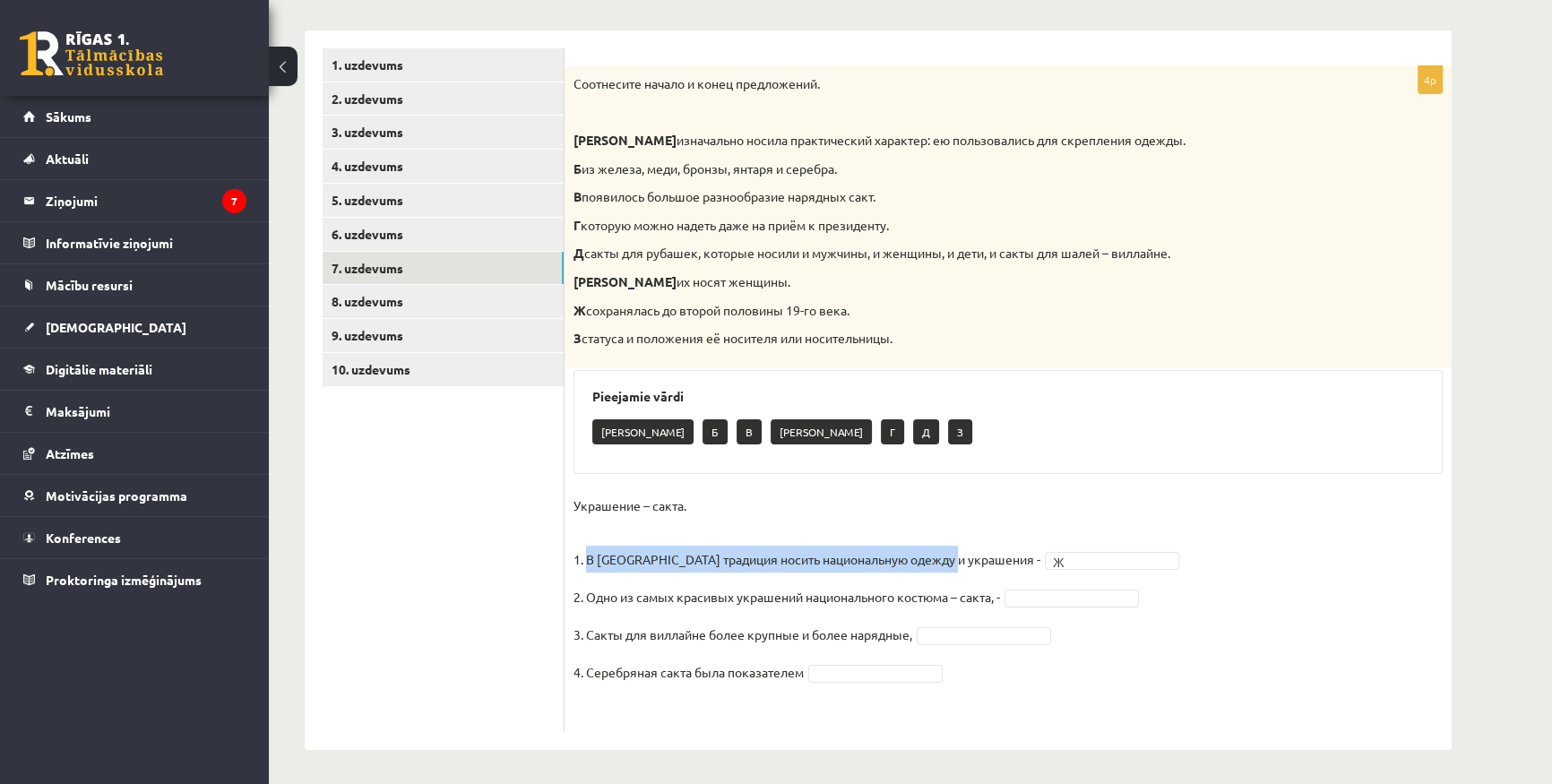
drag, startPoint x: 585, startPoint y: 562, endPoint x: 963, endPoint y: 556, distance: 378.0
click at [963, 556] on p "Украшение – сакта. 1. В Латвии традиция носить национальную одежду и украшения -" at bounding box center [807, 532] width 467 height 80
click at [952, 485] on div "4p Соотнесите начало и конец предложений. А изначально носила практический хара…" at bounding box center [1008, 399] width 887 height 665
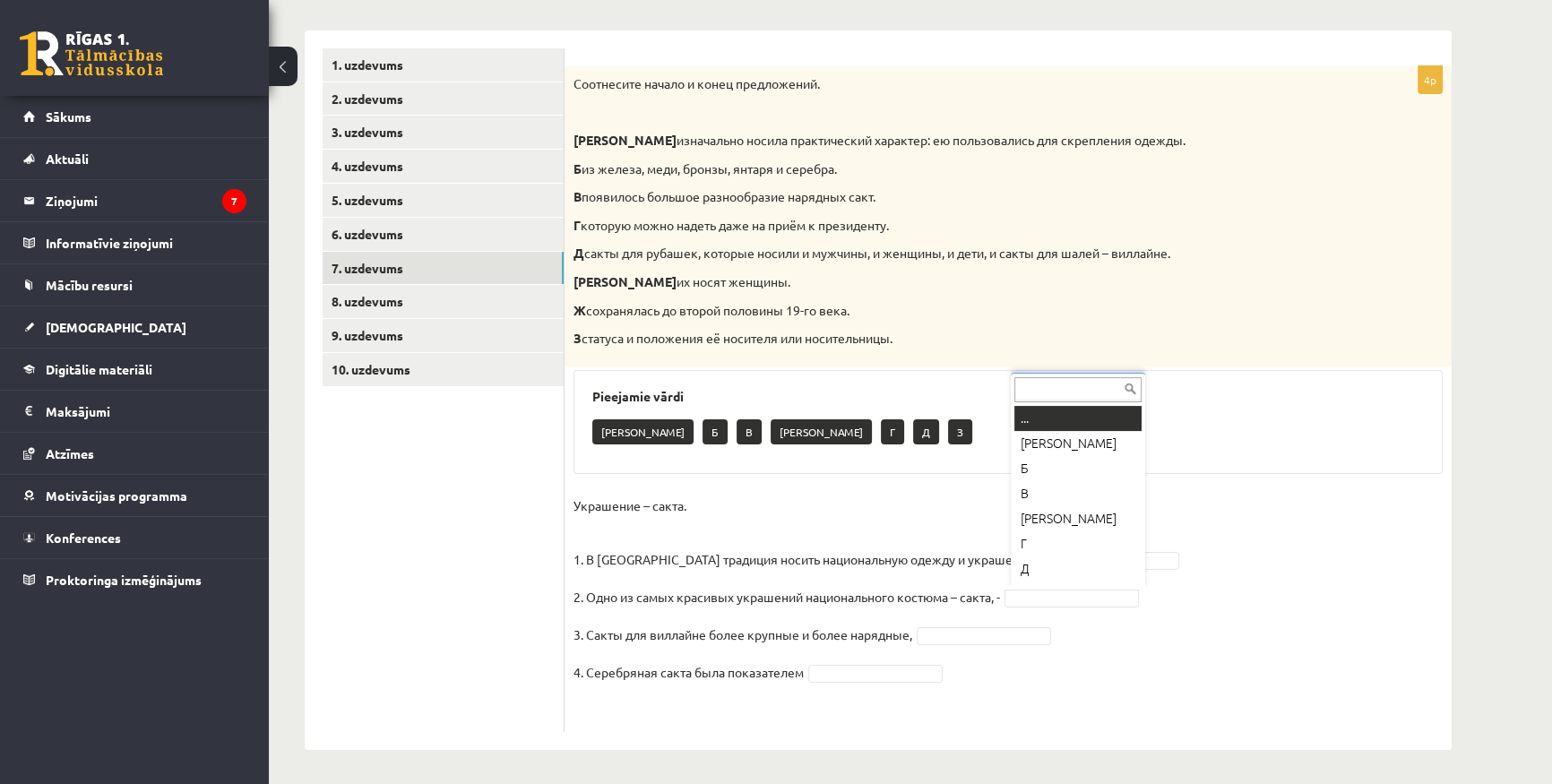
drag, startPoint x: 1053, startPoint y: 598, endPoint x: 1065, endPoint y: 620, distance: 25.1
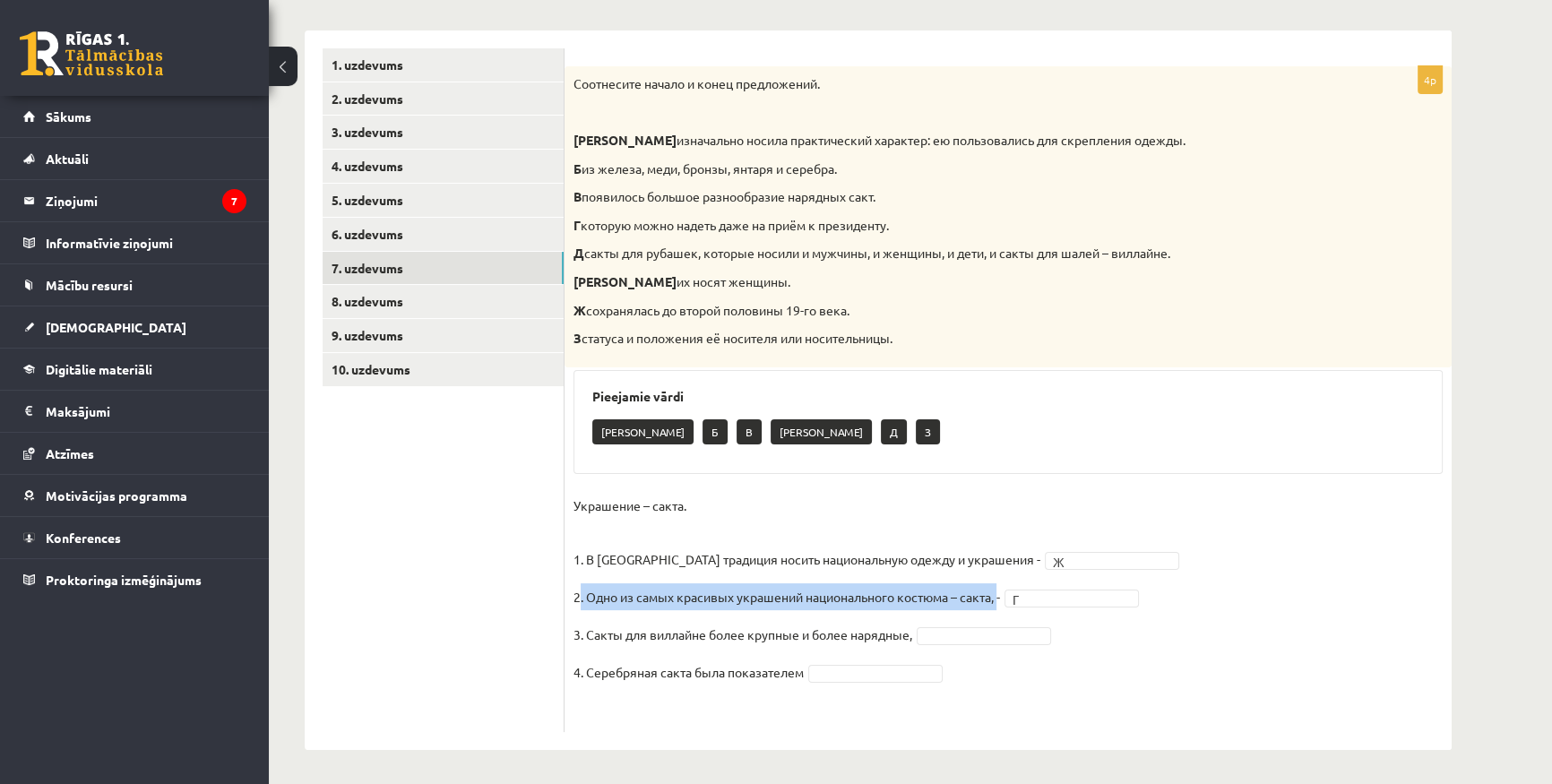
drag, startPoint x: 578, startPoint y: 594, endPoint x: 1002, endPoint y: 601, distance: 424.1
click at [1000, 601] on p "2. Одно из самых красивых украшений национального костюма – сакта, -" at bounding box center [786, 596] width 426 height 26
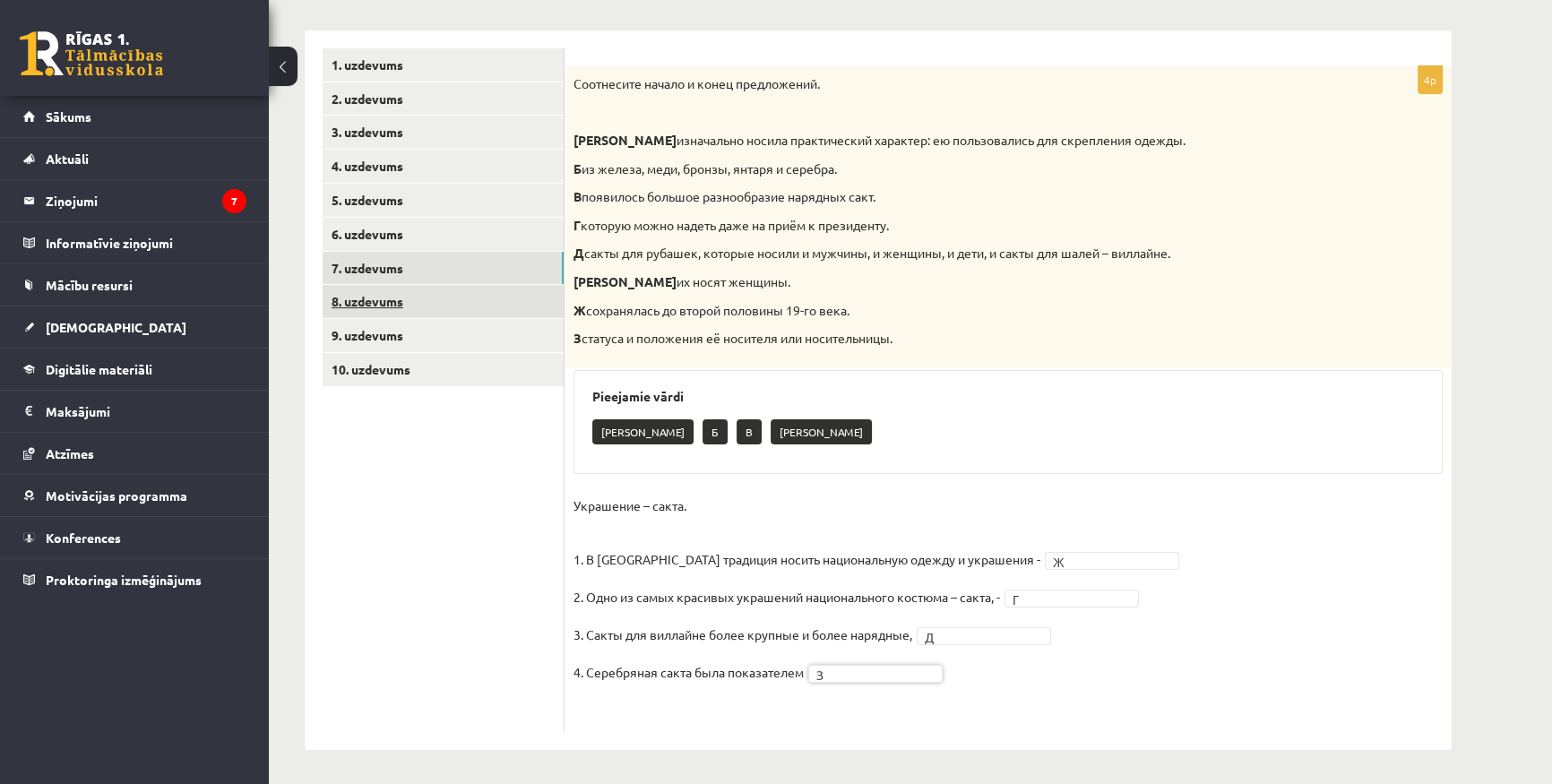
click at [494, 303] on link "8. uzdevums" at bounding box center [443, 302] width 241 height 33
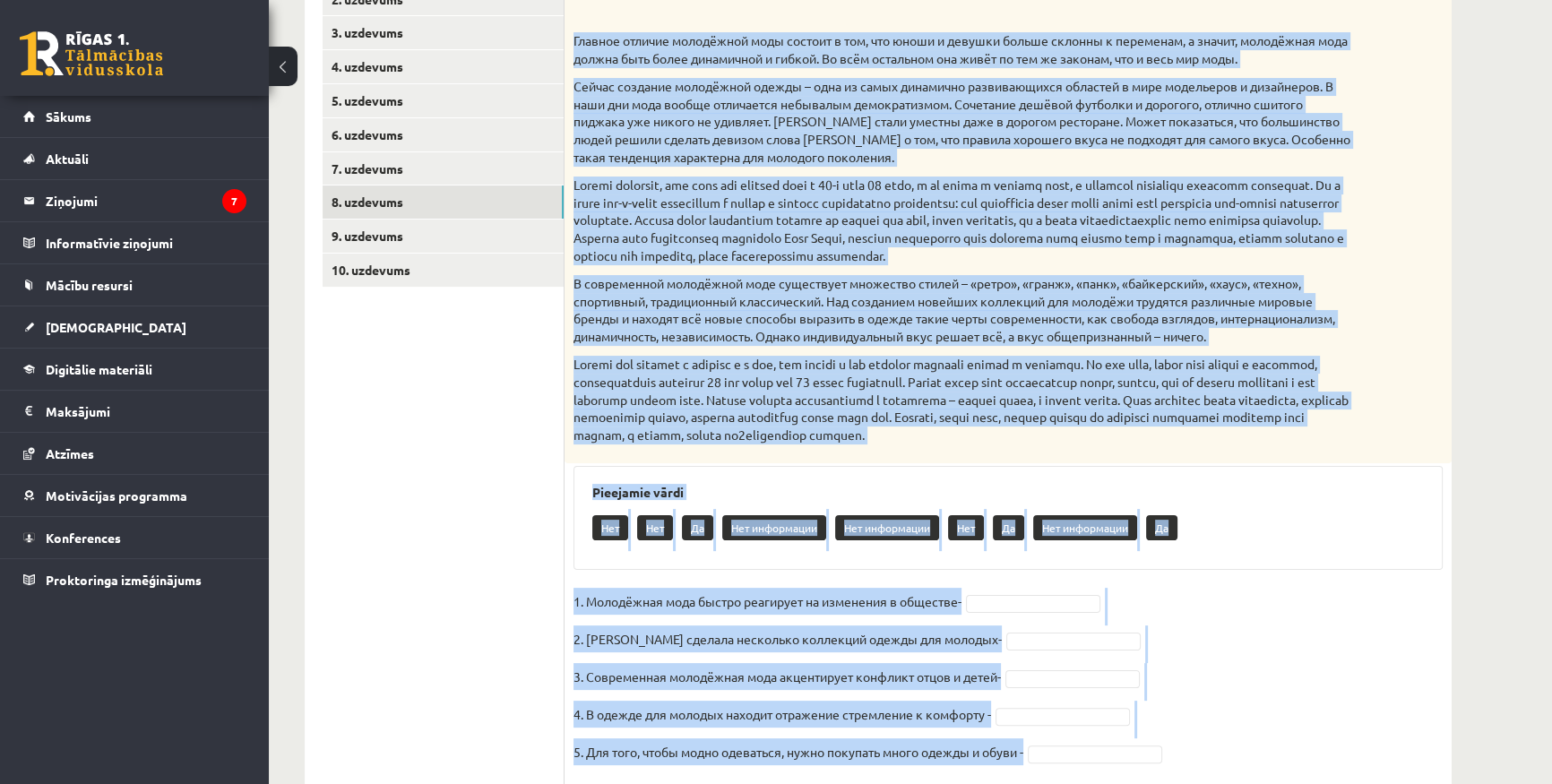
scroll to position [426, 0]
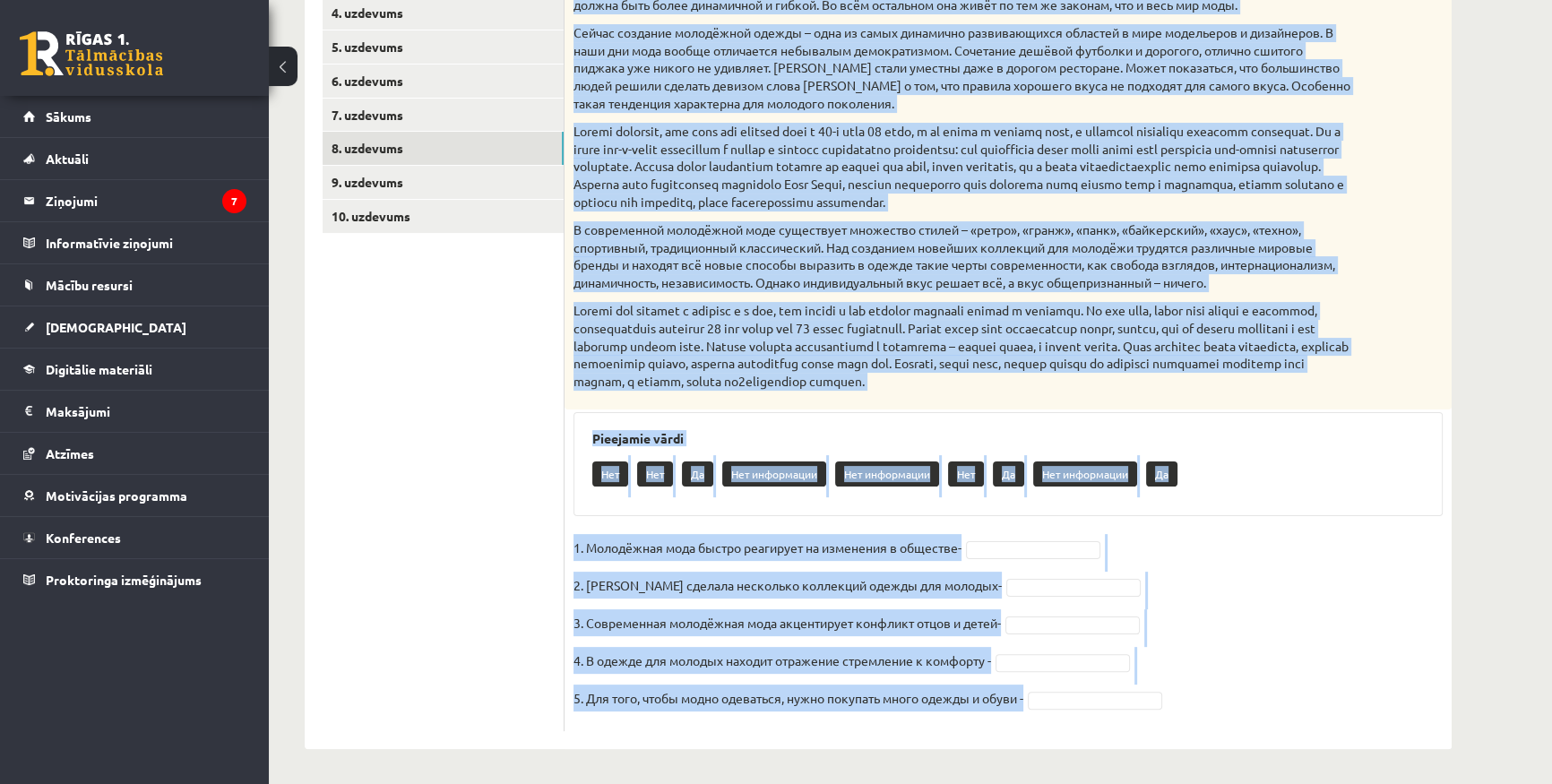
drag, startPoint x: 576, startPoint y: 216, endPoint x: 1131, endPoint y: 808, distance: 811.5
copy div "Главное отличие молодёжной моды состоит в том, что юноши и девушки больше склон…"
click at [886, 327] on p at bounding box center [963, 346] width 779 height 88
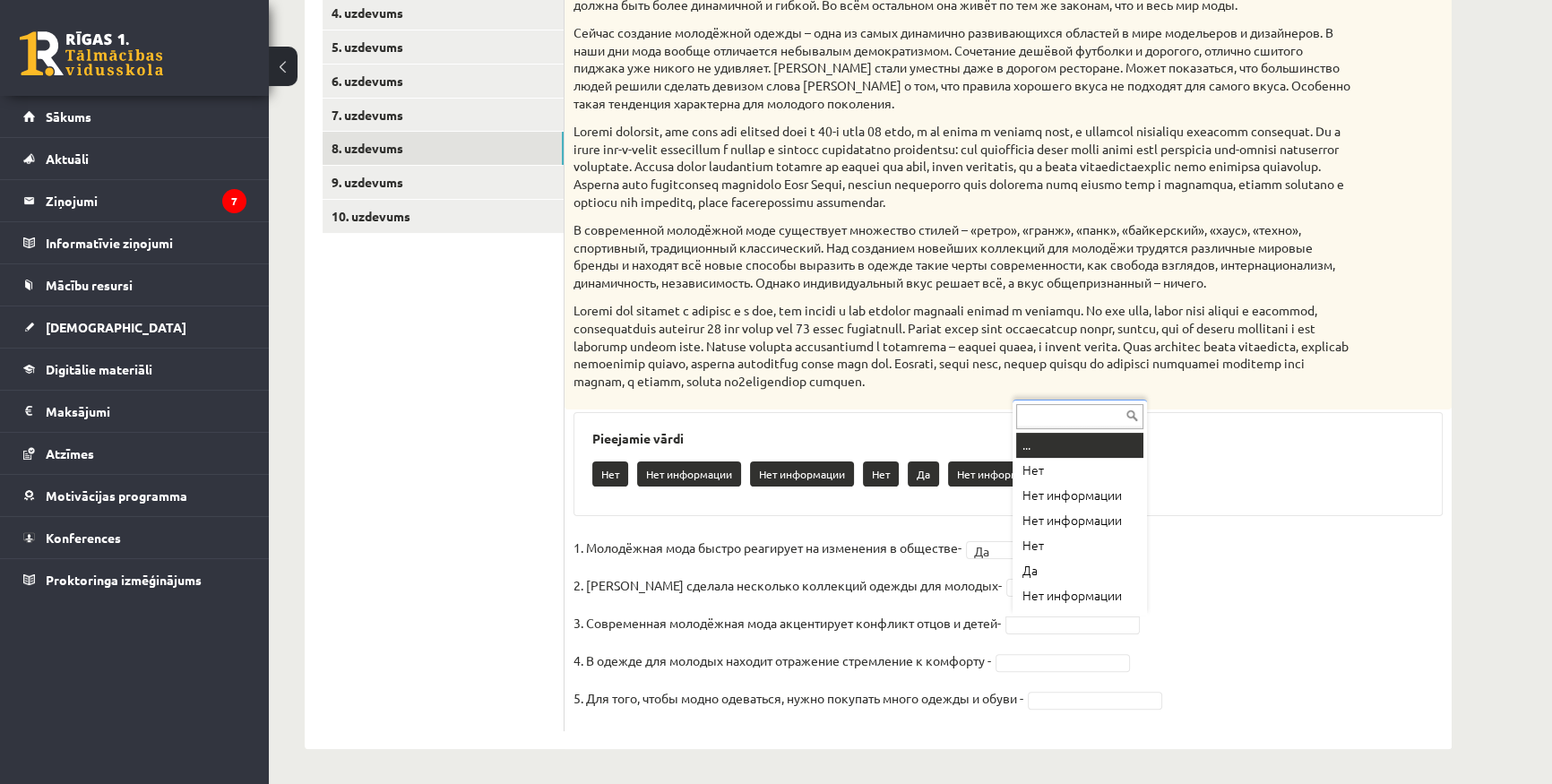
scroll to position [21, 0]
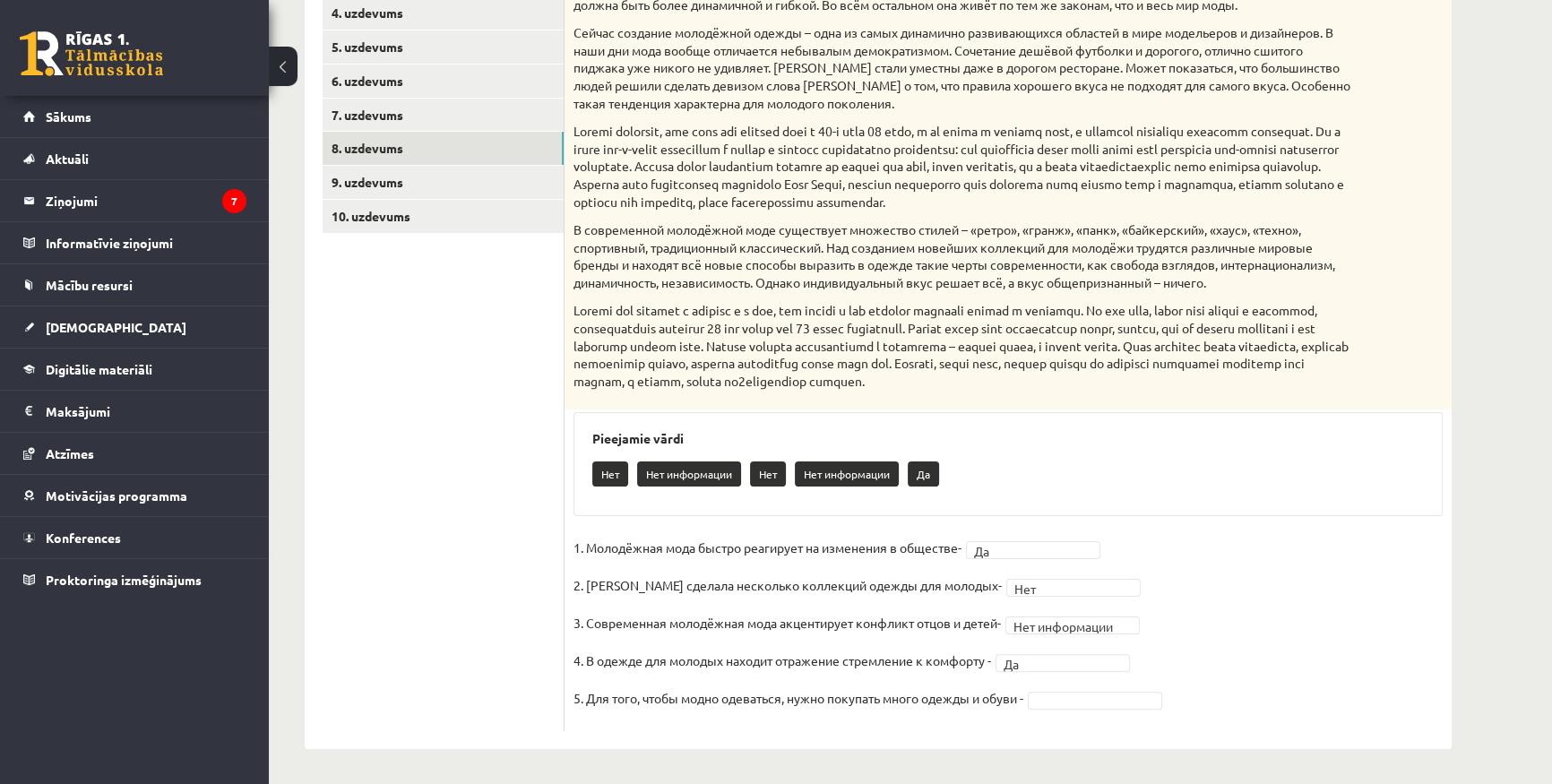
click at [1063, 711] on fieldset "**********" at bounding box center [1008, 628] width 870 height 188
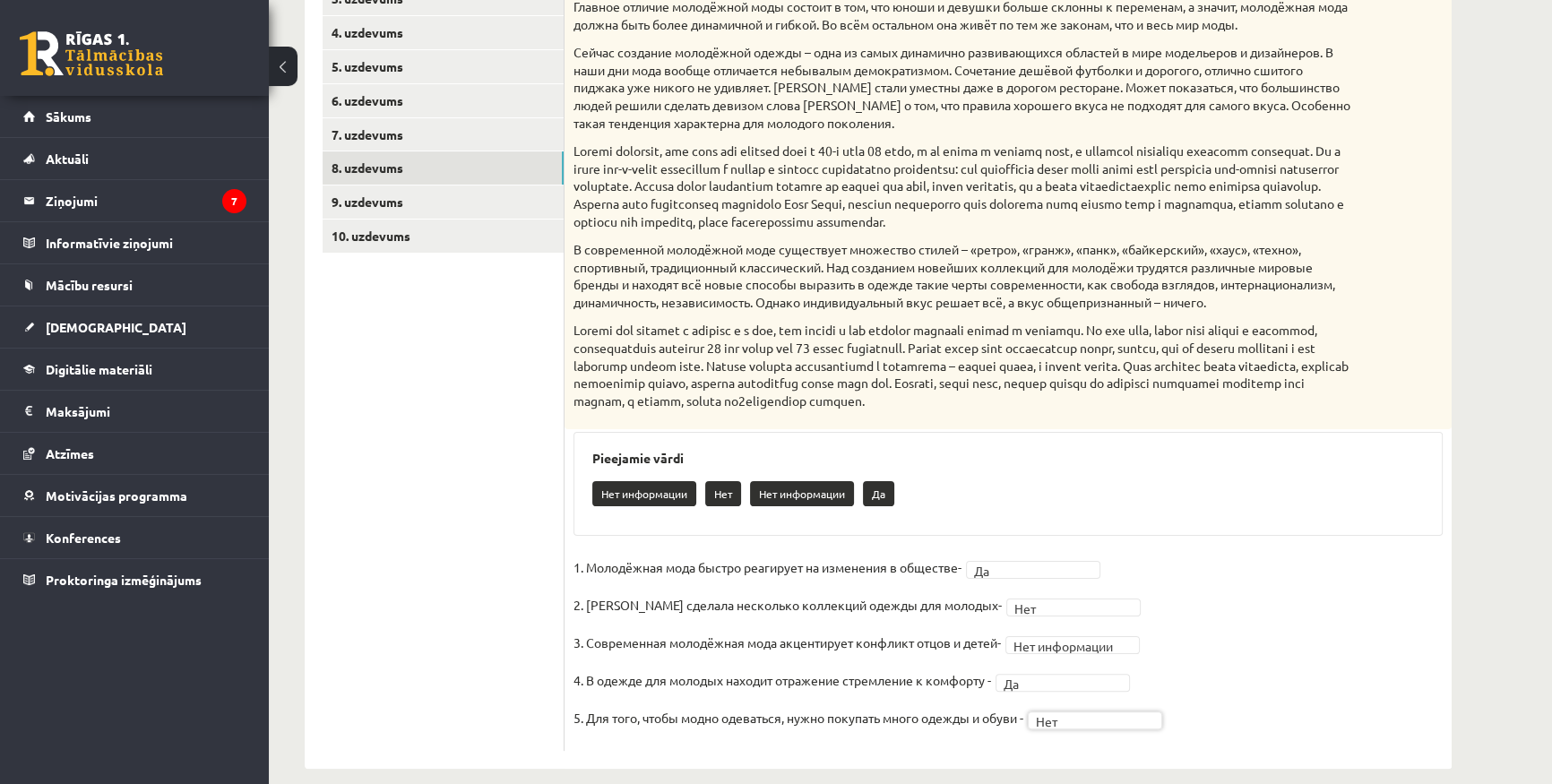
scroll to position [264, 0]
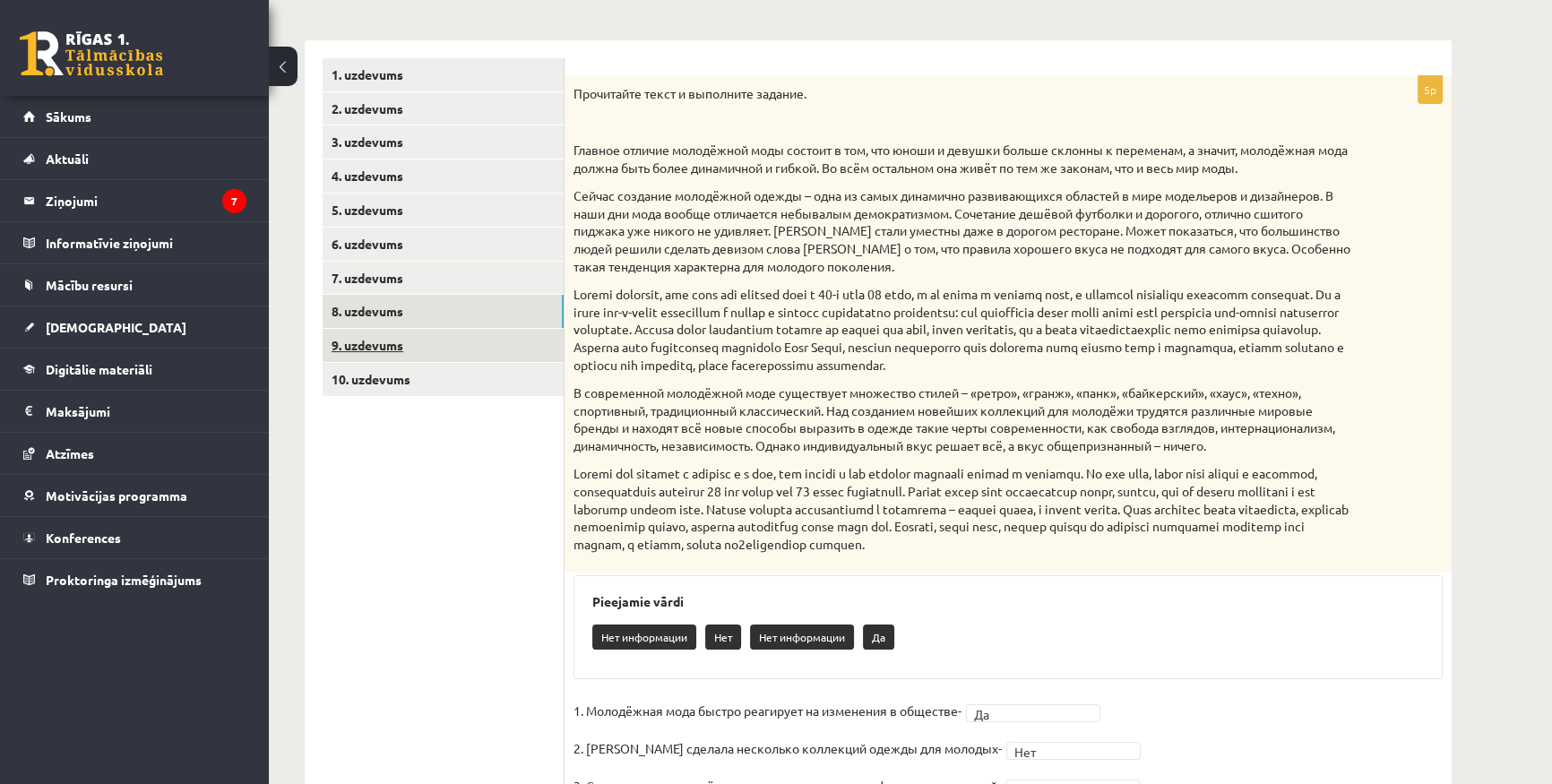
click at [410, 336] on link "9. uzdevums" at bounding box center [443, 345] width 241 height 33
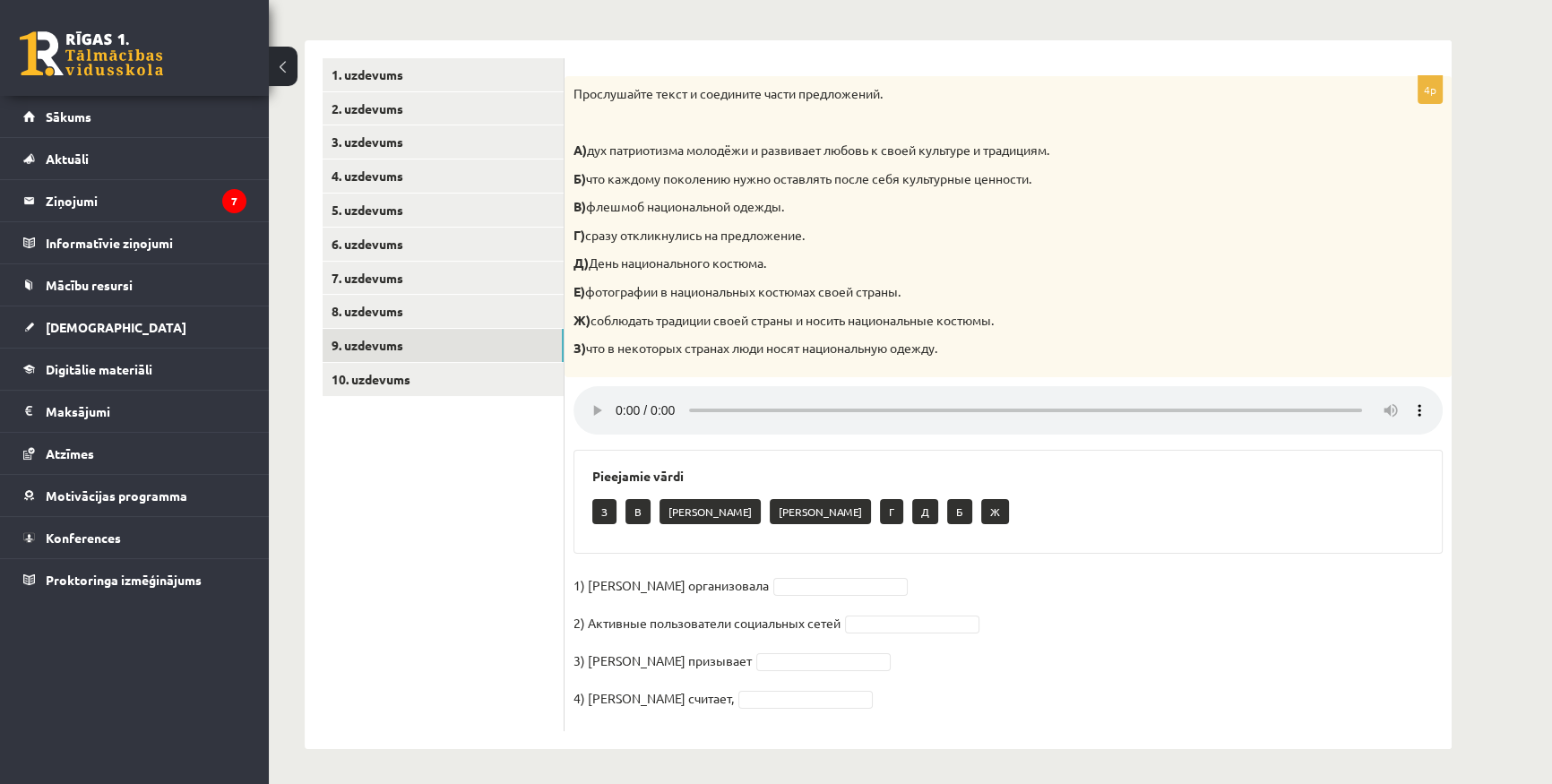
drag, startPoint x: 1170, startPoint y: 245, endPoint x: 1162, endPoint y: 238, distance: 10.6
click at [1163, 239] on div "Прослушайте текст и соедините части предложений. А) дух патриотизма молодёжи и …" at bounding box center [1008, 226] width 887 height 301
click at [867, 293] on p "Е) фотографии в национальных костюмах своей страны." at bounding box center [963, 292] width 779 height 18
drag, startPoint x: 597, startPoint y: 590, endPoint x: 747, endPoint y: 589, distance: 150.0
click at [747, 589] on p "1) Мухаббат Саби организовала" at bounding box center [671, 584] width 195 height 26
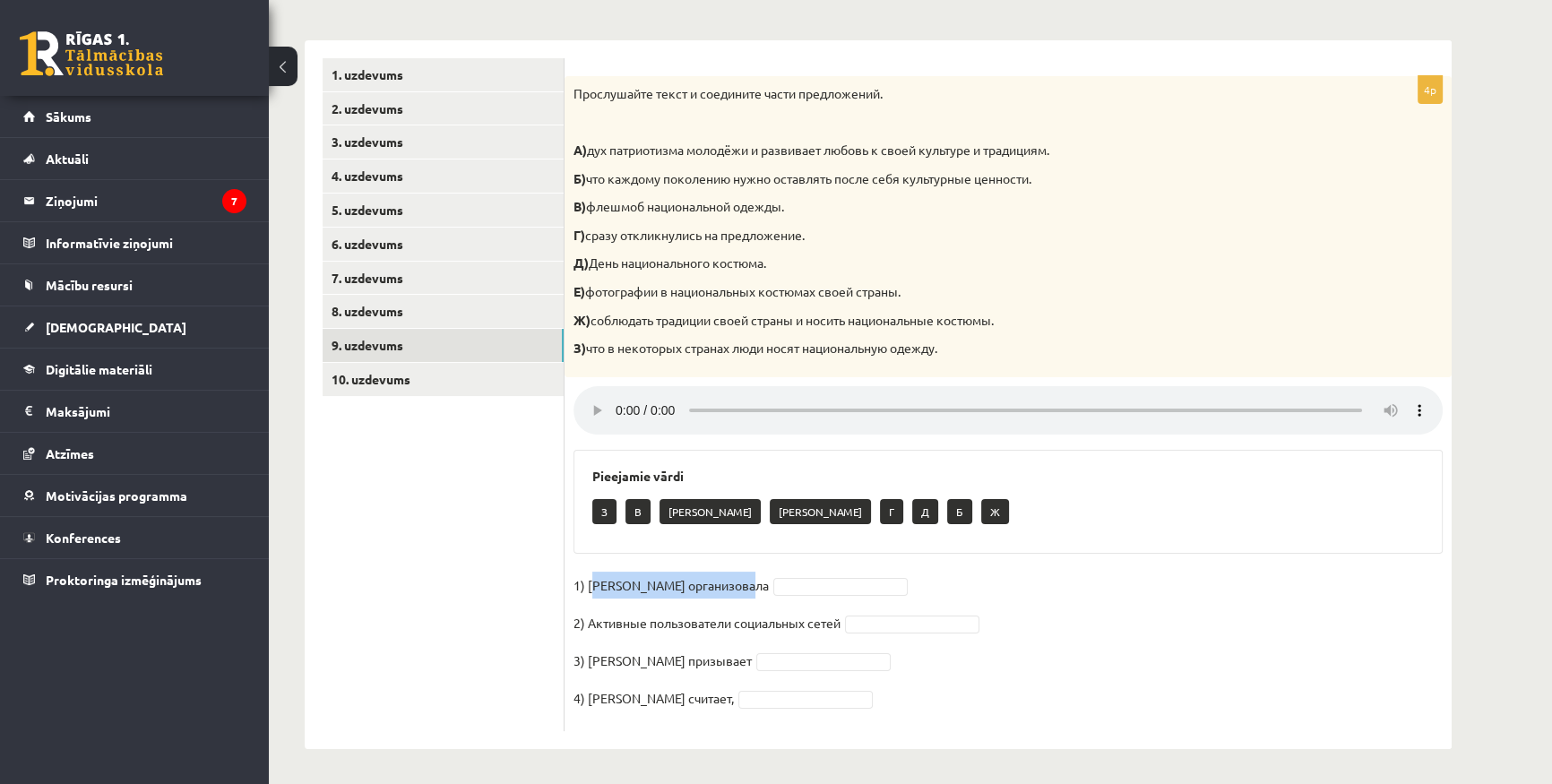
click at [747, 589] on p "1) Мухаббат Саби организовала" at bounding box center [671, 584] width 195 height 26
drag, startPoint x: 762, startPoint y: 585, endPoint x: 681, endPoint y: 582, distance: 81.1
click at [681, 582] on fieldset "1) Мухаббат Саби организовала 2) Активные пользователи социальных сетей 3) Муха…" at bounding box center [1008, 647] width 870 height 151
drag, startPoint x: 904, startPoint y: 578, endPoint x: 869, endPoint y: 588, distance: 36.4
click at [894, 584] on span at bounding box center [840, 585] width 143 height 16
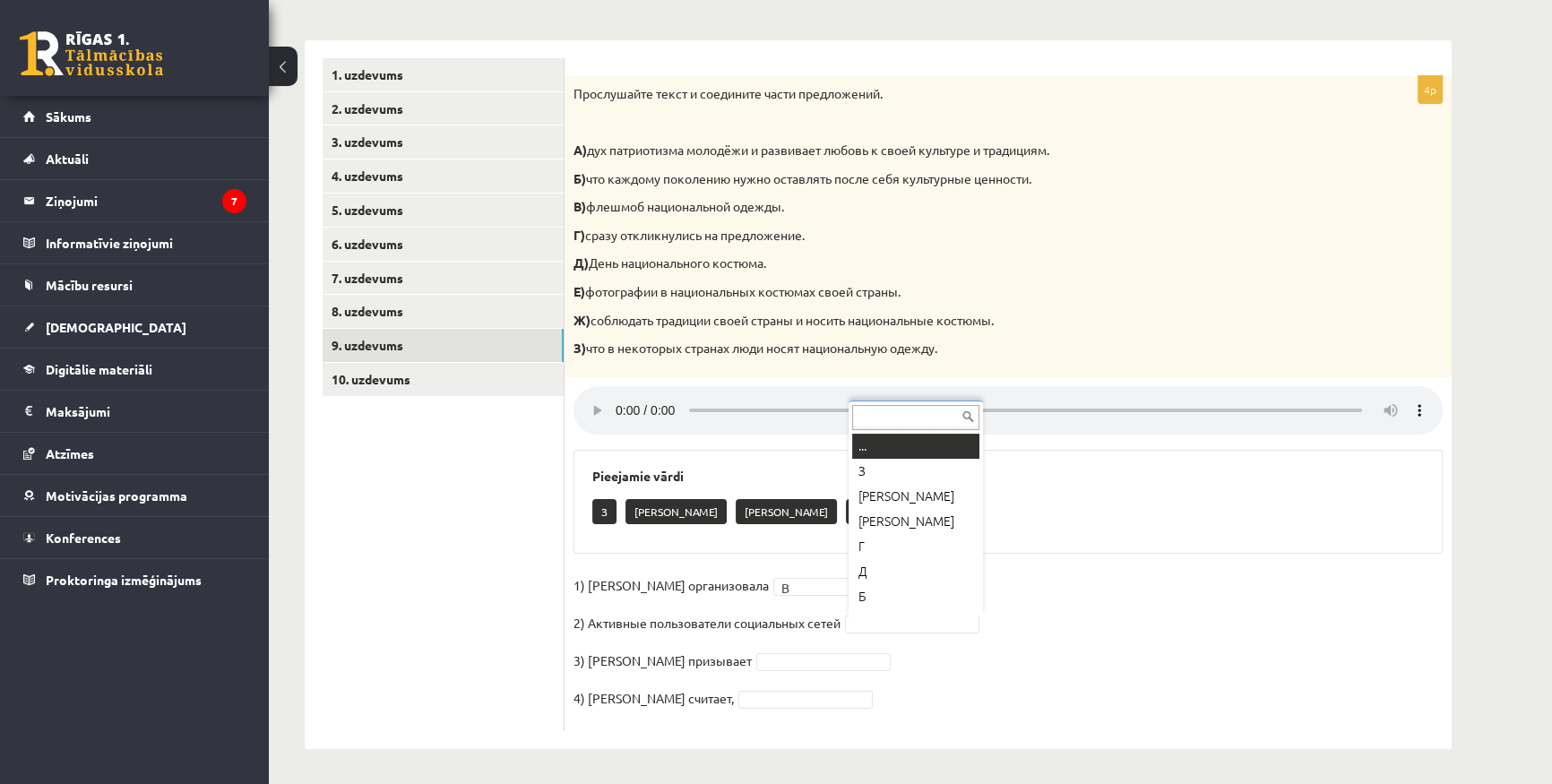
scroll to position [21, 0]
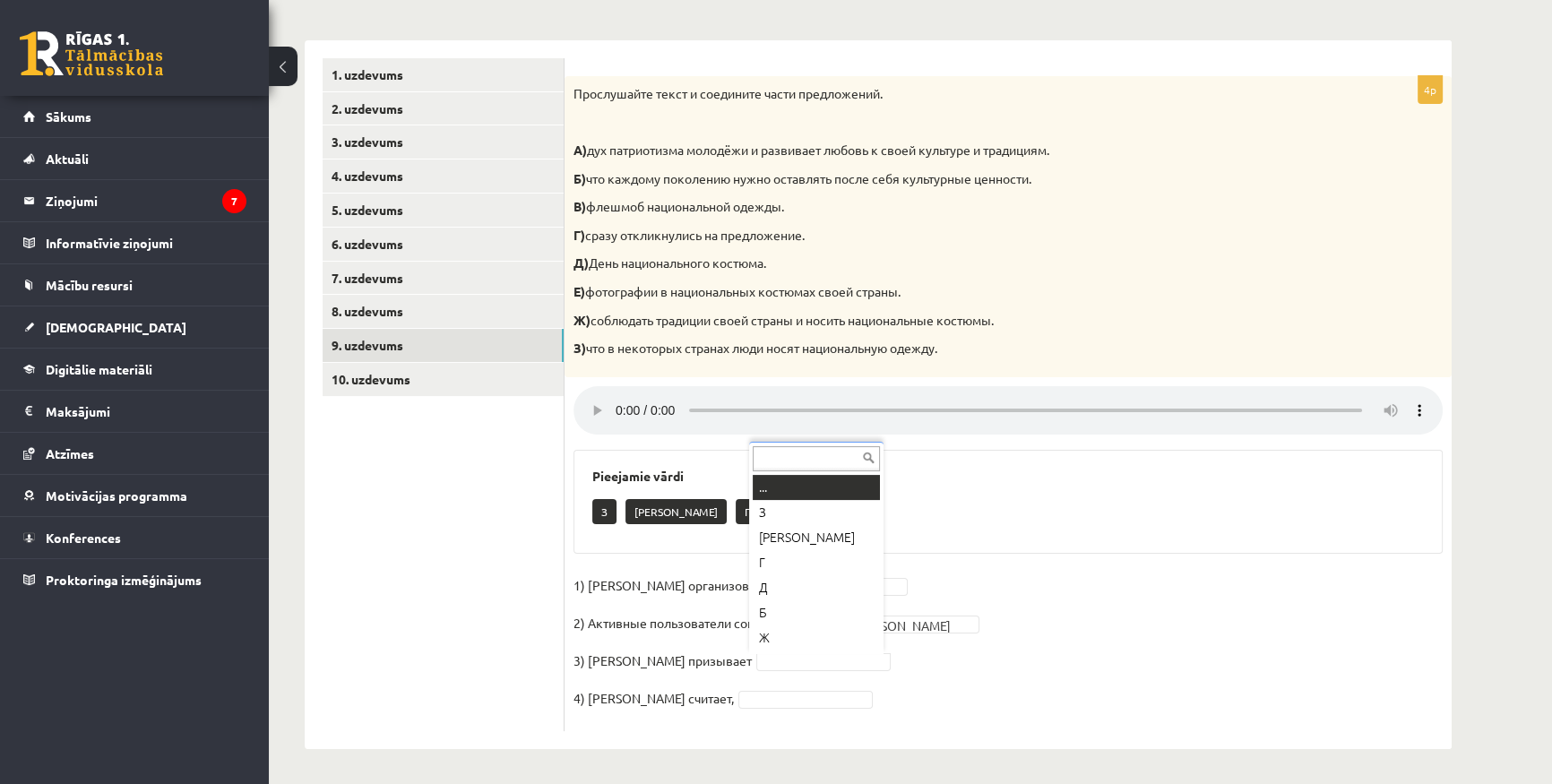
drag, startPoint x: 787, startPoint y: 659, endPoint x: 1126, endPoint y: 662, distance: 339.0
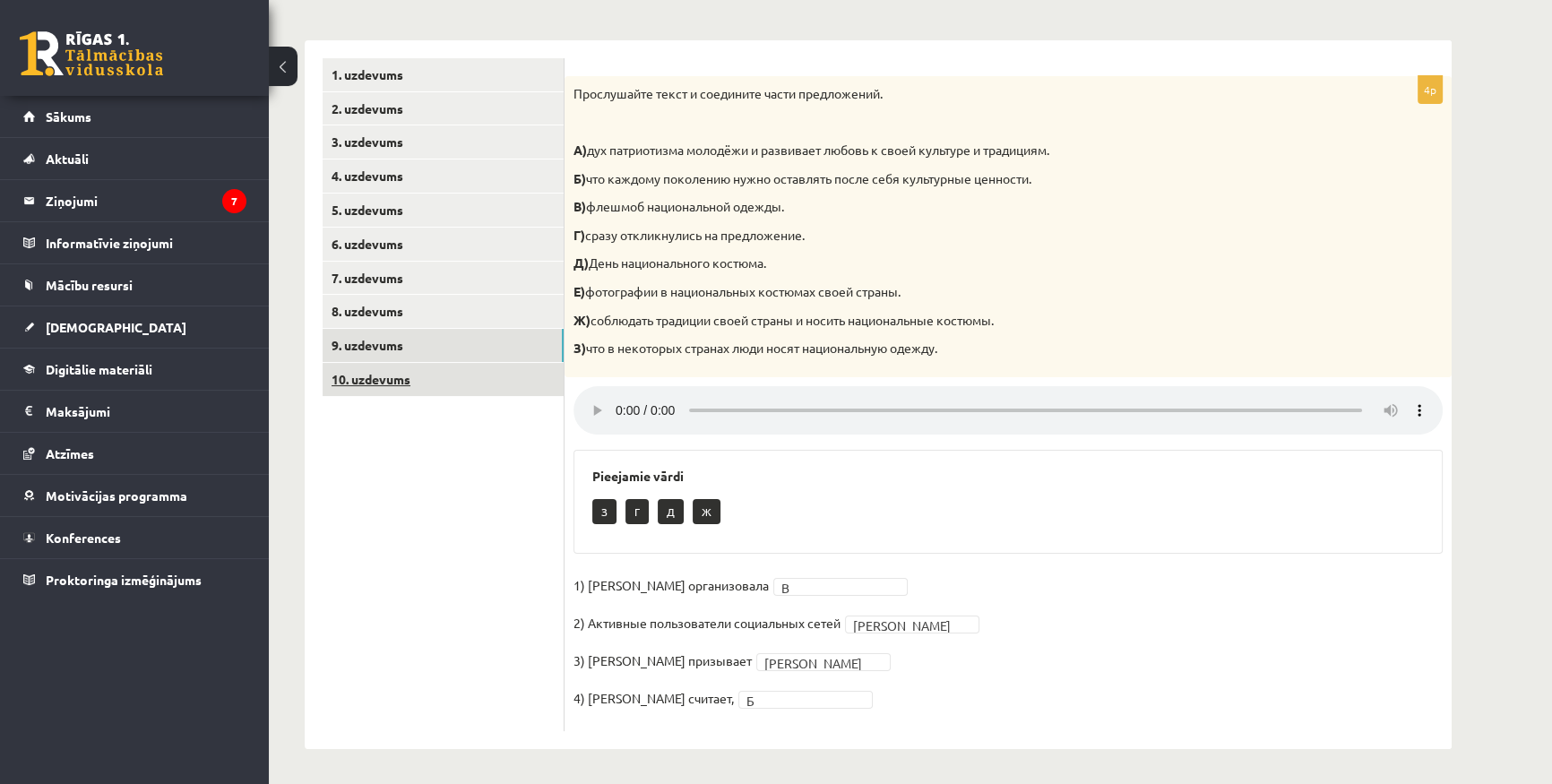
click at [364, 373] on link "10. uzdevums" at bounding box center [443, 379] width 241 height 33
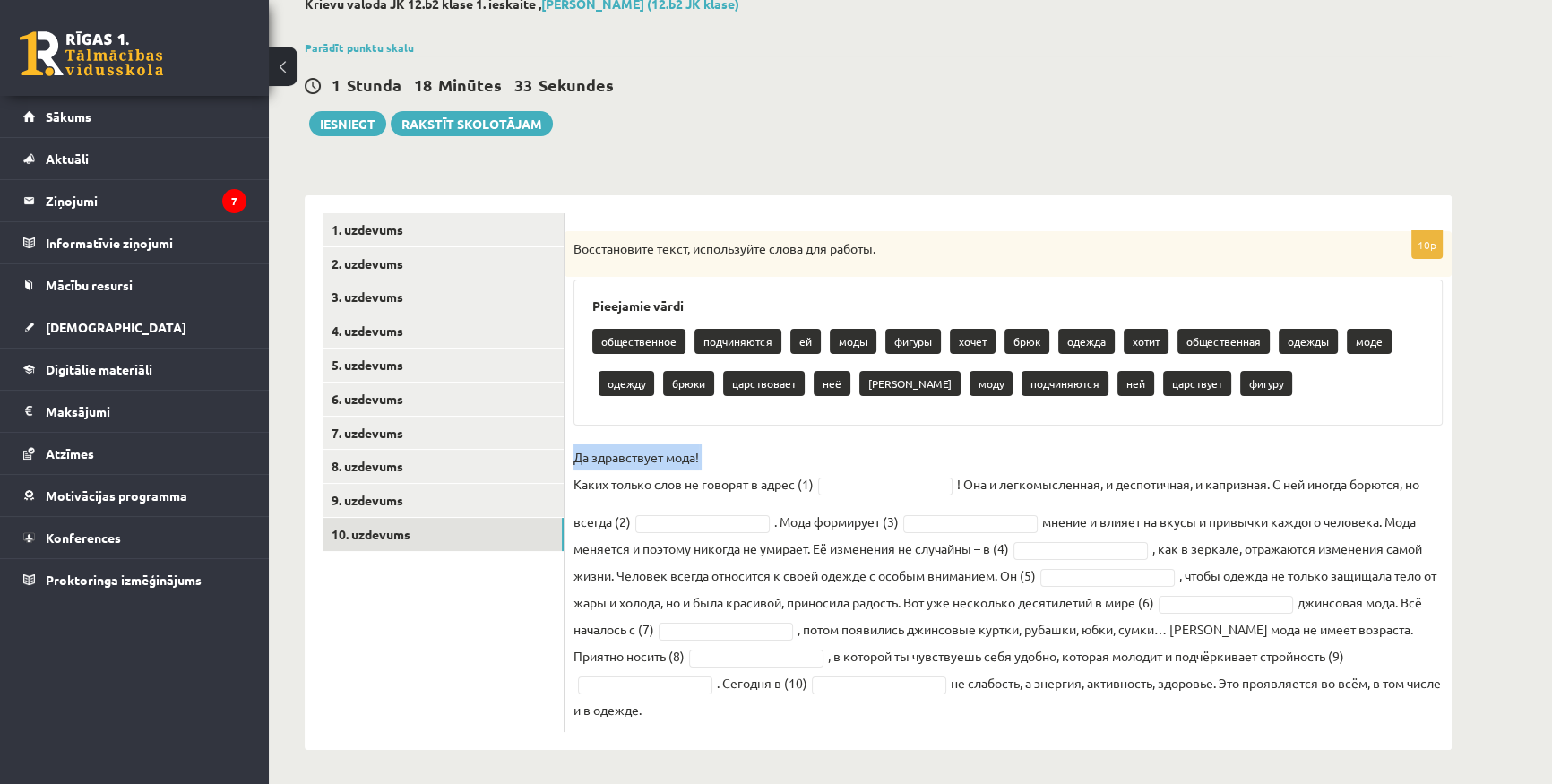
drag, startPoint x: 576, startPoint y: 475, endPoint x: 778, endPoint y: 470, distance: 202.1
click at [781, 467] on p "Да здравствует мода! Каких только слов не говорят в адрес (1)" at bounding box center [693, 469] width 240 height 54
click at [778, 470] on p "Да здравствует мода! Каких только слов не говорят в адрес (1)" at bounding box center [693, 469] width 240 height 54
click at [695, 487] on p "Да здравствует мода! Каких только слов не говорят в адрес (1)" at bounding box center [693, 469] width 240 height 54
drag, startPoint x: 588, startPoint y: 481, endPoint x: 714, endPoint y: 475, distance: 126.1
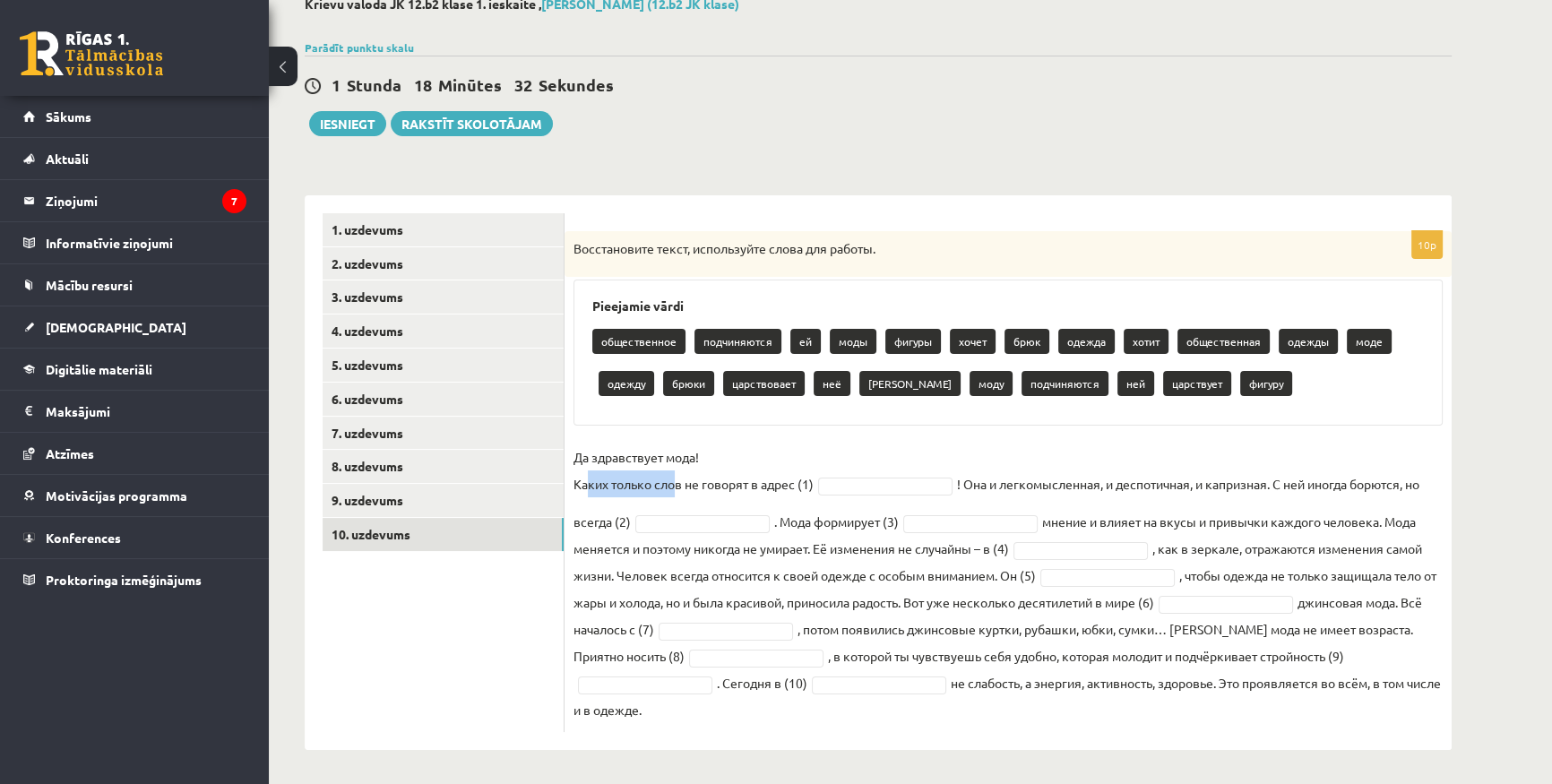
click at [714, 475] on p "Да здравствует мода! Каких только слов не говорят в адрес (1)" at bounding box center [693, 469] width 240 height 54
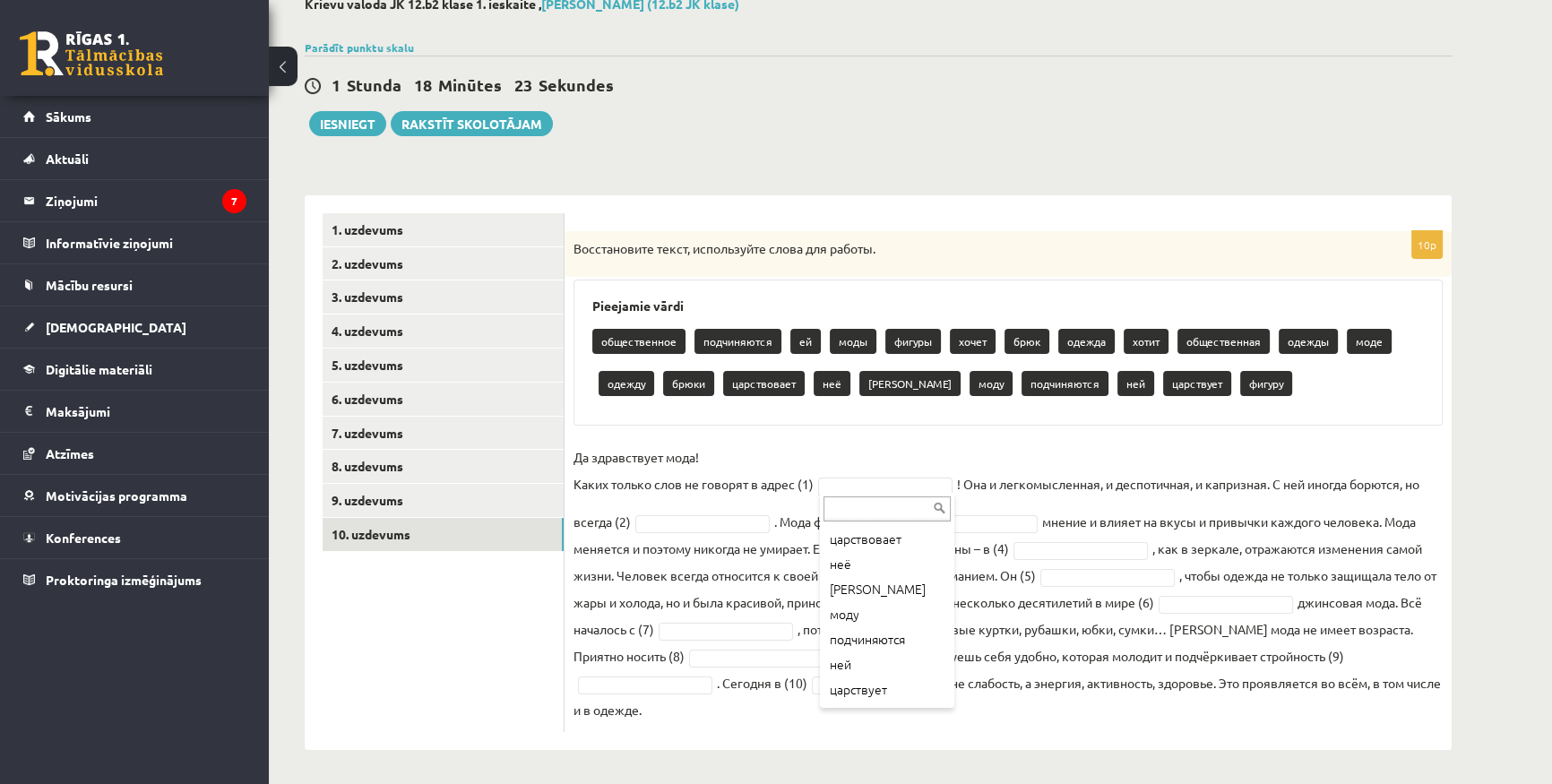
scroll to position [397, 0]
drag, startPoint x: 569, startPoint y: 245, endPoint x: 1060, endPoint y: 731, distance: 690.9
click at [1060, 731] on div "10p Восстановите текст, используйте слова для работы. Pieejamie vārdi обществен…" at bounding box center [1008, 472] width 887 height 555
click at [871, 454] on fieldset "Да здравствует мода! Каких только слов не говорят в адрес (1) ! Она и легкомысл…" at bounding box center [1008, 582] width 870 height 279
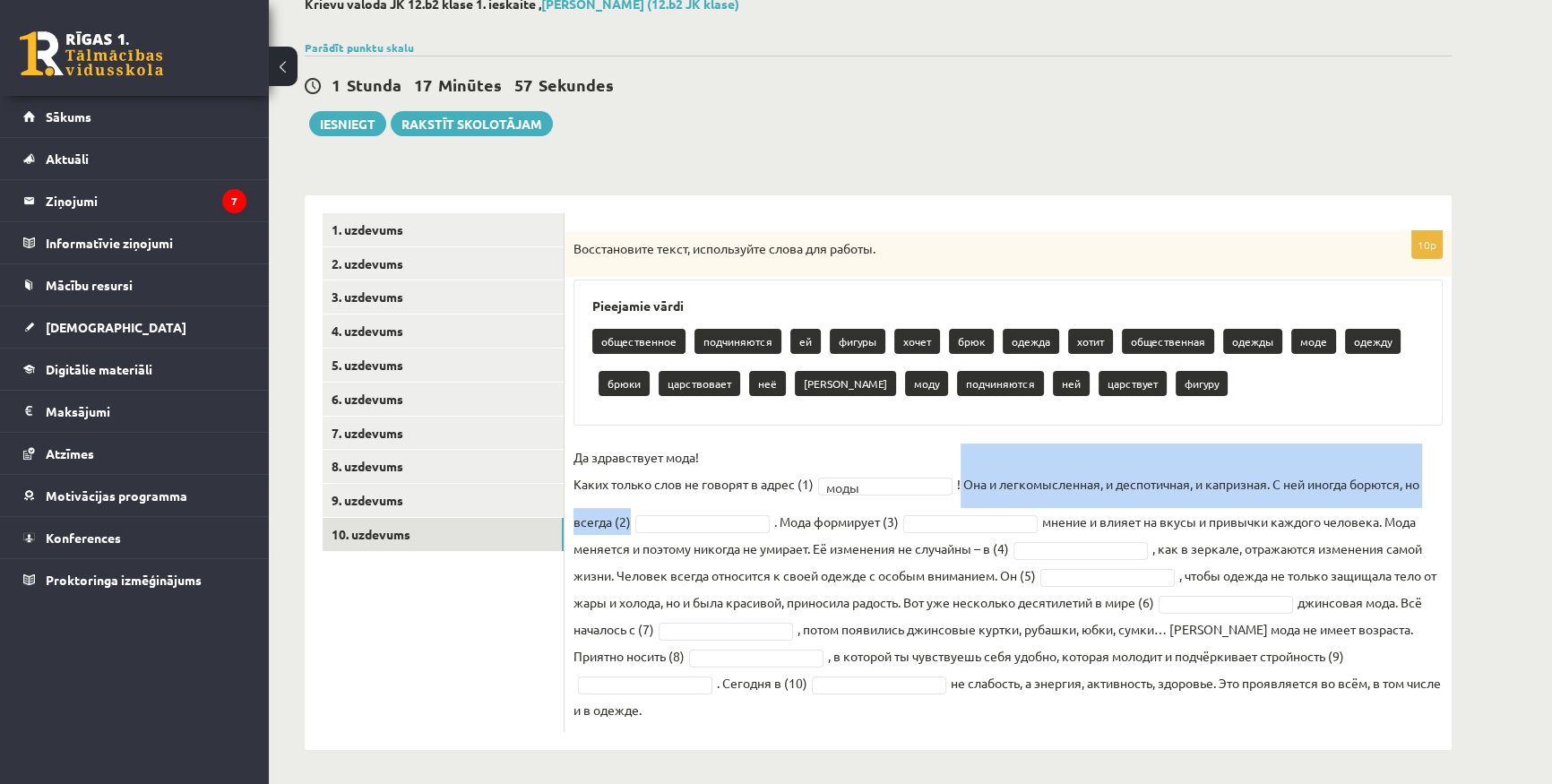
drag, startPoint x: 962, startPoint y: 483, endPoint x: 658, endPoint y: 516, distance: 305.8
click at [658, 516] on fieldset "Да здравствует мода! Каких только слов не говорят в адрес (1) моды **** ! Она и…" at bounding box center [1008, 582] width 870 height 279
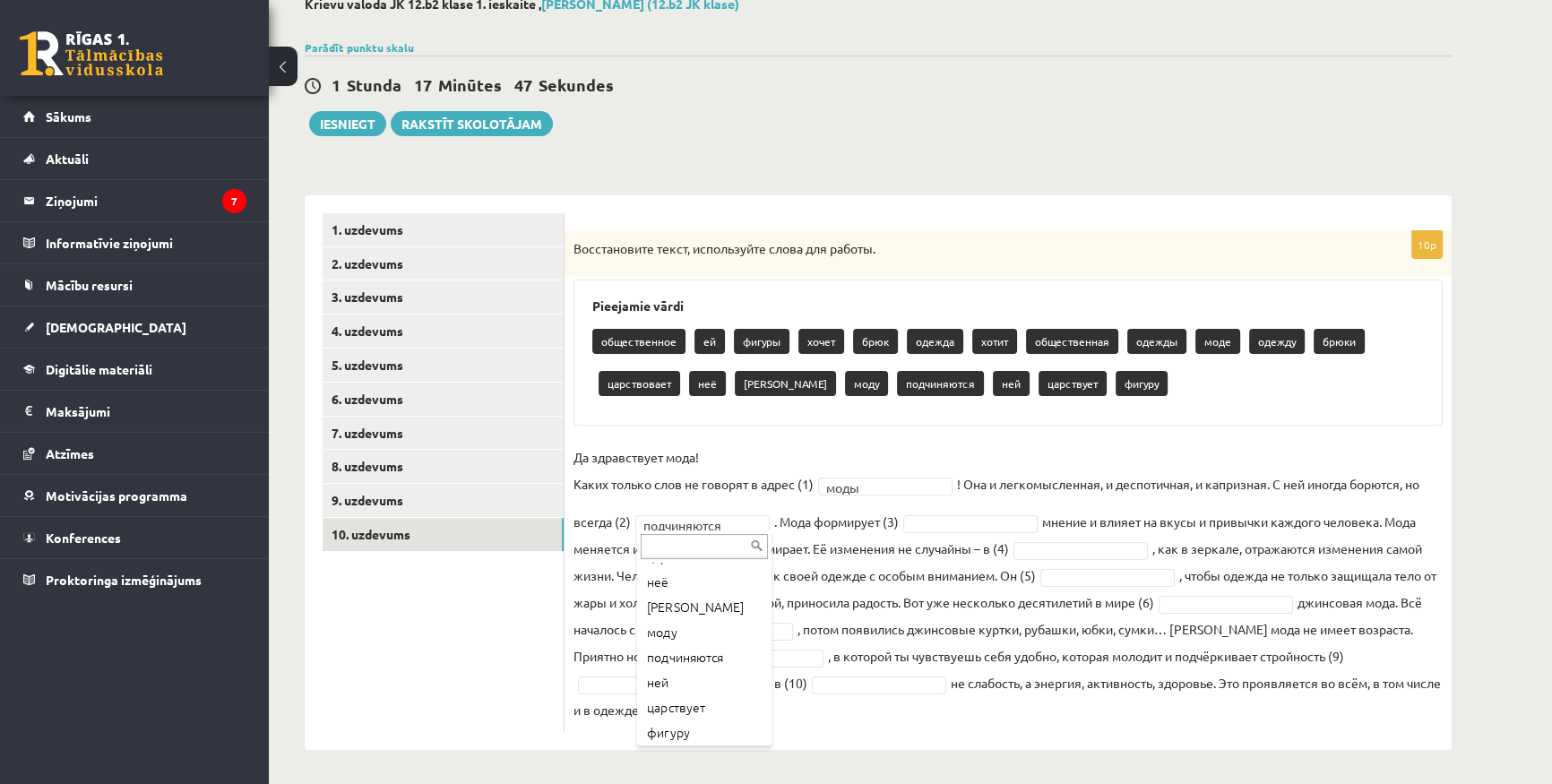
scroll to position [347, 0]
click at [689, 504] on fieldset "**********" at bounding box center [1008, 582] width 870 height 279
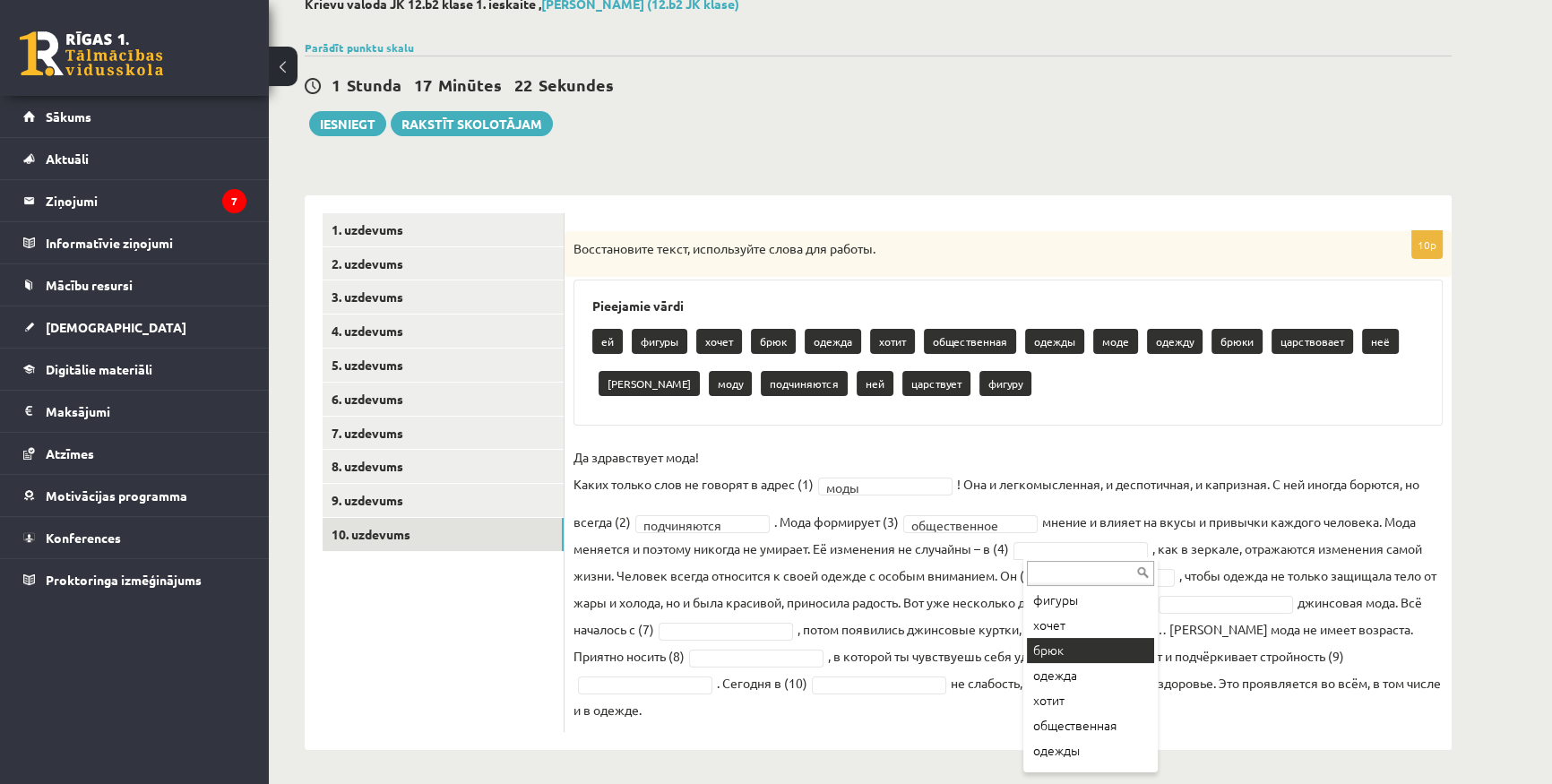
scroll to position [80, 0]
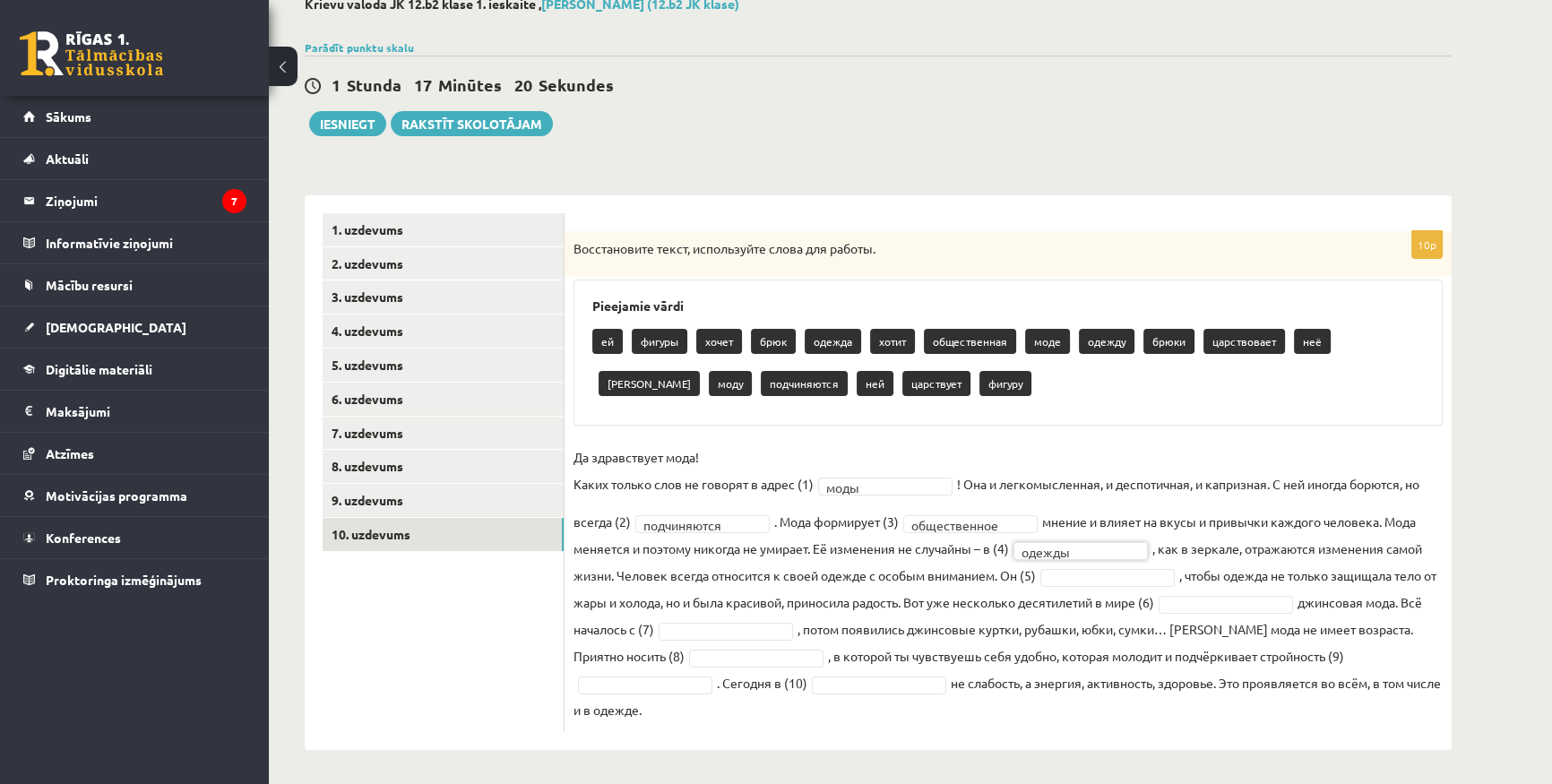
click at [1091, 528] on fieldset "**********" at bounding box center [1008, 582] width 870 height 279
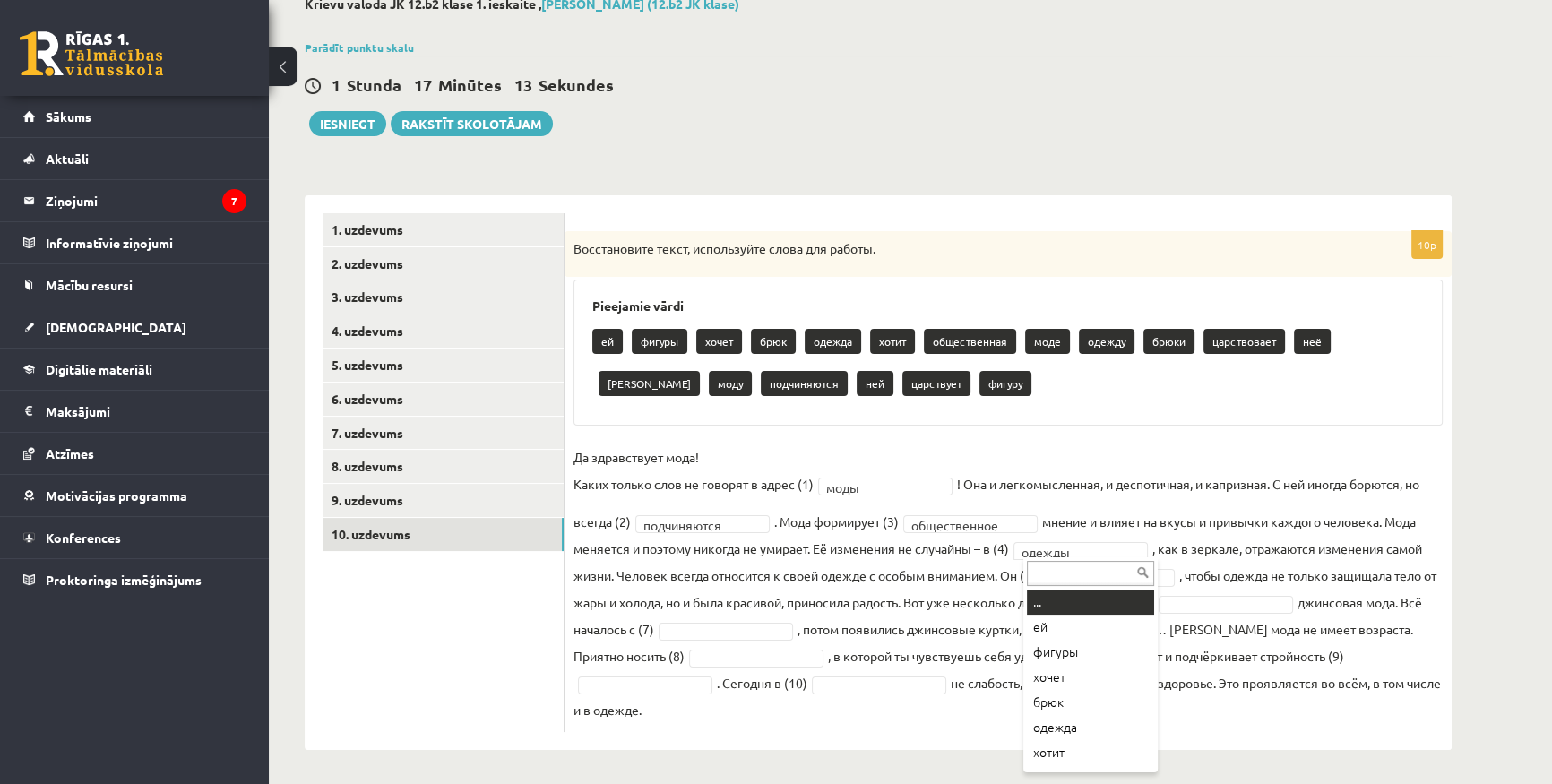
drag, startPoint x: 973, startPoint y: 524, endPoint x: 965, endPoint y: 506, distance: 19.7
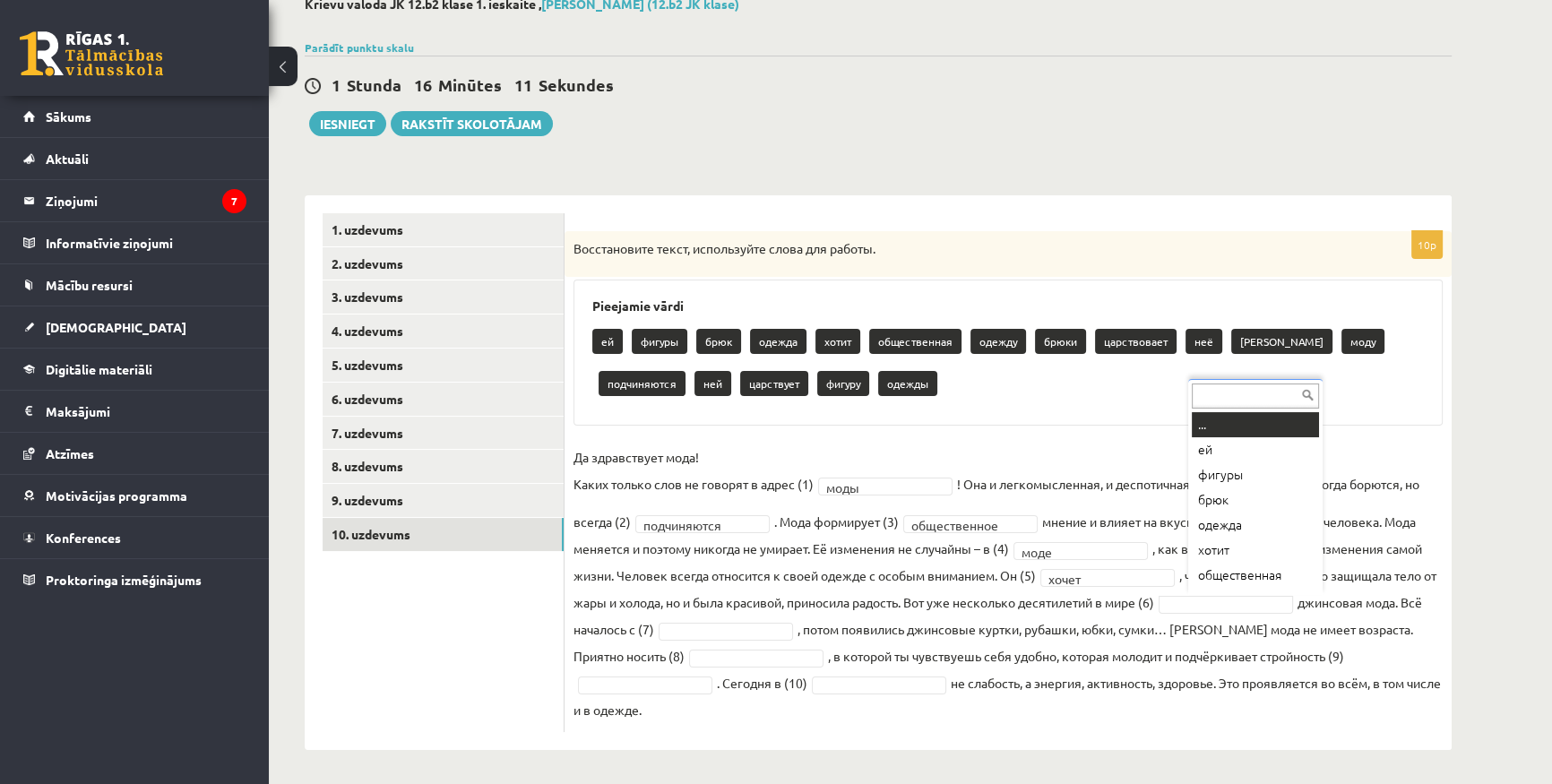
drag, startPoint x: 1232, startPoint y: 599, endPoint x: 1229, endPoint y: 589, distance: 10.4
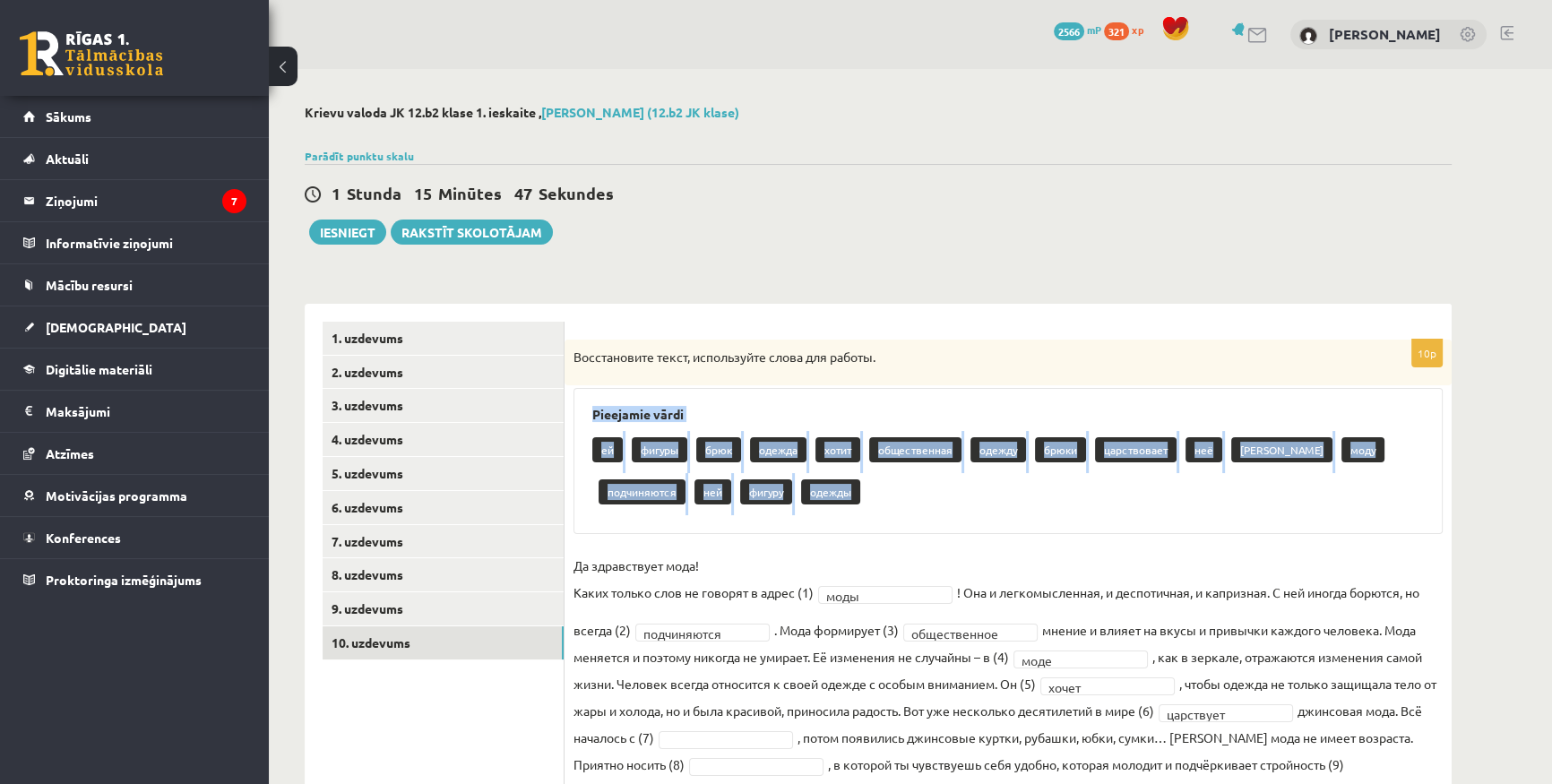
drag, startPoint x: 594, startPoint y: 417, endPoint x: 895, endPoint y: 510, distance: 315.0
click at [895, 510] on div "Pieejamie vārdi ей фигуры брюк одежда хотит общественная одежду брюки царствова…" at bounding box center [1008, 461] width 870 height 146
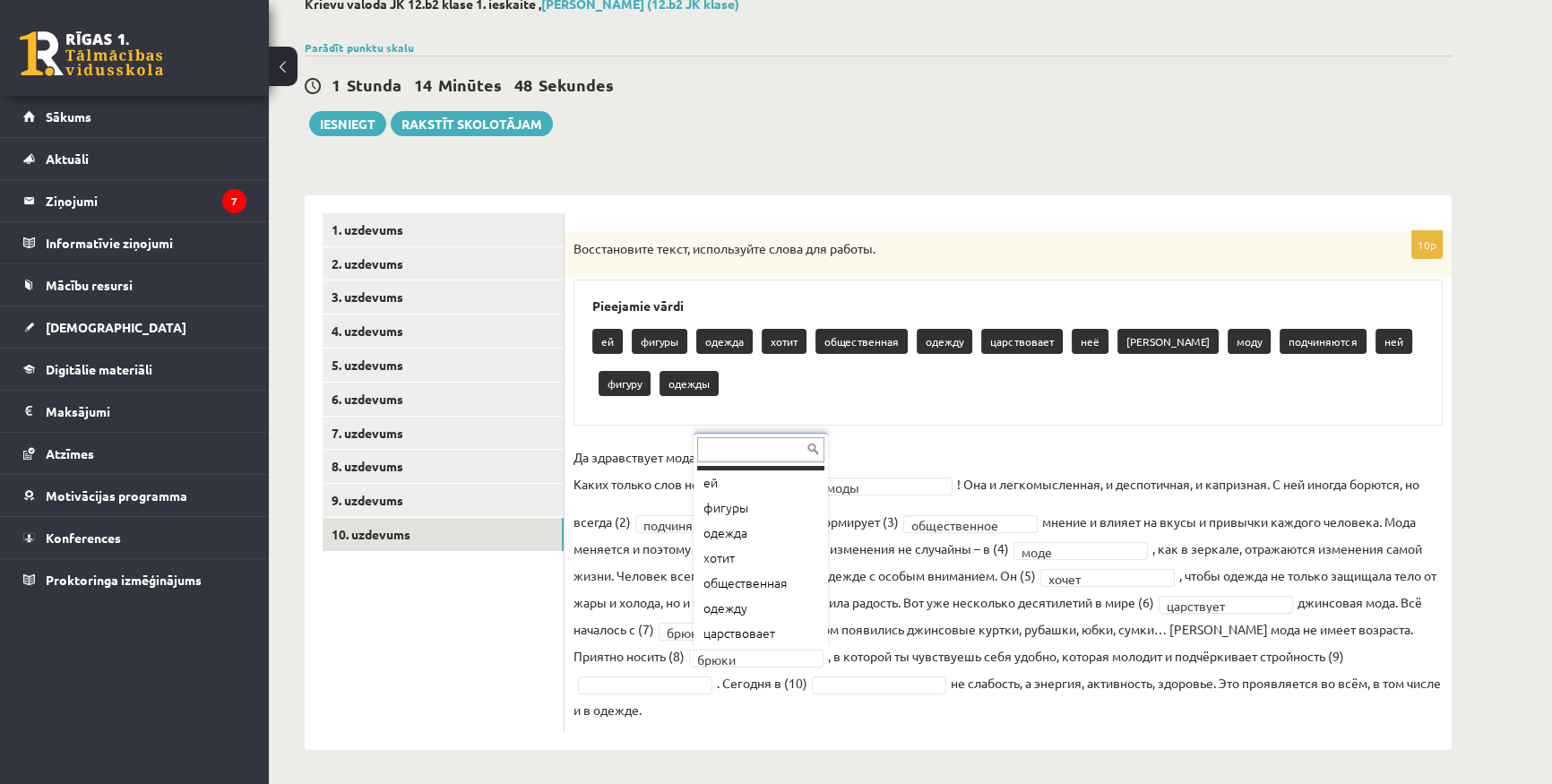
scroll to position [21, 0]
drag, startPoint x: 754, startPoint y: 622, endPoint x: 741, endPoint y: 606, distance: 20.6
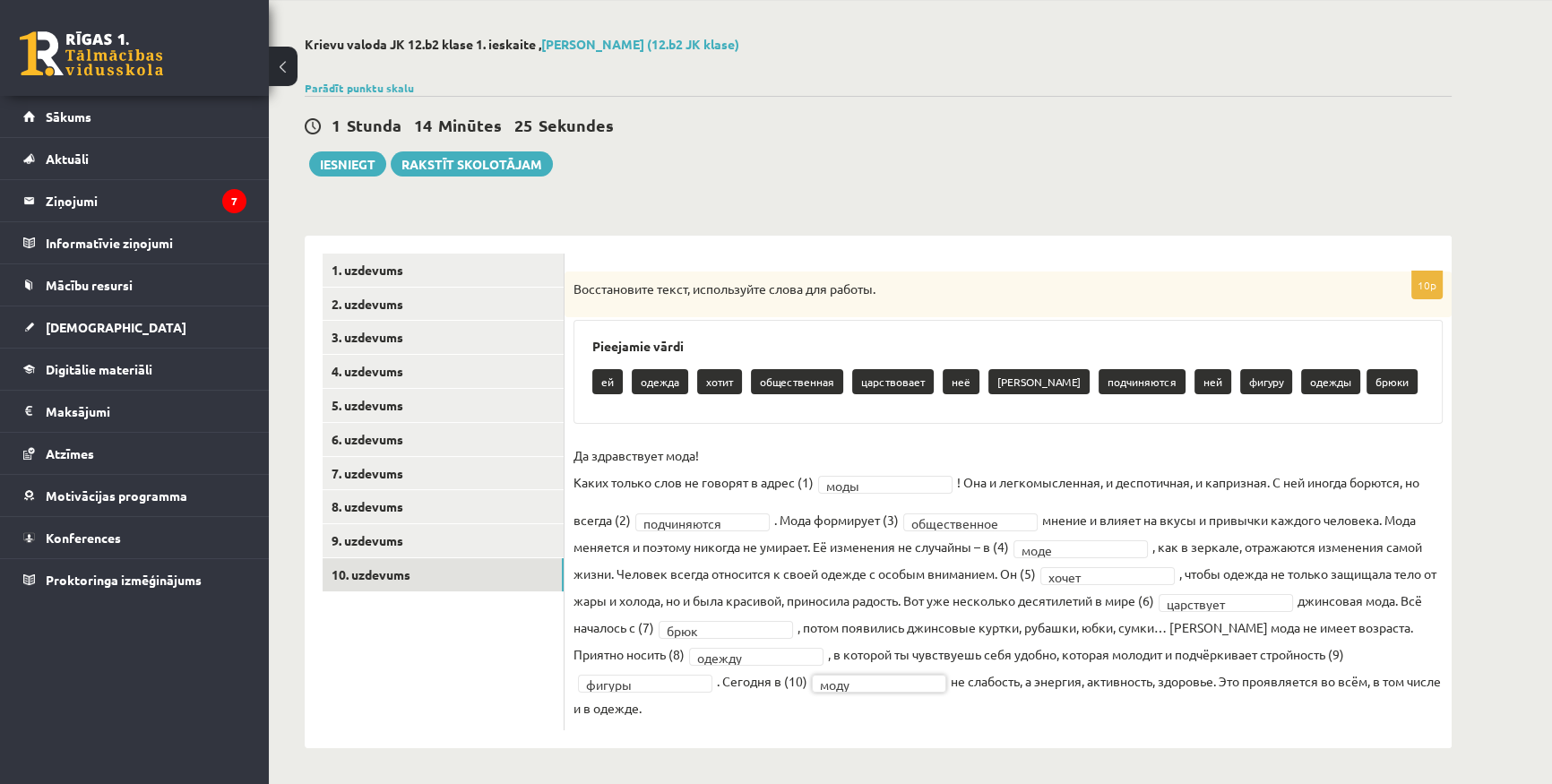
scroll to position [68, 0]
click at [436, 544] on link "9. uzdevums" at bounding box center [443, 542] width 241 height 33
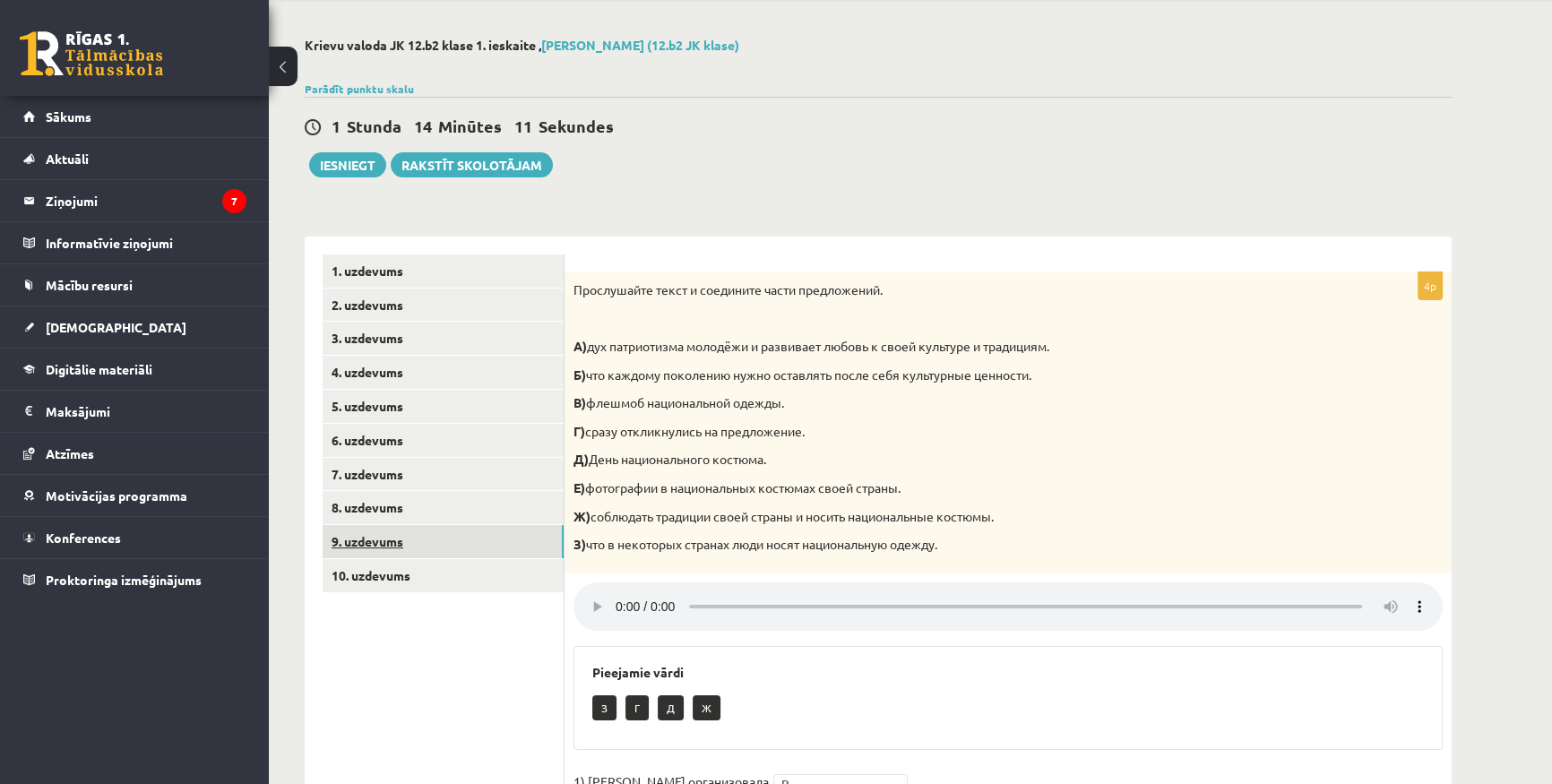
click at [387, 535] on link "9. uzdevums" at bounding box center [443, 542] width 241 height 33
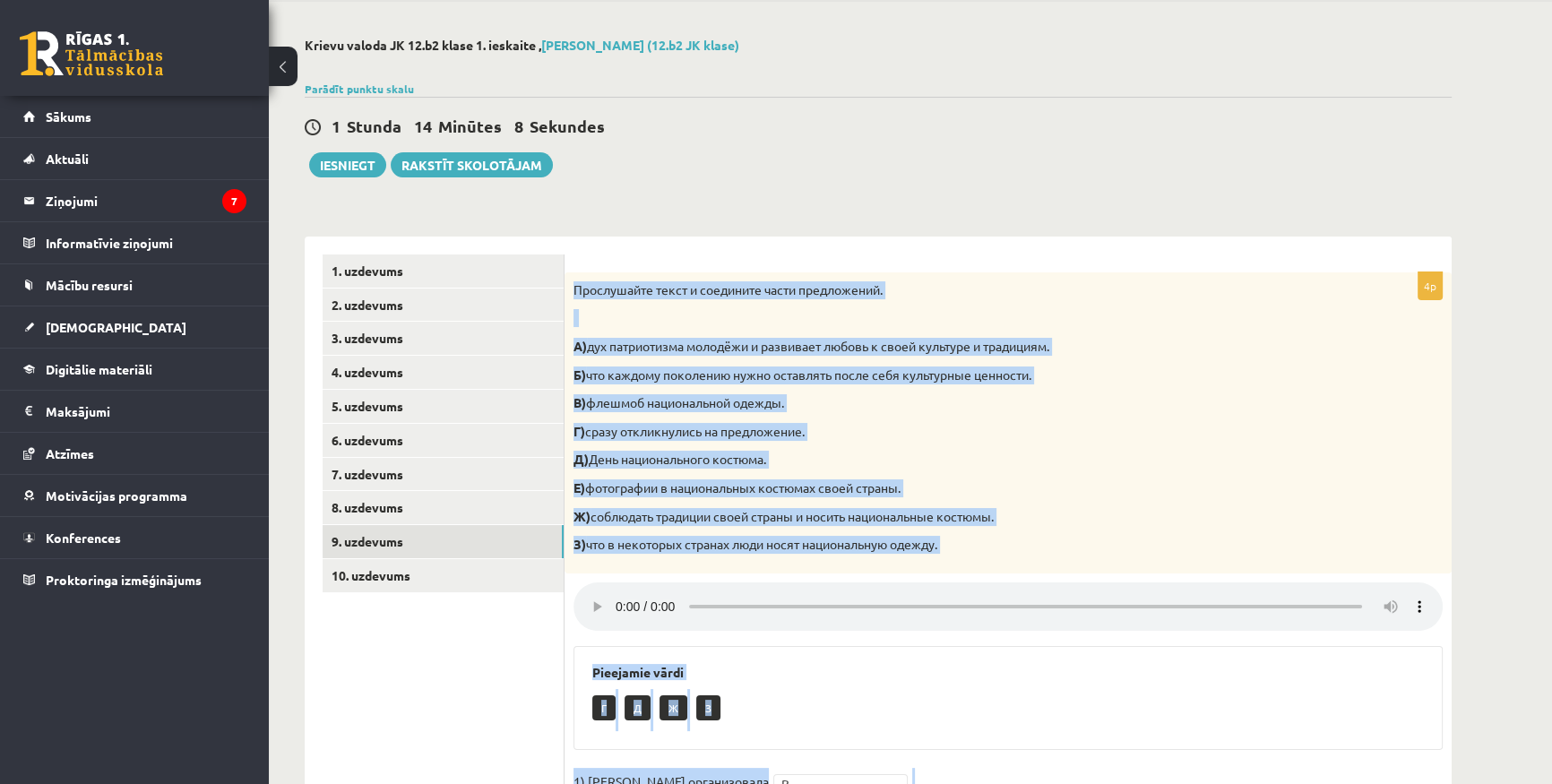
scroll to position [264, 0]
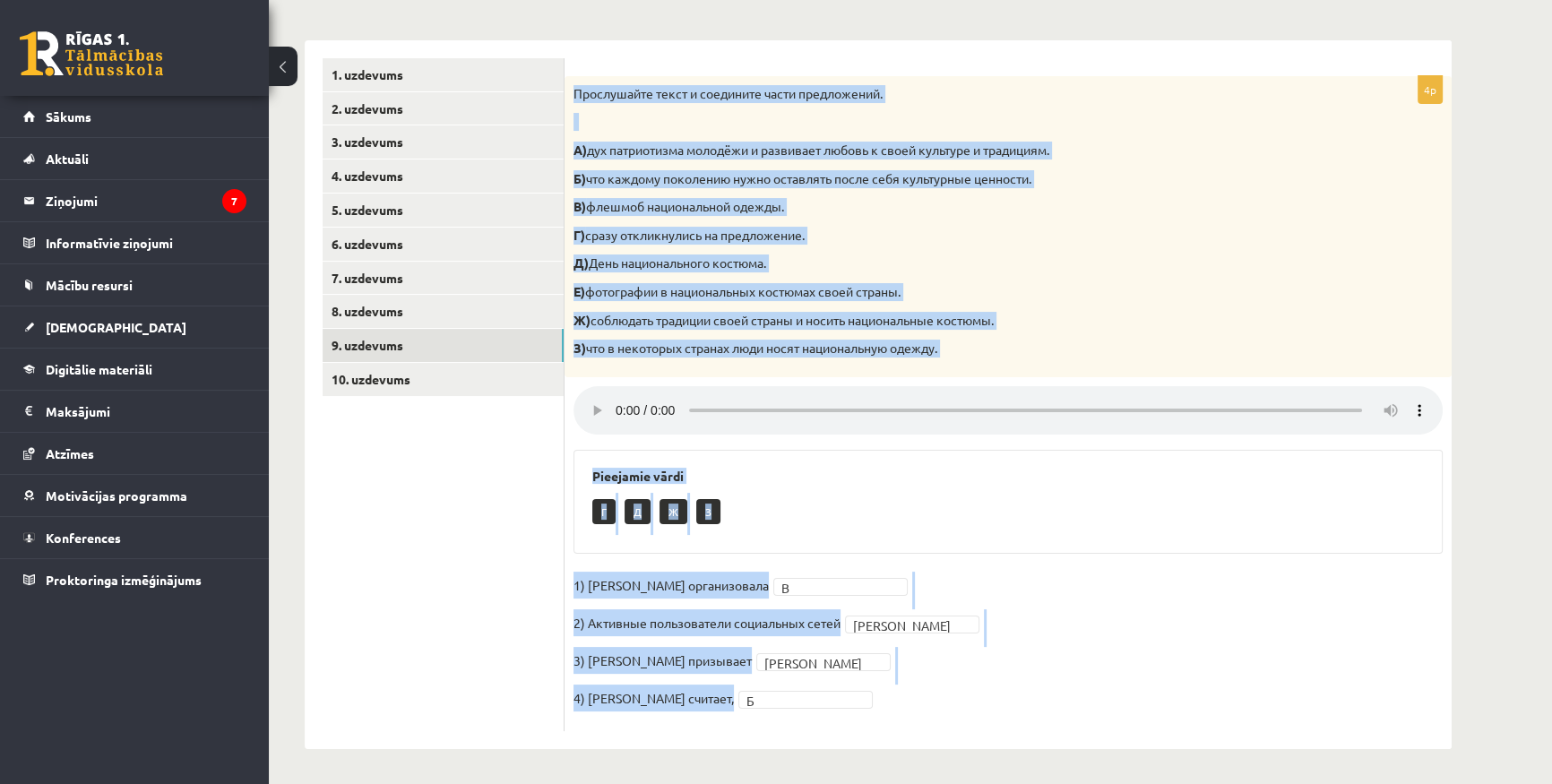
drag, startPoint x: 567, startPoint y: 277, endPoint x: 982, endPoint y: 724, distance: 609.9
click at [982, 724] on div "4p Прослушайте текст и соедините части предложений. А) дух патриотизма молодёжи…" at bounding box center [1008, 404] width 887 height 655
click at [1155, 629] on fieldset "1) Мухаббат Саби организовала В * 2) Активные пользователи социальных сетей Е *…" at bounding box center [1008, 647] width 870 height 151
click at [1130, 622] on fieldset "1) Мухаббат Саби организовала В * 2) Активные пользователи социальных сетей Е *…" at bounding box center [1008, 647] width 870 height 151
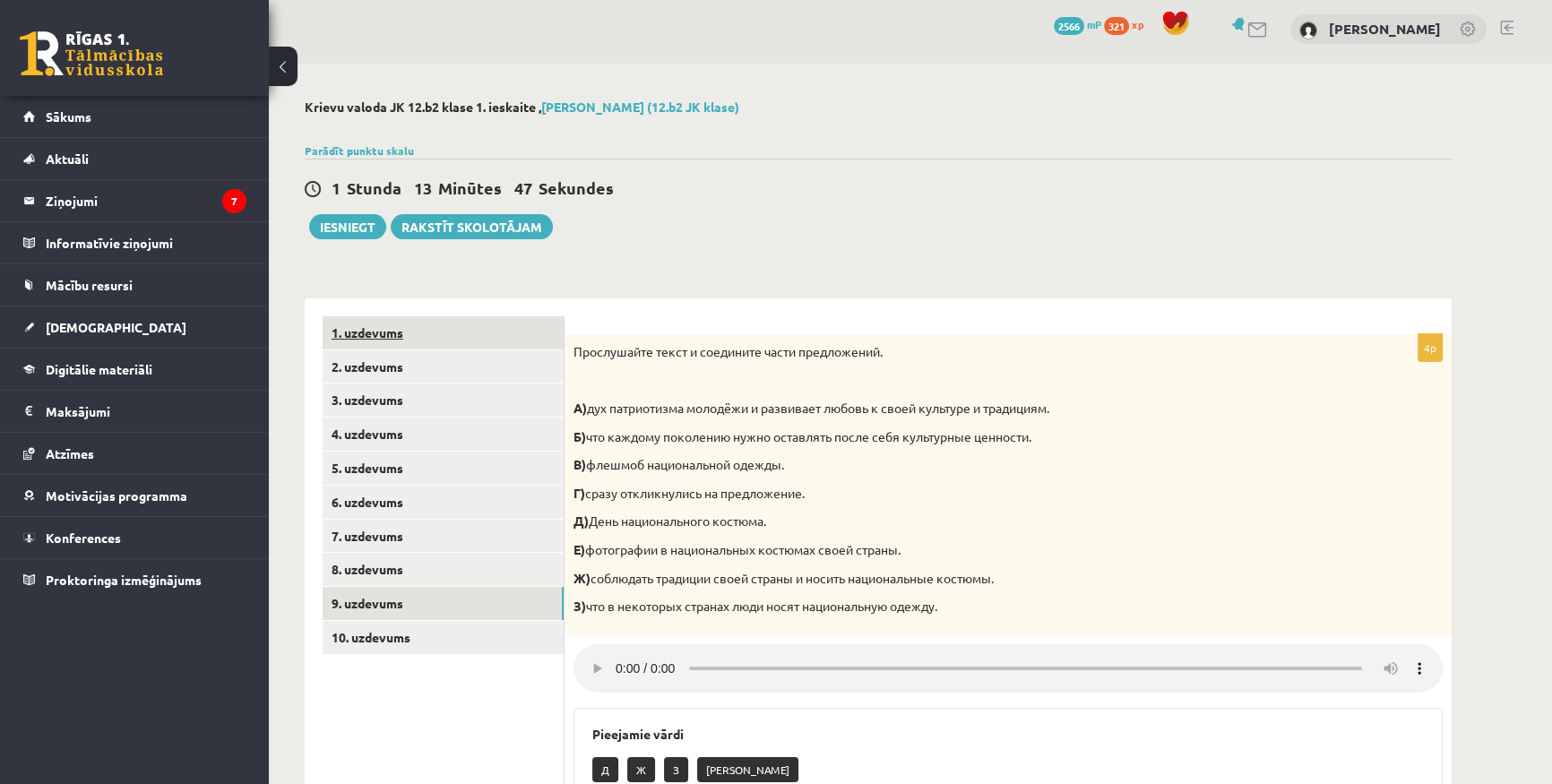
scroll to position [0, 0]
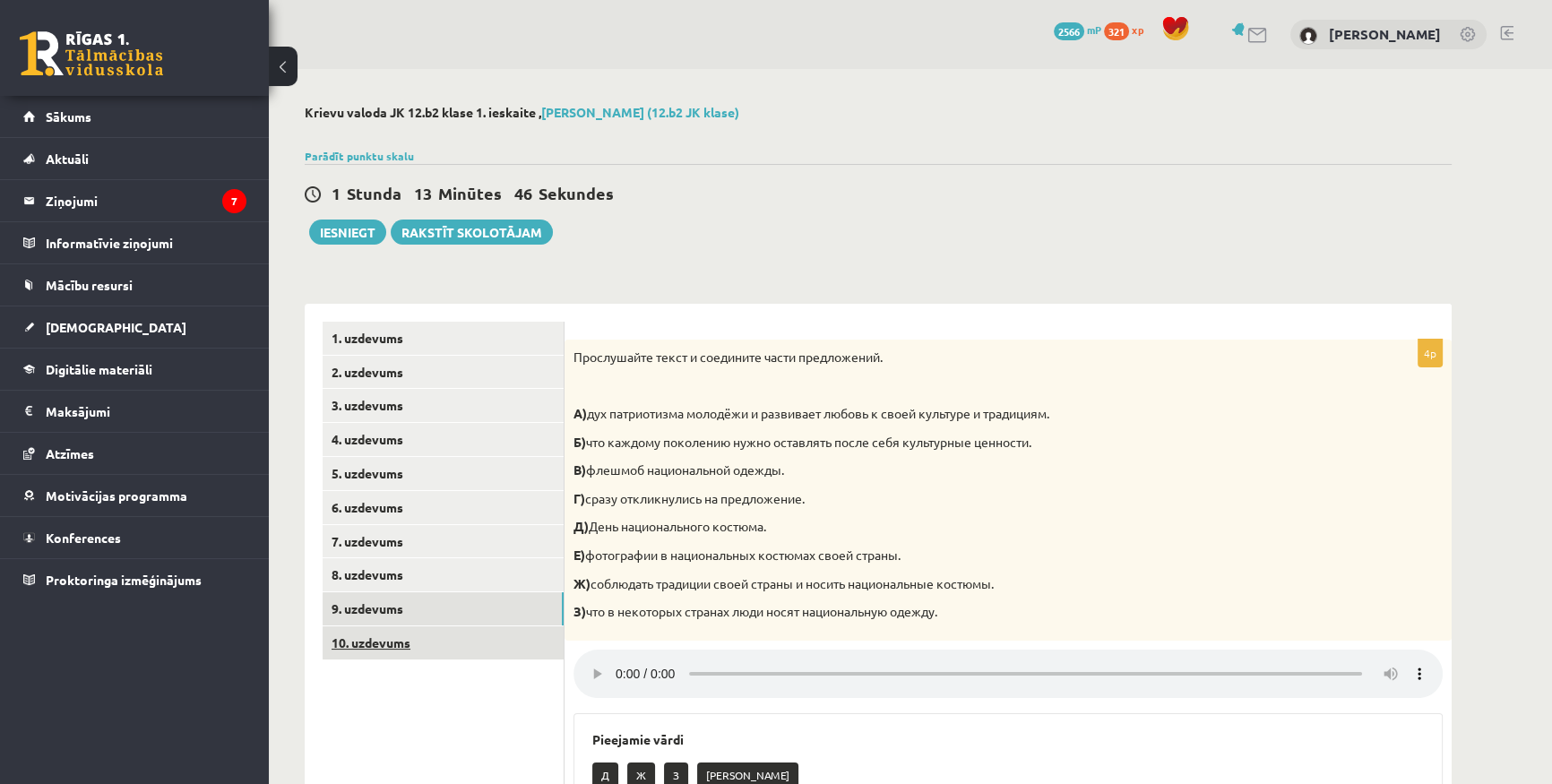
click at [410, 636] on link "10. uzdevums" at bounding box center [443, 643] width 241 height 33
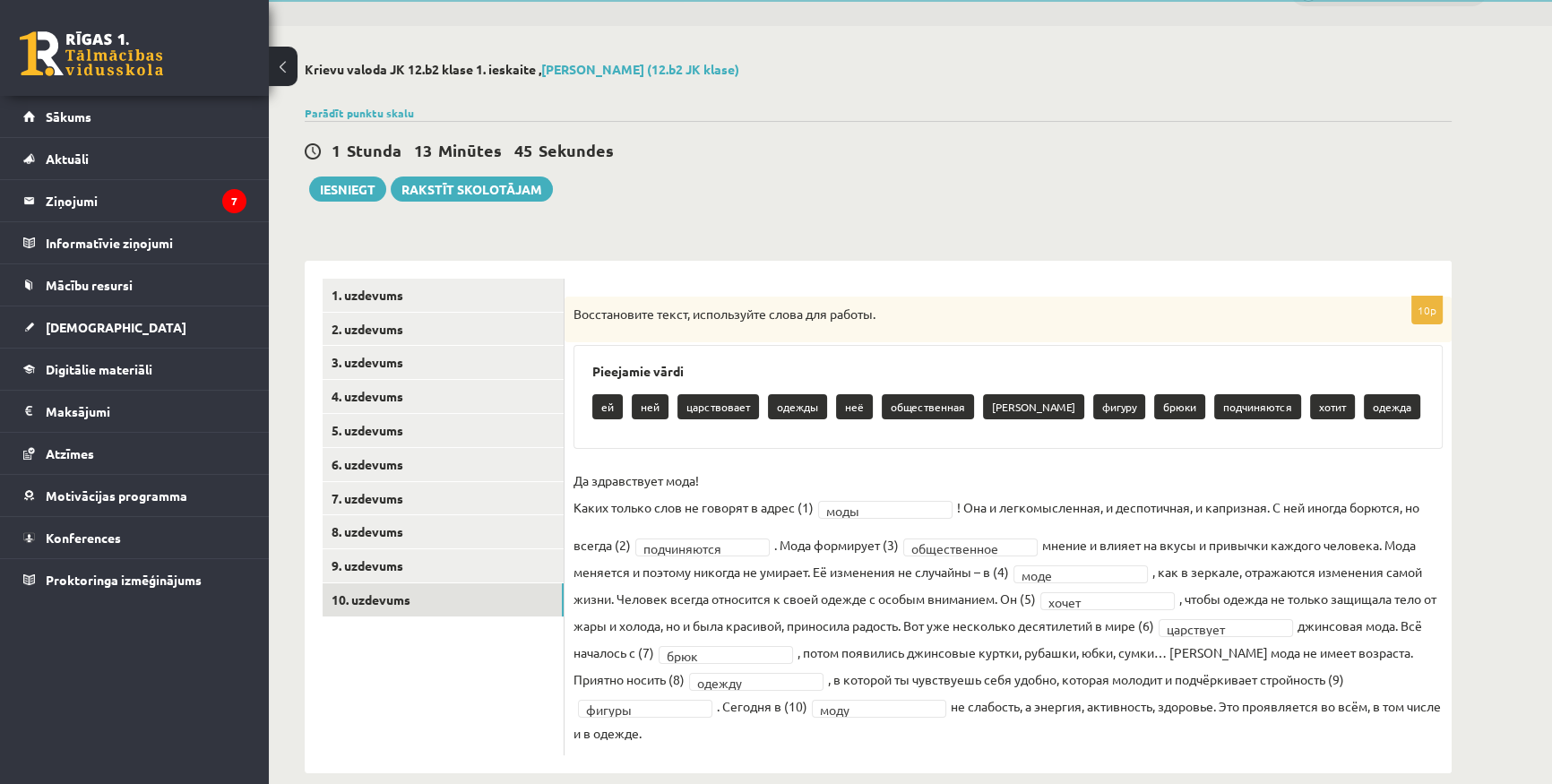
scroll to position [68, 0]
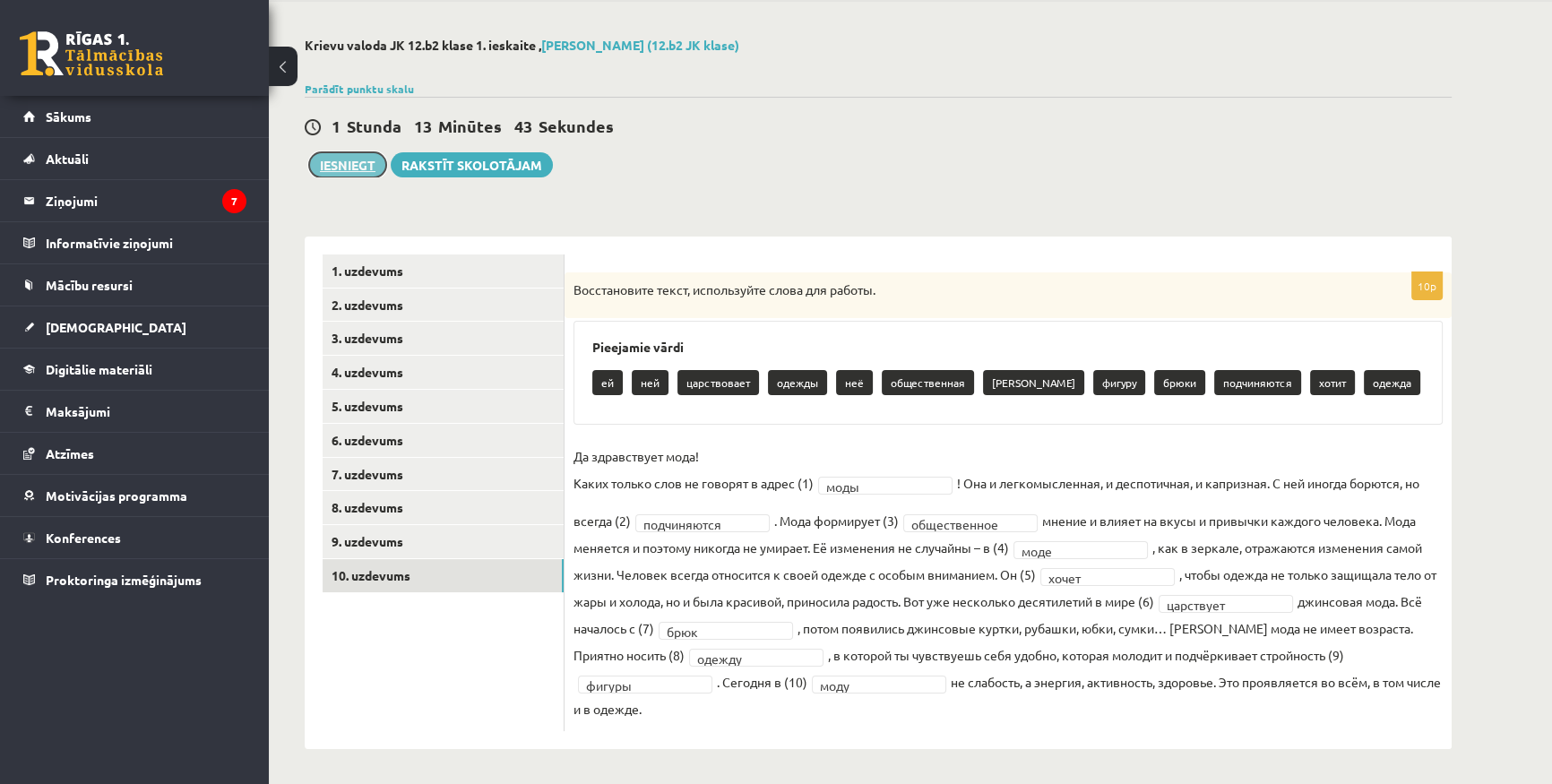
click at [356, 175] on button "Iesniegt" at bounding box center [347, 165] width 77 height 25
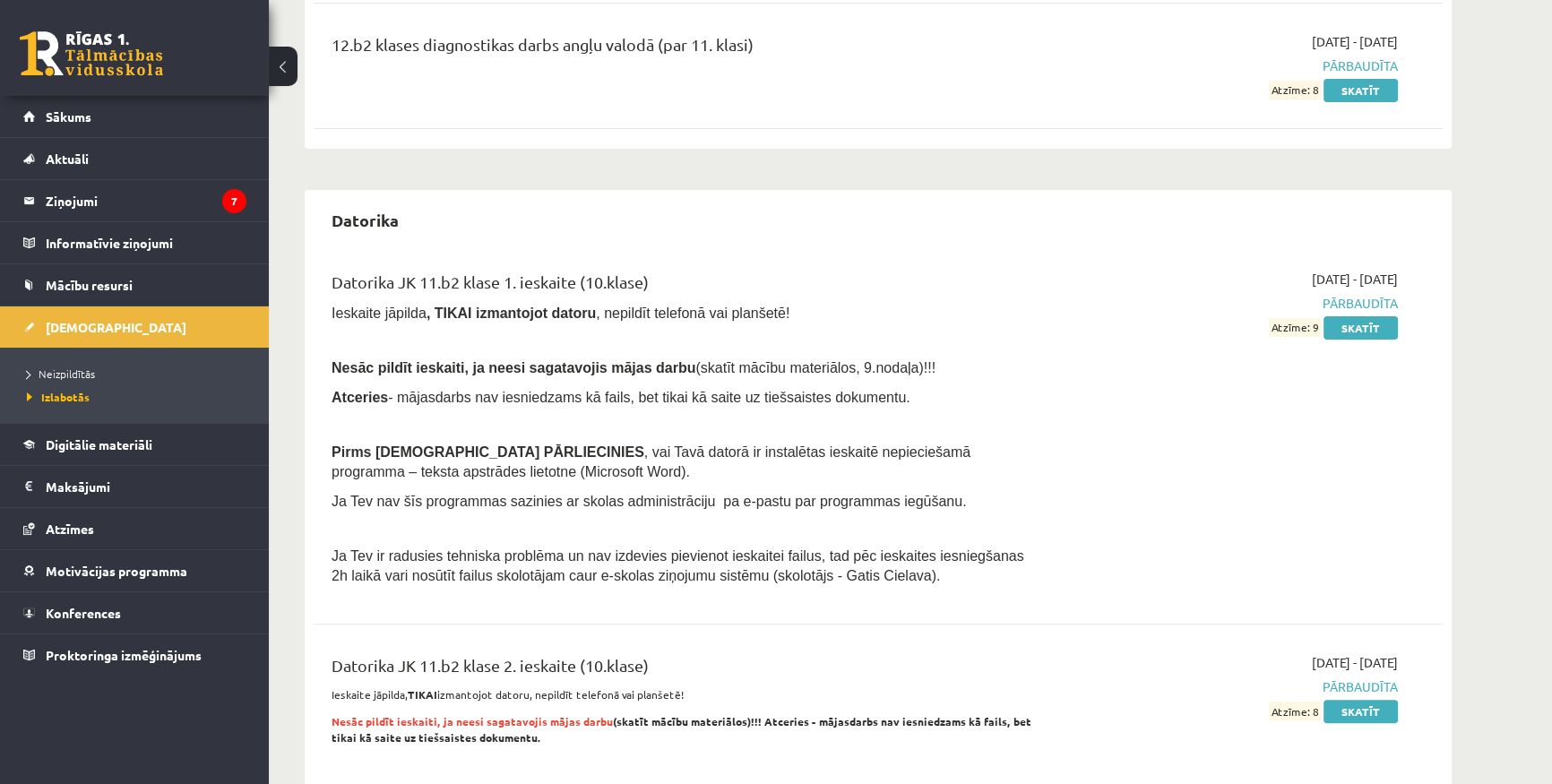
scroll to position [652, 0]
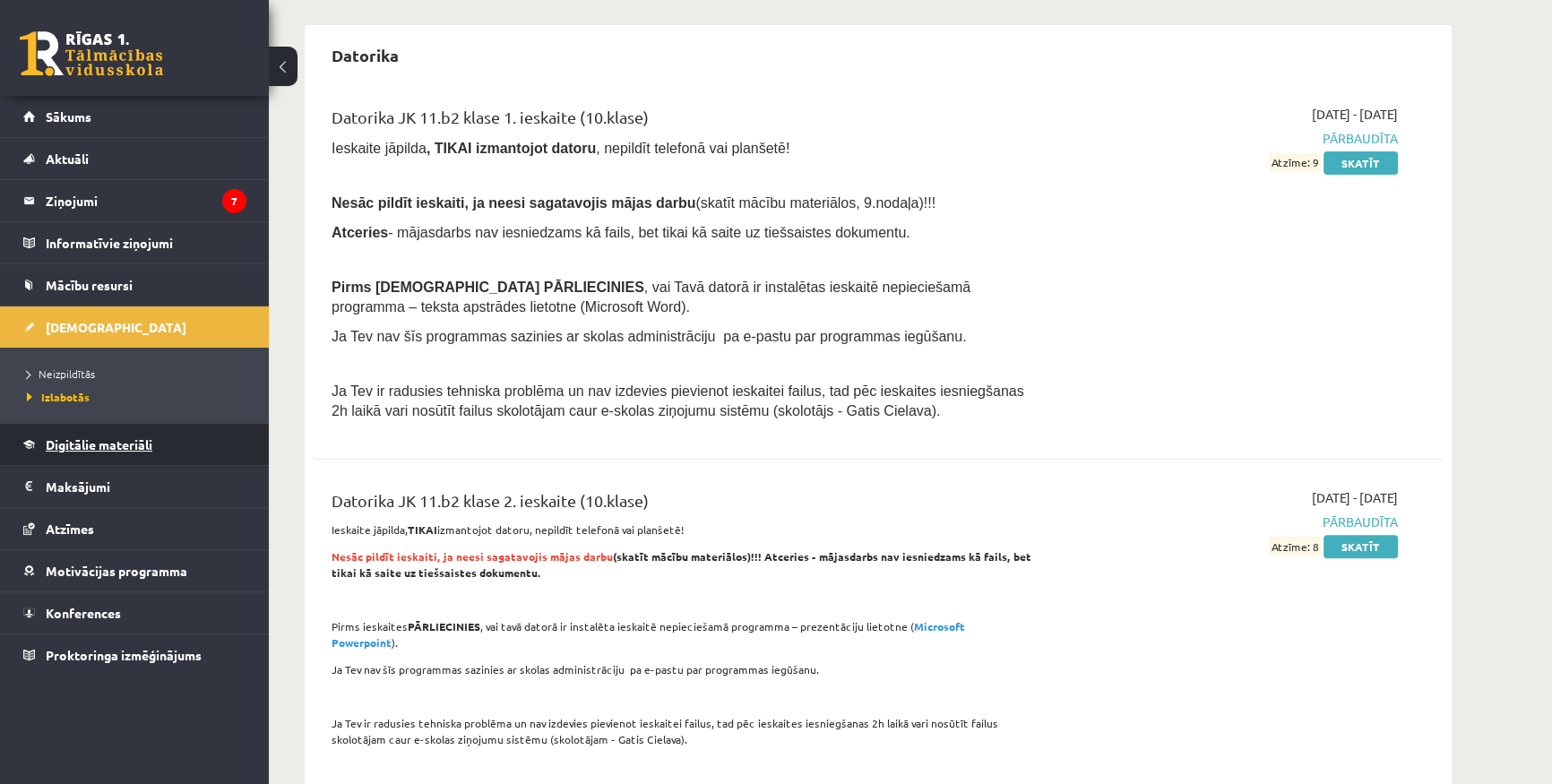
click at [84, 445] on span "Digitālie materiāli" at bounding box center [99, 444] width 107 height 16
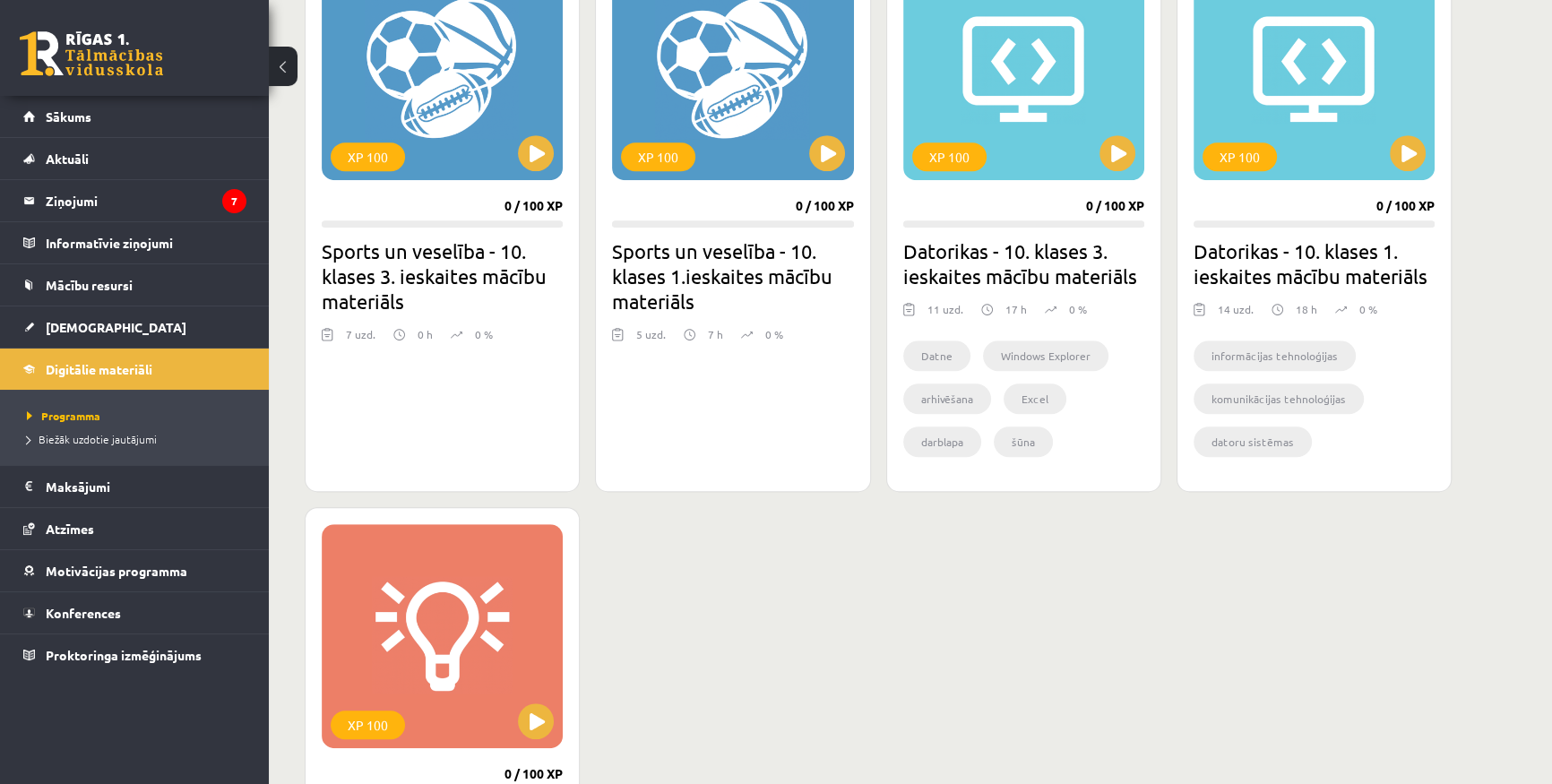
scroll to position [1384, 0]
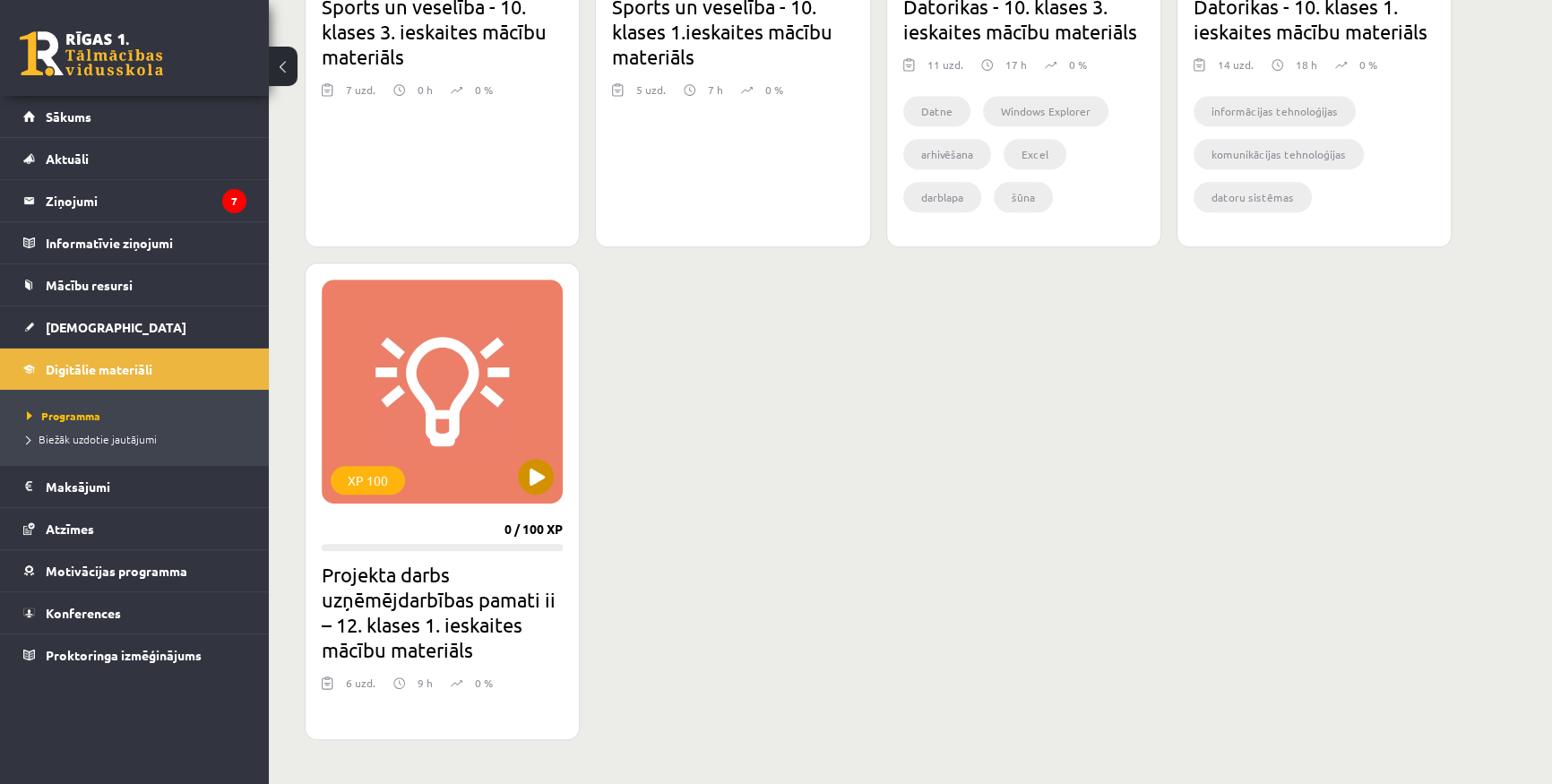
click at [509, 454] on div "XP 100" at bounding box center [442, 391] width 241 height 224
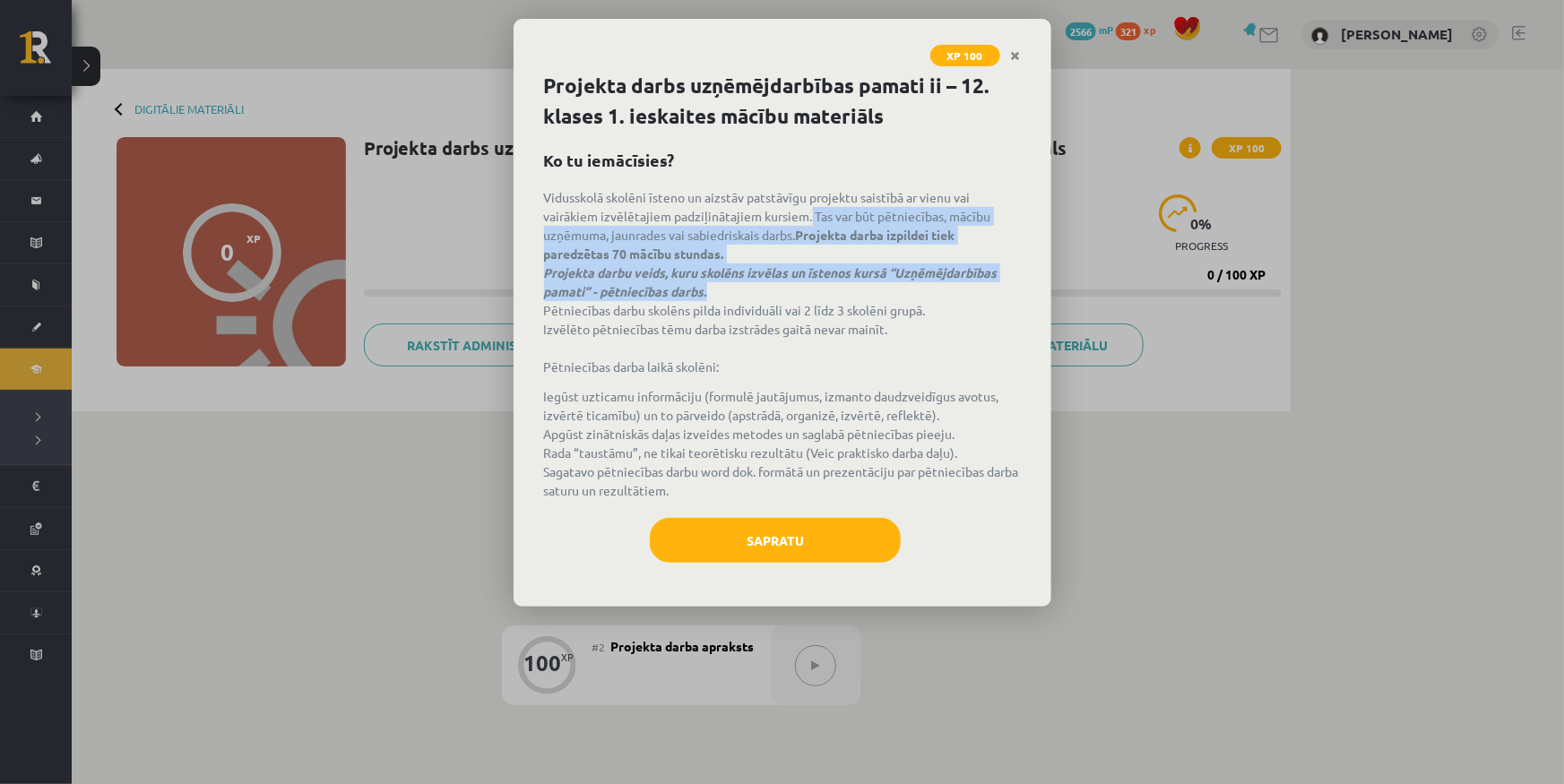
drag, startPoint x: 809, startPoint y: 216, endPoint x: 753, endPoint y: 285, distance: 88.9
click at [753, 285] on p "Vidusskolā skolēni īsteno un aizstāv patstāvīgu projektu saistībā ar vienu vai …" at bounding box center [782, 282] width 477 height 188
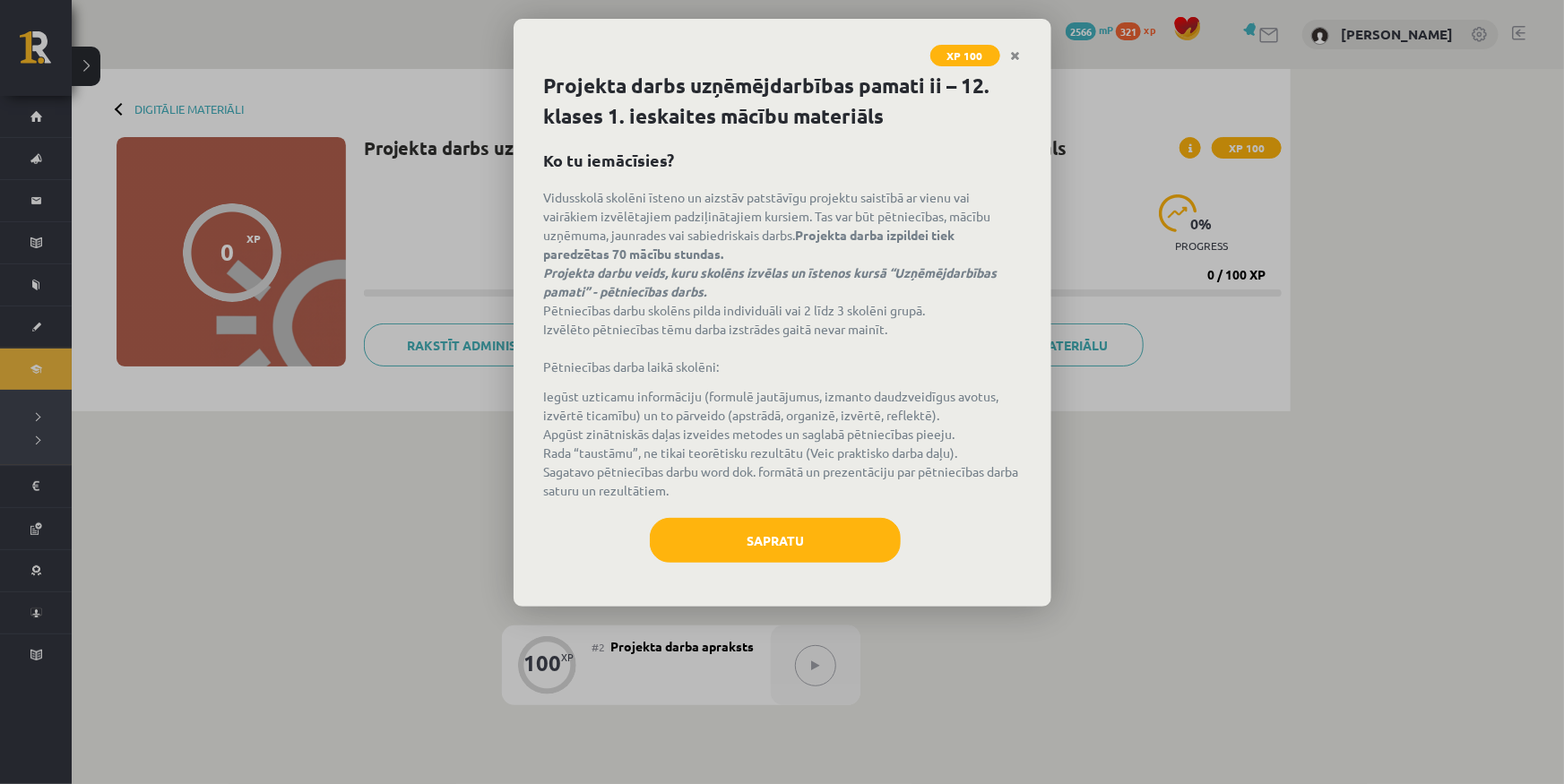
click at [908, 318] on p "Vidusskolā skolēni īsteno un aizstāv patstāvīgu projektu saistībā ar vienu vai …" at bounding box center [782, 282] width 477 height 188
click at [1017, 50] on icon "Close" at bounding box center [1016, 56] width 10 height 13
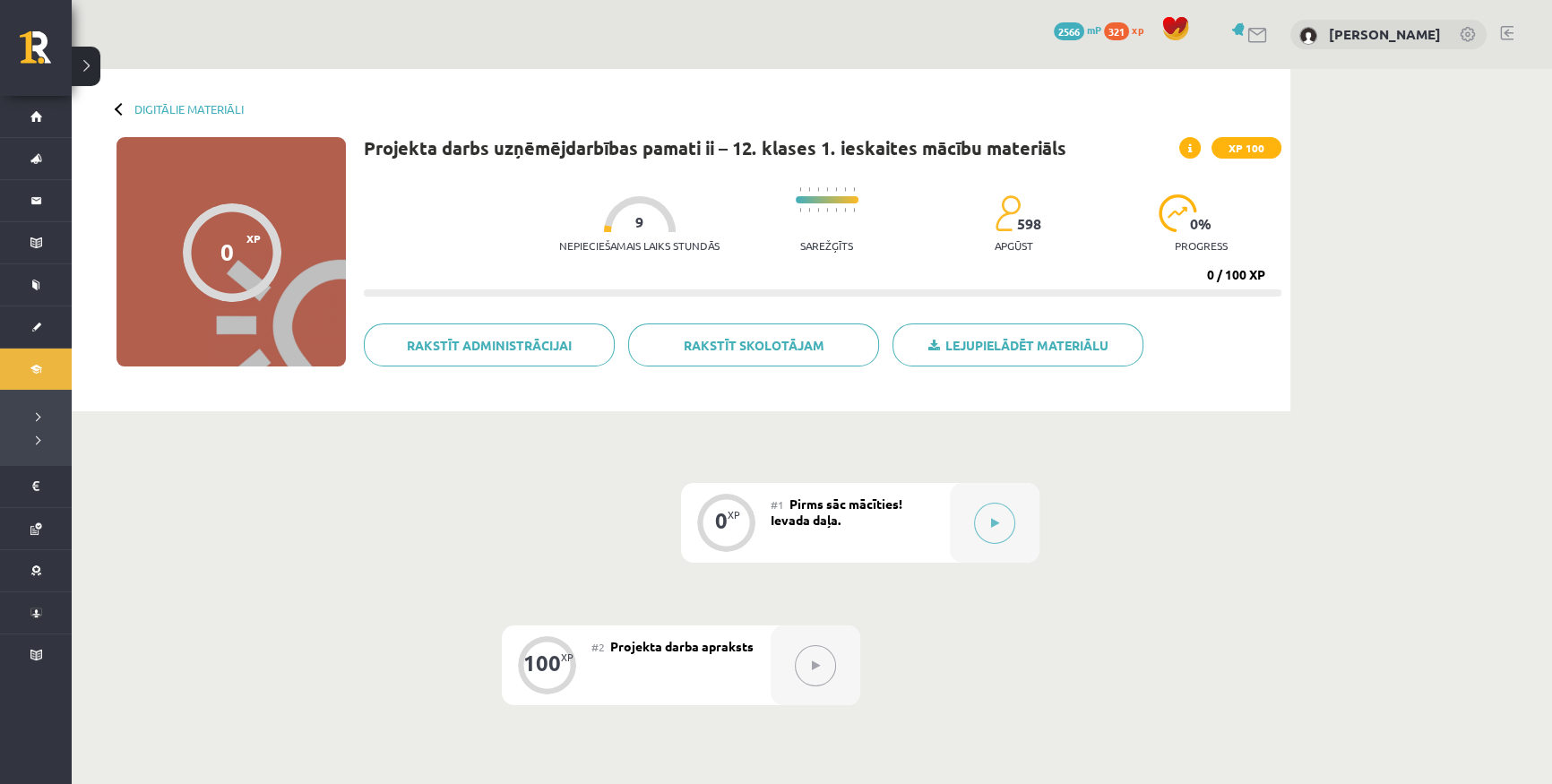
click at [1184, 144] on span at bounding box center [1190, 148] width 22 height 22
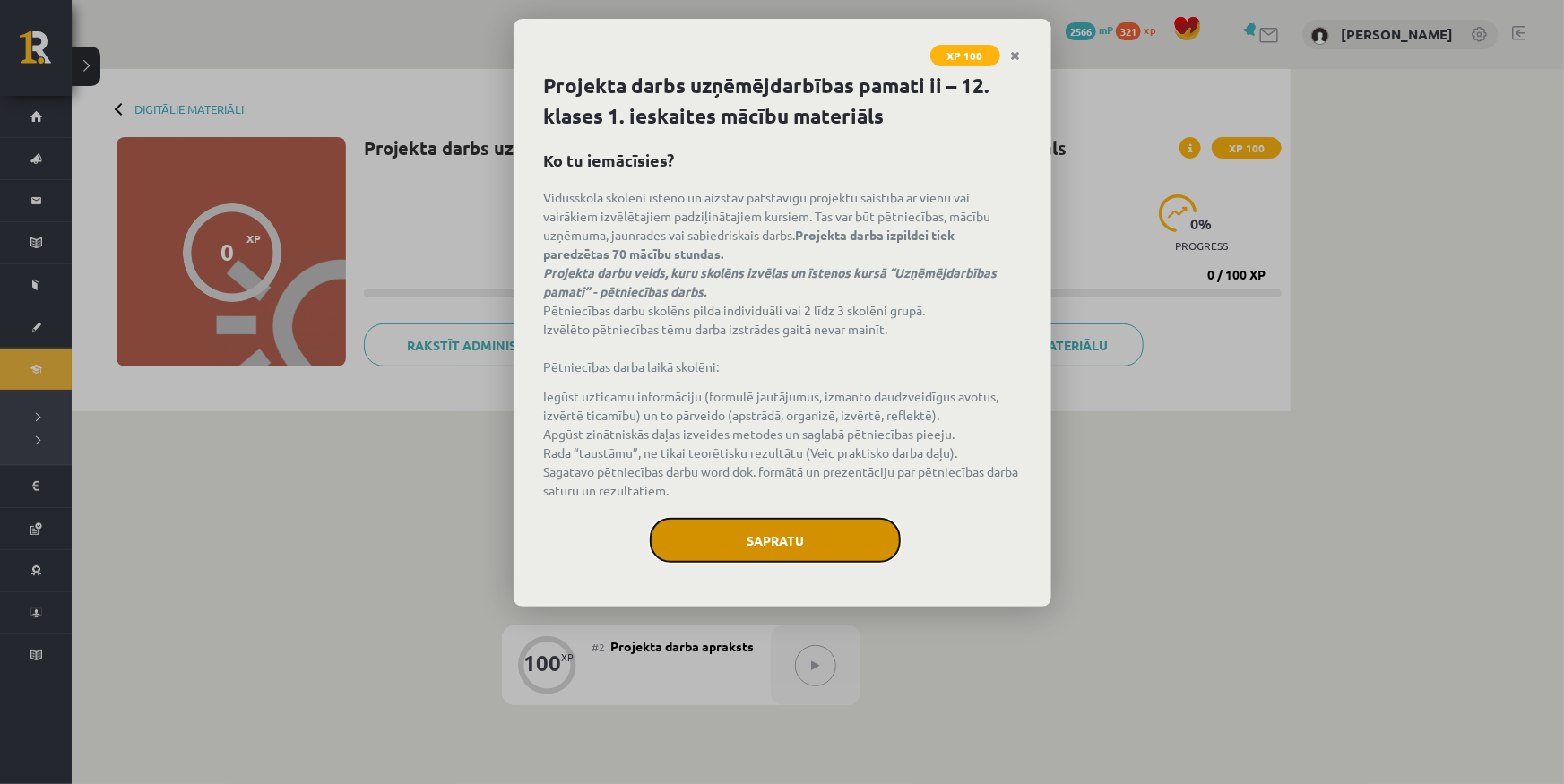
click at [798, 541] on button "Sapratu" at bounding box center [776, 540] width 251 height 45
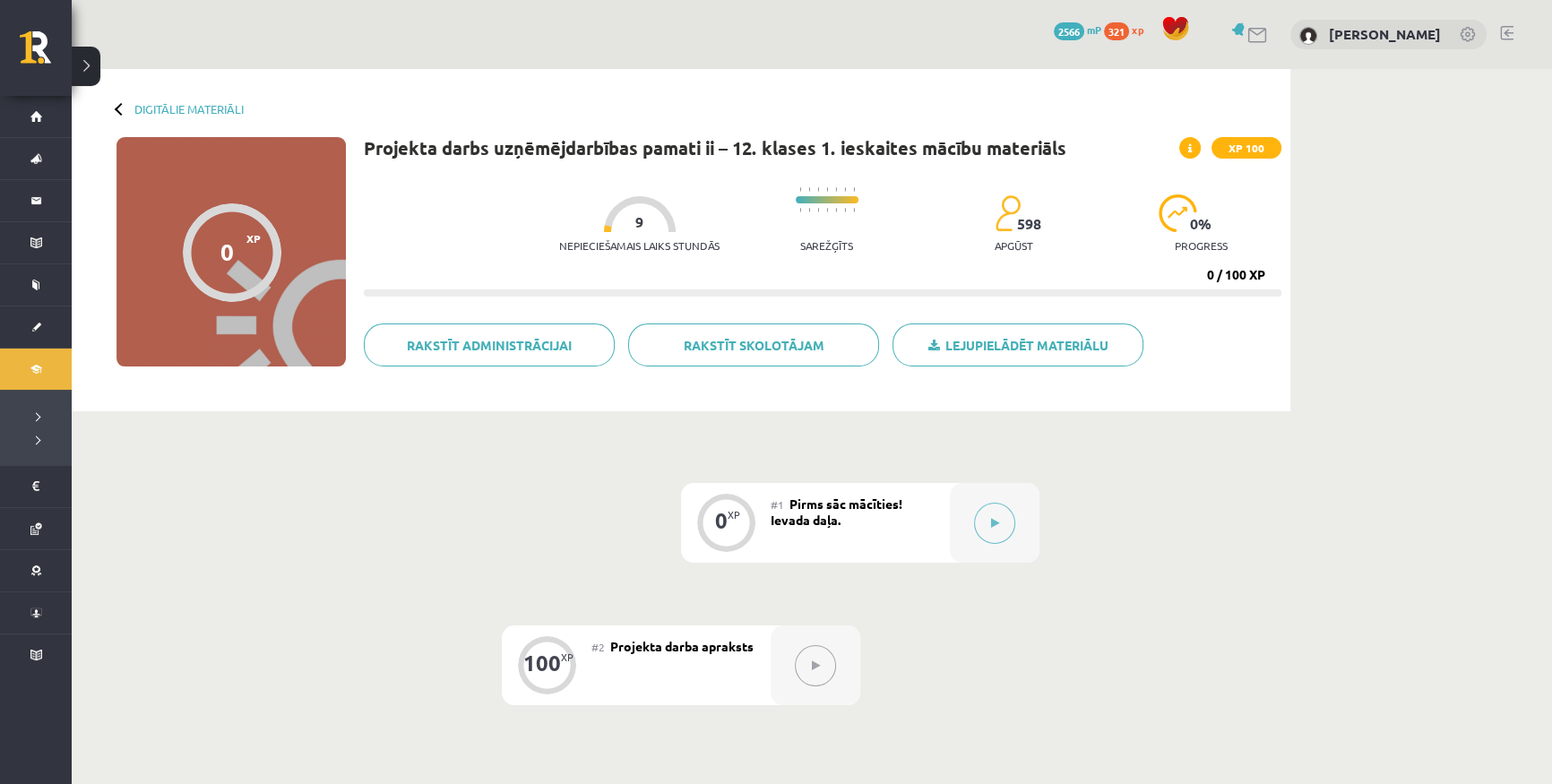
click at [817, 636] on div at bounding box center [815, 664] width 89 height 79
click at [1022, 470] on div "0 XP #1 Pirms sāc mācīties! Ievada daļa. 100 XP #2 Projekta darba apraksts" at bounding box center [680, 625] width 1219 height 428
click at [980, 512] on button at bounding box center [995, 523] width 41 height 41
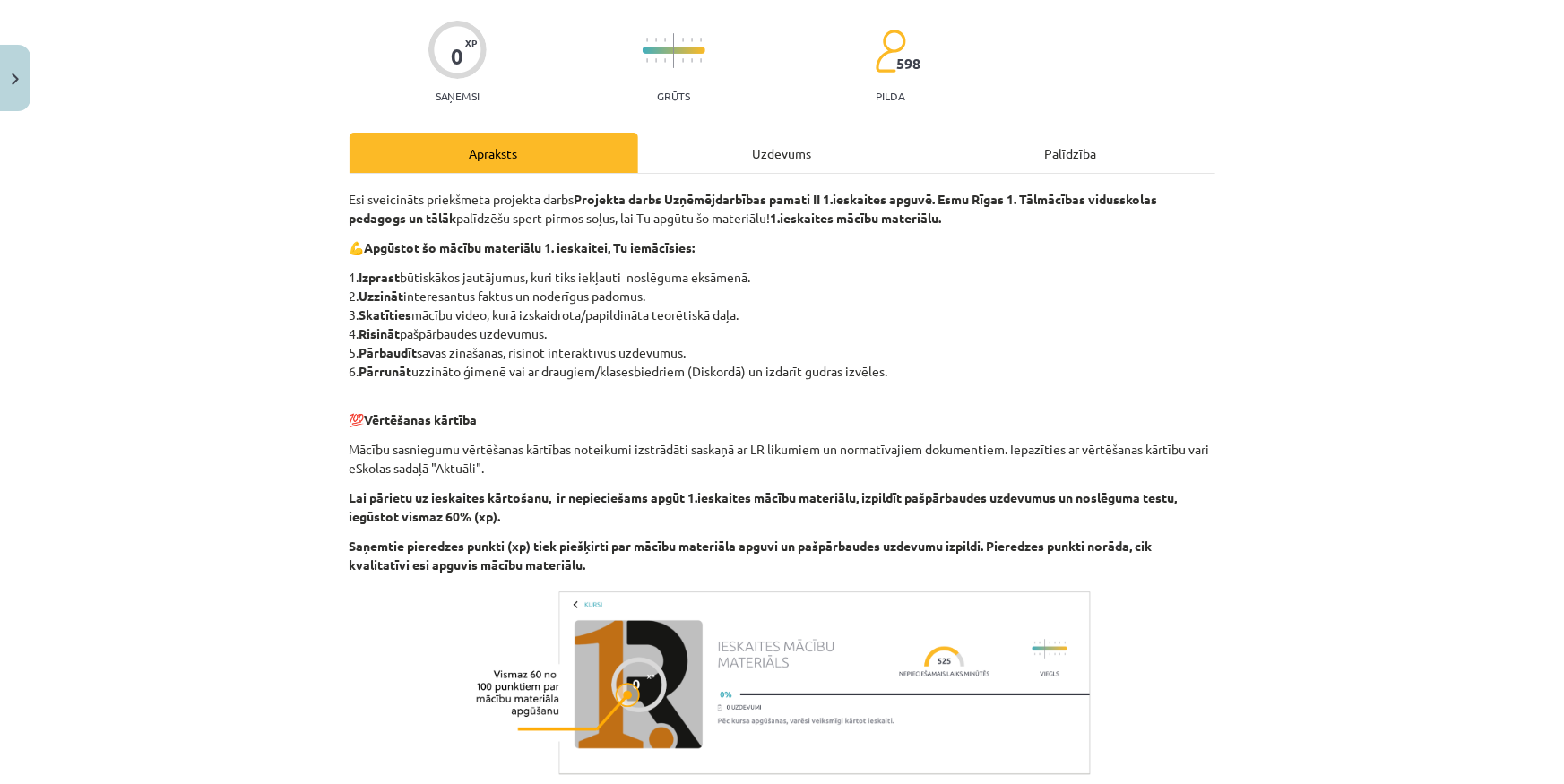
scroll to position [335, 0]
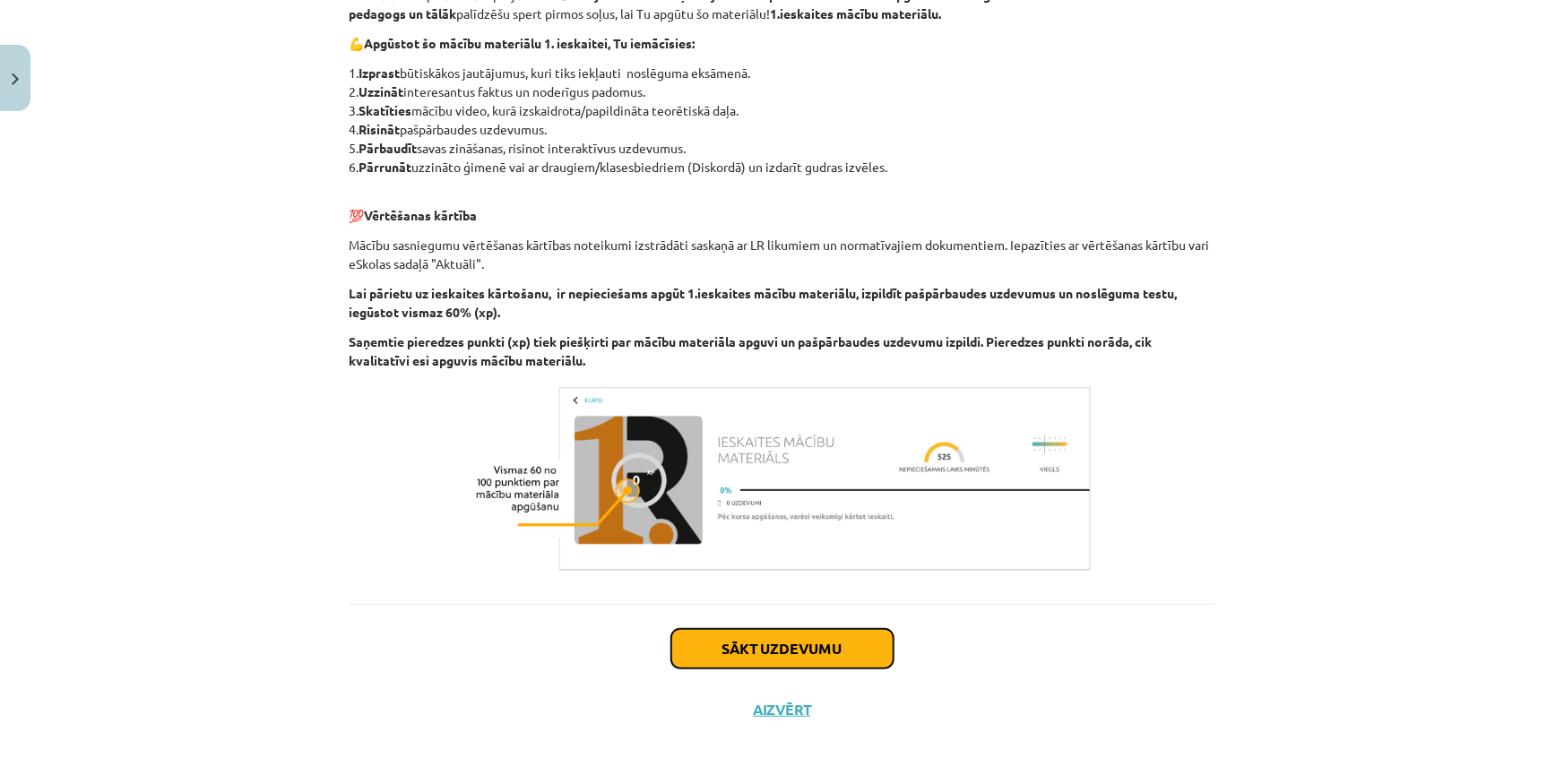
click at [742, 637] on button "Sākt uzdevumu" at bounding box center [782, 649] width 223 height 39
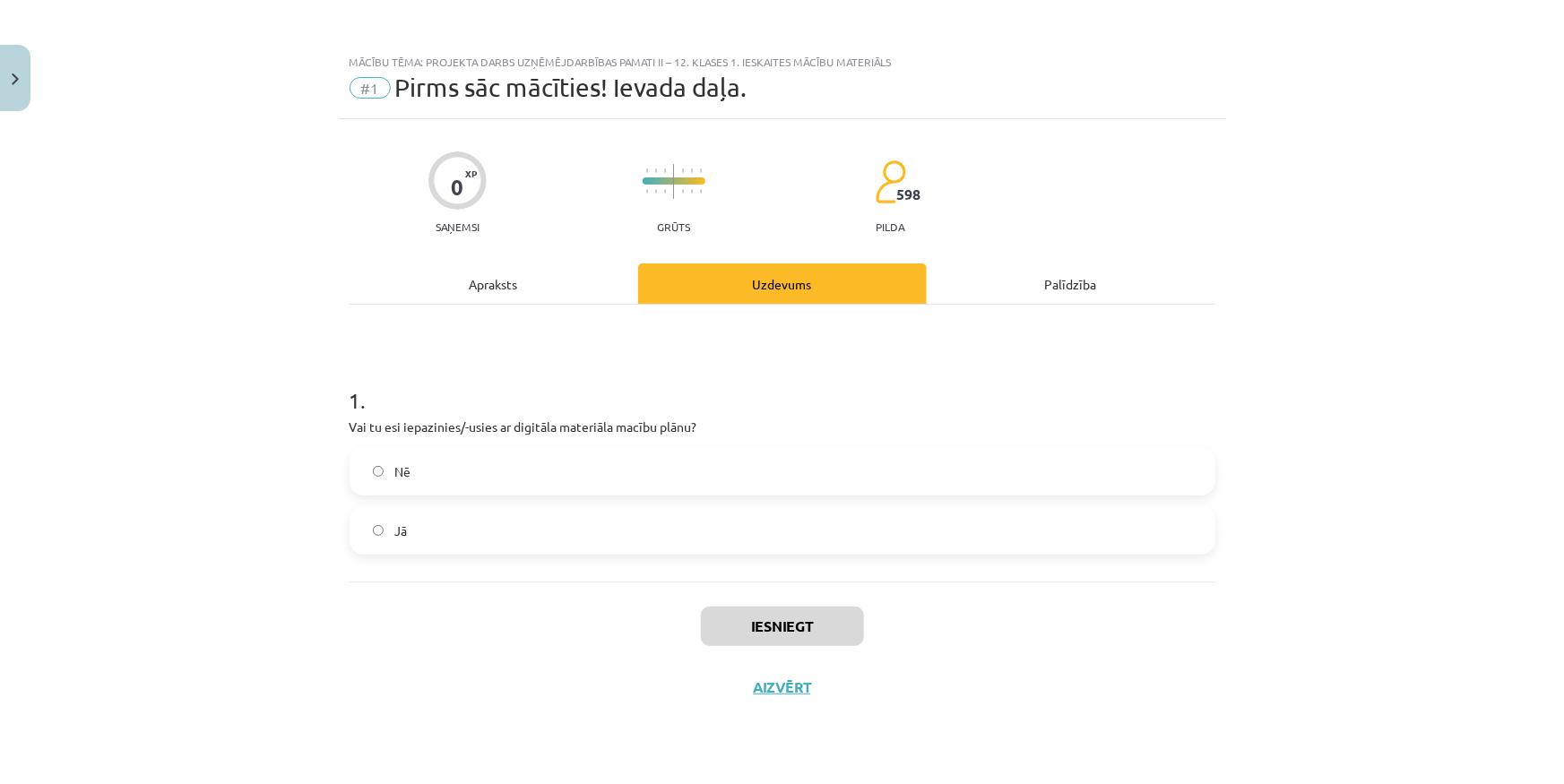
scroll to position [0, 0]
click at [556, 469] on label "Nē" at bounding box center [782, 471] width 862 height 45
click at [574, 511] on label "Jā" at bounding box center [782, 530] width 862 height 45
click at [790, 627] on button "Iesniegt" at bounding box center [782, 626] width 163 height 39
click at [757, 689] on button "Nākamā nodarbība" at bounding box center [782, 699] width 176 height 41
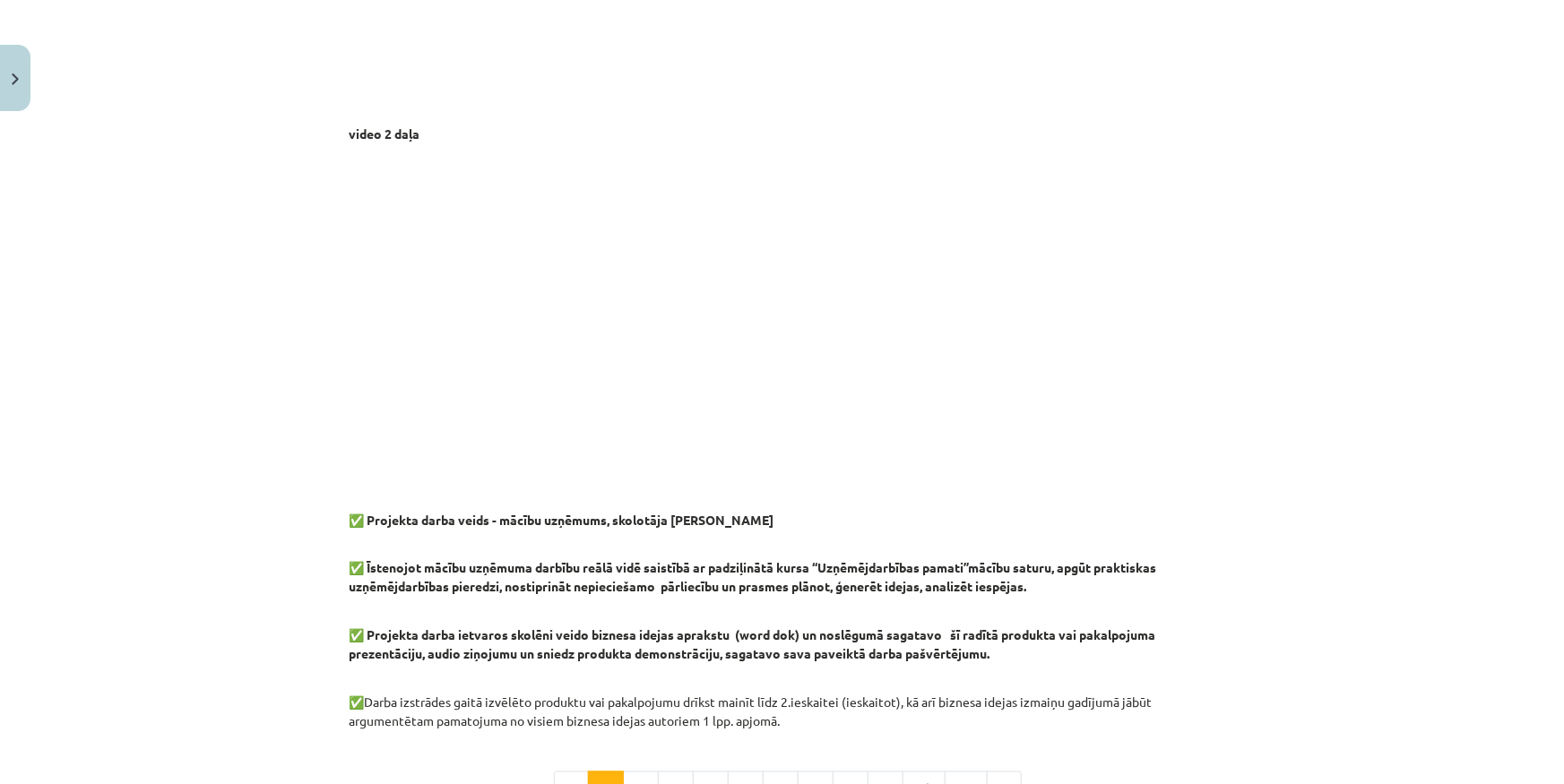
scroll to position [1337, 0]
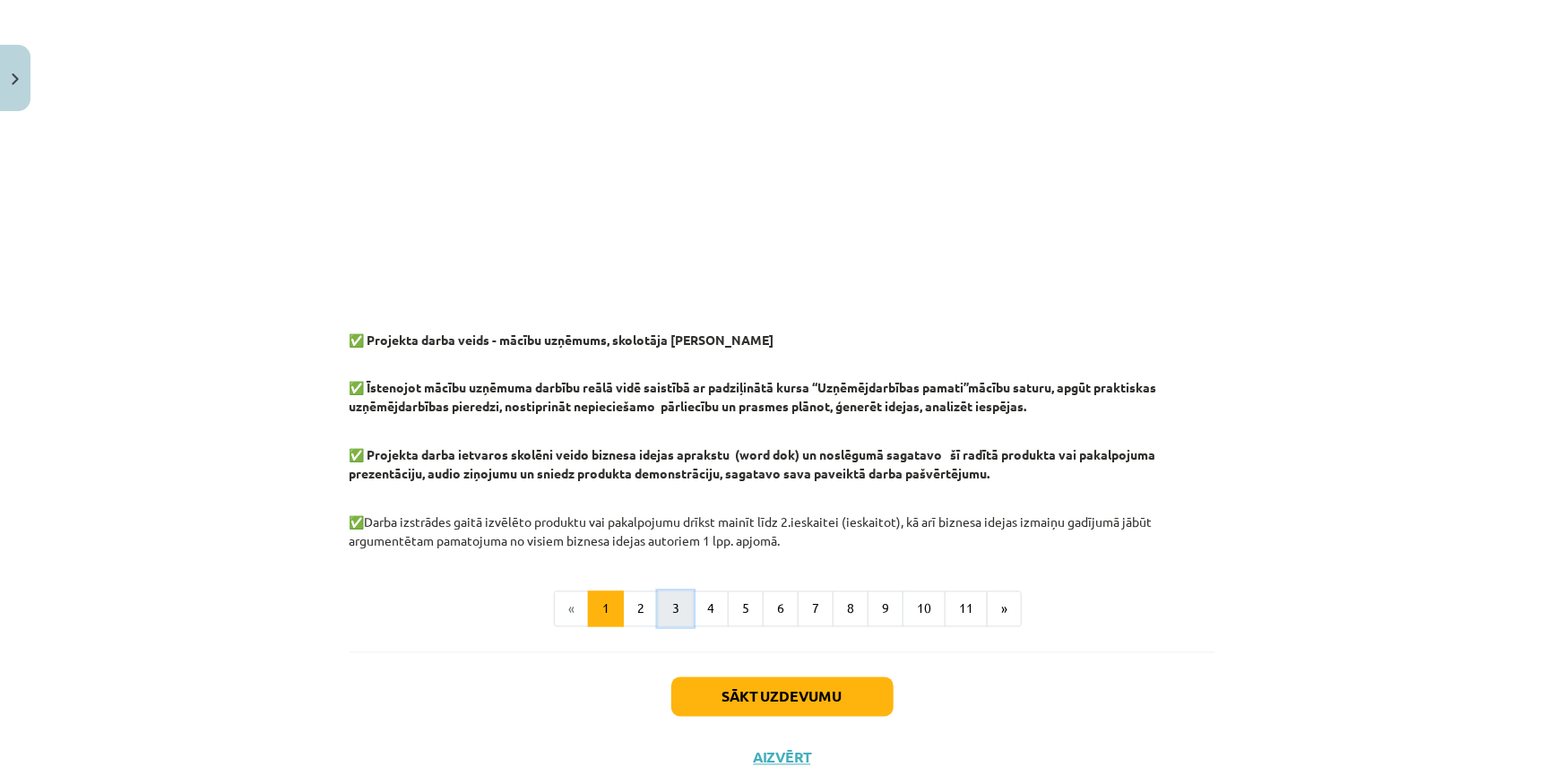
click at [673, 596] on button "3" at bounding box center [676, 609] width 36 height 36
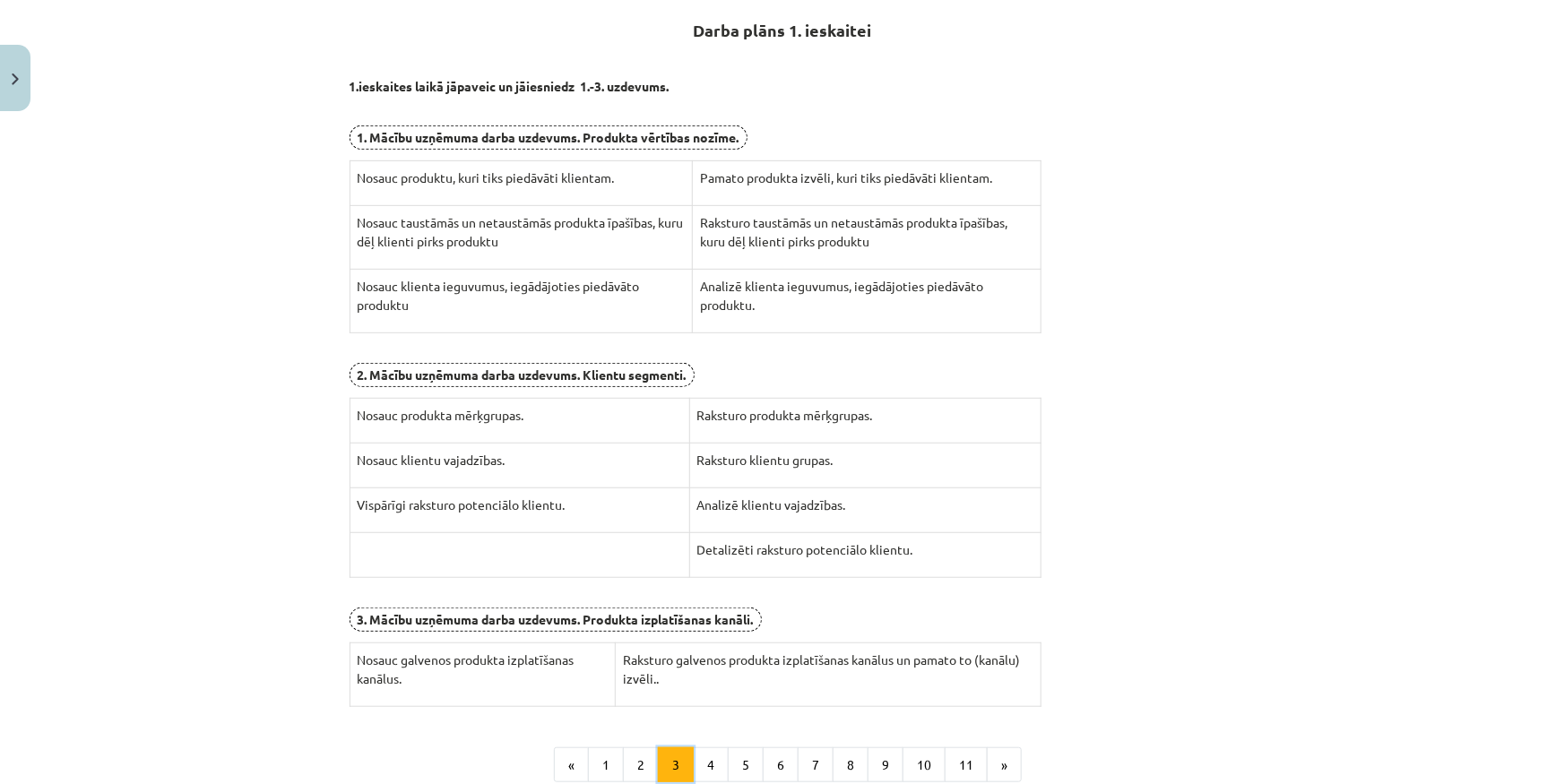
scroll to position [320, 0]
